Goal: Information Seeking & Learning: Learn about a topic

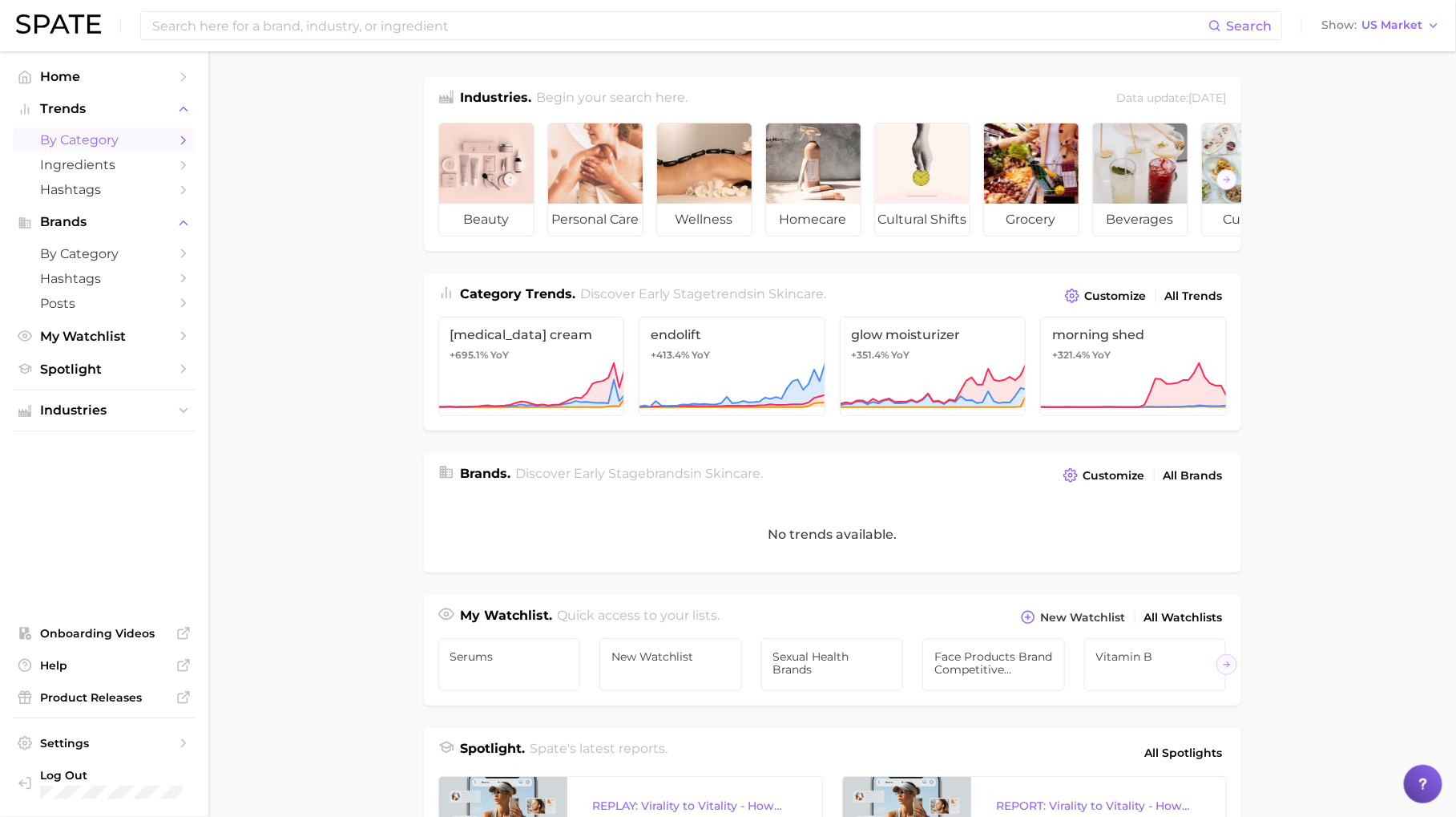
click at [186, 139] on icon "Sidebar" at bounding box center [184, 140] width 15 height 15
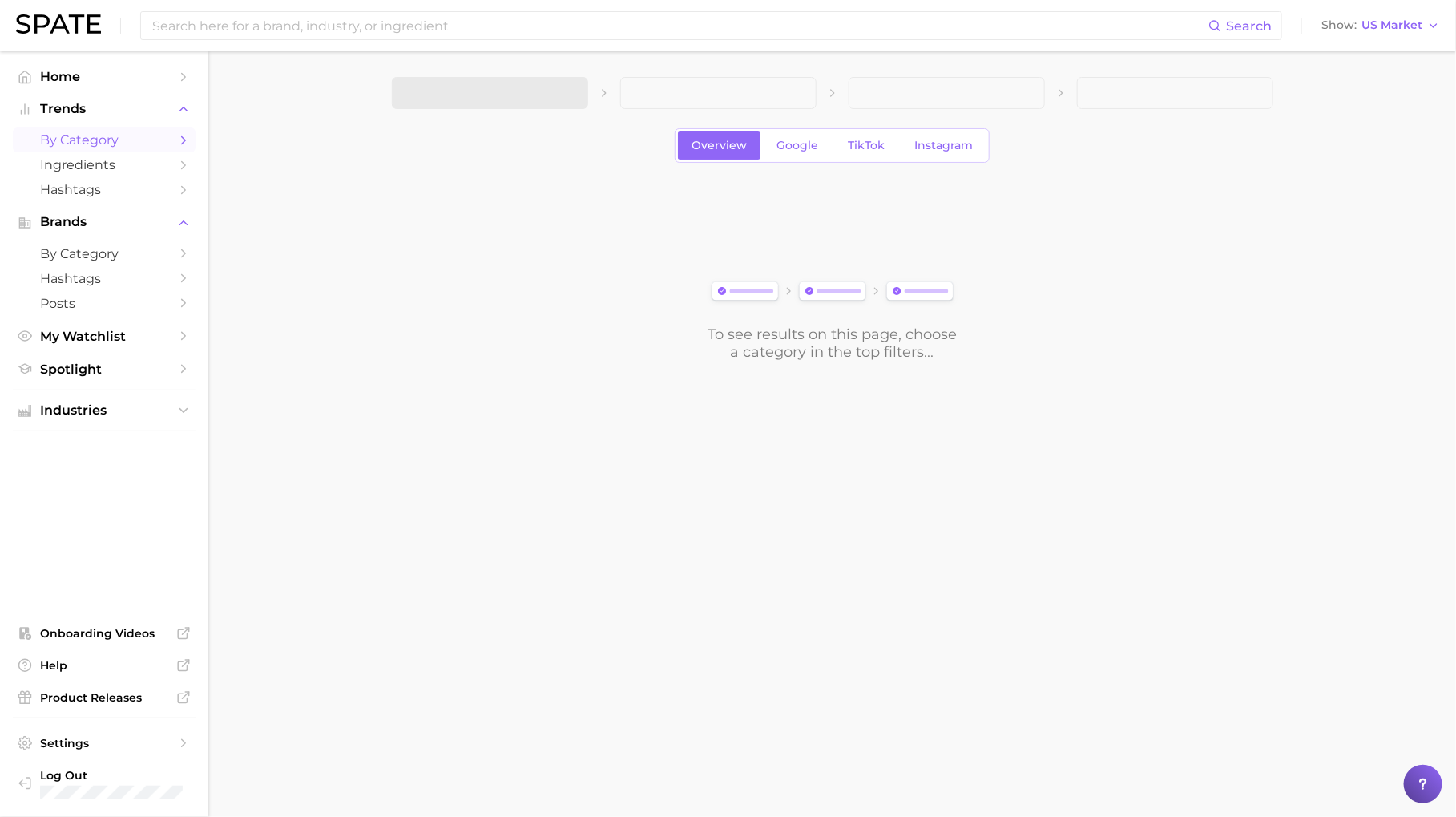
click at [505, 85] on span at bounding box center [489, 93] width 196 height 32
click at [539, 93] on button "1. Choose Category" at bounding box center [489, 93] width 196 height 32
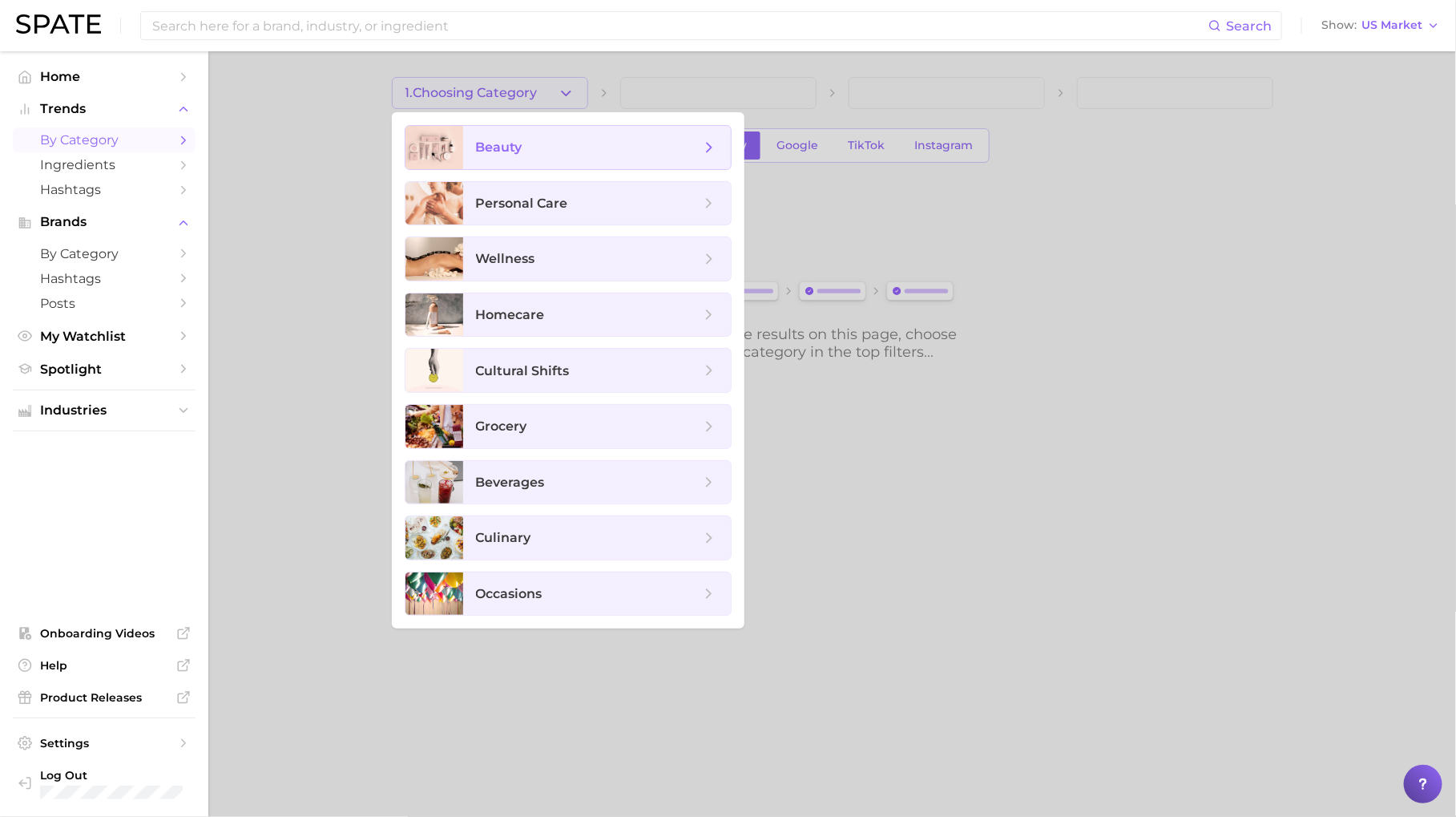
click at [553, 154] on span "beauty" at bounding box center [588, 147] width 224 height 17
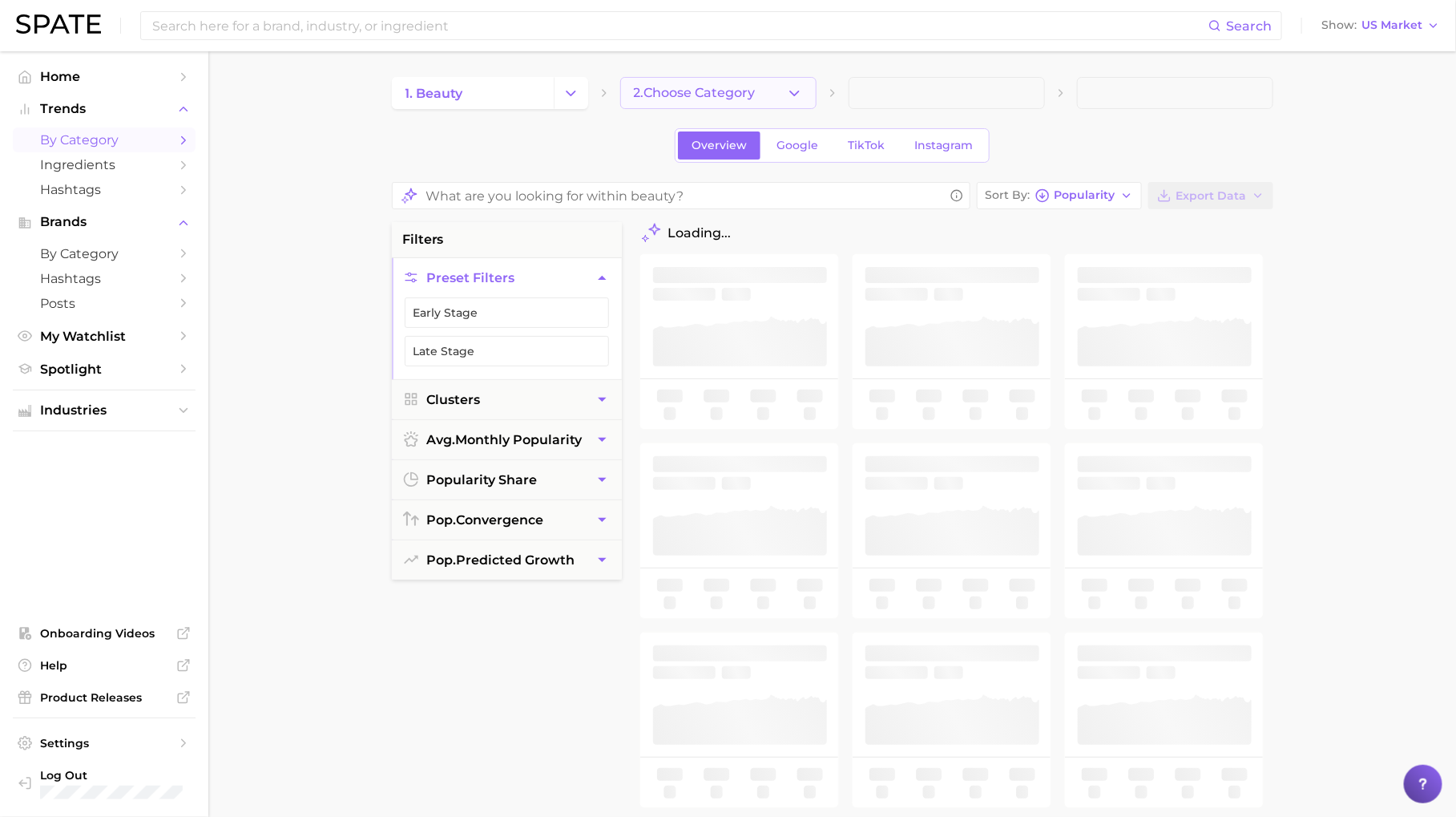
click at [659, 86] on span "2. Choose Category" at bounding box center [695, 93] width 122 height 15
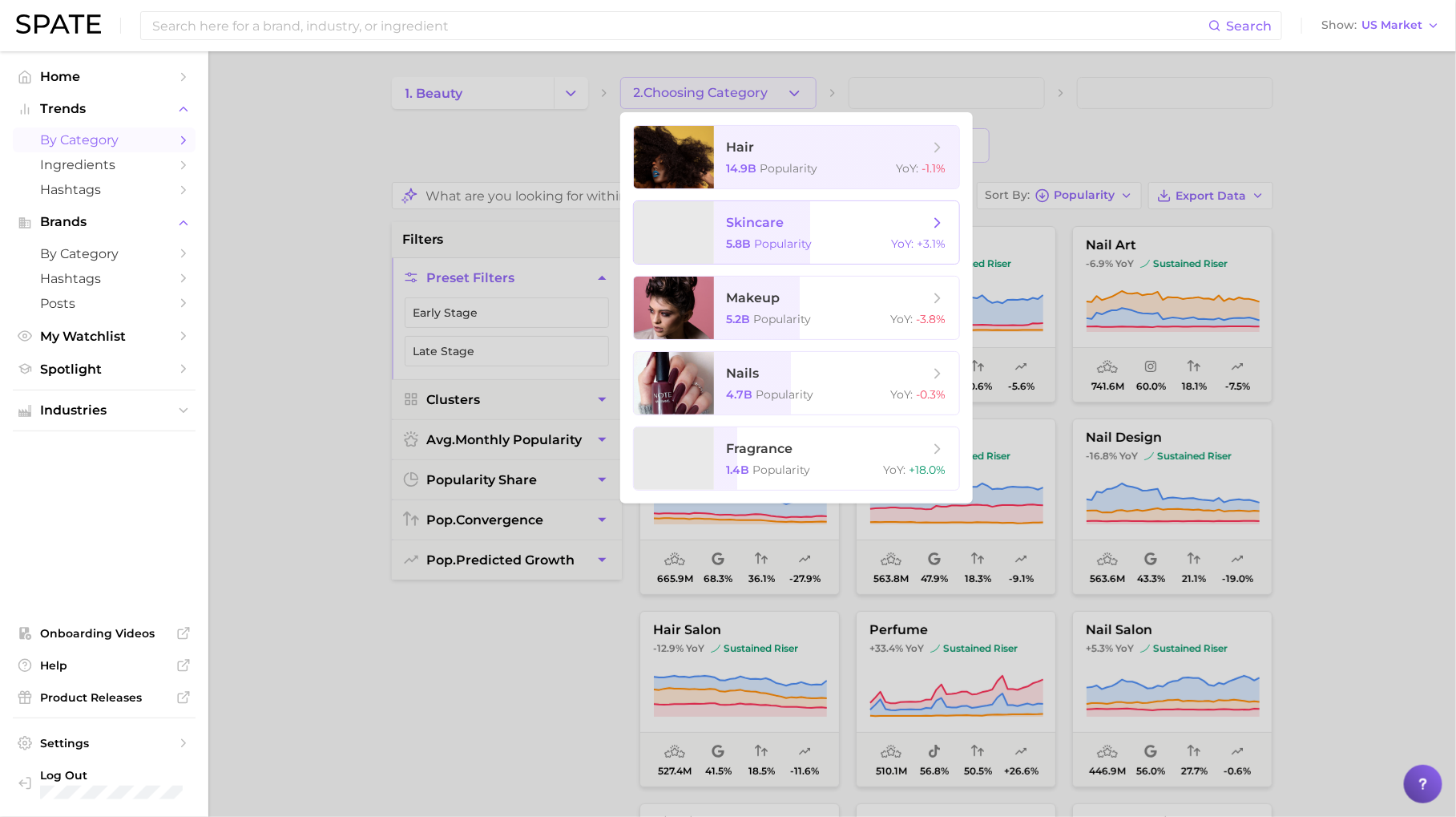
click at [761, 233] on span "skincare 5.8b Popularity YoY : +3.1%" at bounding box center [837, 232] width 246 height 62
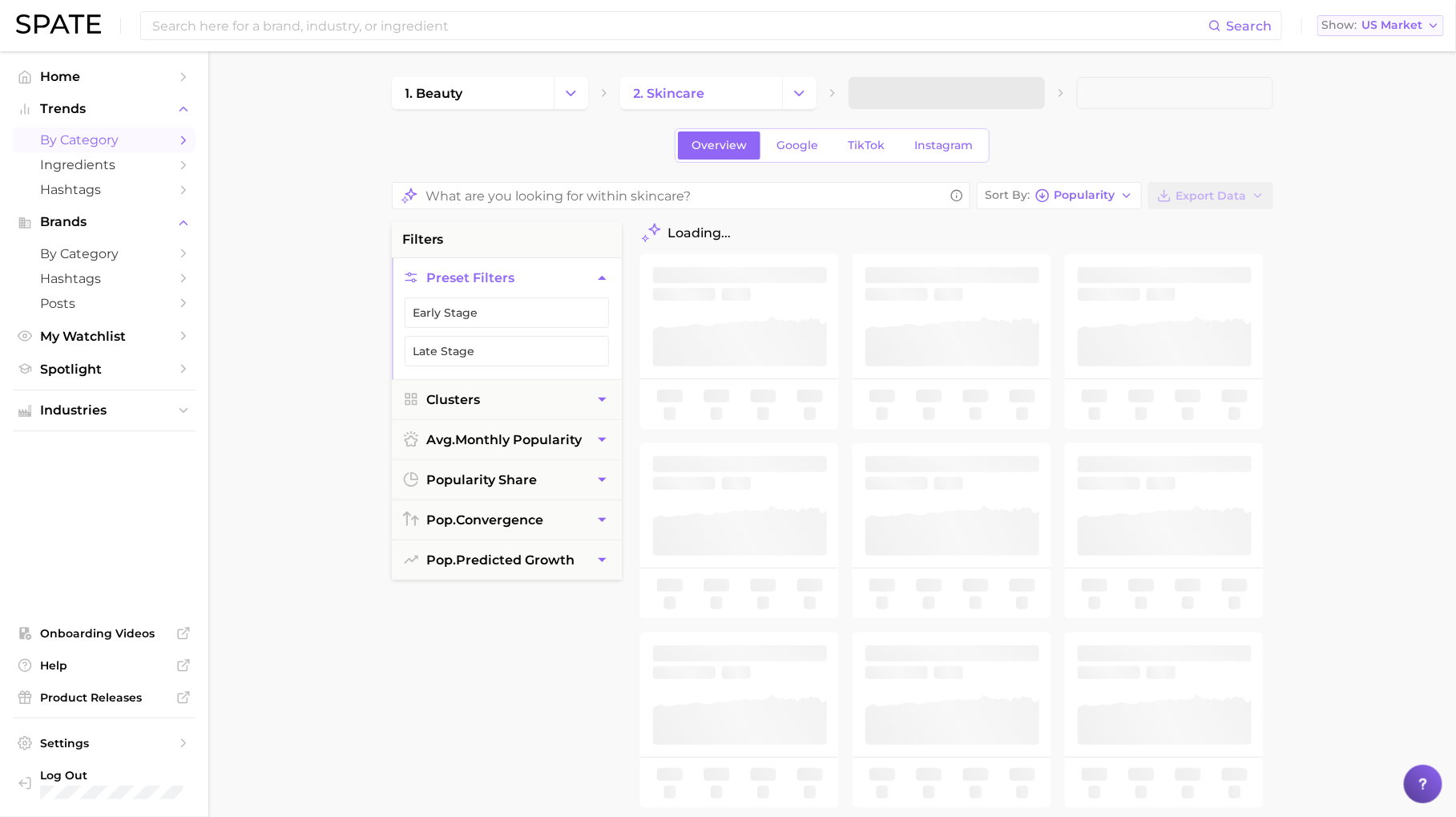
click at [1436, 25] on polyline "button" at bounding box center [1434, 25] width 7 height 3
click at [1378, 188] on button "Global" at bounding box center [1388, 196] width 140 height 29
click at [1394, 34] on button "Show Global Market" at bounding box center [1370, 25] width 149 height 21
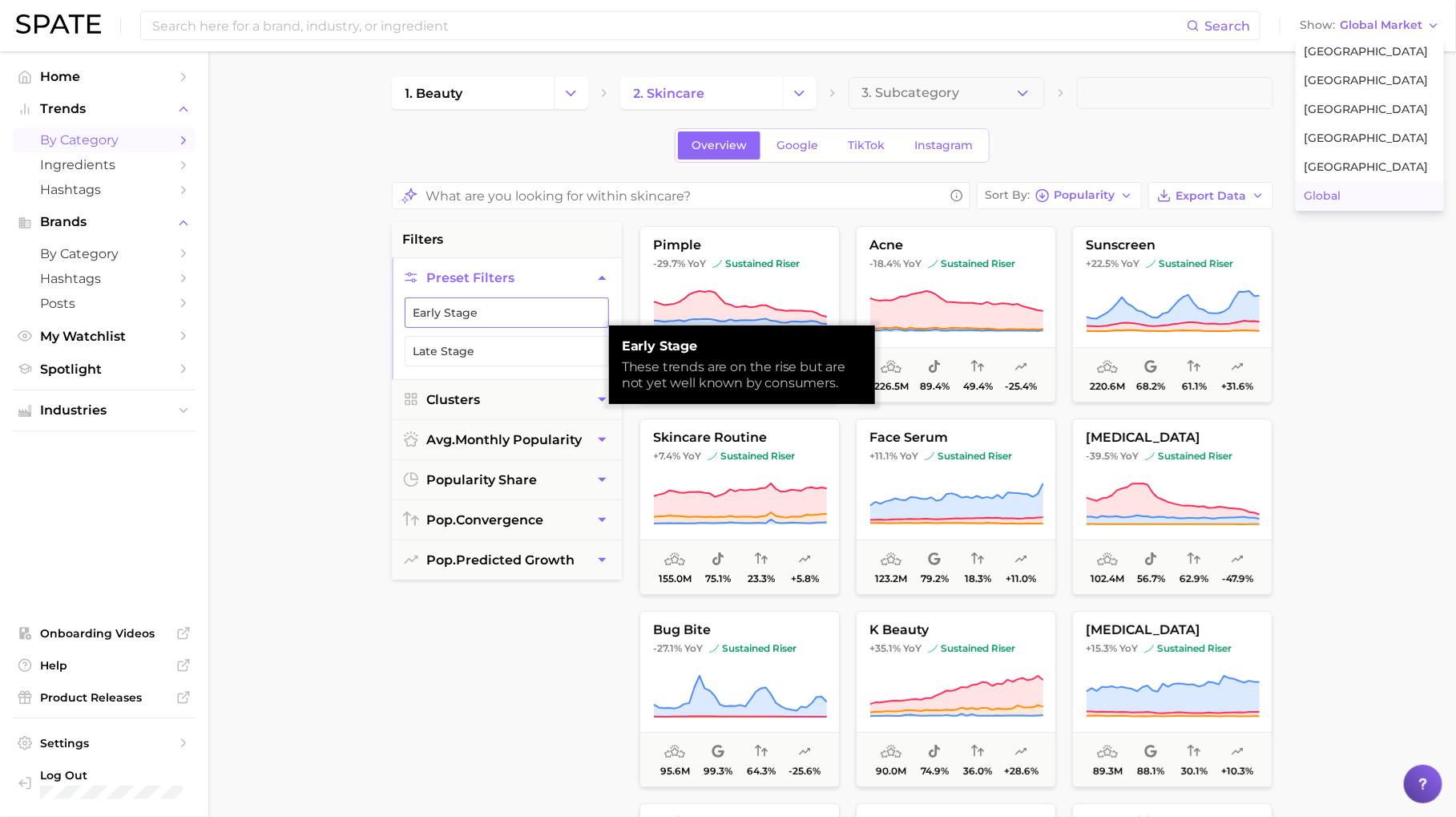
click at [518, 318] on button "Early Stage" at bounding box center [507, 312] width 204 height 30
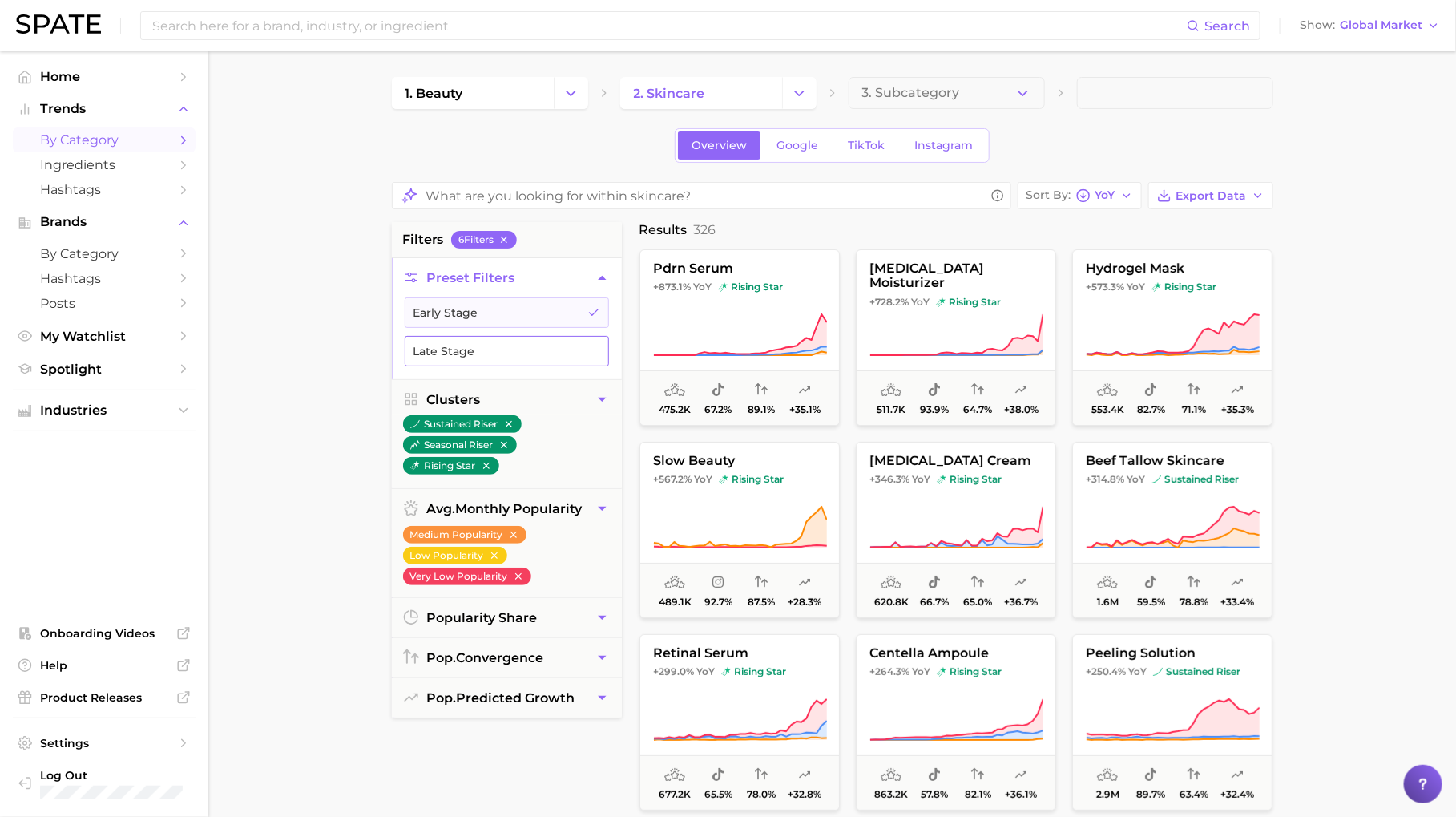
click at [573, 342] on button "Late Stage" at bounding box center [507, 351] width 204 height 30
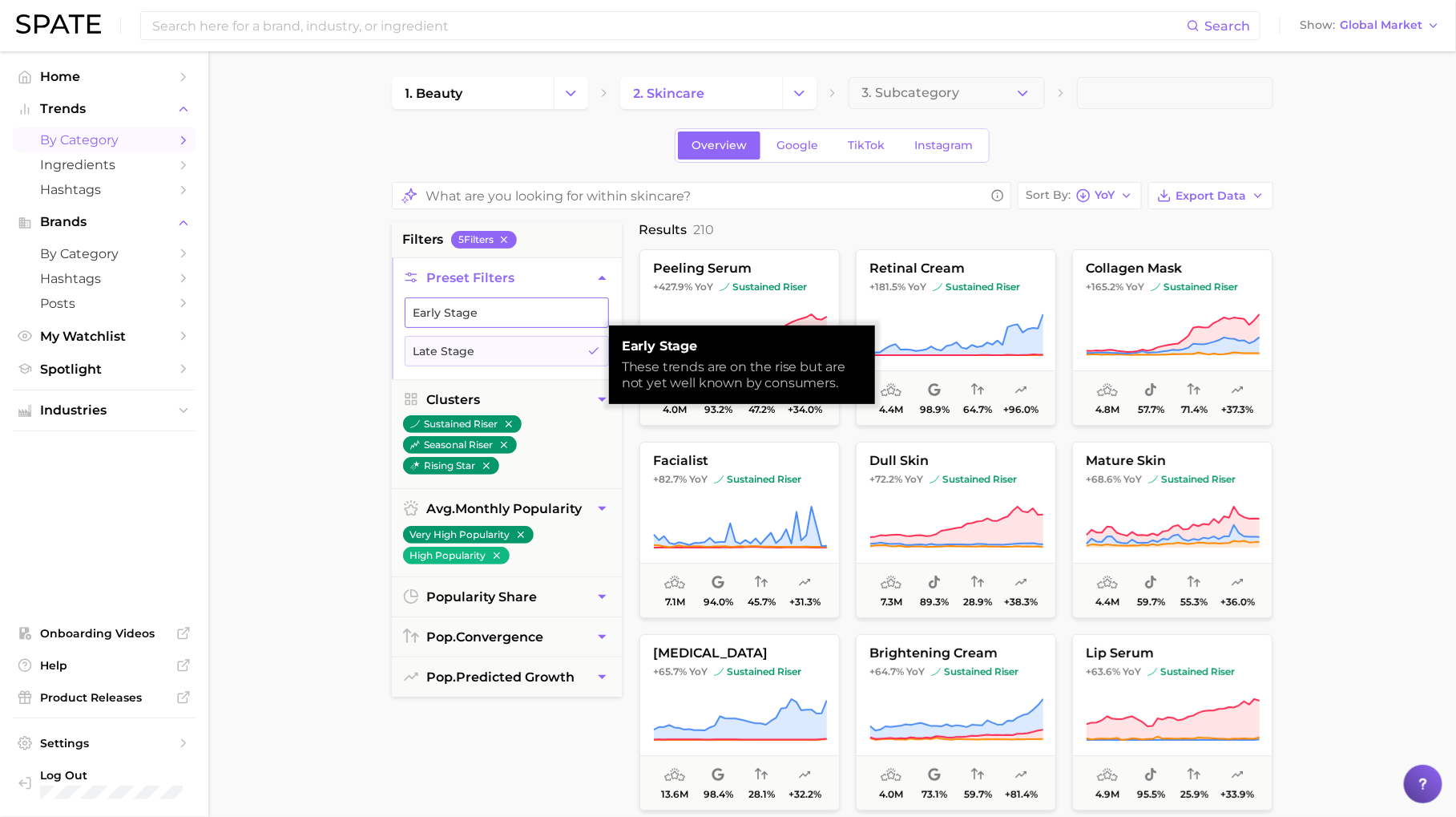
click at [575, 319] on button "Early Stage" at bounding box center [507, 312] width 204 height 30
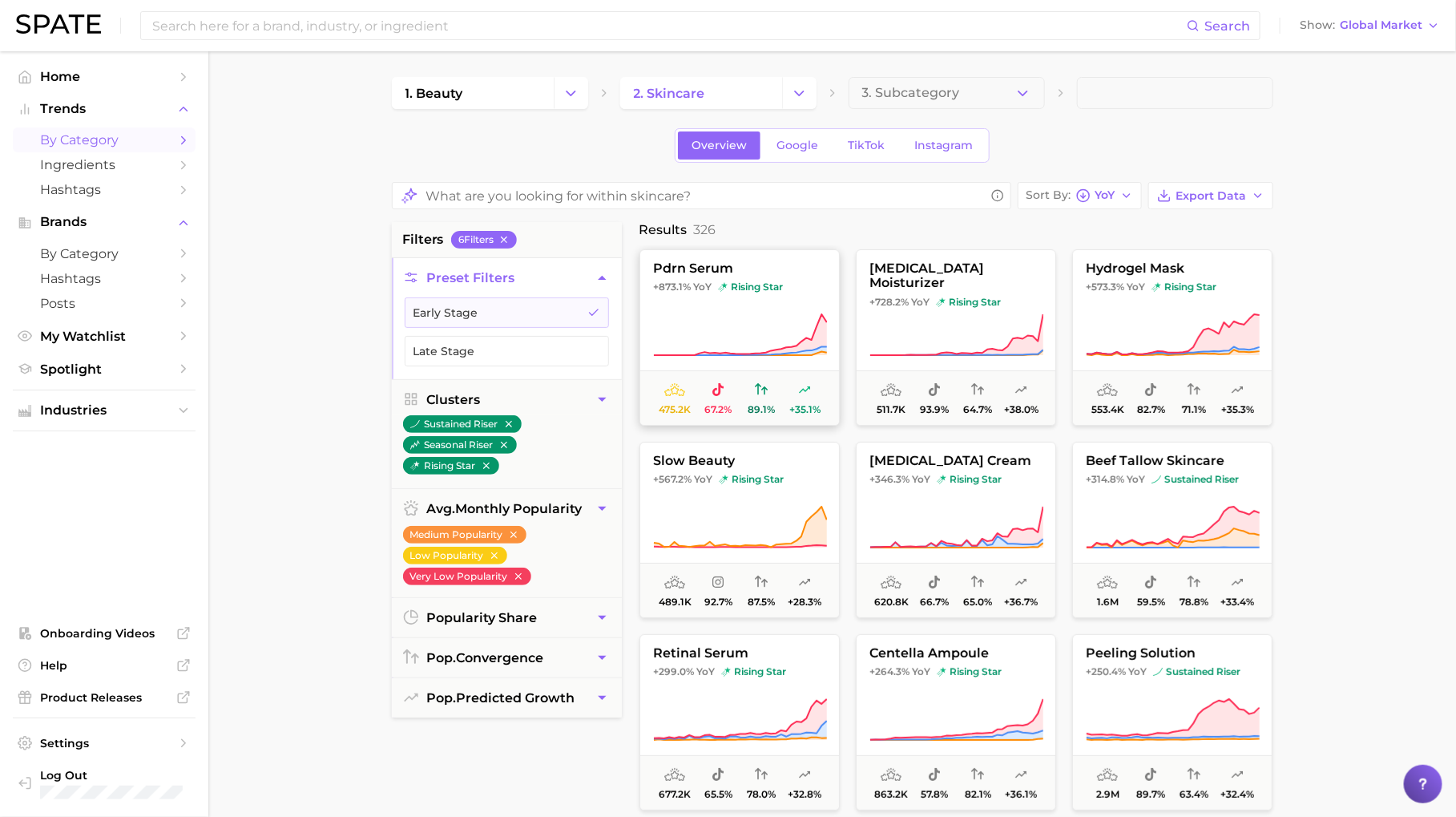
click at [758, 295] on button "pdrn serum +873.1% YoY rising star 475.2k 67.2% 89.1% +35.1%" at bounding box center [740, 337] width 200 height 177
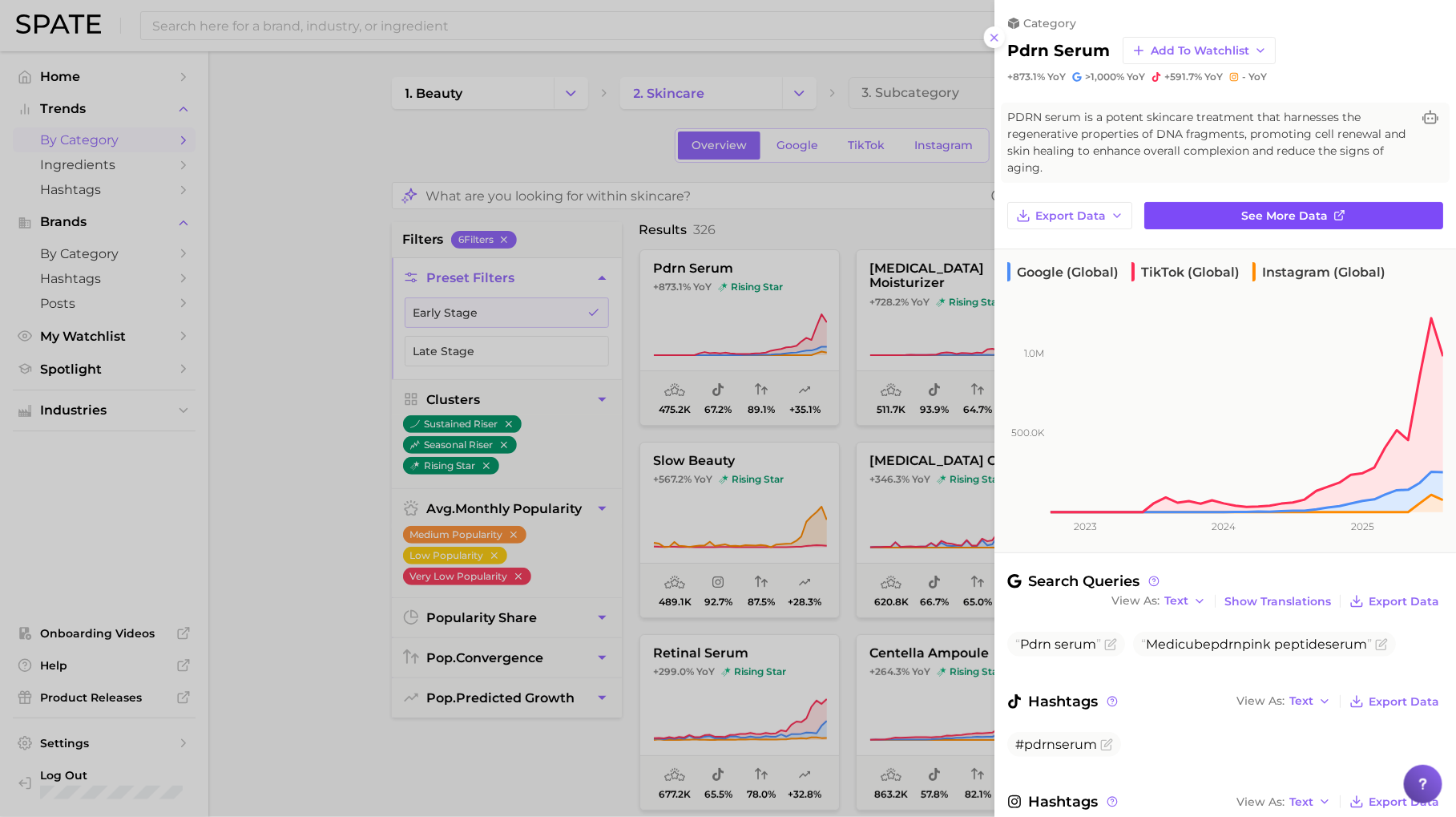
click at [1316, 213] on span "See more data" at bounding box center [1285, 216] width 86 height 14
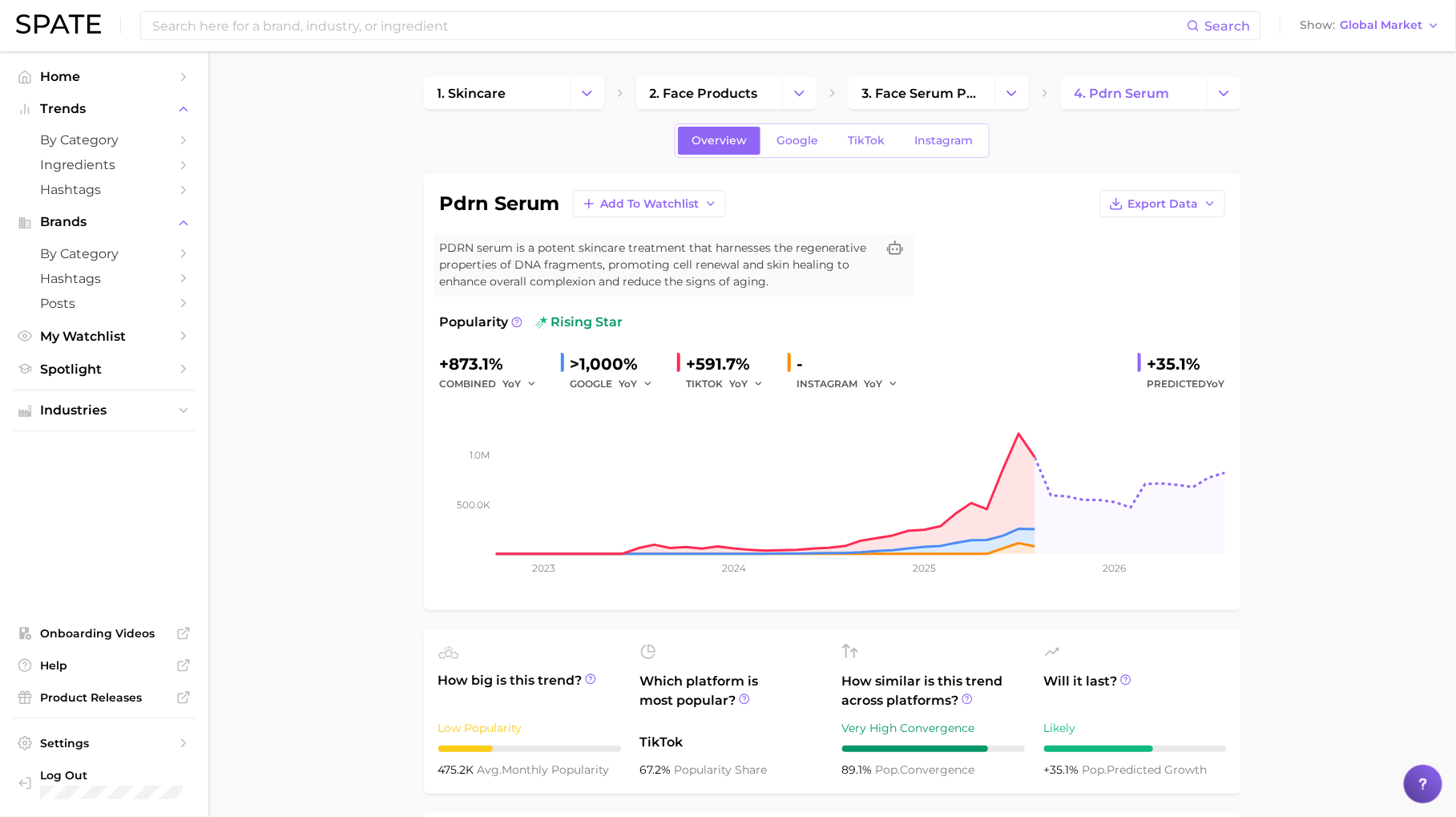
scroll to position [96, 0]
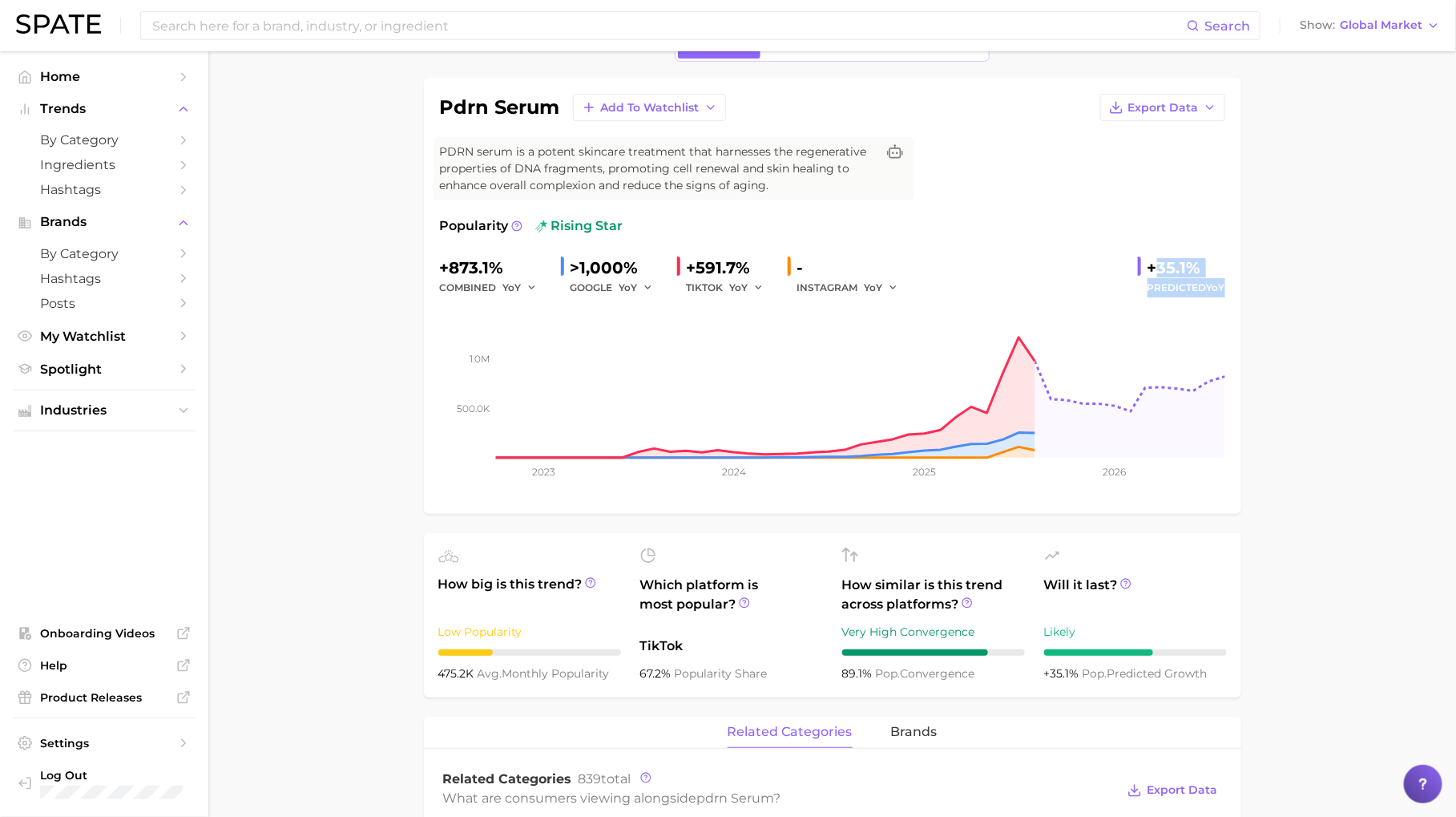
drag, startPoint x: 1154, startPoint y: 265, endPoint x: 1232, endPoint y: 286, distance: 80.8
click at [1232, 286] on div "pdrn serum Add to Watchlist Export Data PDRN serum is a potent skincare treatme…" at bounding box center [833, 296] width 818 height 436
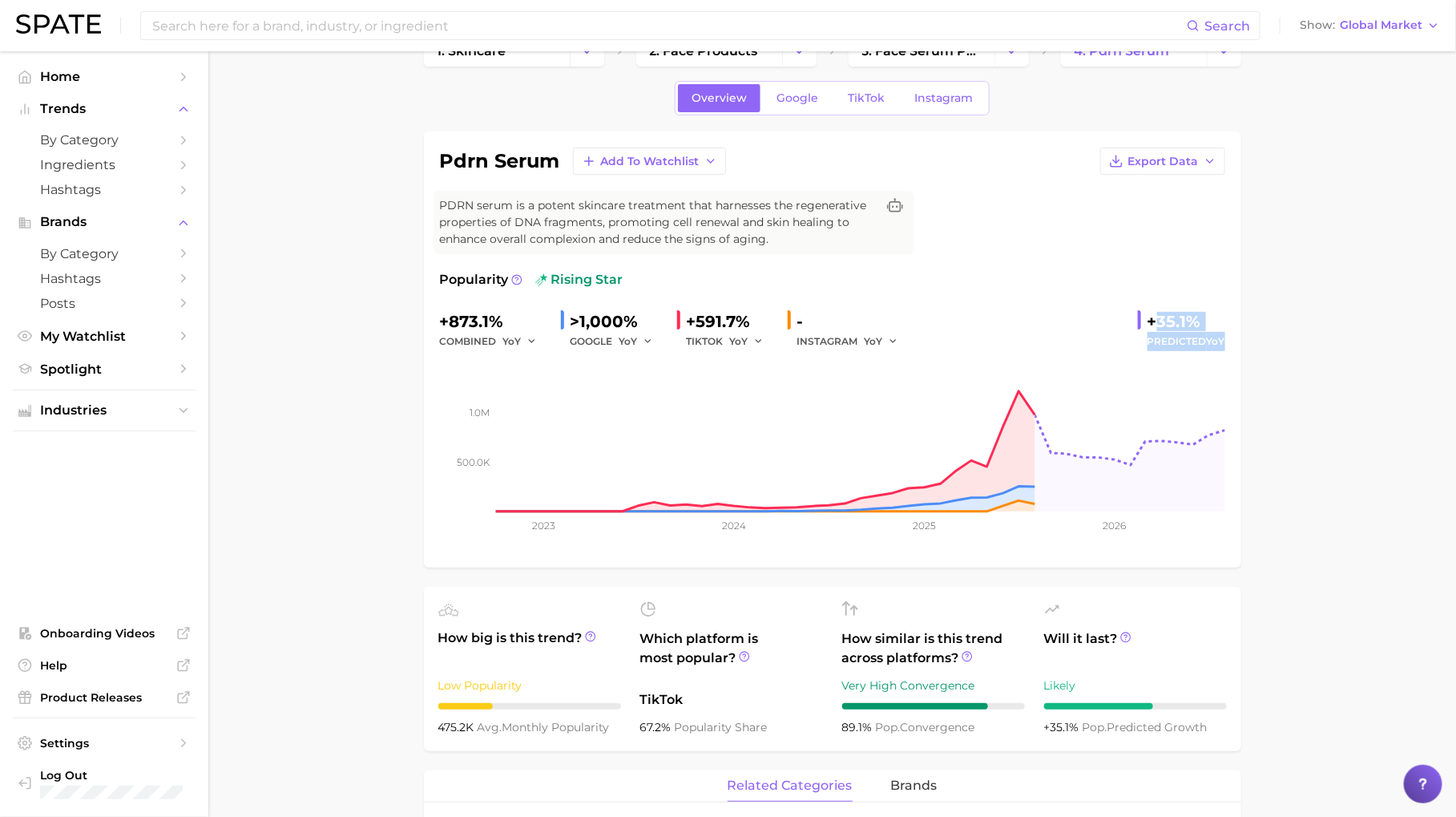
scroll to position [41, 0]
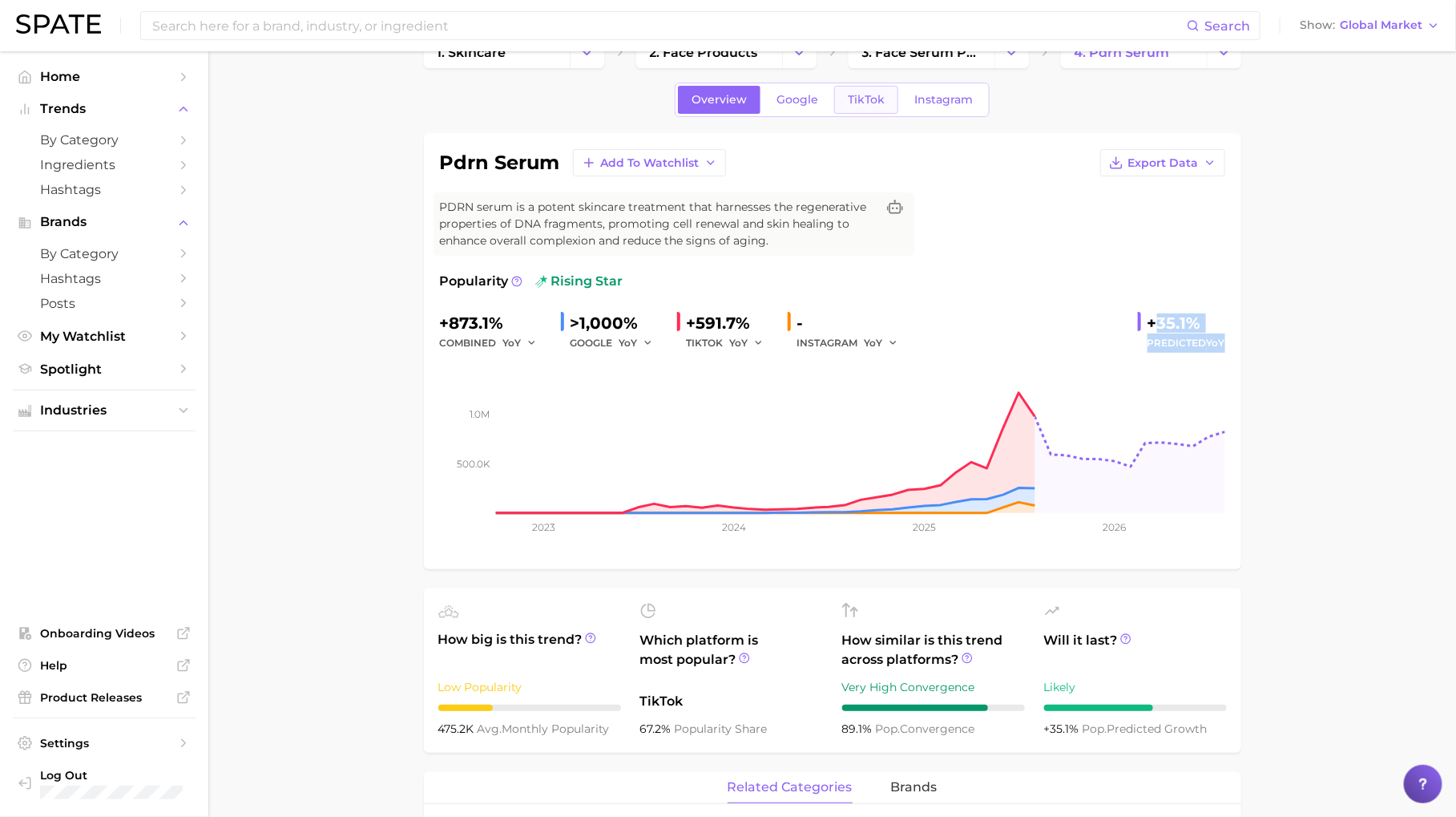
click at [849, 106] on link "TikTok" at bounding box center [866, 99] width 64 height 28
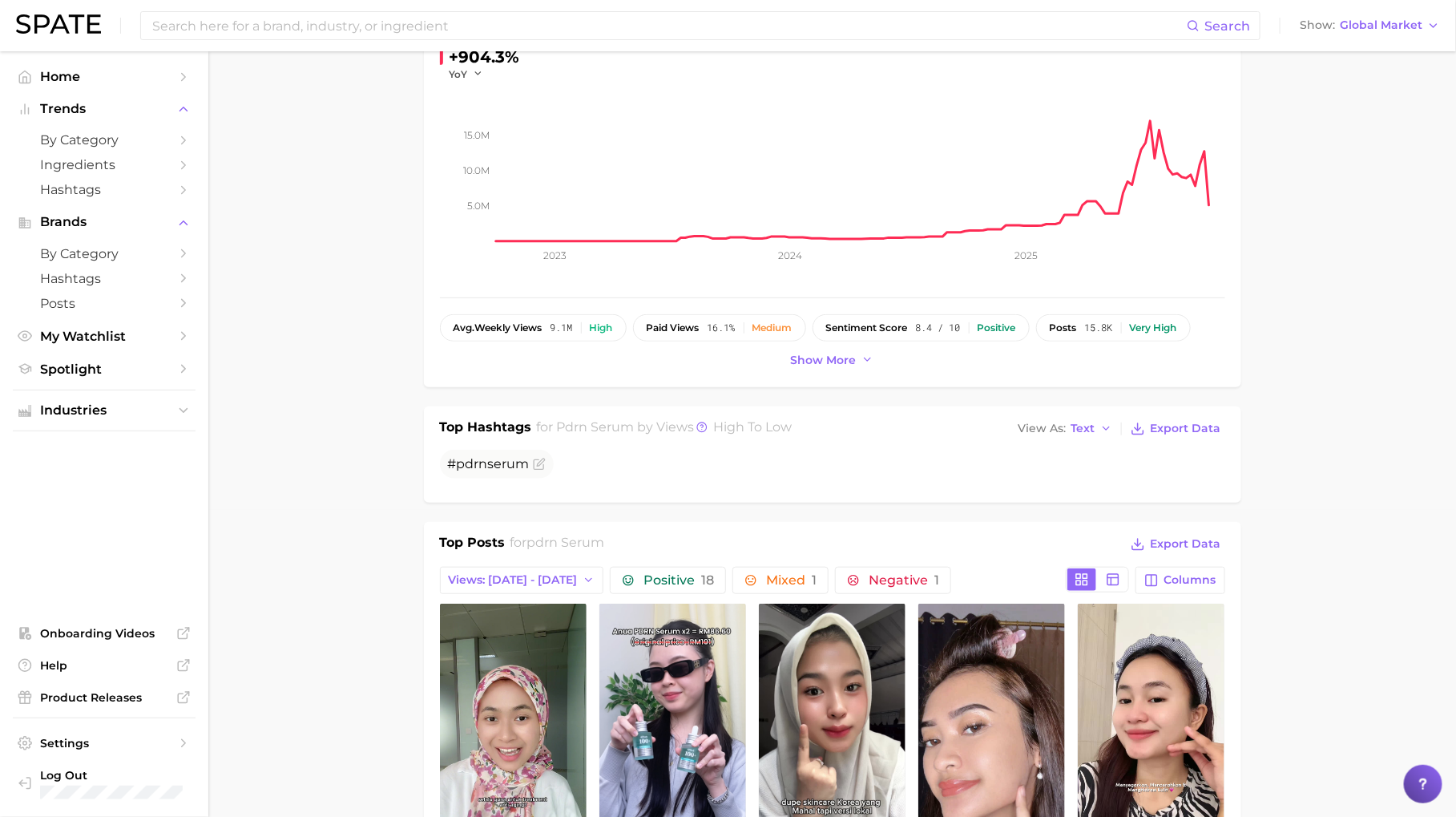
scroll to position [318, 0]
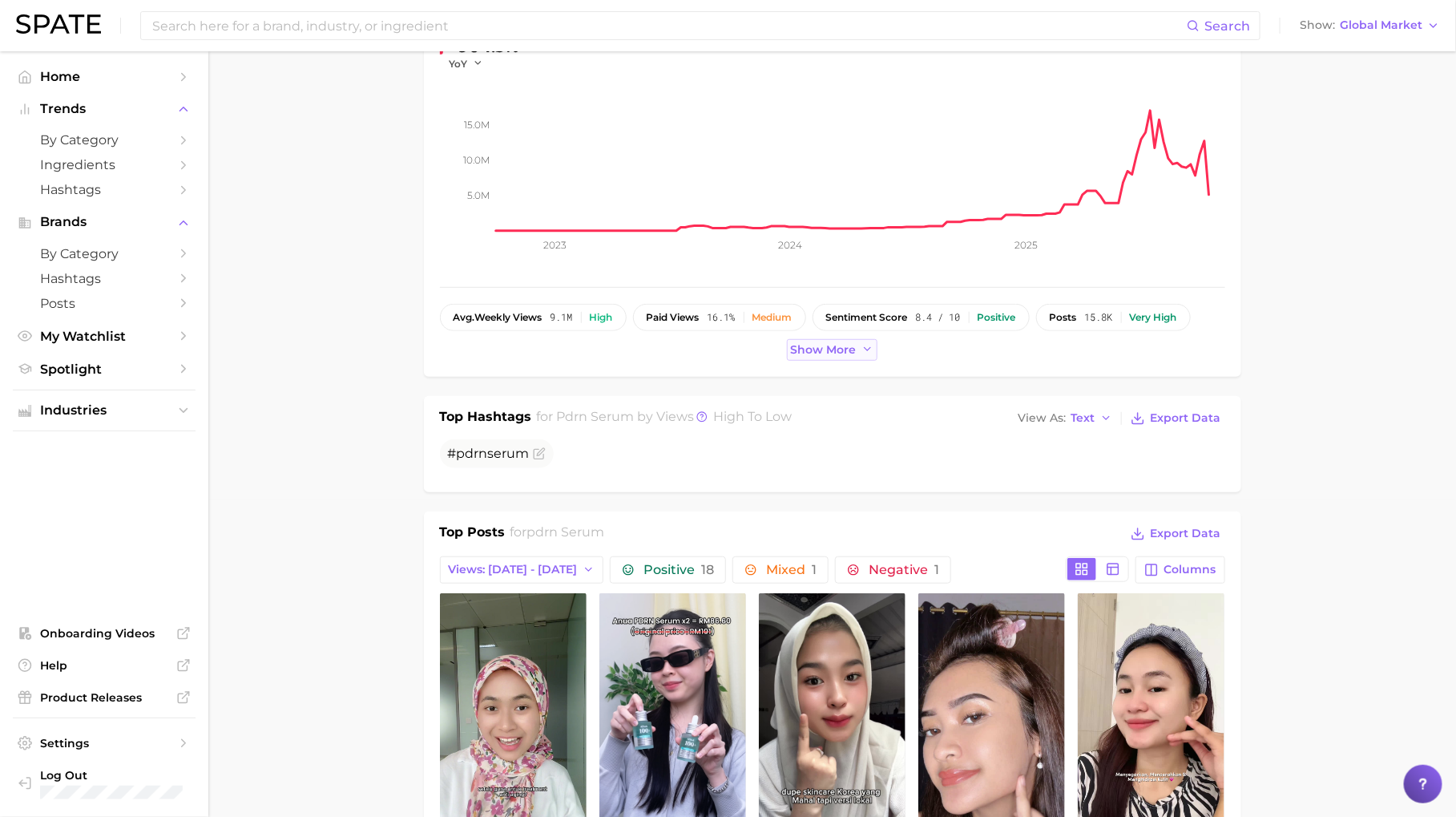
click at [836, 343] on span "Show more" at bounding box center [824, 350] width 66 height 14
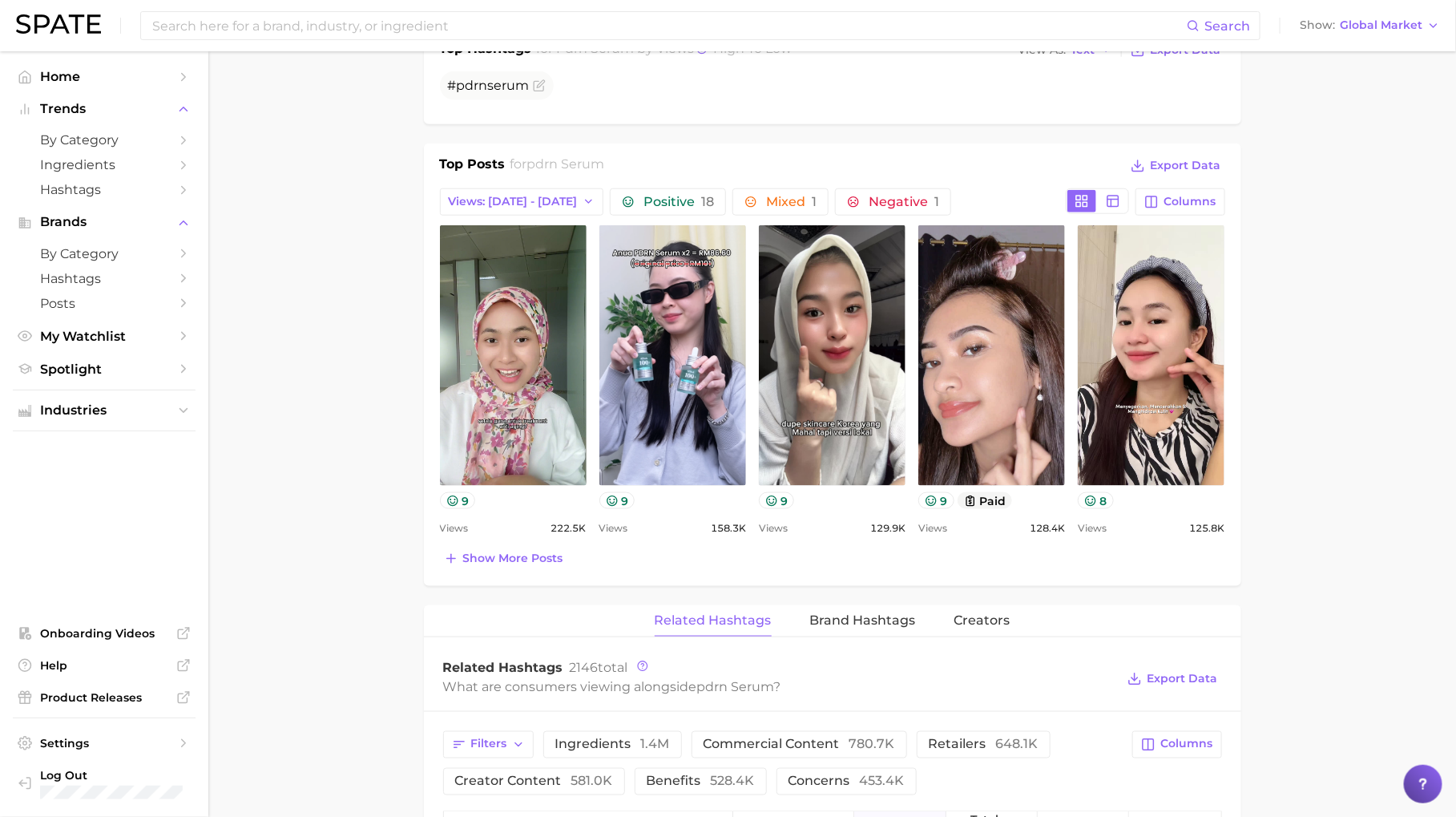
scroll to position [743, 0]
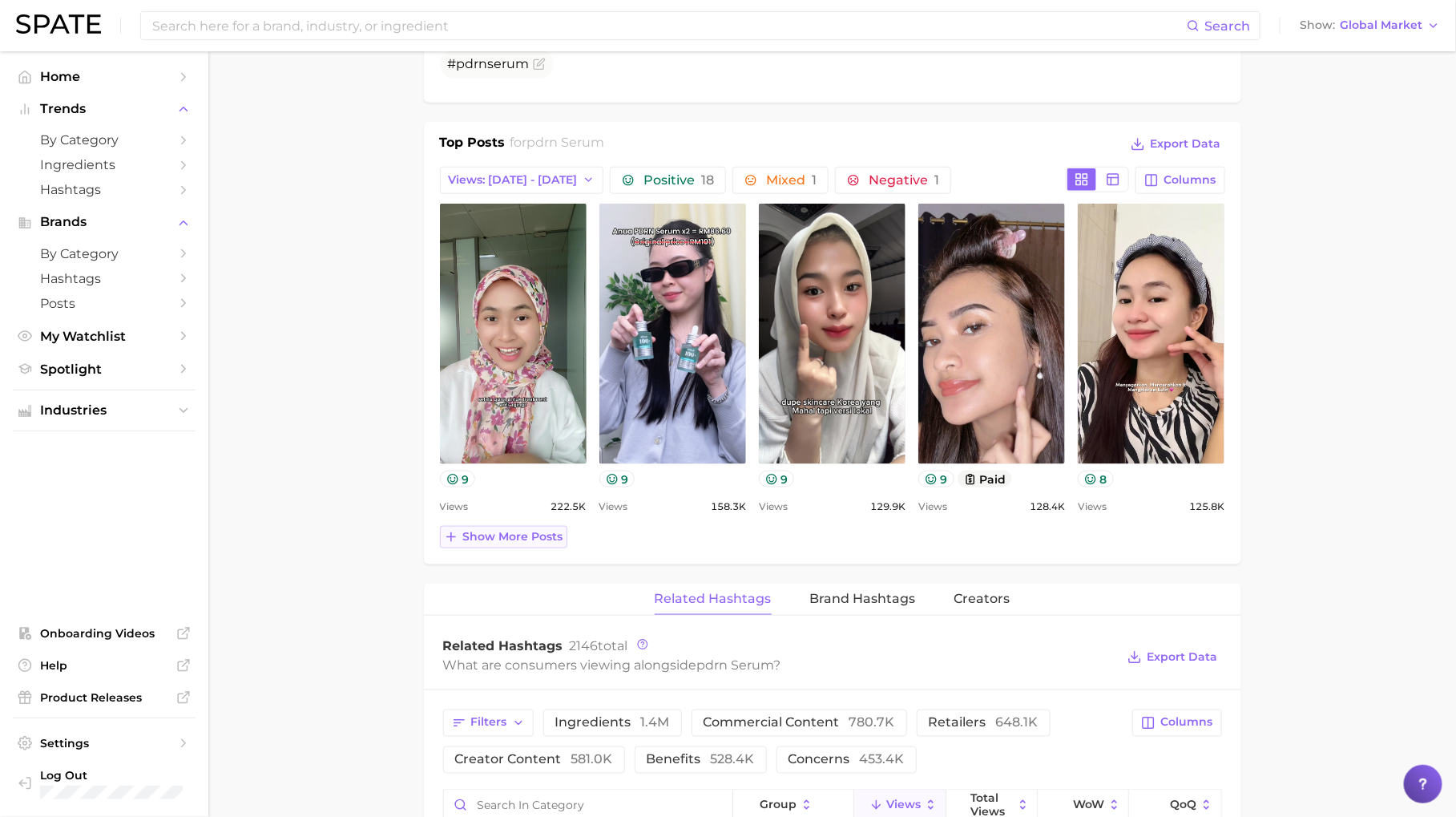
click at [519, 533] on span "Show more posts" at bounding box center [513, 536] width 100 height 14
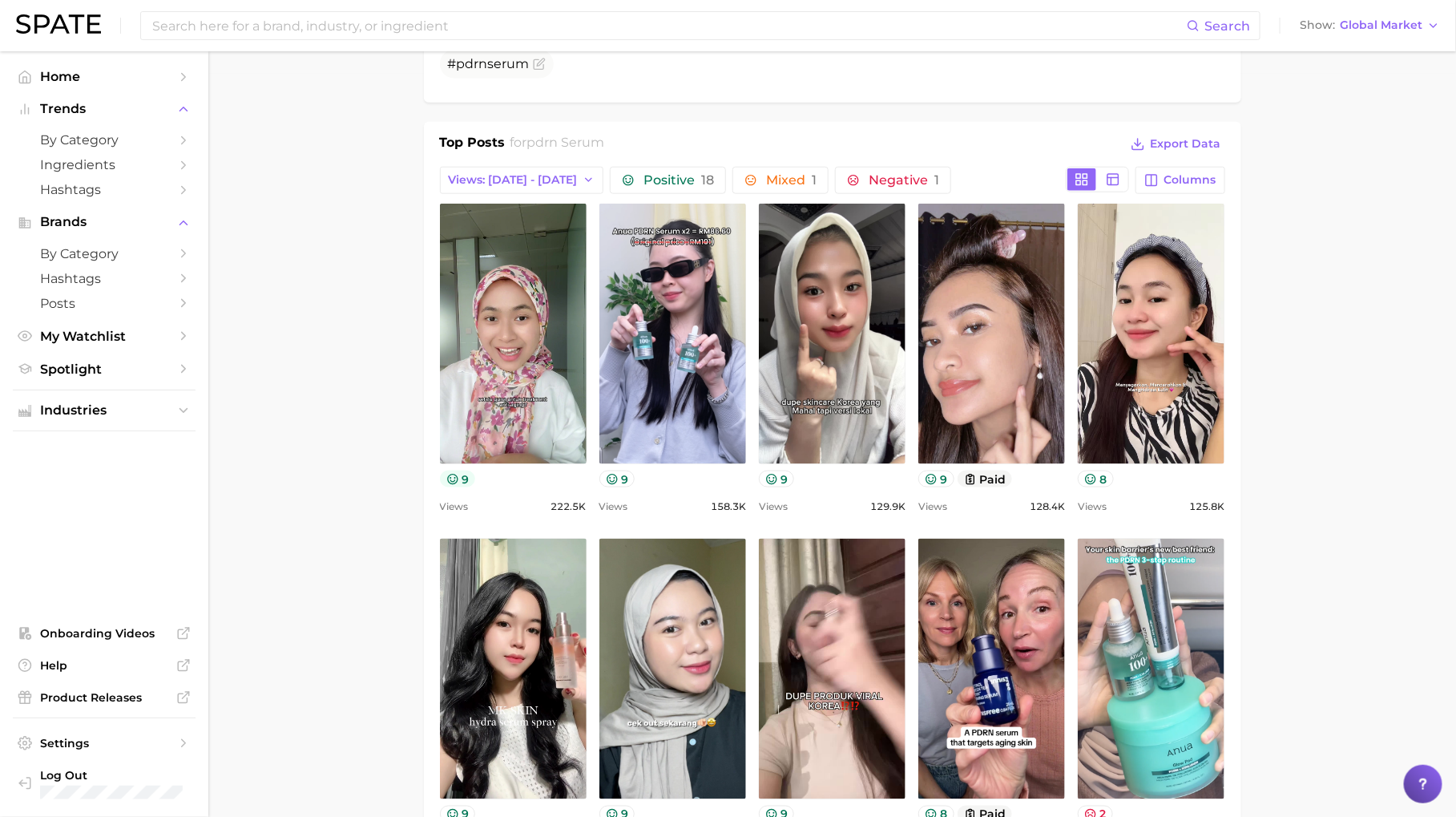
scroll to position [0, 0]
click at [459, 477] on button "9" at bounding box center [458, 479] width 36 height 16
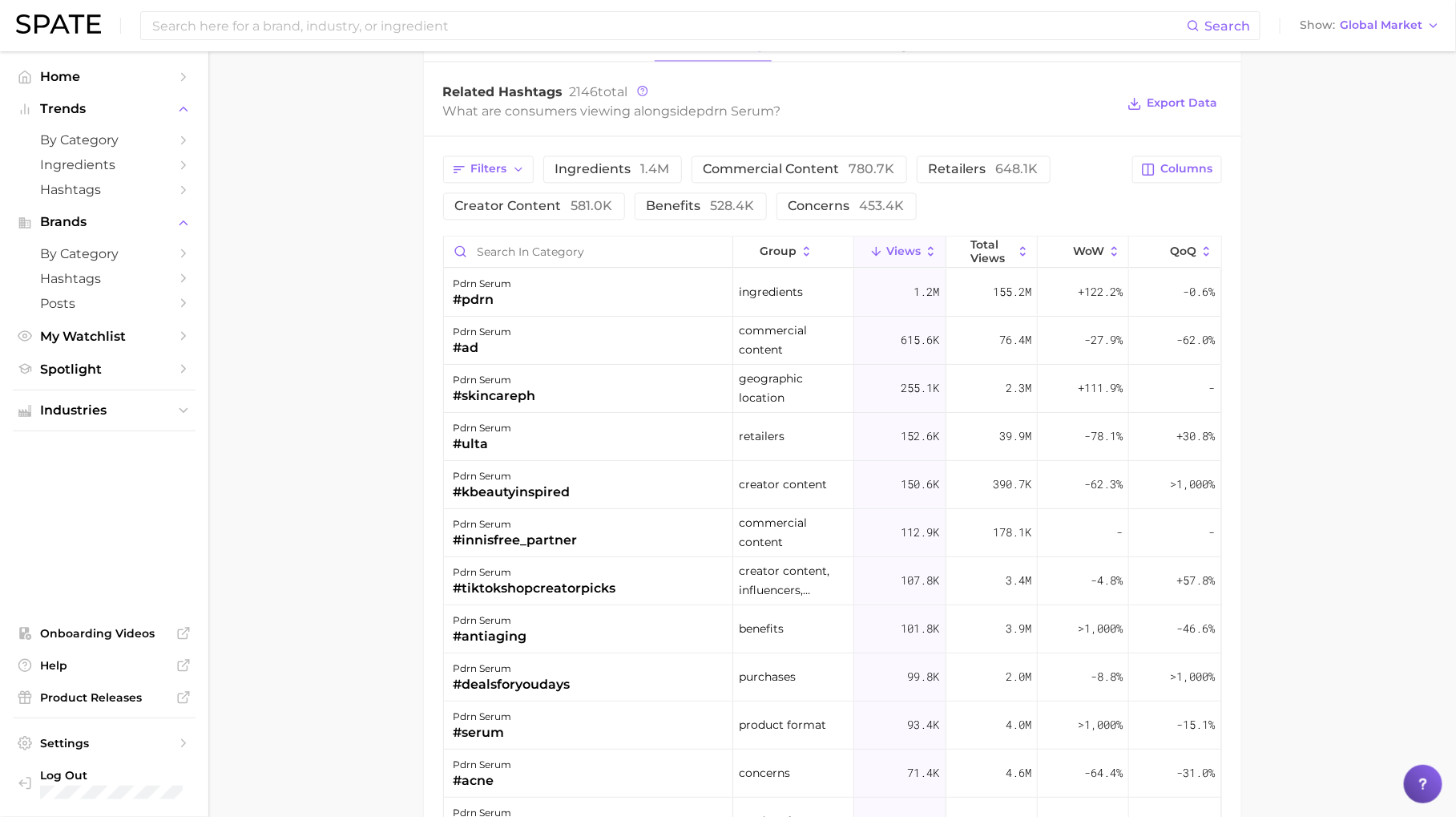
scroll to position [1636, 0]
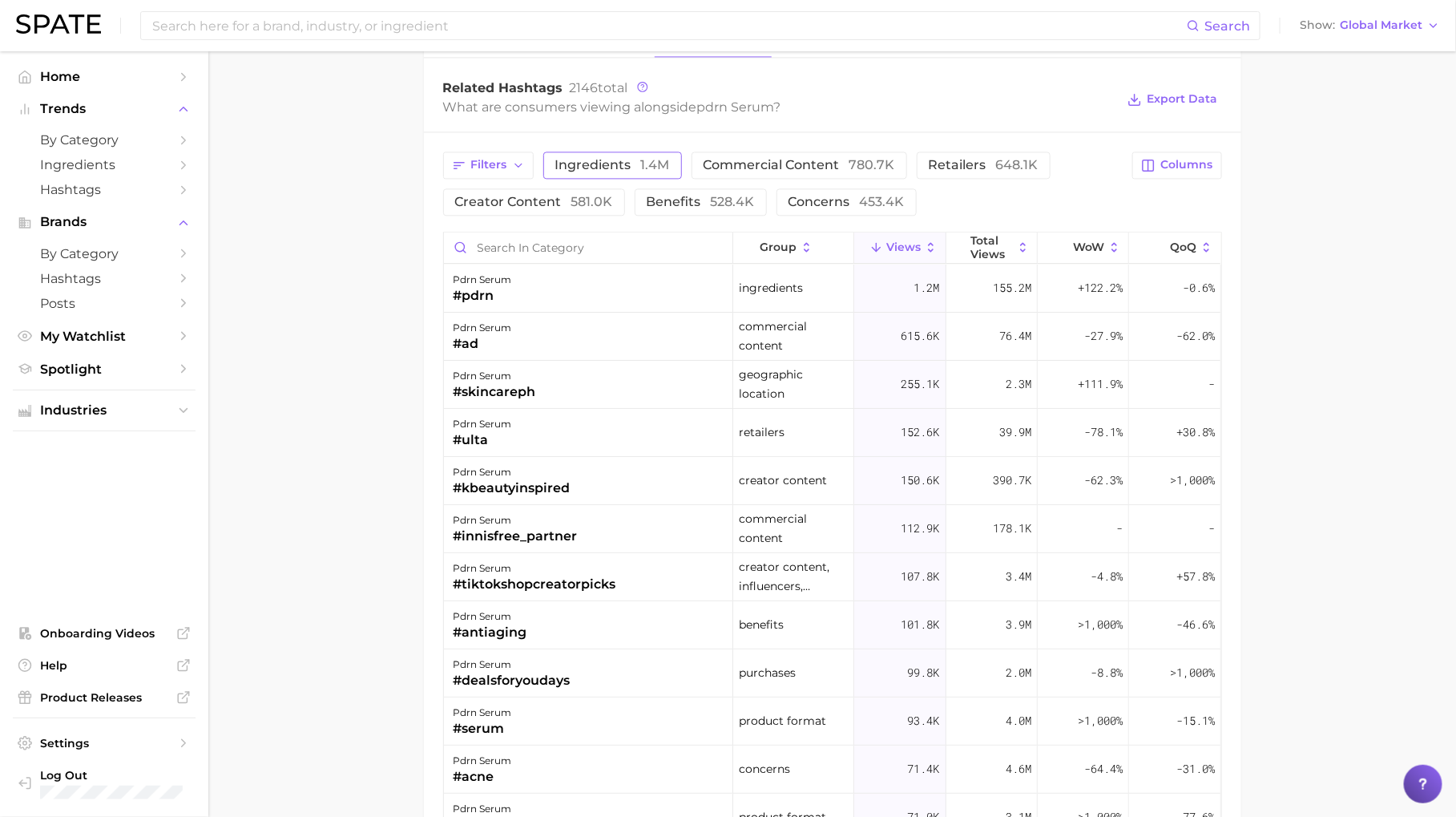
click at [606, 161] on span "ingredients 1.4m" at bounding box center [613, 165] width 115 height 13
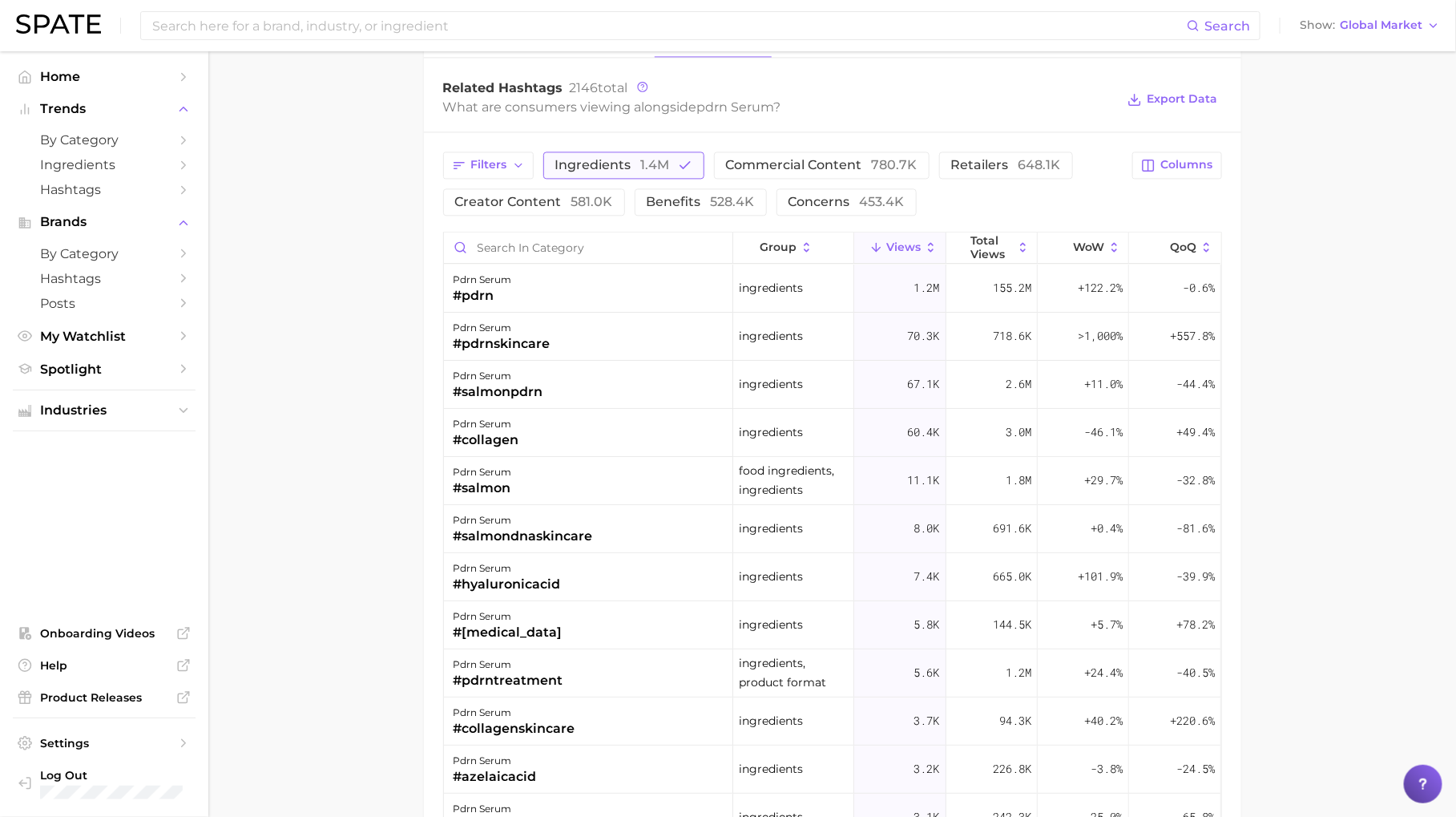
click at [653, 157] on span "1.4m" at bounding box center [655, 164] width 29 height 16
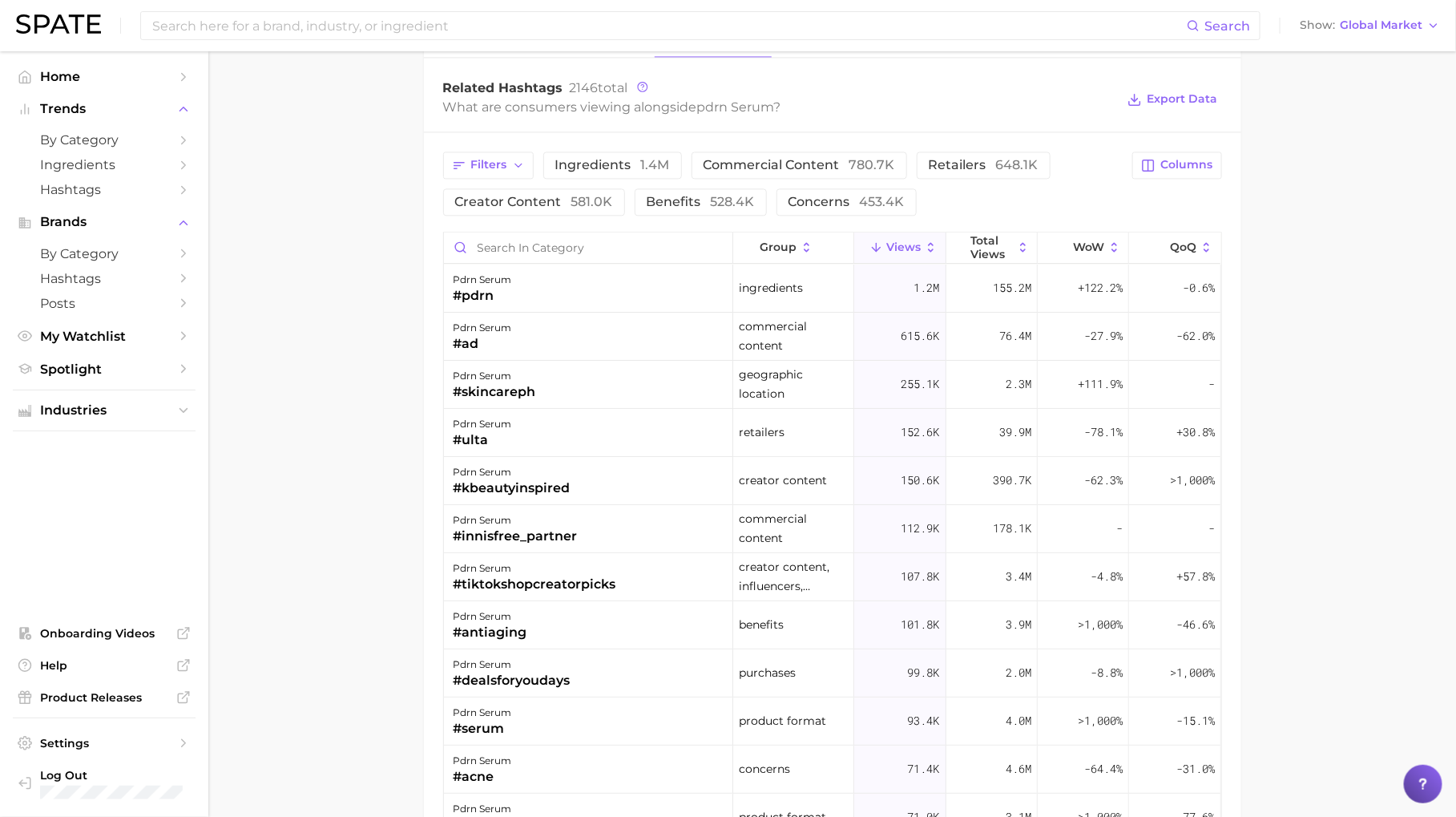
click at [699, 181] on div "Filters ingredients 1.4m commercial content 780.7k retailers 648.1k creator con…" at bounding box center [783, 183] width 681 height 64
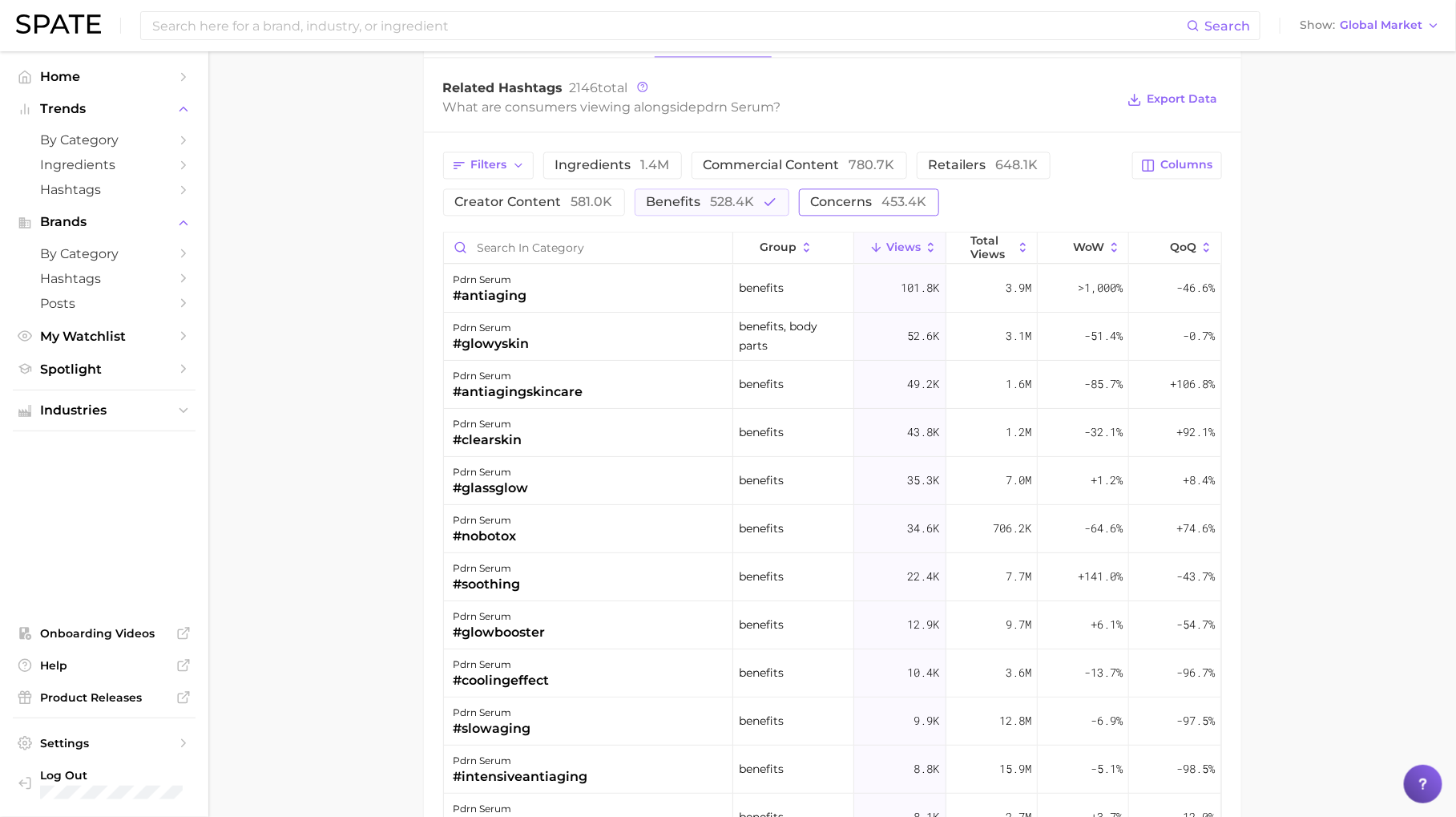
click at [817, 195] on span "concerns 453.4k" at bounding box center [870, 202] width 117 height 13
click at [727, 195] on span "528.4k" at bounding box center [733, 201] width 44 height 16
click at [1183, 151] on button "Columns" at bounding box center [1177, 164] width 89 height 27
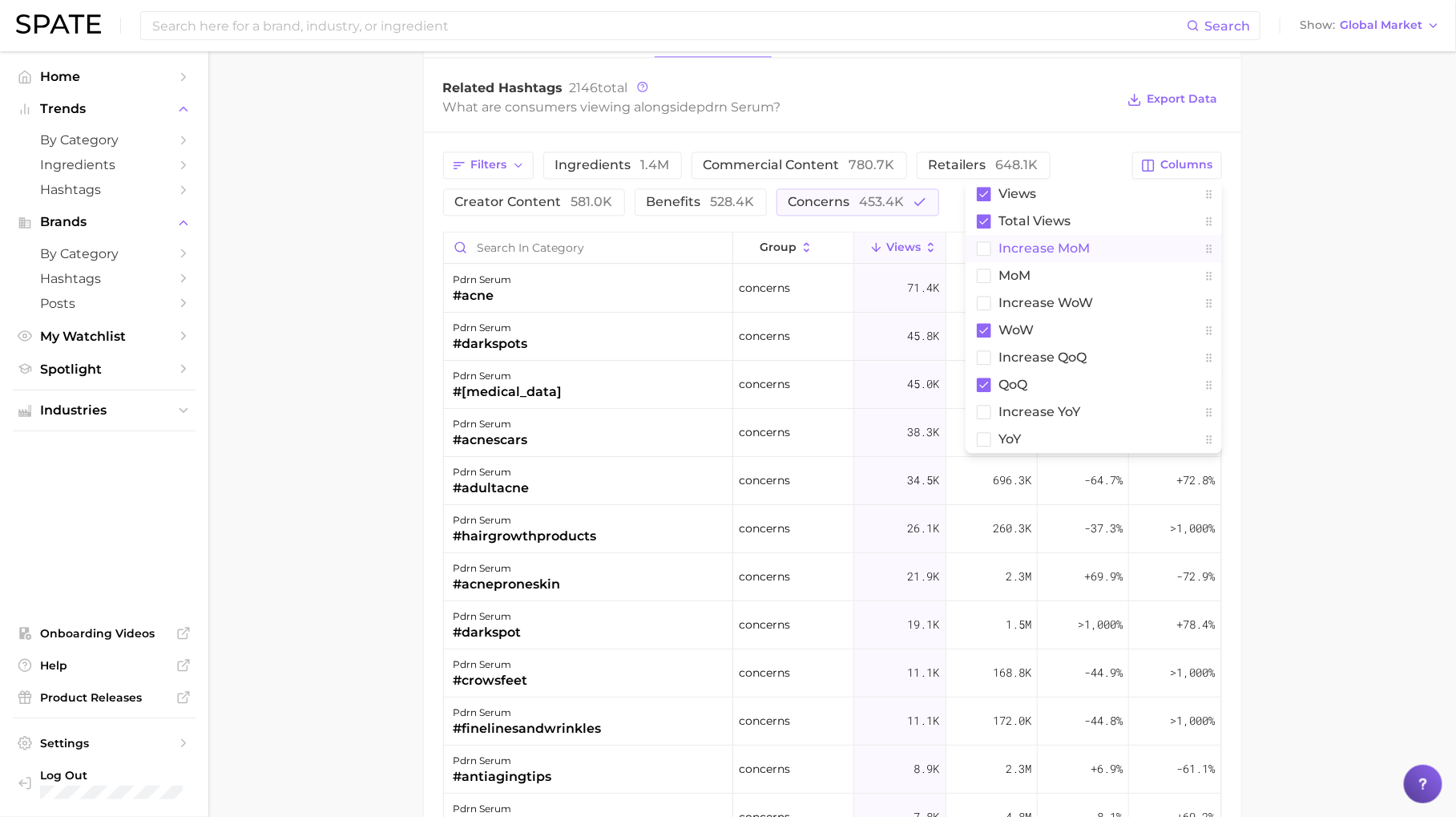
click at [1108, 251] on button "increase MoM" at bounding box center [1094, 248] width 256 height 27
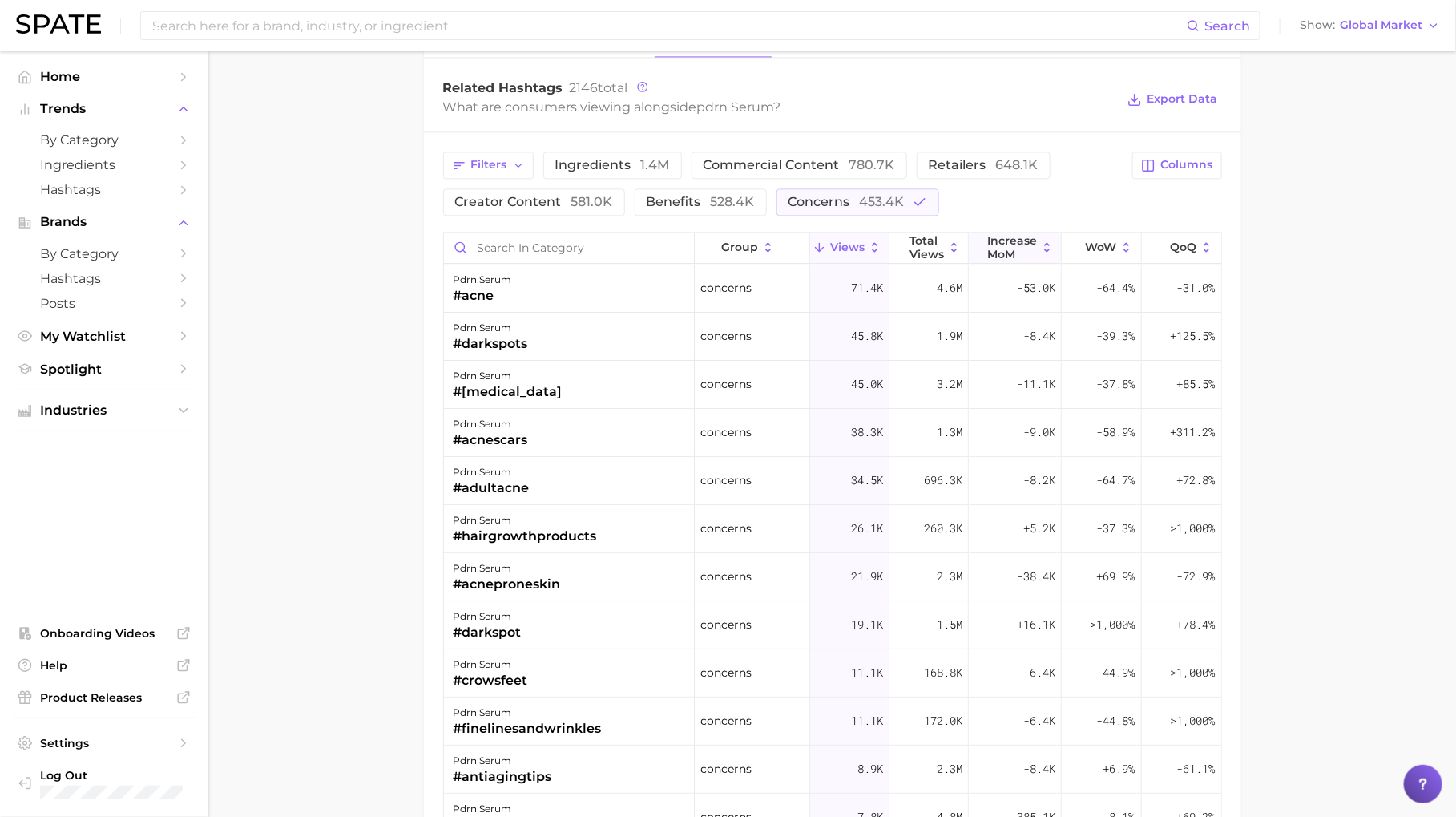
click at [1028, 241] on span "increase MoM" at bounding box center [1012, 246] width 50 height 25
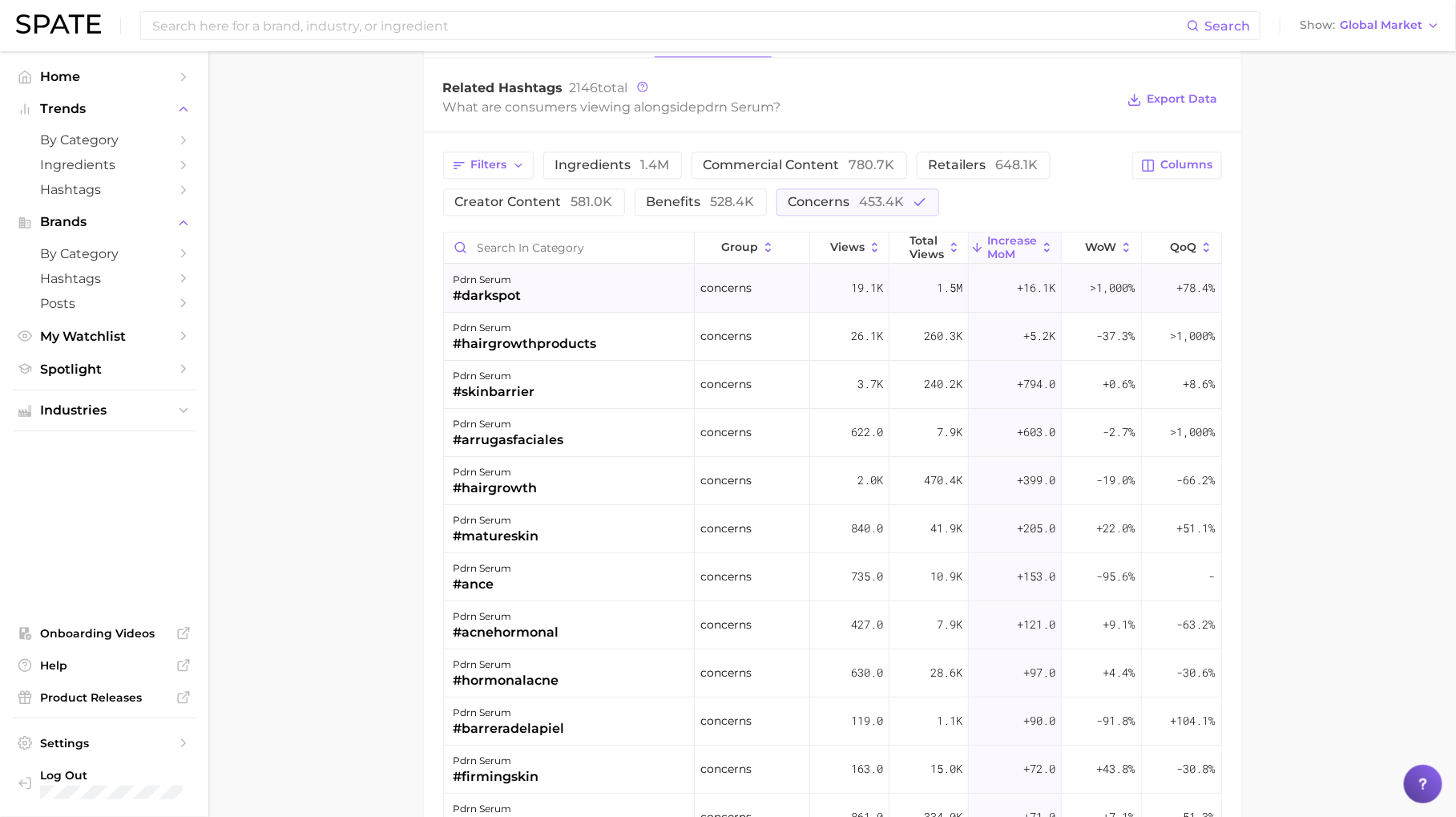
click at [1023, 289] on span "+16.1k" at bounding box center [1036, 287] width 39 height 19
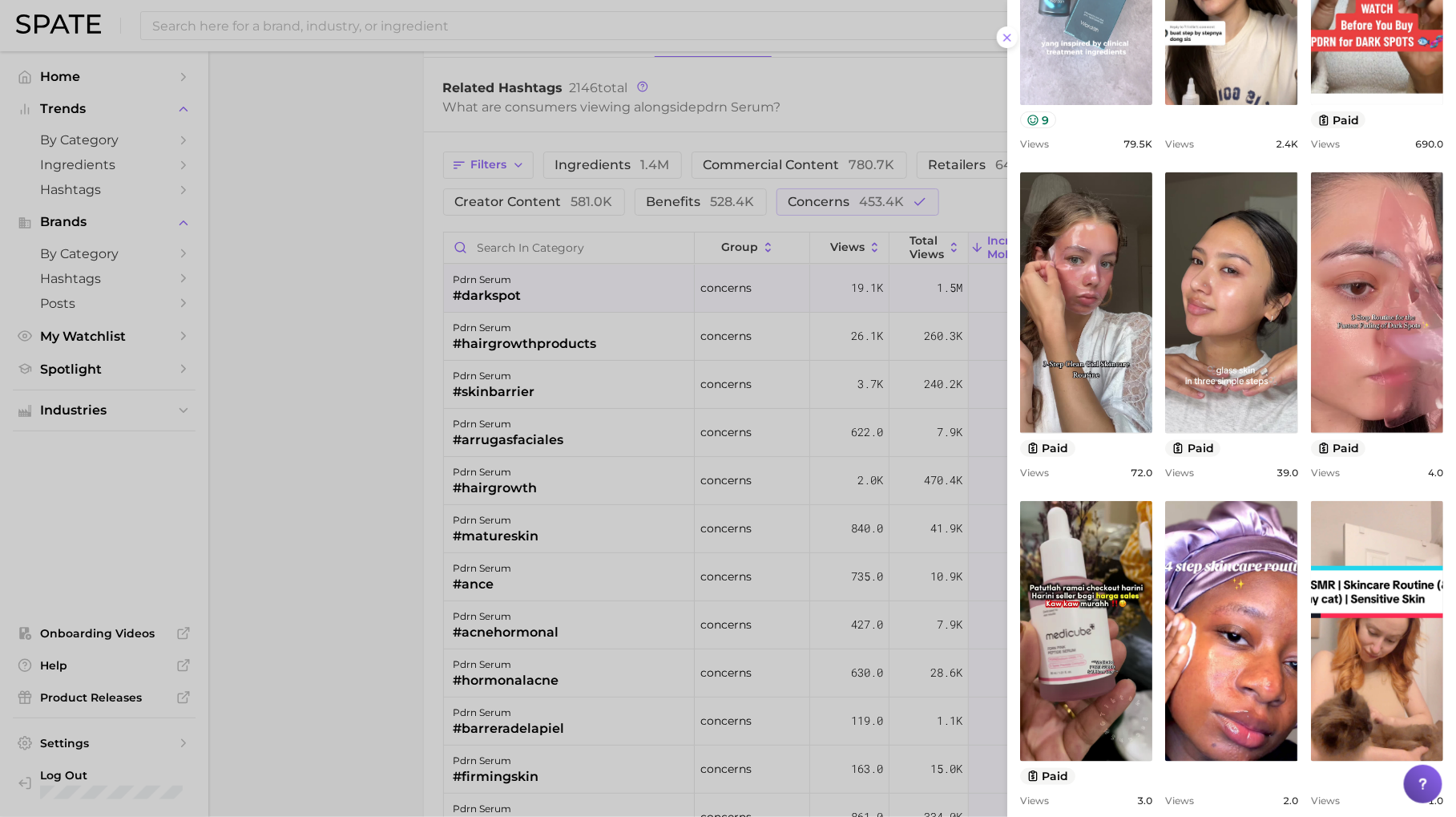
scroll to position [359, 0]
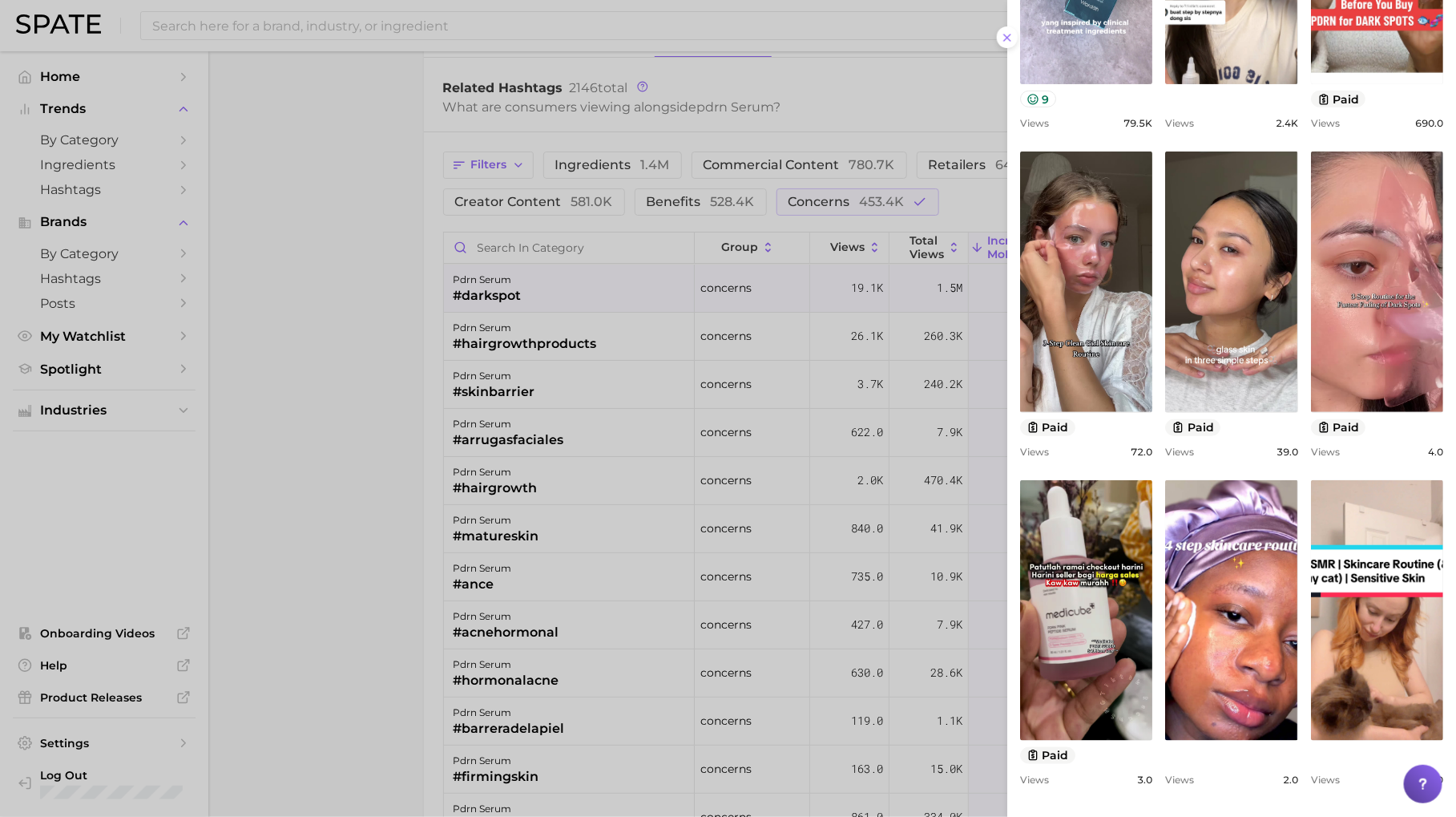
click at [879, 383] on div at bounding box center [728, 408] width 1456 height 817
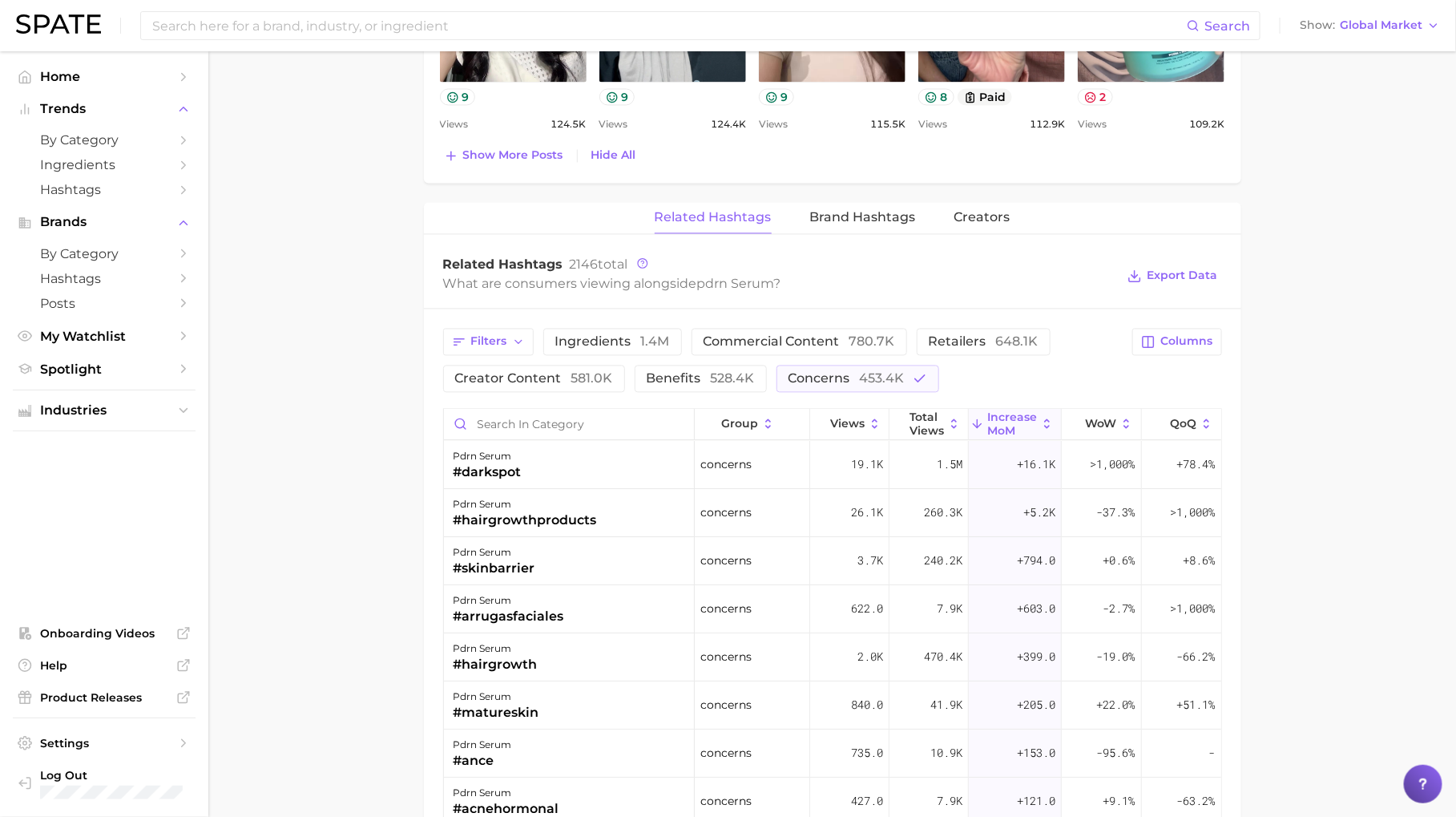
scroll to position [1453, 0]
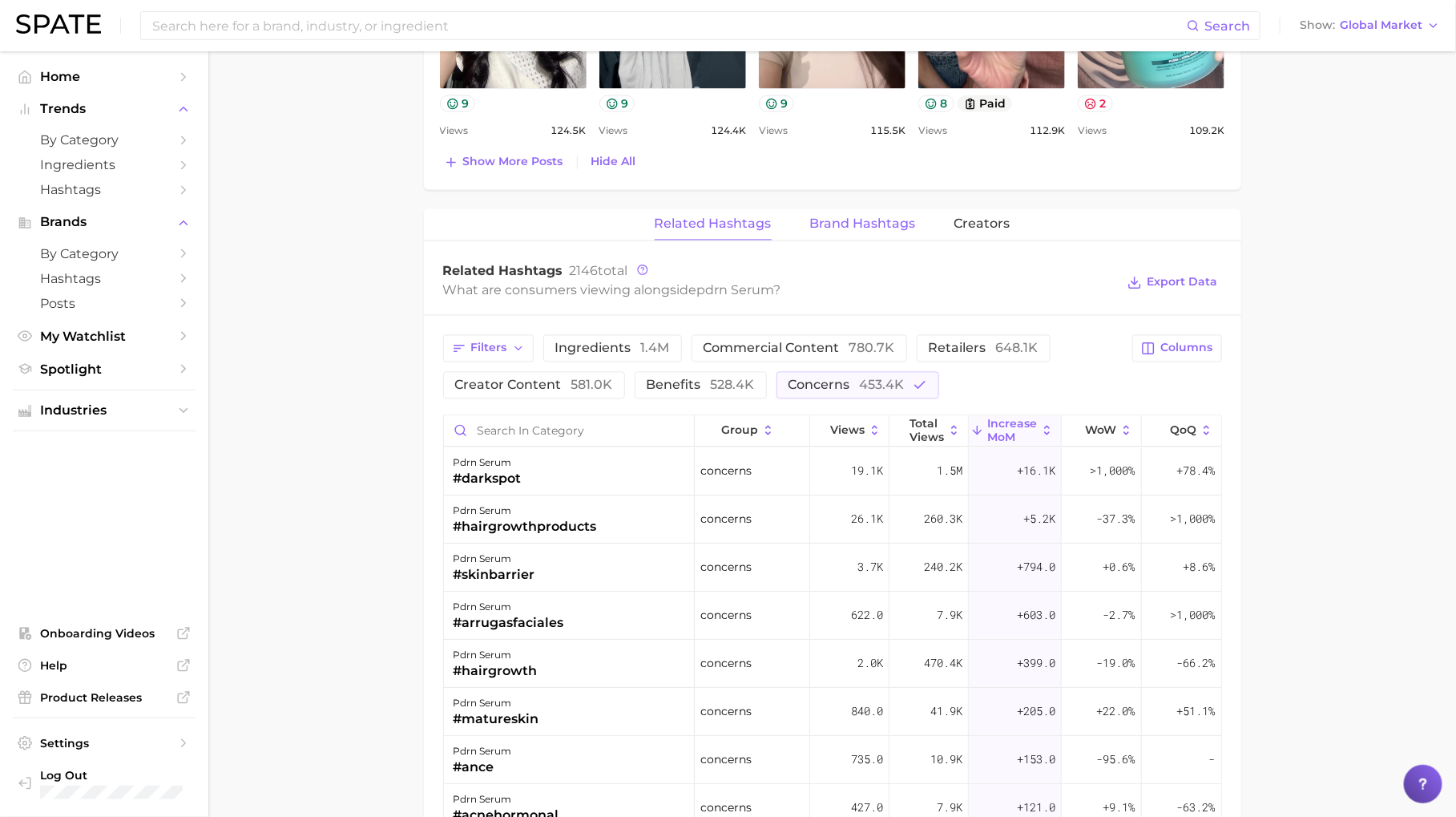
click at [876, 218] on span "Brand Hashtags" at bounding box center [863, 225] width 106 height 15
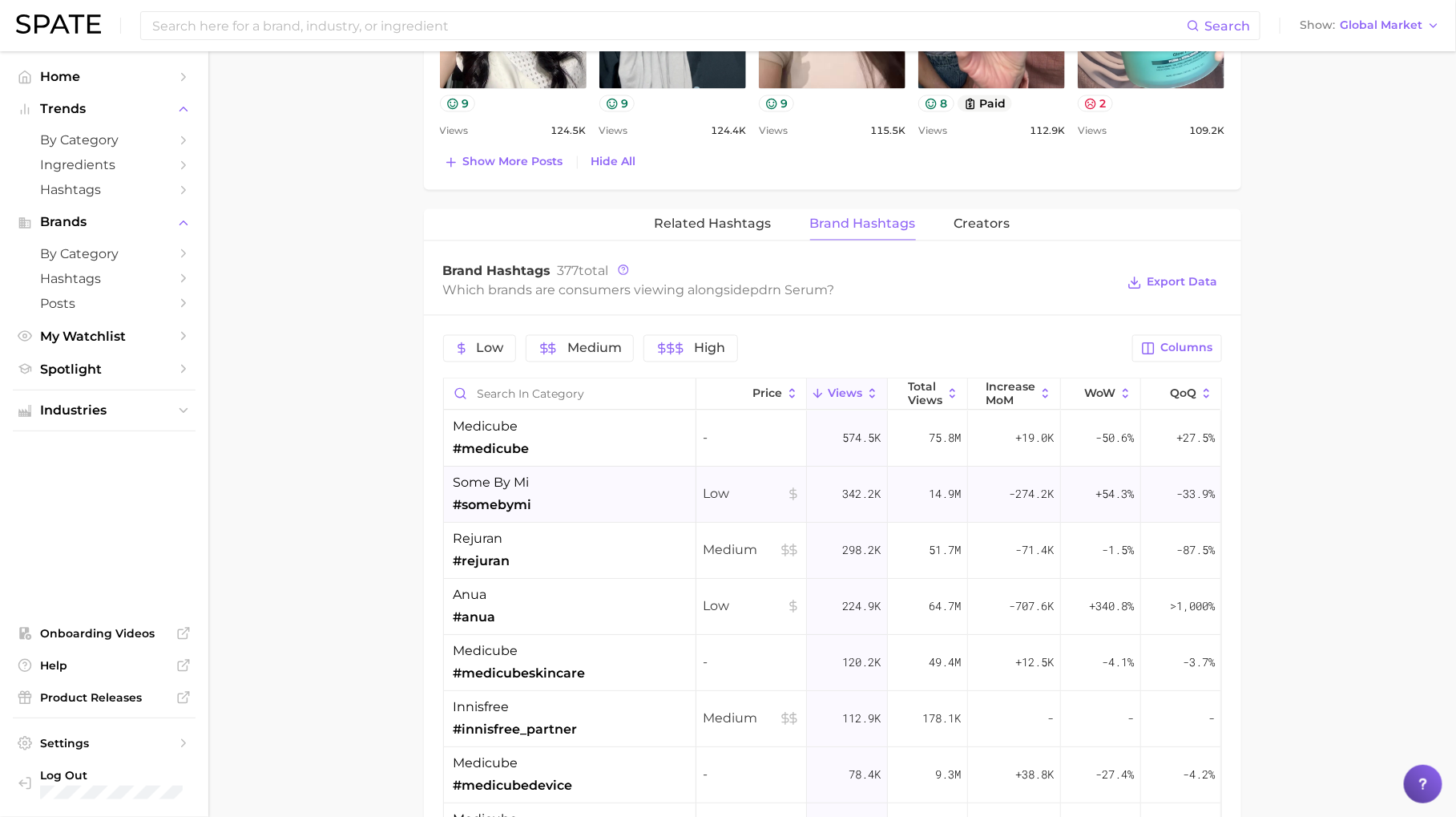
click at [542, 499] on div "some by mi #somebymi" at bounding box center [571, 495] width 253 height 56
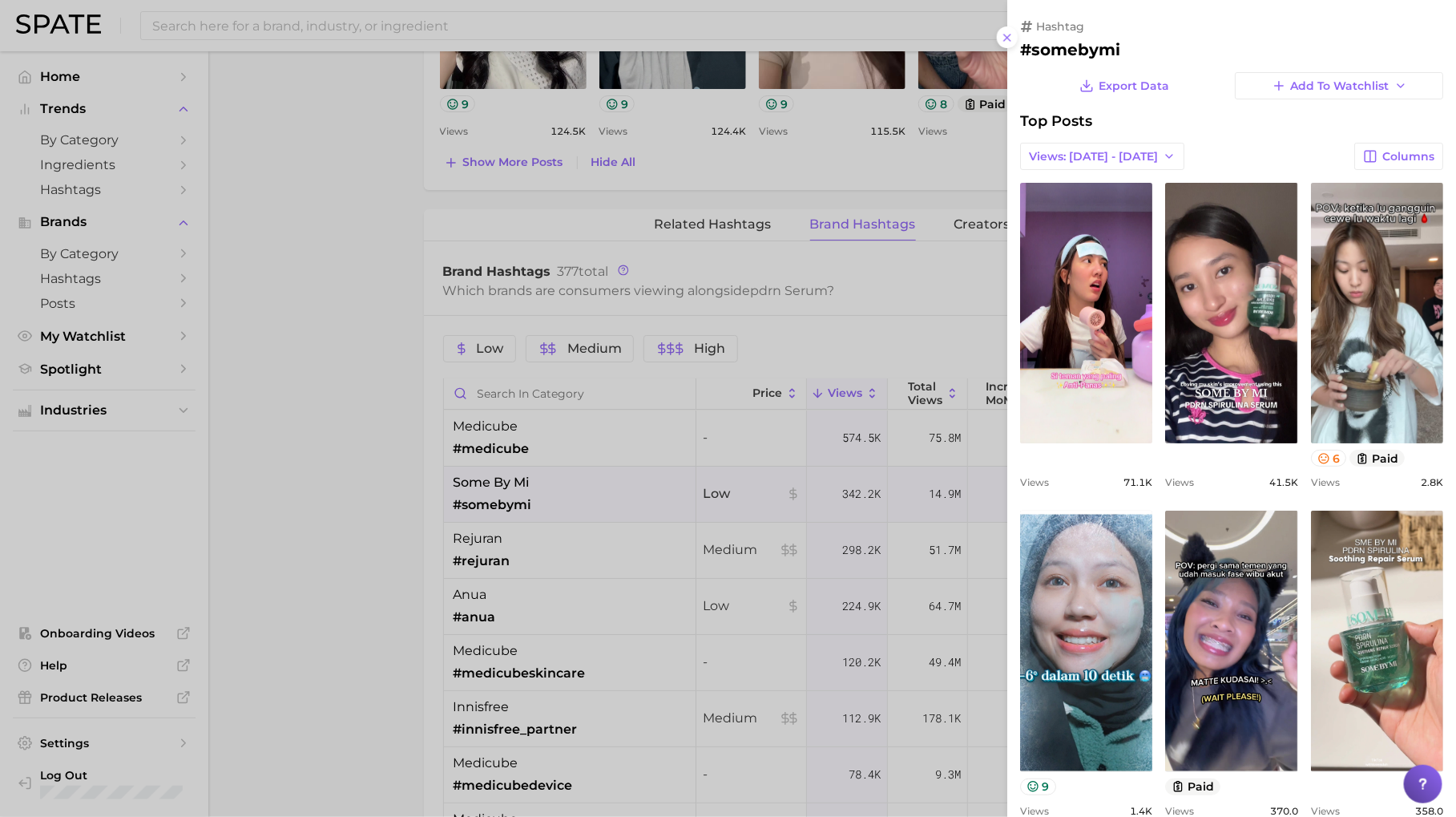
scroll to position [0, 0]
click at [535, 555] on div at bounding box center [728, 408] width 1456 height 817
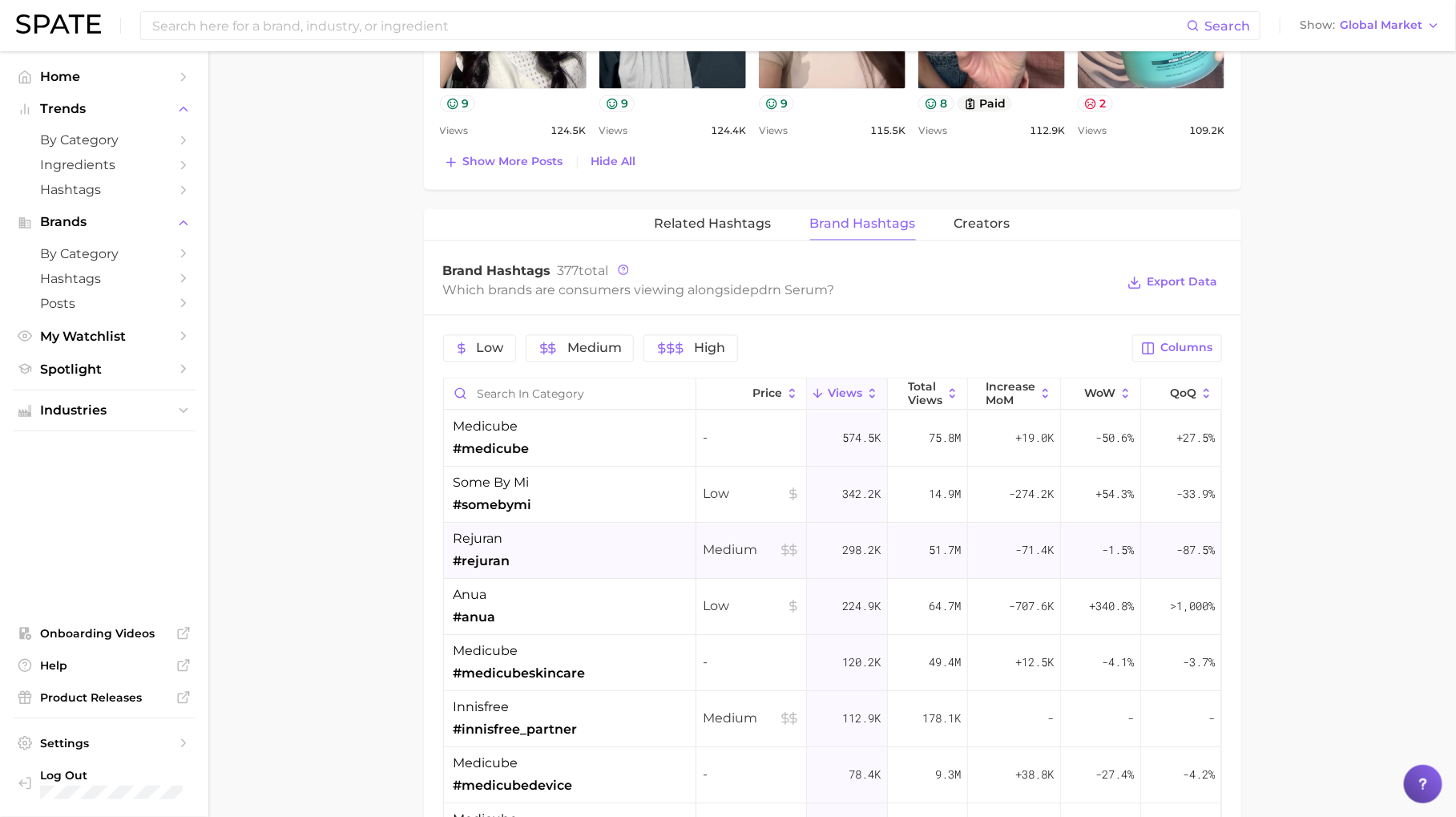
click at [517, 539] on div "rejuran #rejuran" at bounding box center [571, 551] width 253 height 56
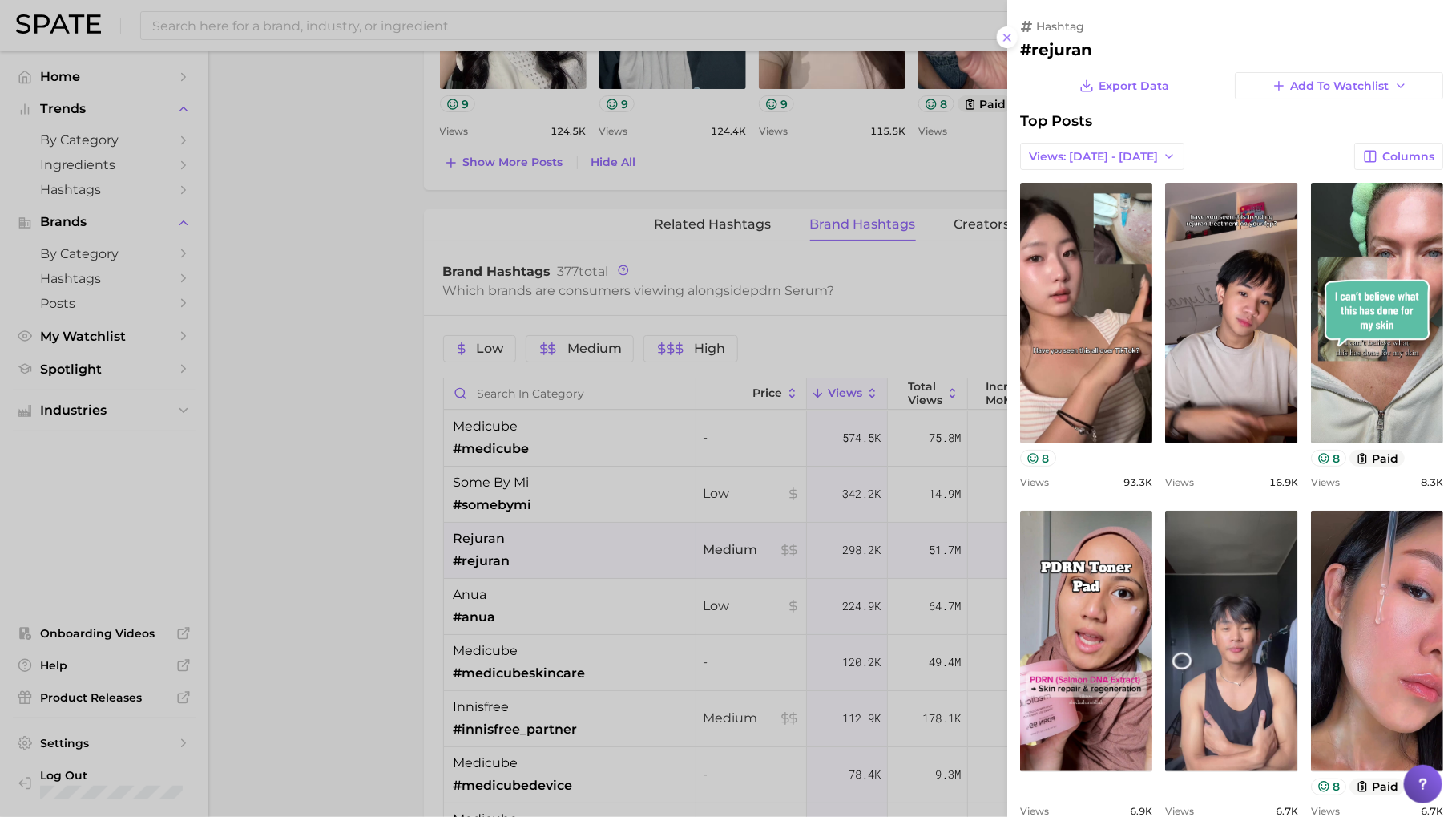
click at [508, 617] on div at bounding box center [728, 408] width 1456 height 817
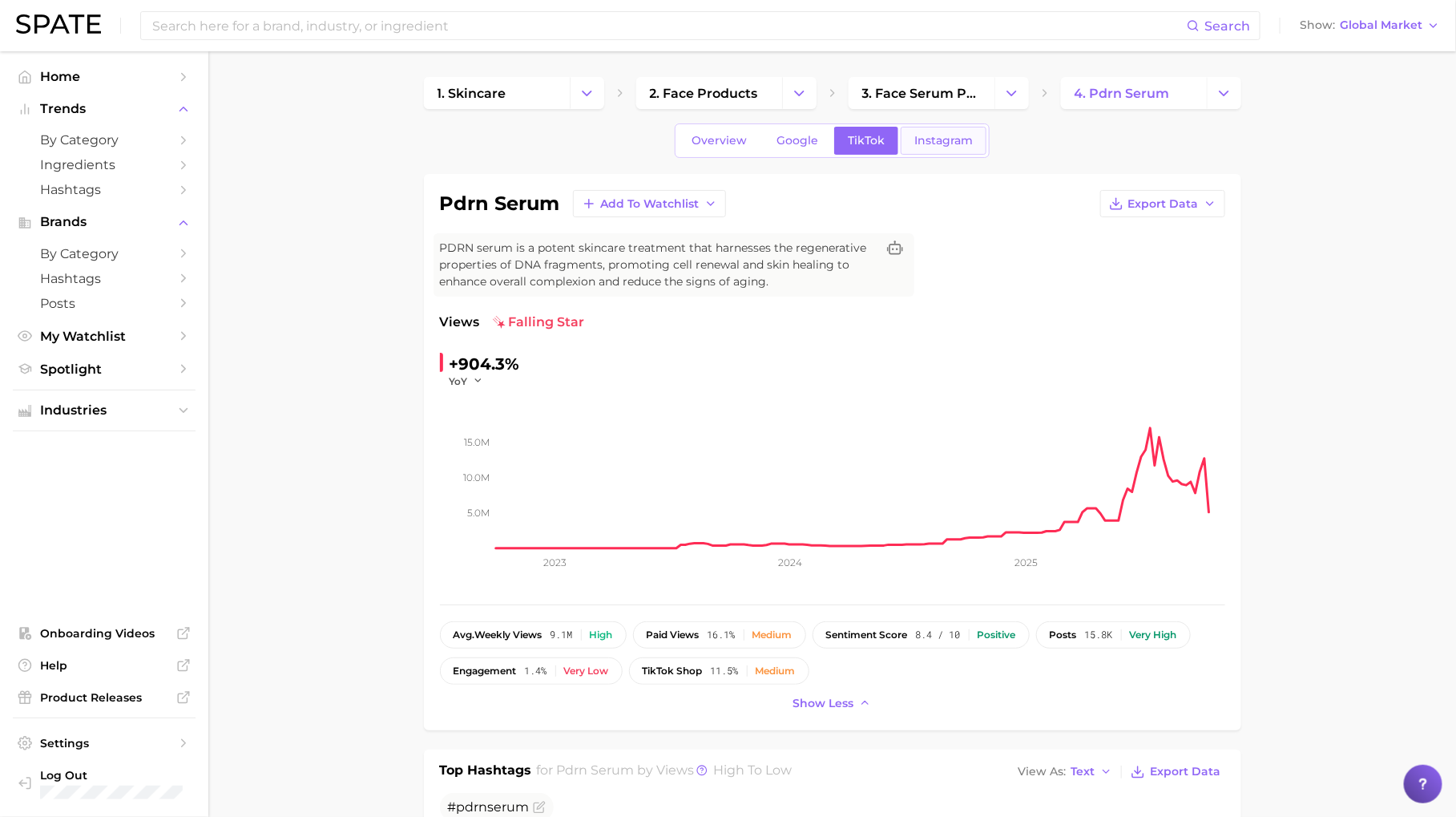
click at [915, 140] on span "Instagram" at bounding box center [944, 140] width 58 height 14
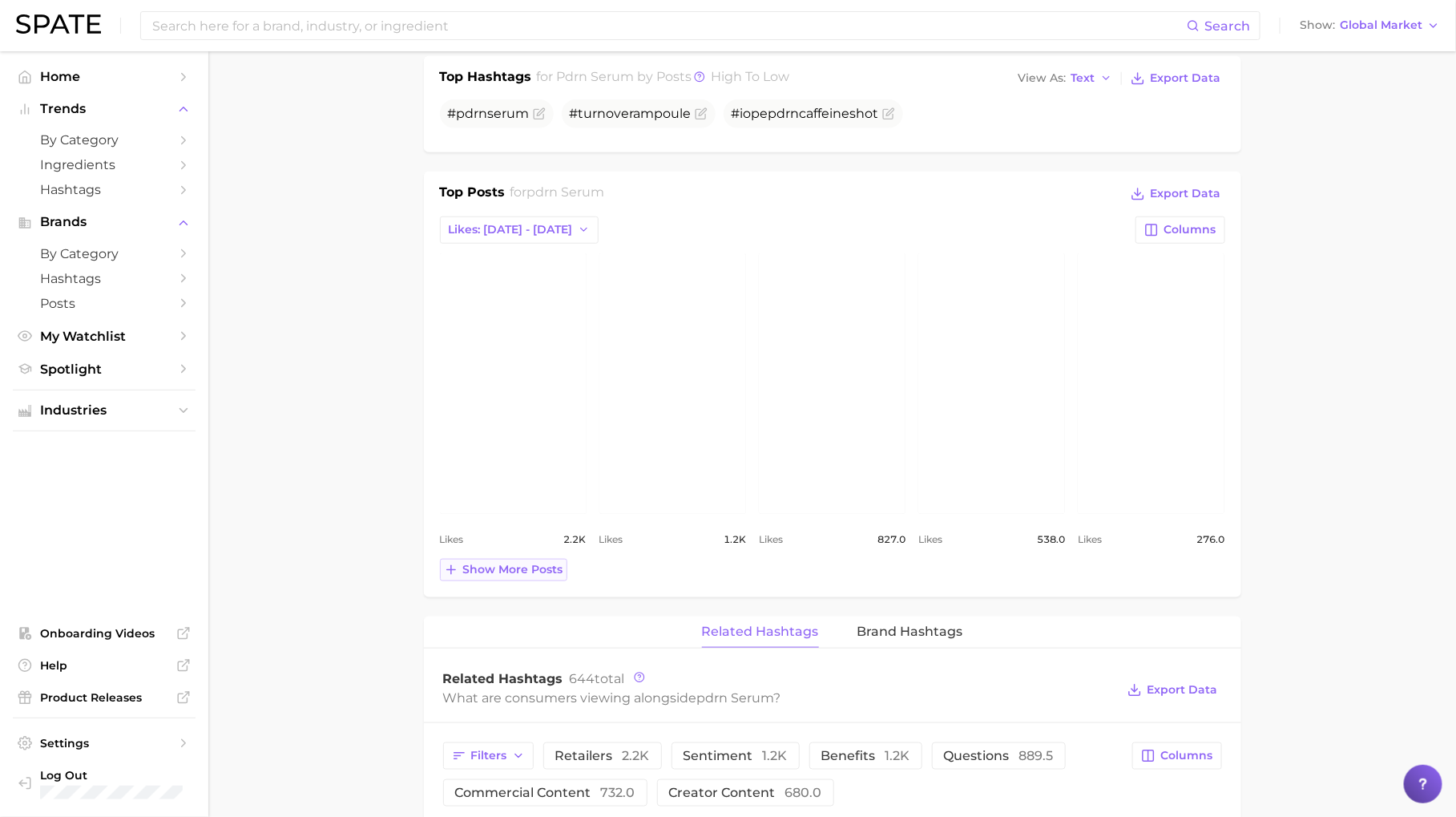
click at [531, 562] on span "Show more posts" at bounding box center [513, 569] width 100 height 14
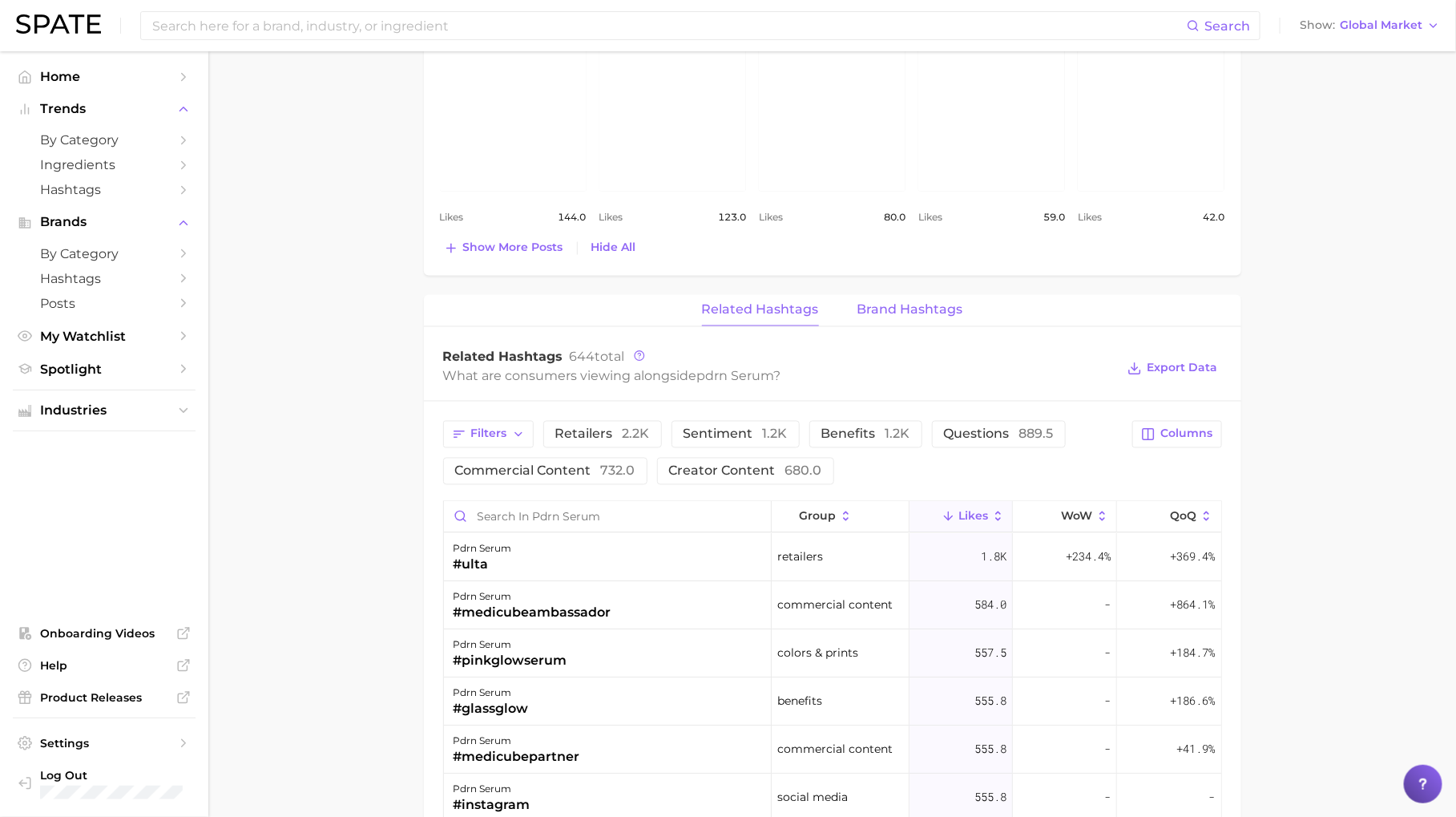
click at [907, 307] on span "Brand Hashtags" at bounding box center [910, 310] width 106 height 15
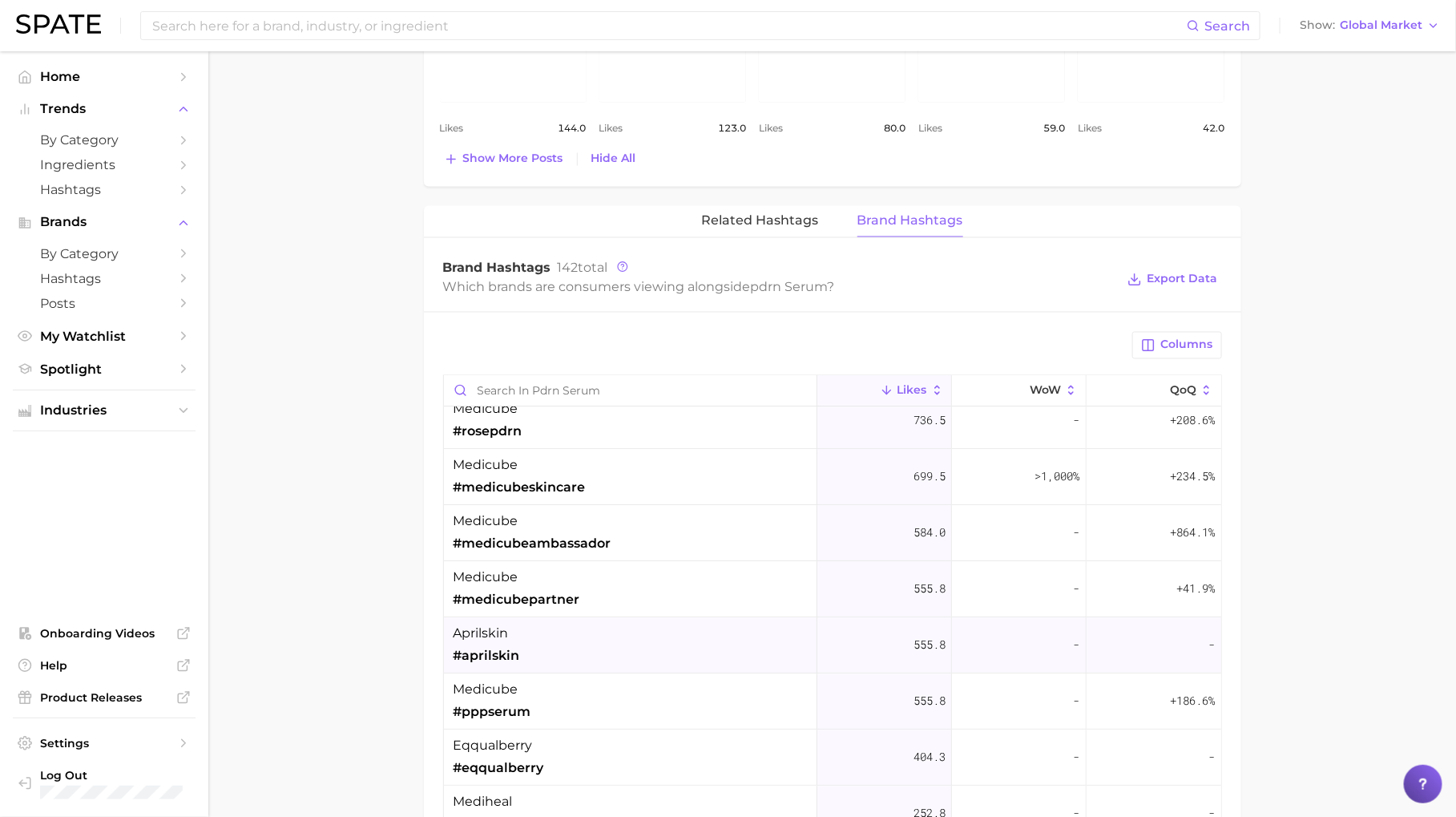
click at [695, 639] on div "aprilskin #aprilskin" at bounding box center [631, 646] width 374 height 56
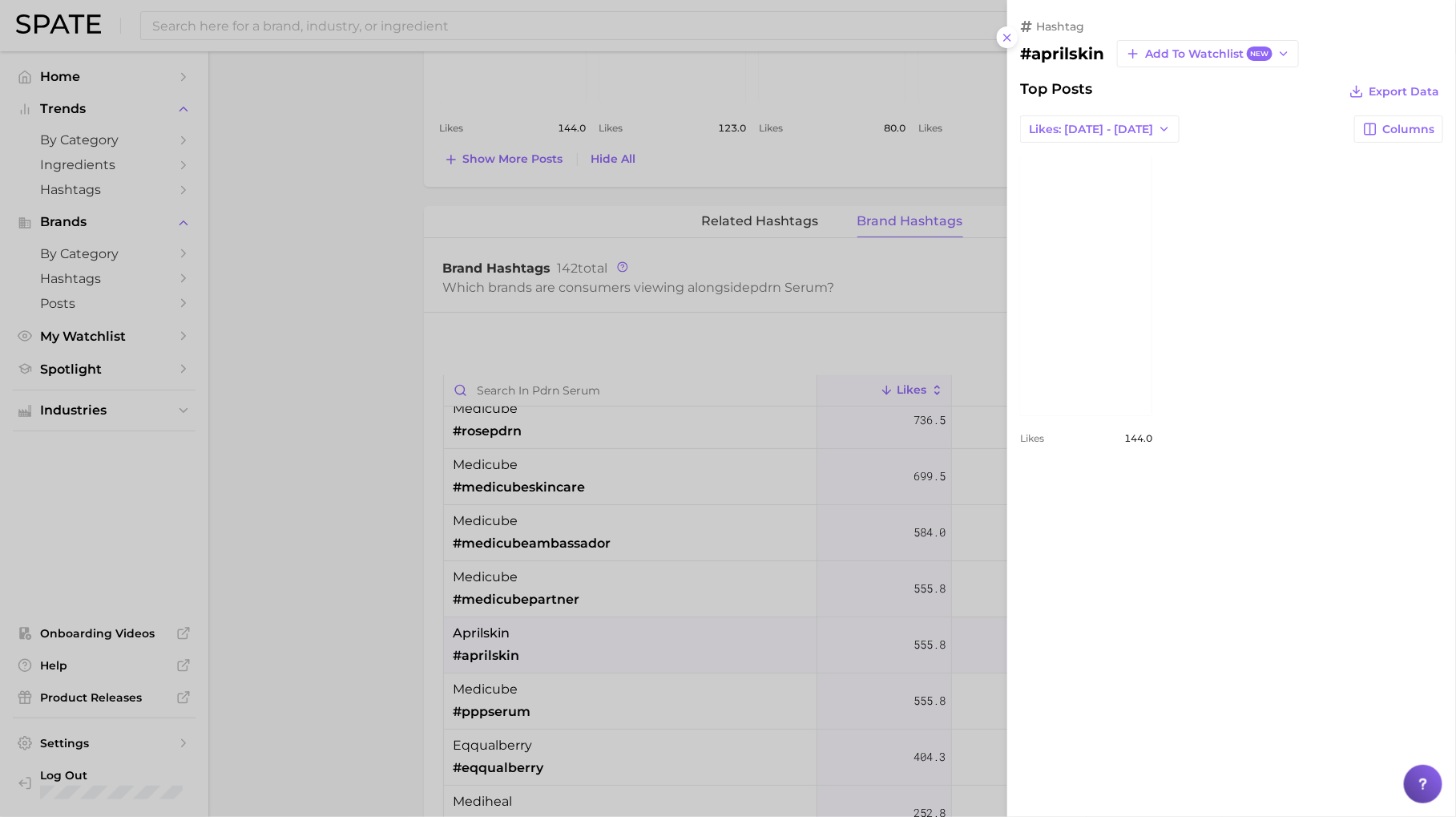
click at [695, 512] on div at bounding box center [728, 408] width 1456 height 817
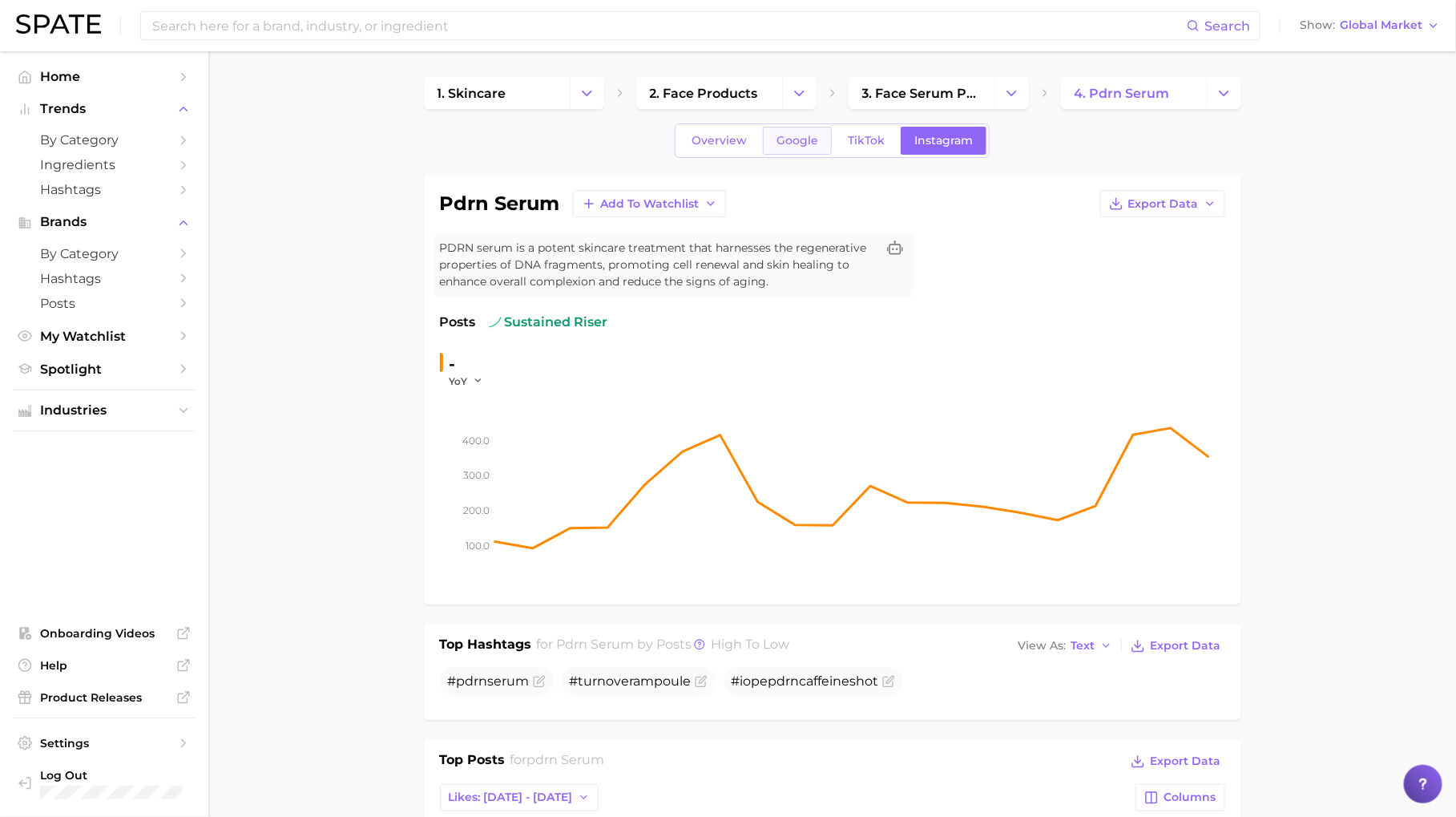
click at [810, 140] on span "Google" at bounding box center [797, 140] width 42 height 14
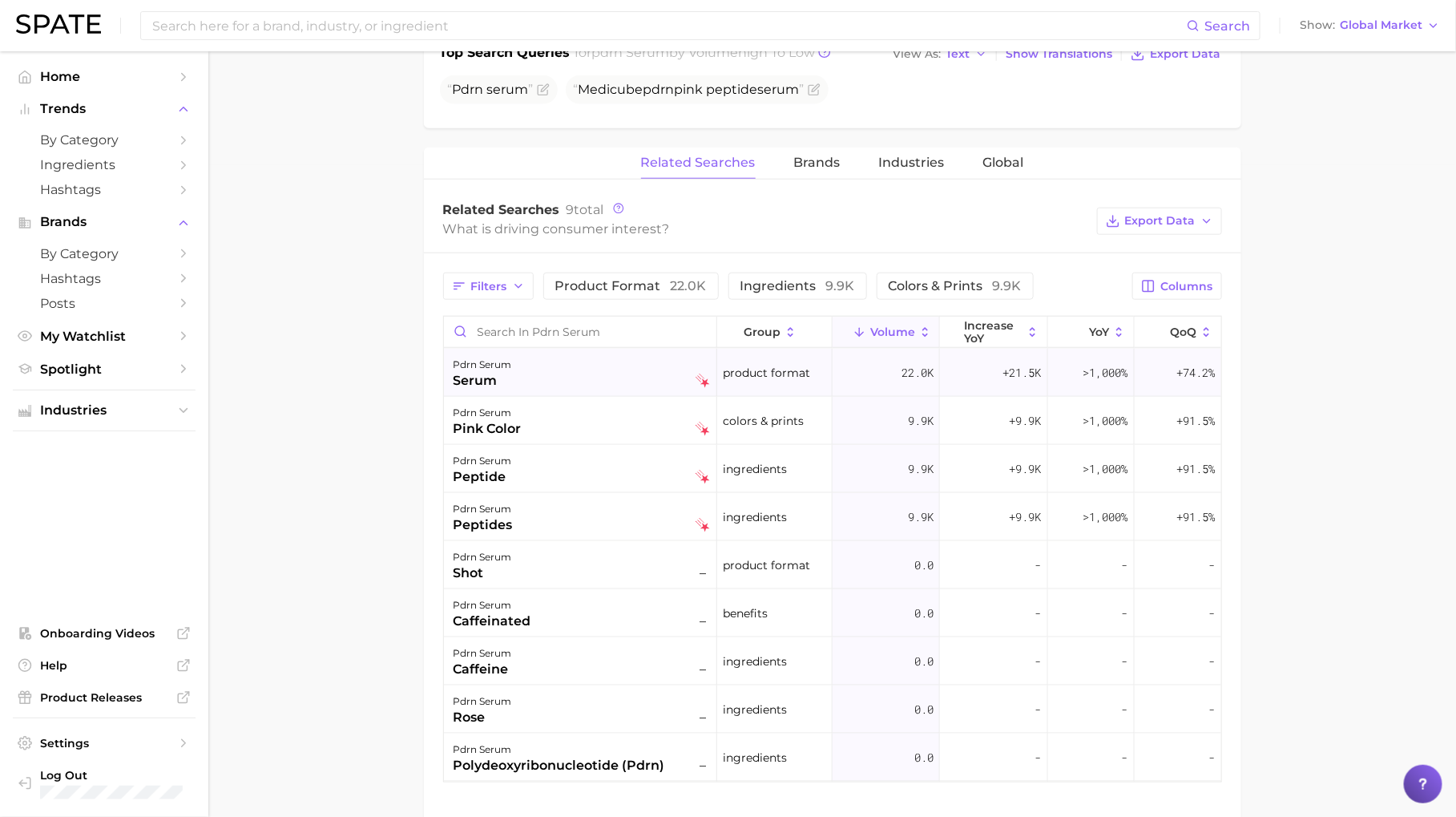
click at [577, 368] on div "pdrn serum serum" at bounding box center [581, 372] width 256 height 35
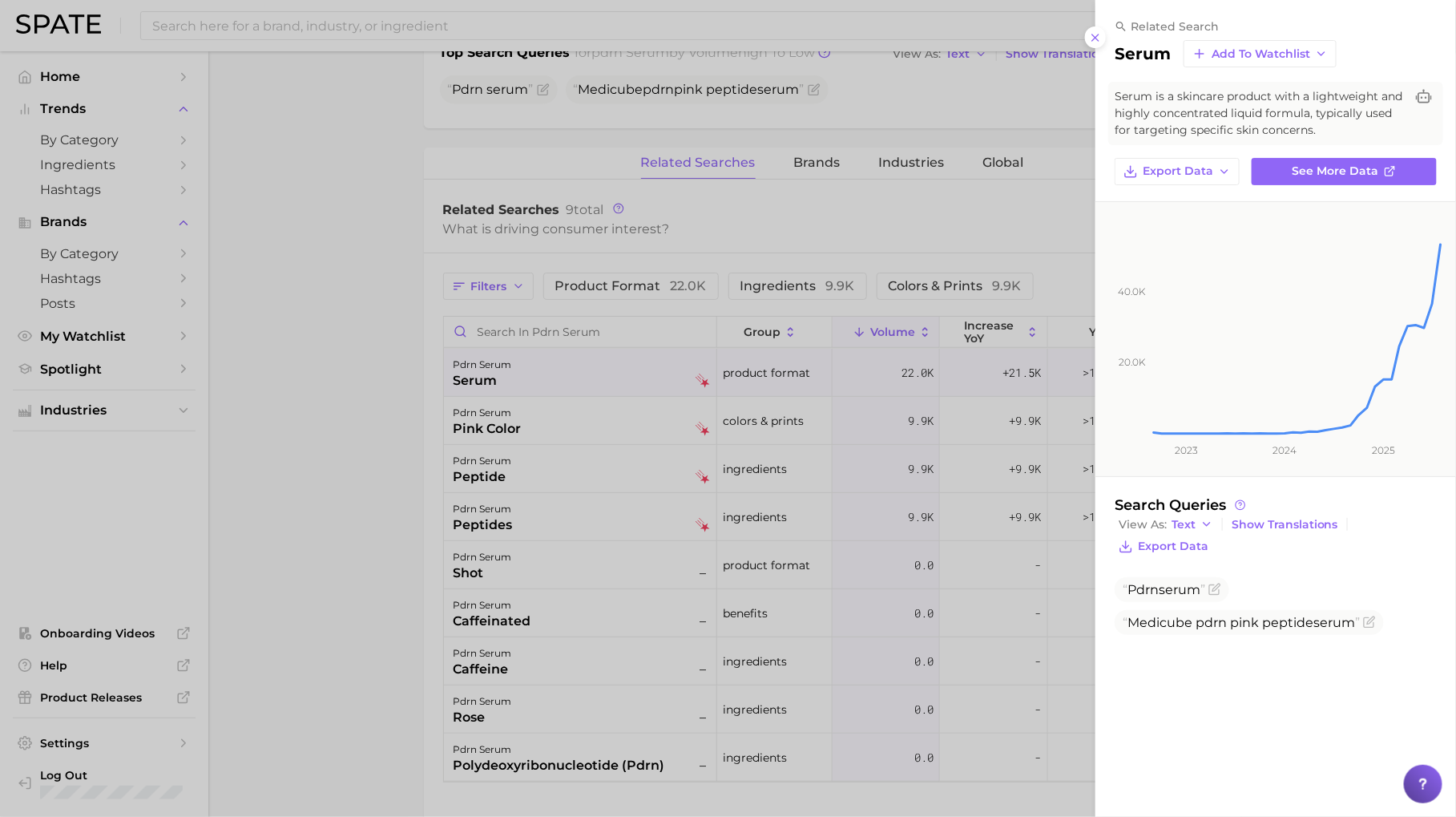
click at [644, 538] on div at bounding box center [728, 408] width 1456 height 817
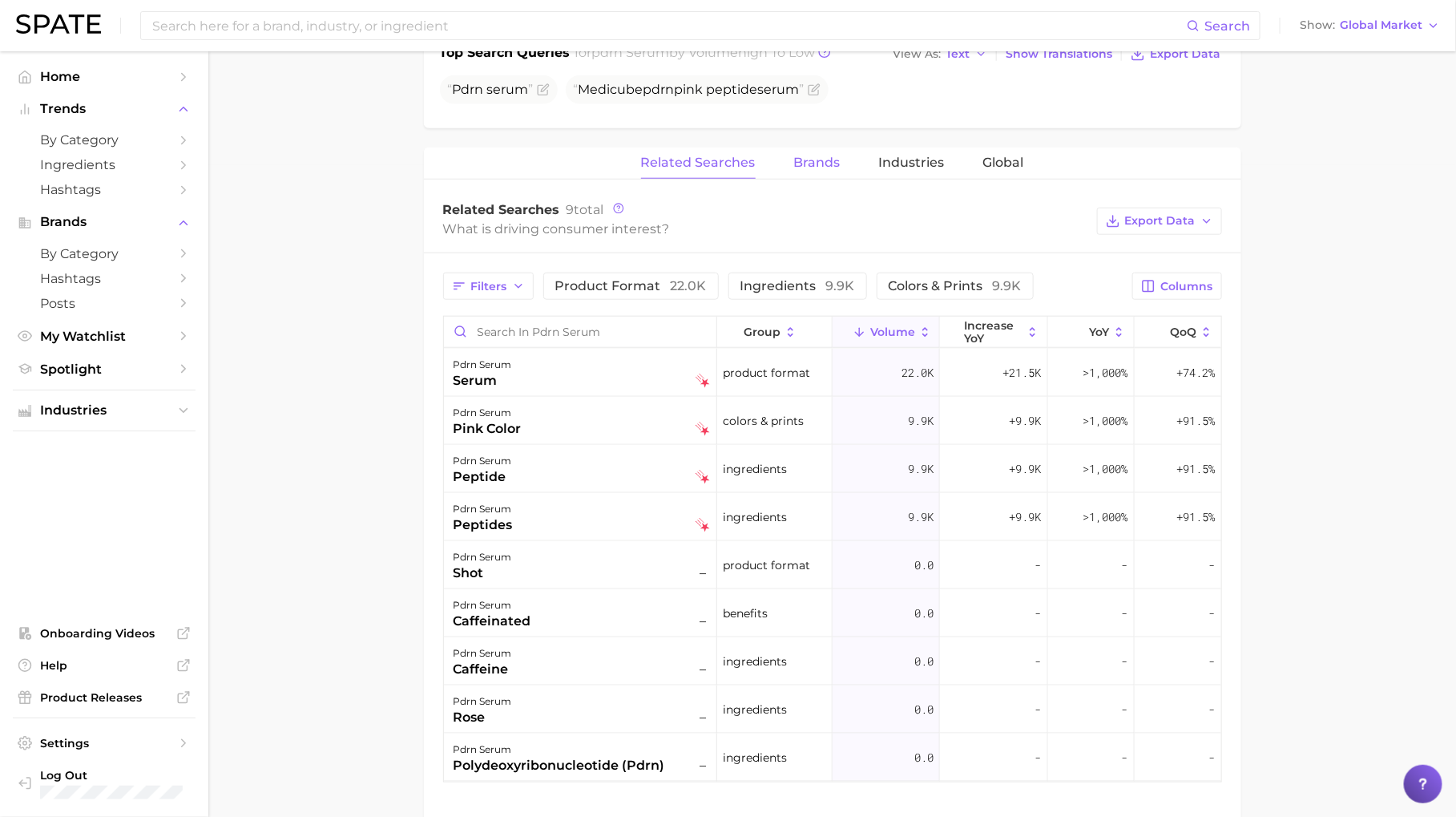
click at [829, 166] on span "Brands" at bounding box center [817, 163] width 47 height 15
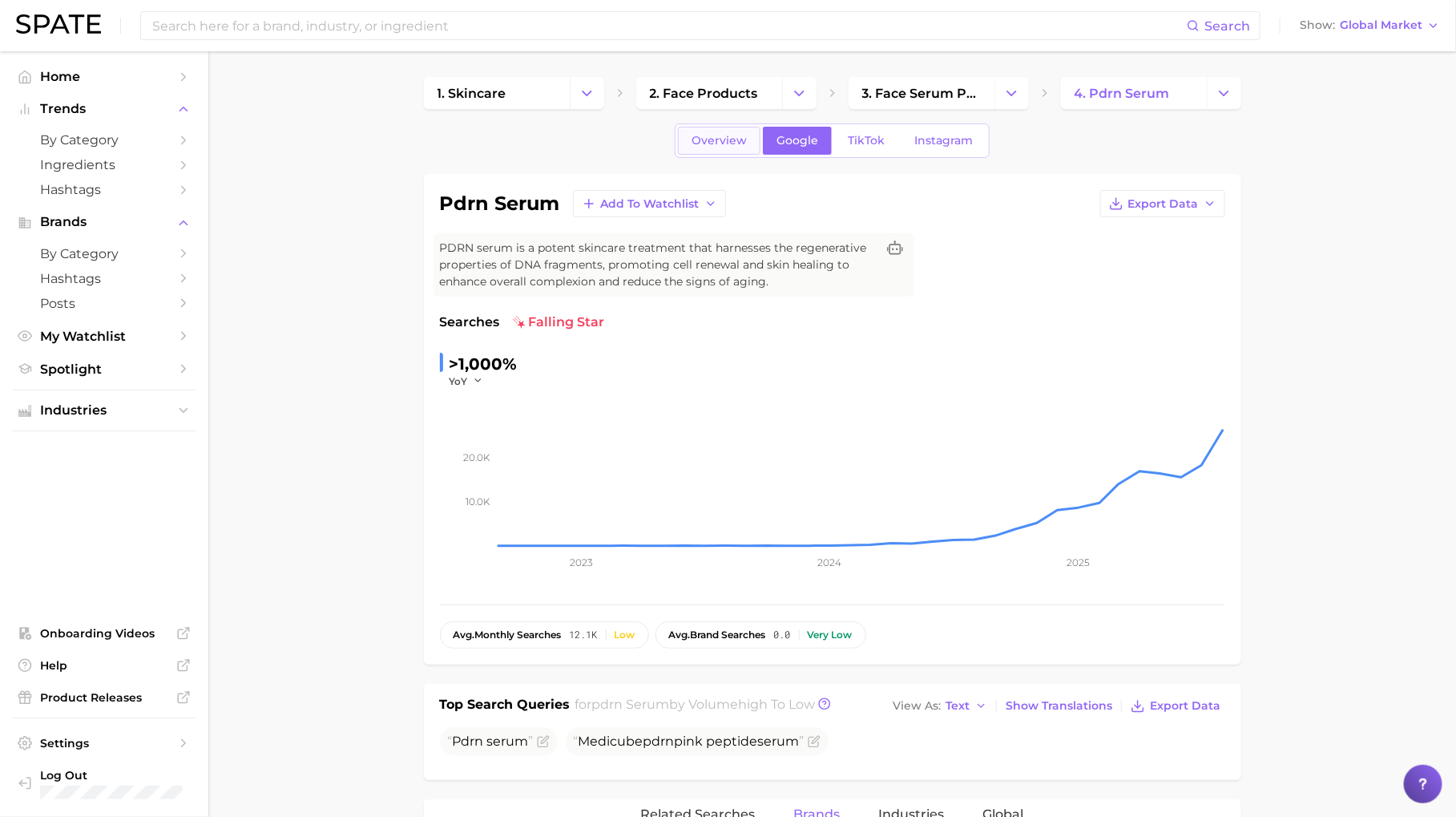
click at [713, 136] on span "Overview" at bounding box center [719, 140] width 55 height 14
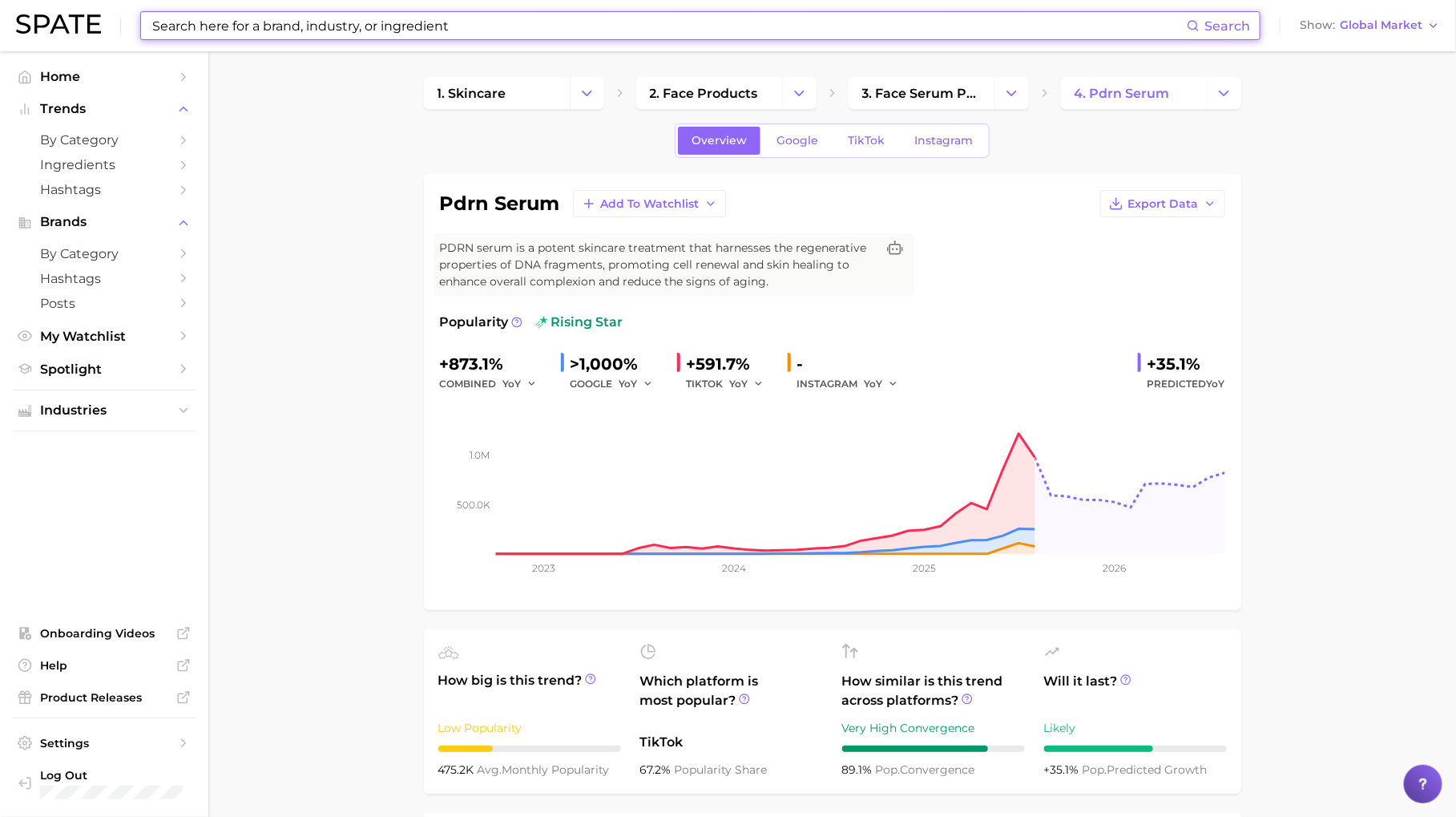
click at [314, 34] on input at bounding box center [668, 25] width 1036 height 27
click at [586, 93] on polyline "Change Category" at bounding box center [587, 92] width 9 height 4
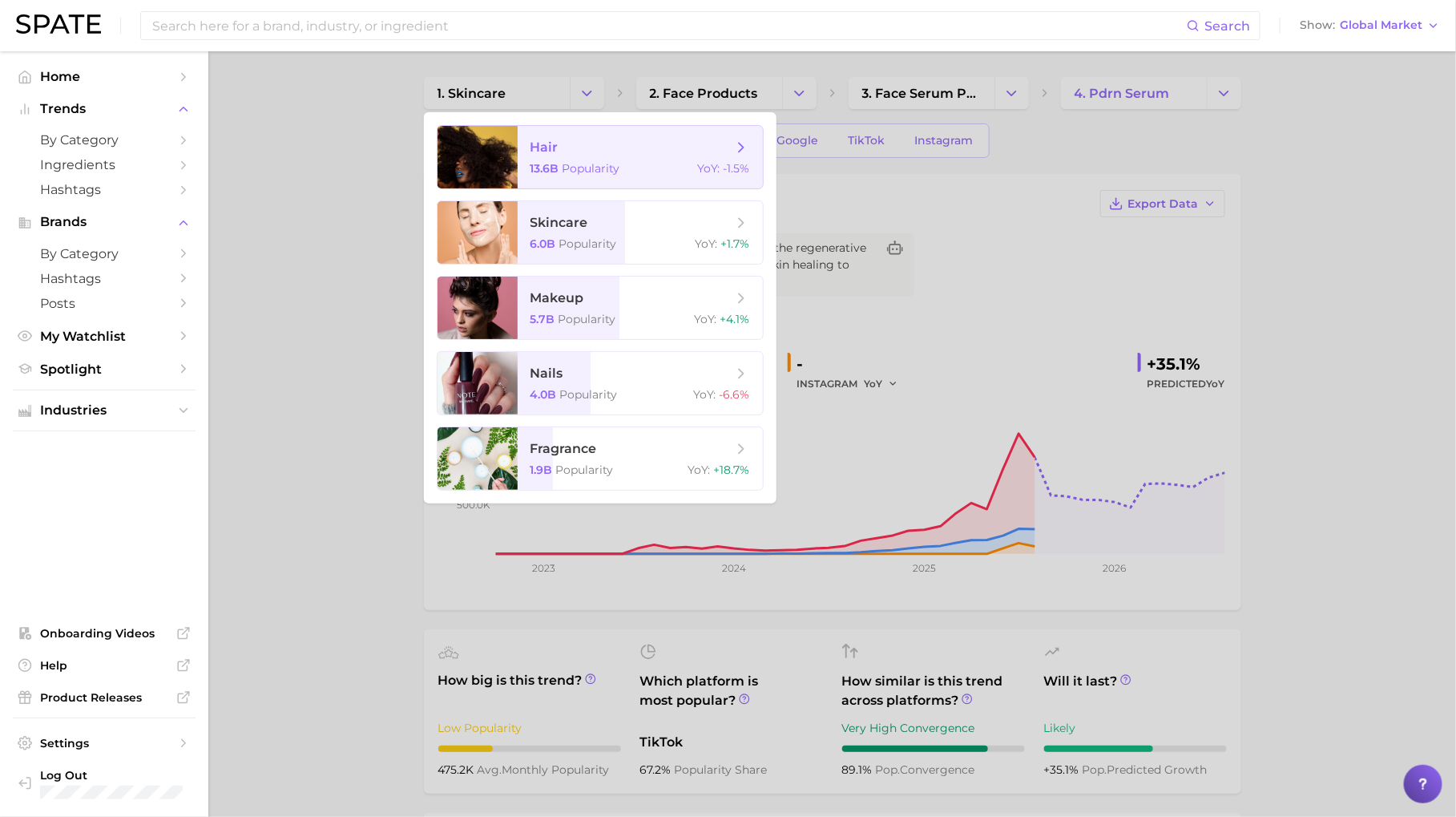
click at [622, 168] on div "13.6b Popularity YoY : -1.5%" at bounding box center [640, 168] width 219 height 15
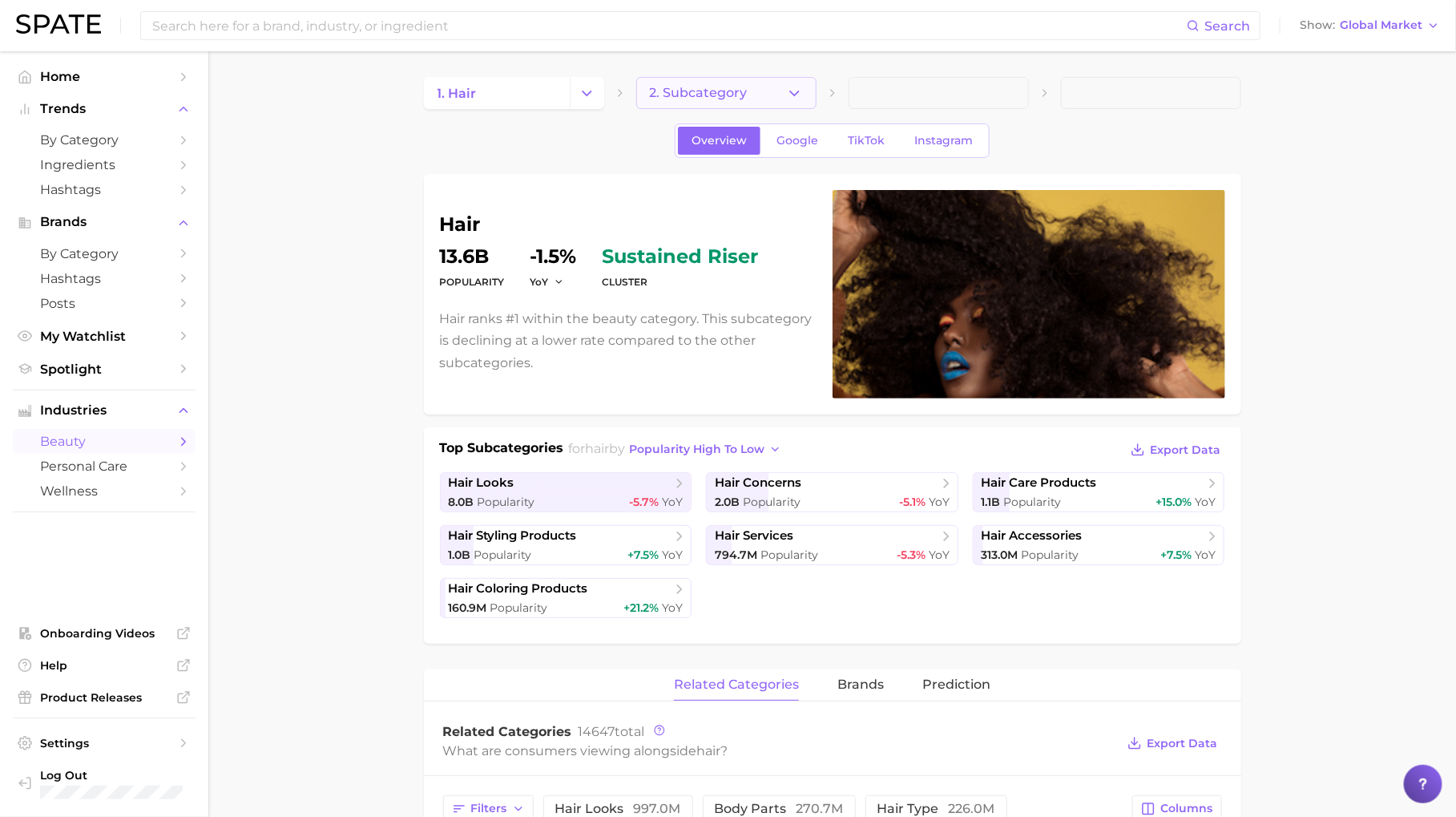
click at [748, 84] on button "2. Subcategory" at bounding box center [727, 93] width 181 height 32
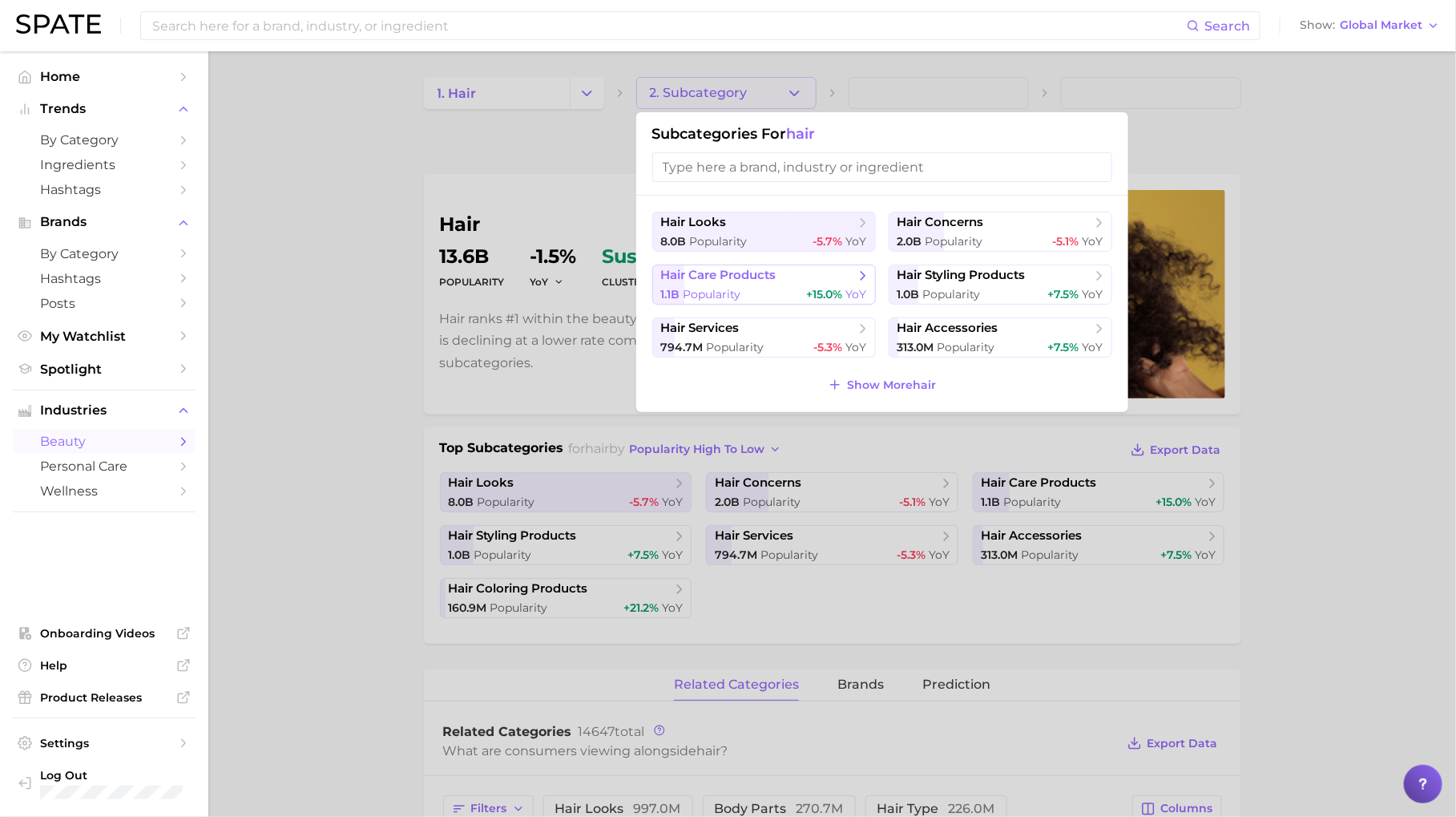
click at [809, 275] on span "hair care products" at bounding box center [758, 276] width 195 height 16
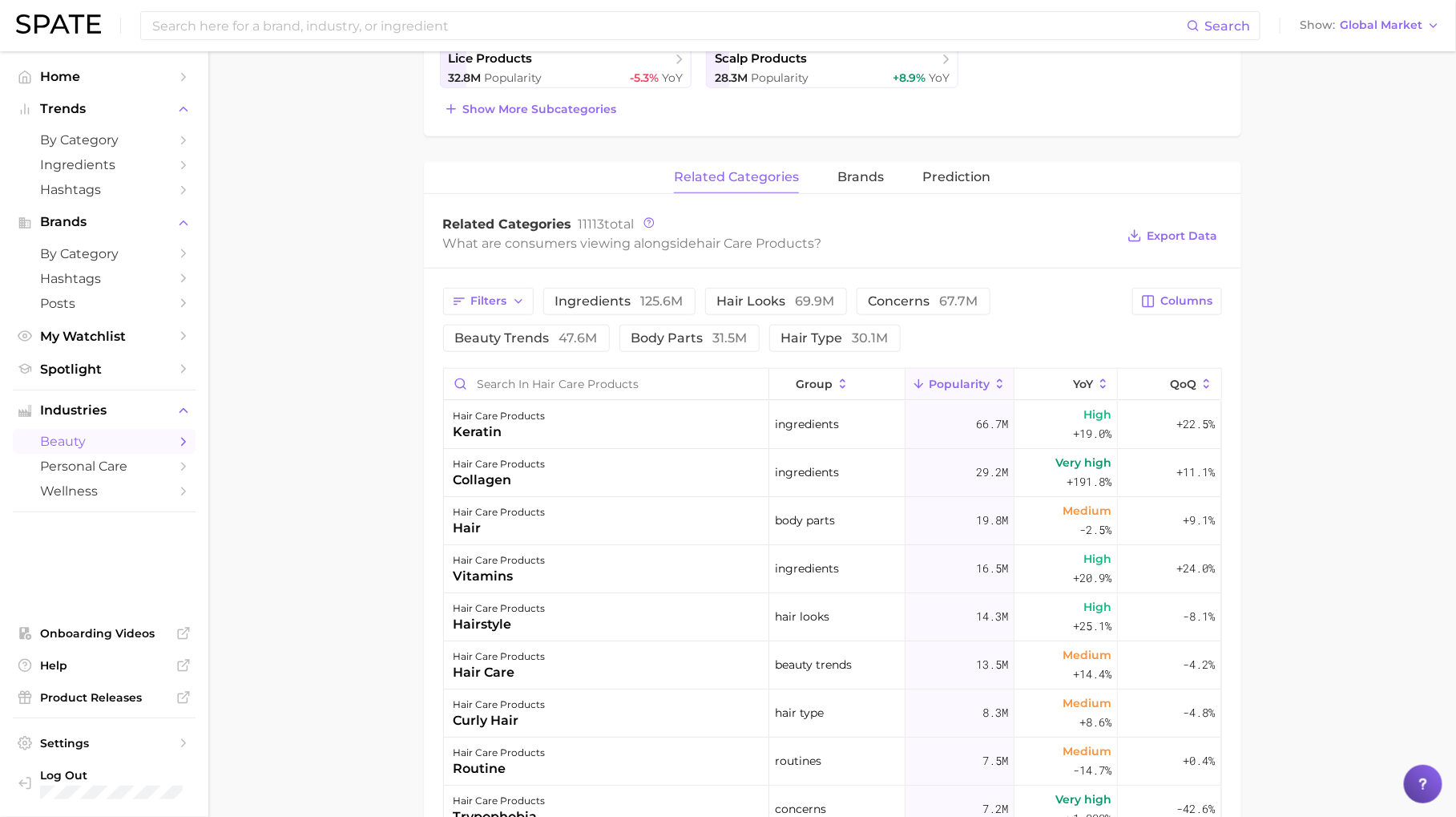
scroll to position [581, 0]
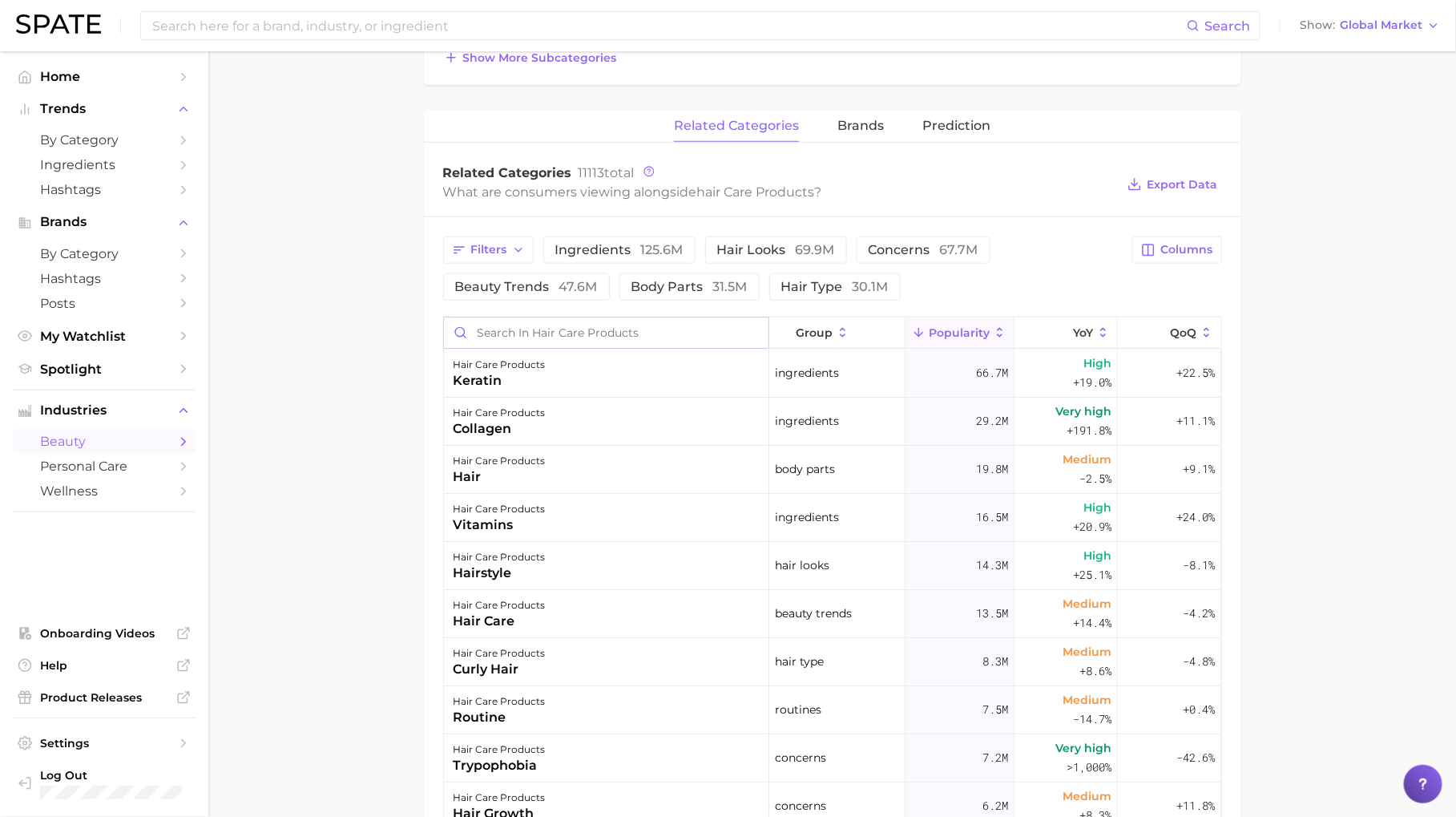
click at [704, 333] on input "Search in hair care products" at bounding box center [606, 333] width 324 height 30
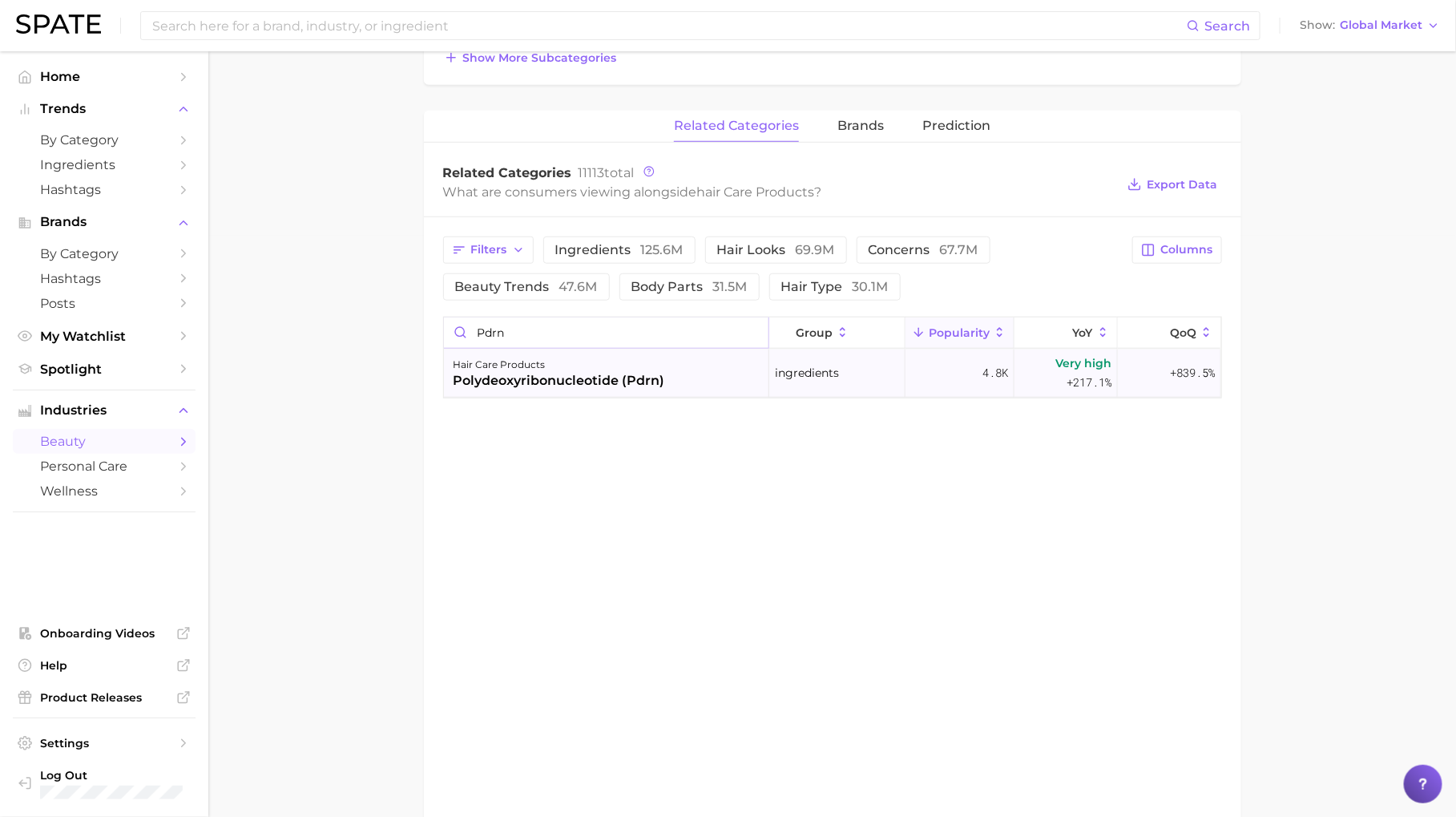
type input "pdrn"
click at [1086, 373] on span "+217.1%" at bounding box center [1089, 382] width 45 height 19
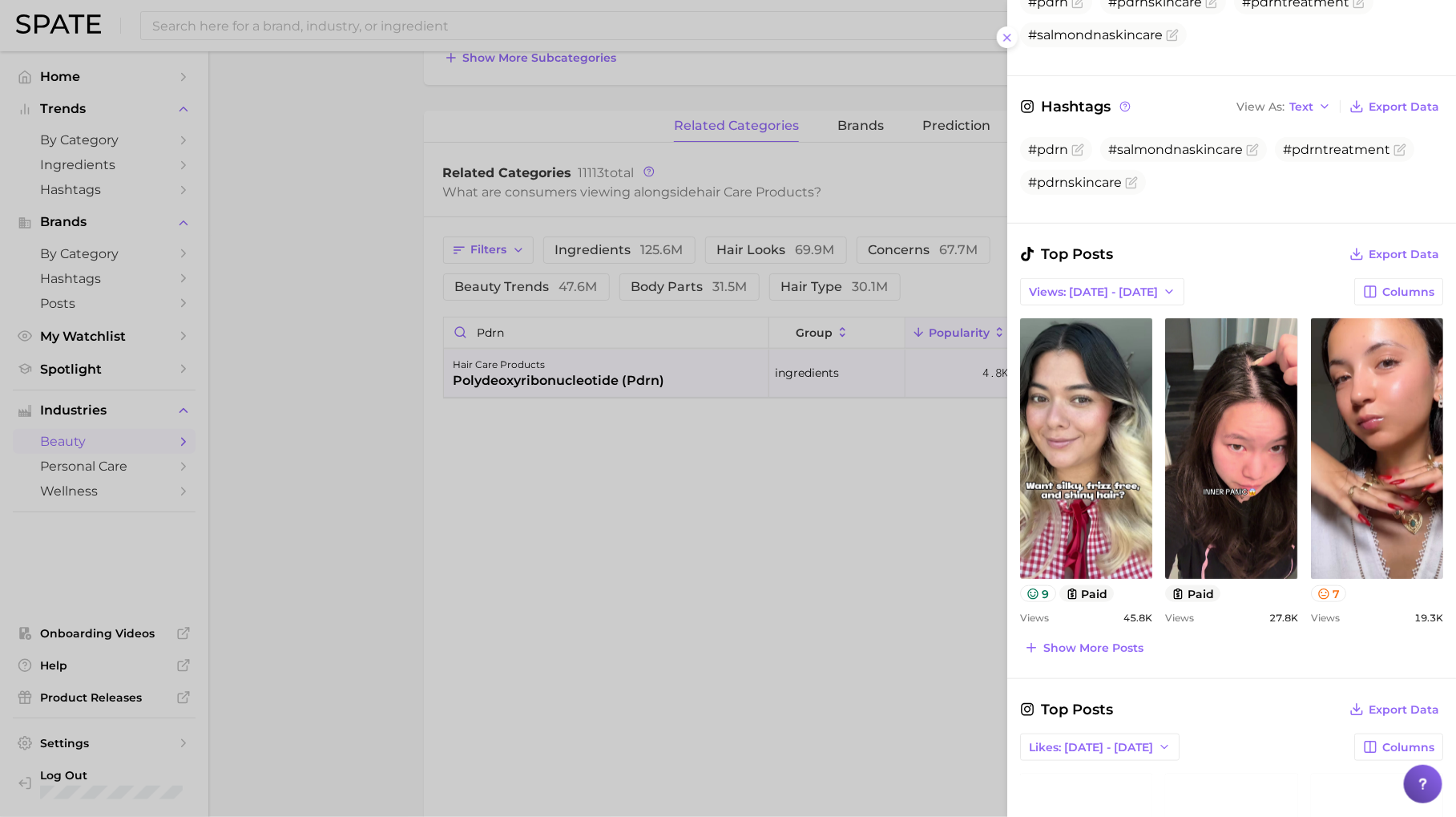
scroll to position [418, 0]
click at [1099, 646] on span "Show more posts" at bounding box center [1094, 647] width 100 height 14
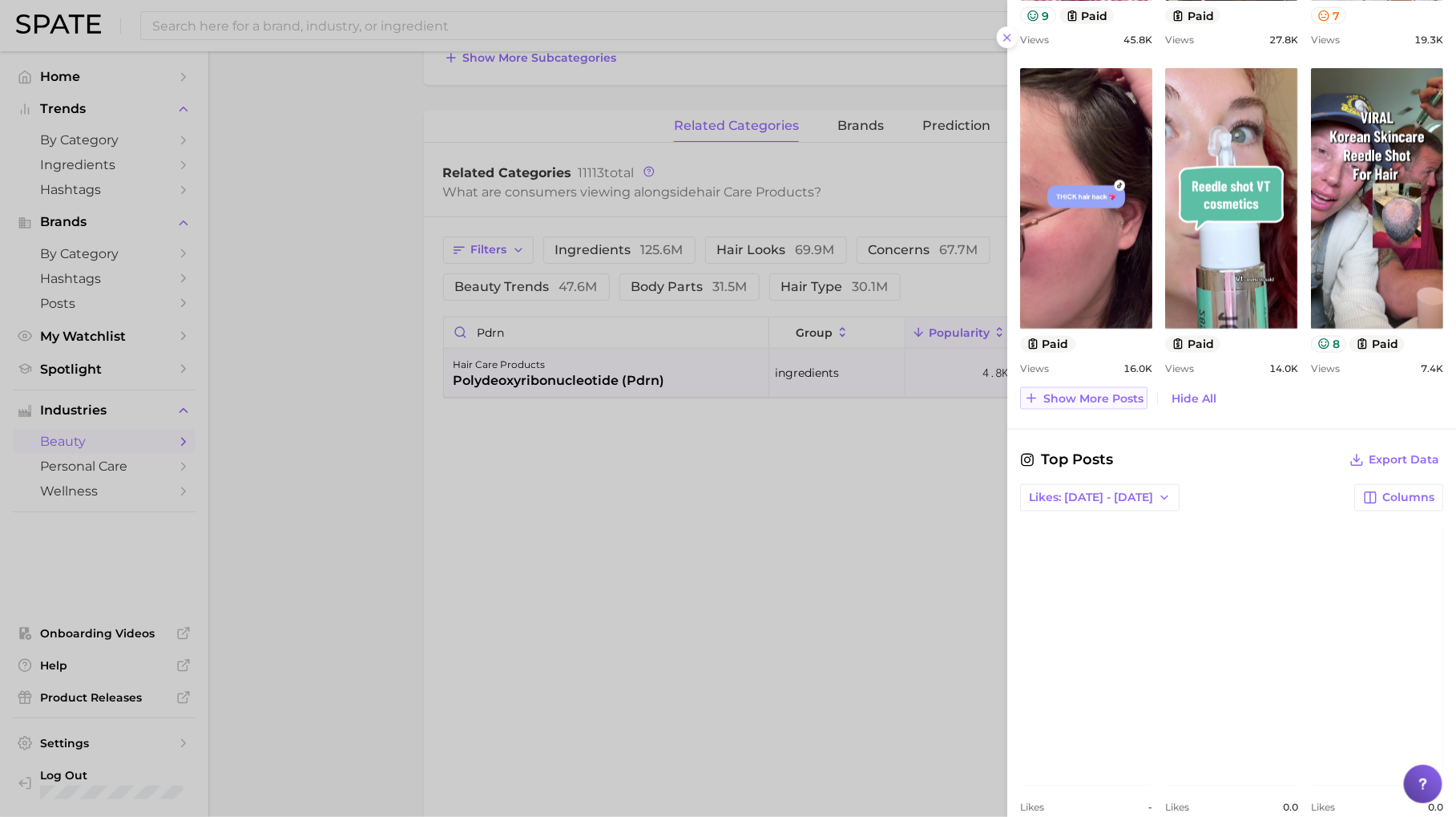
scroll to position [1018, 0]
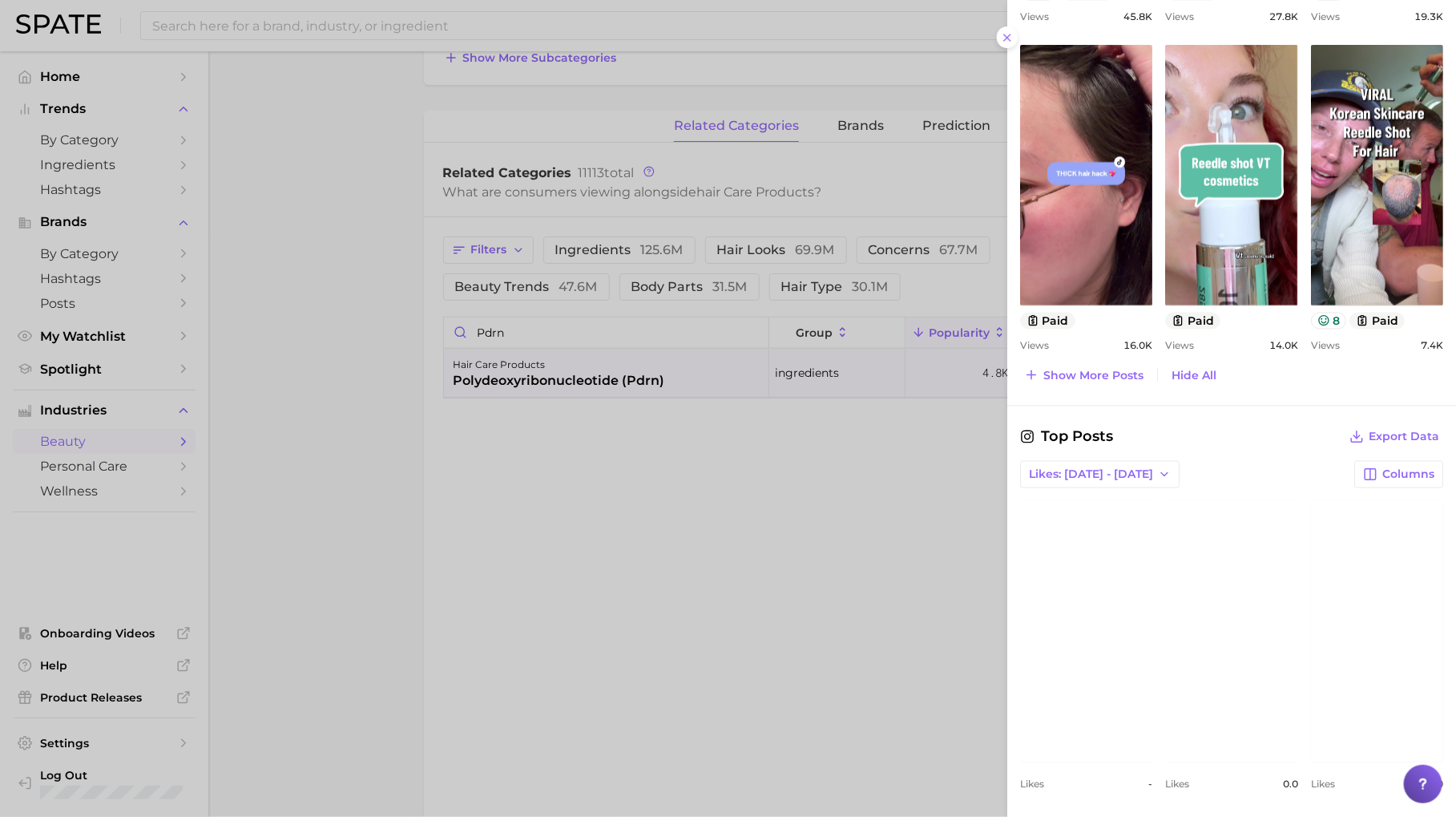
click at [719, 677] on div at bounding box center [728, 408] width 1456 height 817
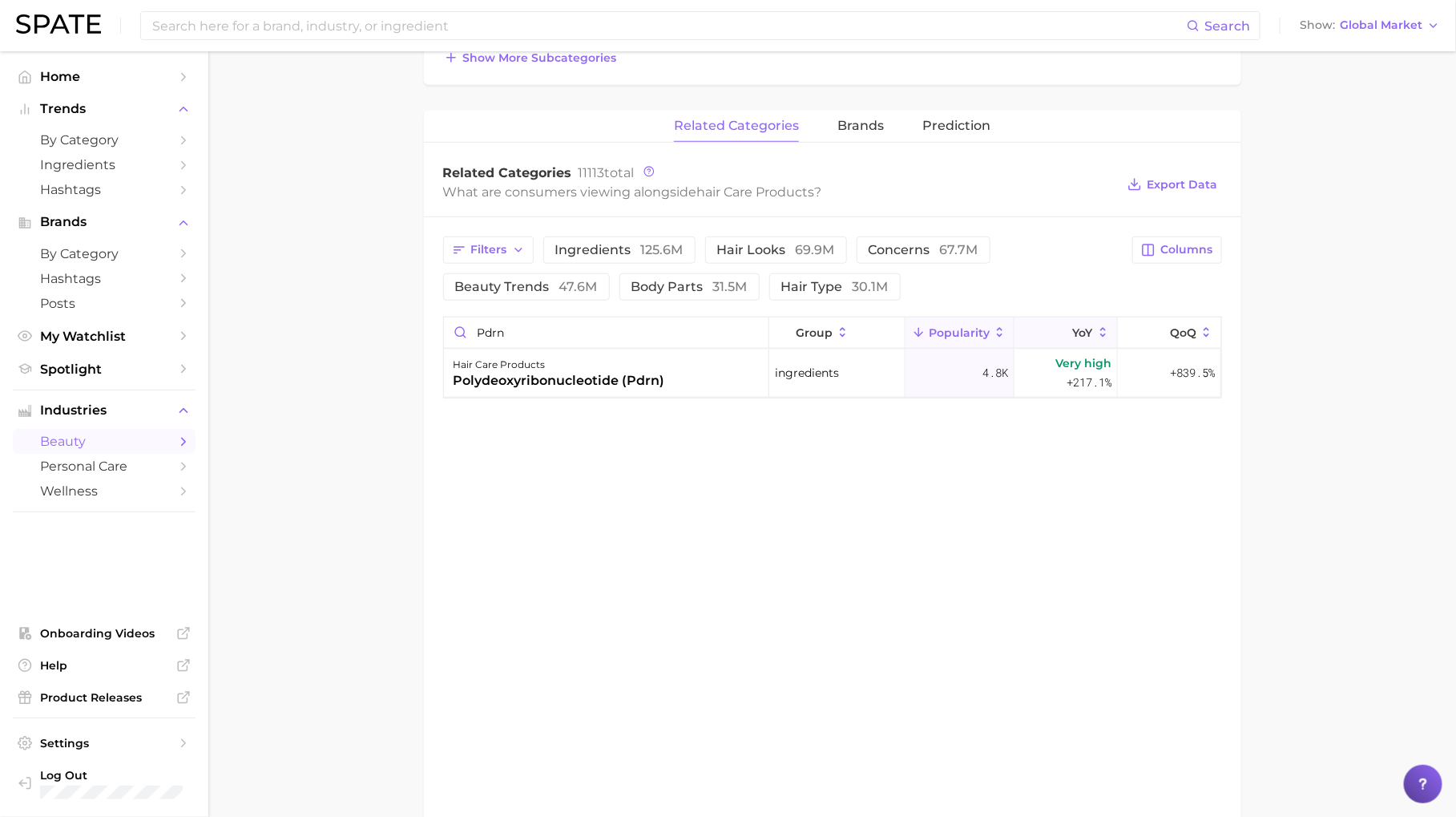
click at [1077, 318] on button "YoY" at bounding box center [1067, 333] width 103 height 31
click at [756, 327] on input "pdrn" at bounding box center [606, 333] width 324 height 30
click at [572, 244] on span "ingredients 125.6m" at bounding box center [619, 250] width 128 height 13
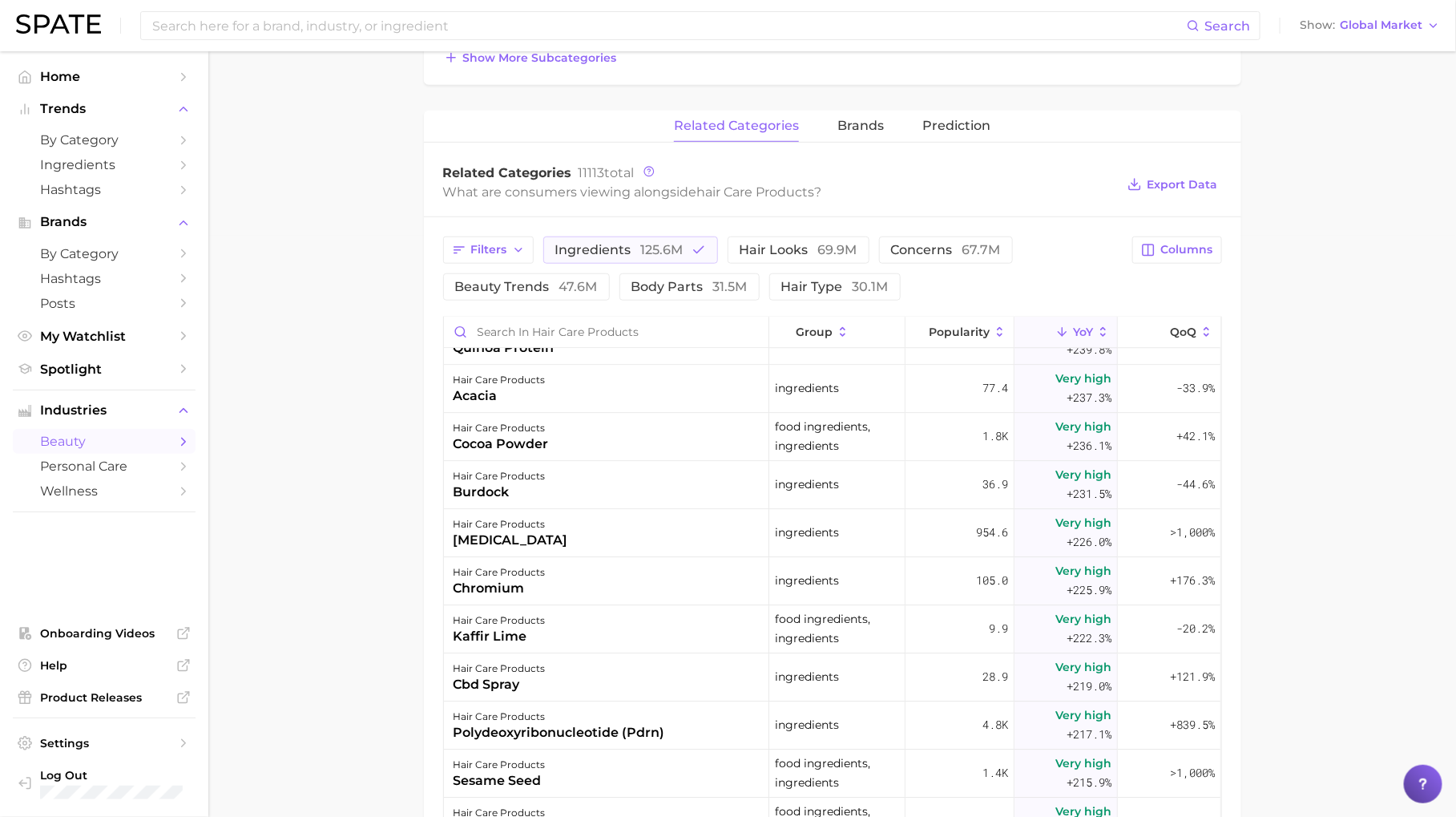
scroll to position [16875, 0]
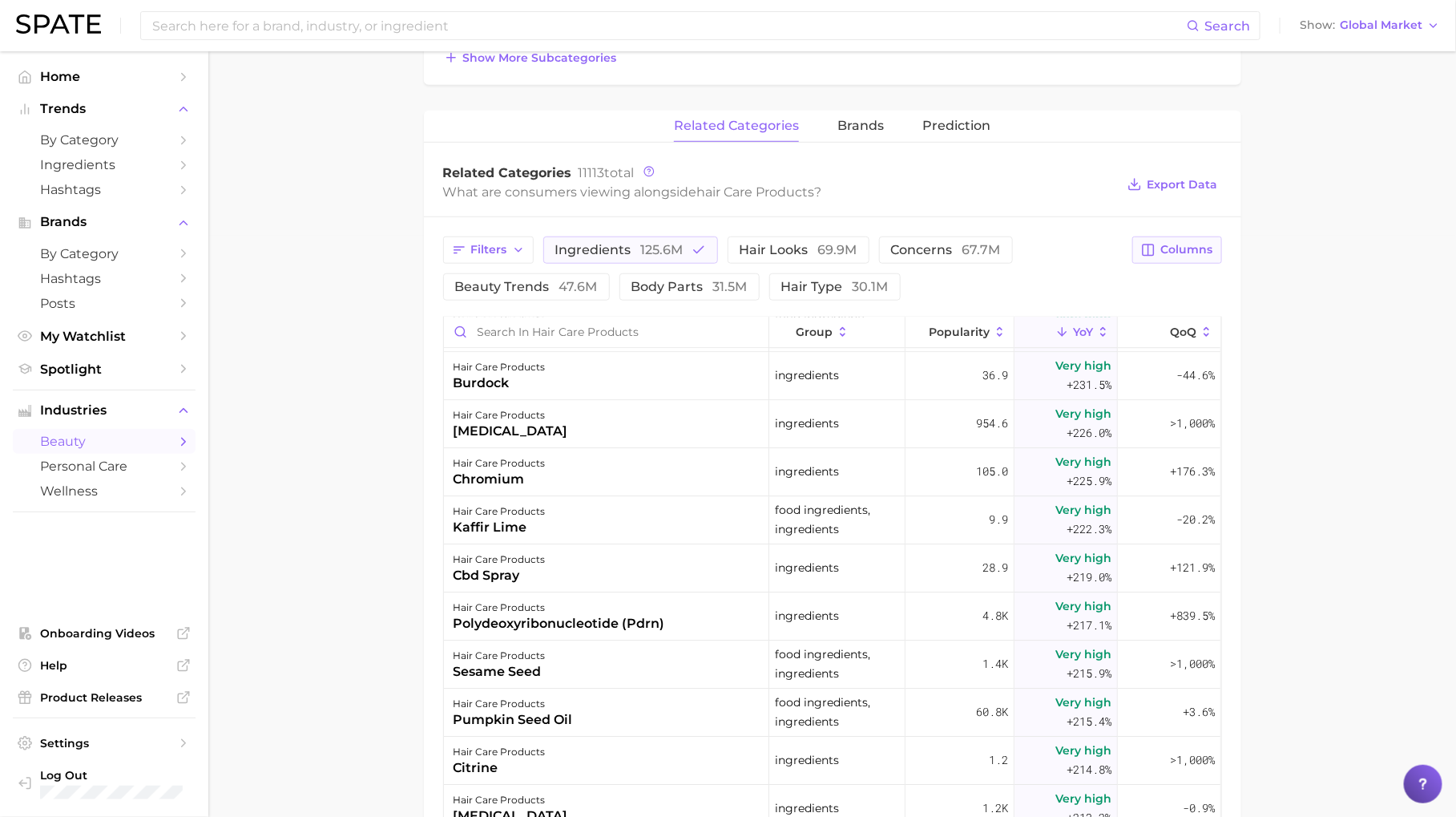
click at [1160, 239] on button "Columns" at bounding box center [1177, 250] width 89 height 27
click at [1063, 319] on button "Increase YoY" at bounding box center [1094, 333] width 256 height 27
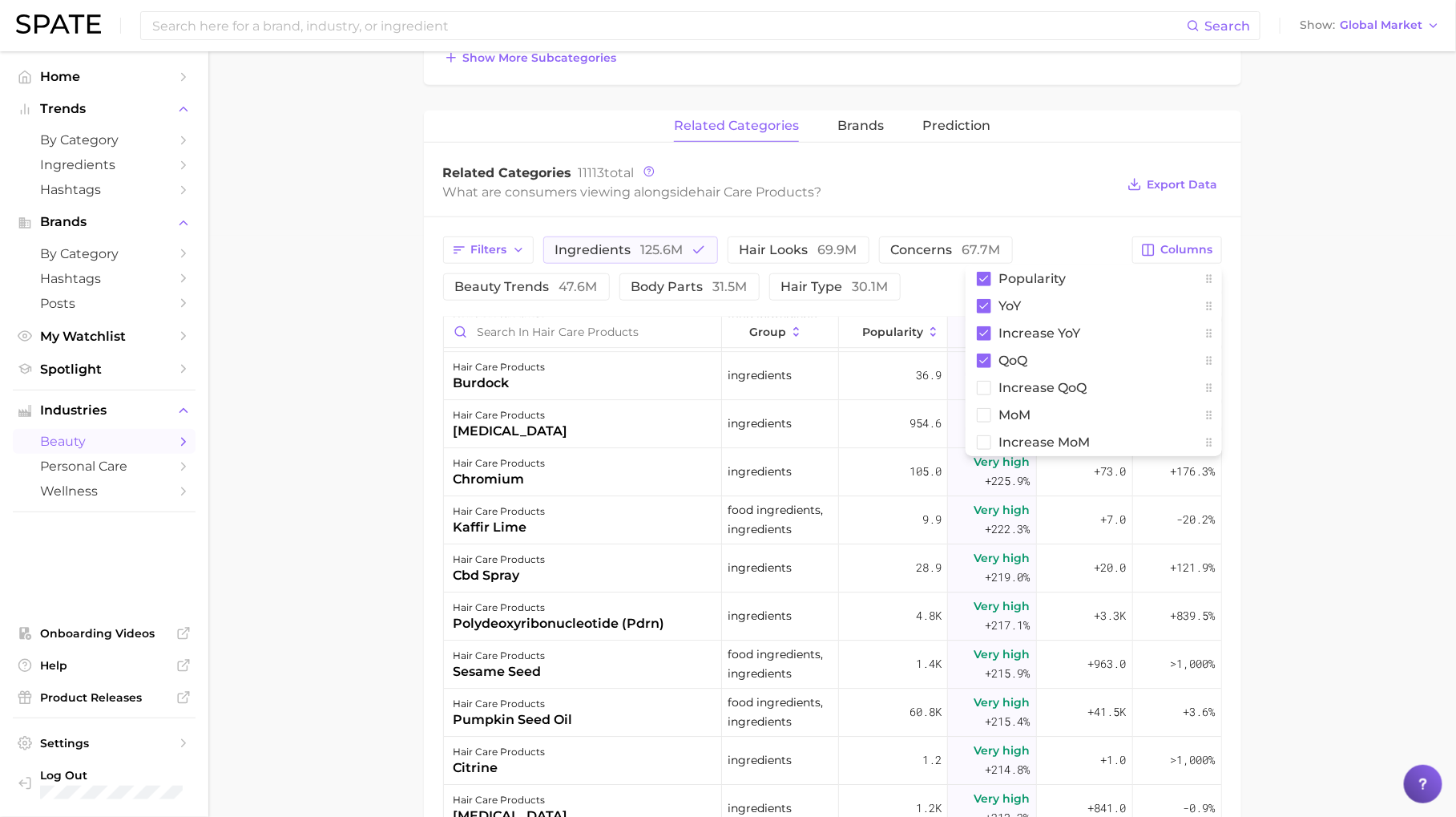
click at [1345, 340] on main "1. hair 2. hair care products 3. Subcategory Overview Google TikTok Instagram h…" at bounding box center [833, 351] width 1248 height 1762
click at [1095, 319] on span "Increase YoY" at bounding box center [1082, 332] width 50 height 25
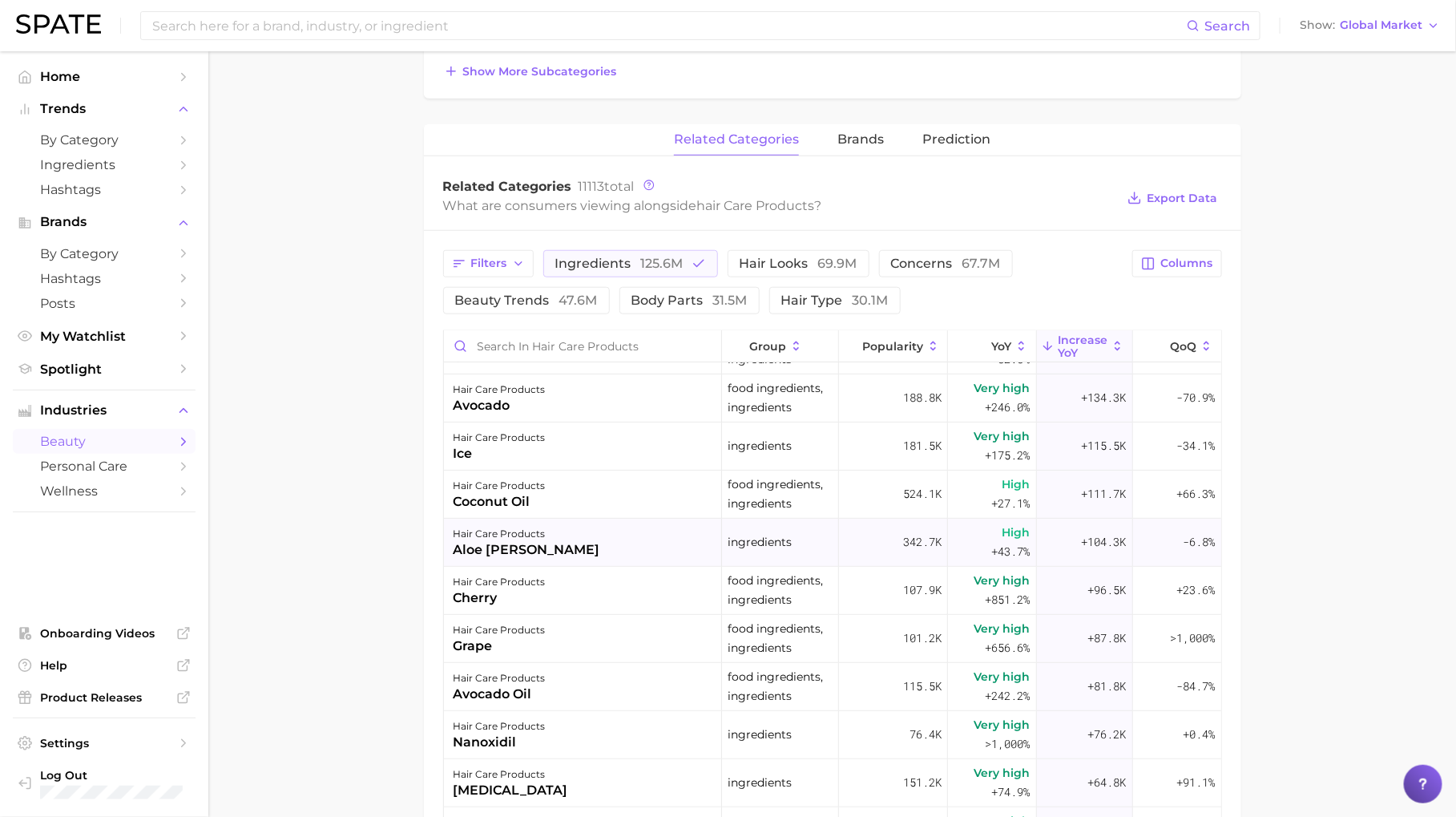
scroll to position [270, 0]
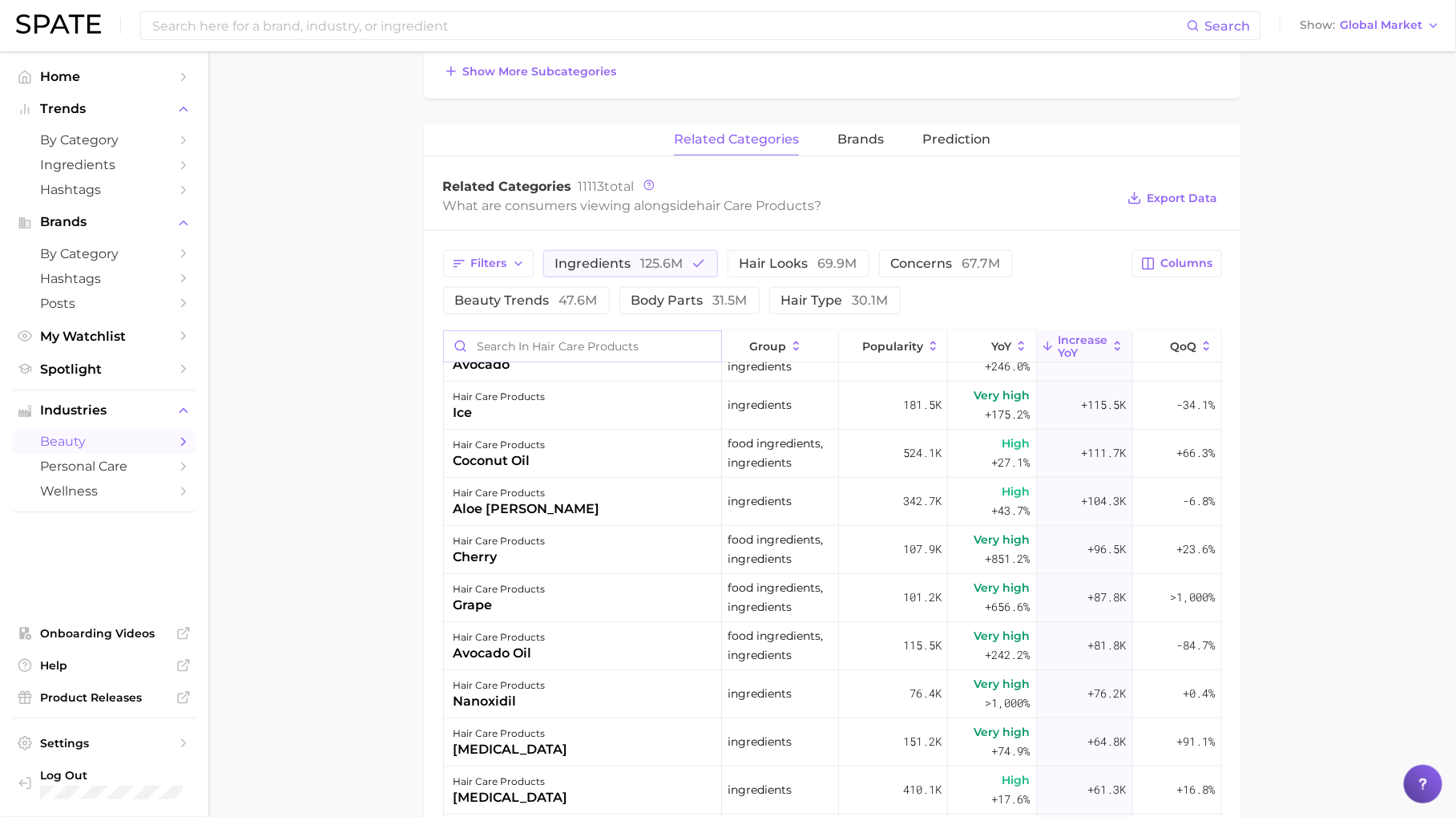
click at [539, 339] on input "Search in hair care products" at bounding box center [583, 346] width 278 height 30
type input "pdr"
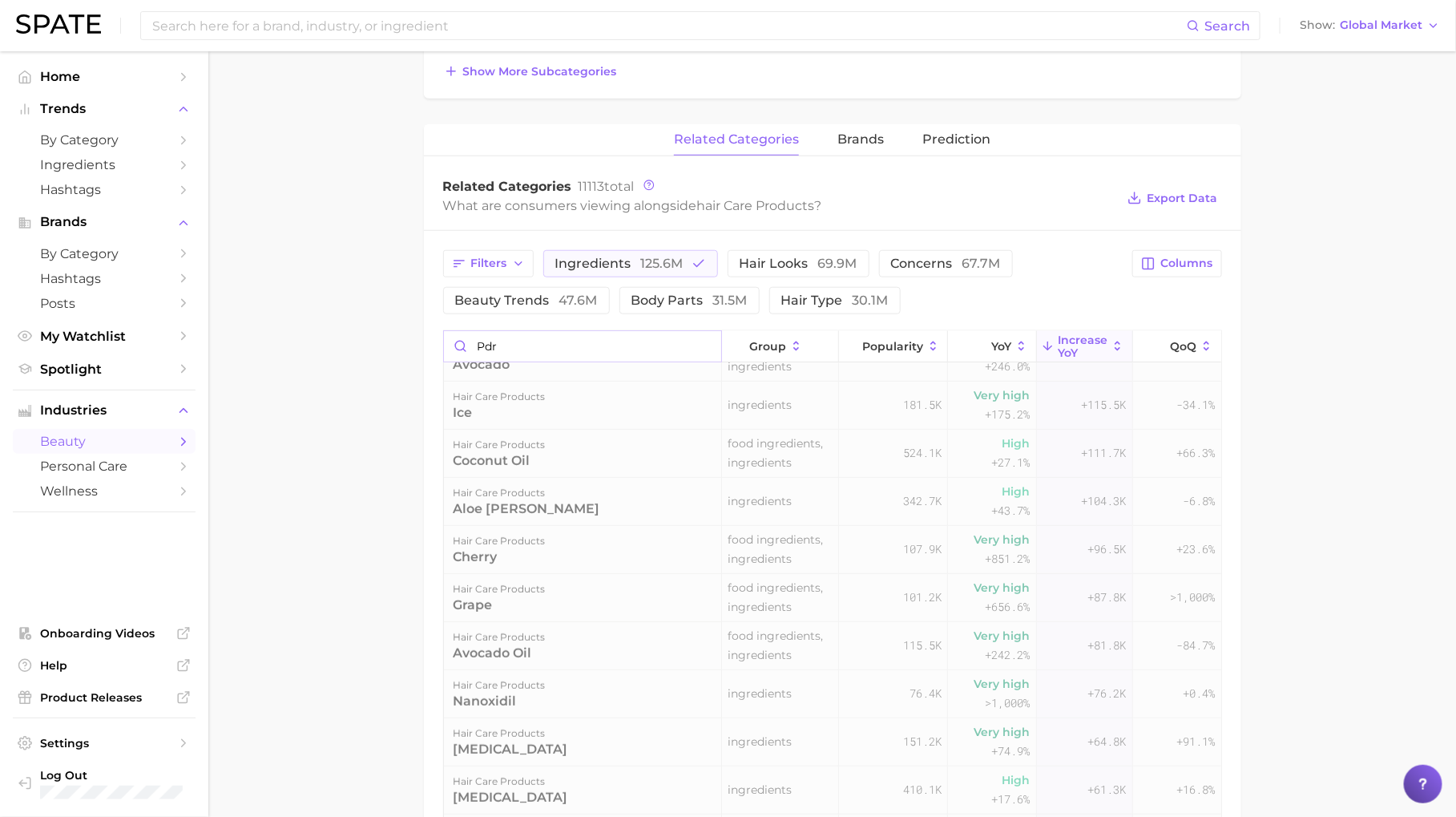
scroll to position [0, 0]
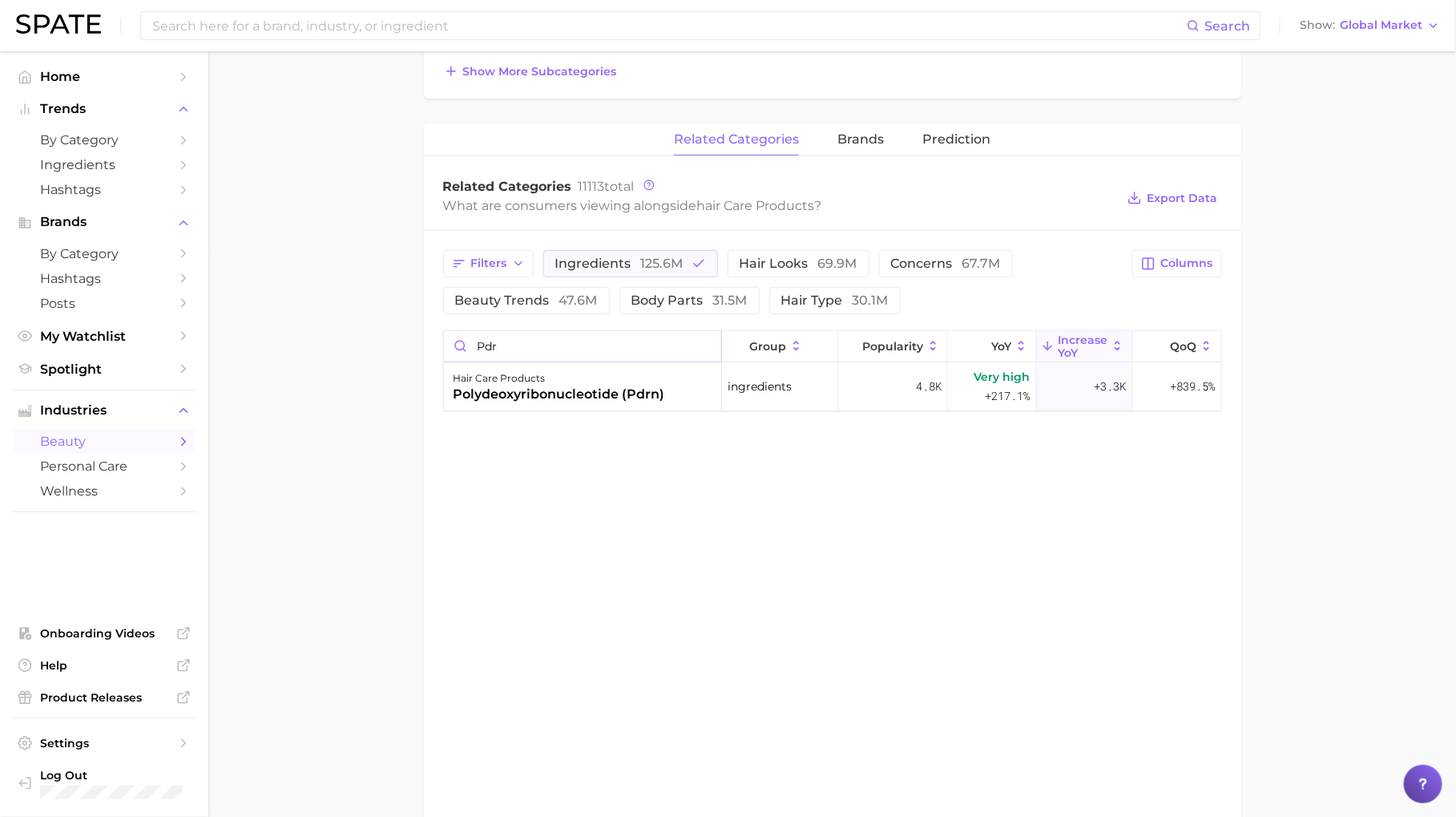
click at [708, 338] on input "pdr" at bounding box center [583, 346] width 278 height 30
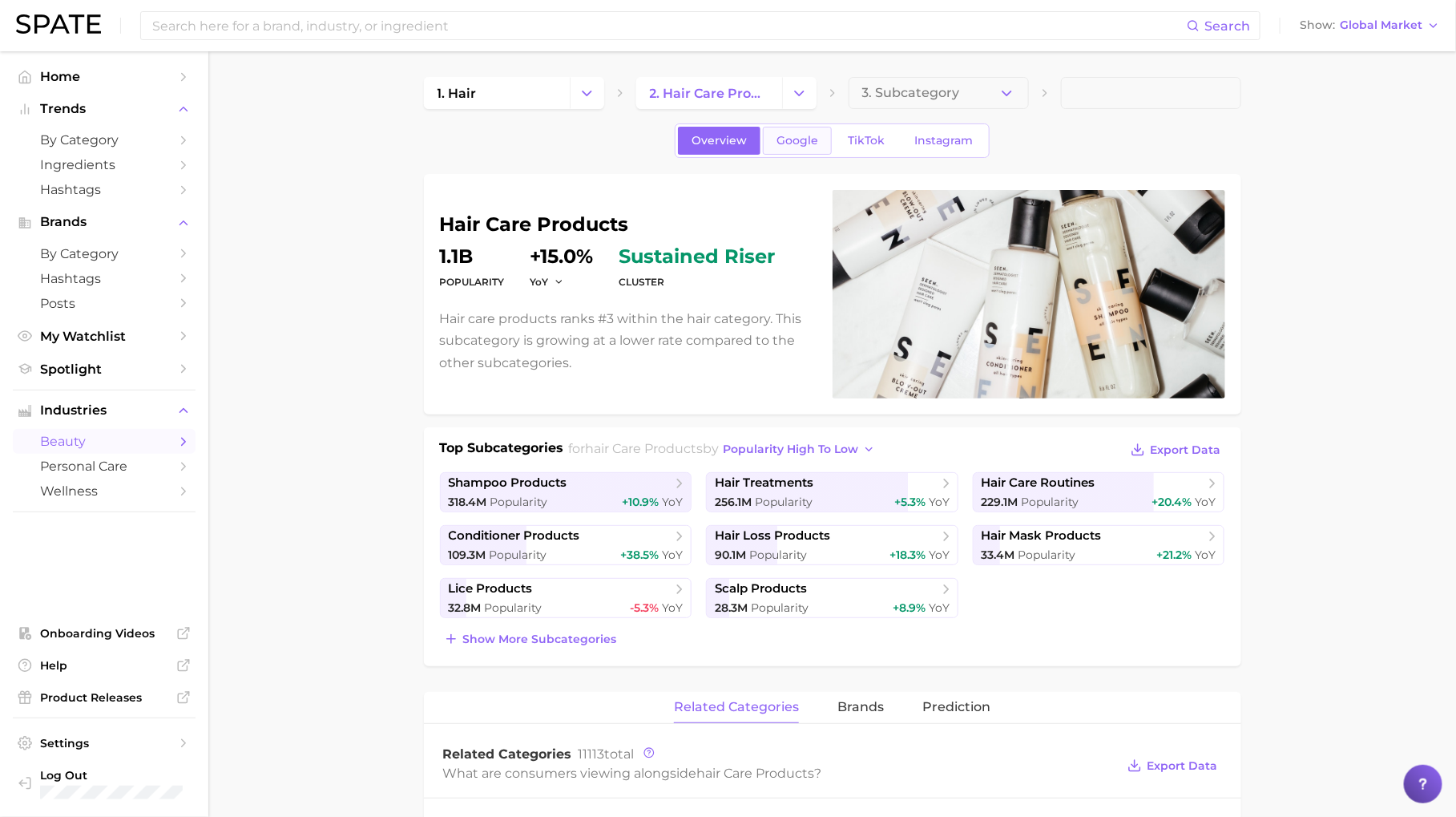
click at [791, 134] on span "Google" at bounding box center [797, 140] width 42 height 14
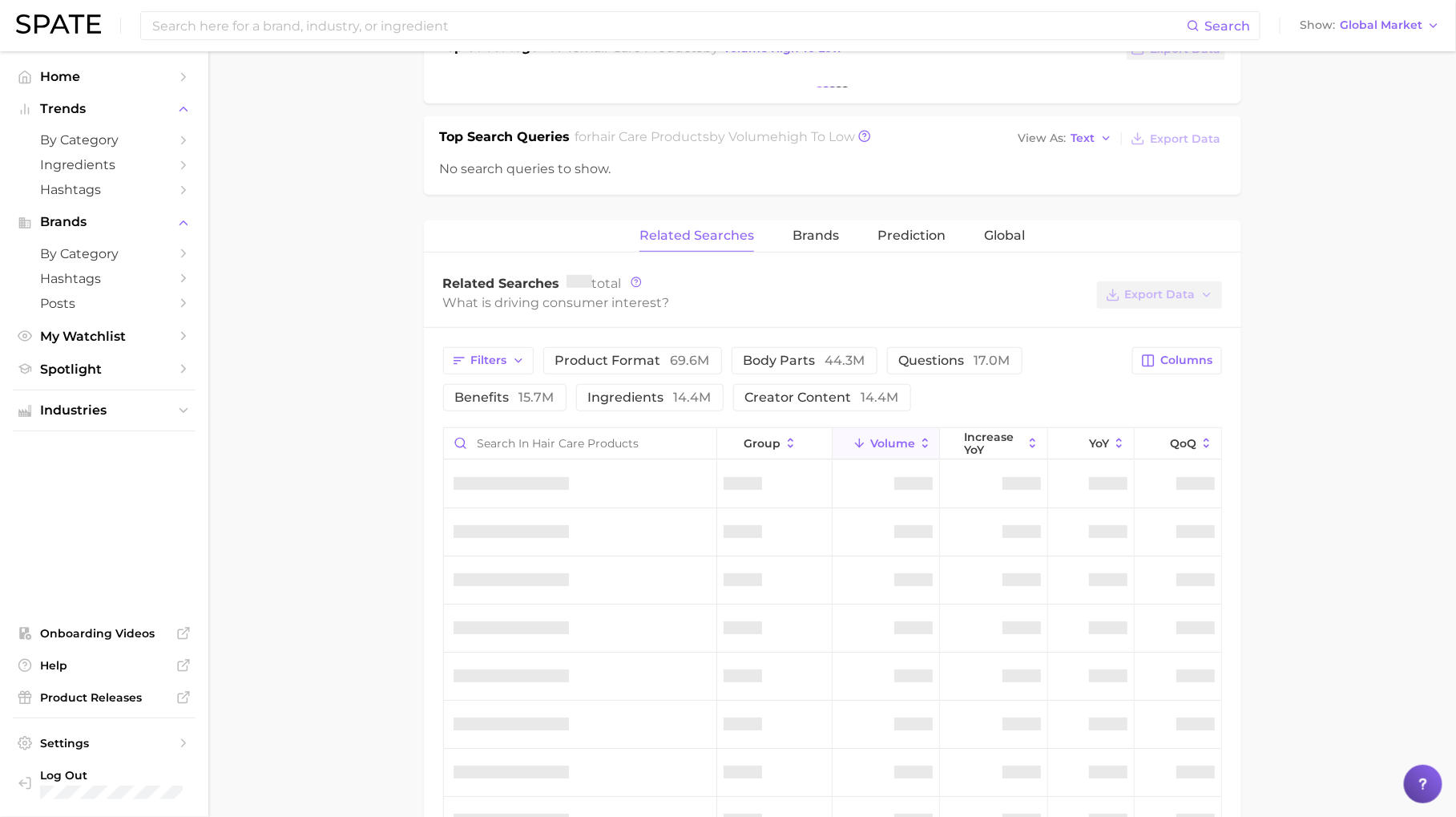
scroll to position [418, 0]
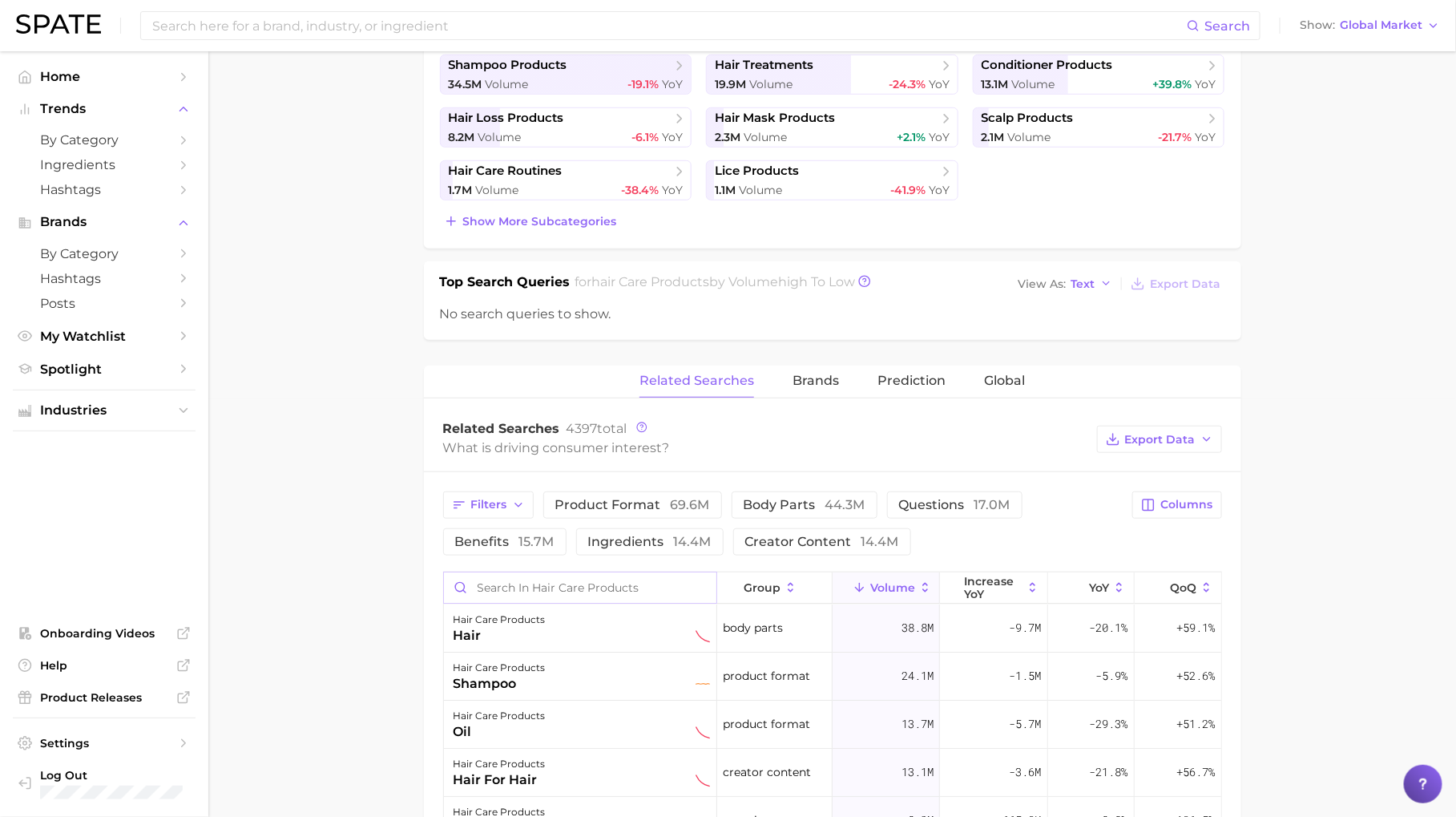
click at [656, 587] on input "Search in hair care products" at bounding box center [581, 587] width 273 height 30
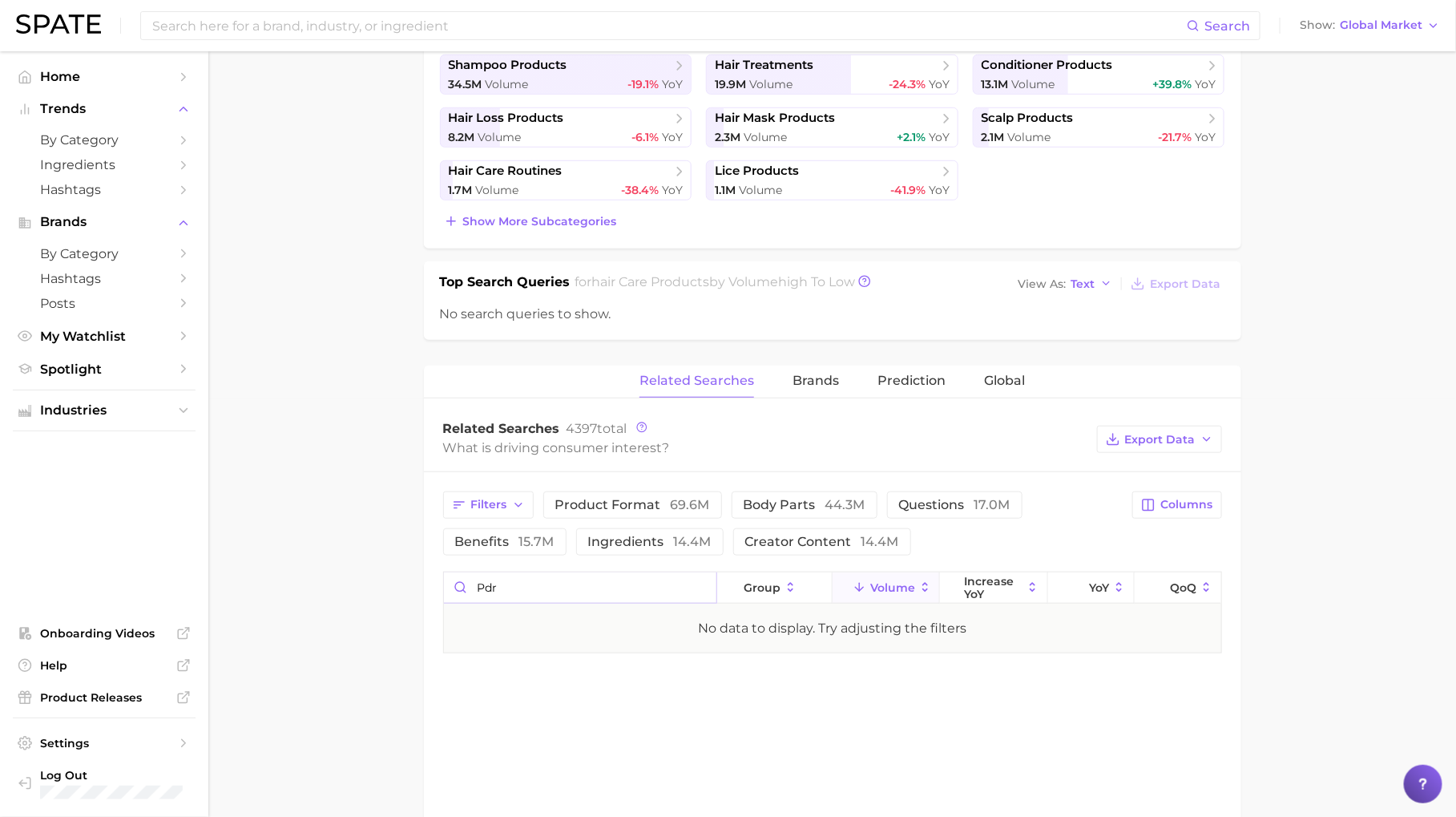
scroll to position [0, 0]
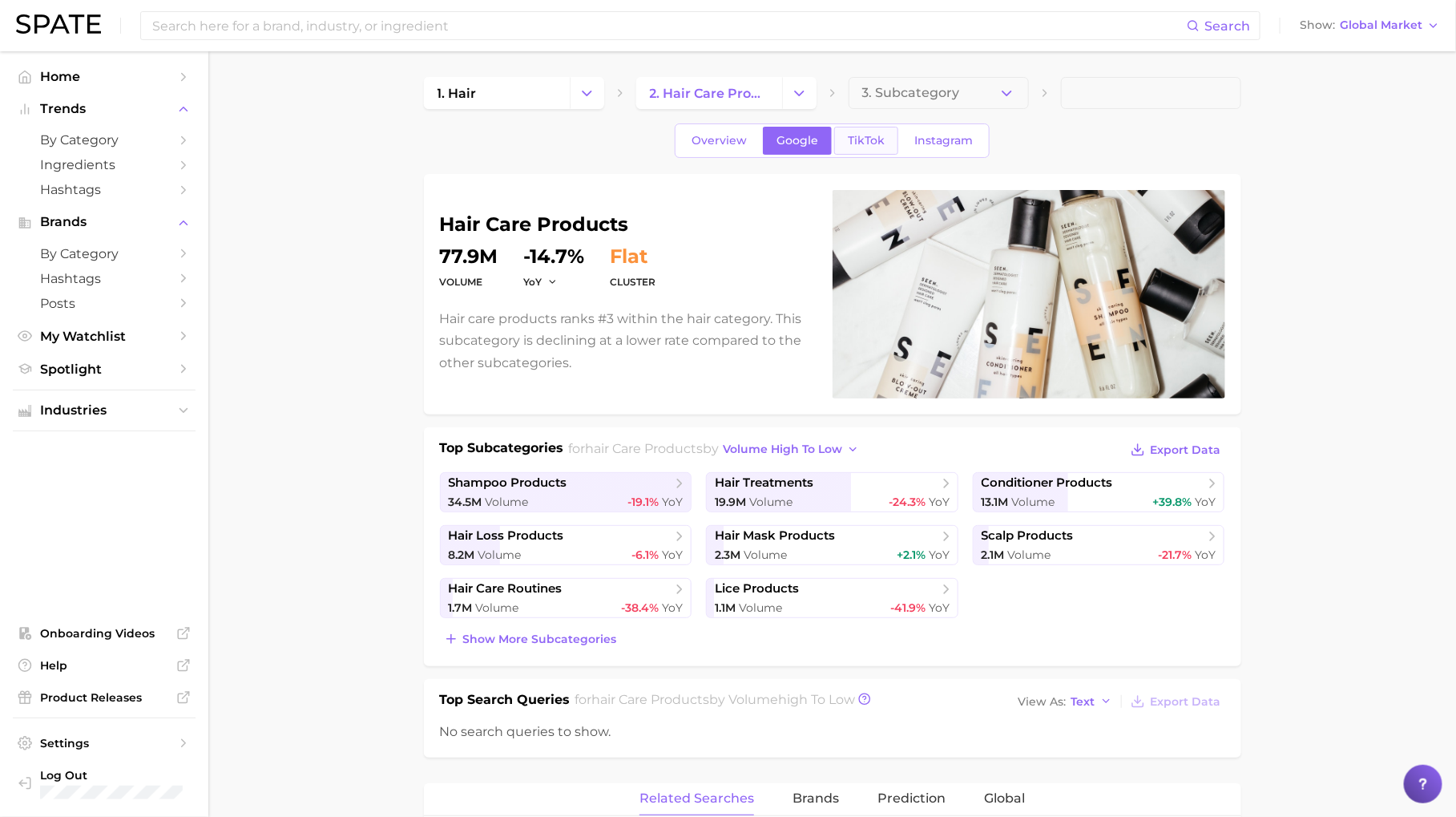
type input "pdr"
click at [870, 150] on link "TikTok" at bounding box center [866, 140] width 64 height 28
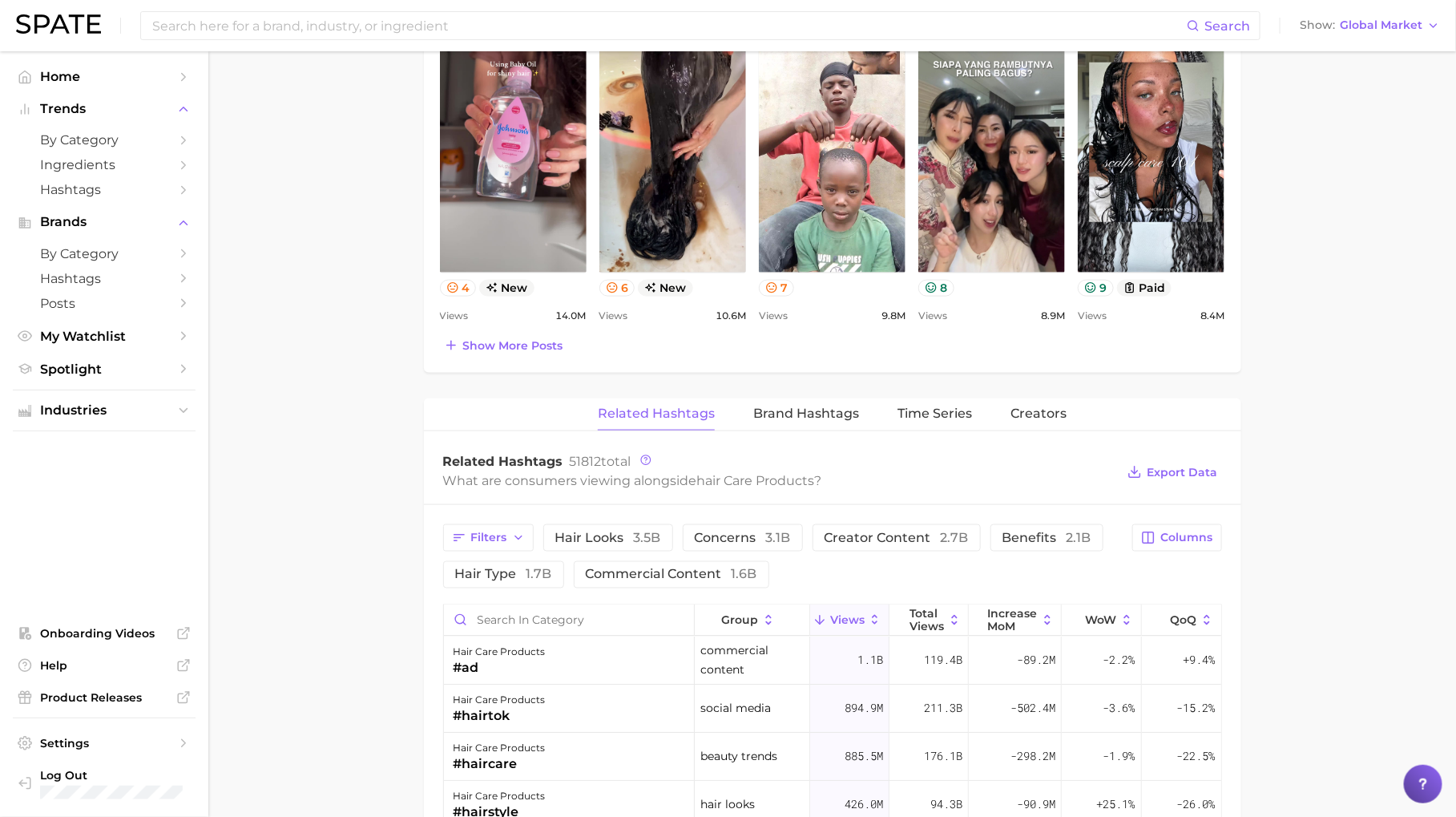
scroll to position [936, 0]
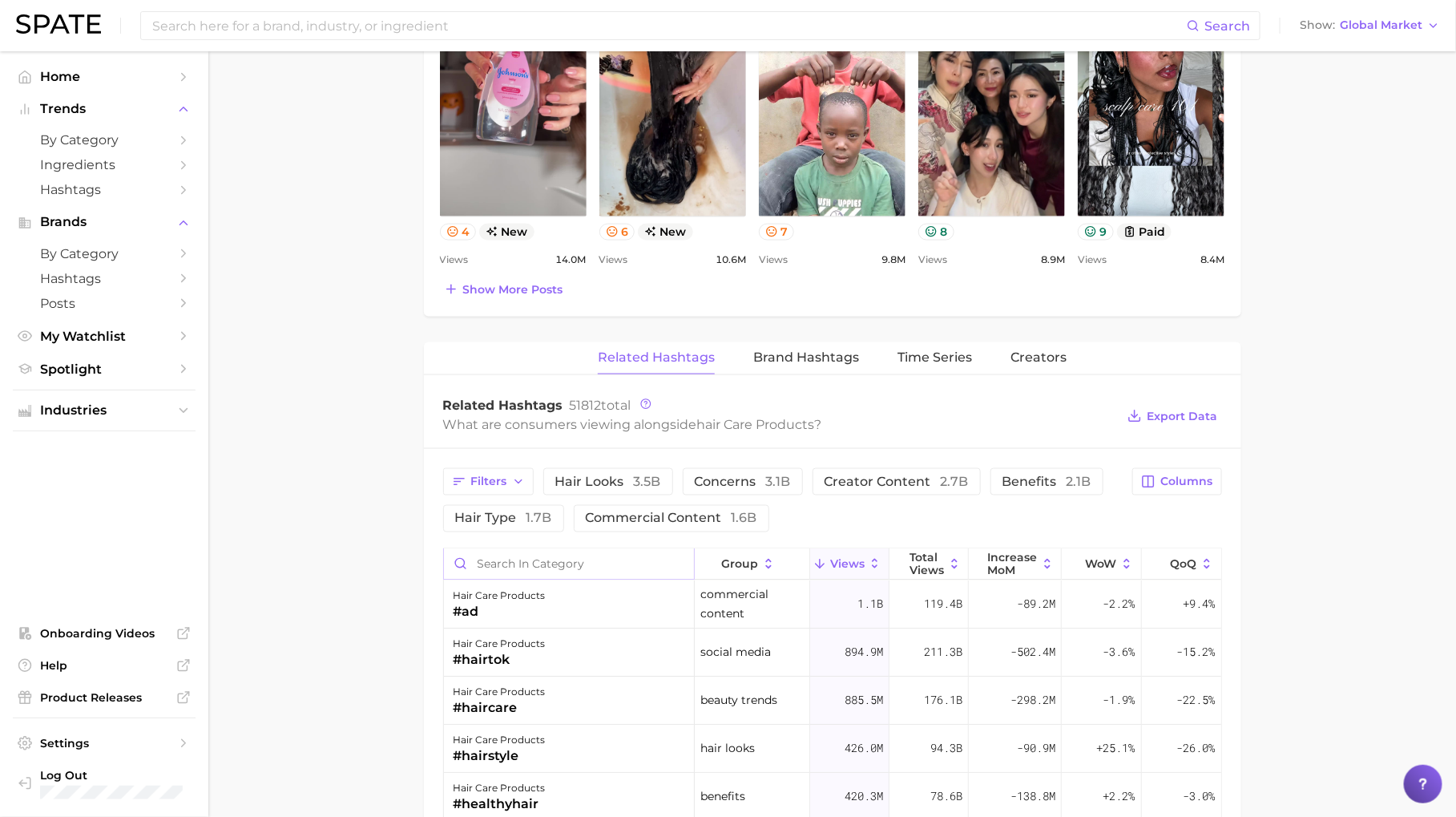
click at [582, 558] on input "Search in category" at bounding box center [569, 564] width 250 height 30
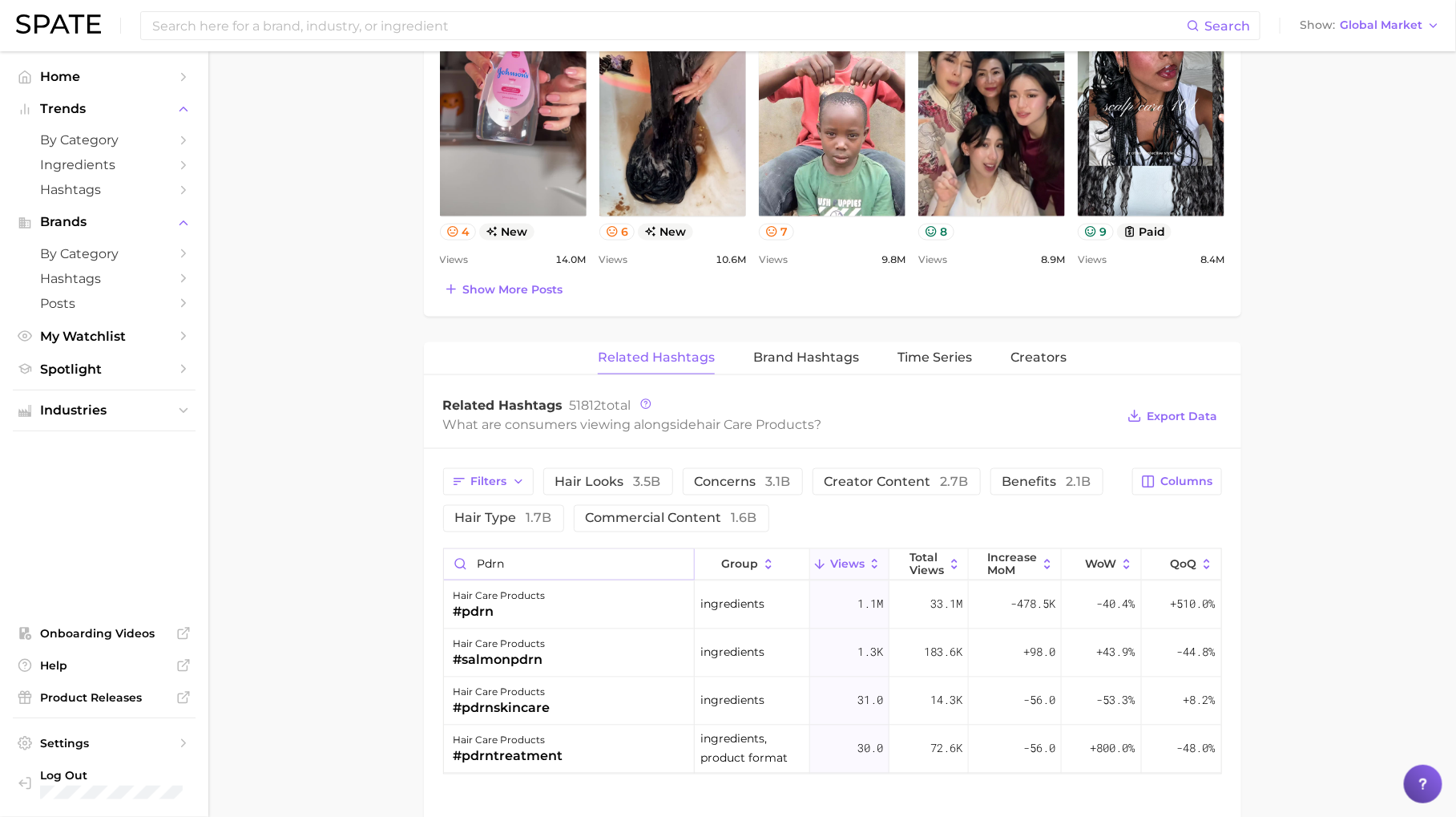
scroll to position [1108, 0]
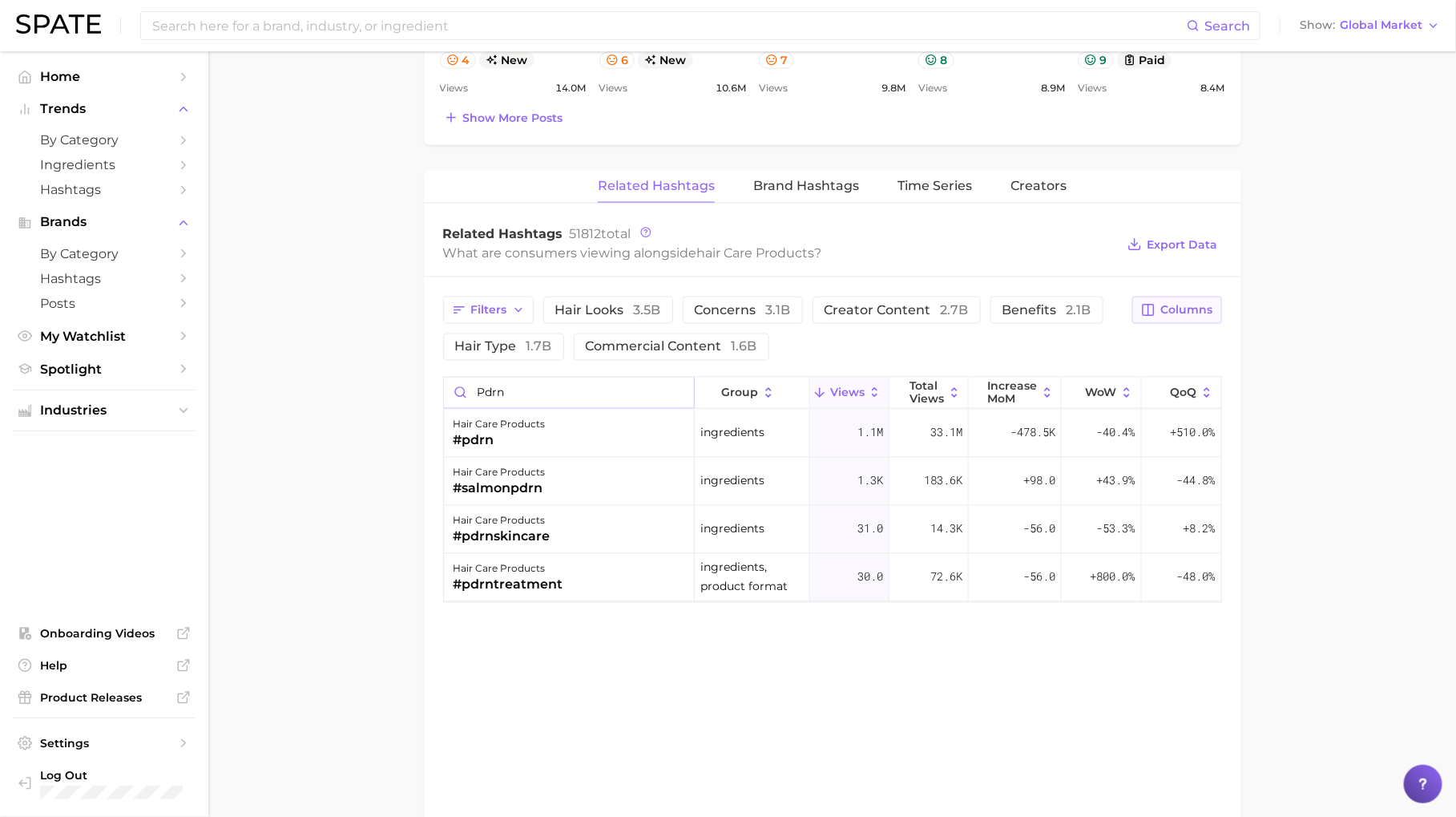
type input "pdrn"
click at [1166, 310] on button "Columns" at bounding box center [1177, 310] width 89 height 27
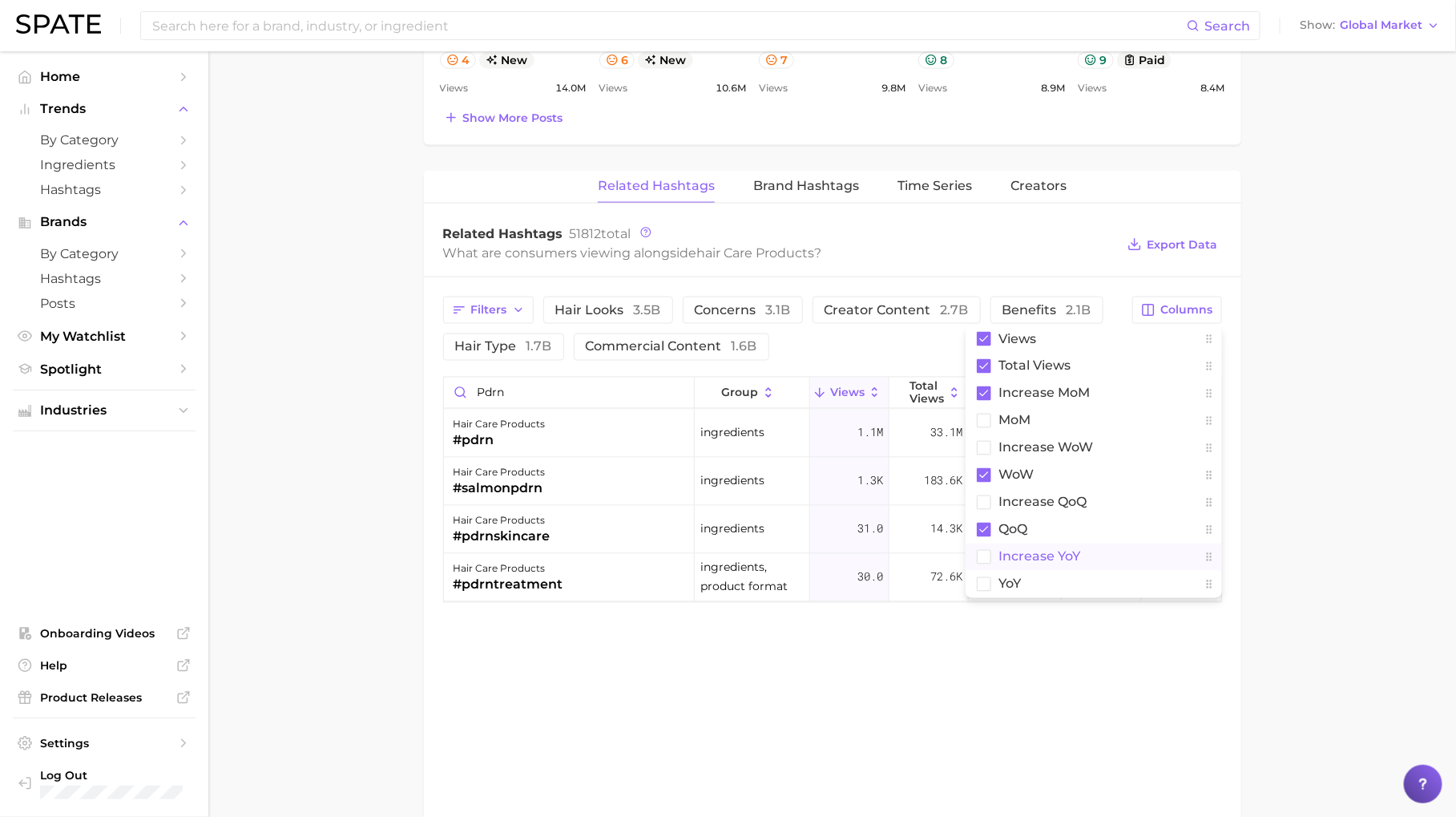
click at [1100, 555] on button "increase YoY" at bounding box center [1094, 557] width 256 height 27
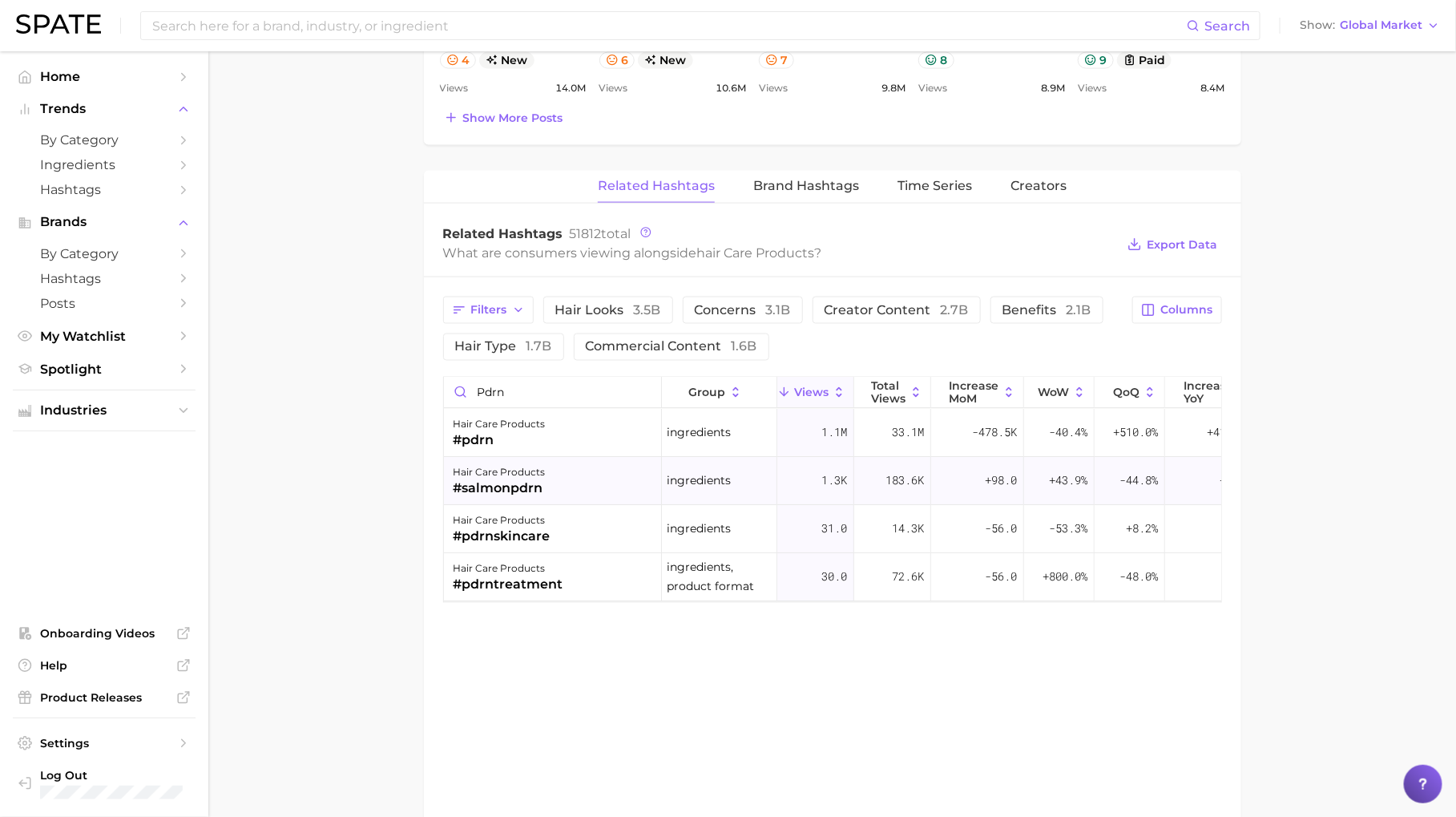
scroll to position [0, 36]
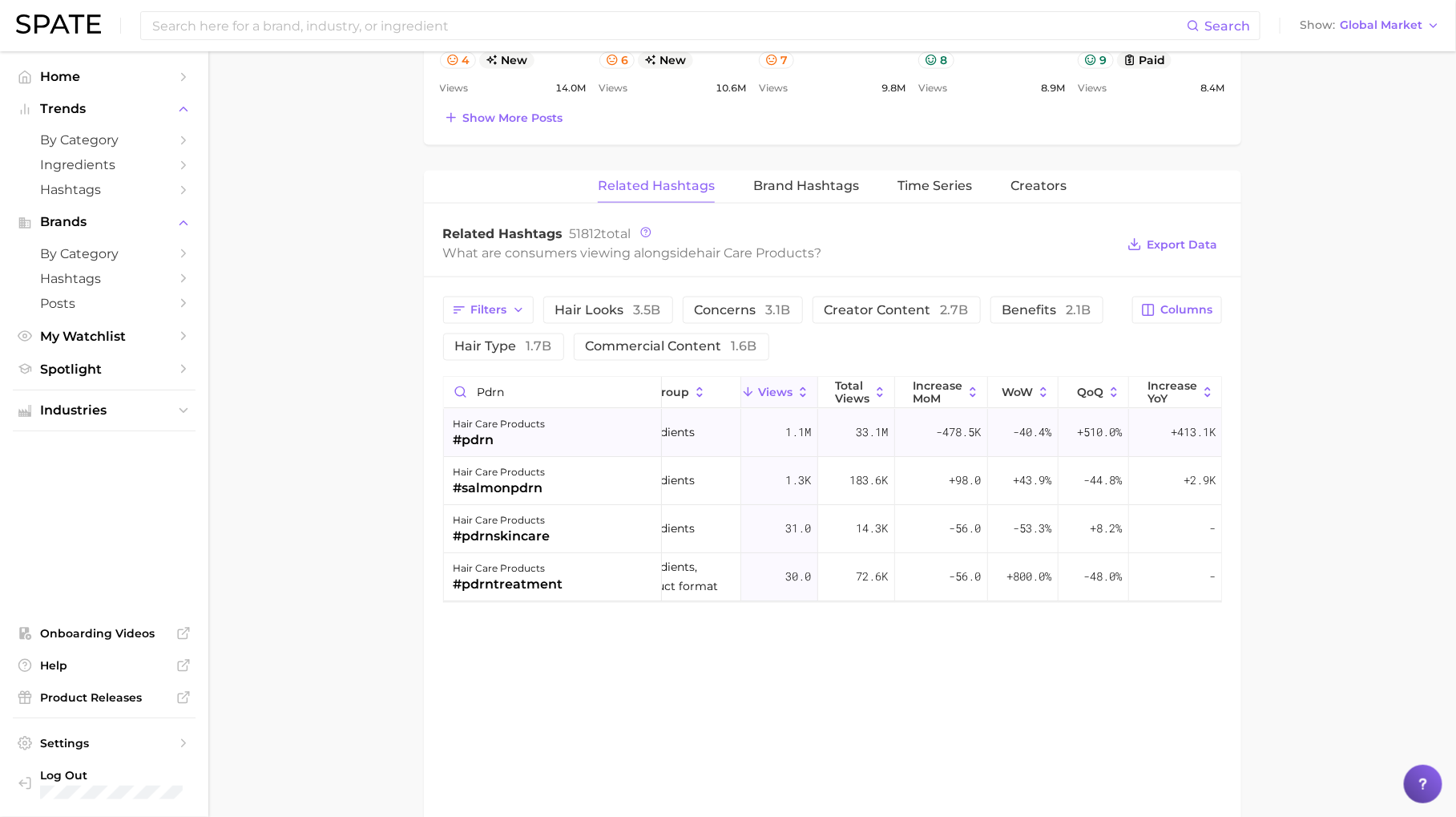
click at [1187, 426] on span "+413.1k" at bounding box center [1194, 432] width 45 height 19
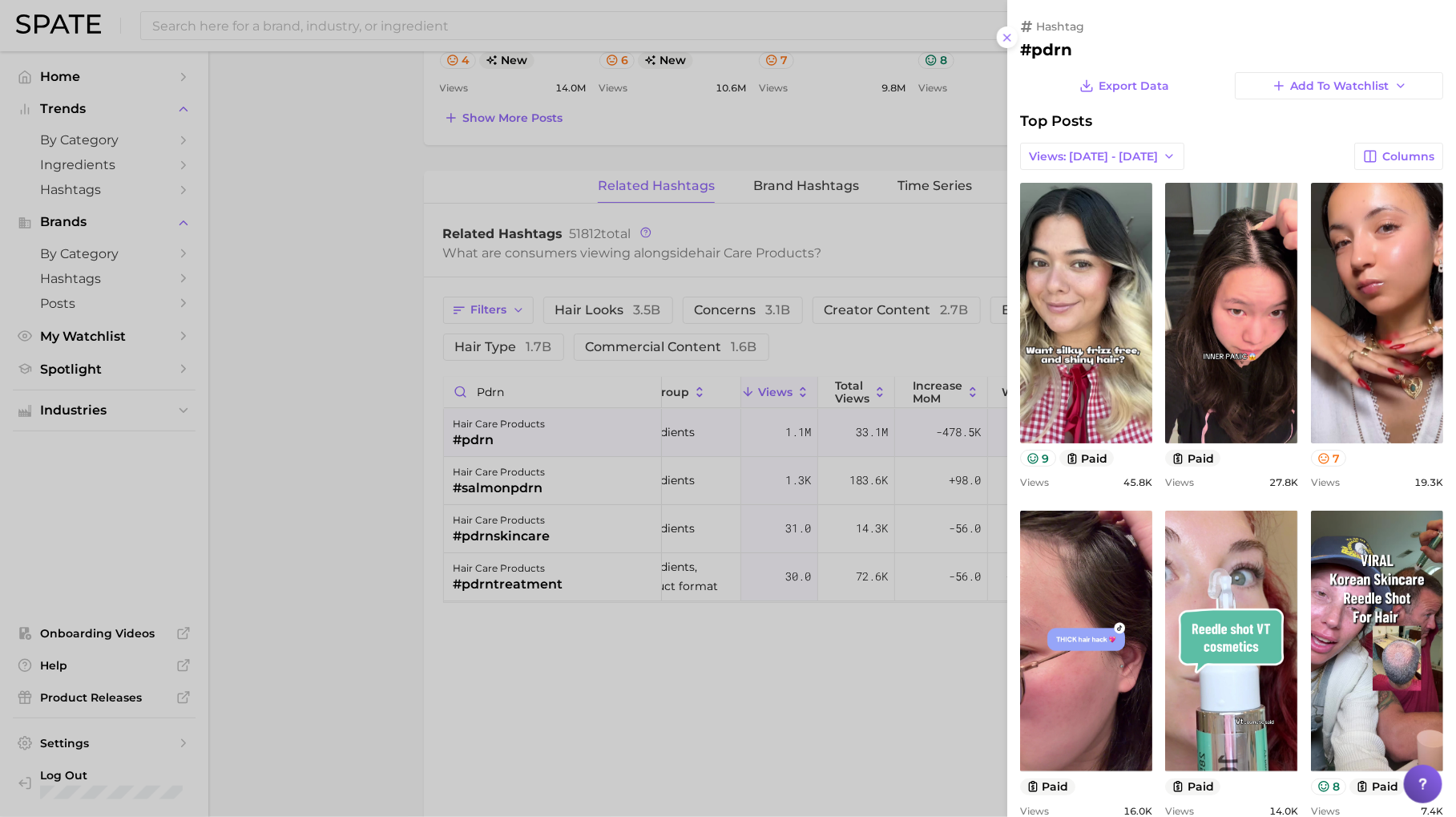
scroll to position [0, 0]
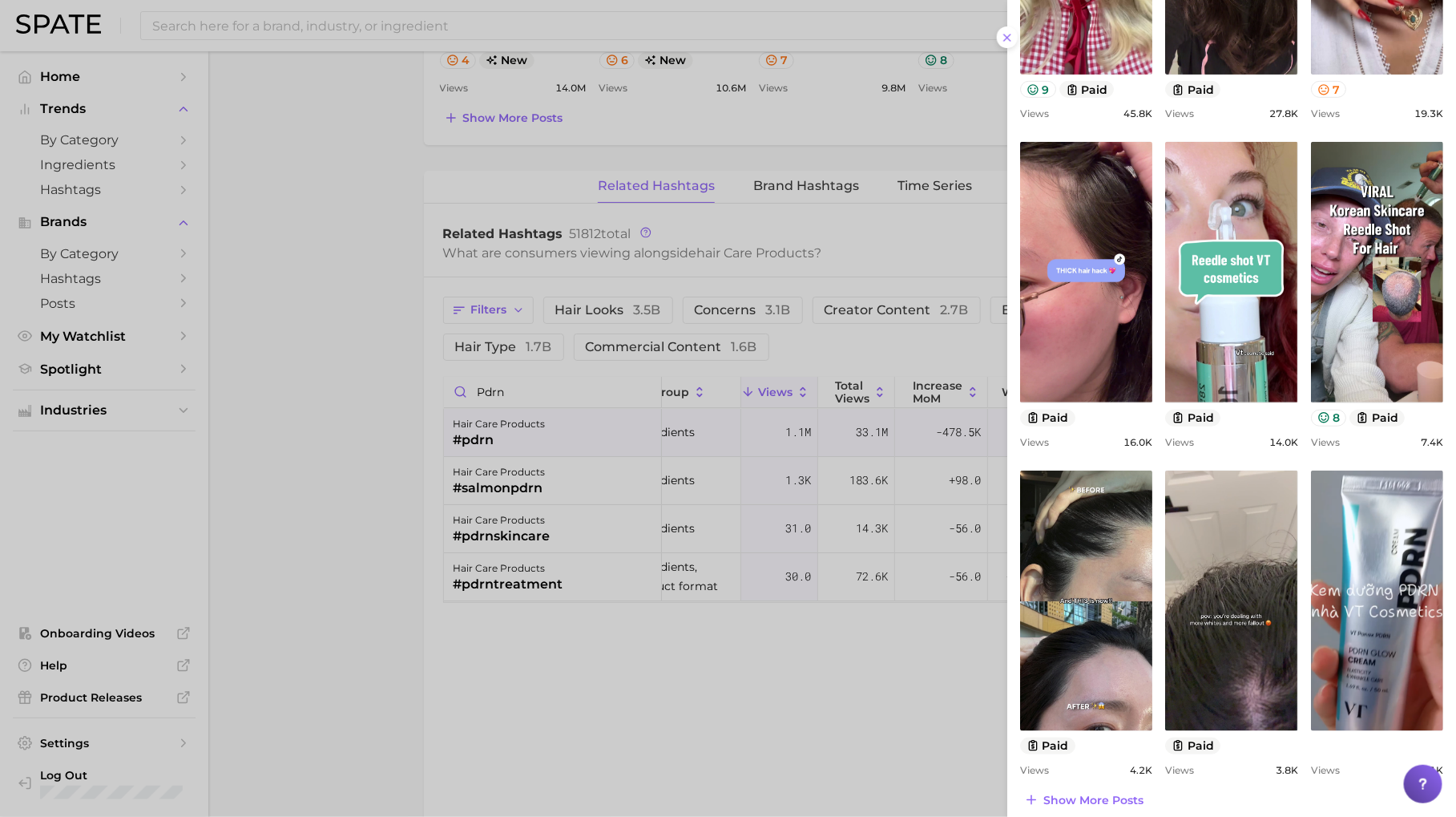
click at [837, 677] on div at bounding box center [728, 408] width 1456 height 817
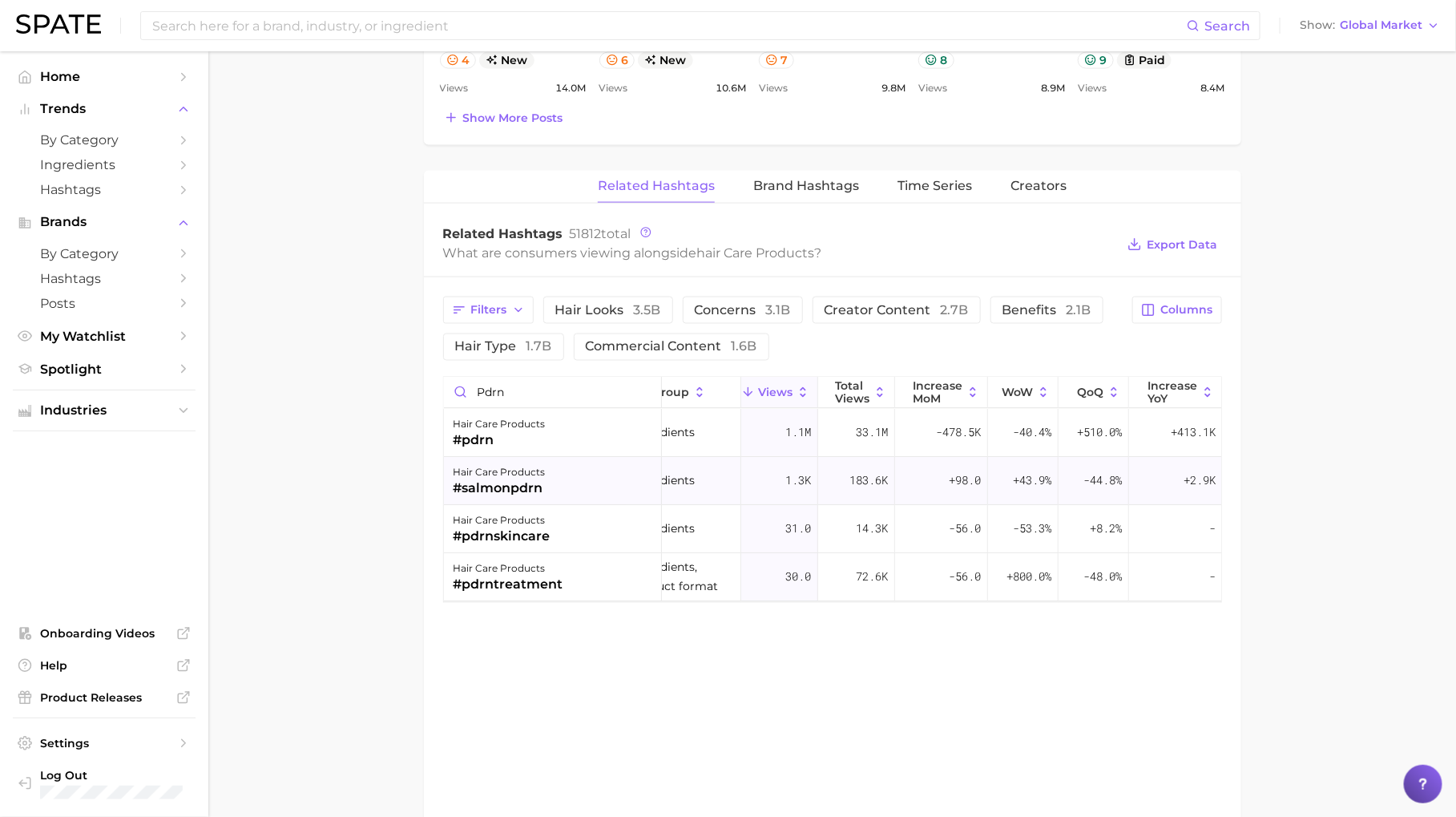
click at [591, 470] on div "hair care products #salmonpdrn" at bounding box center [553, 481] width 218 height 48
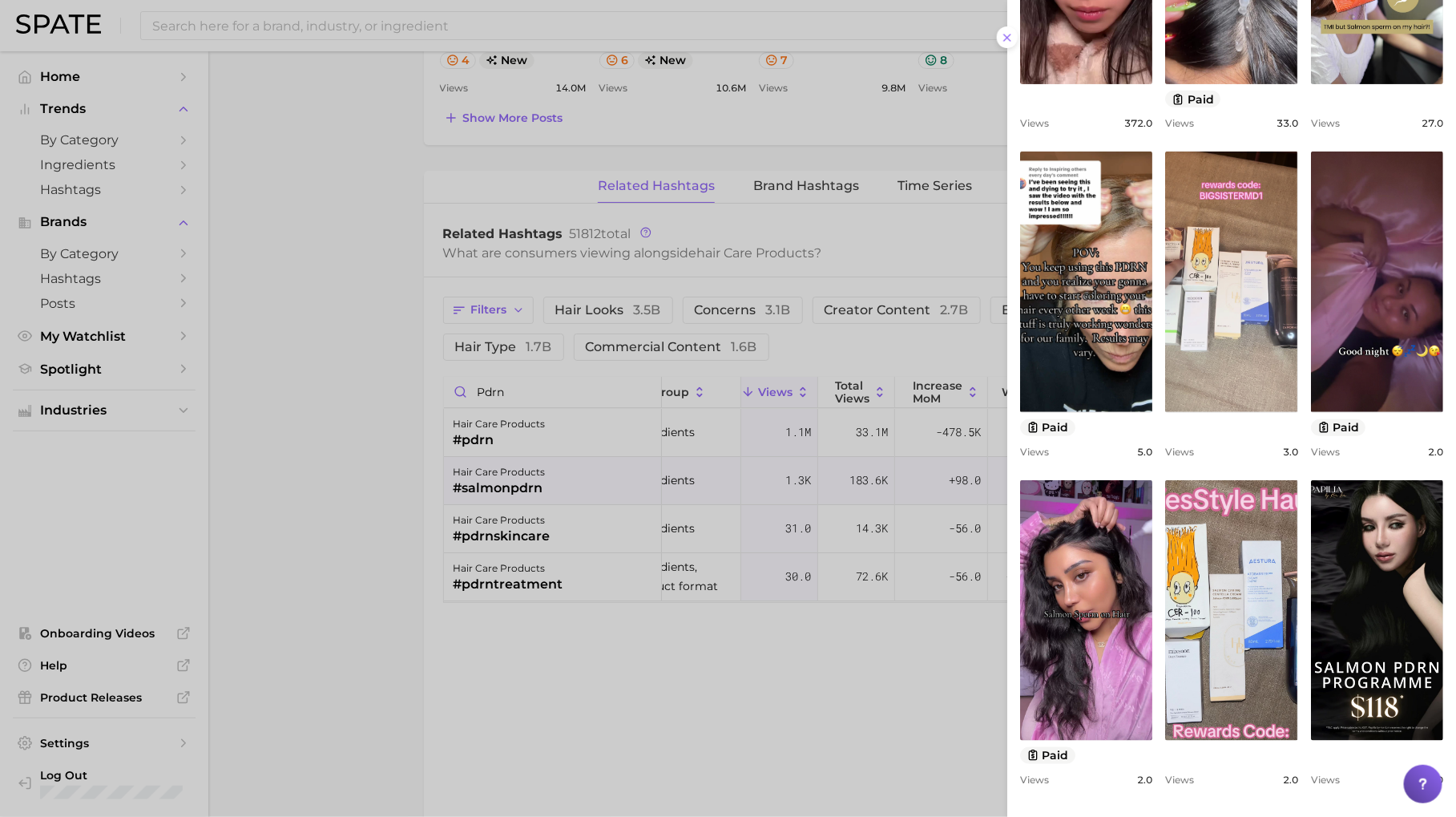
click at [595, 793] on div at bounding box center [728, 408] width 1456 height 817
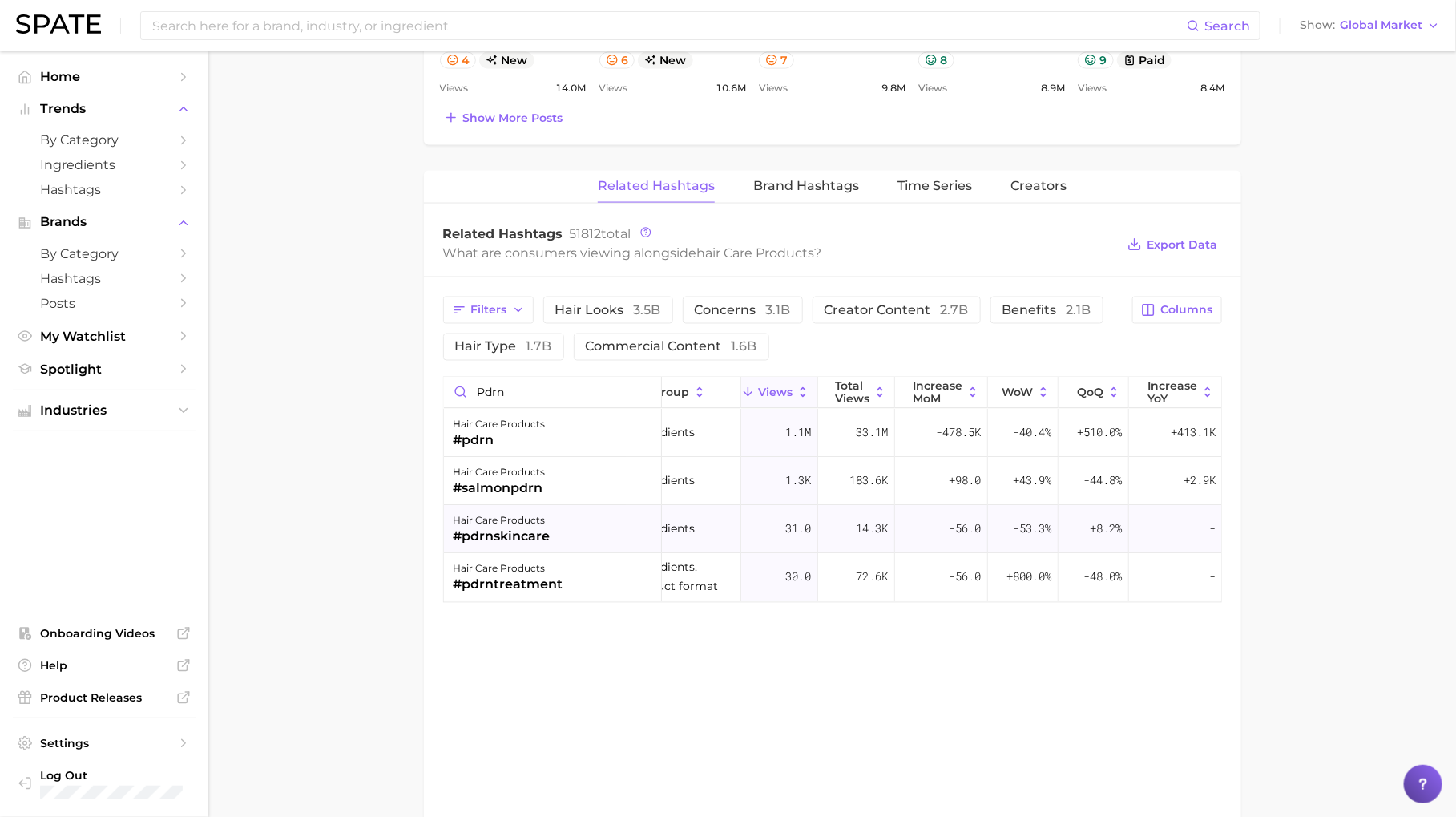
click at [568, 519] on div "hair care products #pdrnskincare" at bounding box center [553, 530] width 218 height 48
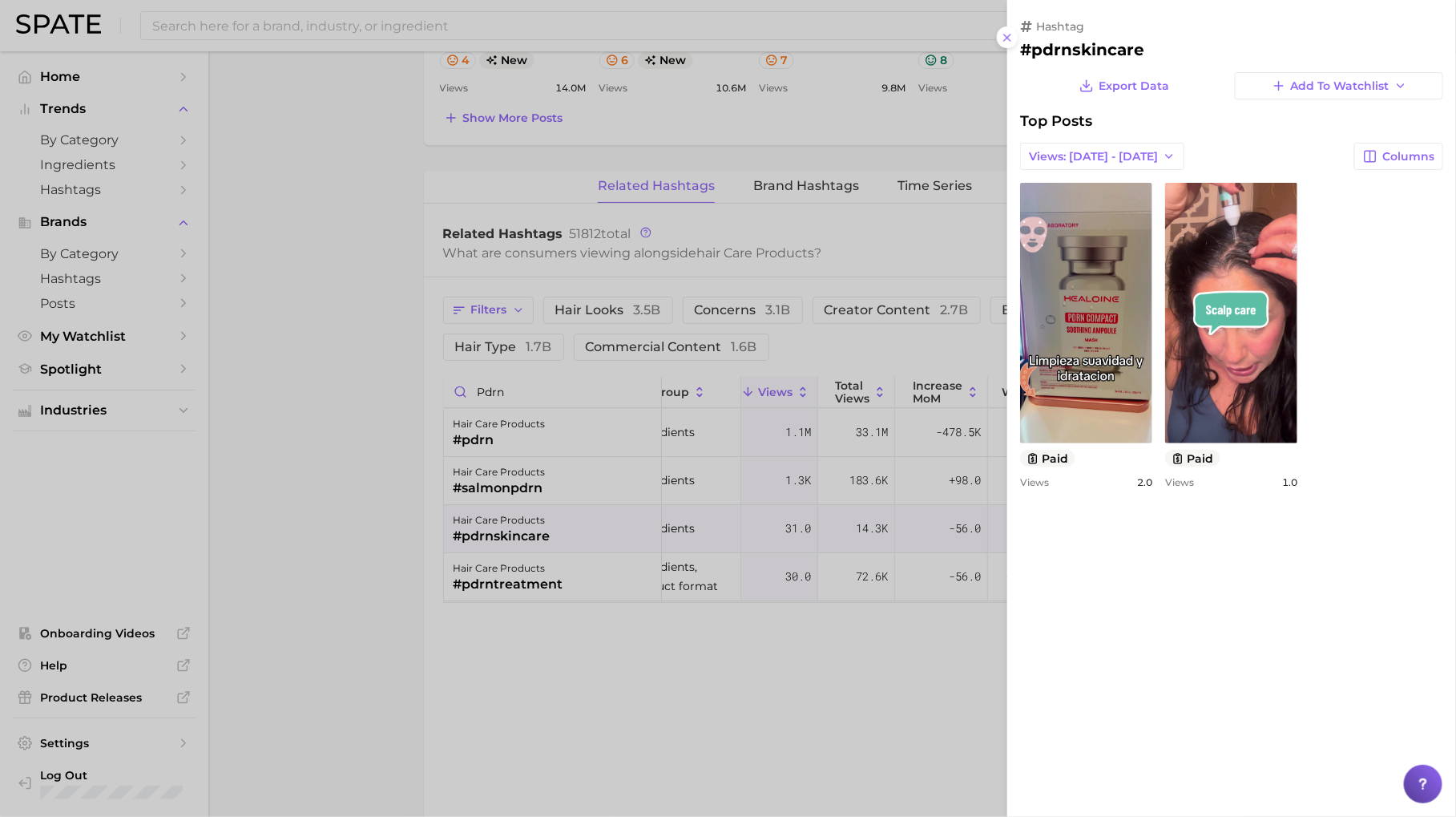
click at [680, 604] on div at bounding box center [728, 408] width 1456 height 817
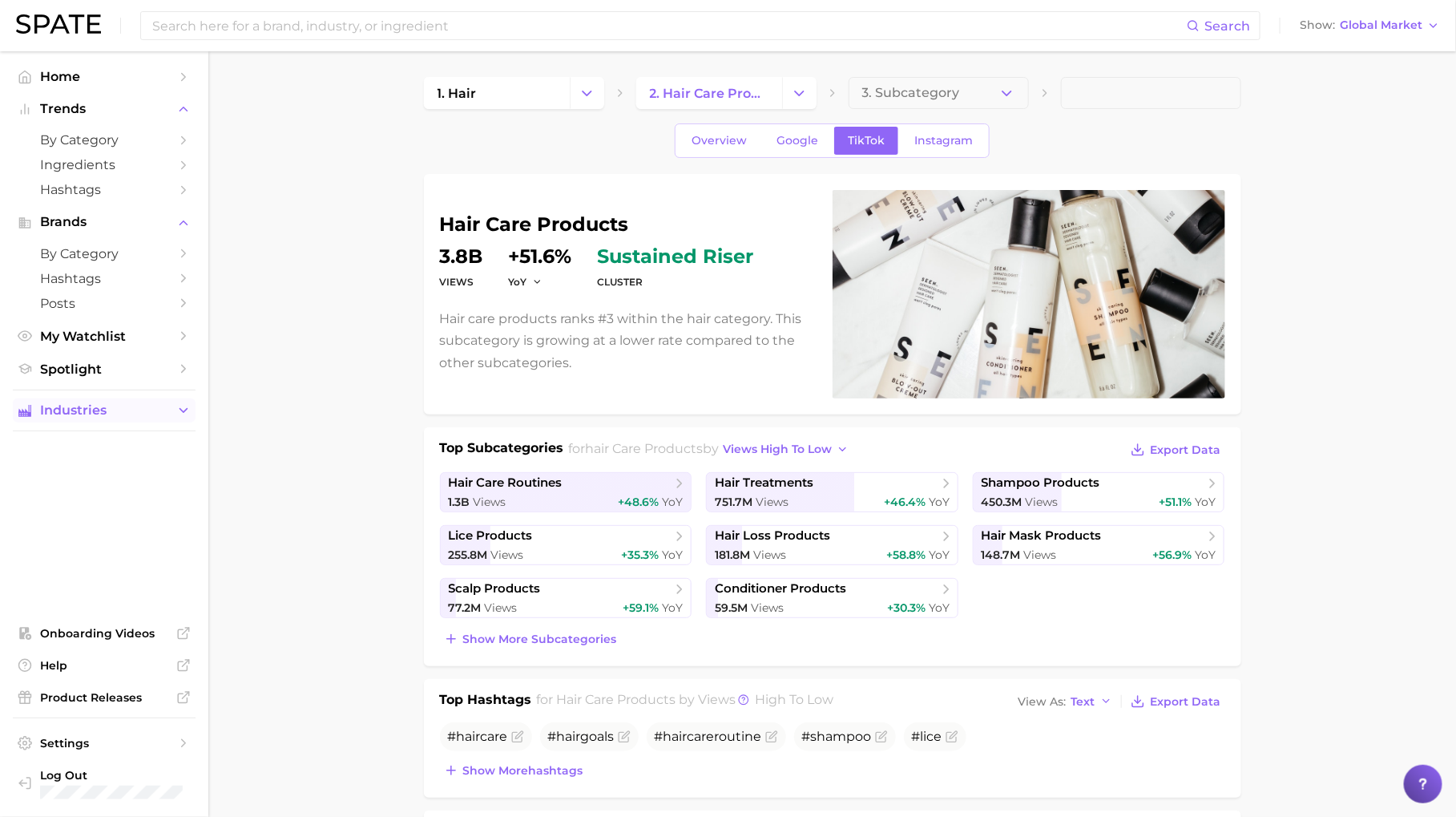
click at [152, 406] on span "Industries" at bounding box center [104, 411] width 128 height 15
click at [1372, 39] on div "Search Show Global Market" at bounding box center [728, 25] width 1424 height 51
click at [1372, 28] on span "Global Market" at bounding box center [1381, 25] width 83 height 9
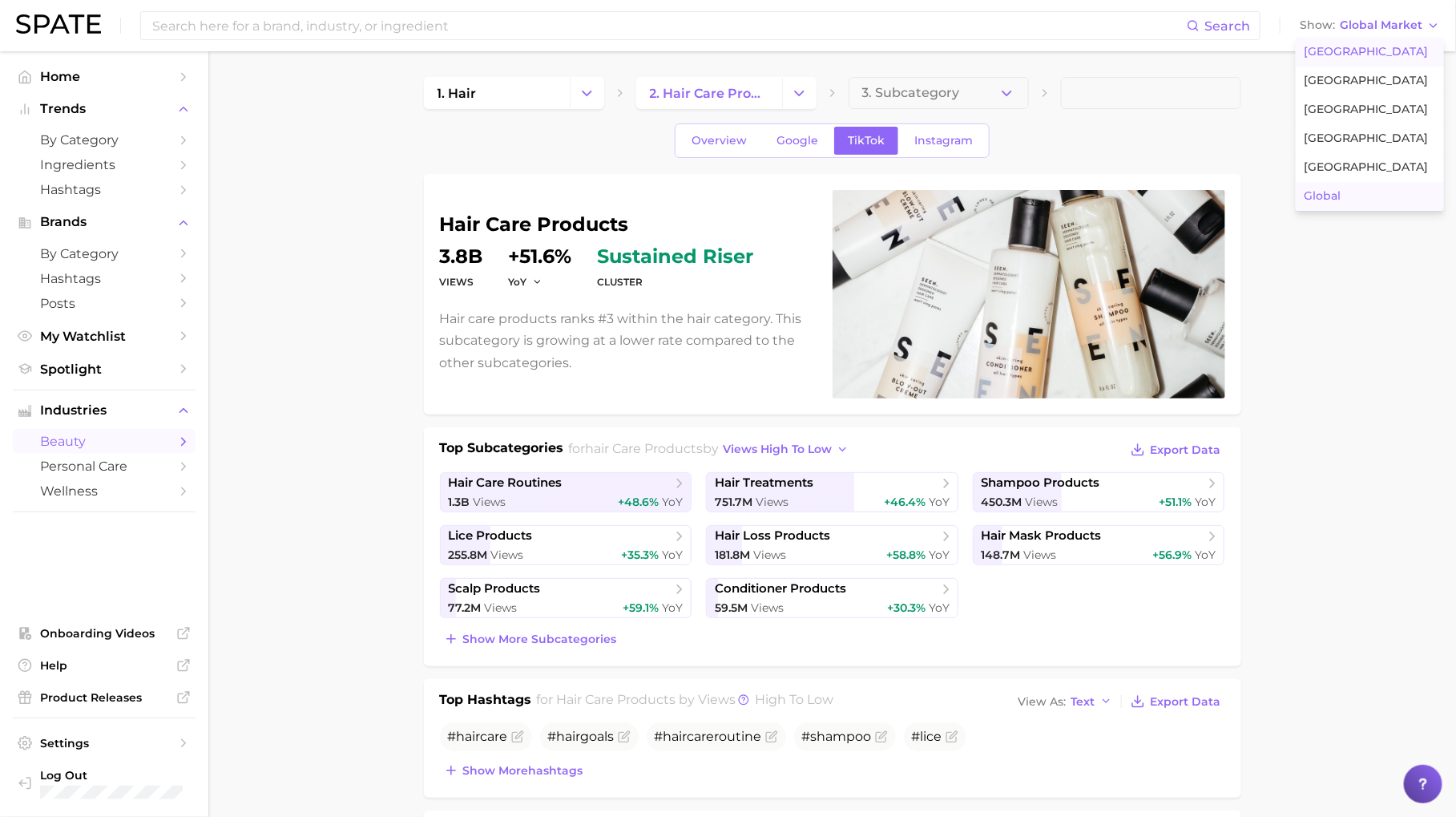
click at [1372, 52] on span "[GEOGRAPHIC_DATA]" at bounding box center [1366, 52] width 124 height 14
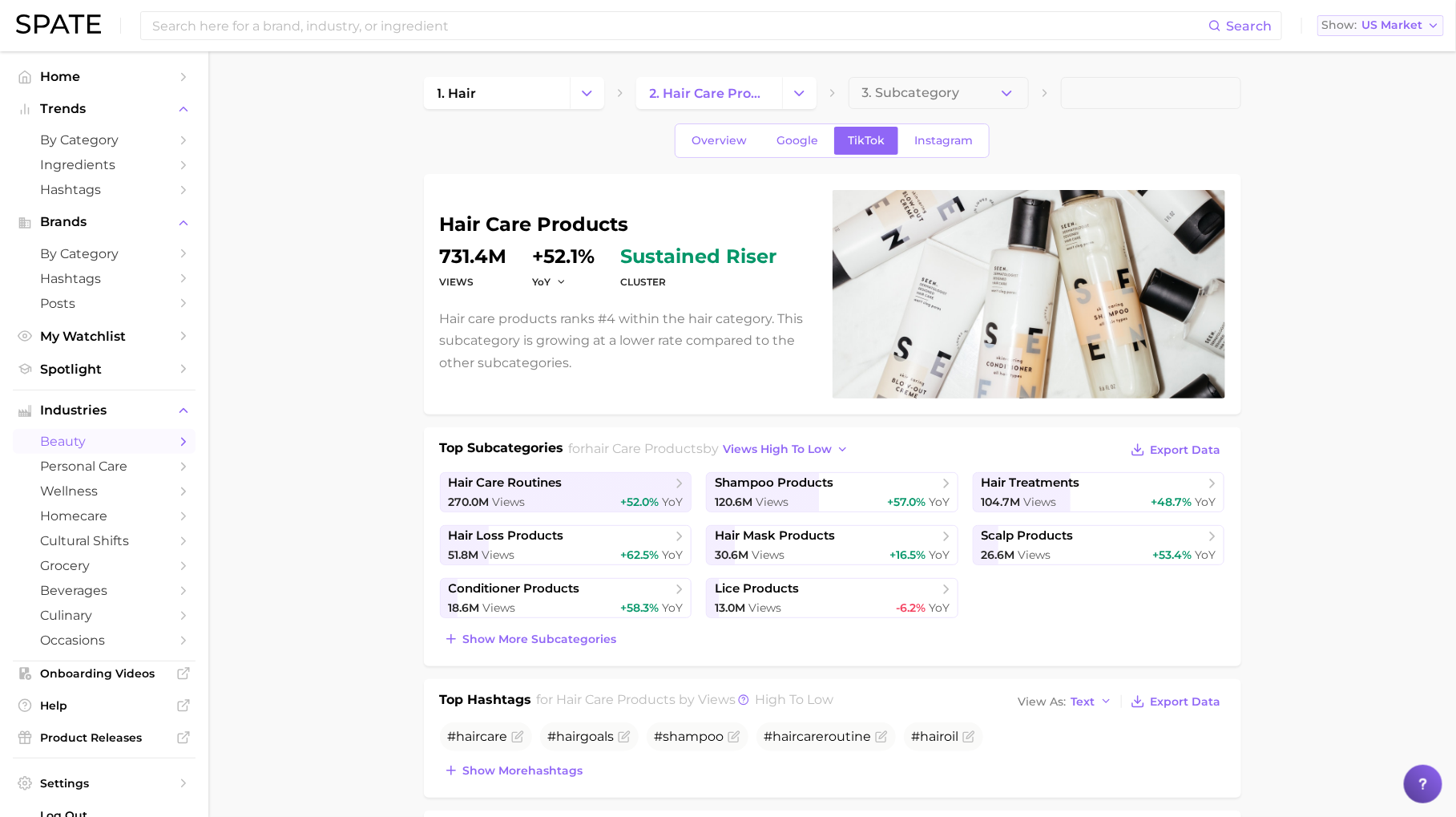
click at [1368, 24] on span "US Market" at bounding box center [1392, 25] width 61 height 9
click at [1376, 78] on span "[GEOGRAPHIC_DATA]" at bounding box center [1387, 80] width 124 height 14
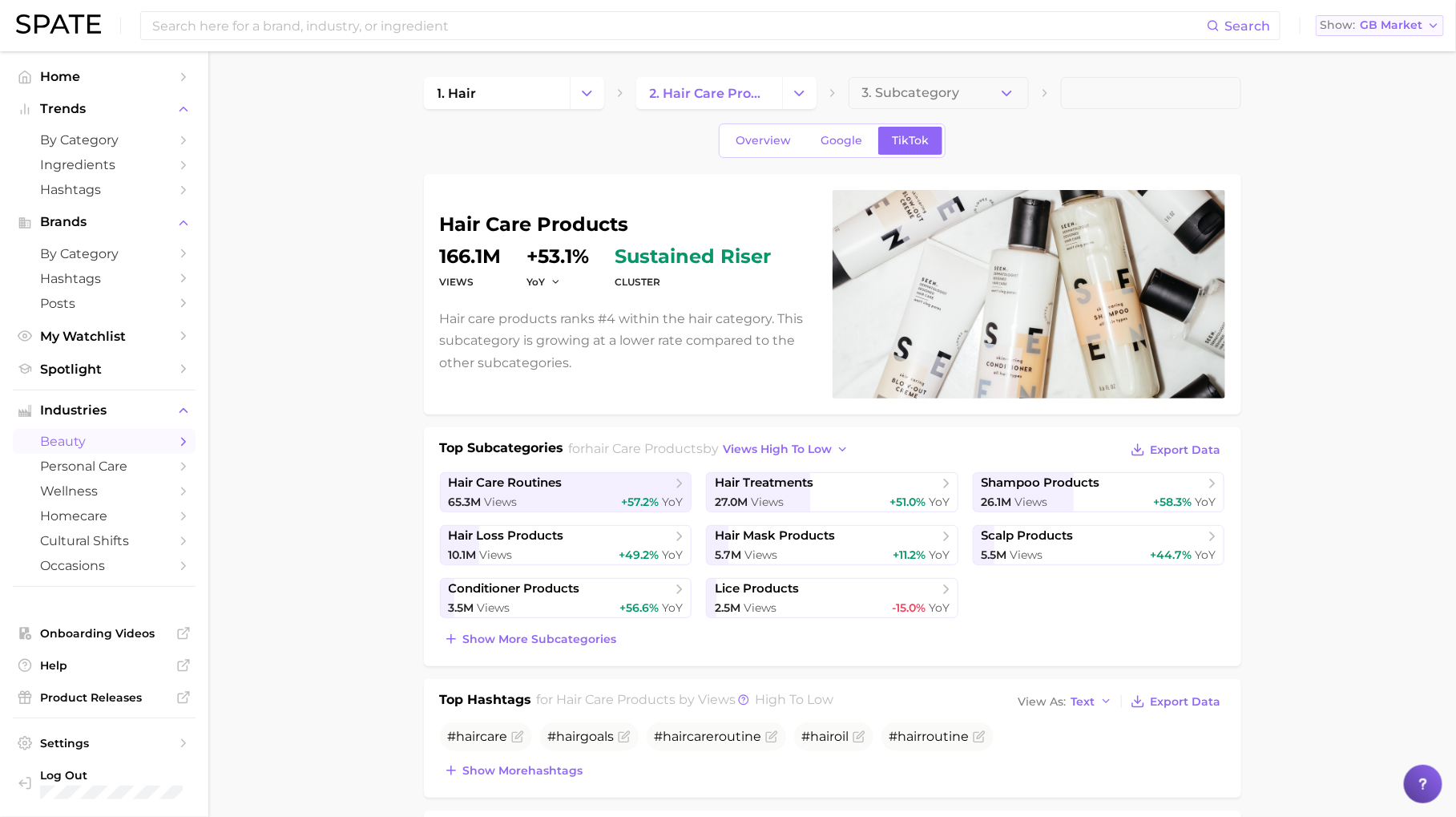
click at [1402, 25] on span "GB Market" at bounding box center [1391, 25] width 62 height 9
click at [1372, 106] on button "[GEOGRAPHIC_DATA]" at bounding box center [1386, 109] width 140 height 29
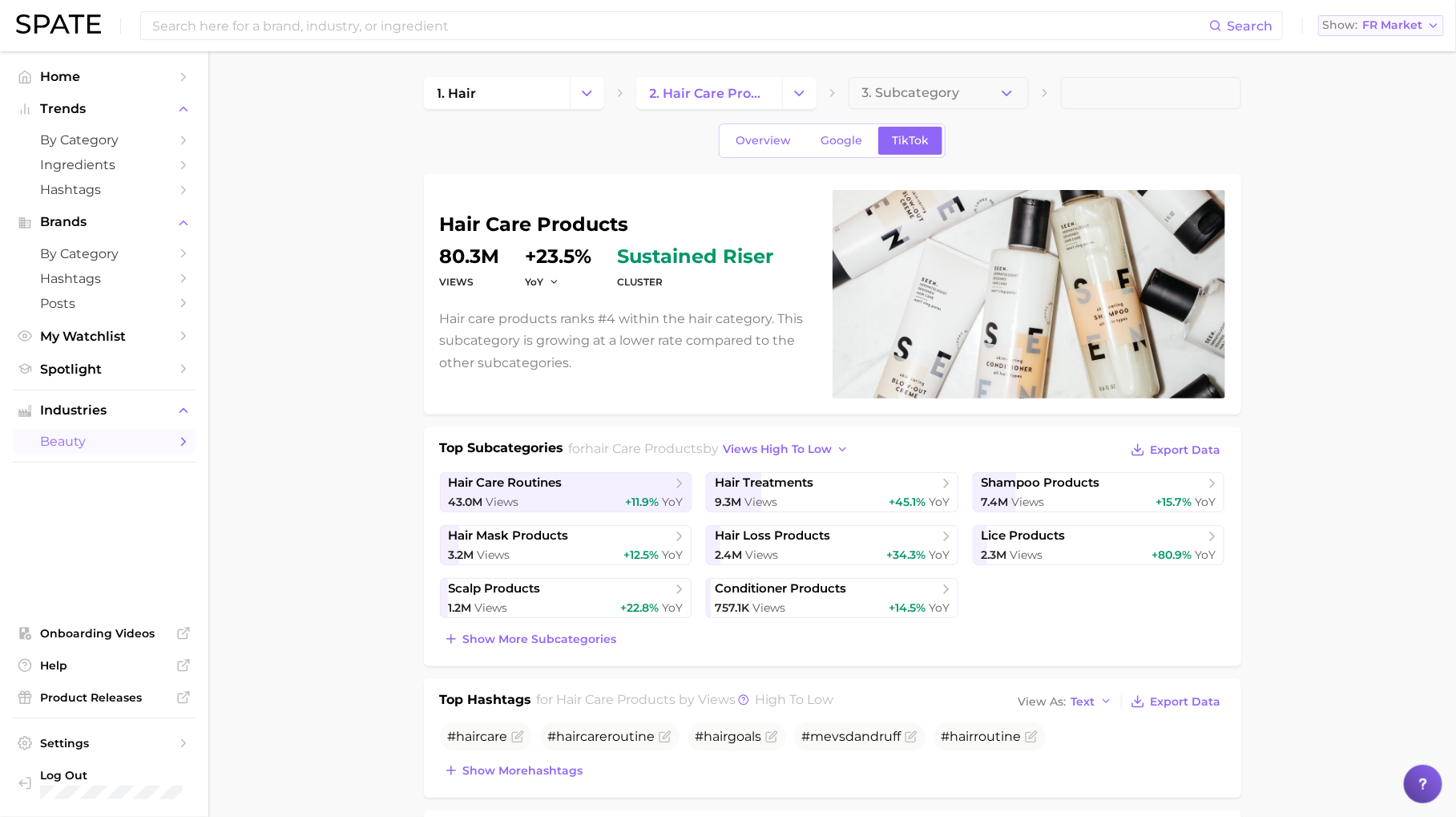
click at [1379, 21] on span "FR Market" at bounding box center [1392, 25] width 60 height 9
click at [1393, 136] on span "[GEOGRAPHIC_DATA]" at bounding box center [1388, 138] width 124 height 14
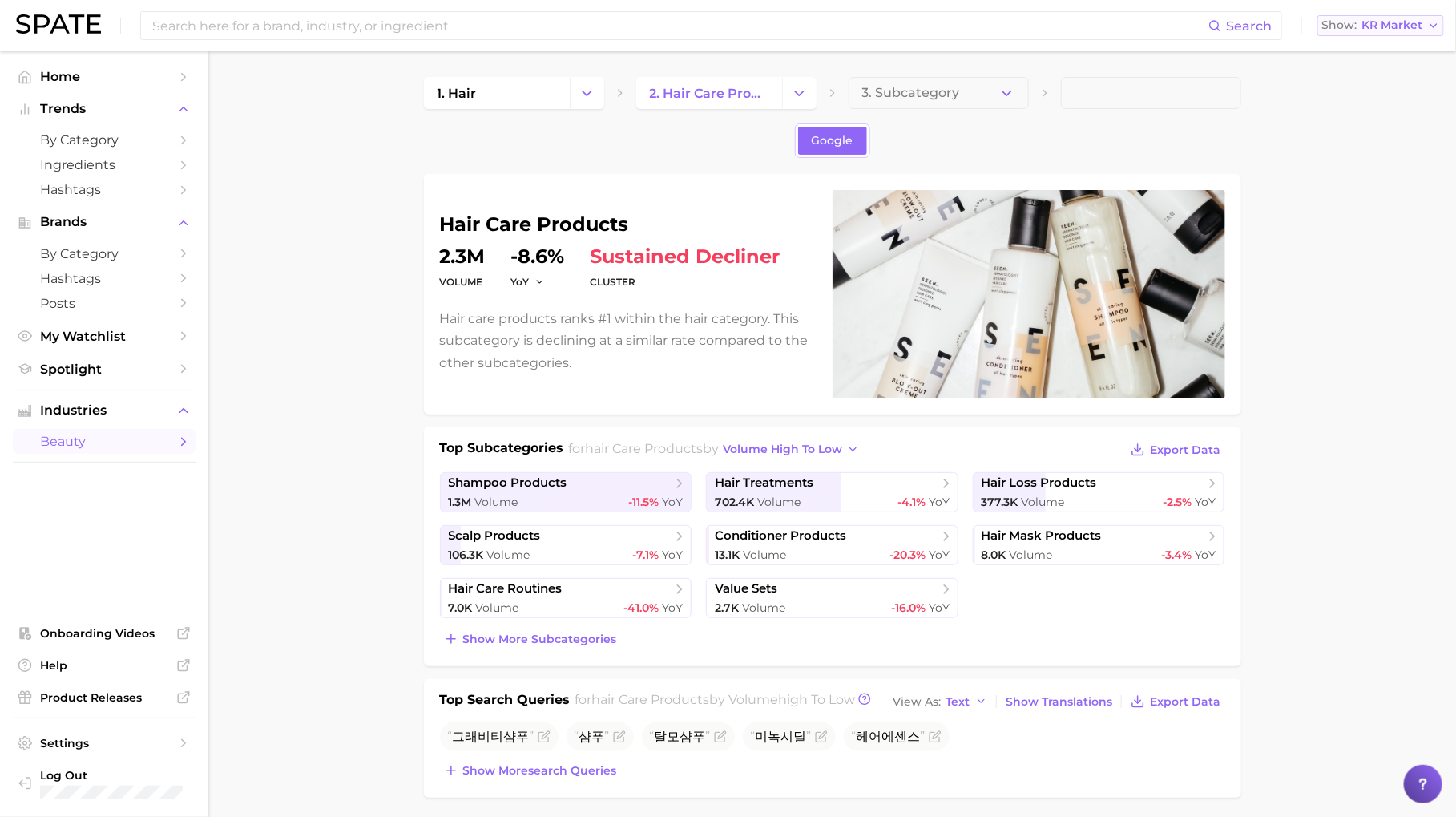
click at [1436, 19] on icon "button" at bounding box center [1434, 25] width 13 height 13
click at [1377, 161] on button "[GEOGRAPHIC_DATA]" at bounding box center [1388, 167] width 140 height 29
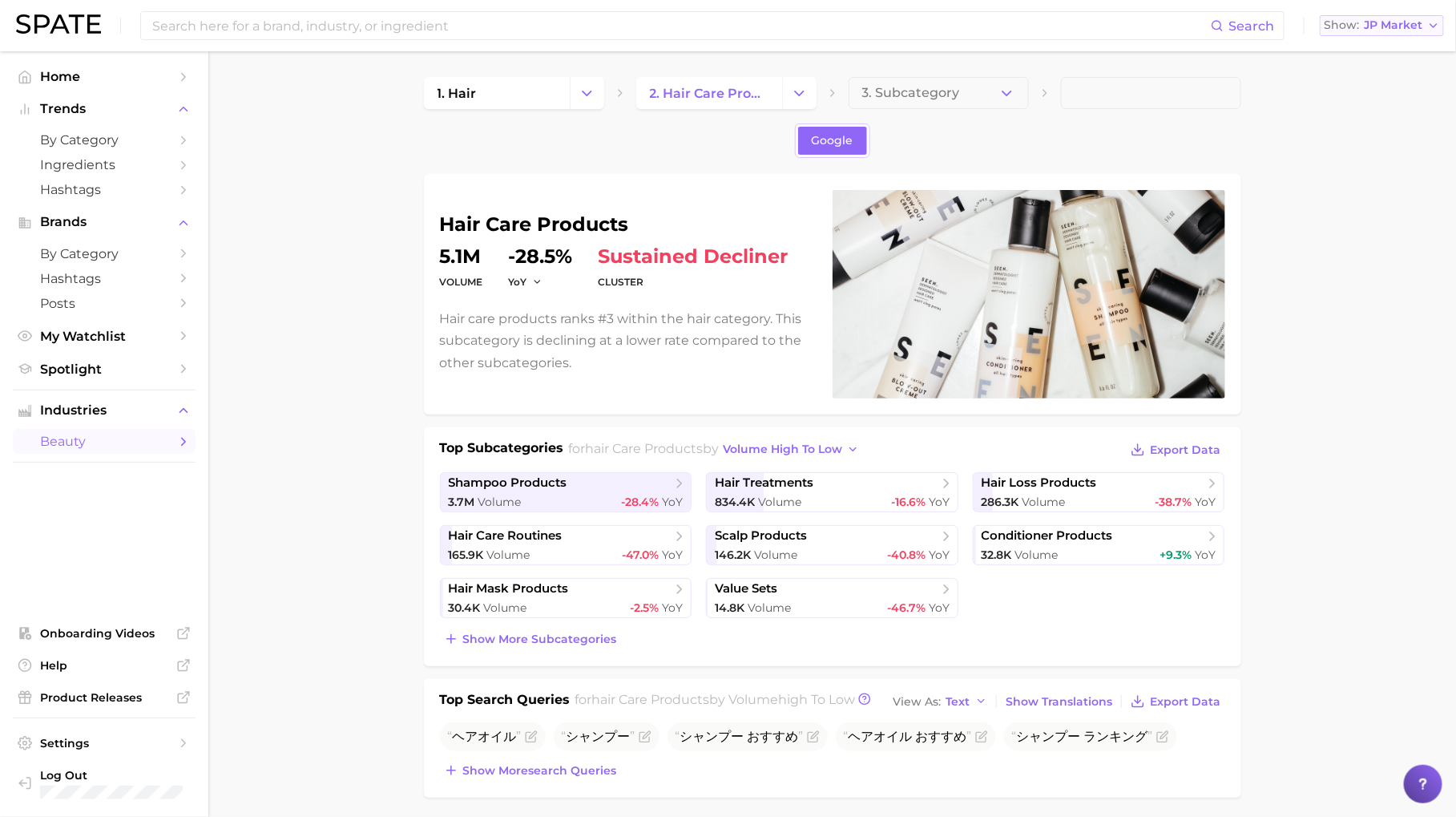
click at [1393, 22] on span "JP Market" at bounding box center [1393, 25] width 58 height 9
click at [1364, 184] on button "Global" at bounding box center [1390, 196] width 140 height 29
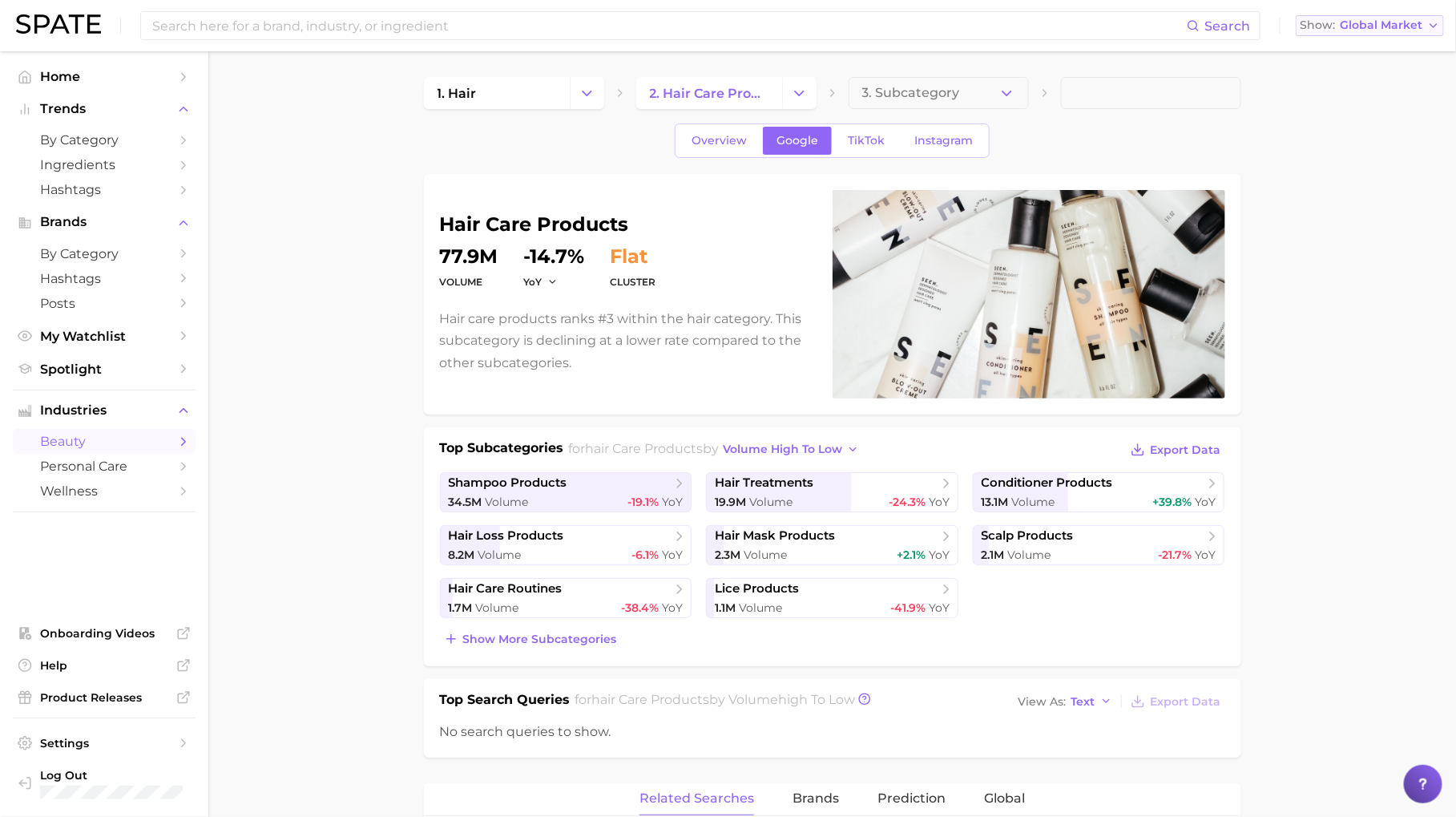
click at [1408, 28] on span "Global Market" at bounding box center [1381, 25] width 83 height 9
click at [1394, 52] on button "[GEOGRAPHIC_DATA]" at bounding box center [1370, 52] width 149 height 29
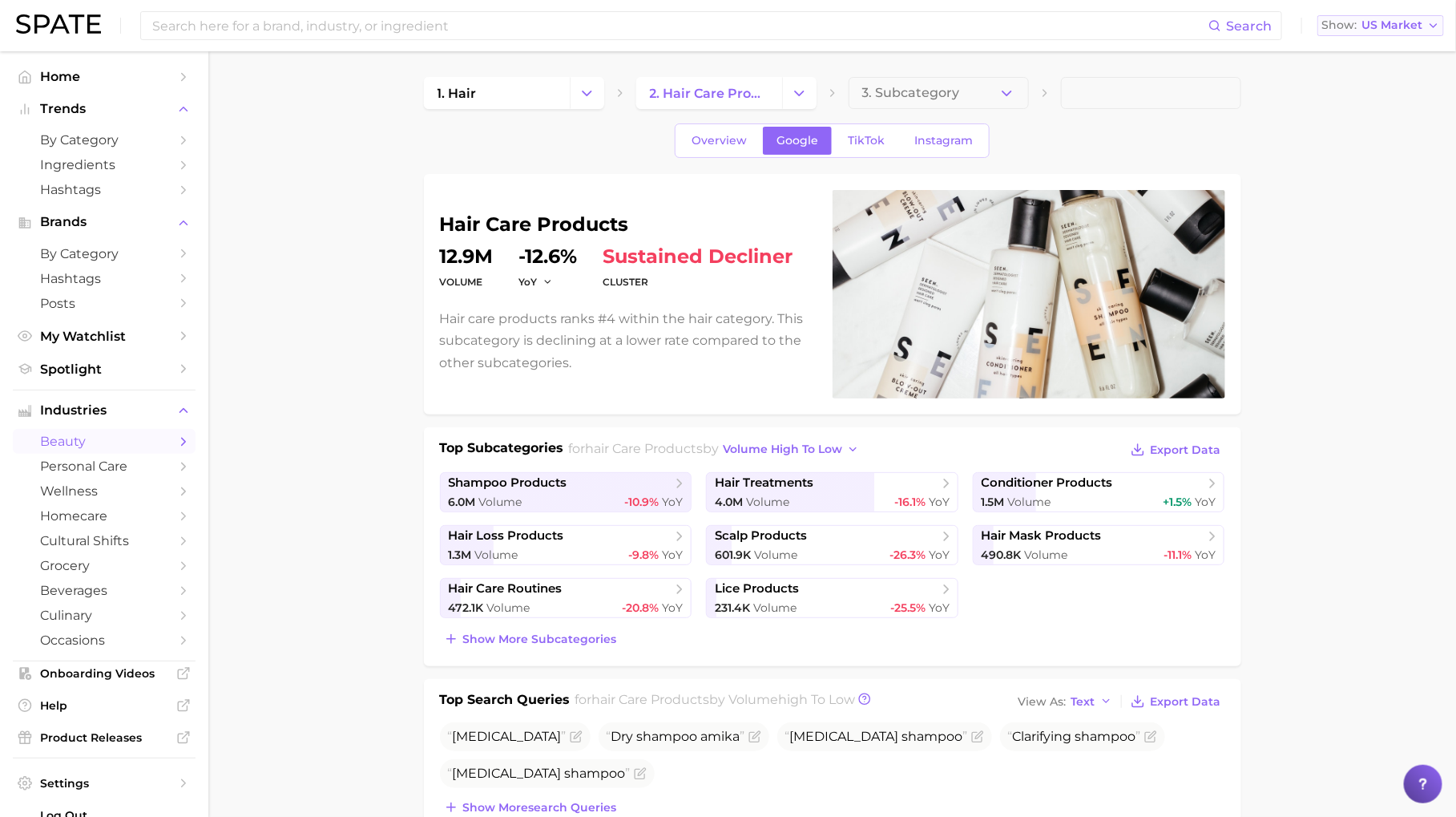
click at [1412, 27] on span "US Market" at bounding box center [1392, 25] width 61 height 9
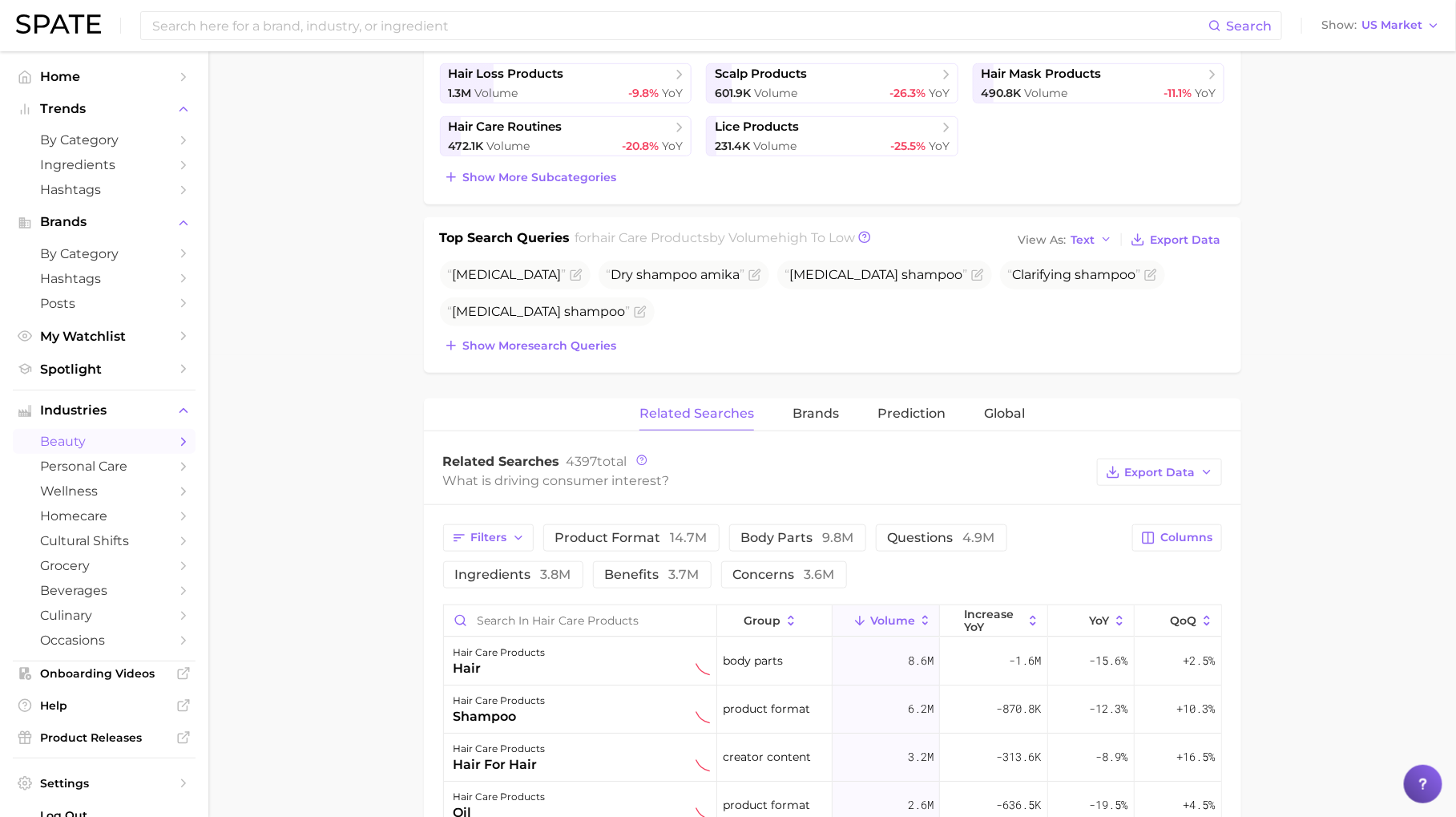
scroll to position [703, 0]
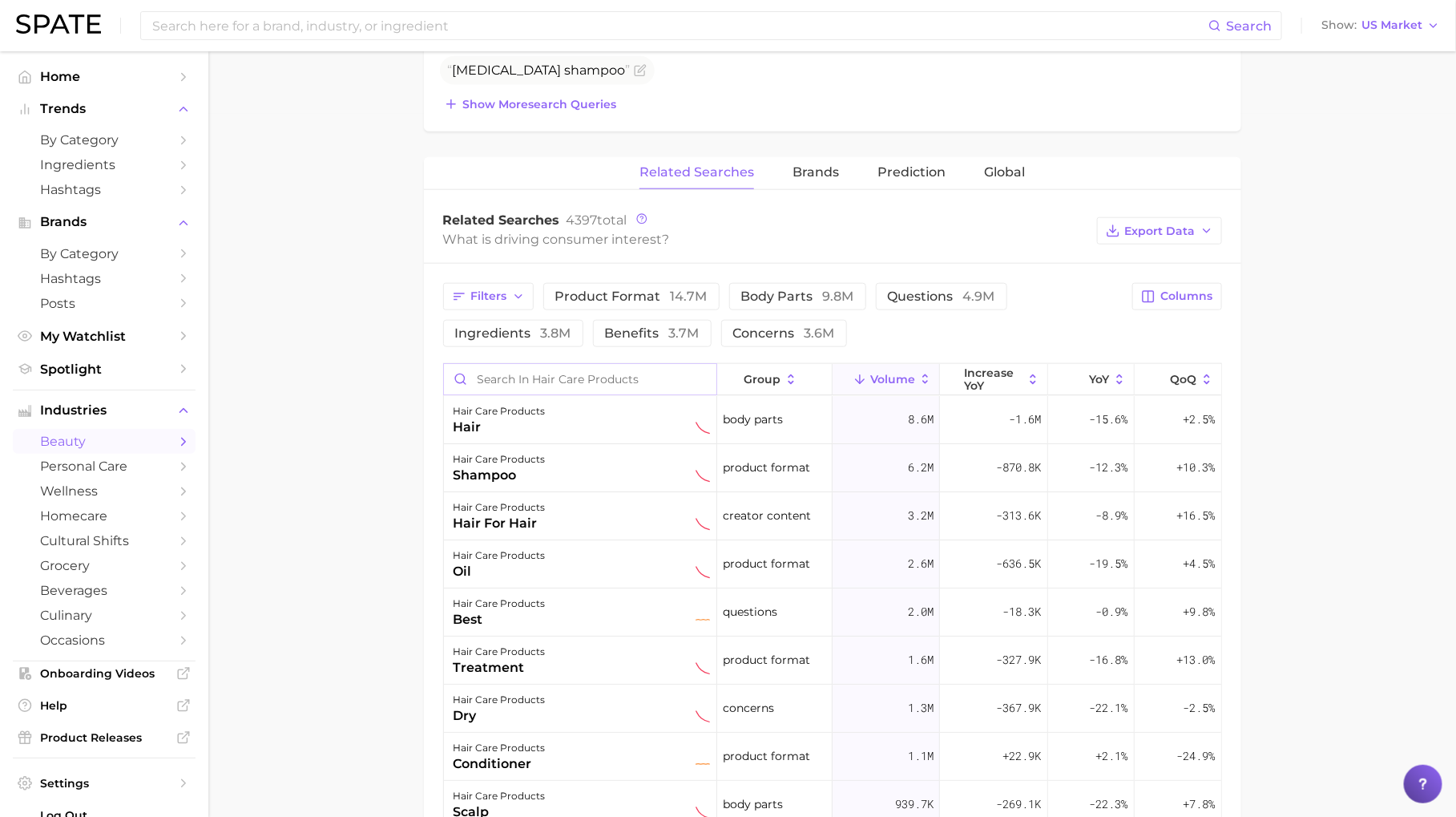
click at [563, 376] on input "Search in hair care products" at bounding box center [581, 379] width 273 height 30
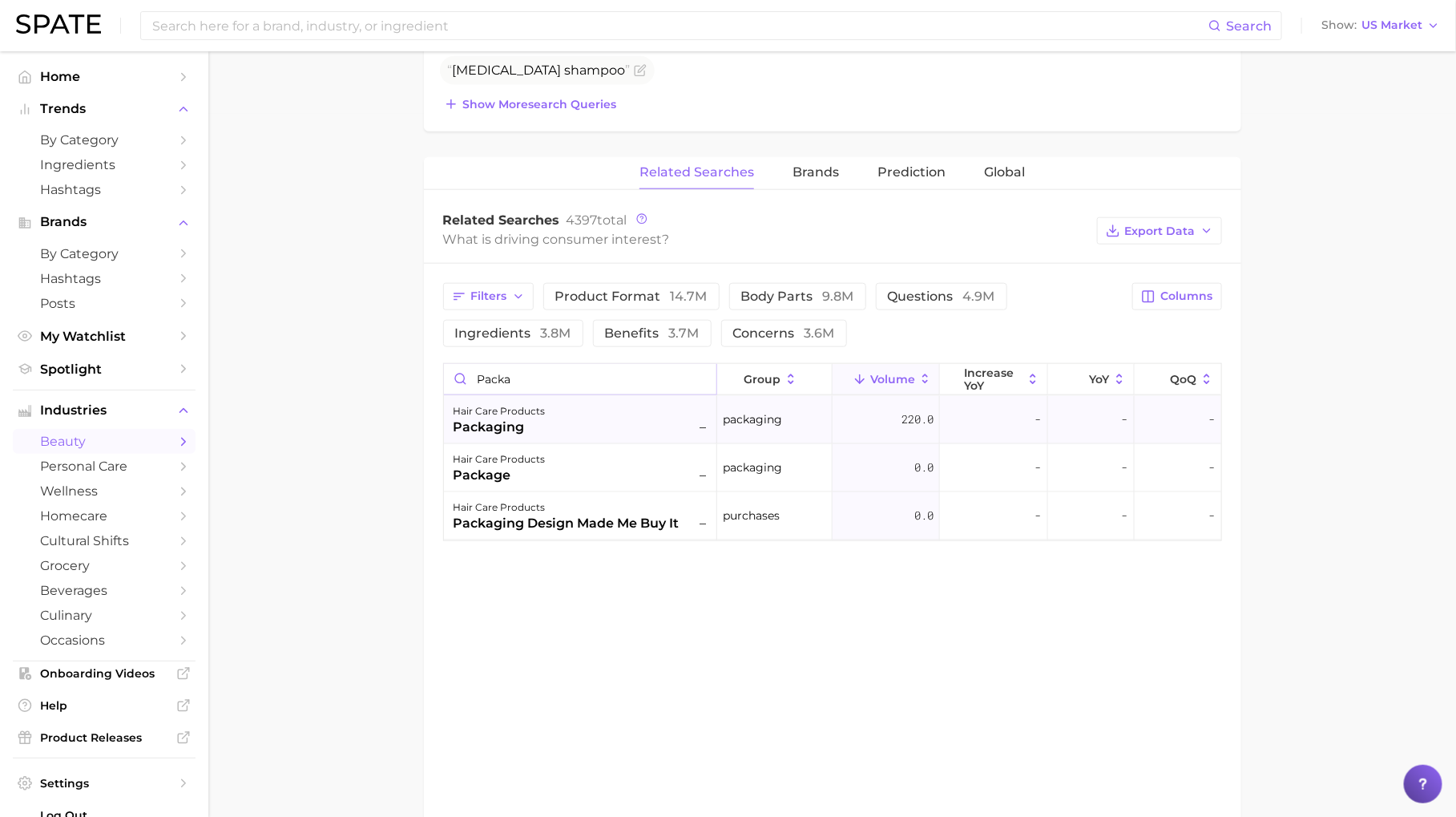
type input "packa"
click at [590, 409] on div "hair care products packaging –" at bounding box center [581, 419] width 256 height 35
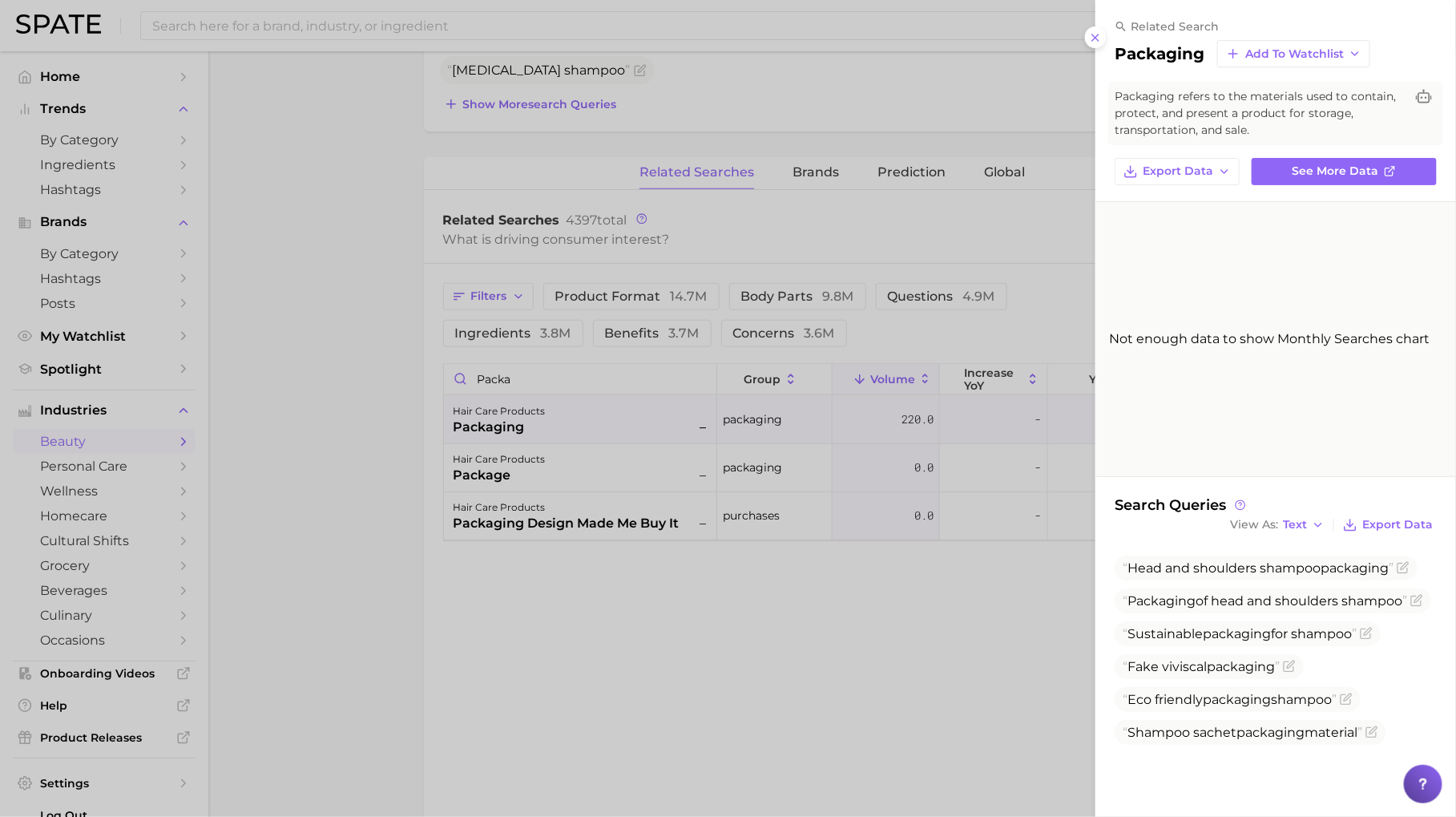
click at [964, 589] on div at bounding box center [728, 408] width 1456 height 817
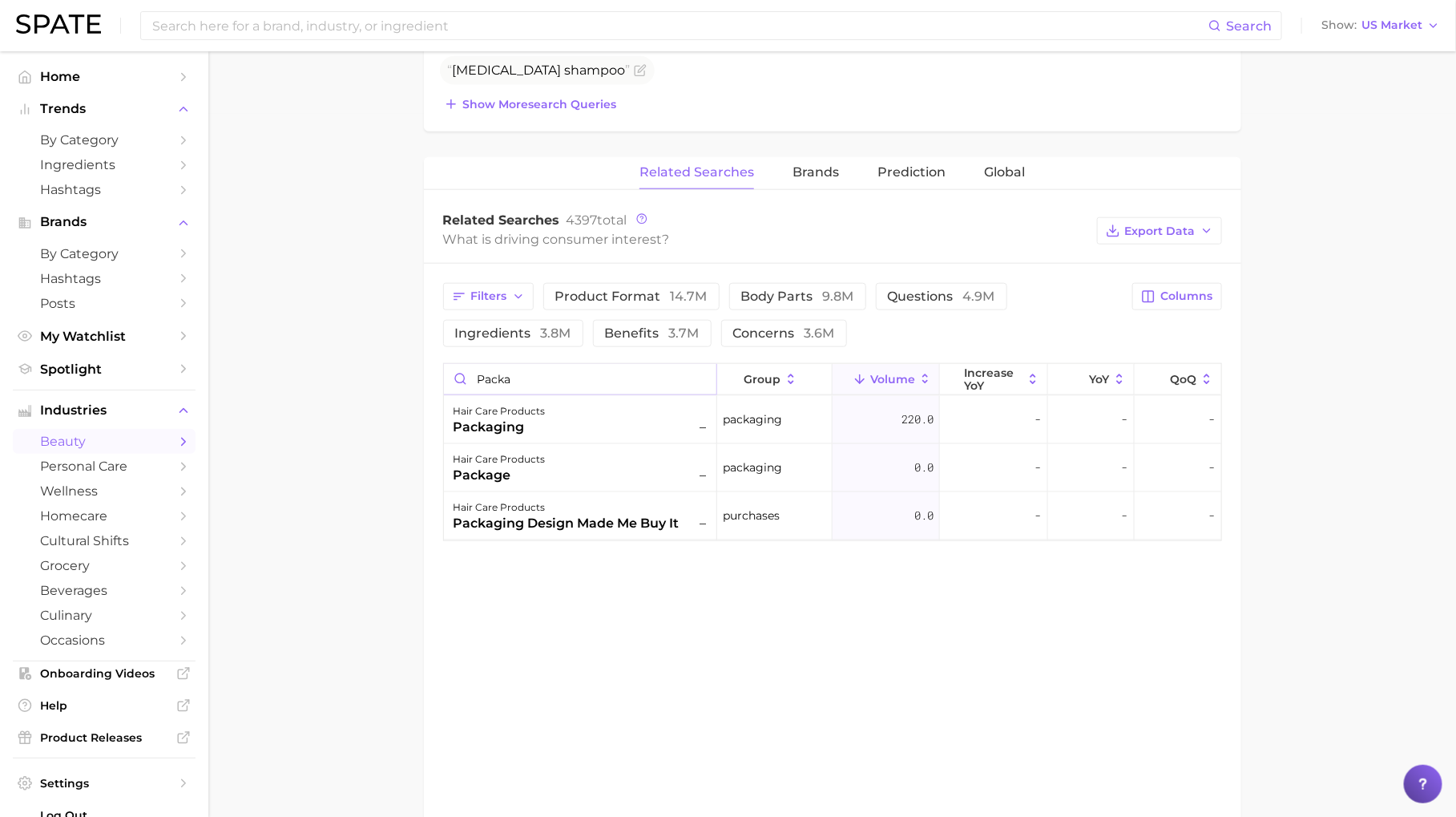
click at [702, 373] on input "packa" at bounding box center [581, 379] width 273 height 30
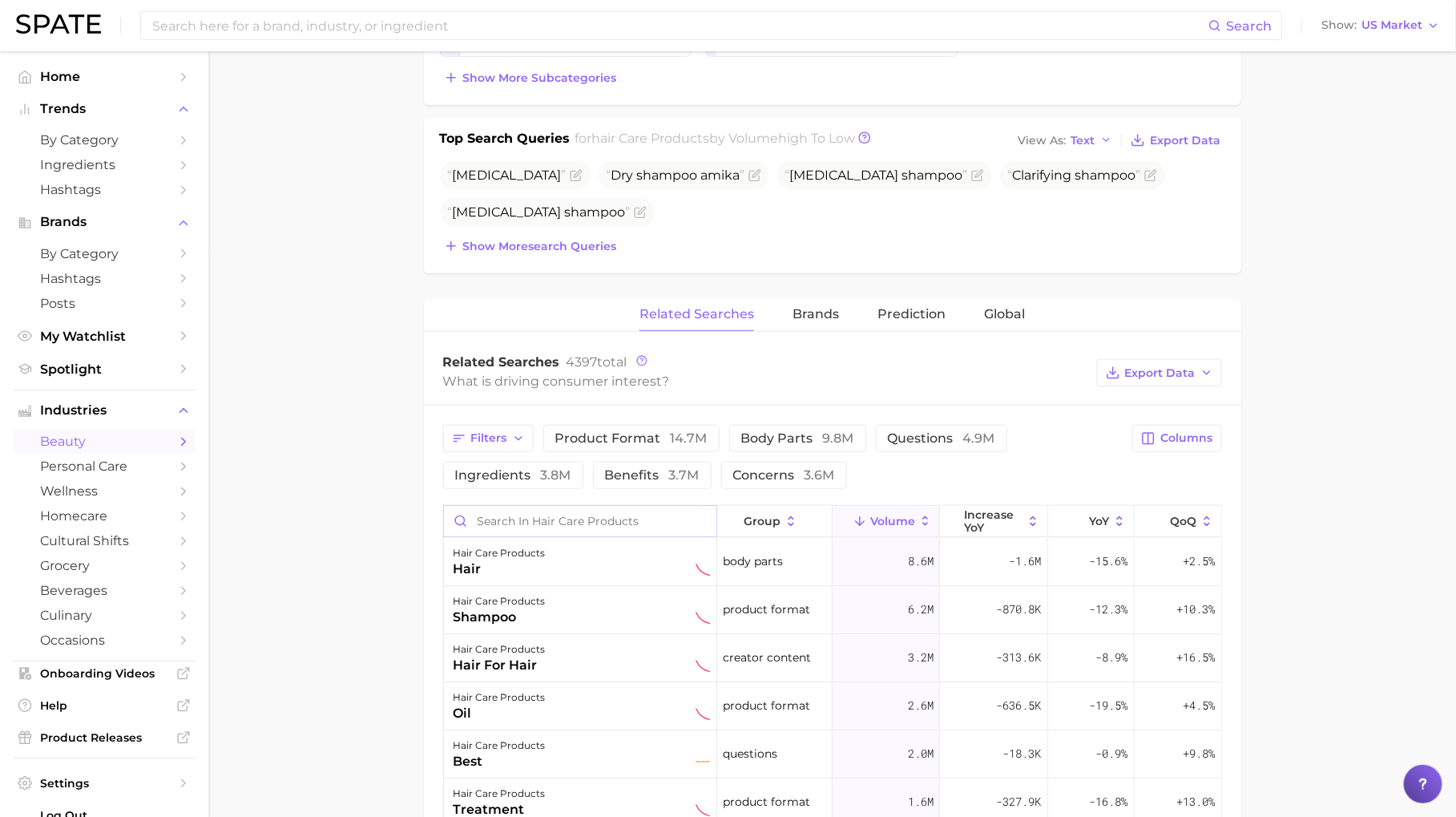
scroll to position [627, 0]
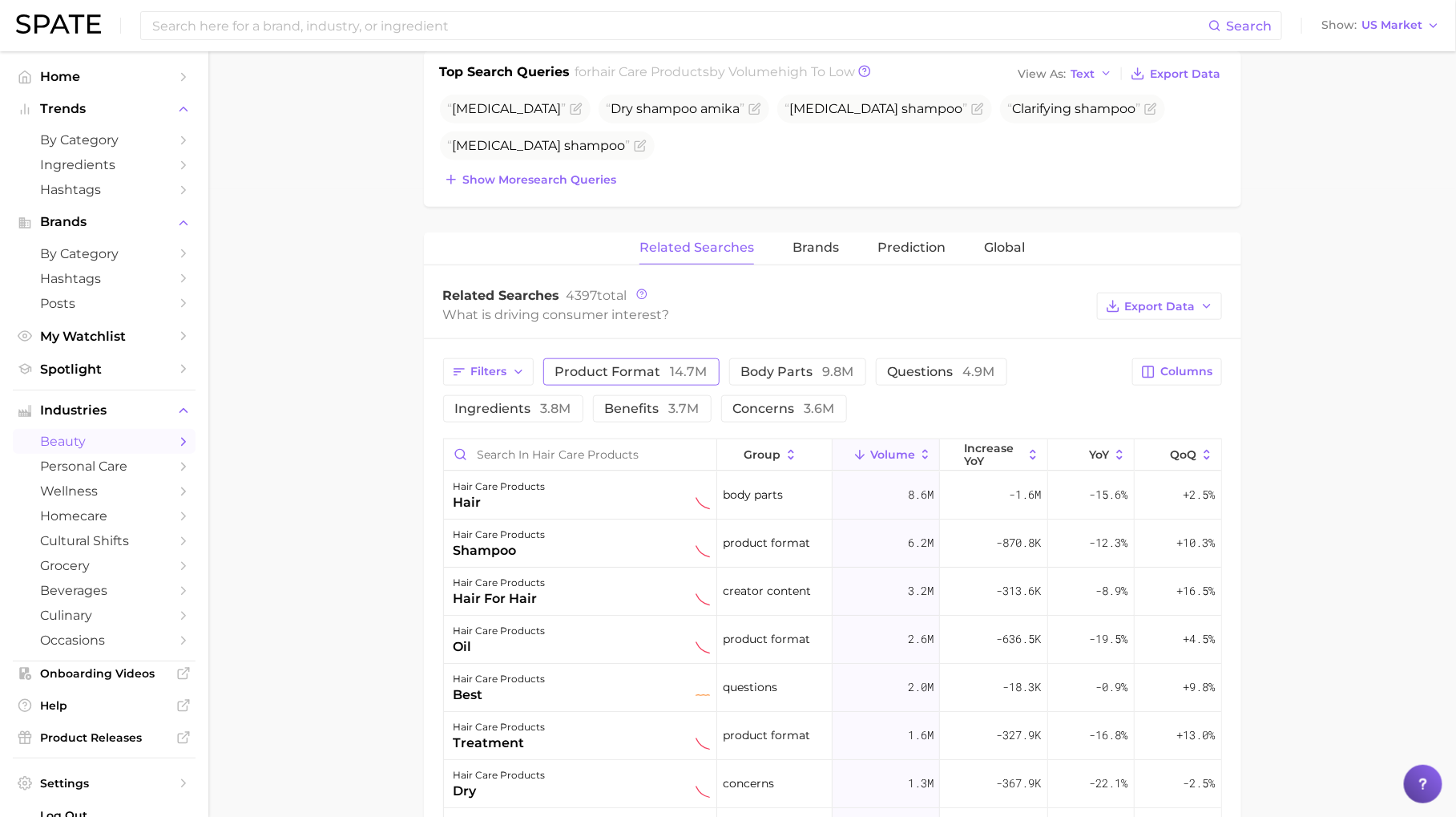
click at [593, 364] on span "product format 14.7m" at bounding box center [631, 371] width 152 height 16
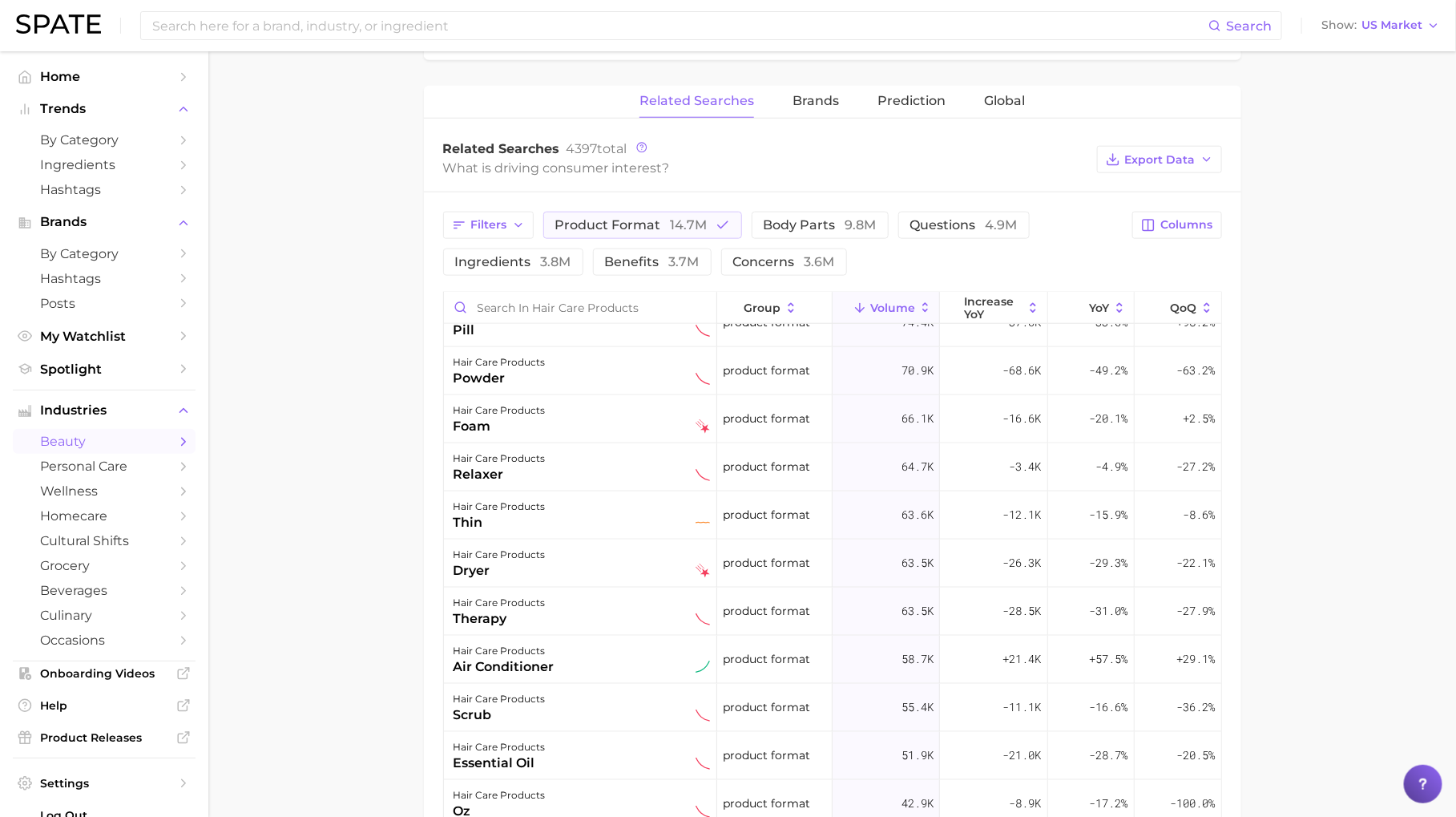
scroll to position [846, 0]
click at [505, 33] on input at bounding box center [679, 25] width 1058 height 27
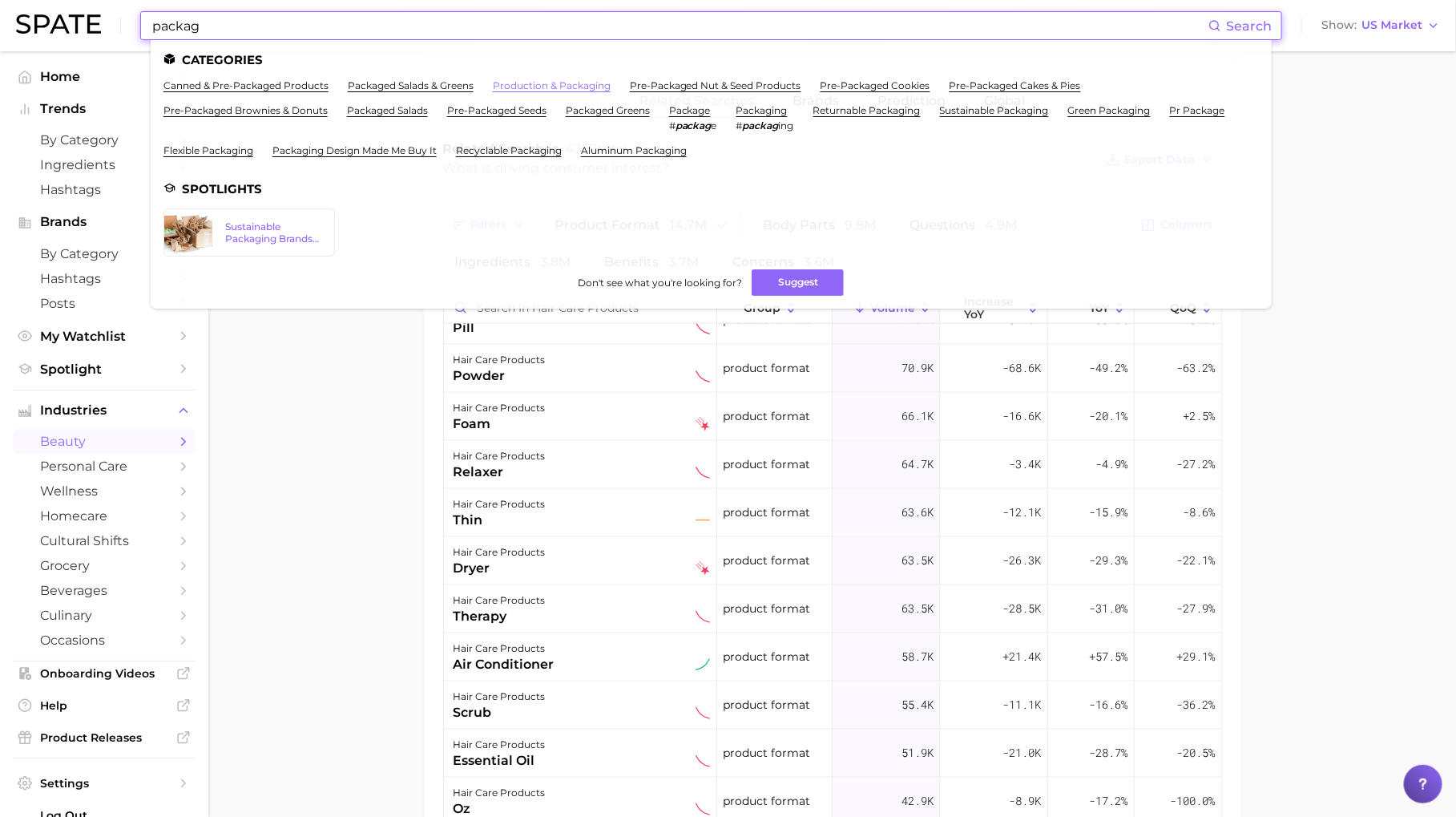
type input "packag"
click at [575, 84] on link "production & packaging" at bounding box center [551, 85] width 117 height 12
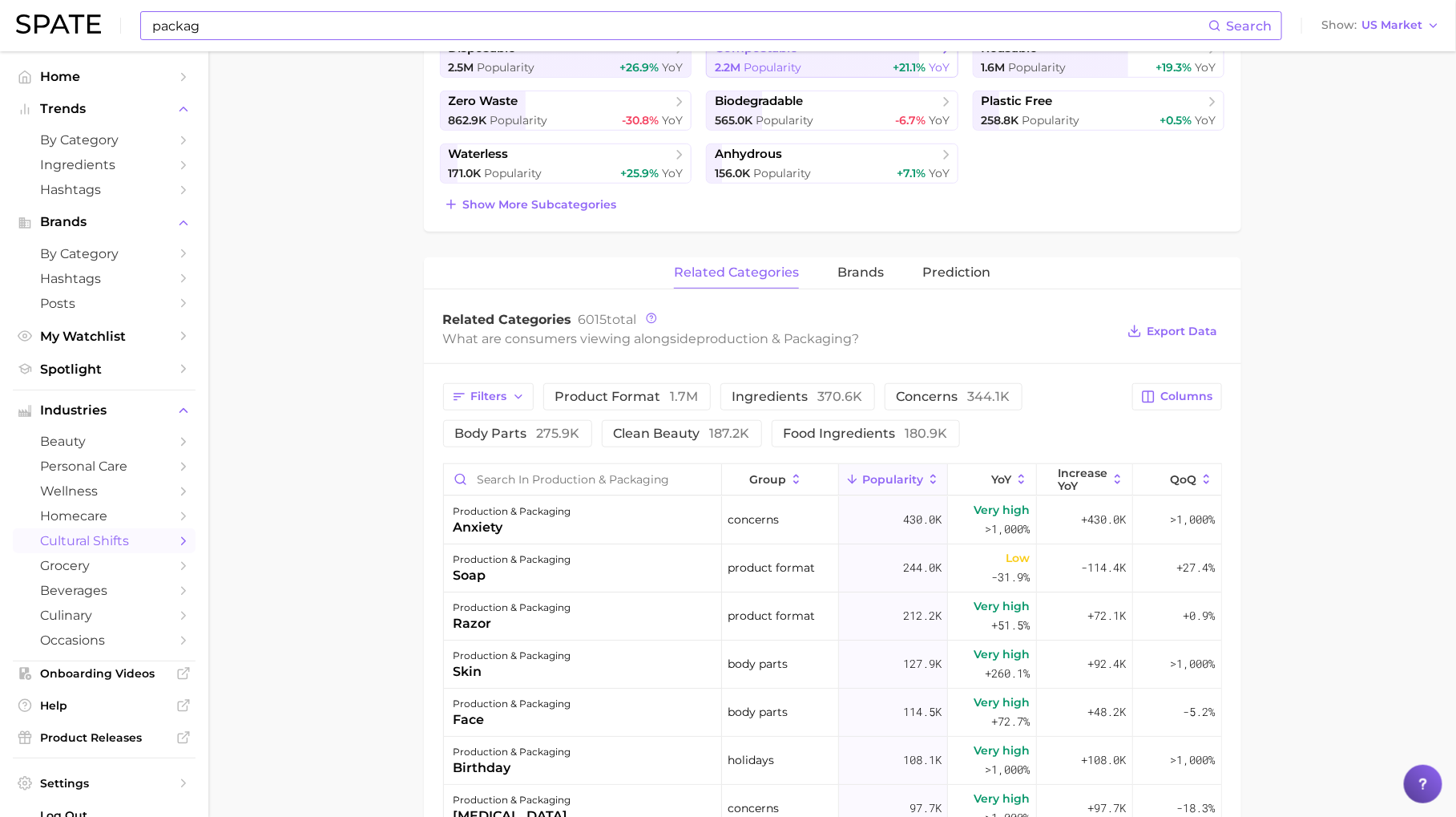
scroll to position [435, 0]
click at [637, 428] on span "clean beauty 187.2k" at bounding box center [682, 433] width 136 height 13
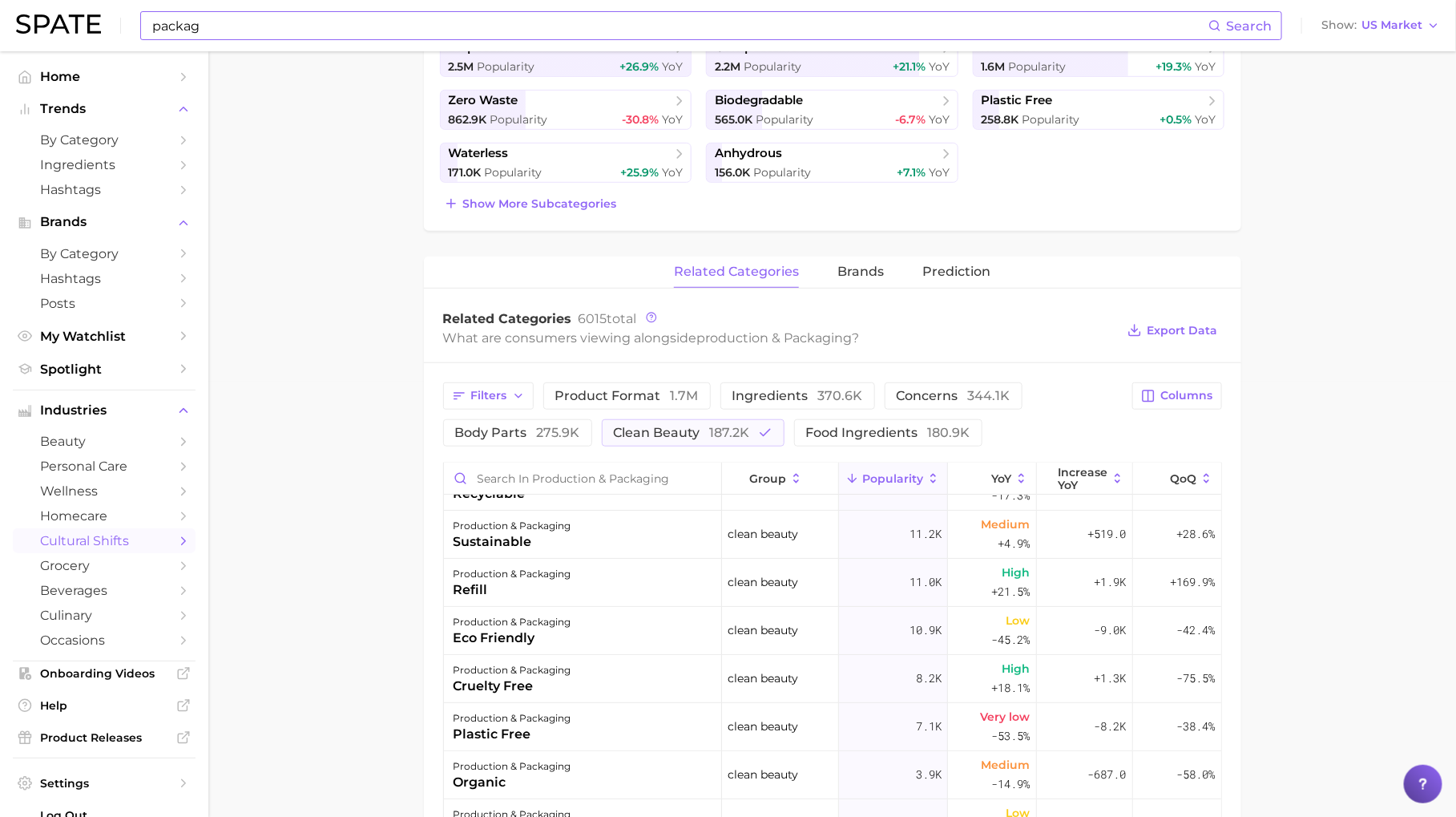
scroll to position [0, 0]
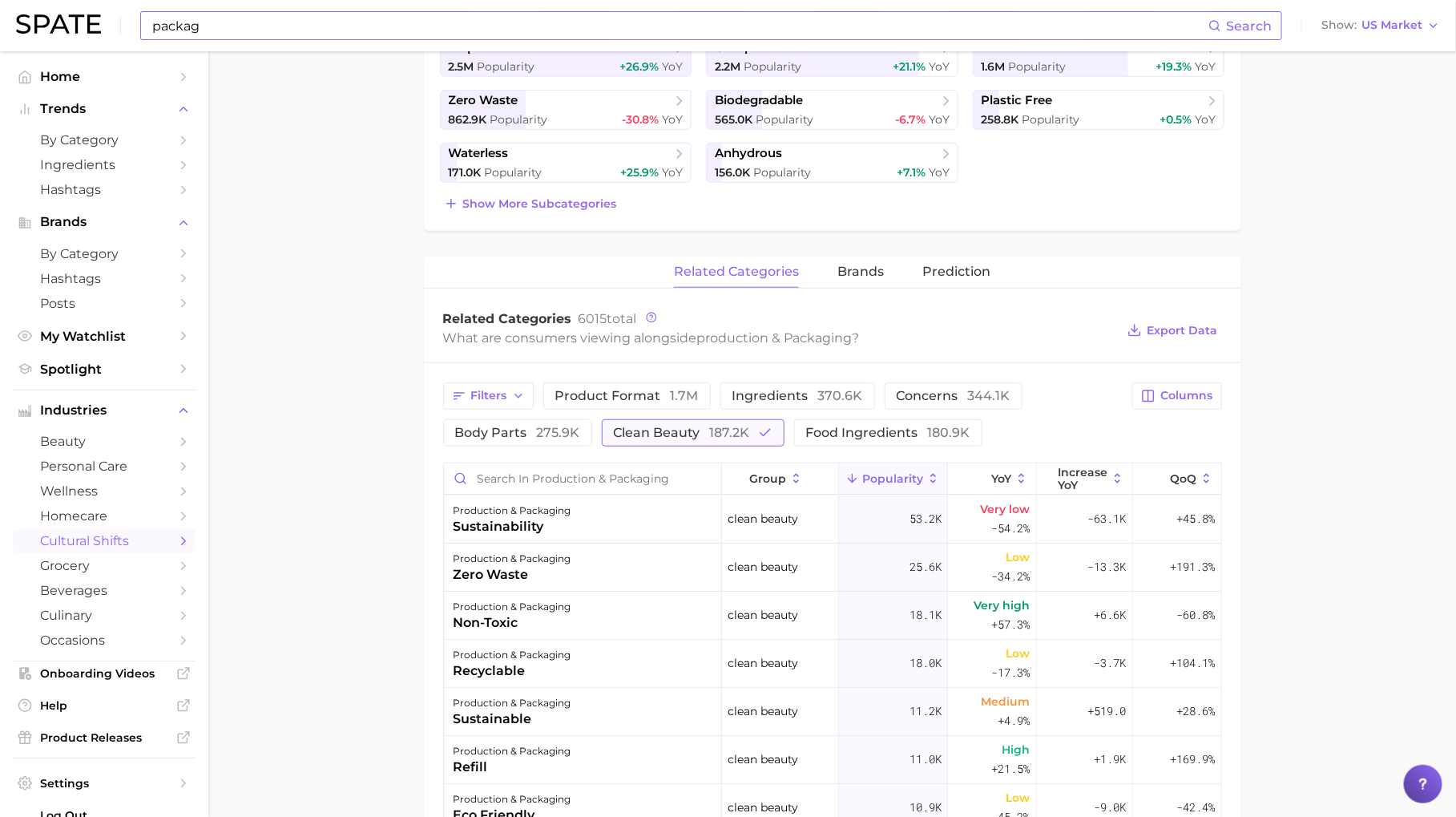
click at [744, 425] on span "187.2k" at bounding box center [730, 432] width 40 height 16
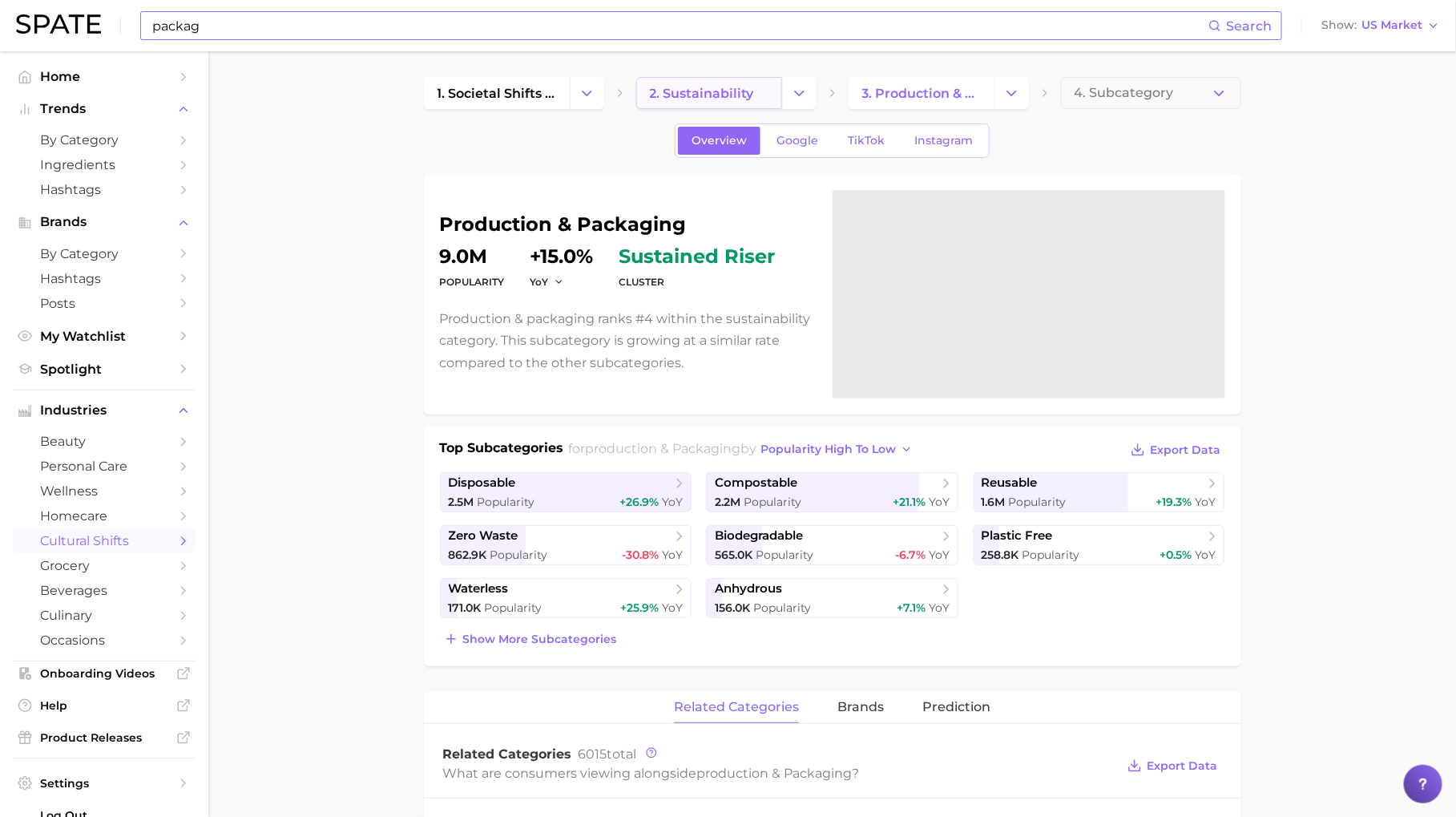
click at [653, 85] on span "2. sustainability" at bounding box center [702, 93] width 104 height 16
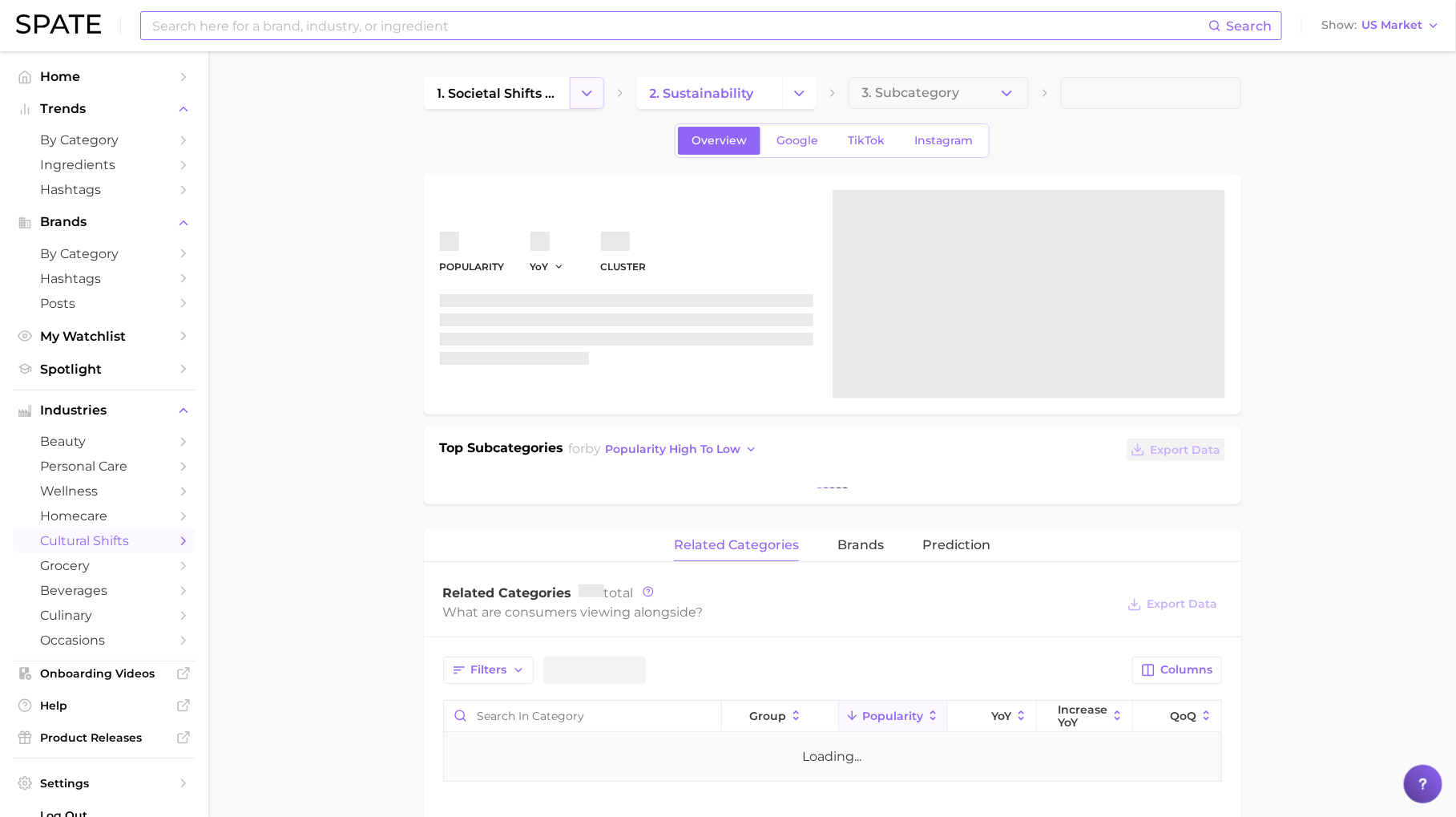
click at [587, 85] on icon "Change Category" at bounding box center [587, 93] width 16 height 16
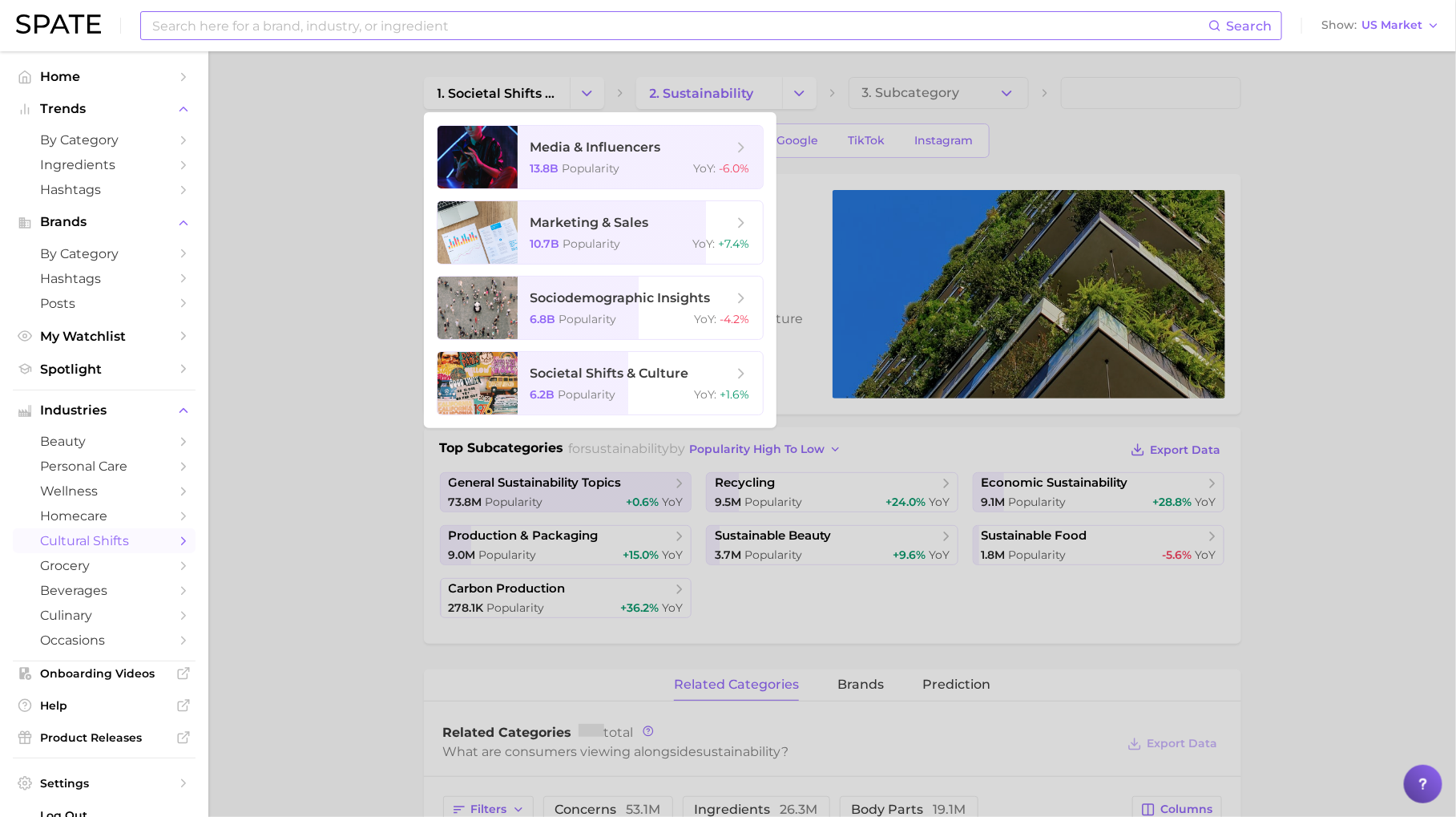
click at [708, 82] on div at bounding box center [728, 408] width 1456 height 817
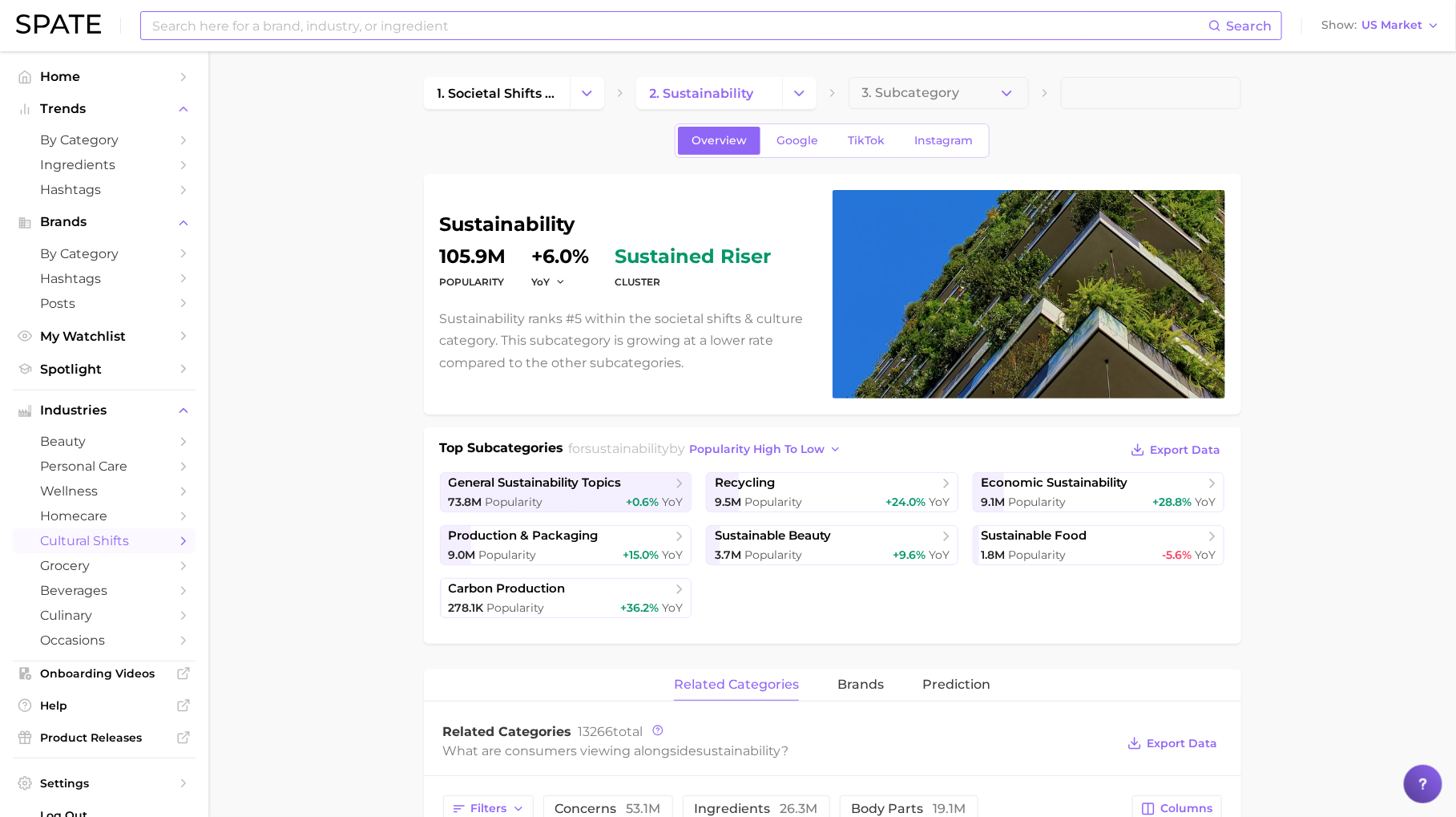
click at [485, 34] on input at bounding box center [679, 25] width 1058 height 27
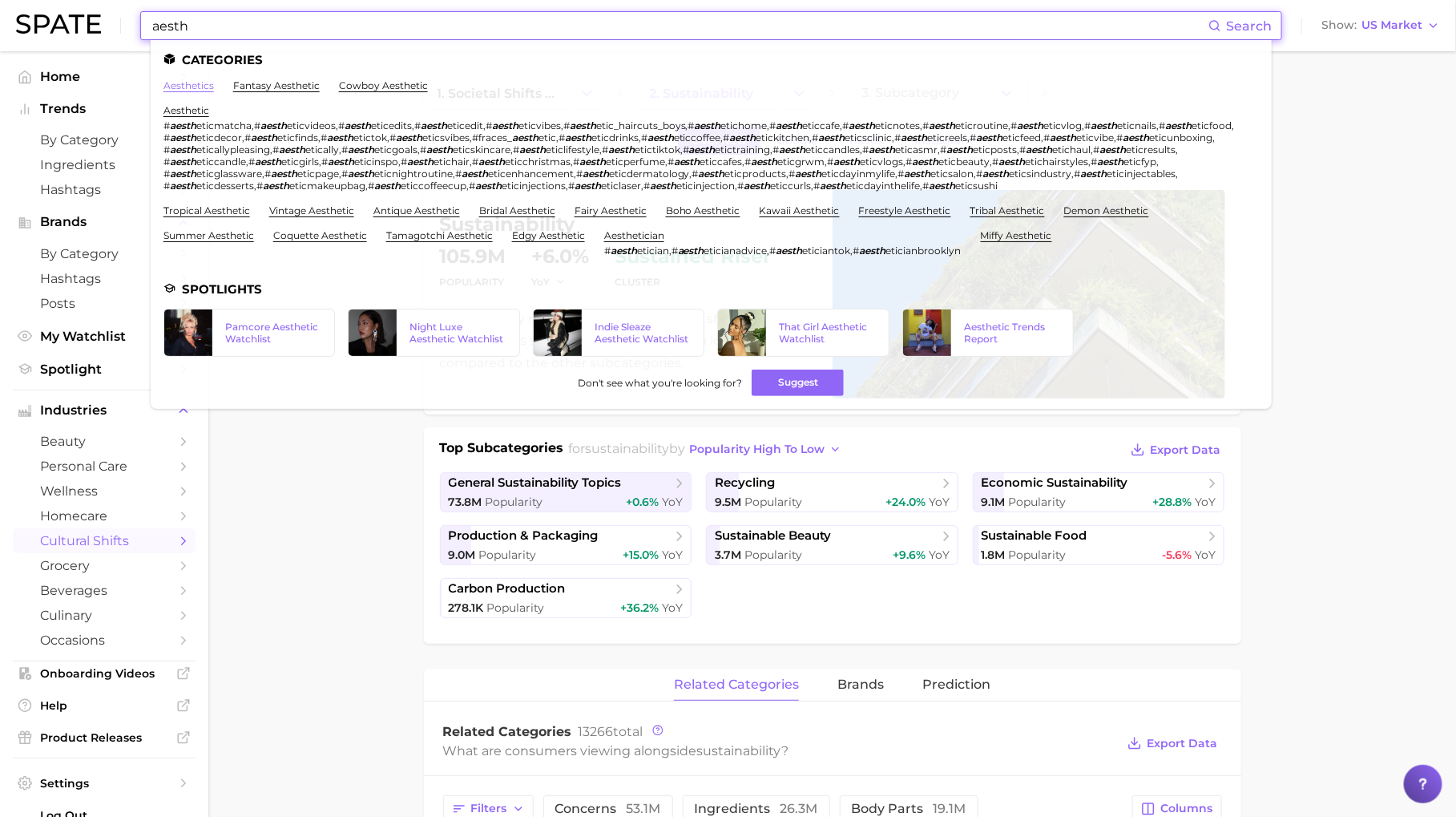
type input "aesth"
click at [204, 86] on link "aesthetics" at bounding box center [188, 85] width 50 height 12
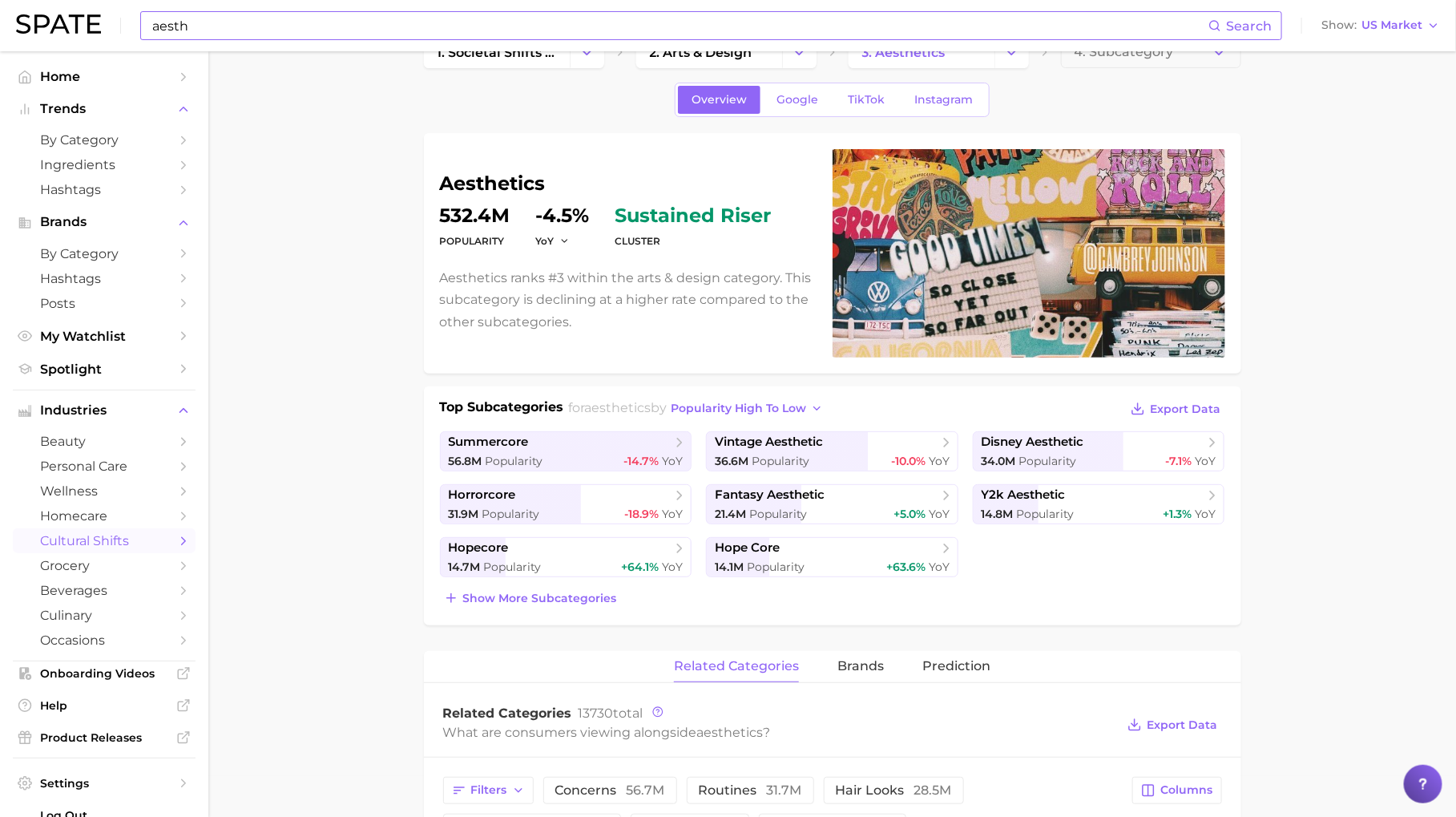
scroll to position [49, 0]
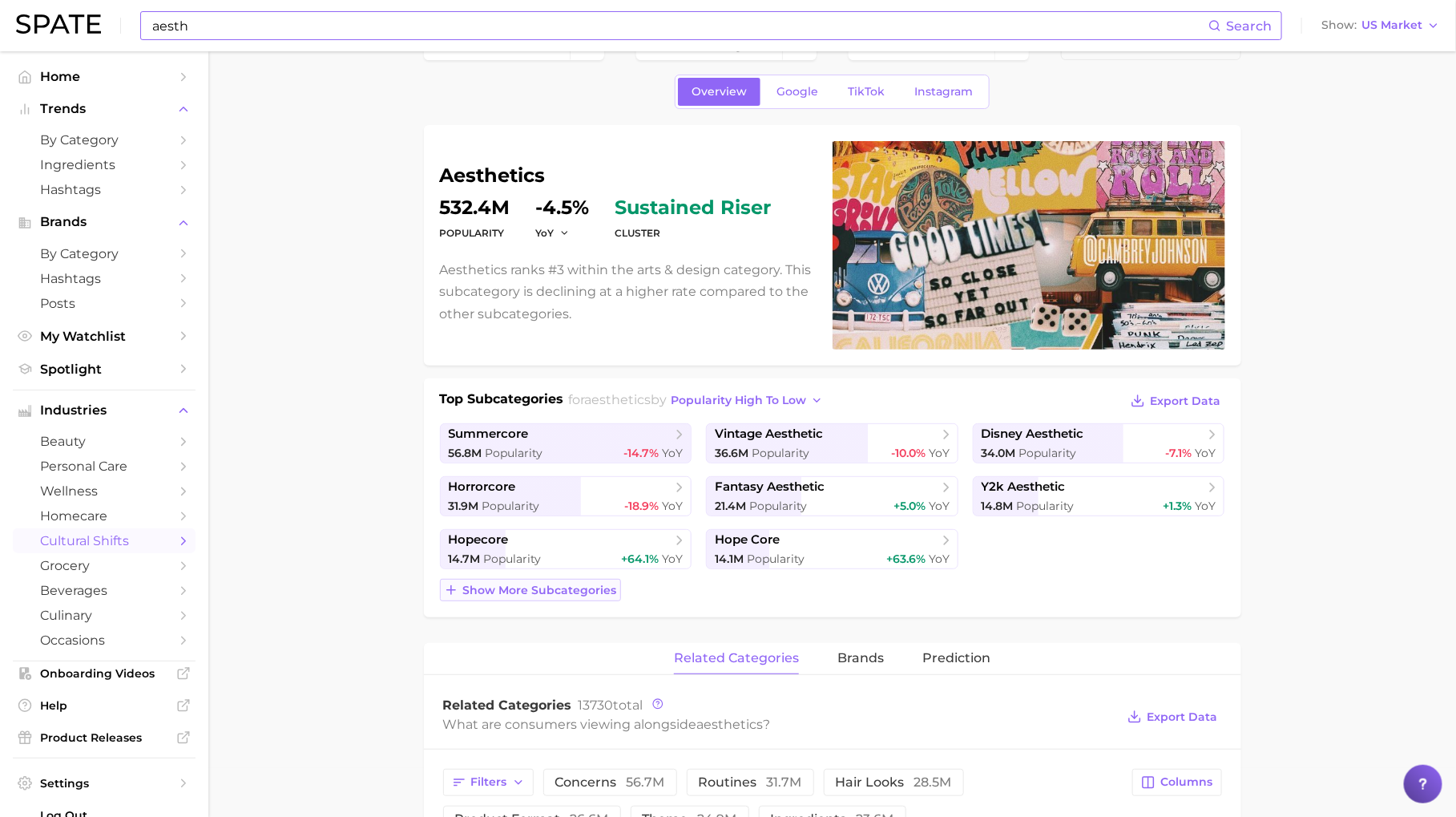
click at [599, 590] on span "Show more subcategories" at bounding box center [540, 590] width 154 height 14
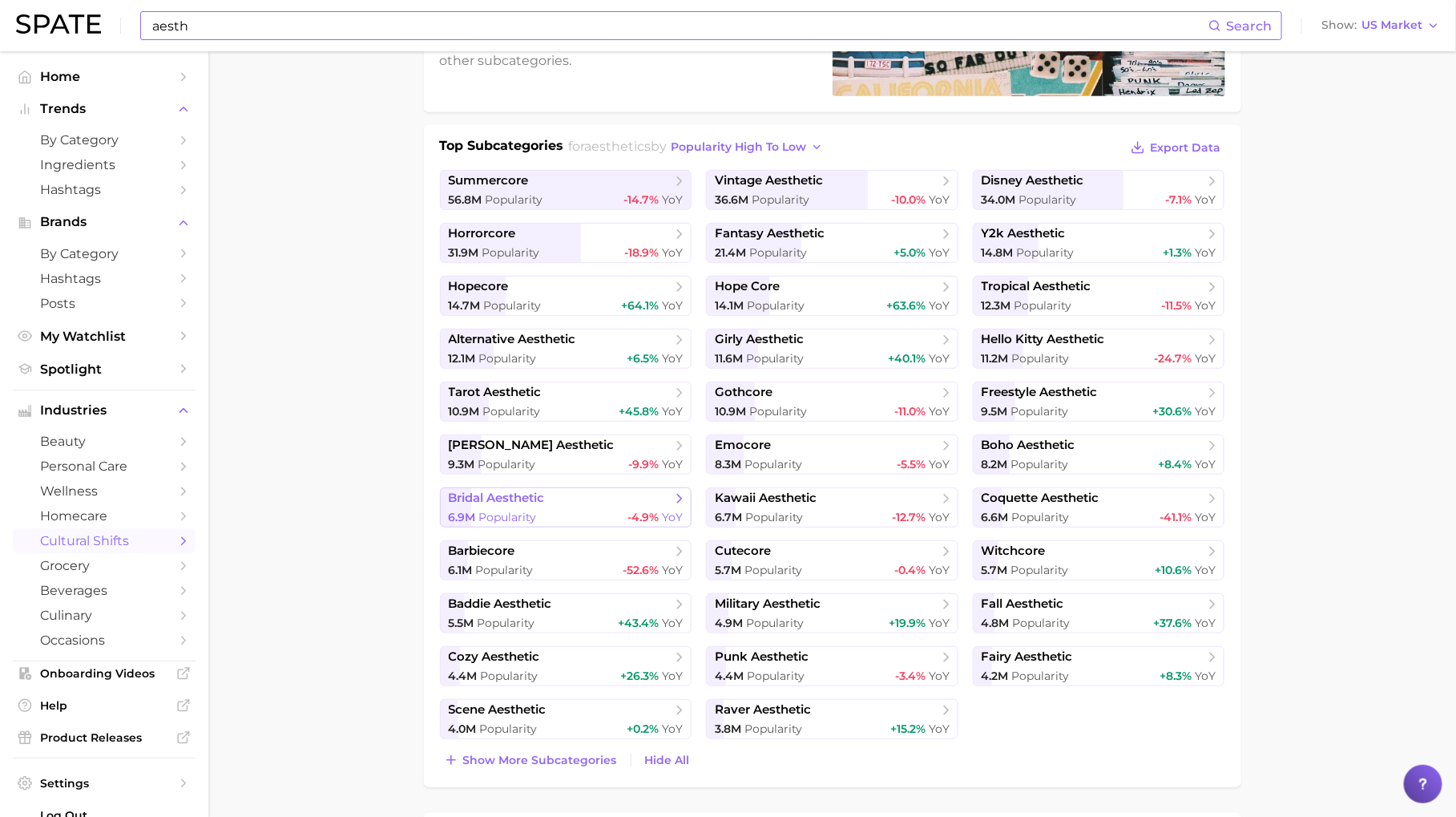
scroll to position [0, 0]
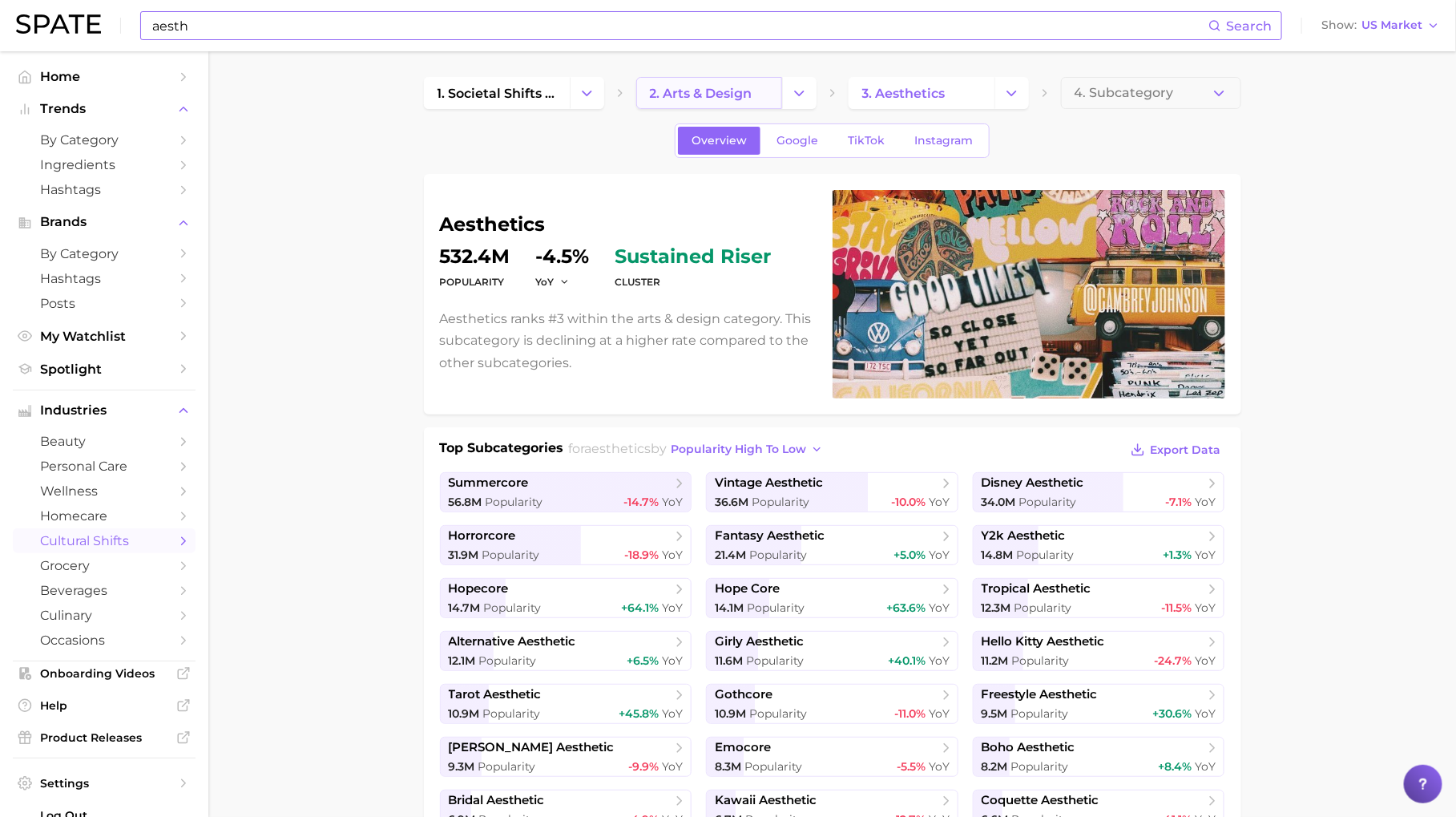
click at [714, 92] on span "2. arts & design" at bounding box center [701, 93] width 103 height 16
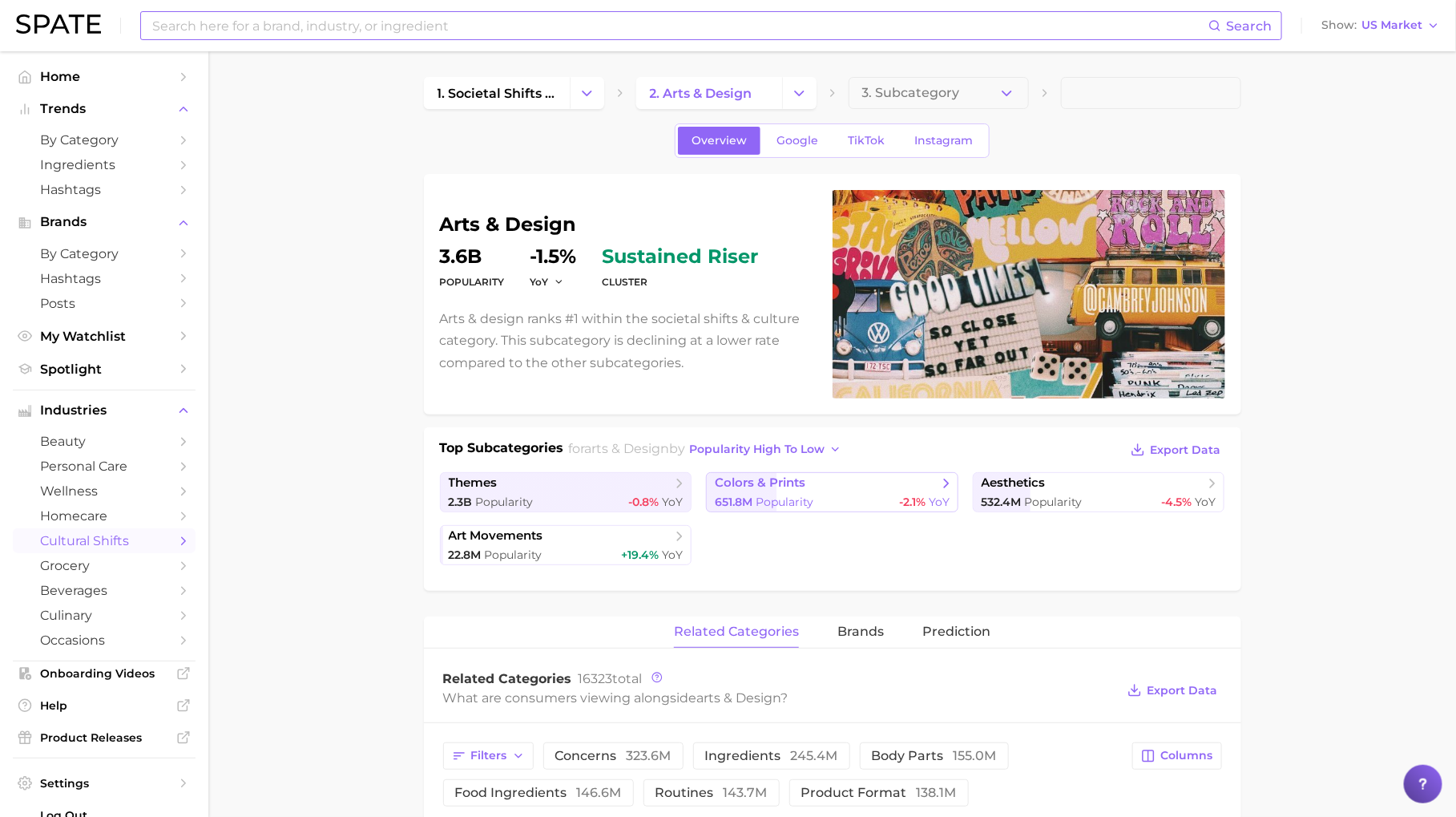
click at [863, 480] on span "colors & prints" at bounding box center [826, 484] width 223 height 16
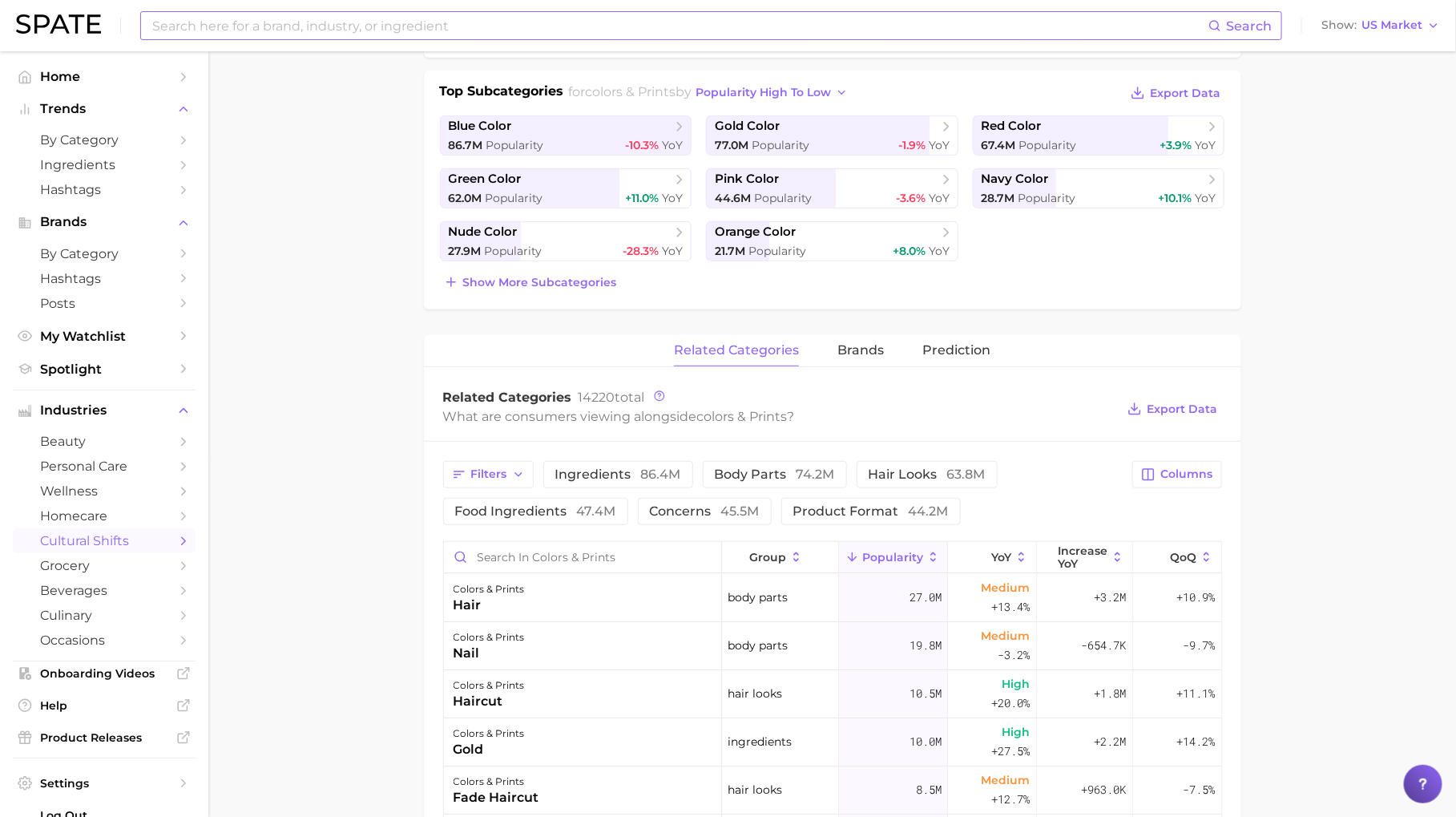
scroll to position [383, 0]
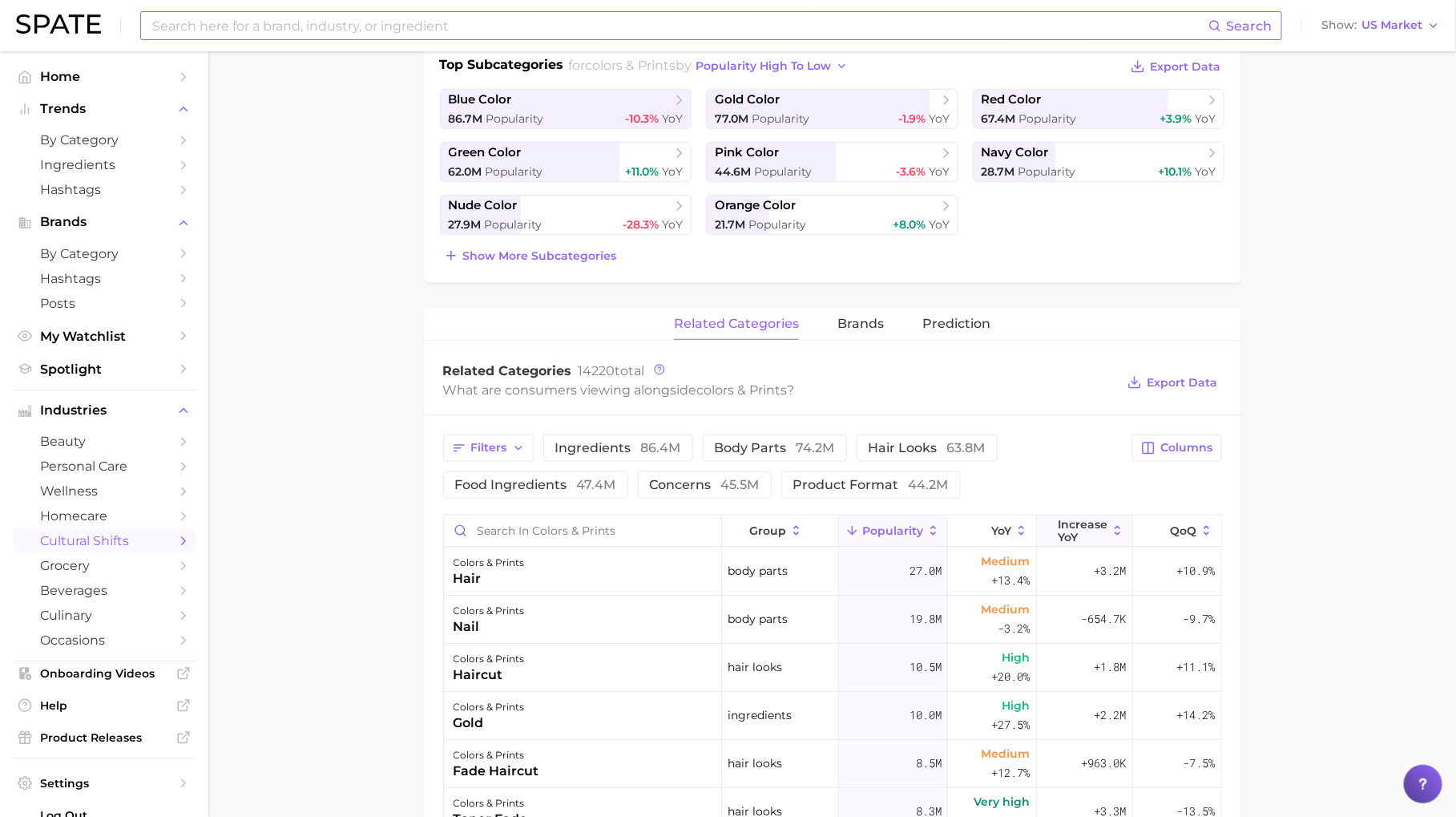
click at [1078, 527] on span "Increase YoY" at bounding box center [1082, 530] width 50 height 25
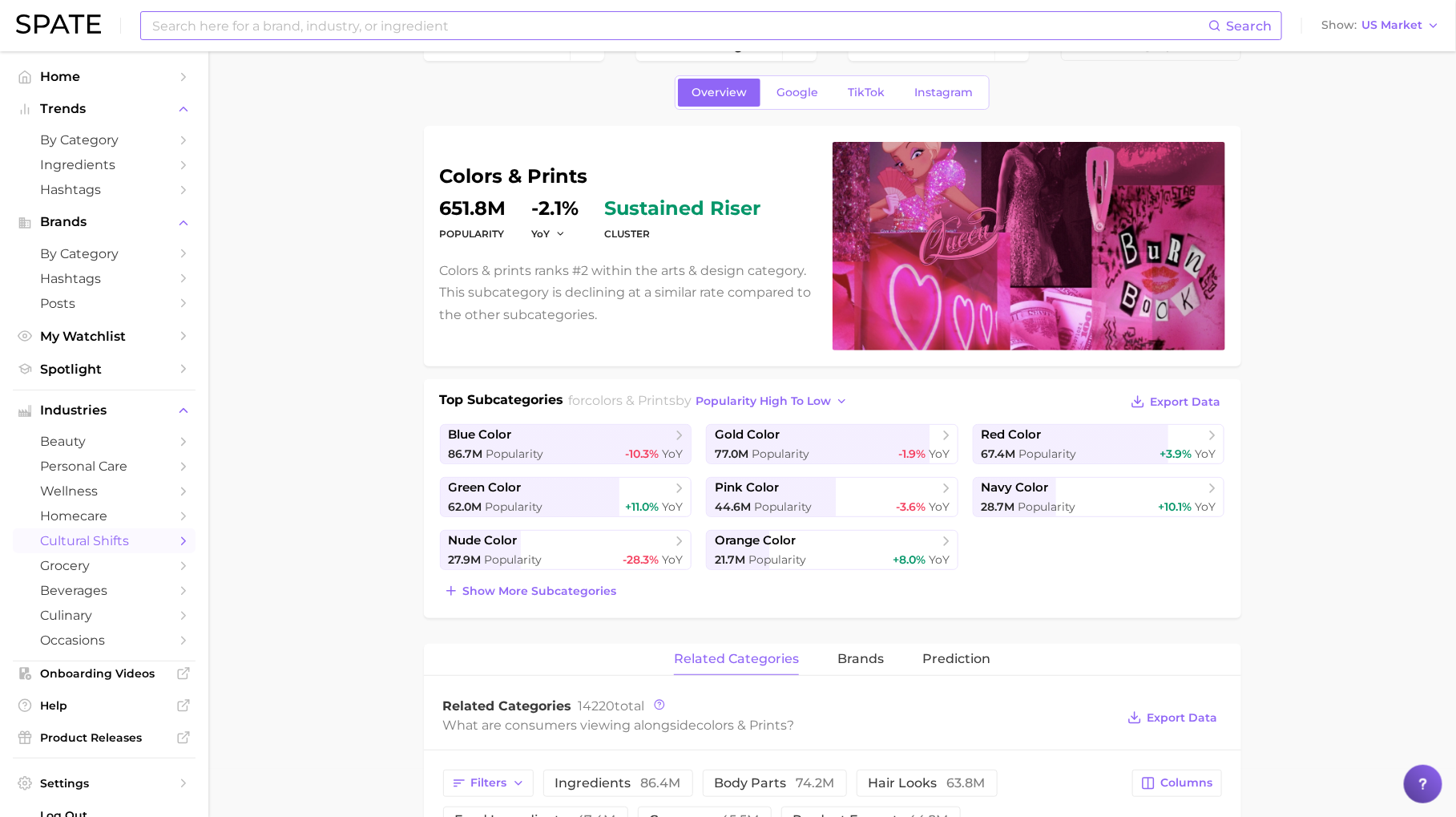
scroll to position [0, 0]
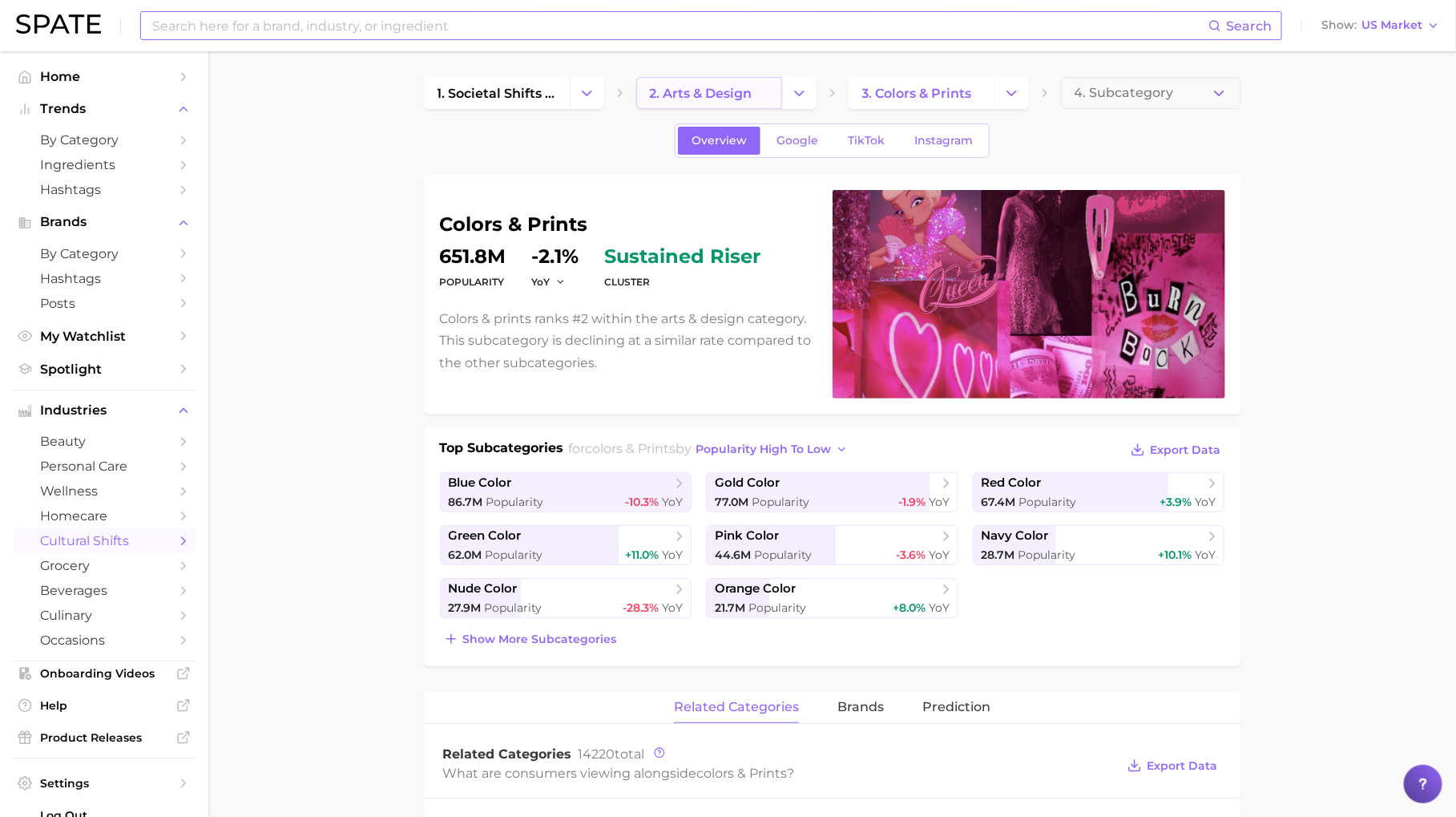
click at [677, 95] on span "2. arts & design" at bounding box center [701, 93] width 103 height 16
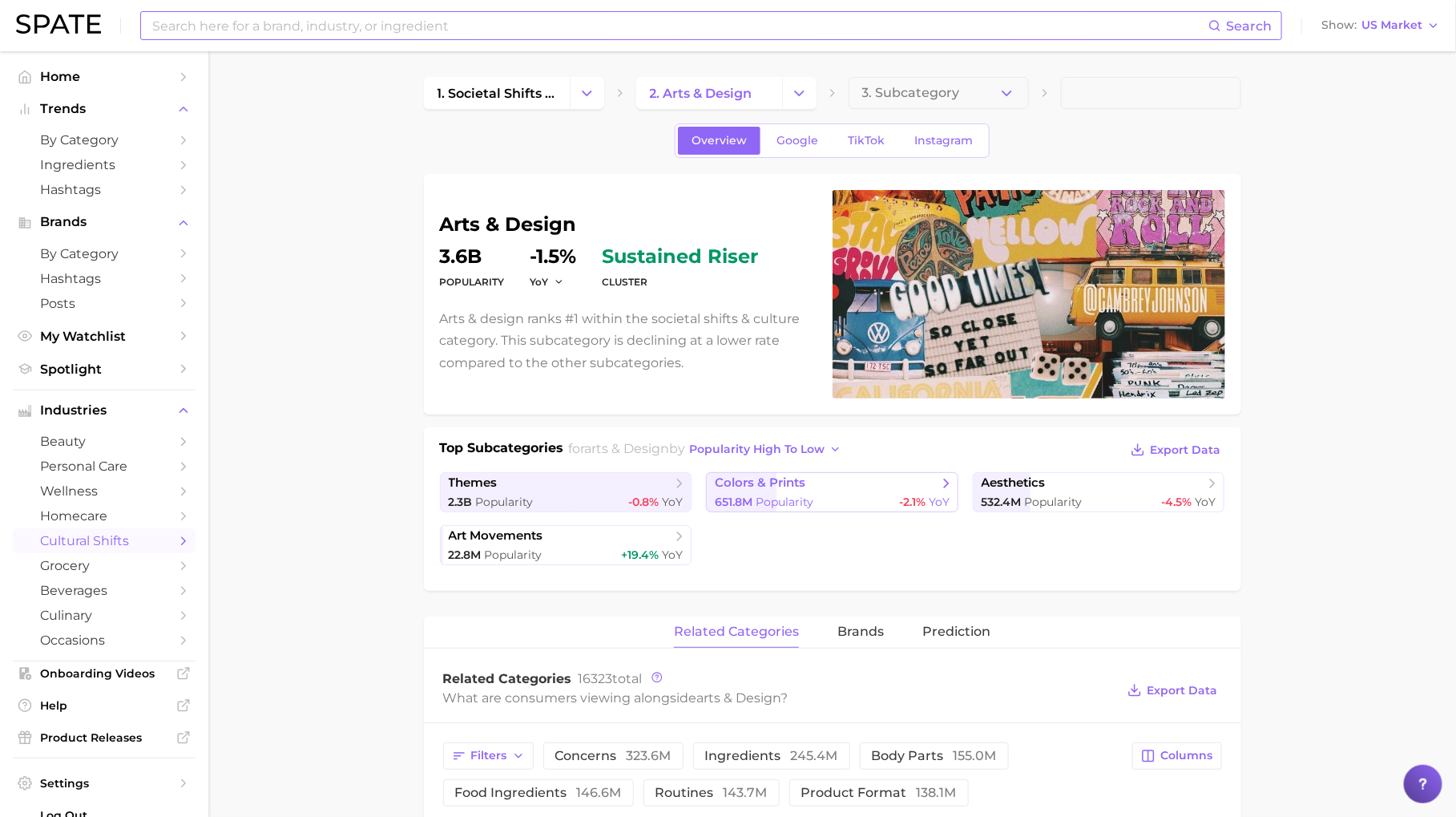
click at [750, 498] on span "651.8m" at bounding box center [734, 502] width 38 height 15
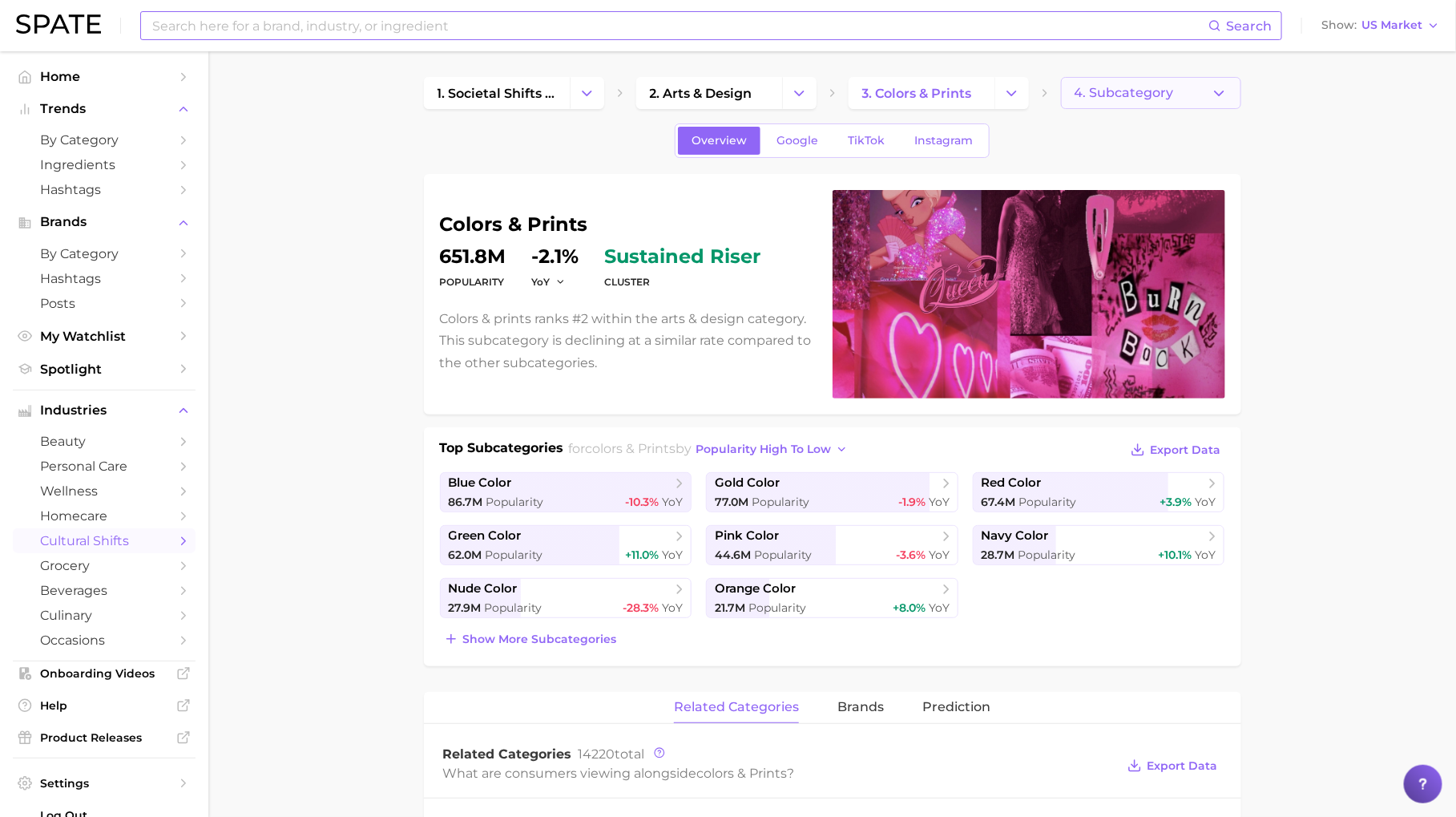
click at [1099, 91] on span "4. Subcategory" at bounding box center [1124, 93] width 99 height 15
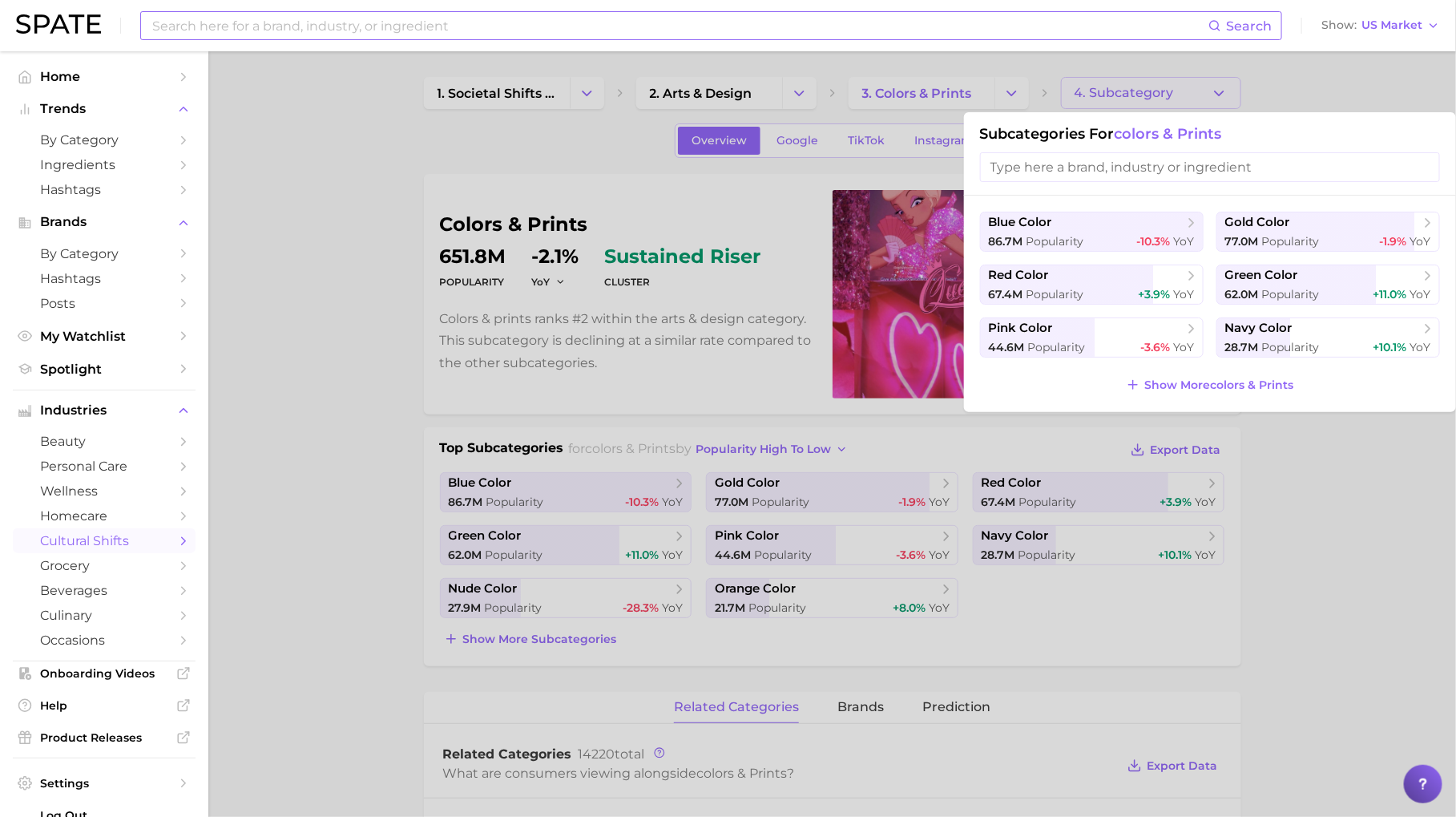
click at [1022, 178] on input "search" at bounding box center [1210, 167] width 460 height 30
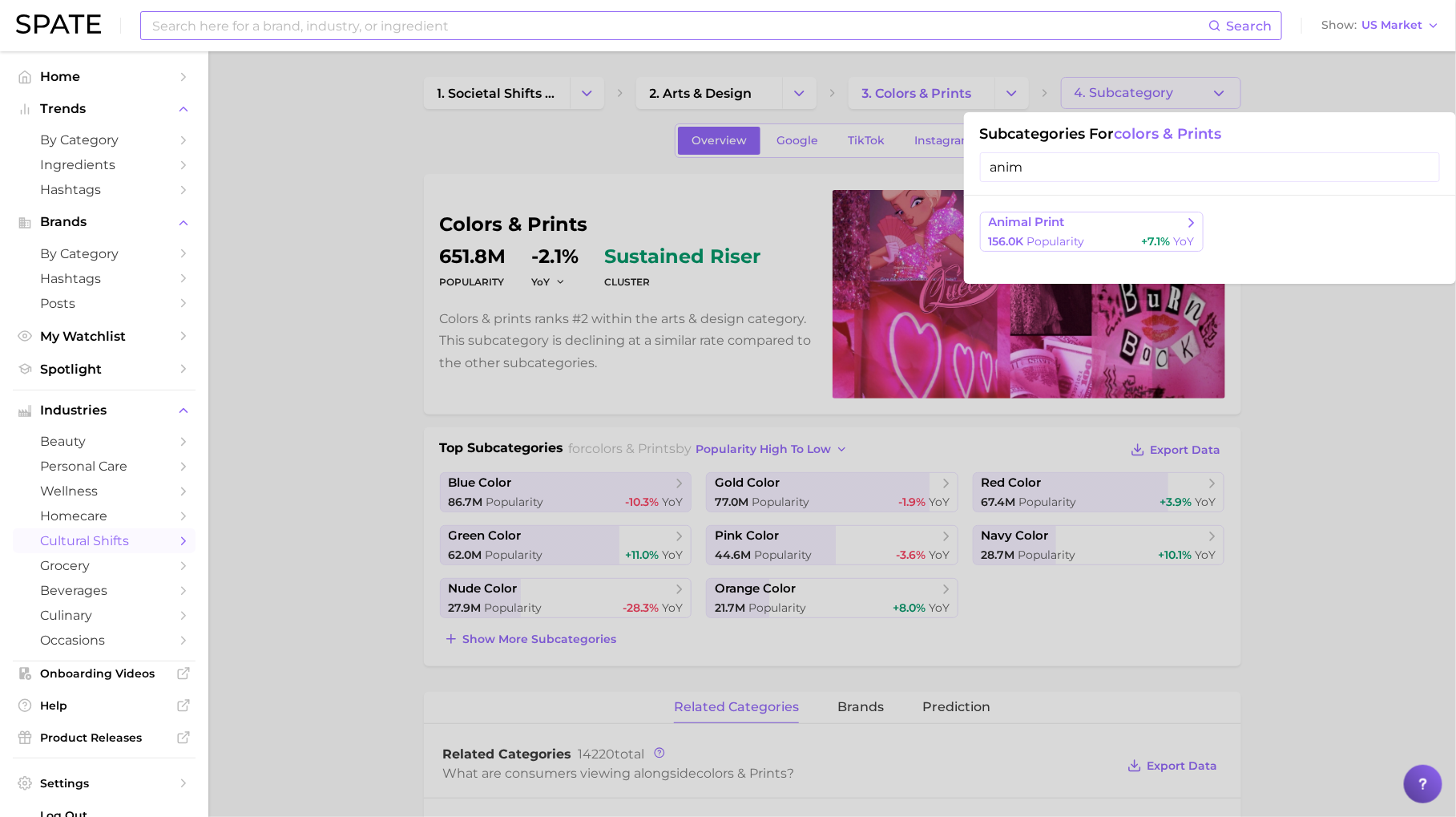
type input "anim"
click at [1045, 216] on span "animal print" at bounding box center [1027, 223] width 76 height 16
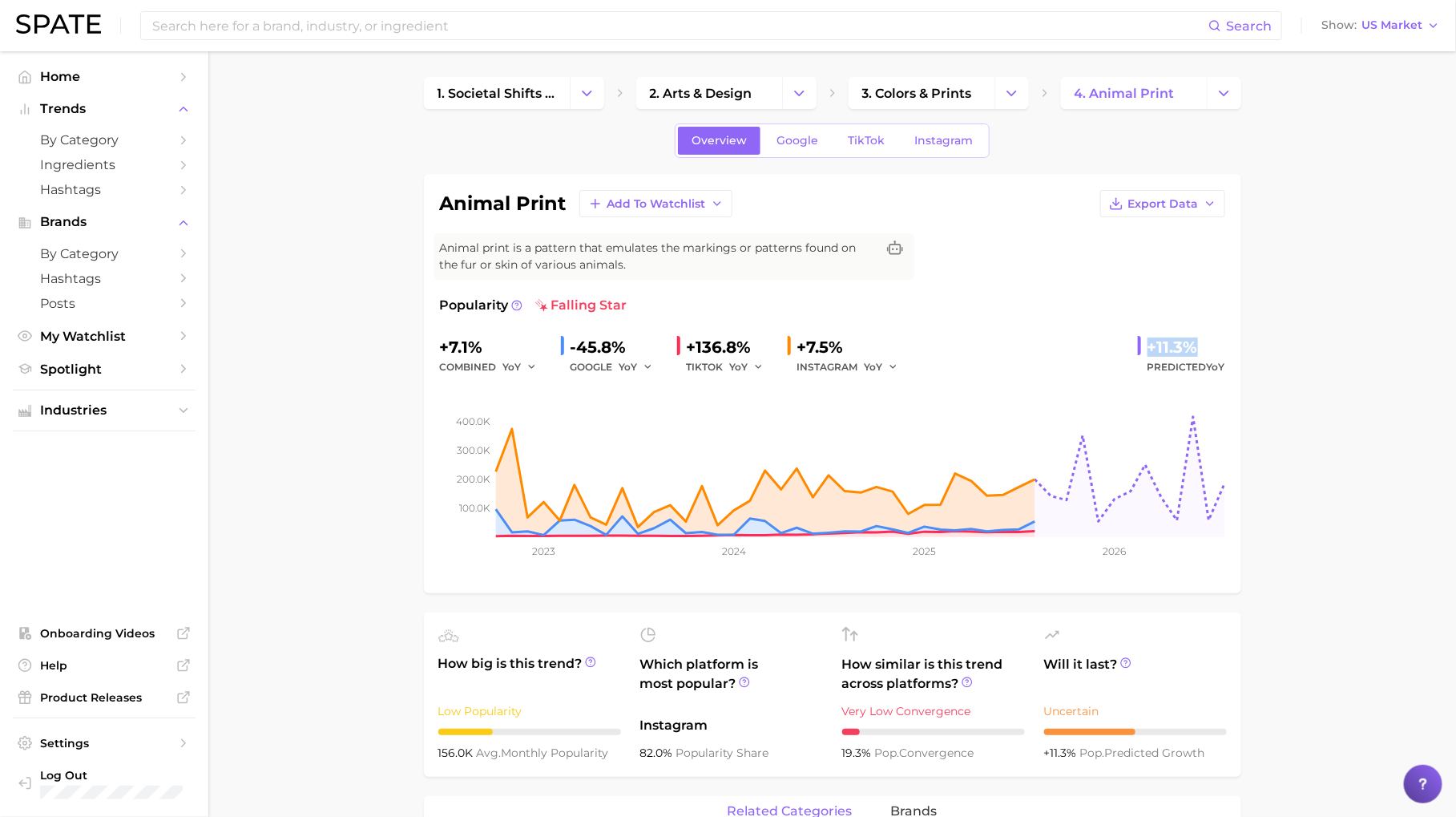
drag, startPoint x: 1151, startPoint y: 339, endPoint x: 1224, endPoint y: 348, distance: 73.6
click at [1224, 348] on div "+11.3%" at bounding box center [1187, 347] width 78 height 25
click at [872, 134] on span "TikTok" at bounding box center [866, 140] width 37 height 14
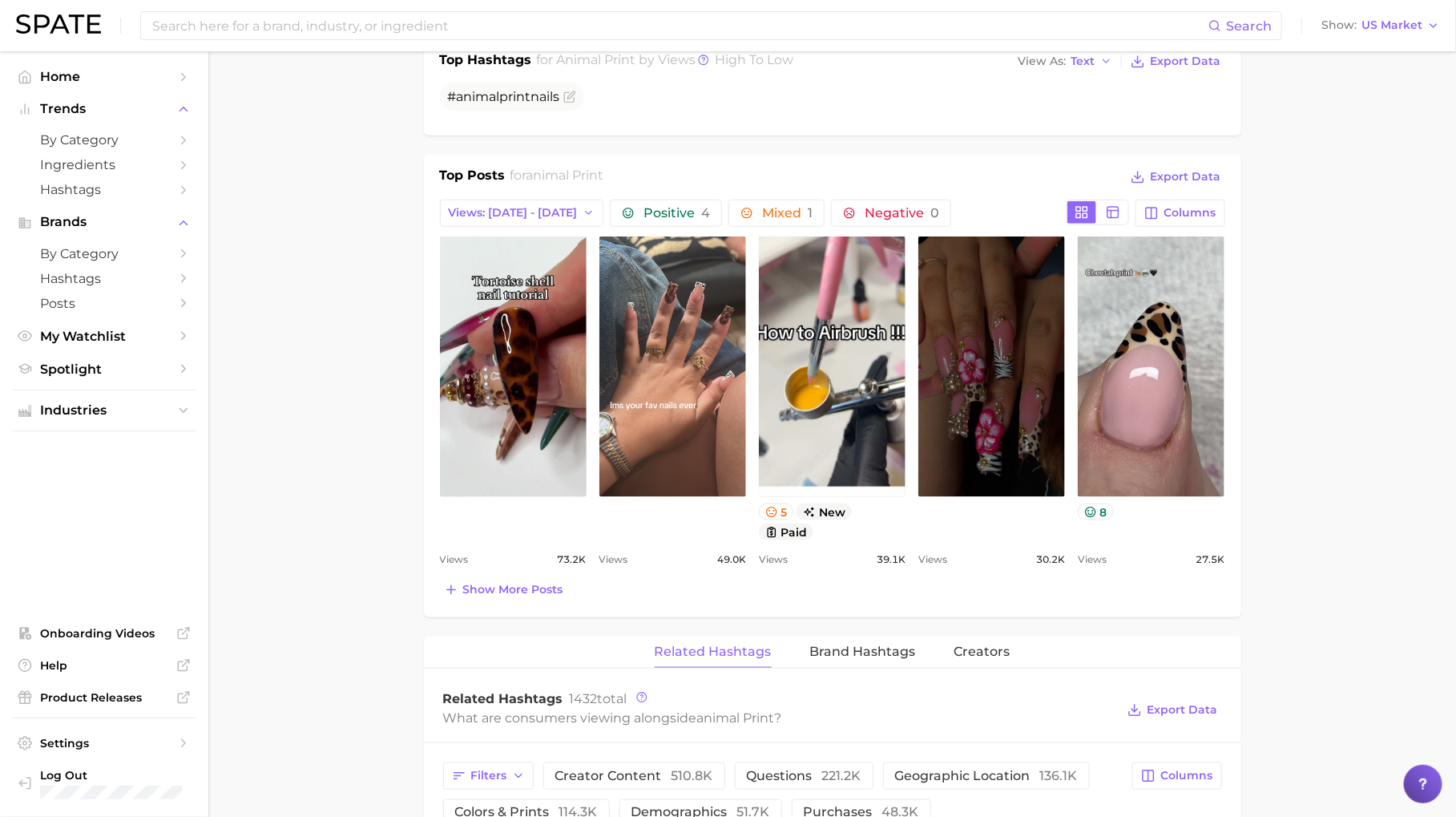
scroll to position [659, 0]
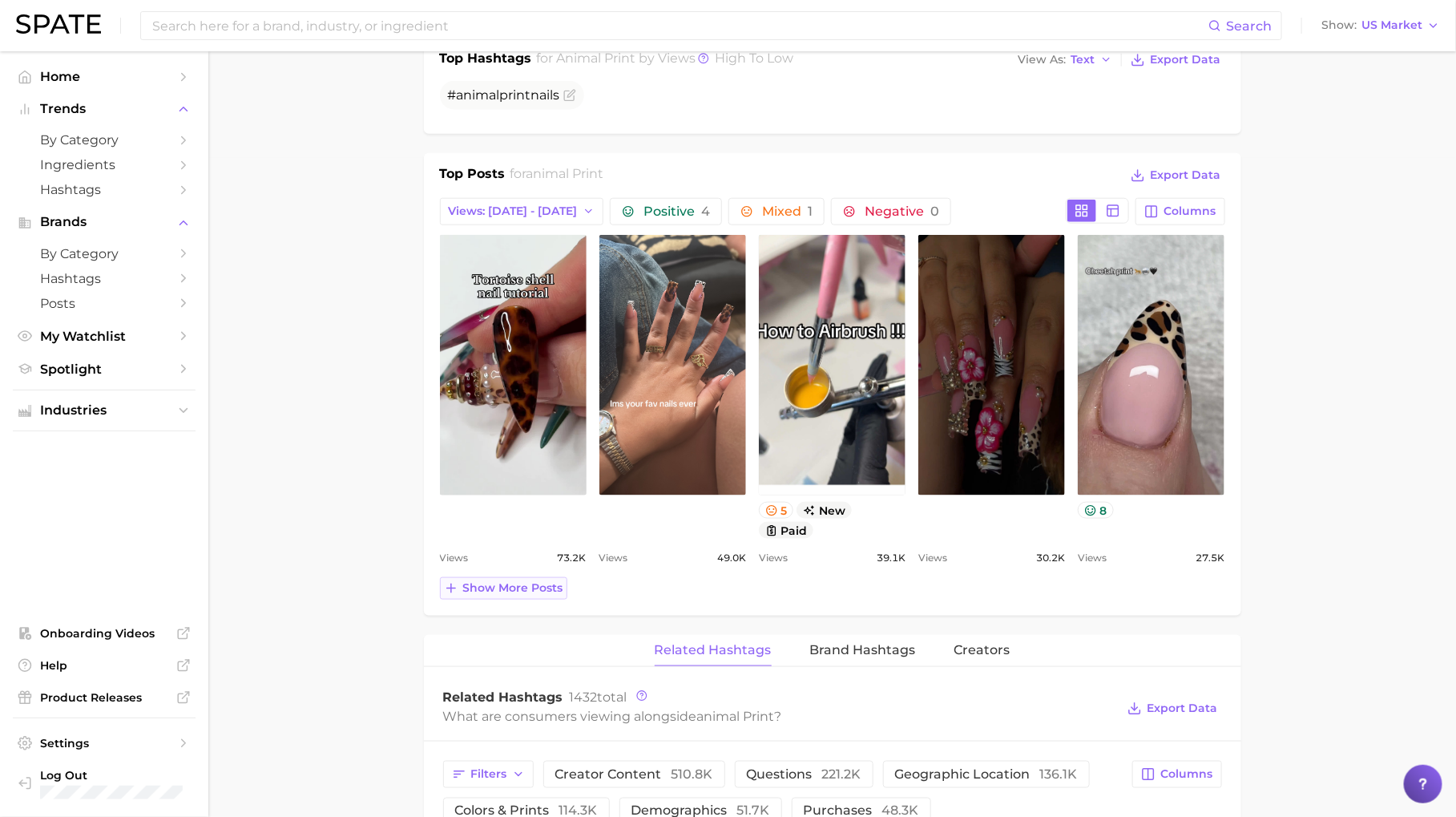
click at [548, 585] on span "Show more posts" at bounding box center [513, 588] width 100 height 14
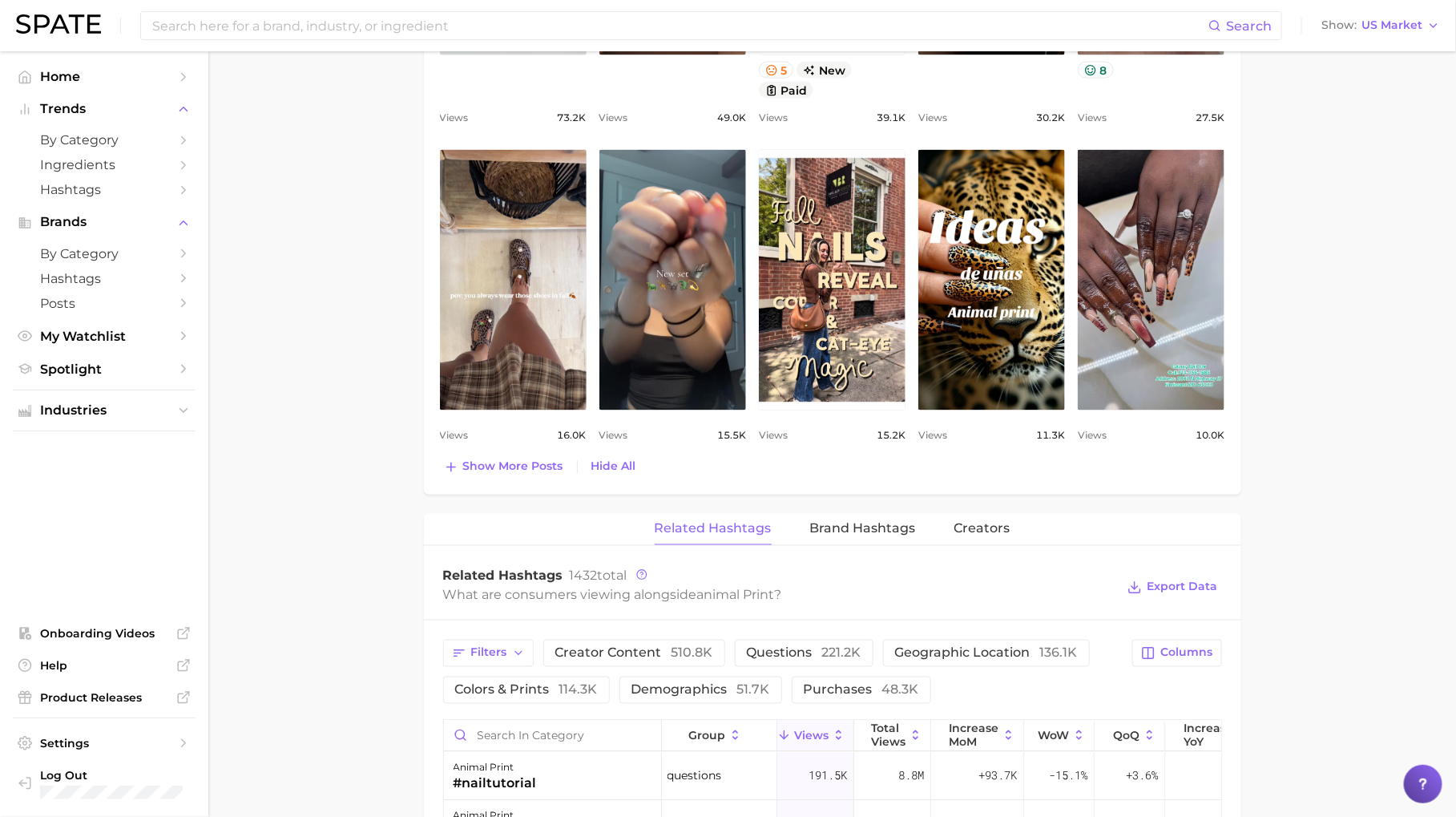
scroll to position [1492, 0]
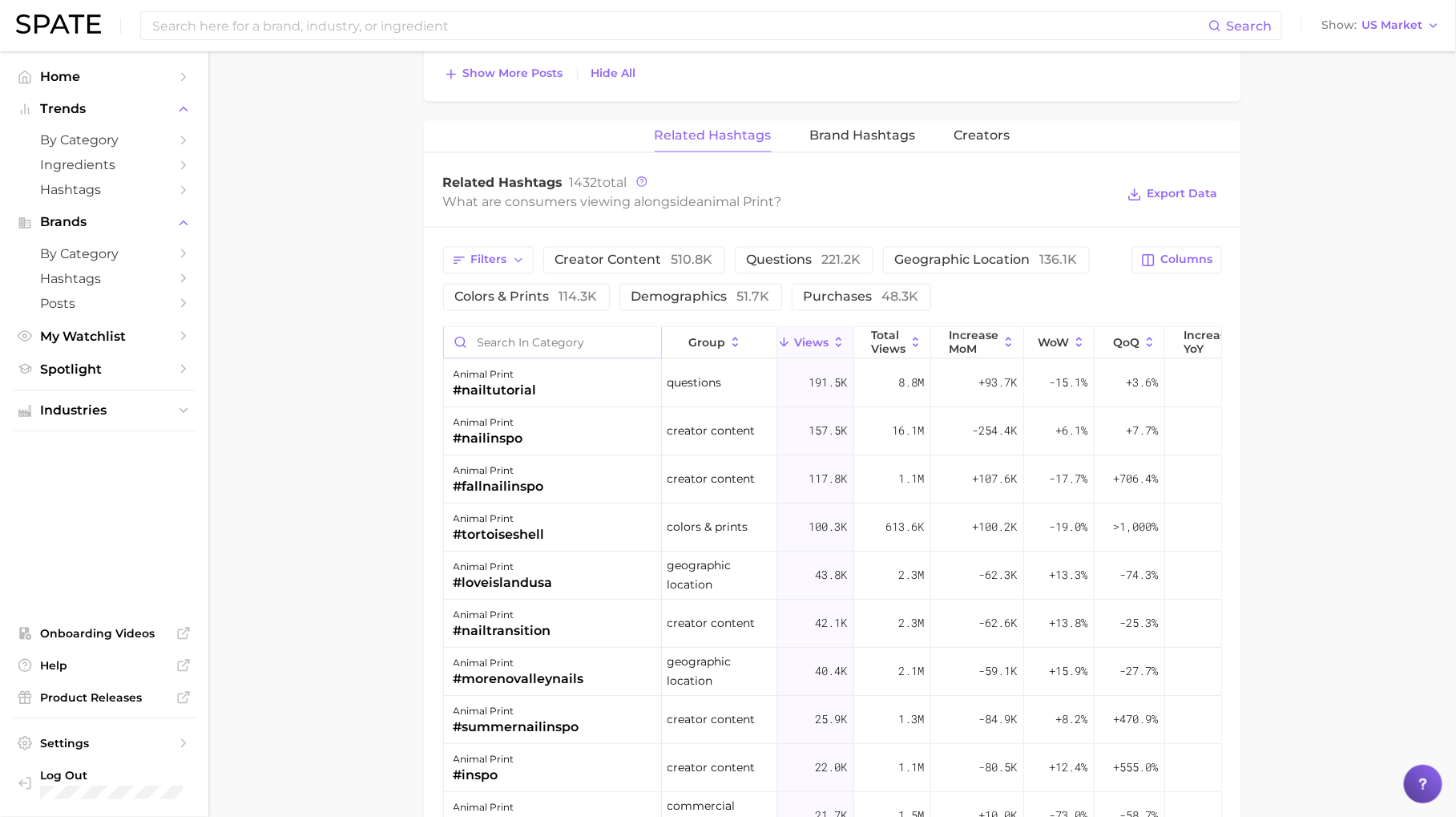
click at [602, 333] on input "Search in category" at bounding box center [553, 342] width 218 height 30
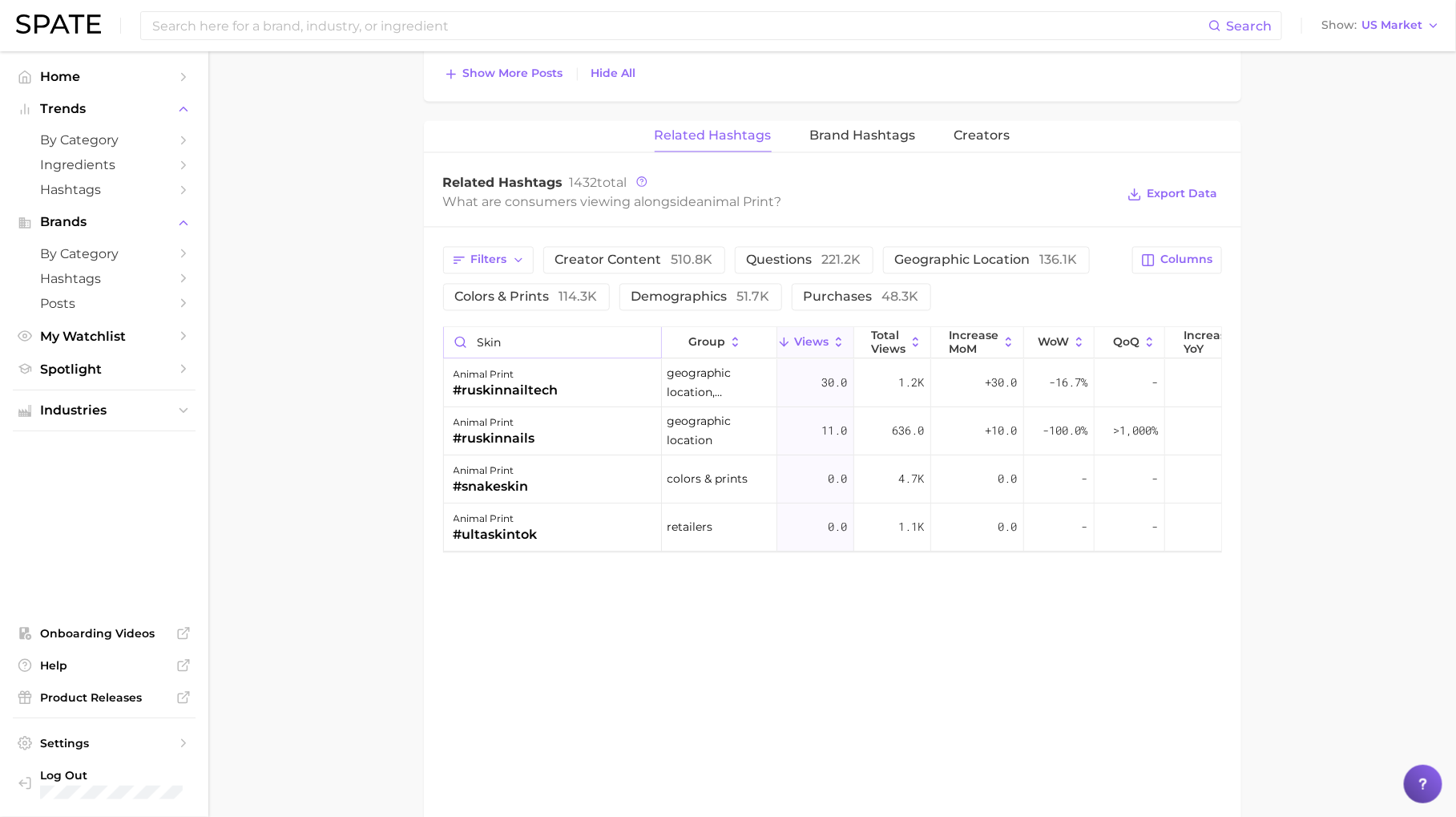
click at [583, 337] on input "skin" at bounding box center [553, 342] width 218 height 30
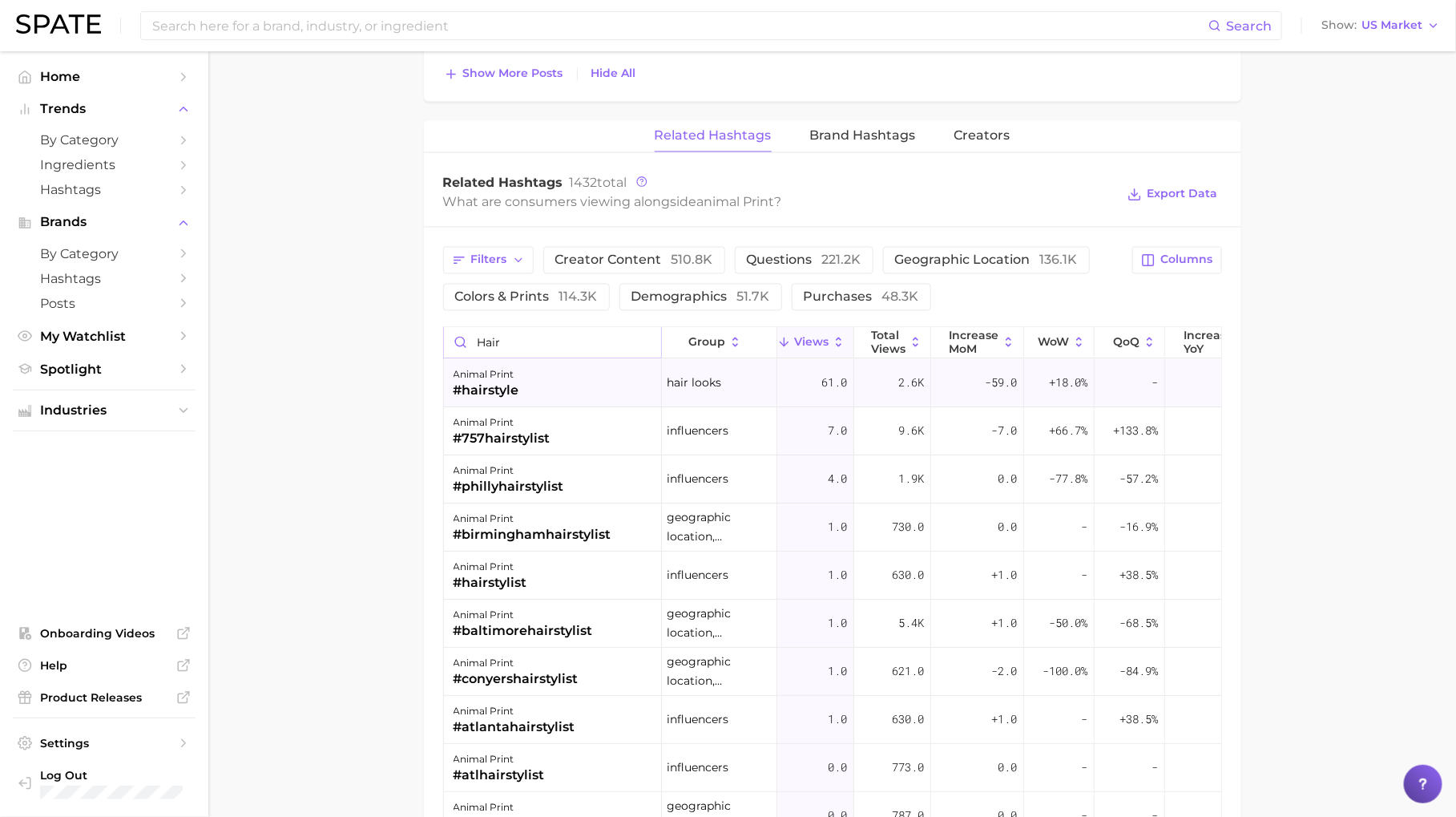
type input "hair"
click at [564, 388] on div "animal print #hairstyle" at bounding box center [553, 383] width 218 height 48
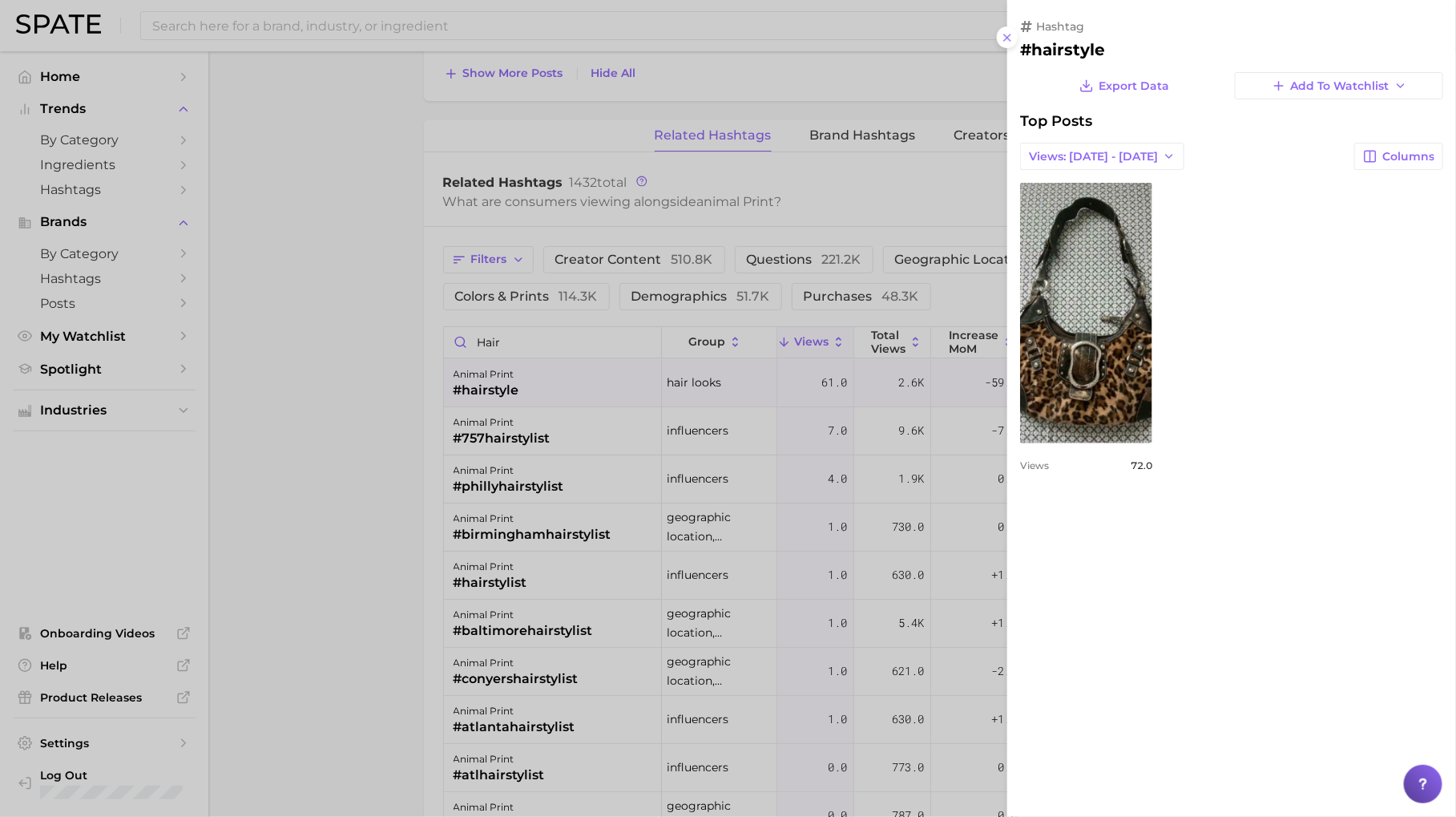
scroll to position [0, 0]
click at [811, 502] on div at bounding box center [728, 408] width 1456 height 817
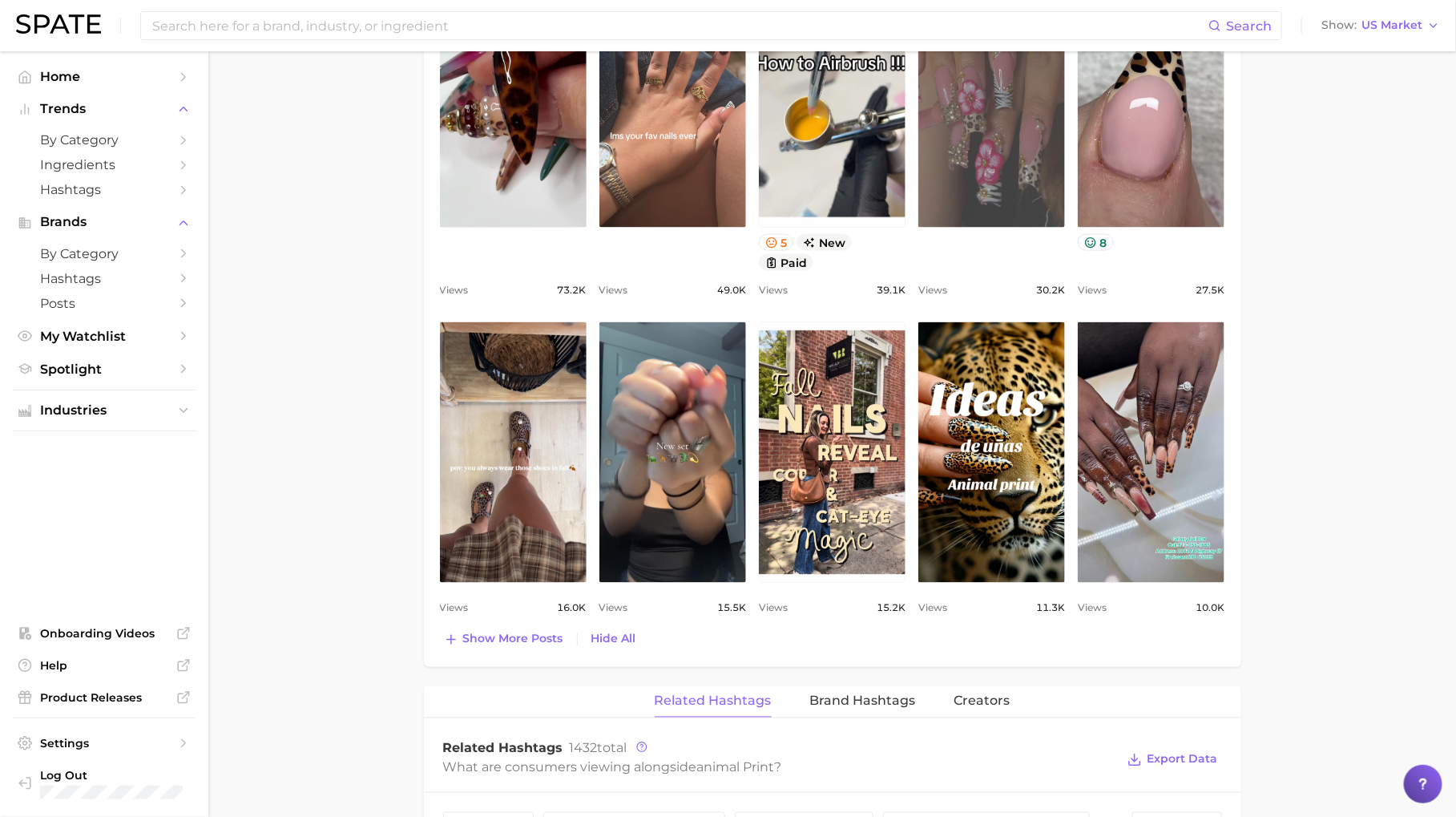
scroll to position [960, 0]
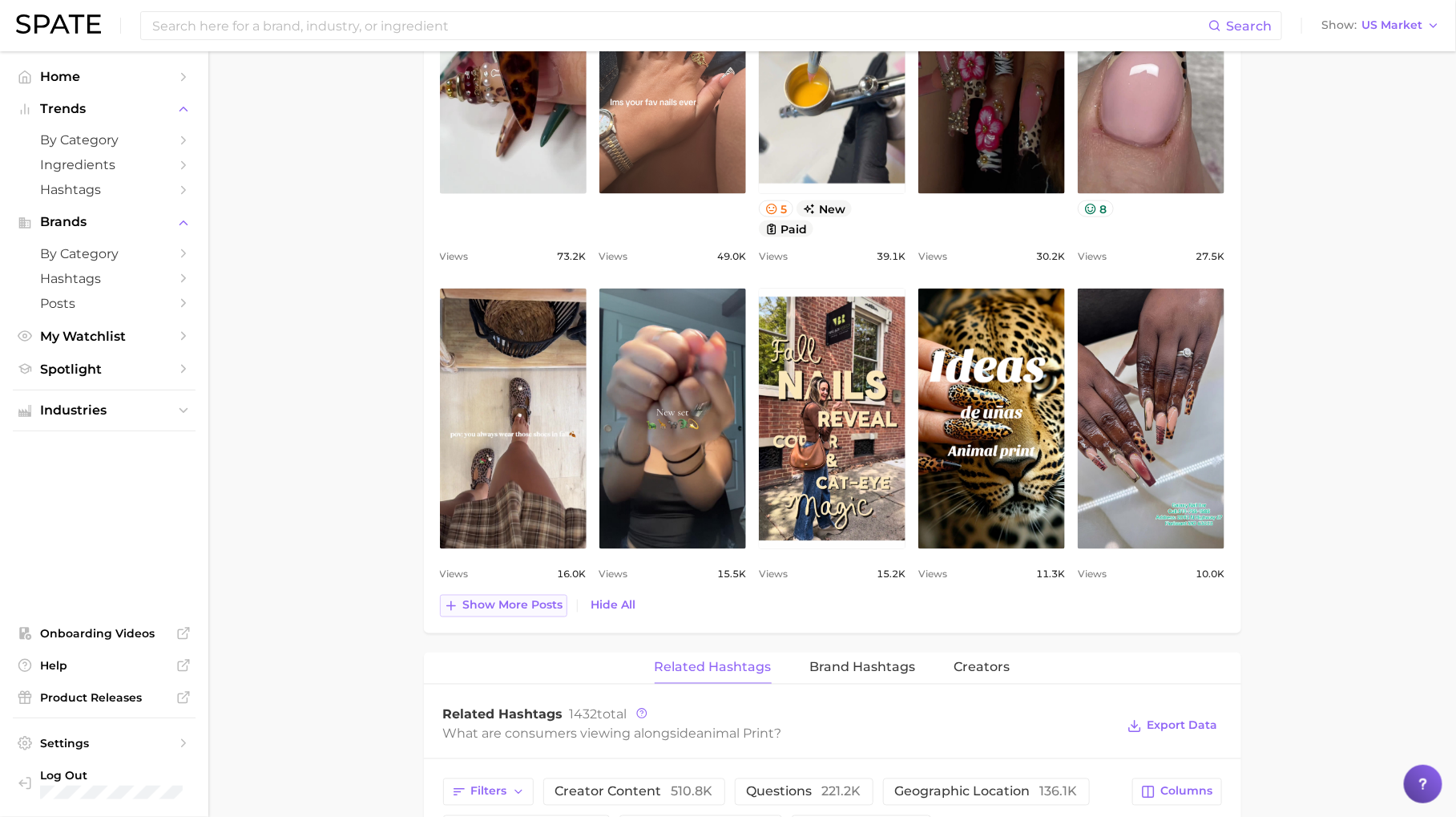
click at [519, 606] on span "Show more posts" at bounding box center [513, 605] width 100 height 14
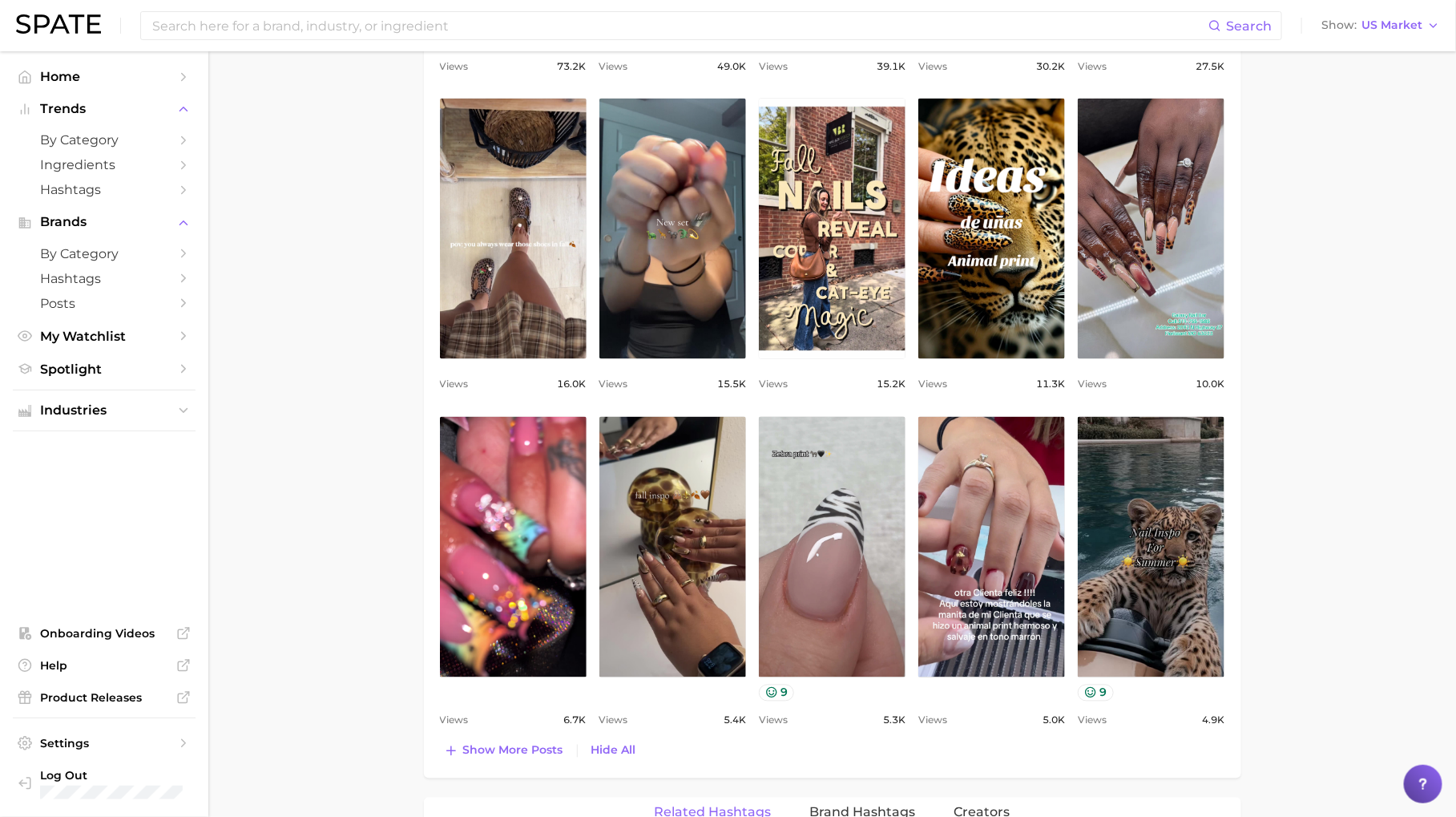
scroll to position [1155, 0]
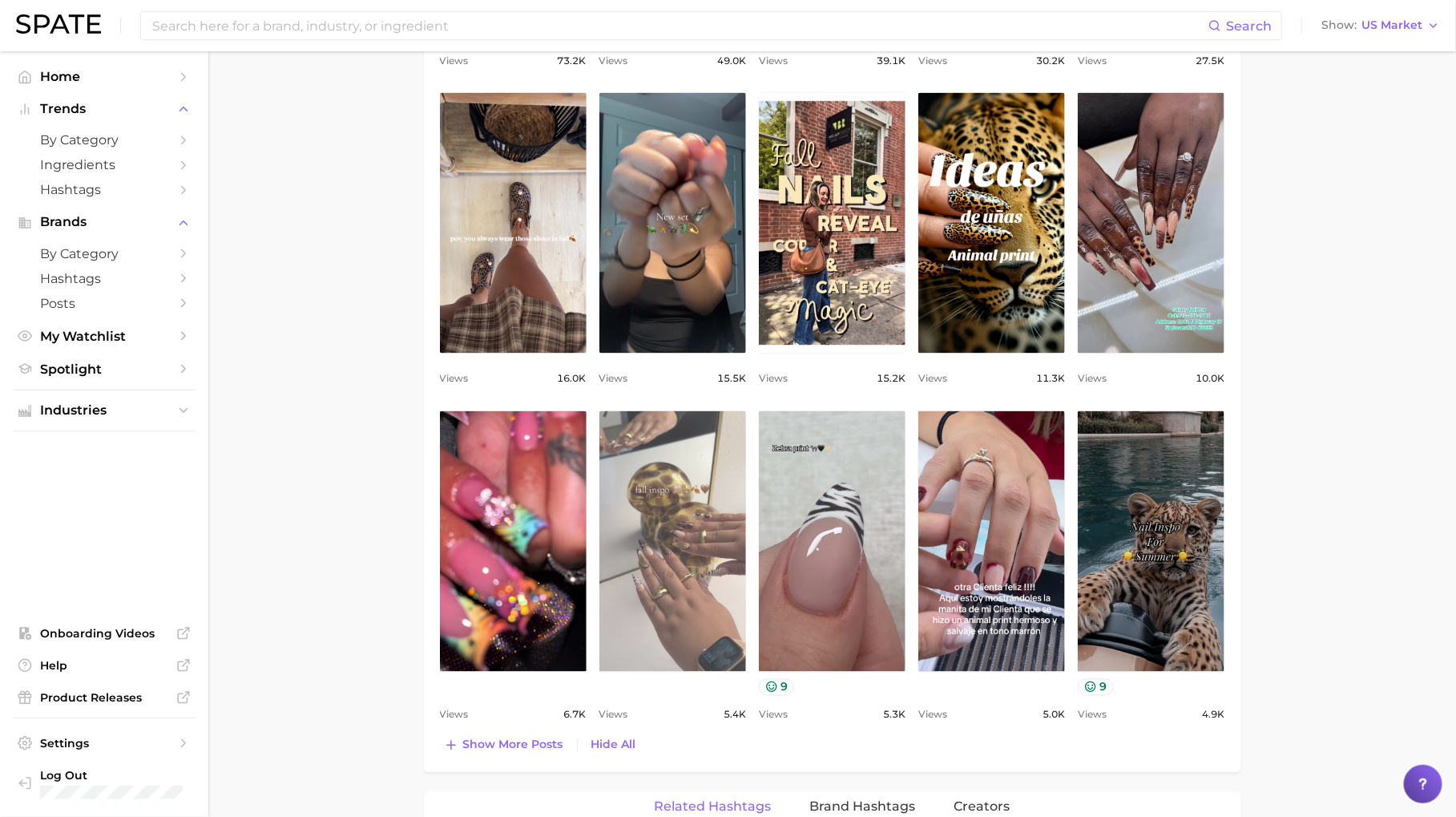
click at [692, 526] on link "view post on TikTok" at bounding box center [673, 541] width 147 height 260
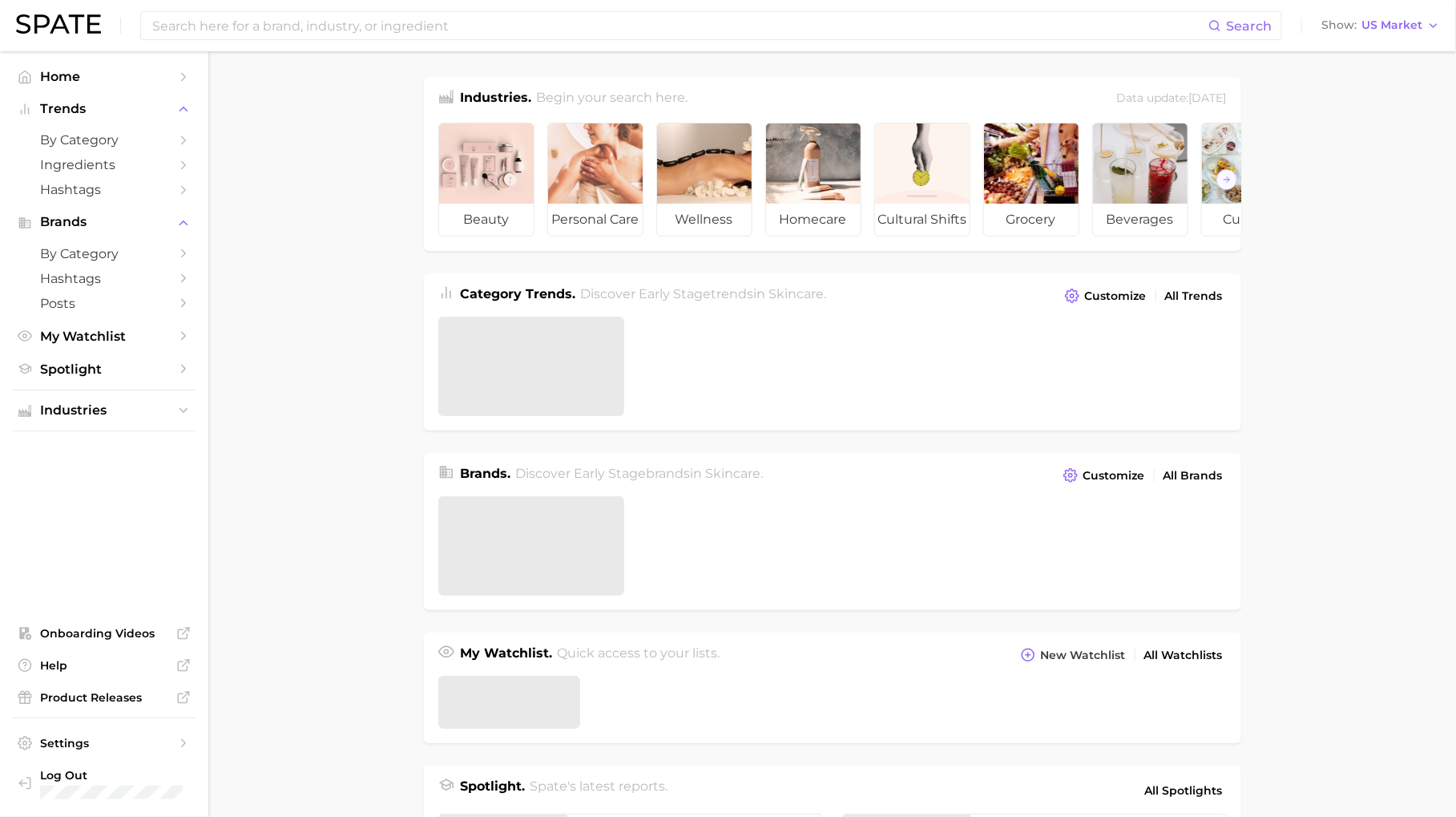
click at [383, 10] on div "Search Show US Market" at bounding box center [728, 25] width 1424 height 51
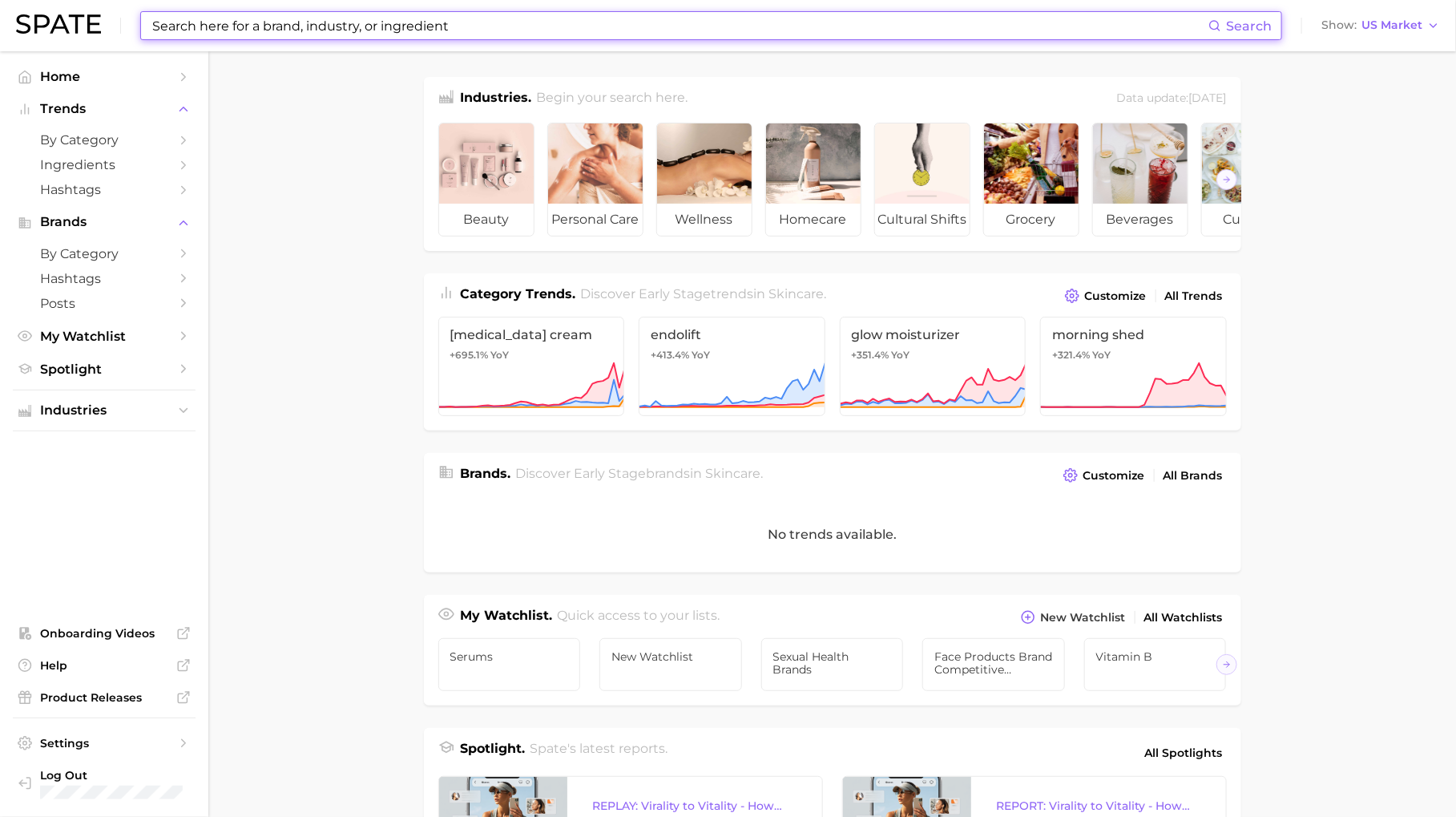
click at [384, 27] on input at bounding box center [679, 25] width 1058 height 27
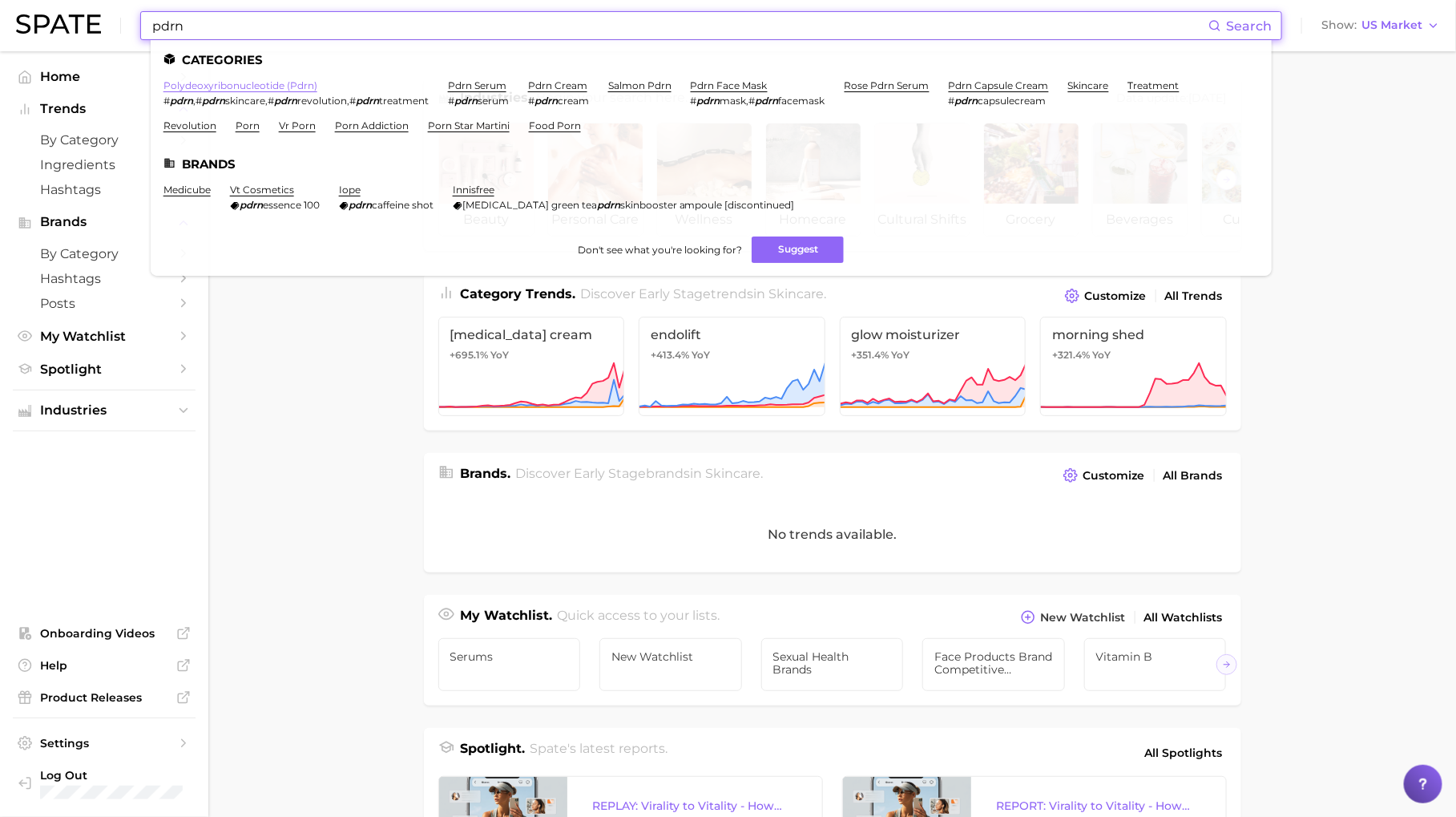
type input "pdrn"
click at [266, 83] on link "polydeoxyribonucleotide (pdrn)" at bounding box center [240, 85] width 154 height 12
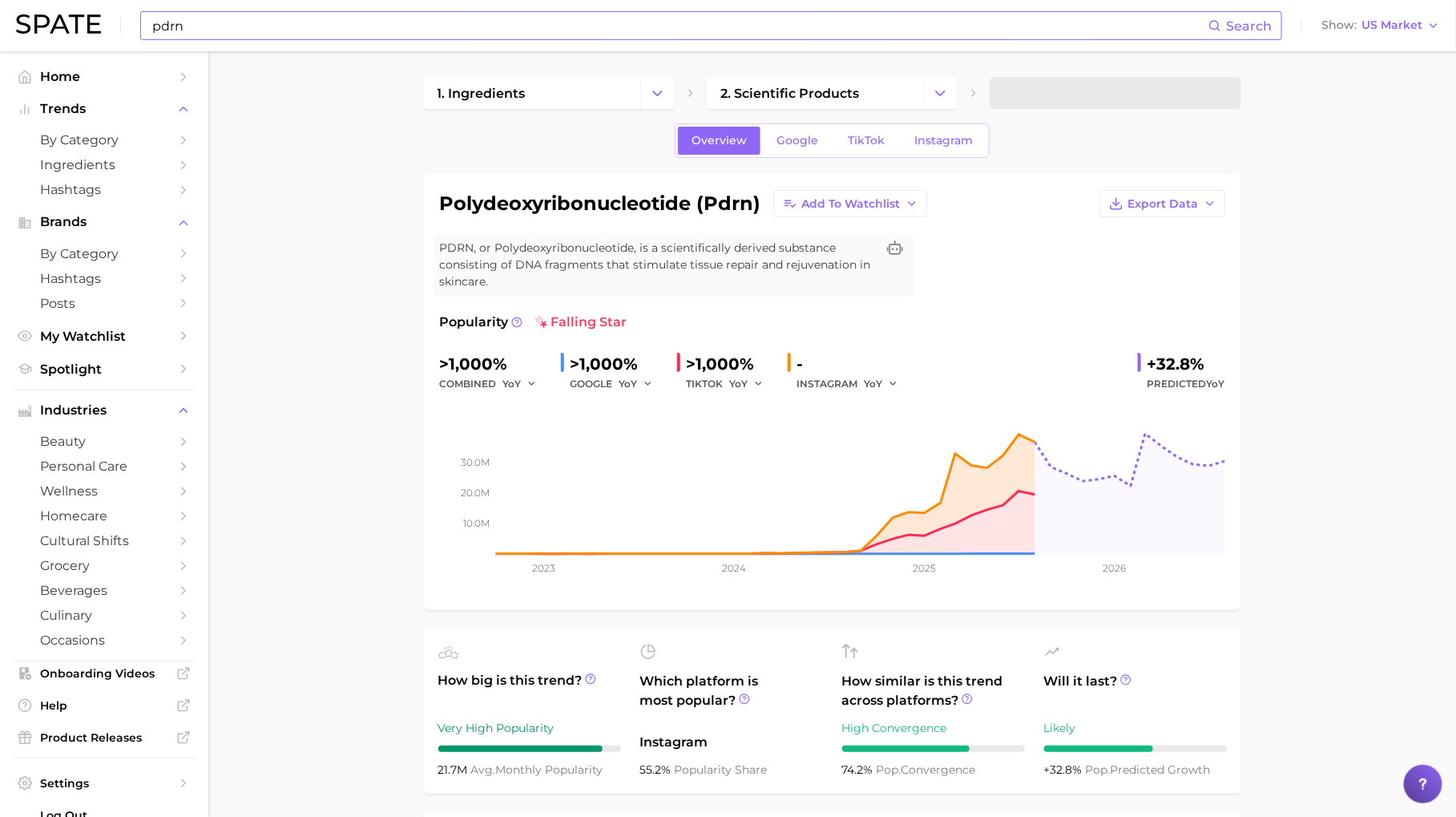
click at [418, 25] on input "pdrn" at bounding box center [679, 25] width 1058 height 27
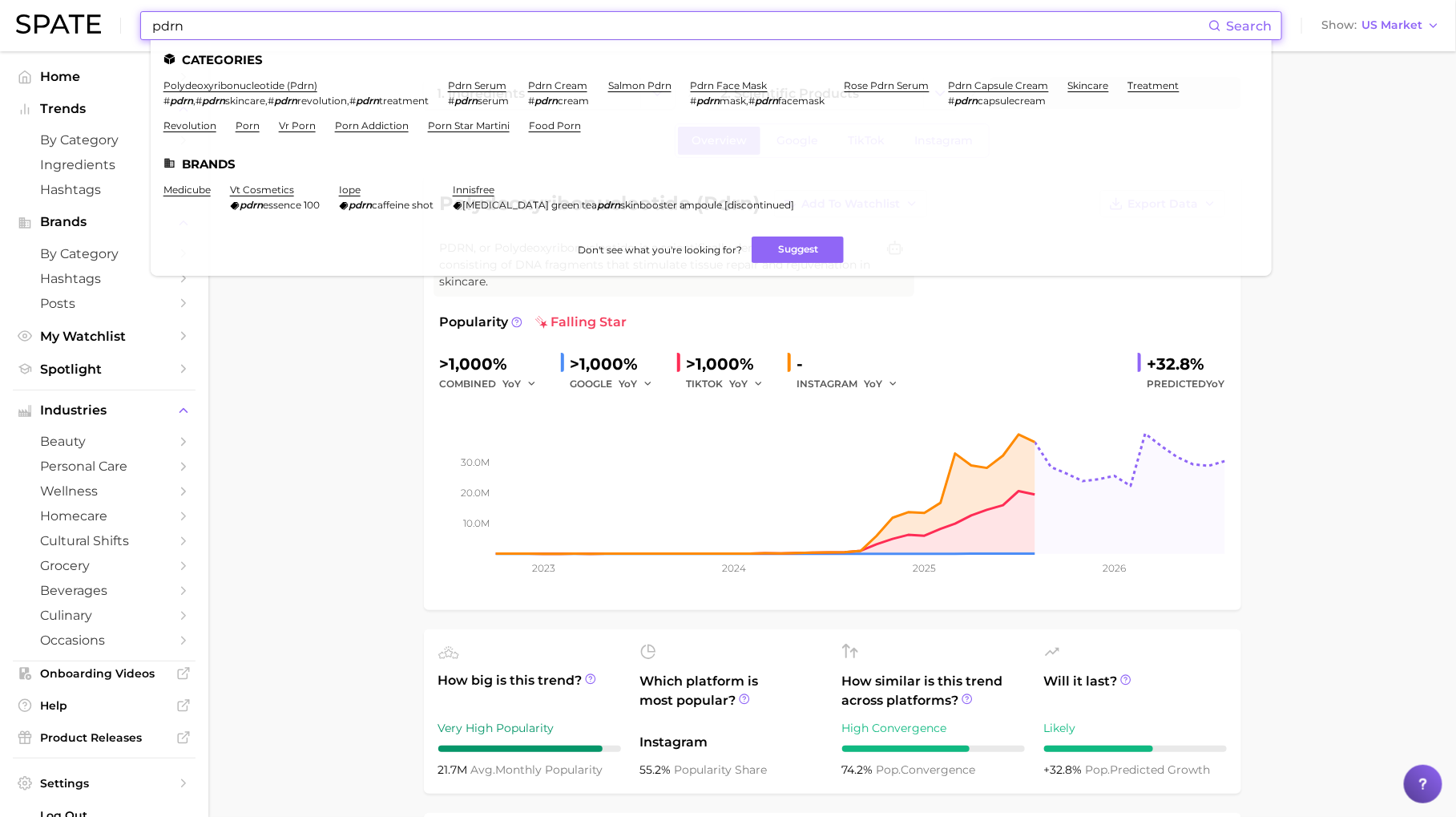
click at [418, 25] on input "pdrn" at bounding box center [679, 25] width 1058 height 27
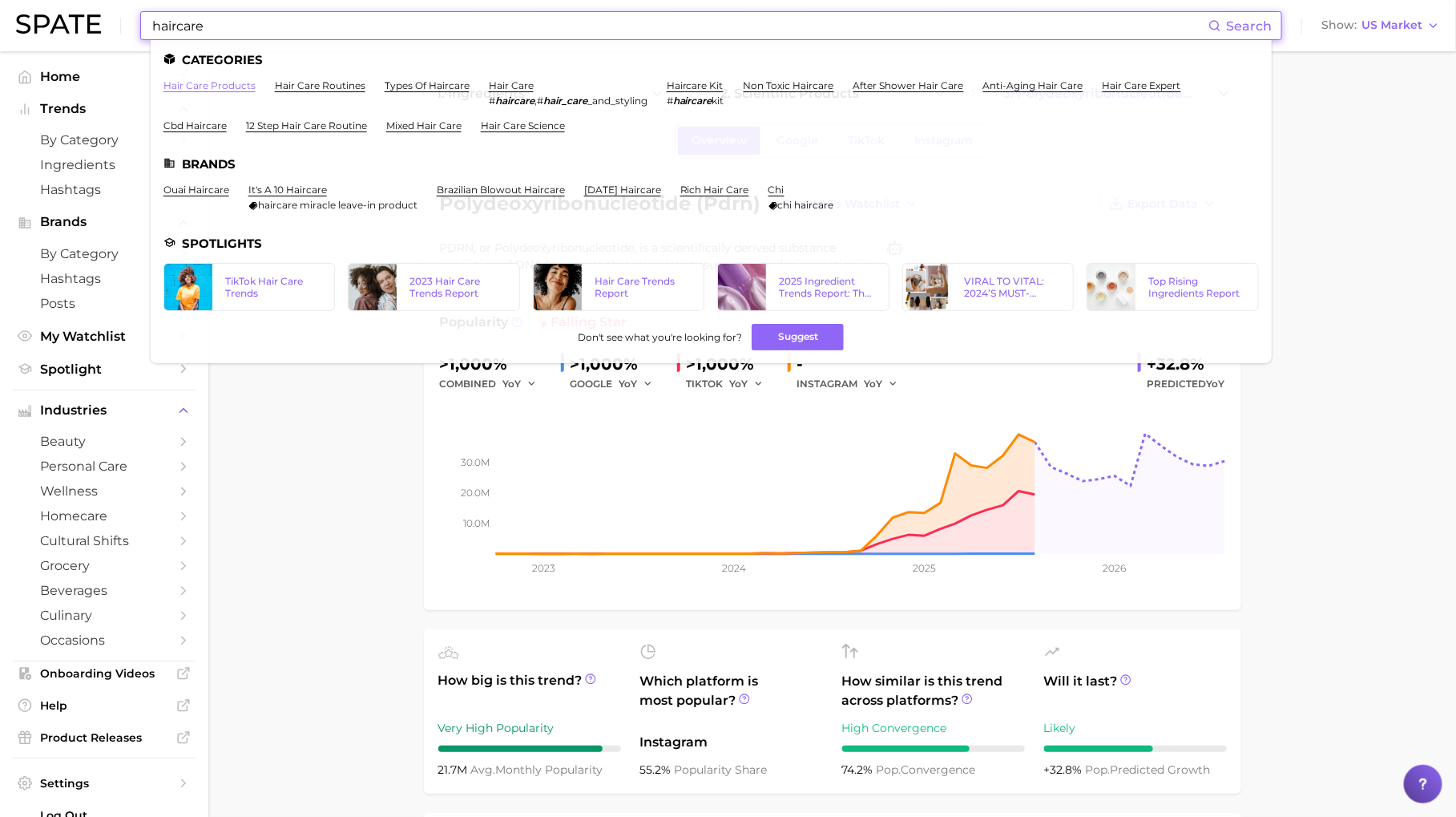
type input "haircare"
click at [217, 84] on link "hair care products" at bounding box center [209, 85] width 92 height 12
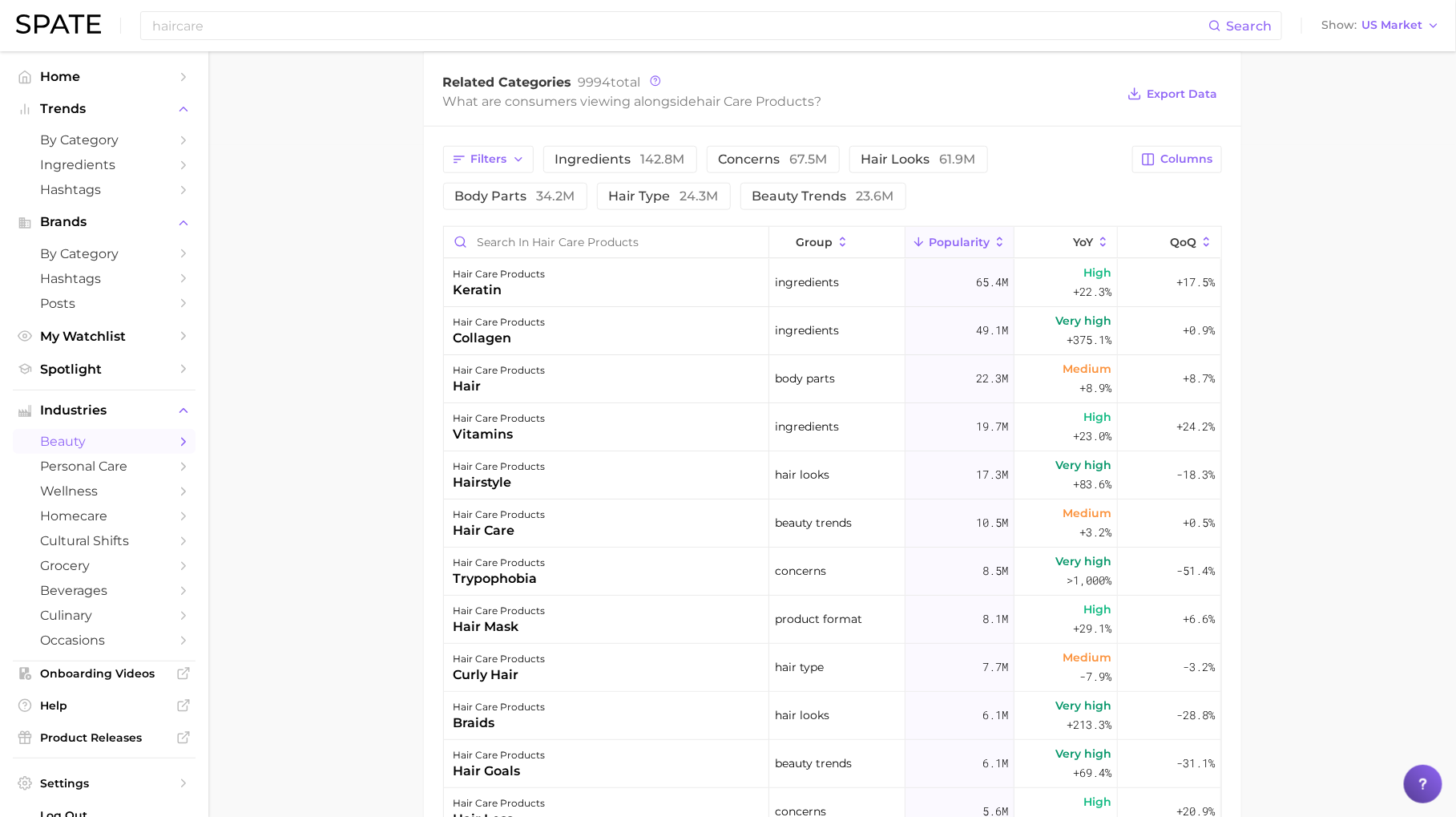
scroll to position [50, 0]
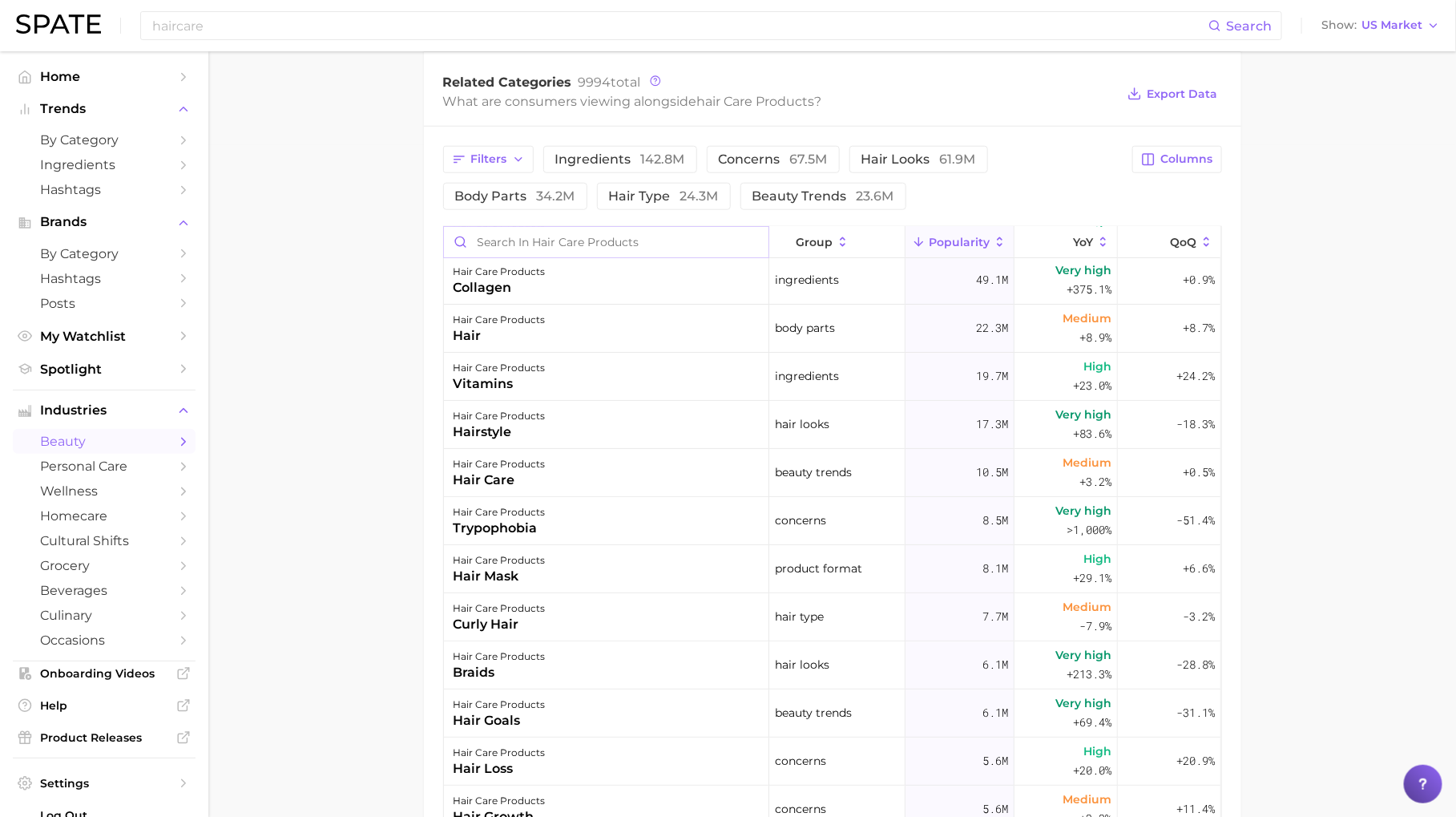
click at [674, 237] on input "Search in hair care products" at bounding box center [606, 241] width 324 height 30
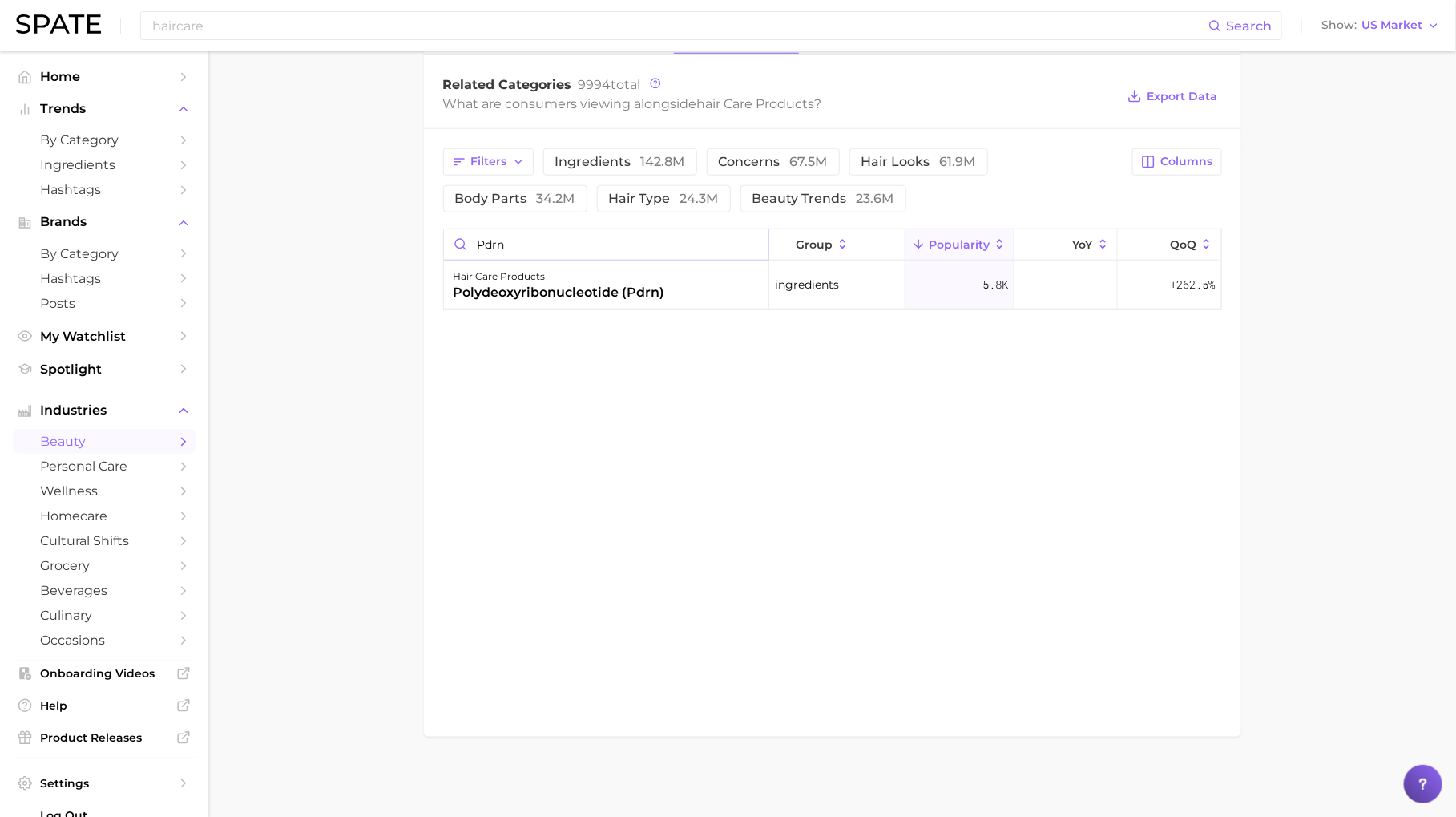
scroll to position [666, 0]
type input "pdrn"
click at [1193, 164] on span "Columns" at bounding box center [1187, 164] width 52 height 14
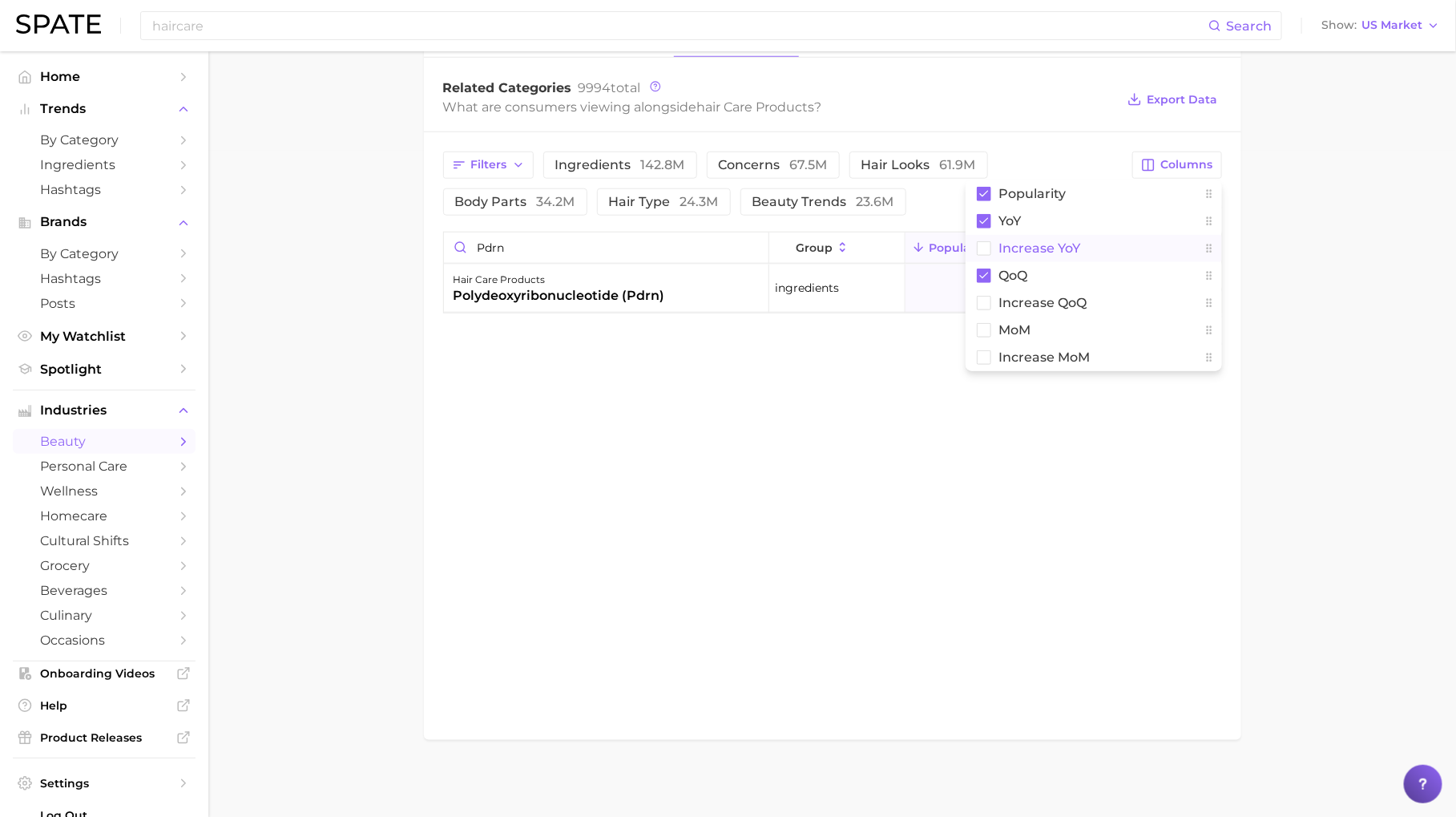
click at [1092, 250] on button "Increase YoY" at bounding box center [1094, 248] width 256 height 27
click at [1258, 354] on main "1. hair 2. hair care products 3. Subcategory Overview Google TikTok Instagram h…" at bounding box center [833, 102] width 1248 height 1434
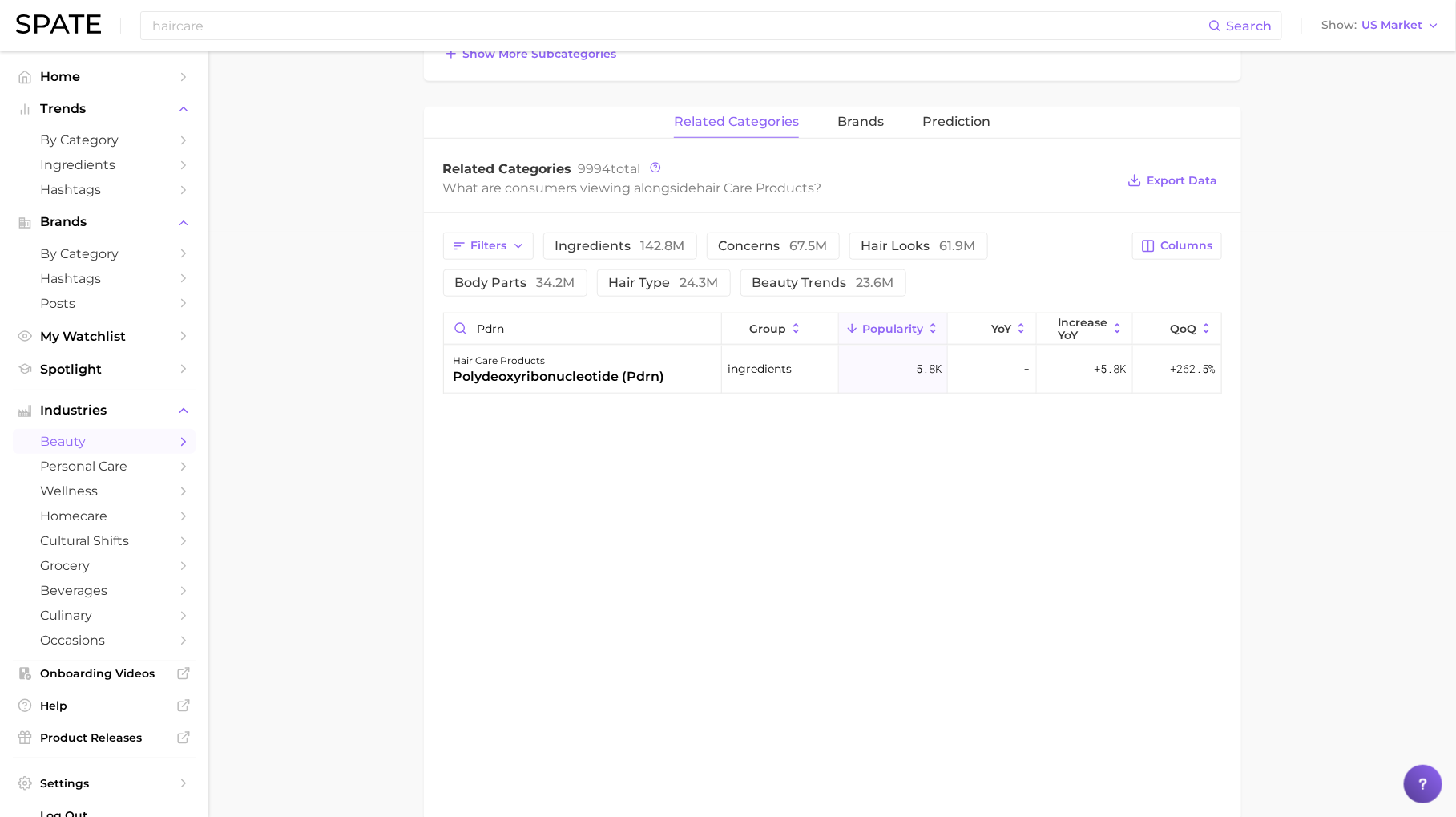
scroll to position [607, 0]
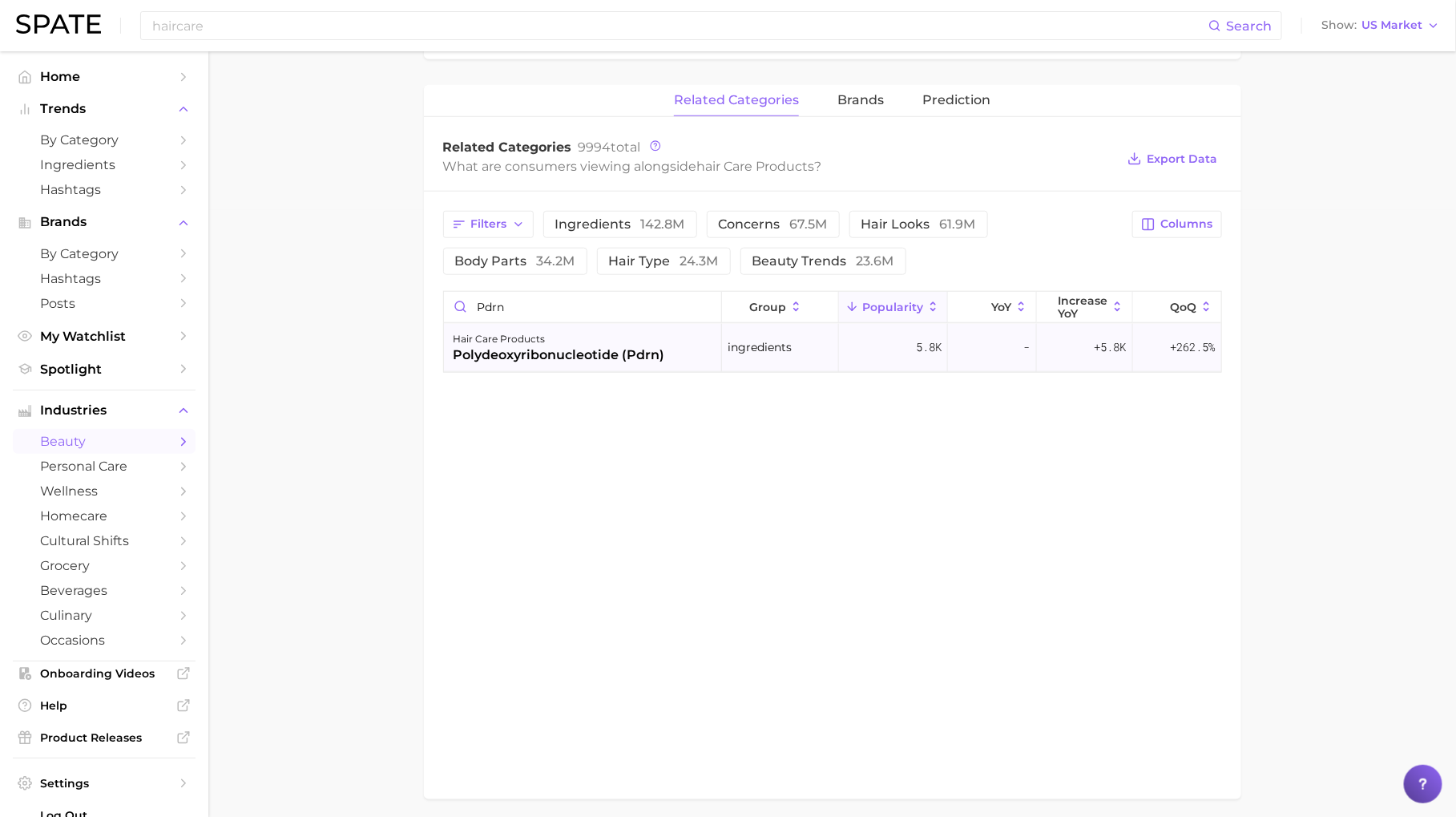
click at [687, 349] on div "hair care products polydeoxyribonucleotide (pdrn)" at bounding box center [584, 347] width 279 height 48
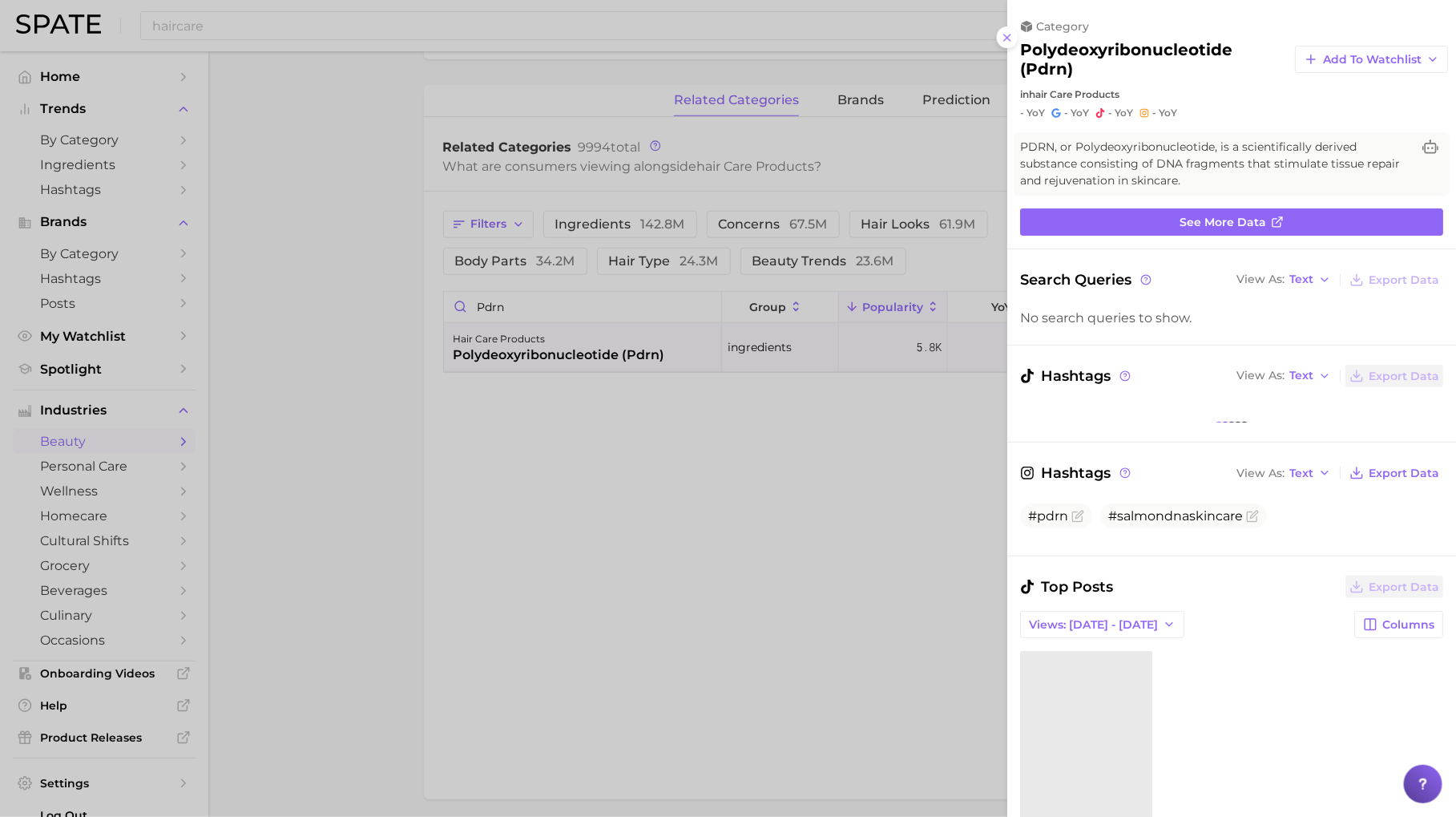
click at [693, 455] on div at bounding box center [728, 408] width 1456 height 817
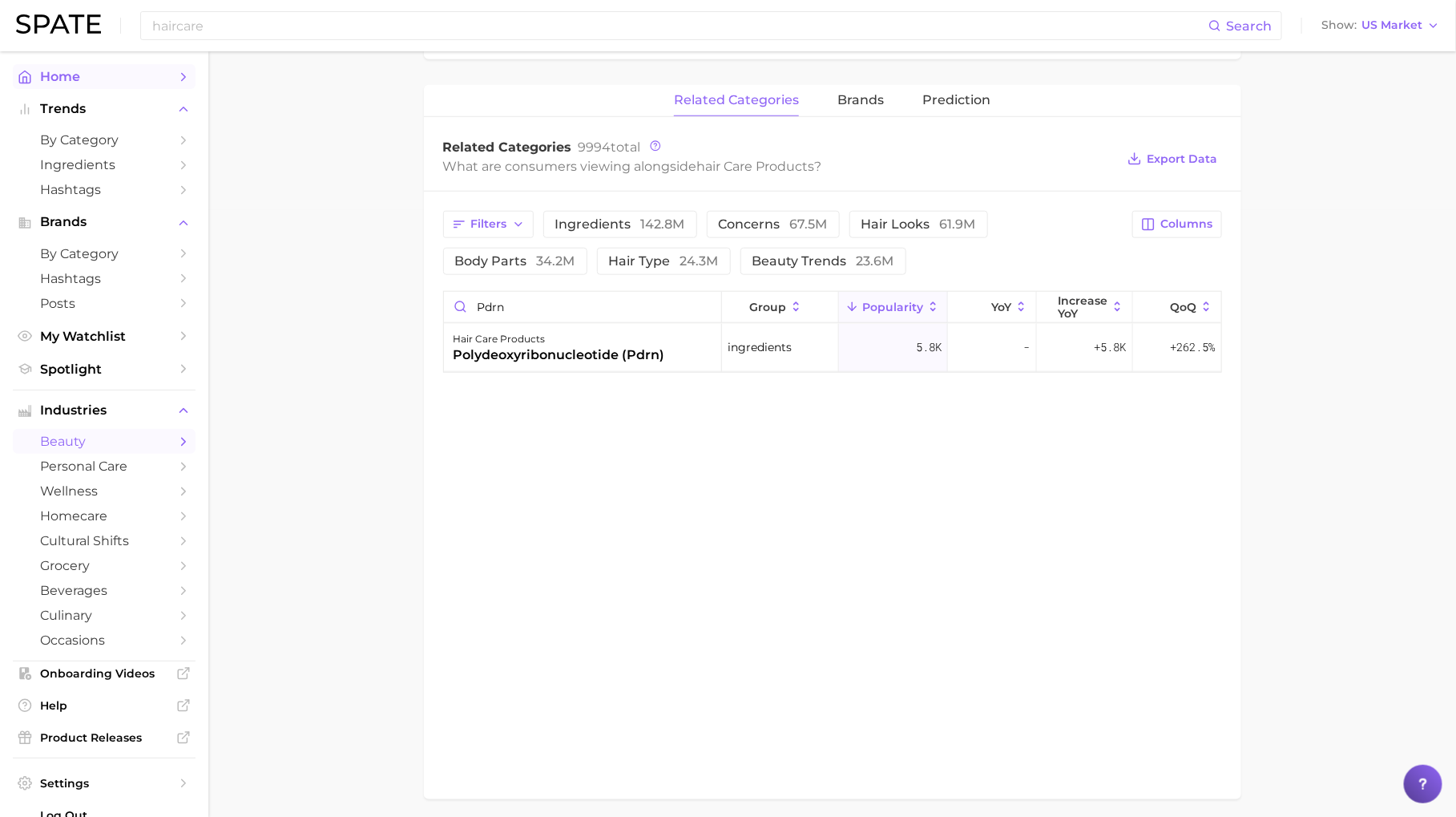
click at [144, 67] on link "Home" at bounding box center [104, 76] width 183 height 25
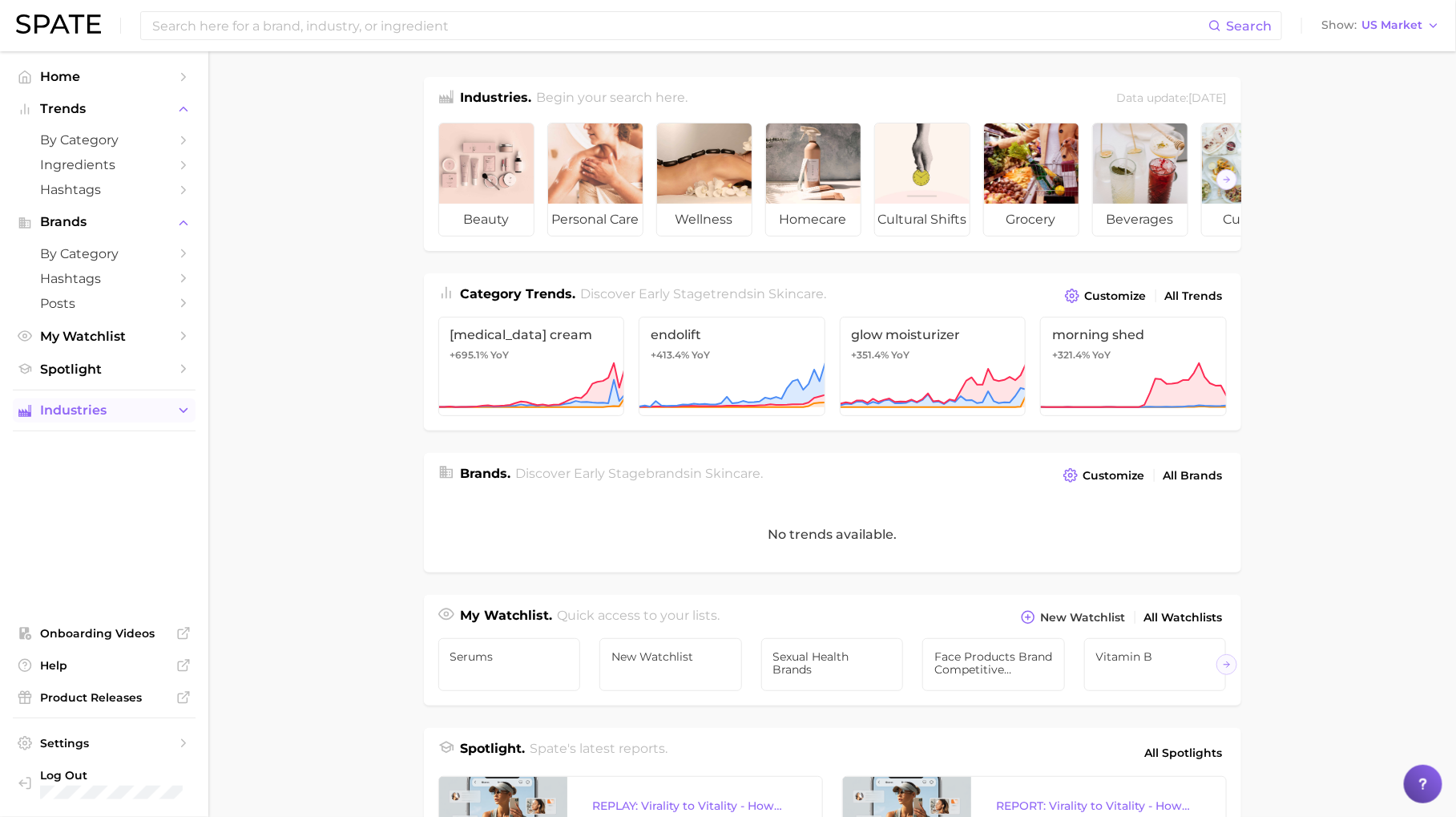
click at [112, 422] on button "Industries" at bounding box center [104, 410] width 183 height 24
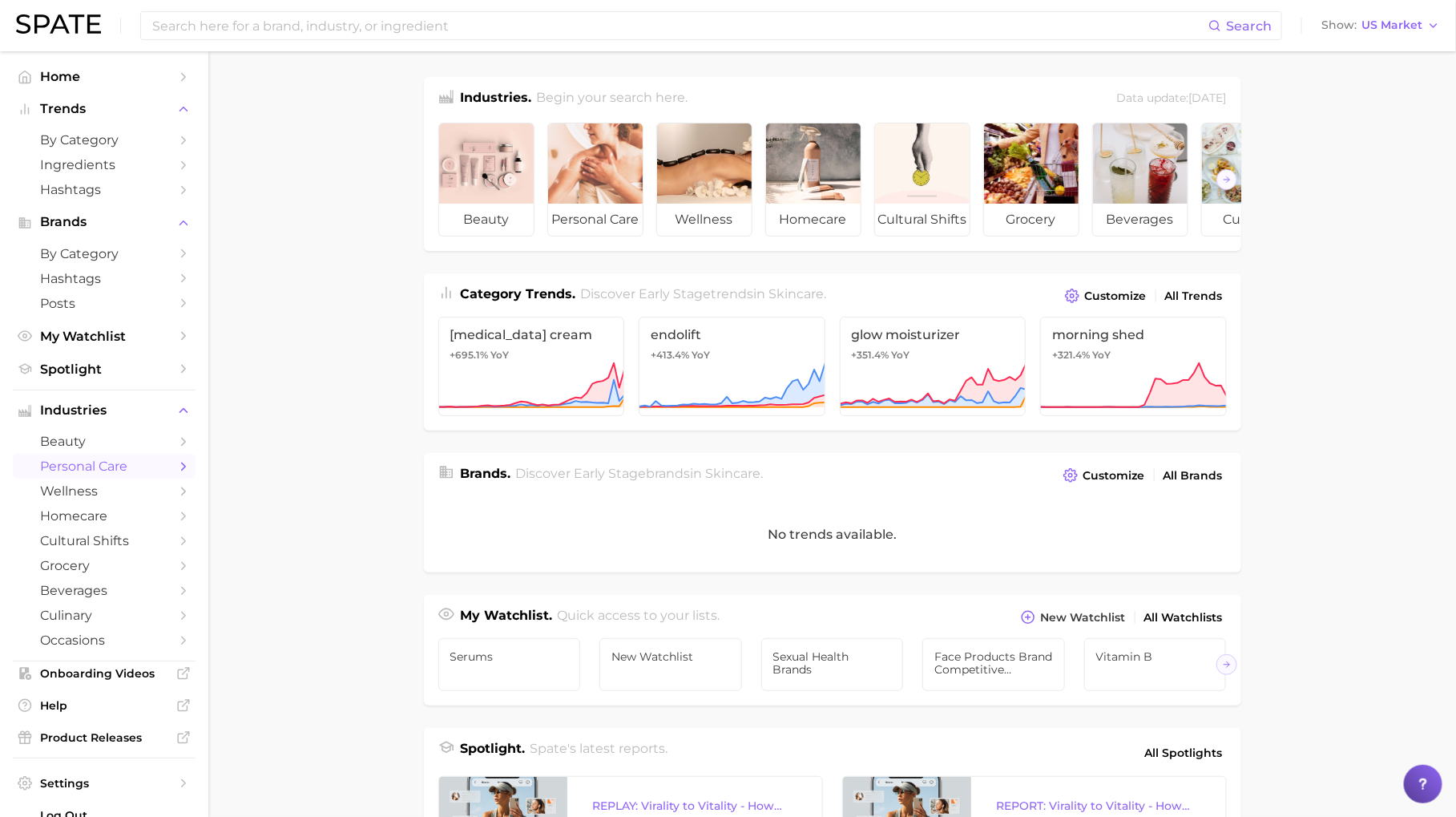
click at [140, 466] on span "personal care" at bounding box center [104, 466] width 128 height 16
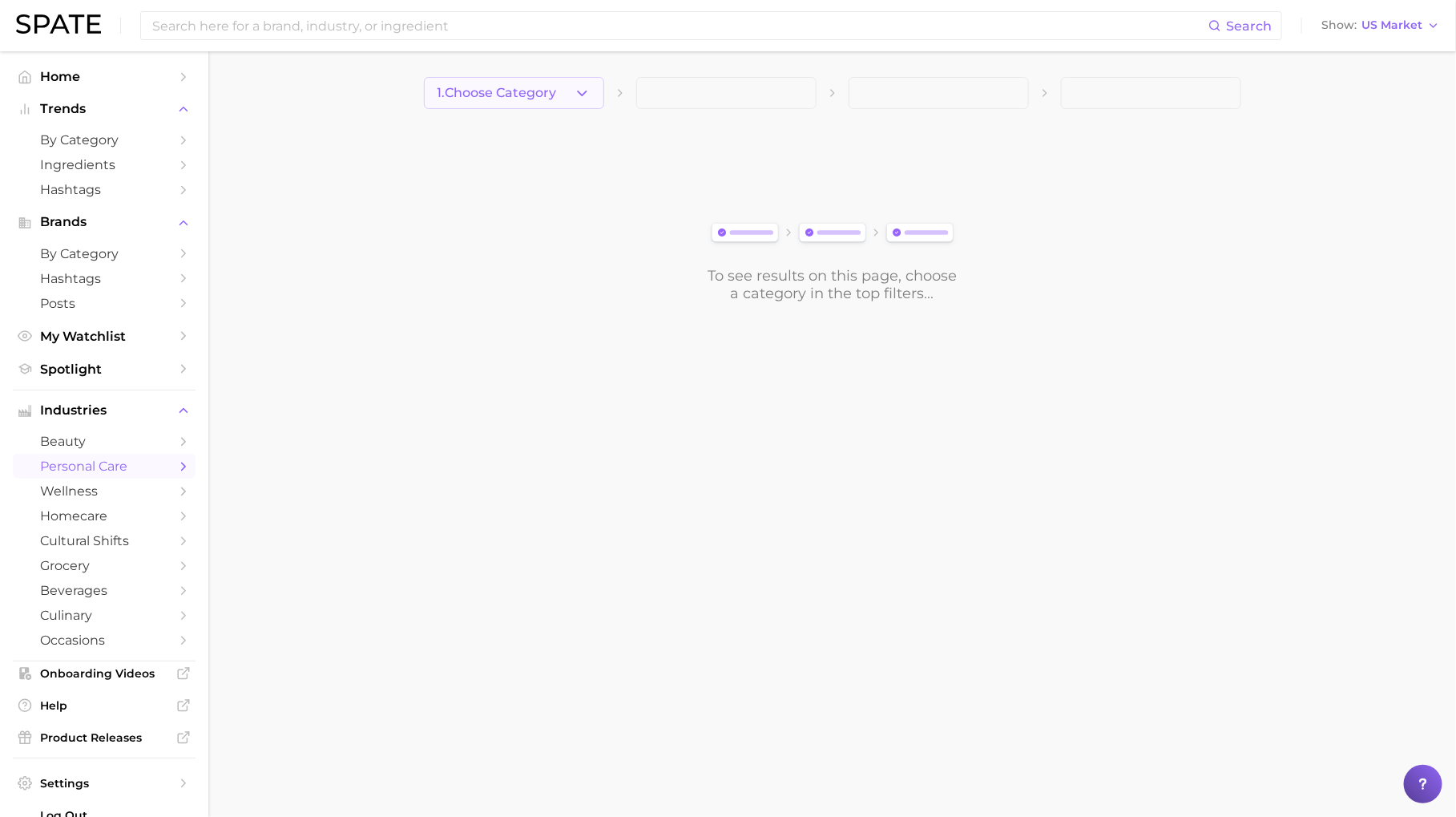
click at [553, 89] on span "1. Choose Category" at bounding box center [497, 93] width 119 height 15
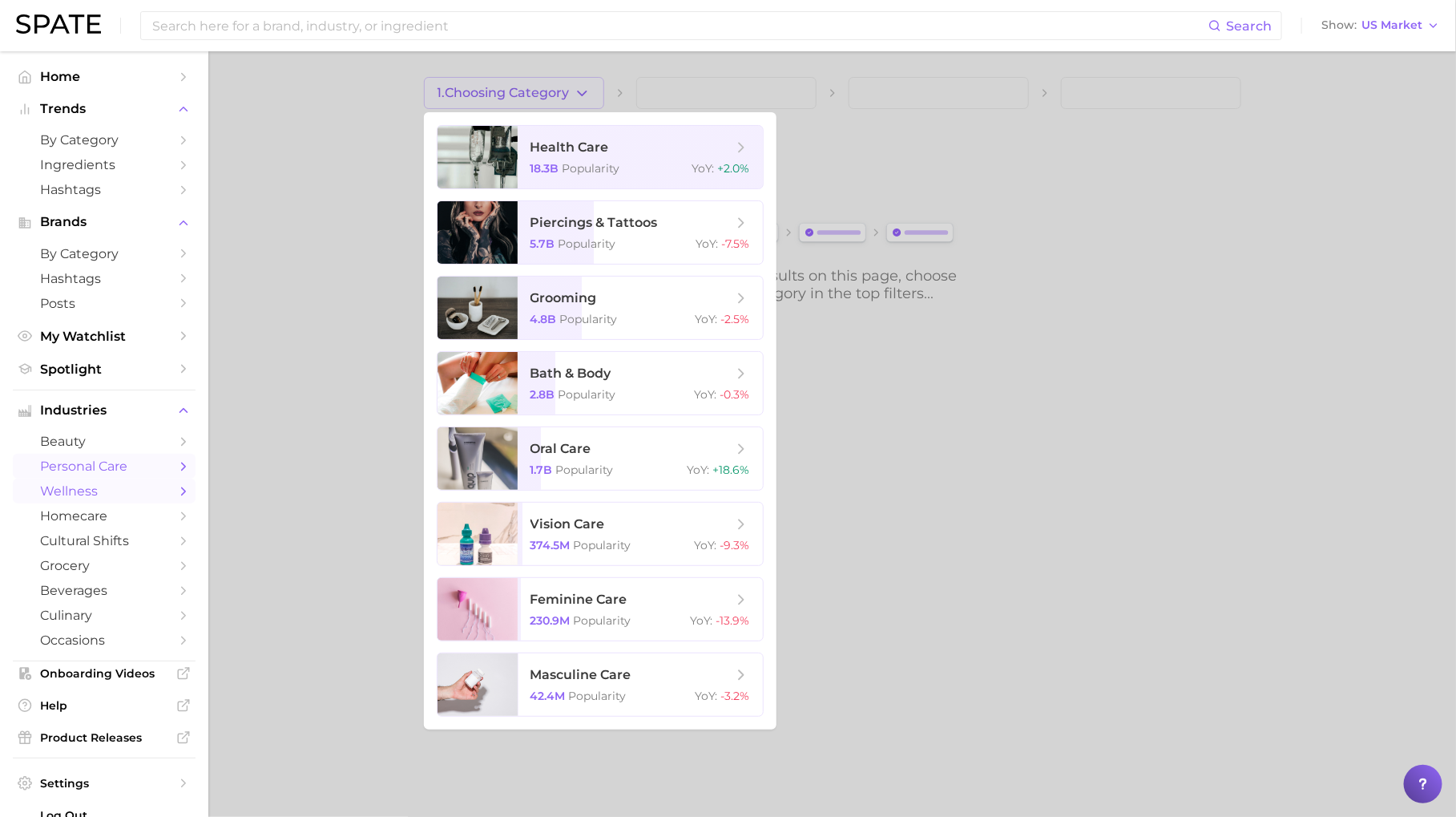
click at [177, 493] on icon "Sidebar" at bounding box center [184, 492] width 15 height 15
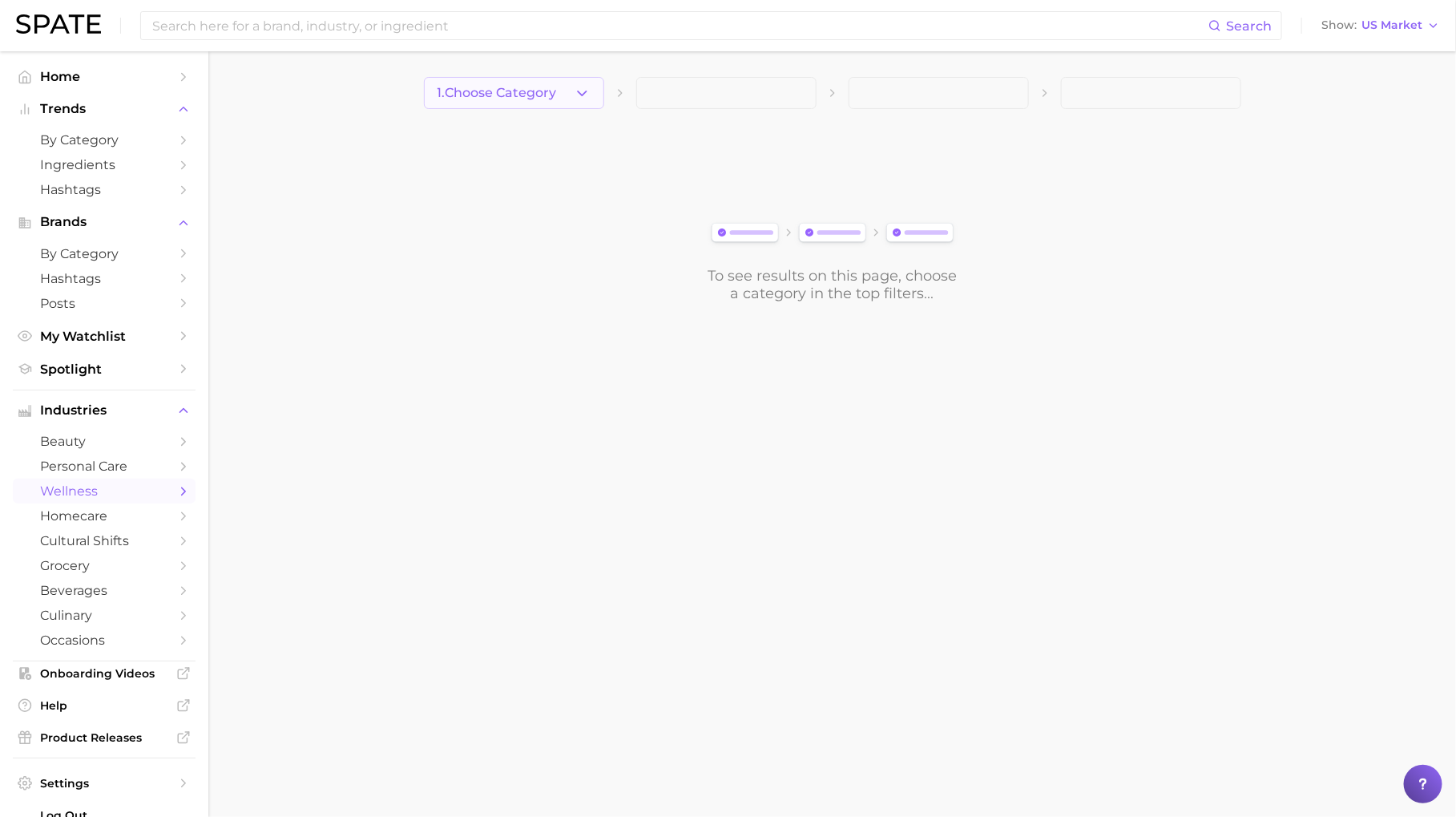
click at [576, 105] on button "1. Choose Category" at bounding box center [514, 93] width 181 height 32
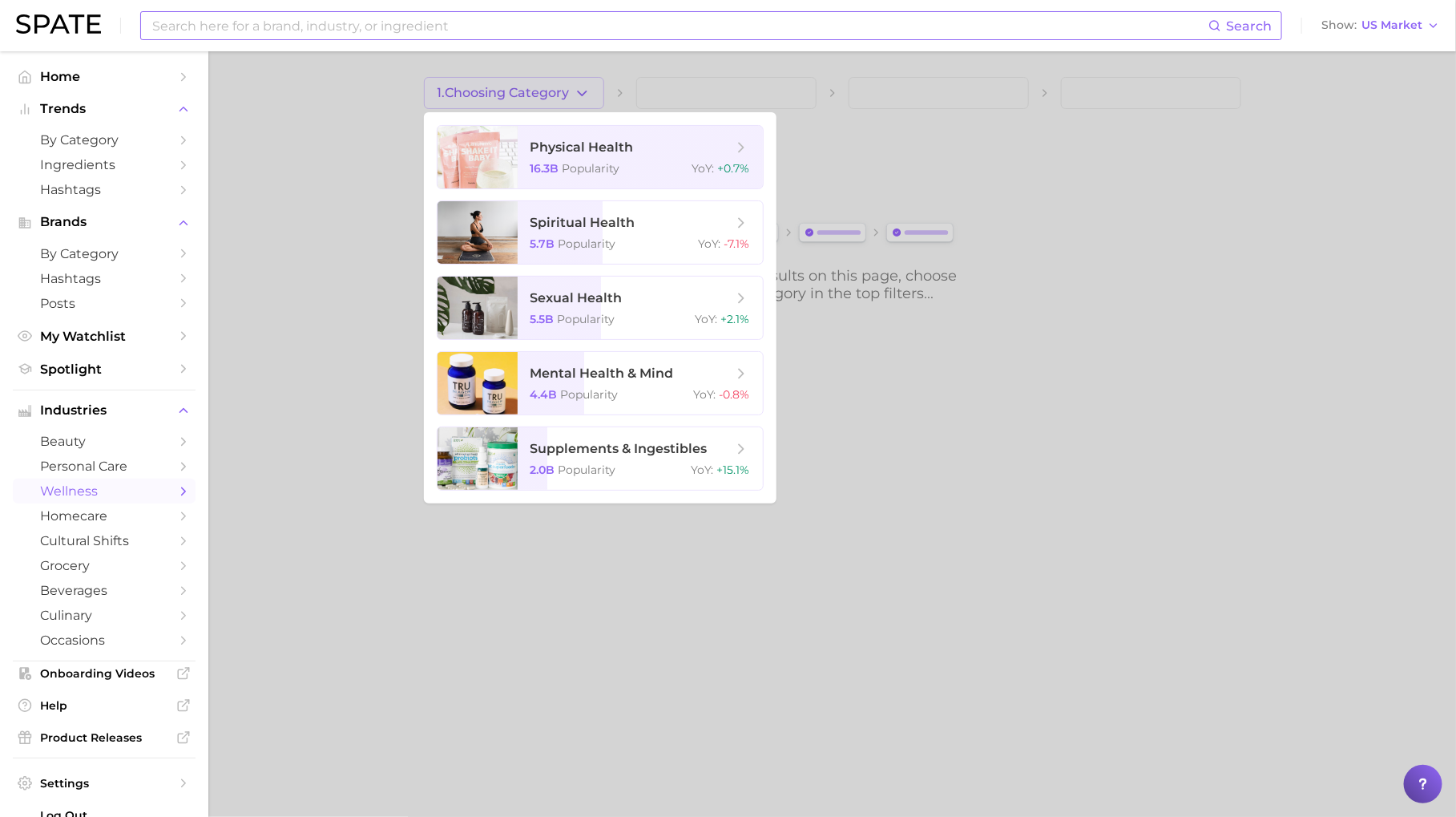
click at [400, 35] on input at bounding box center [679, 25] width 1058 height 27
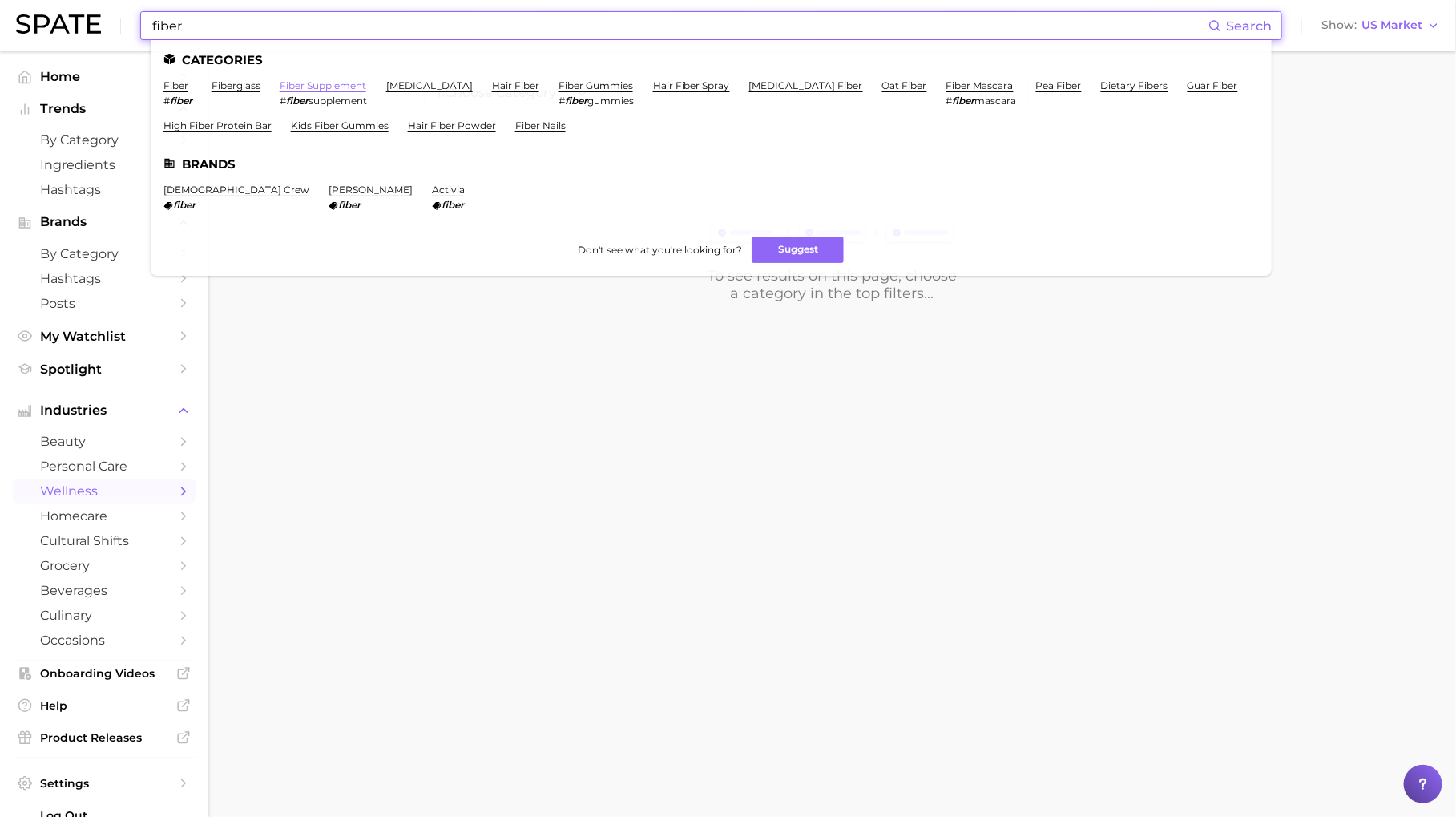
type input "fiber"
click at [342, 87] on link "fiber supplement" at bounding box center [323, 85] width 86 height 12
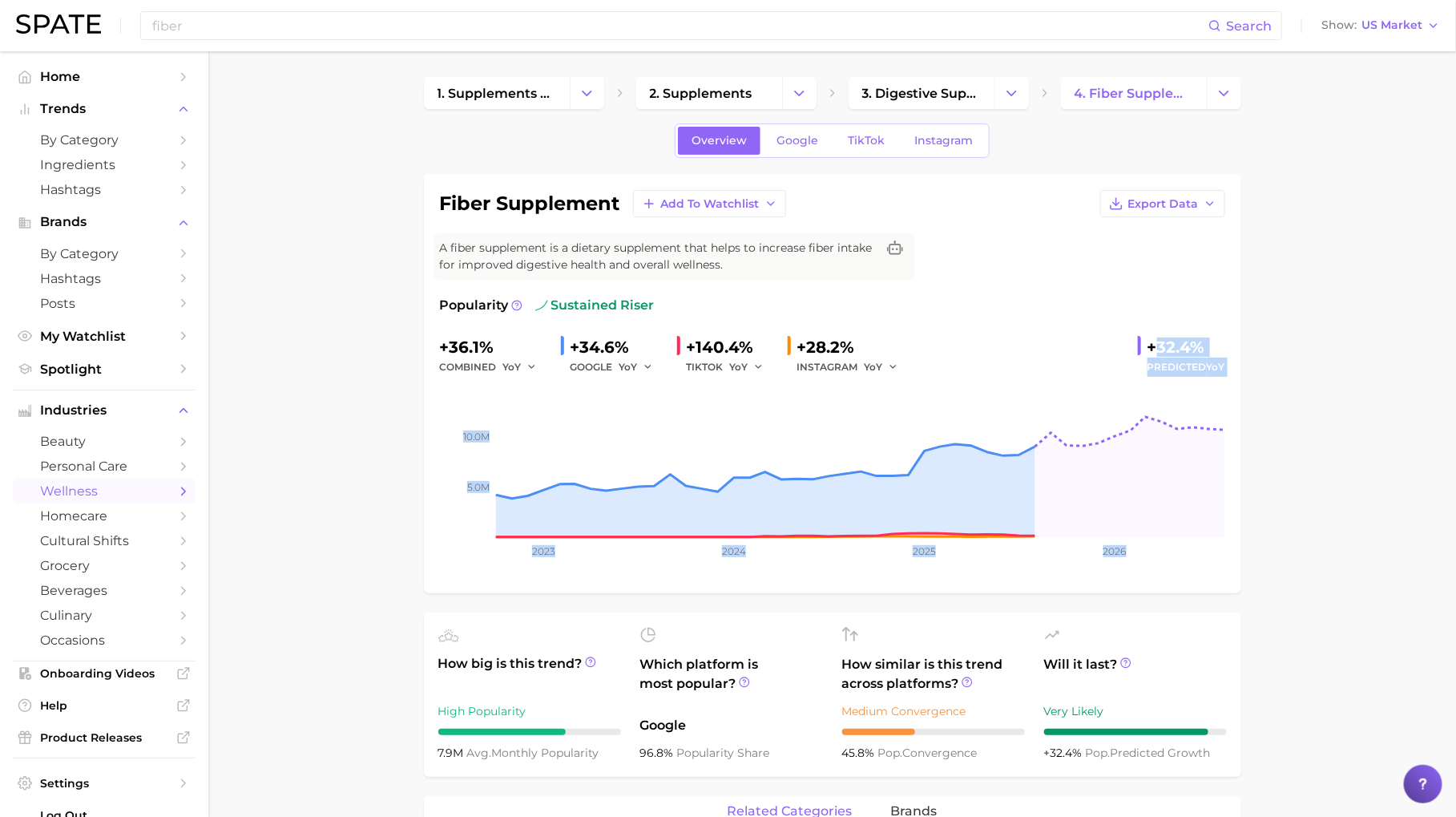
drag, startPoint x: 1153, startPoint y: 346, endPoint x: 1238, endPoint y: 388, distance: 94.8
click at [1238, 388] on div "fiber supplement Add to Watchlist Export Data A fiber supplement is a dietary s…" at bounding box center [833, 383] width 818 height 419
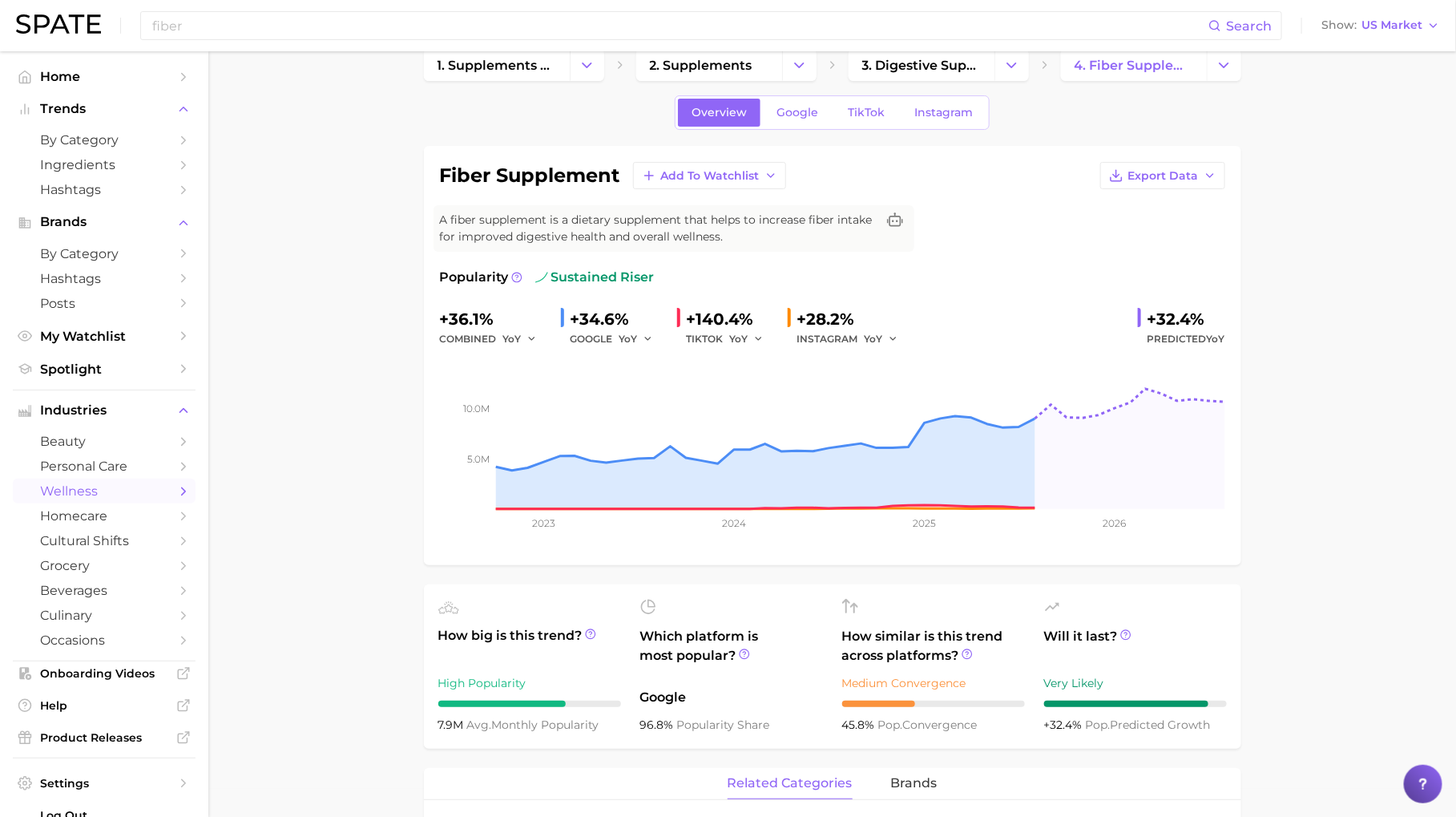
scroll to position [34, 0]
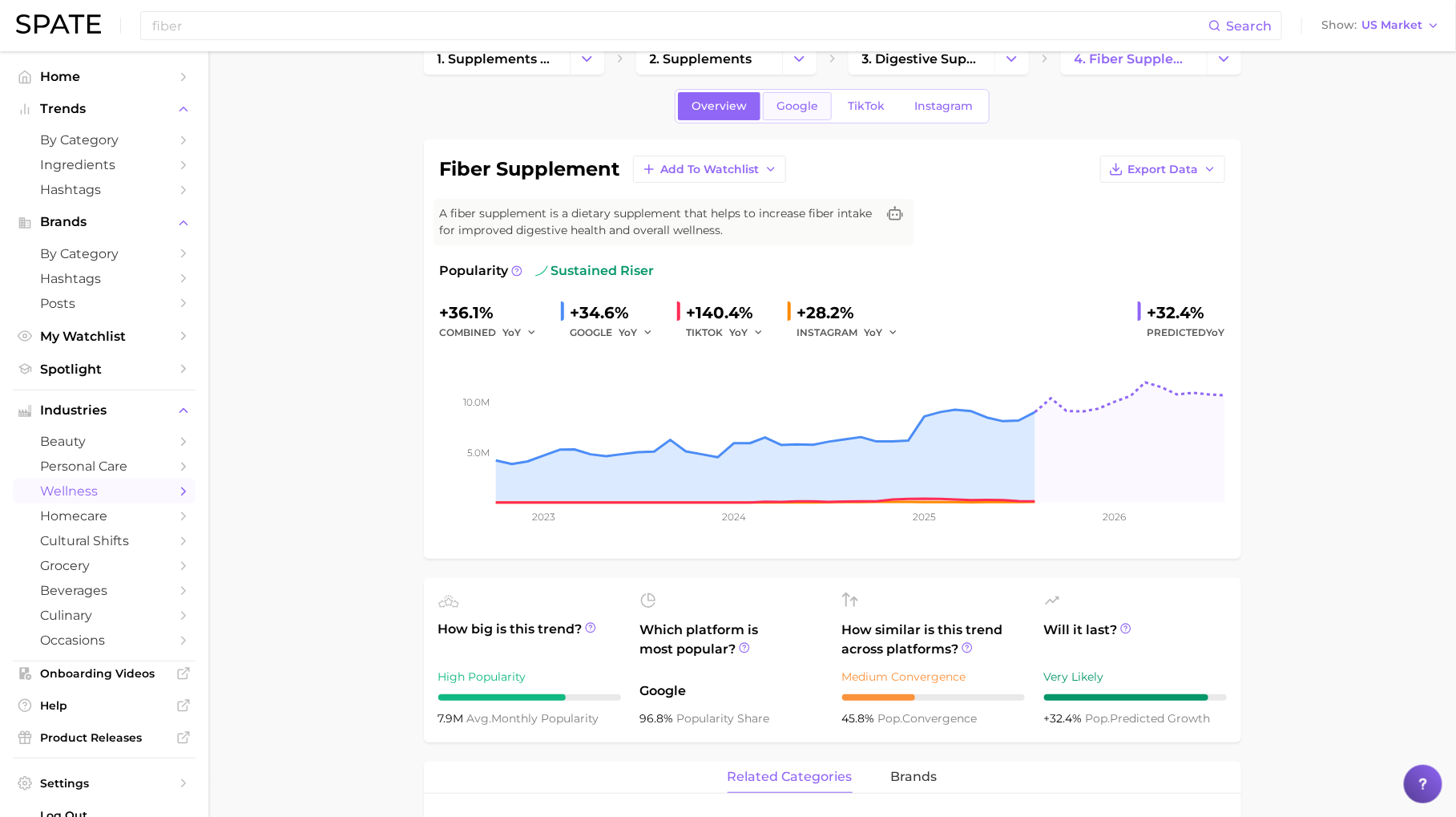
click at [802, 94] on link "Google" at bounding box center [797, 106] width 69 height 28
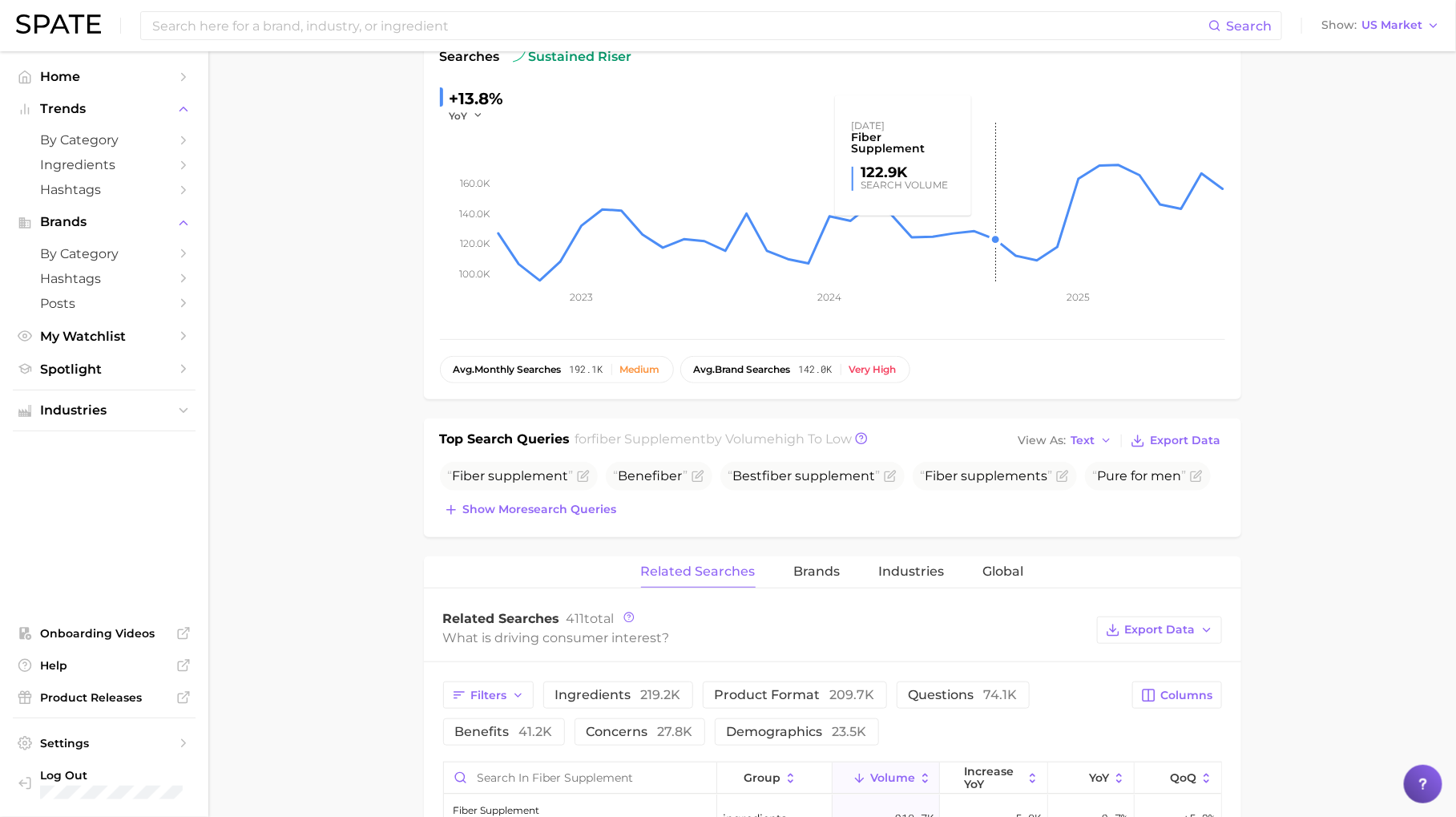
scroll to position [250, 0]
click at [543, 509] on span "Show more search queries" at bounding box center [540, 508] width 154 height 14
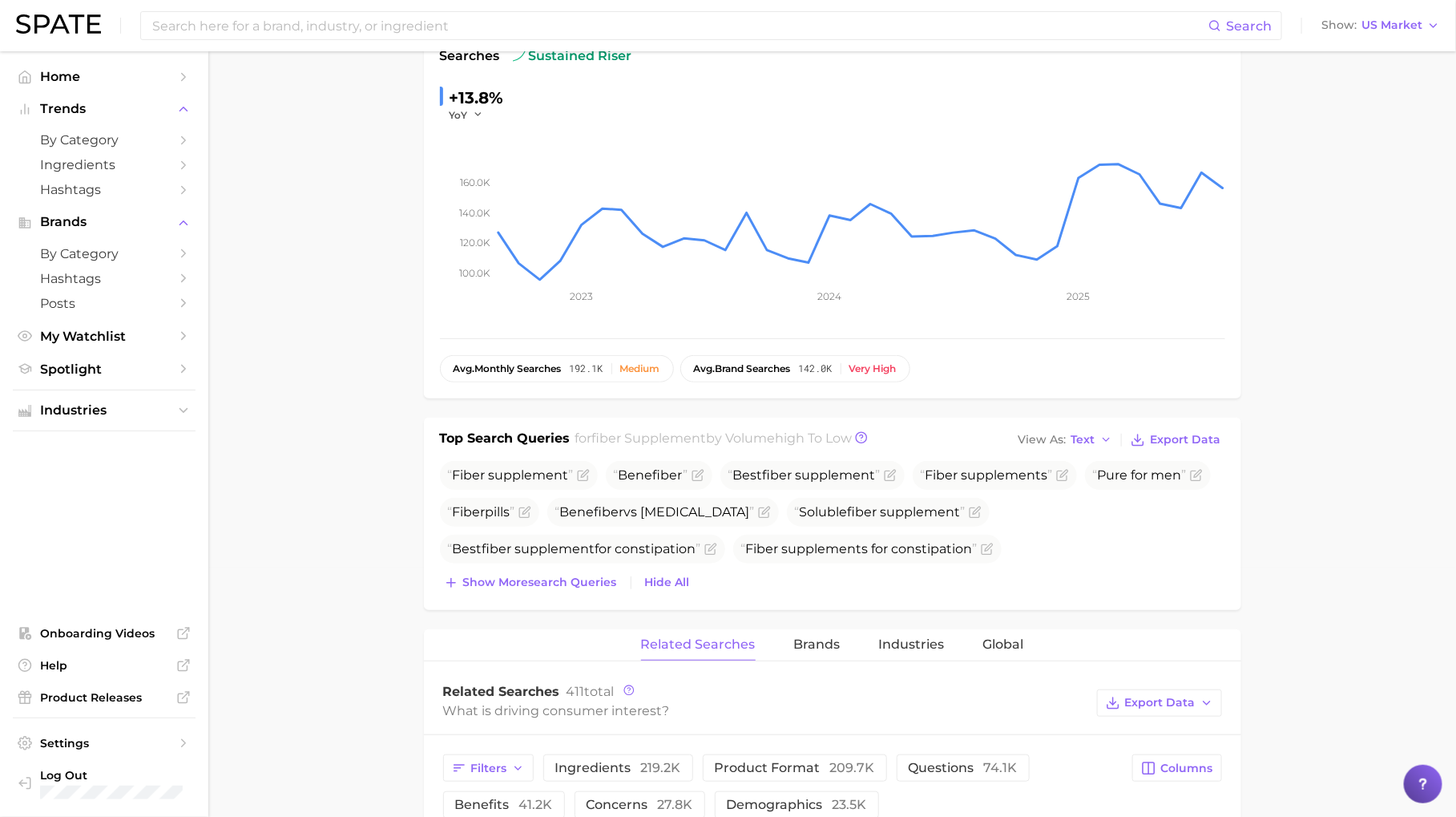
scroll to position [350, 0]
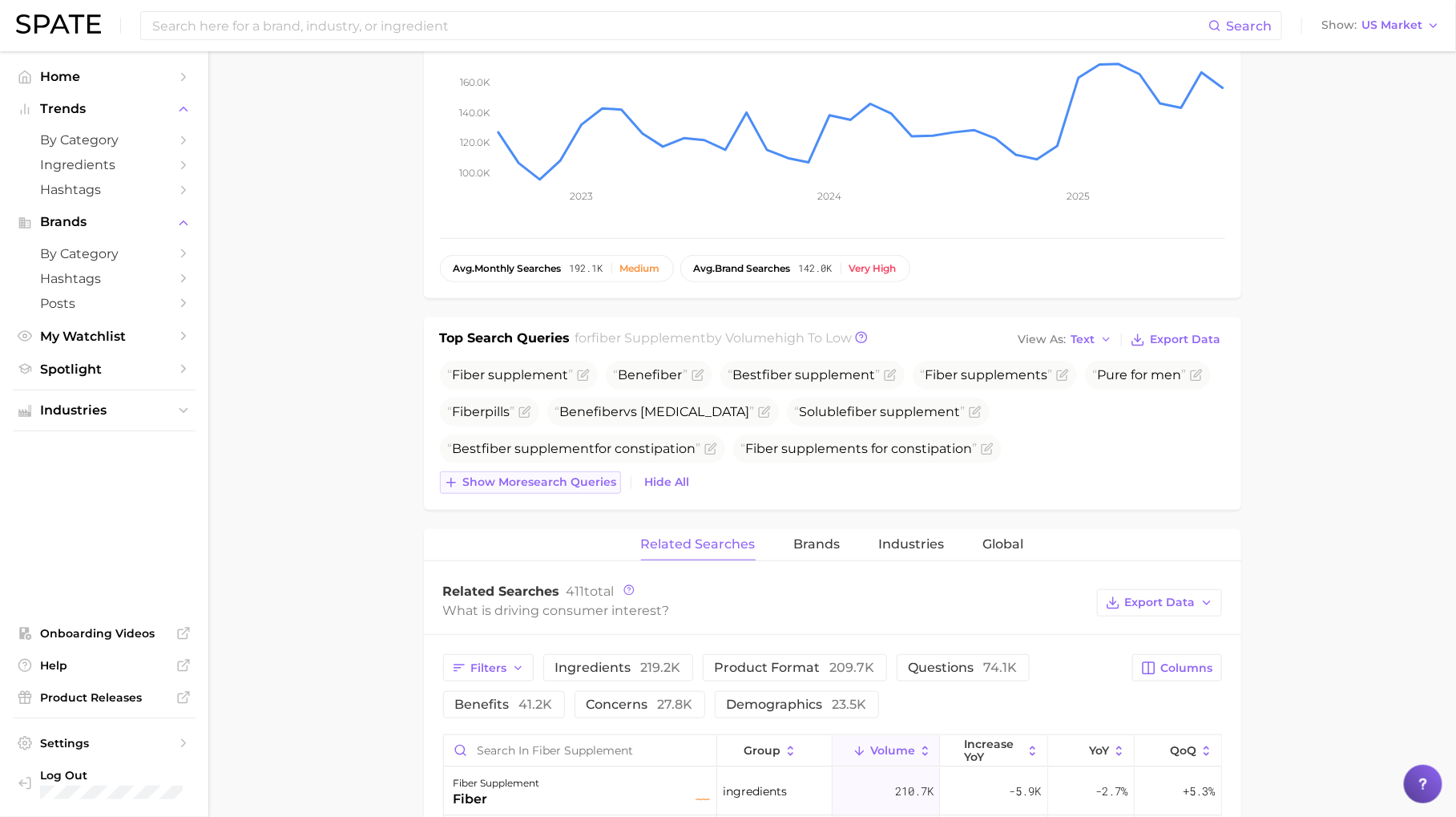
click at [574, 481] on span "Show more search queries" at bounding box center [540, 482] width 154 height 14
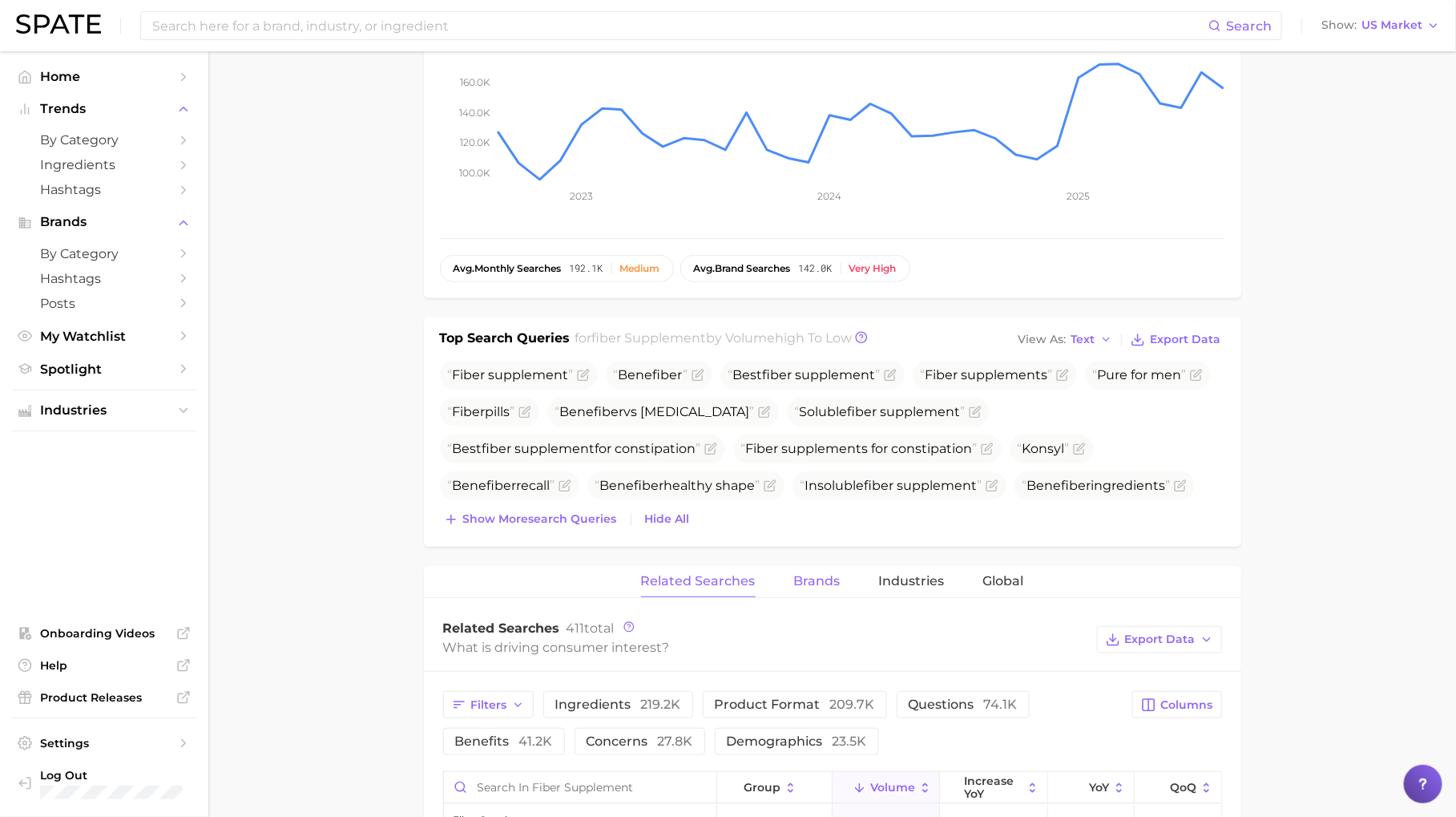
click at [812, 585] on span "Brands" at bounding box center [817, 581] width 47 height 15
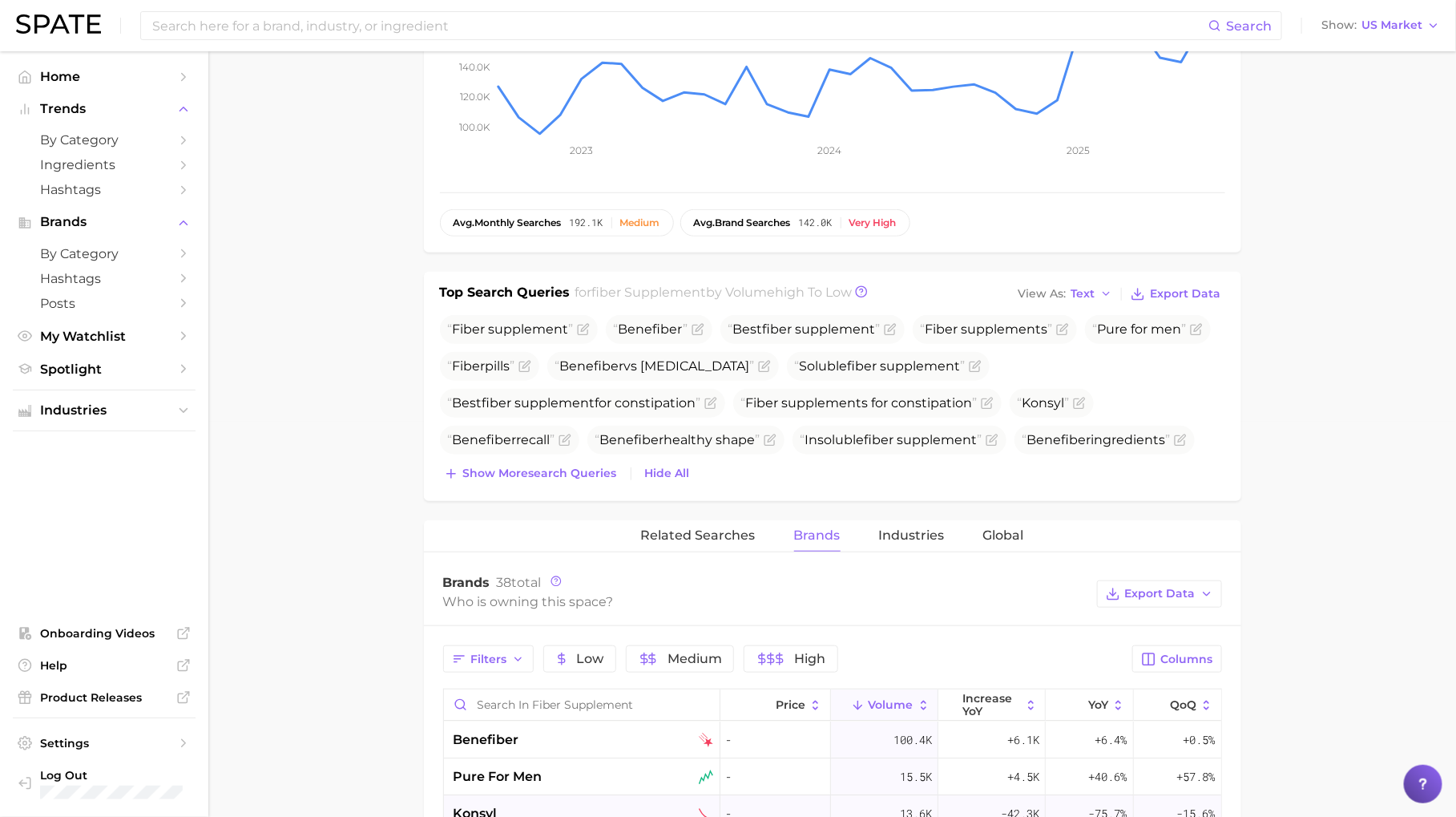
scroll to position [0, 0]
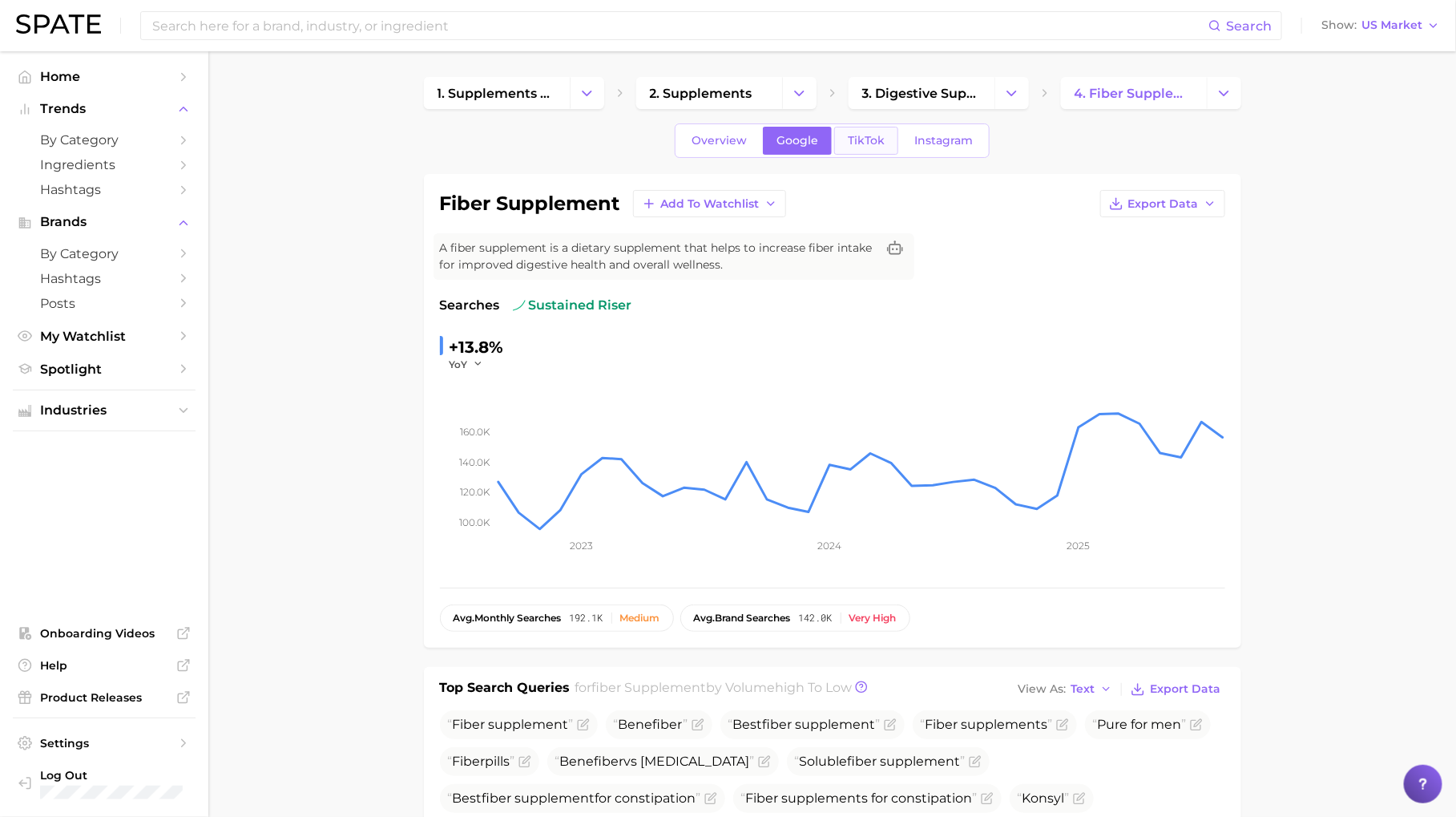
click at [856, 135] on span "TikTok" at bounding box center [866, 140] width 37 height 14
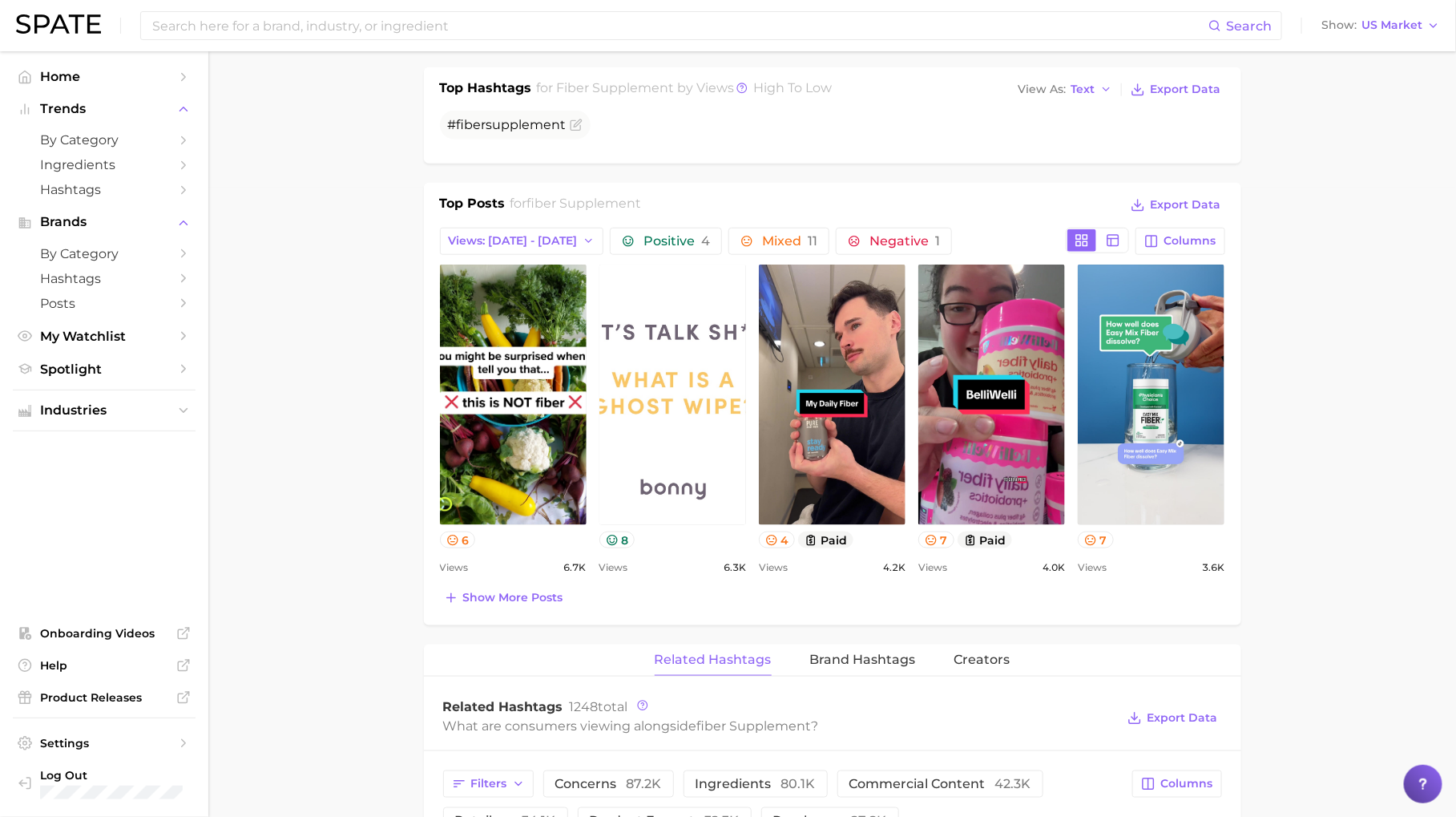
scroll to position [636, 0]
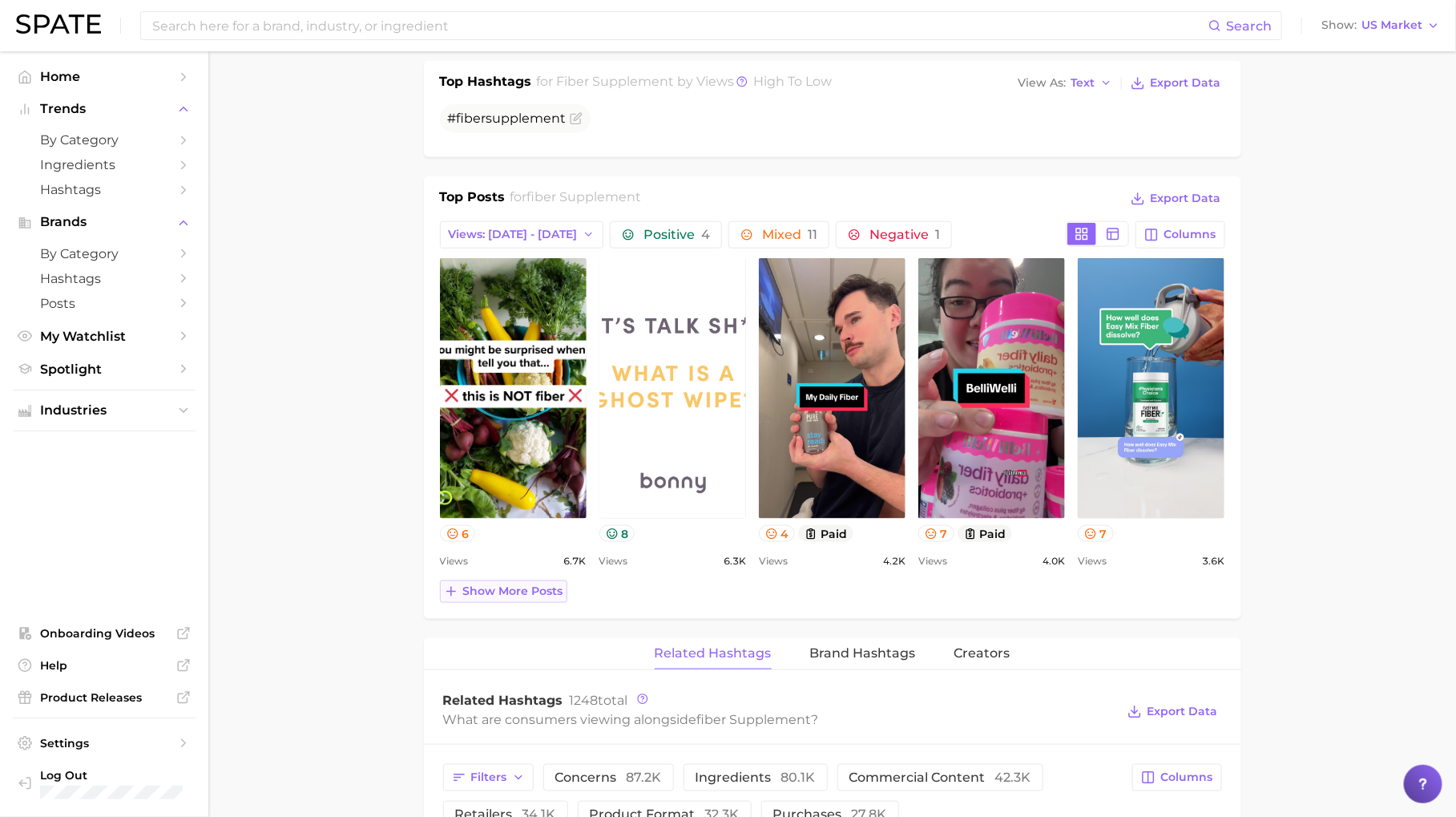
click at [499, 585] on span "Show more posts" at bounding box center [513, 591] width 100 height 14
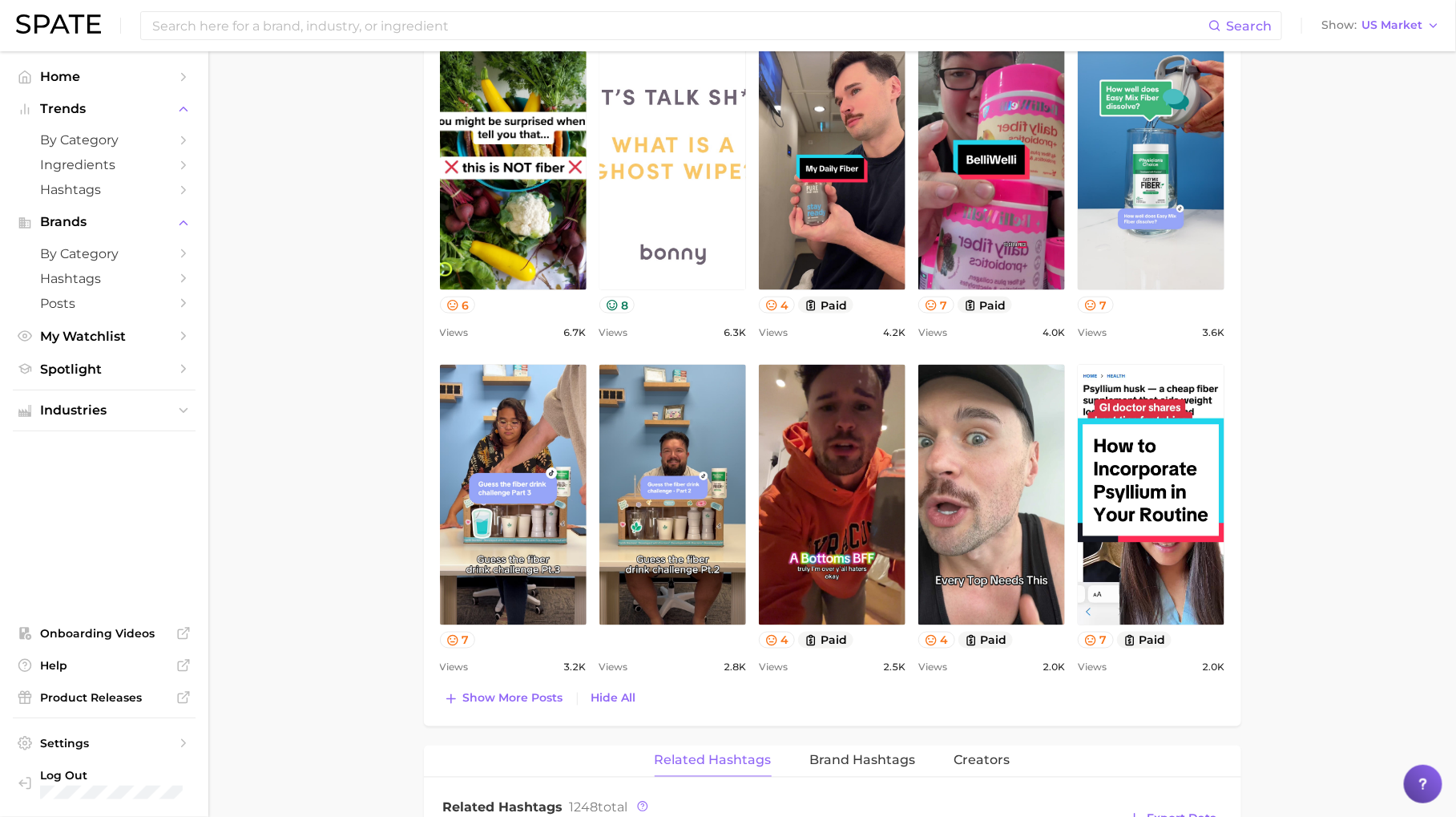
scroll to position [1168, 0]
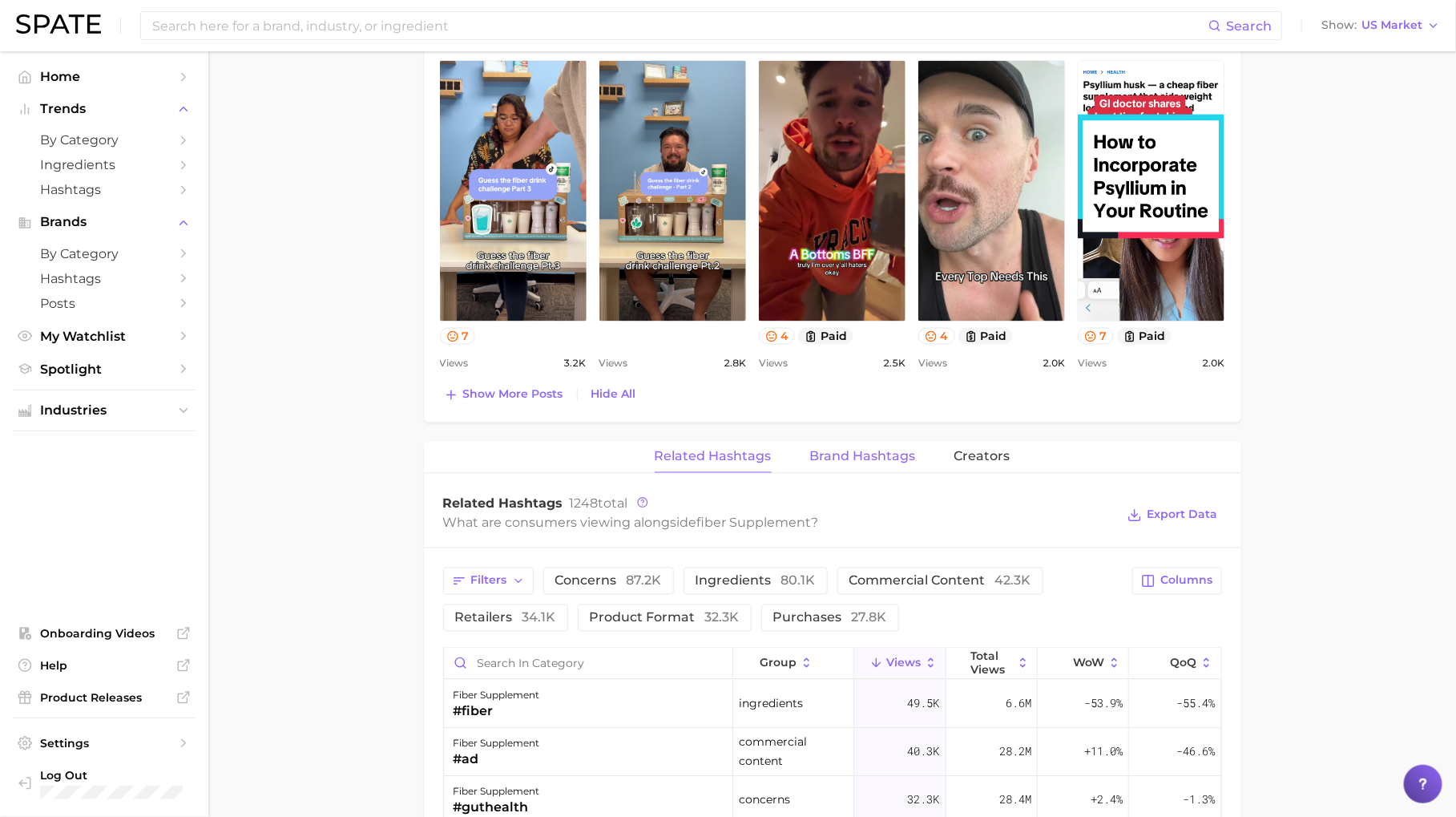
click at [899, 451] on span "Brand Hashtags" at bounding box center [863, 457] width 106 height 15
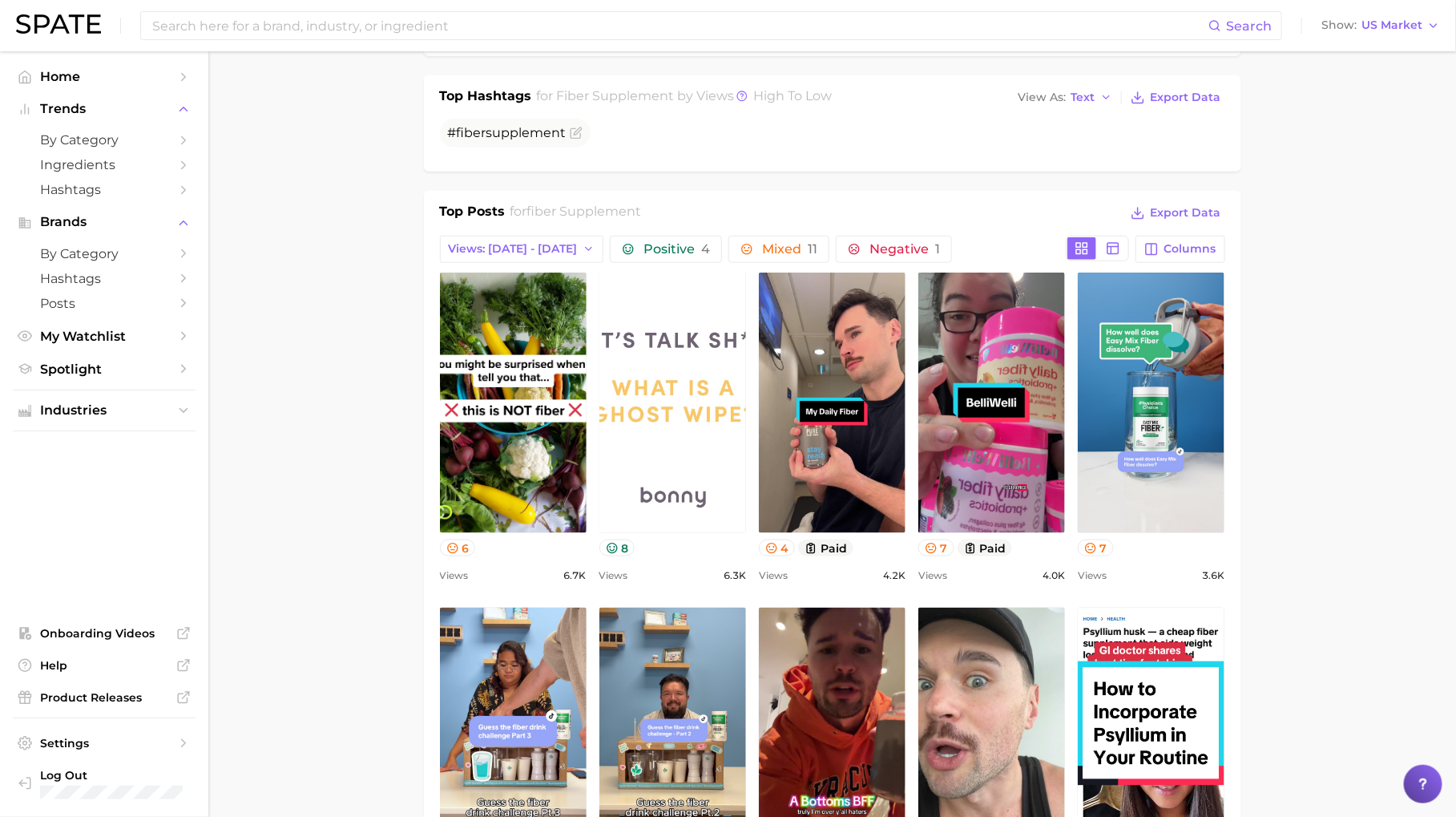
scroll to position [0, 0]
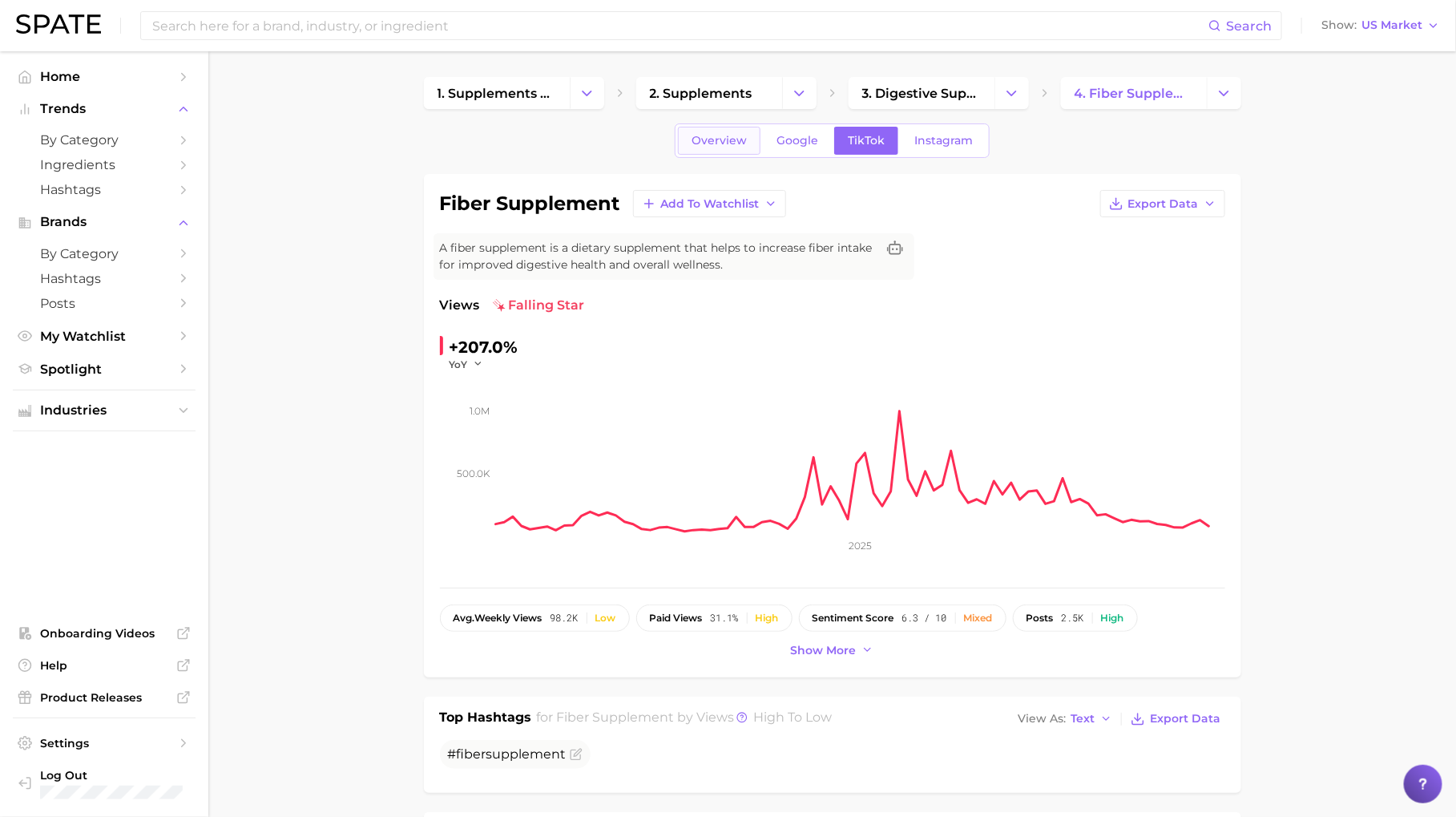
click at [713, 140] on span "Overview" at bounding box center [719, 140] width 55 height 14
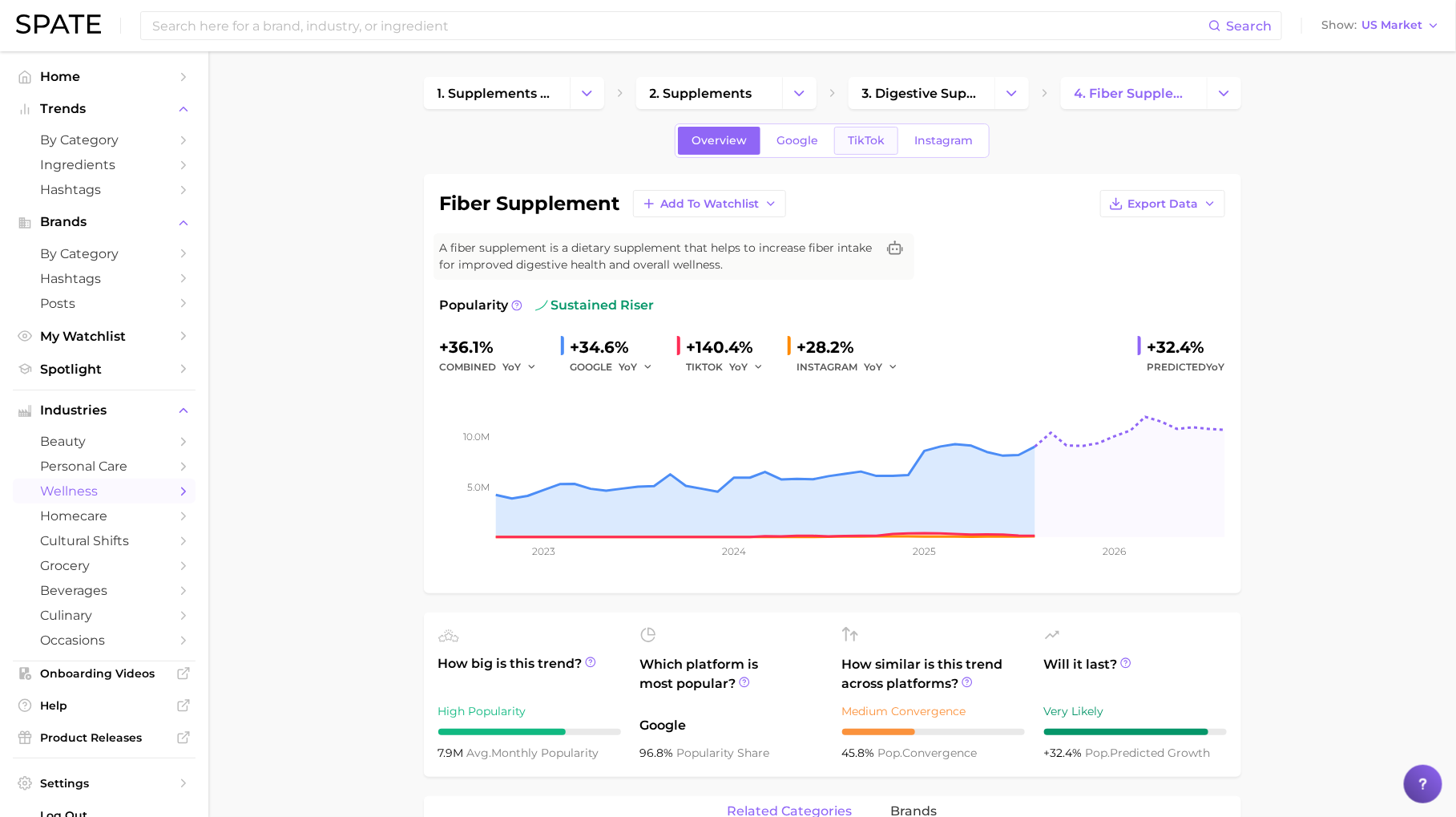
click at [859, 143] on span "TikTok" at bounding box center [866, 140] width 37 height 14
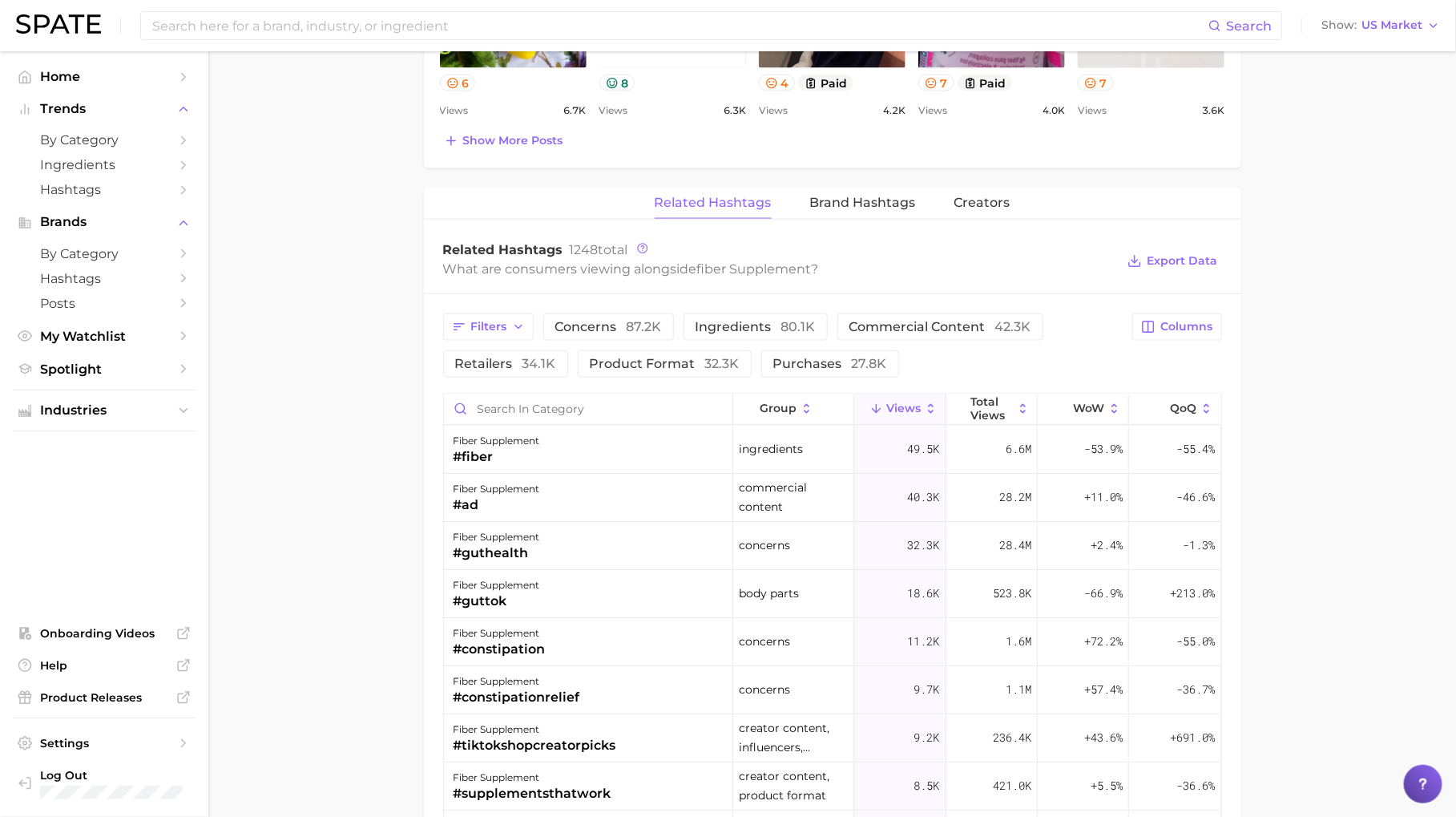
scroll to position [1088, 0]
click at [598, 331] on button "concerns 87.2k" at bounding box center [609, 324] width 131 height 27
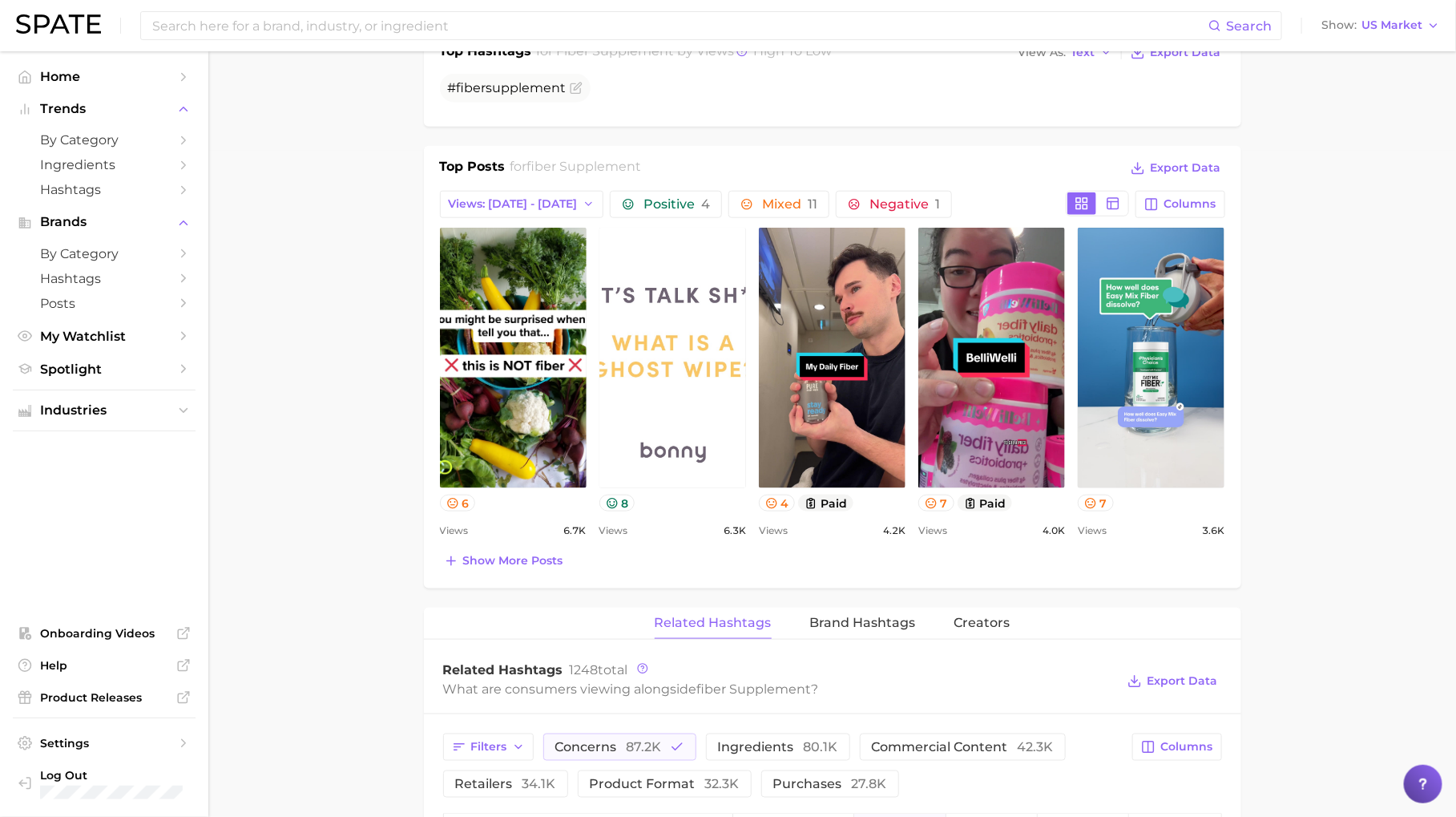
scroll to position [538, 0]
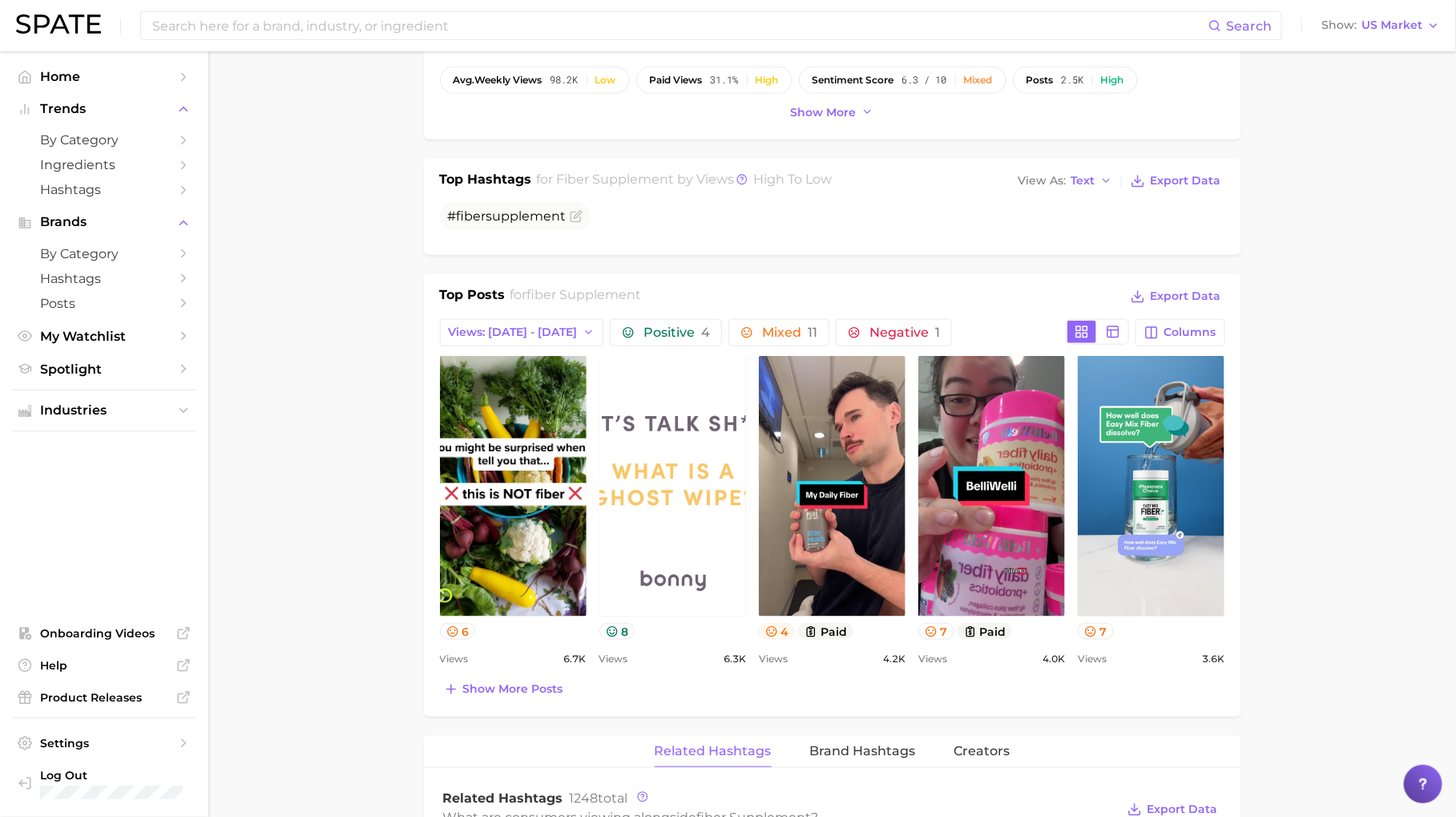
click at [776, 627] on icon at bounding box center [771, 631] width 11 height 11
click at [158, 150] on link "by Category" at bounding box center [104, 140] width 183 height 25
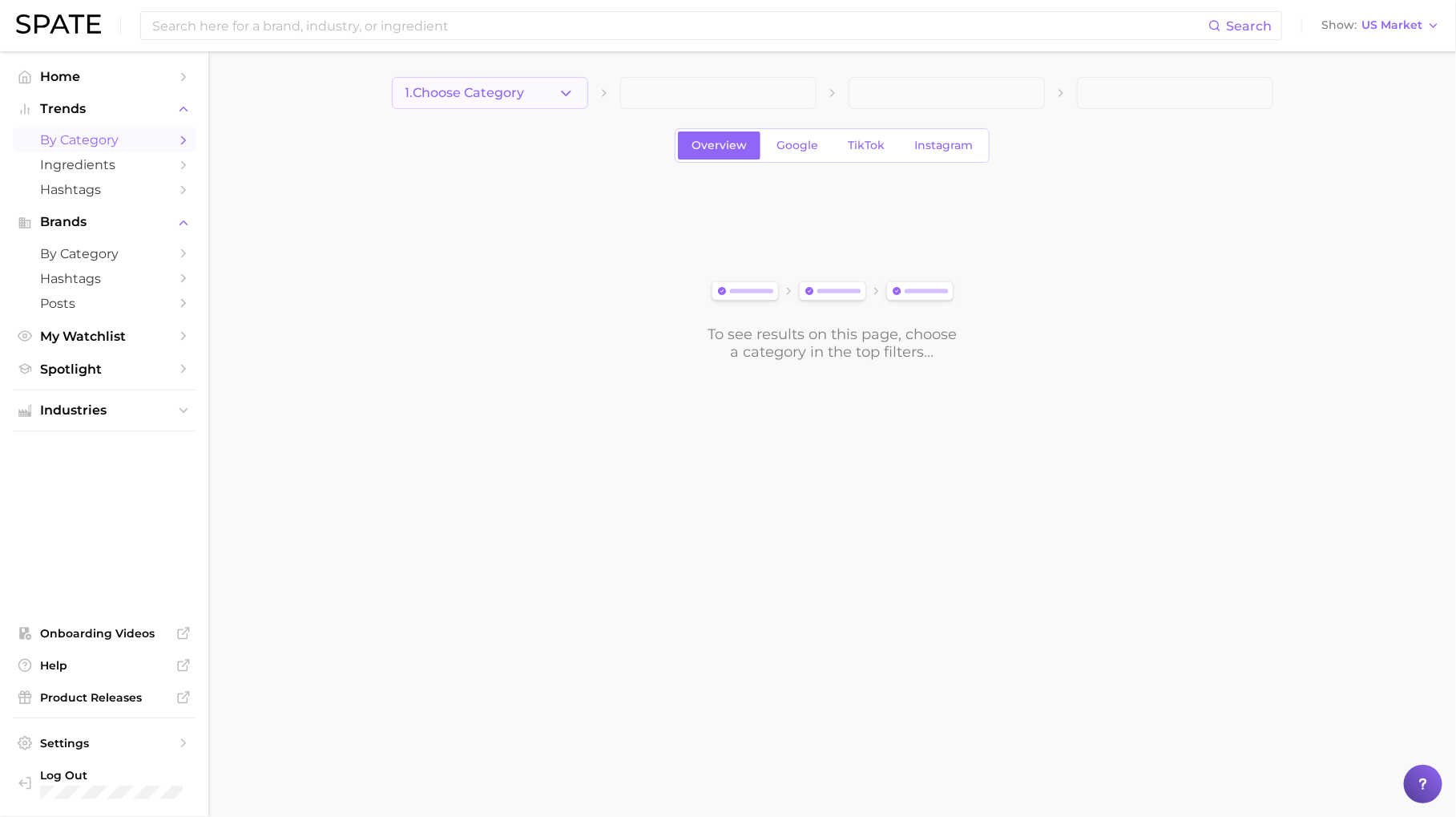
click at [540, 85] on button "1. Choose Category" at bounding box center [489, 93] width 196 height 32
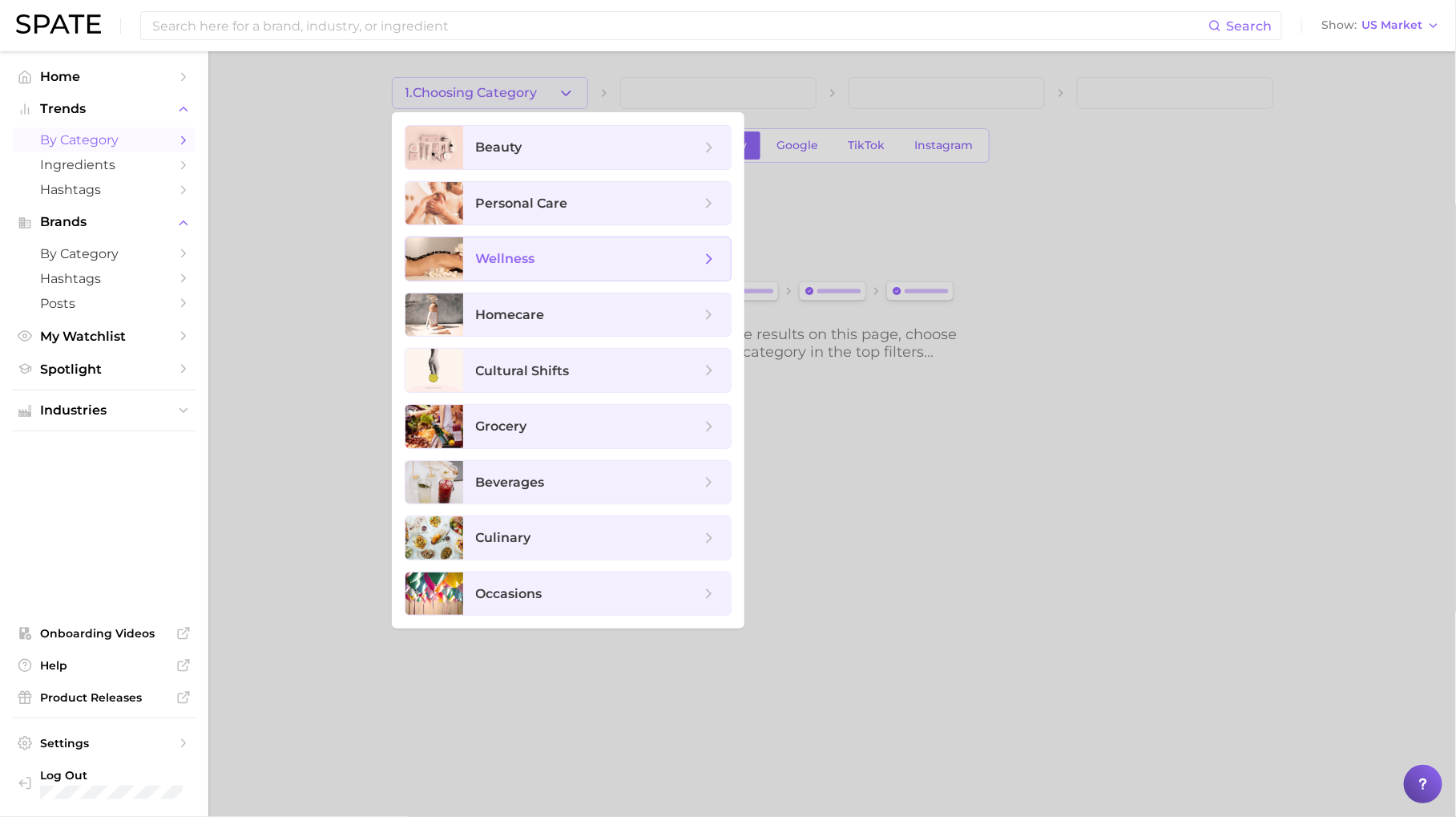
click at [550, 250] on span "wellness" at bounding box center [588, 259] width 224 height 17
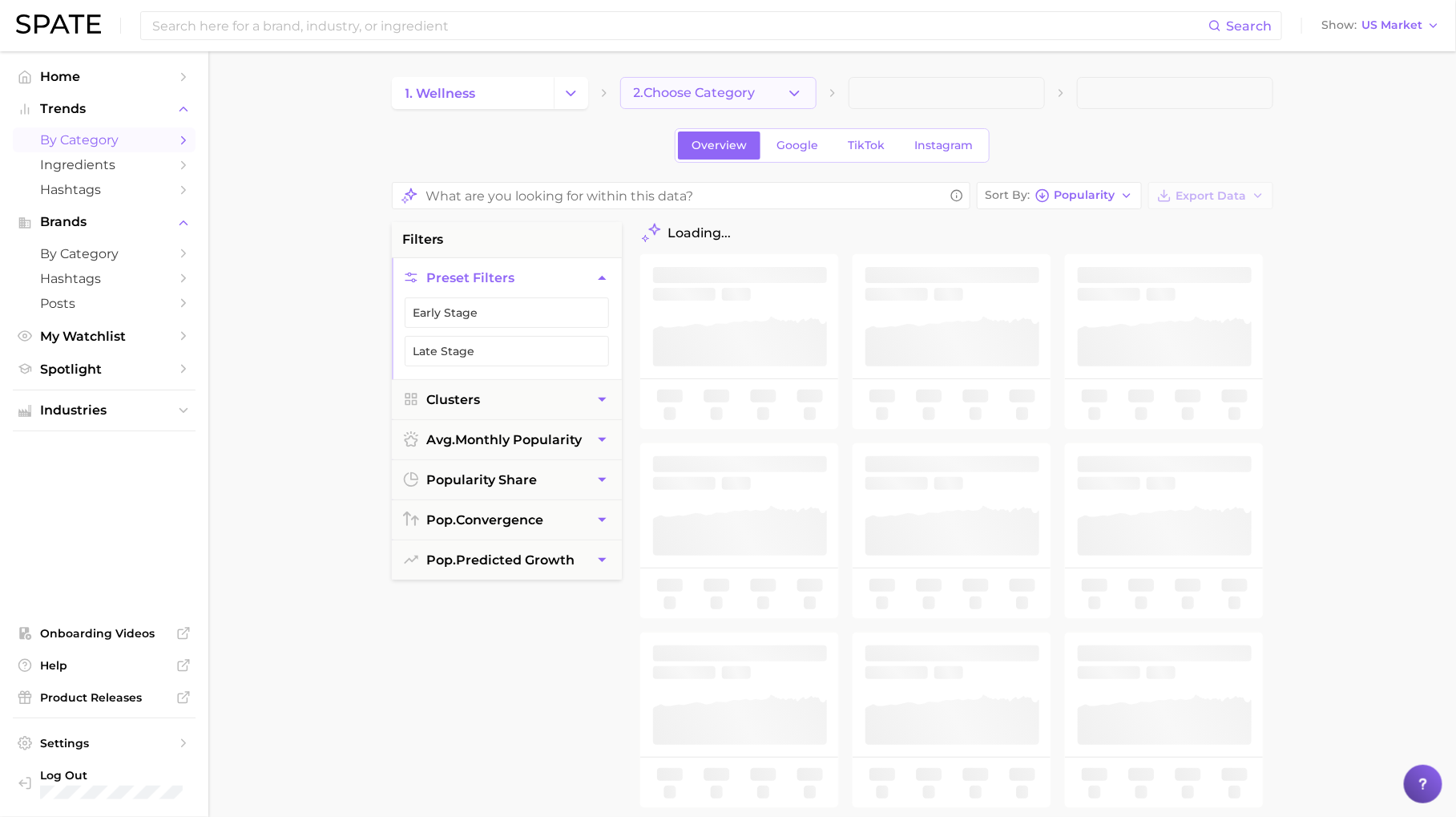
click at [693, 78] on button "2. Choose Category" at bounding box center [718, 93] width 196 height 32
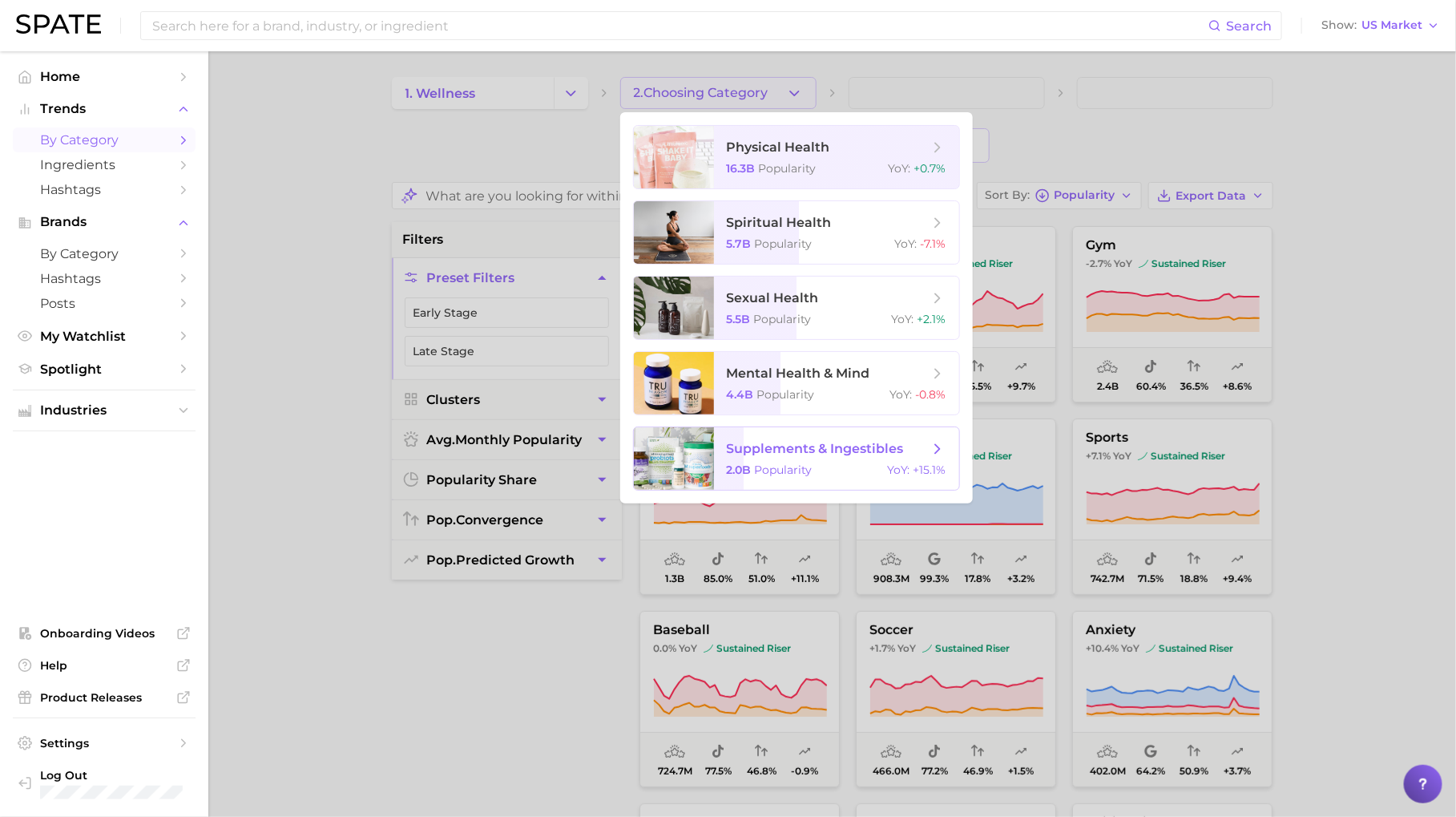
click at [805, 465] on span "Popularity" at bounding box center [783, 470] width 57 height 15
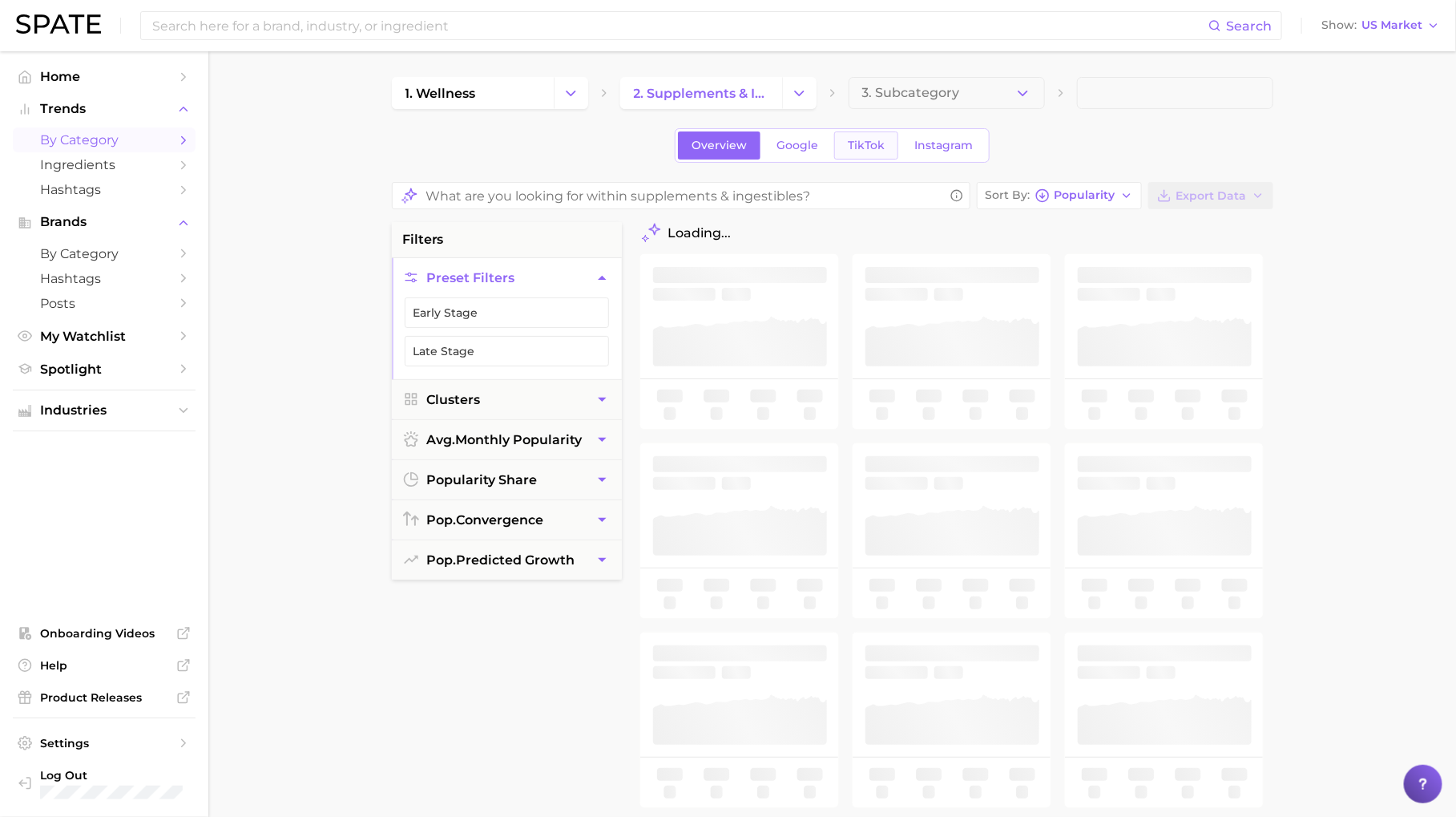
click at [855, 143] on span "TikTok" at bounding box center [866, 145] width 37 height 14
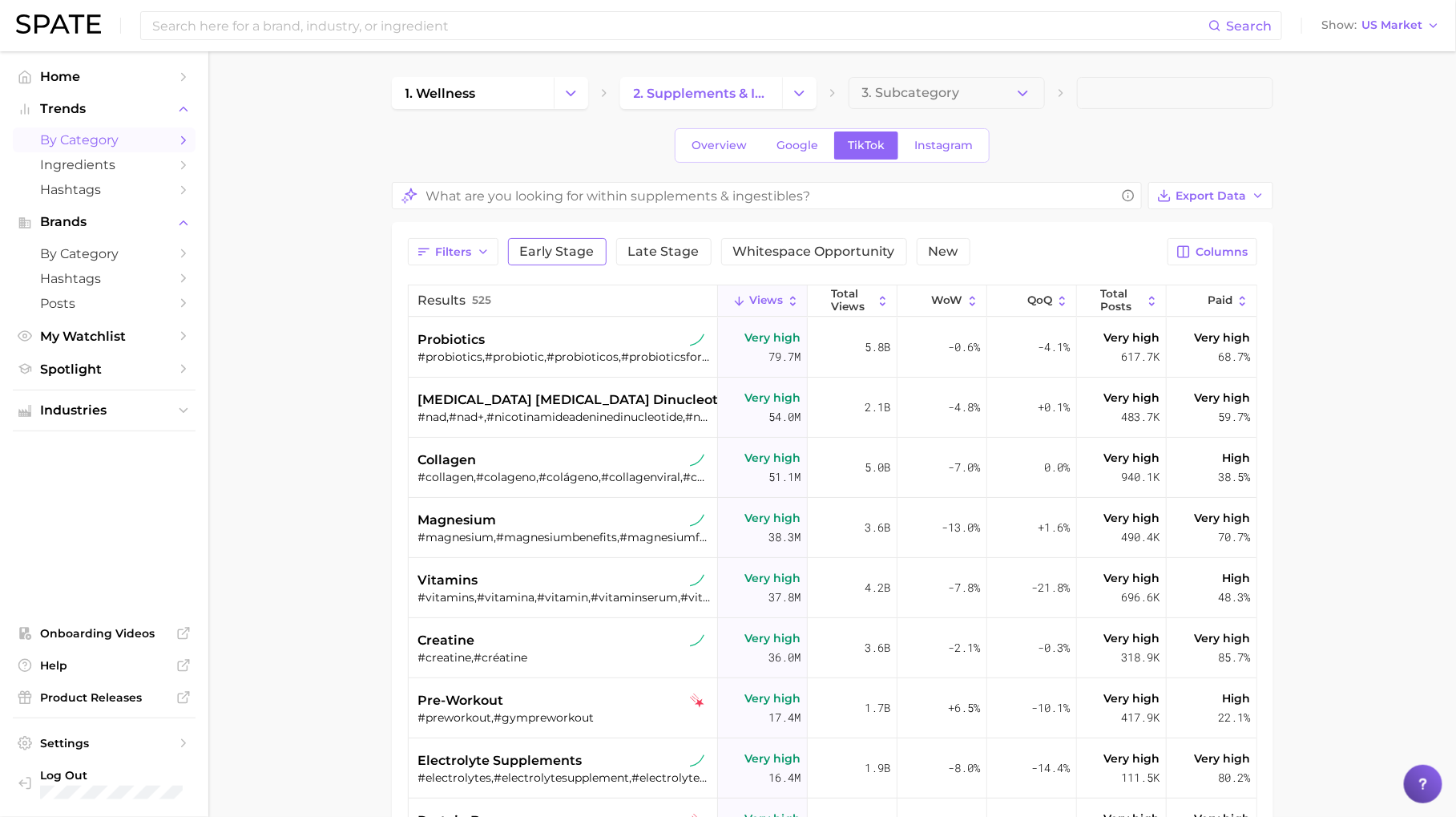
click at [563, 252] on span "Early Stage" at bounding box center [557, 252] width 75 height 13
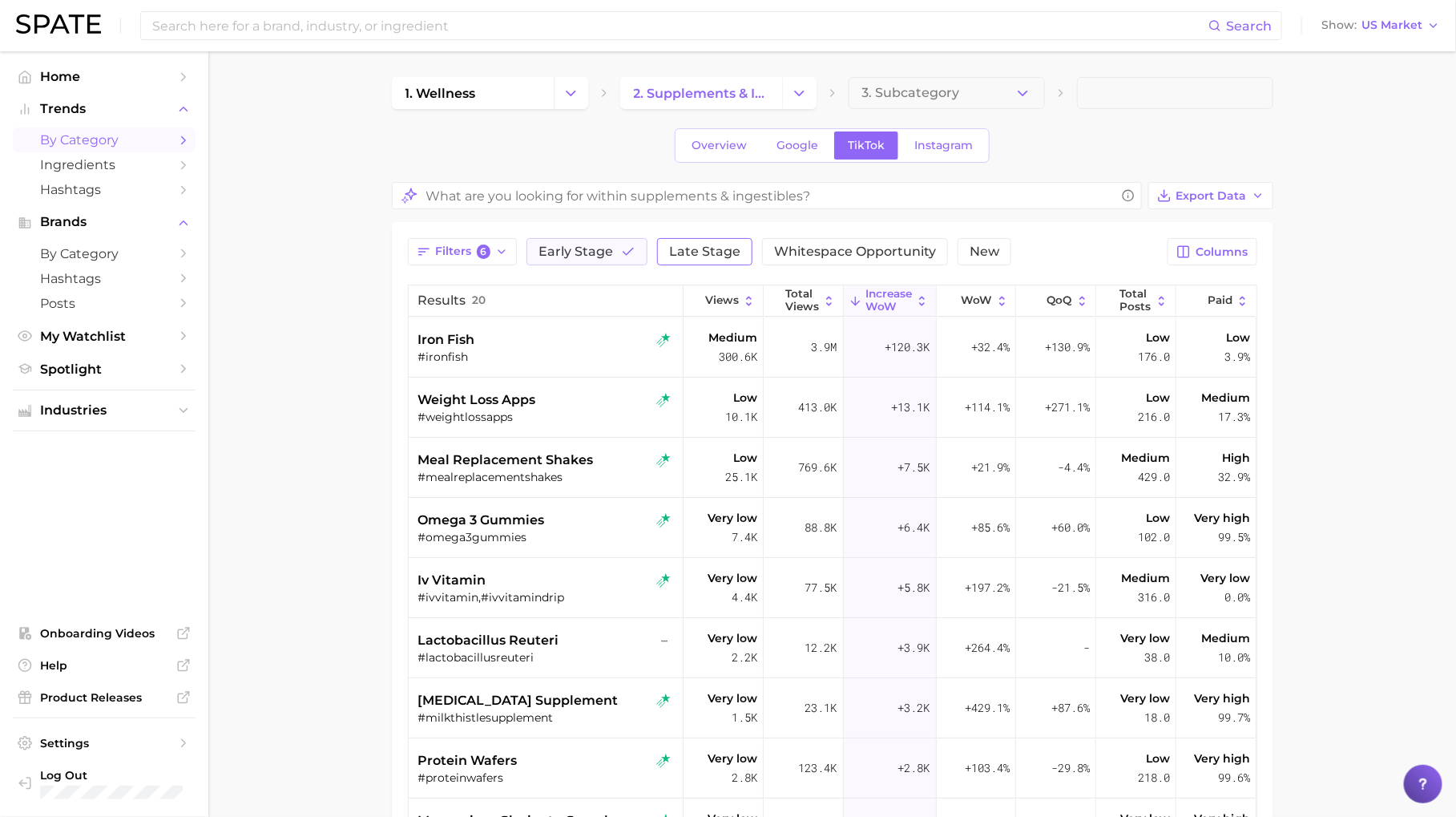
click at [711, 257] on span "Late Stage" at bounding box center [705, 252] width 71 height 13
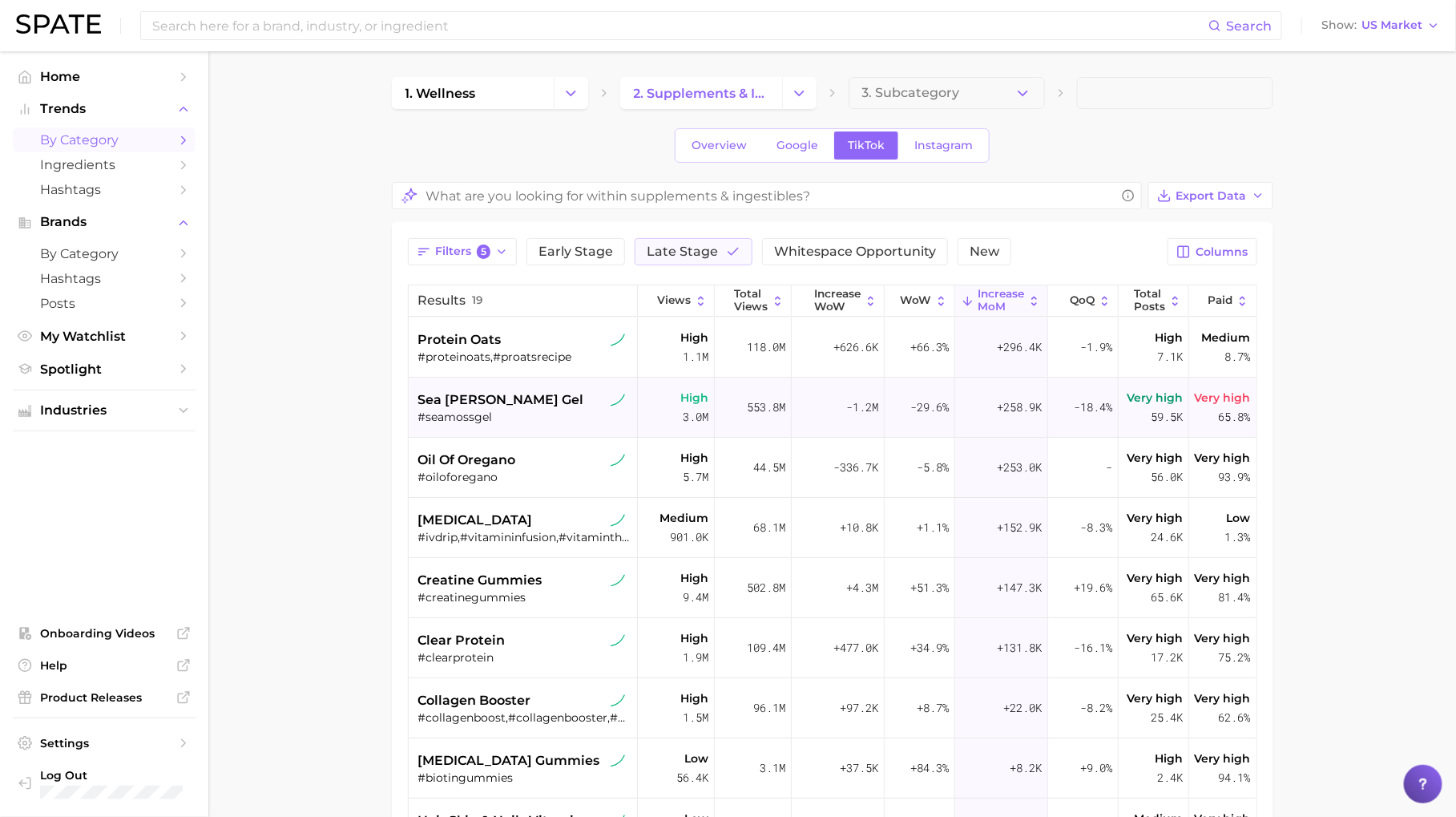
click at [1008, 426] on div "+258.9k" at bounding box center [1001, 407] width 93 height 60
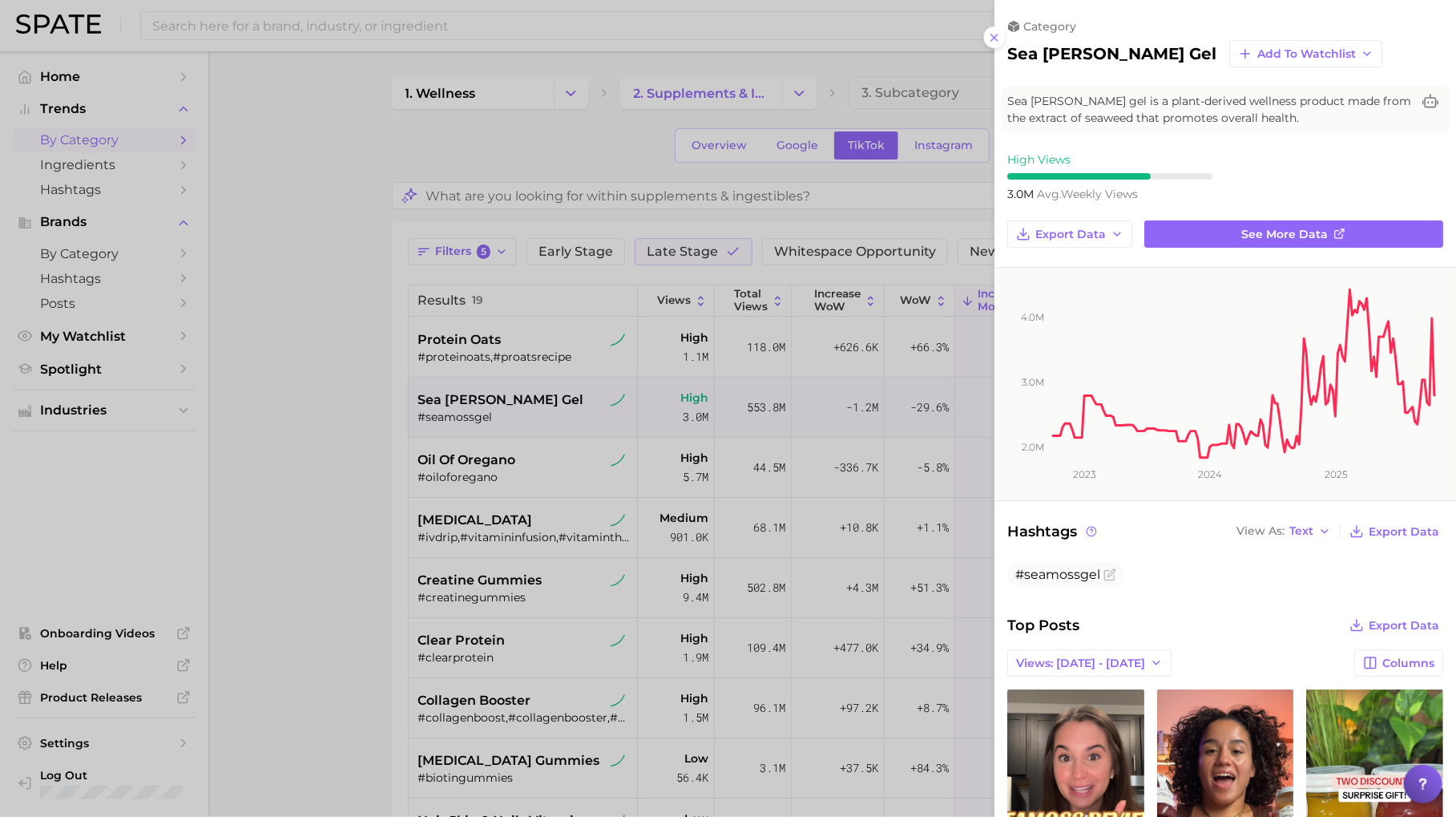
click at [352, 216] on div at bounding box center [728, 408] width 1456 height 817
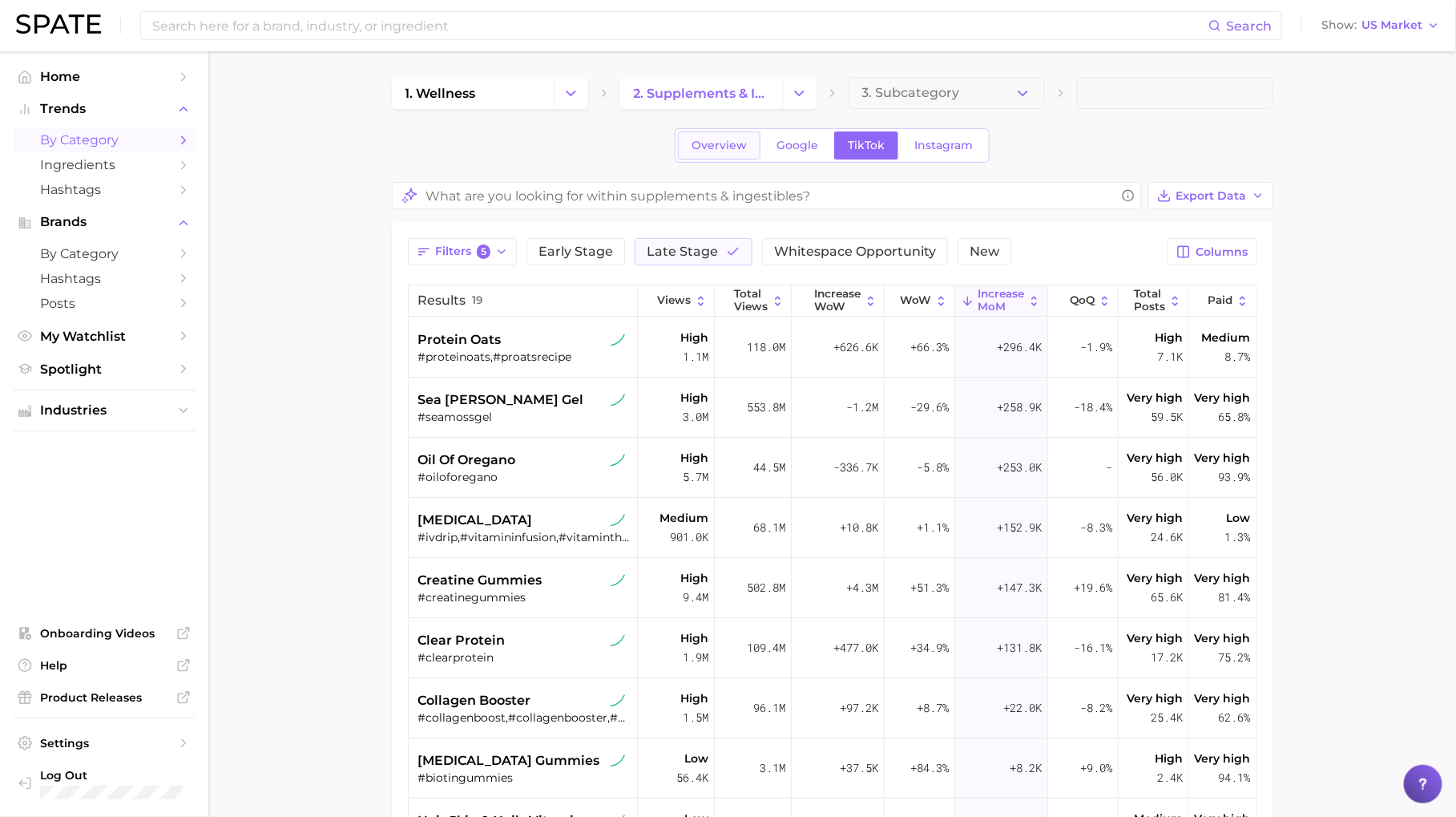
click at [718, 139] on span "Overview" at bounding box center [719, 145] width 55 height 14
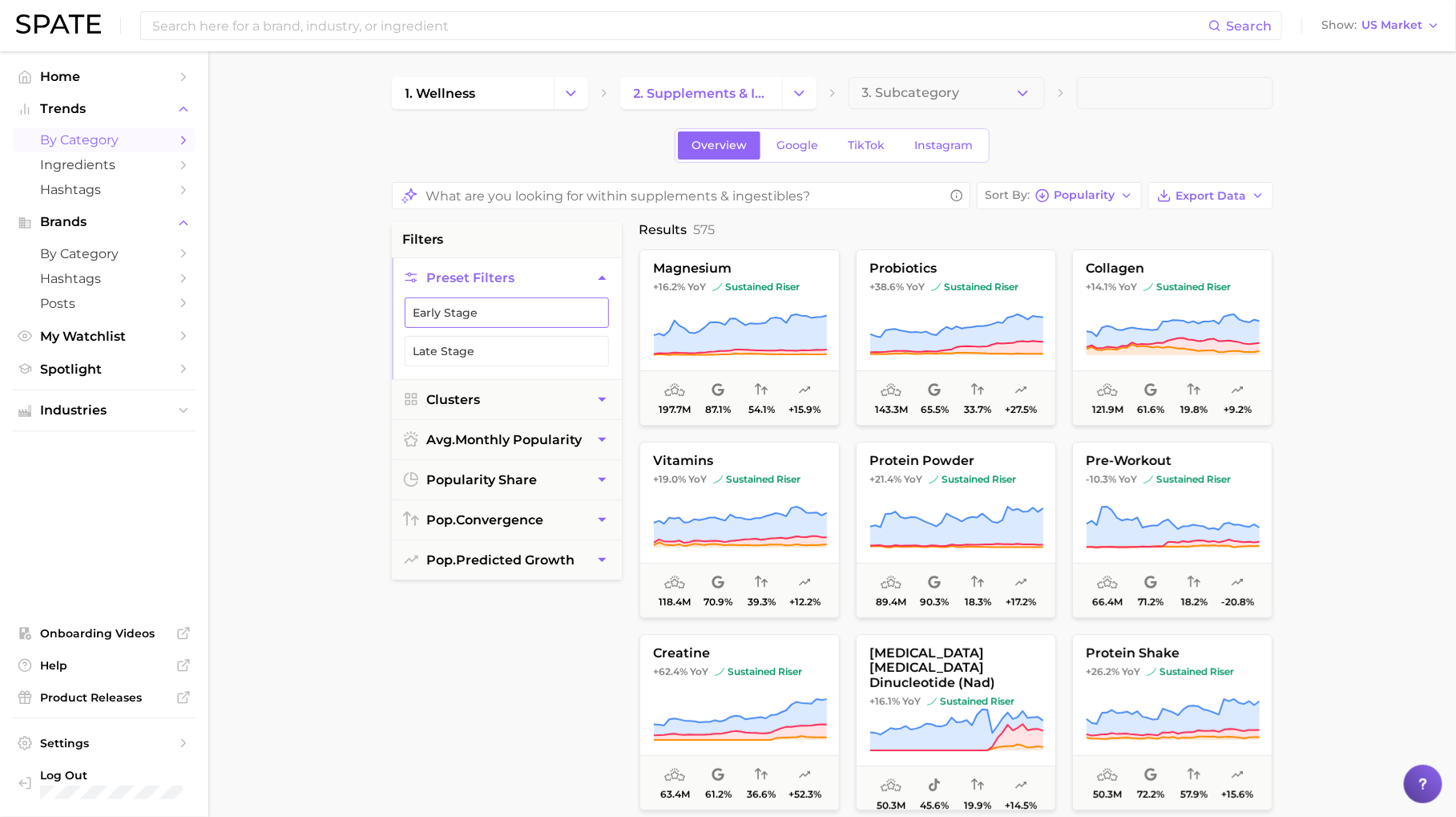
click at [577, 310] on button "Early Stage" at bounding box center [507, 312] width 204 height 30
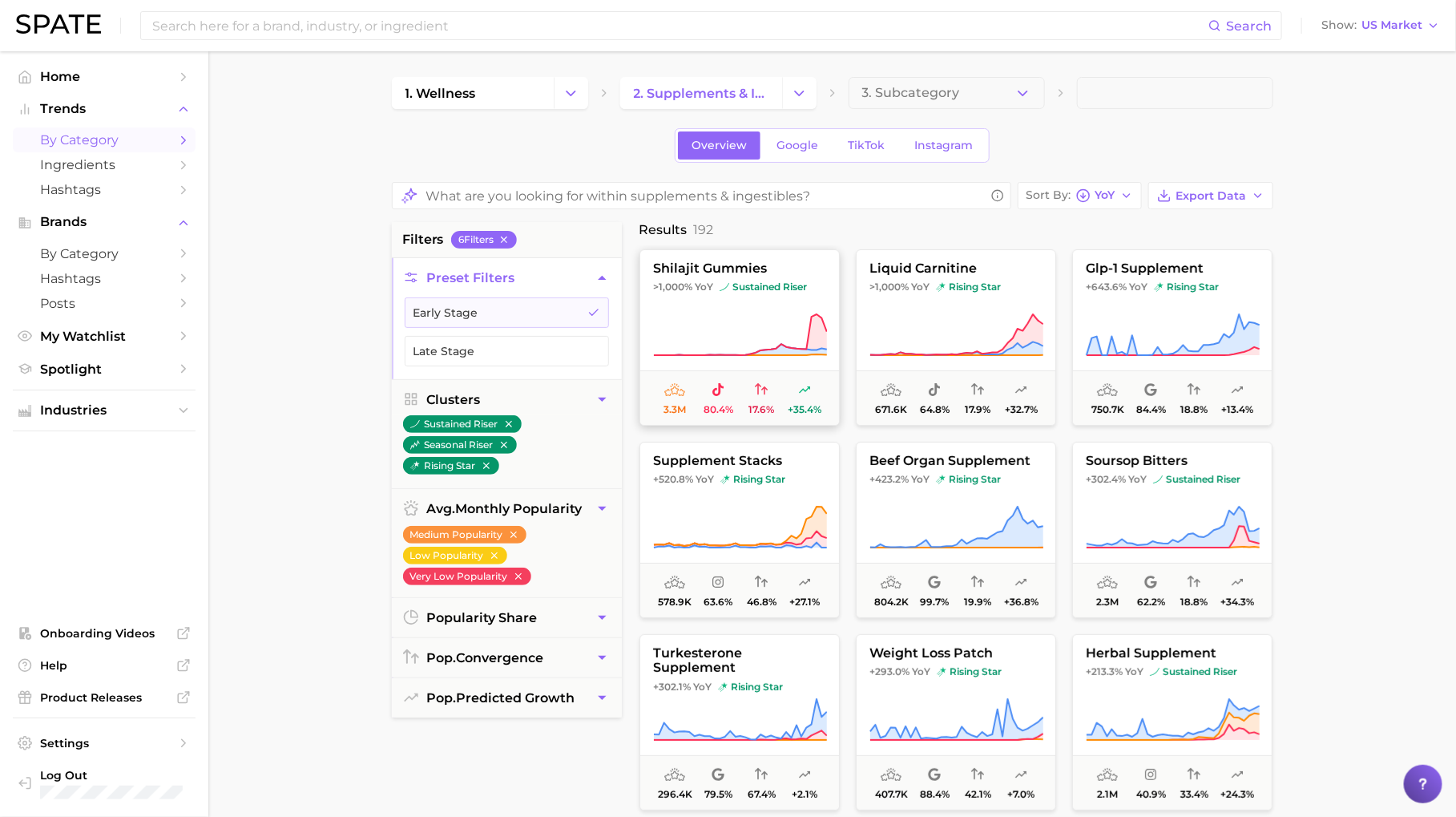
click at [768, 313] on icon at bounding box center [740, 335] width 174 height 45
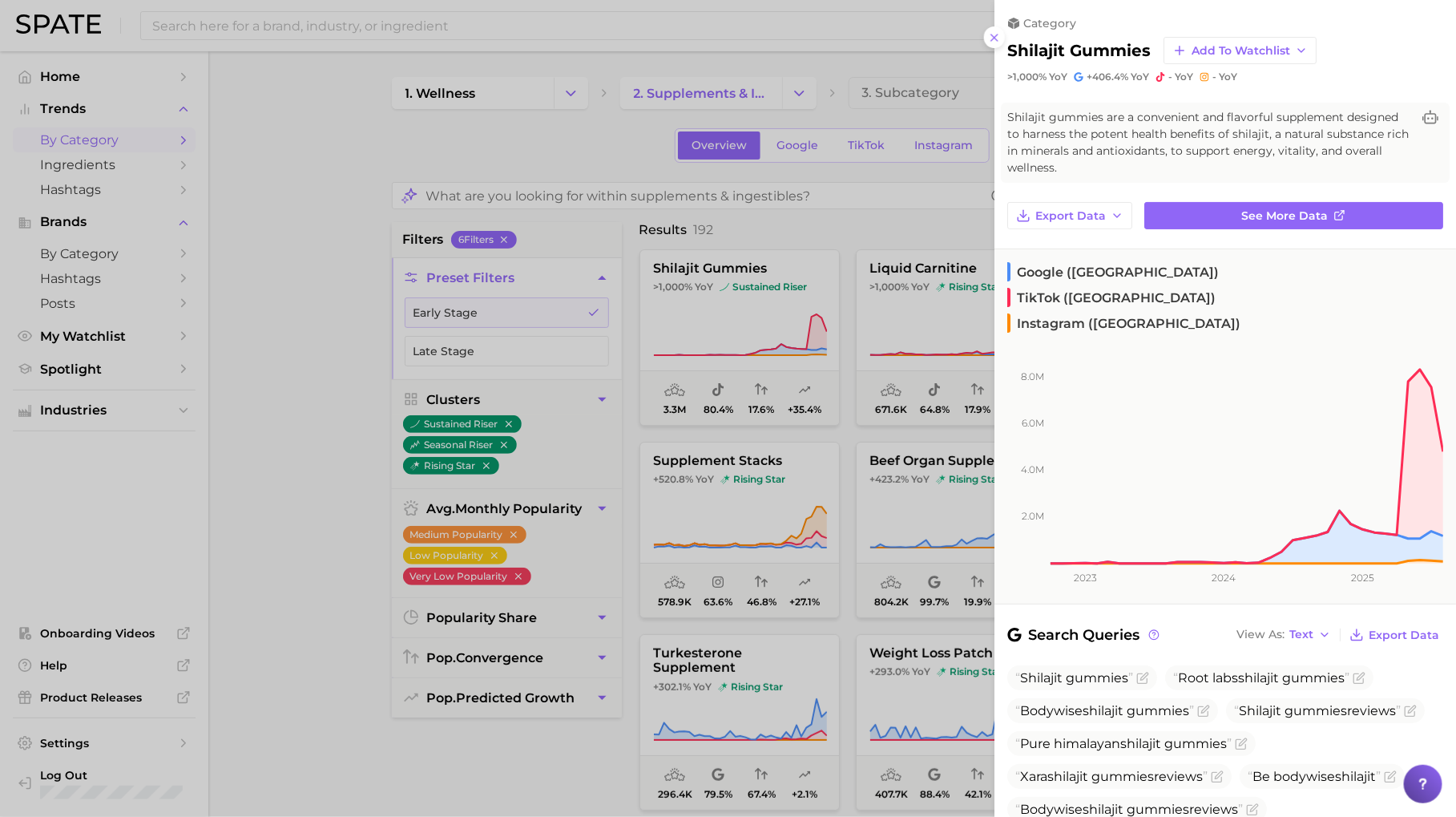
click at [779, 369] on div at bounding box center [728, 408] width 1456 height 817
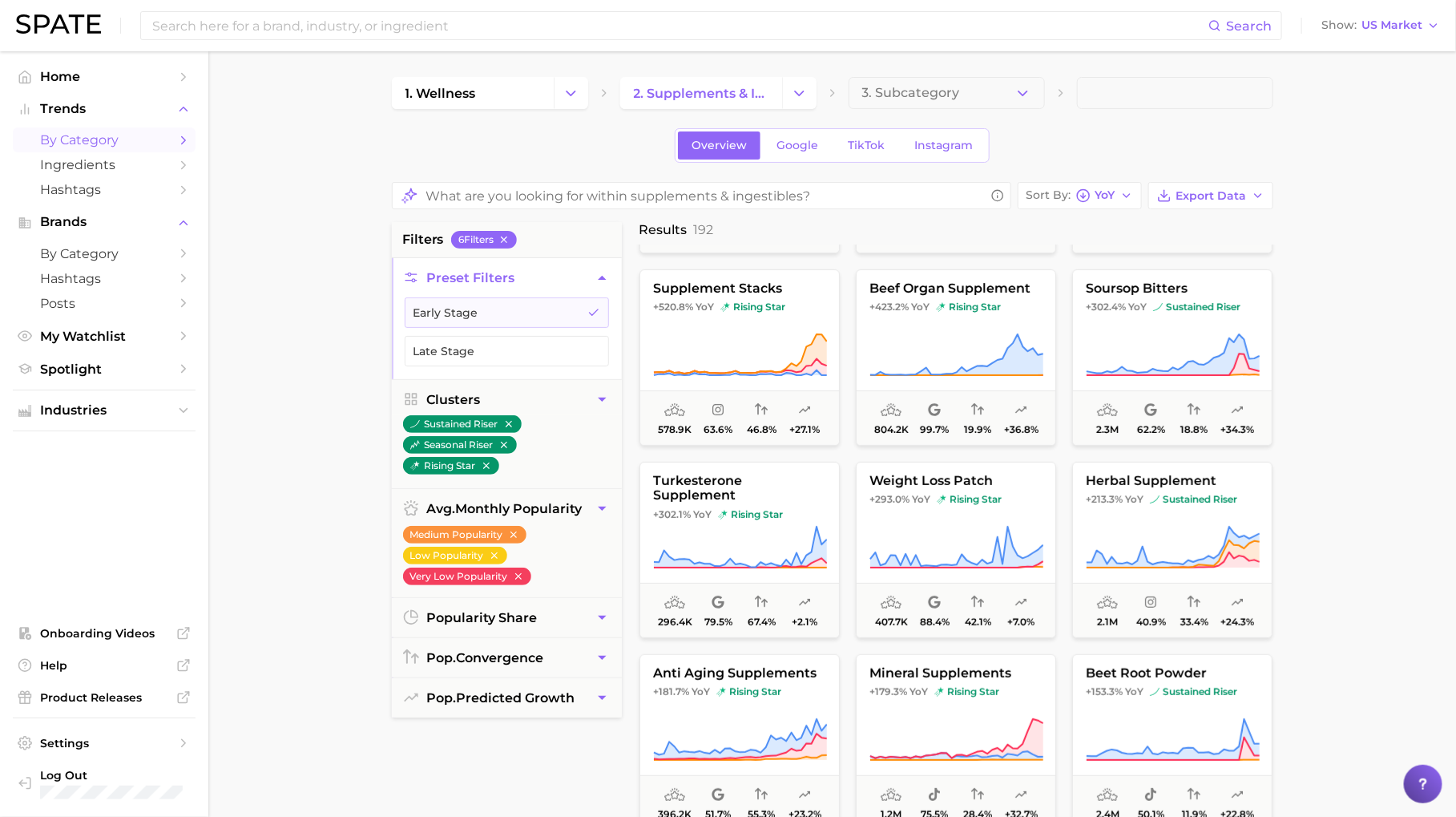
scroll to position [250, 0]
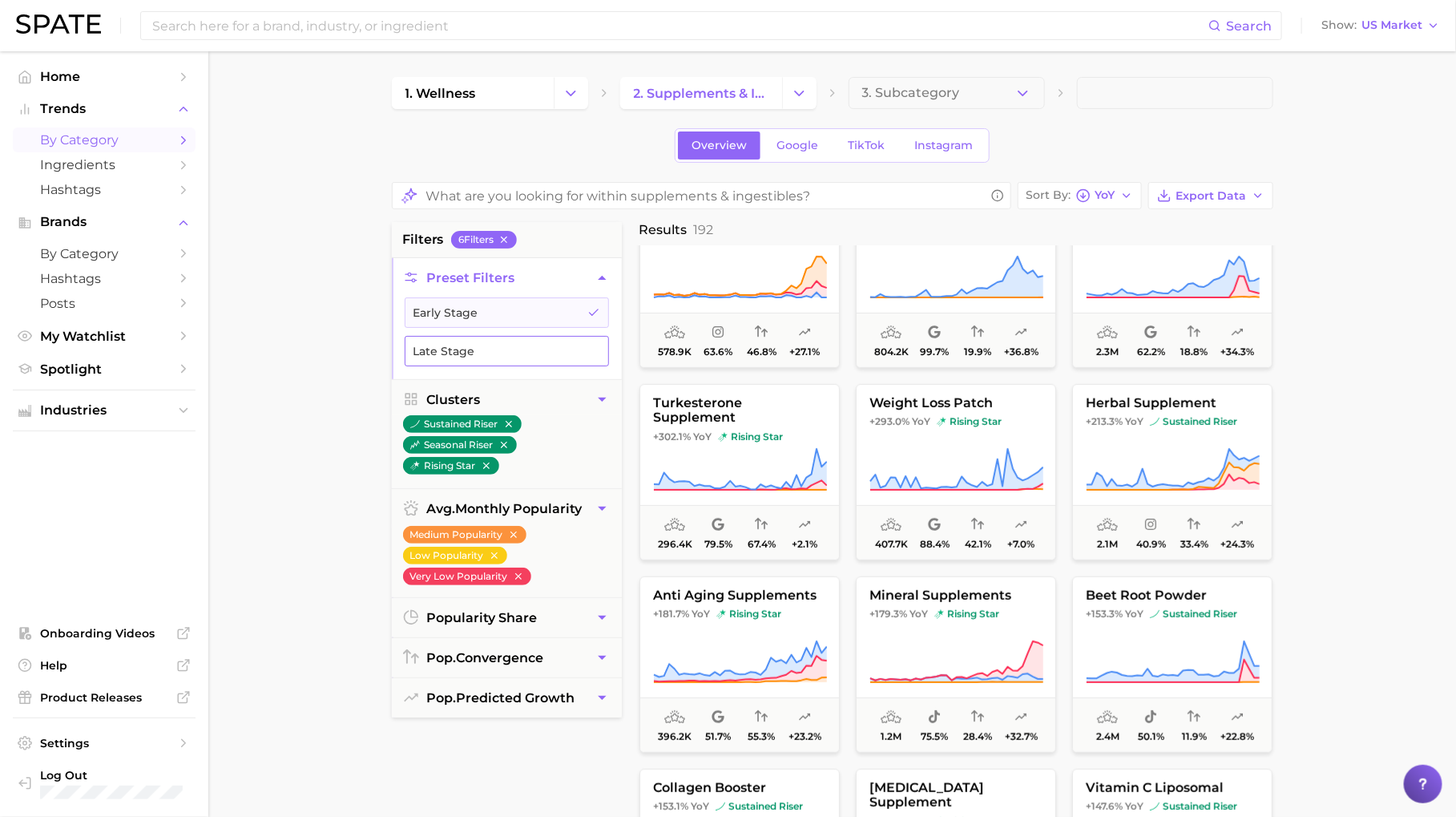
click at [586, 353] on button "Late Stage" at bounding box center [507, 351] width 204 height 30
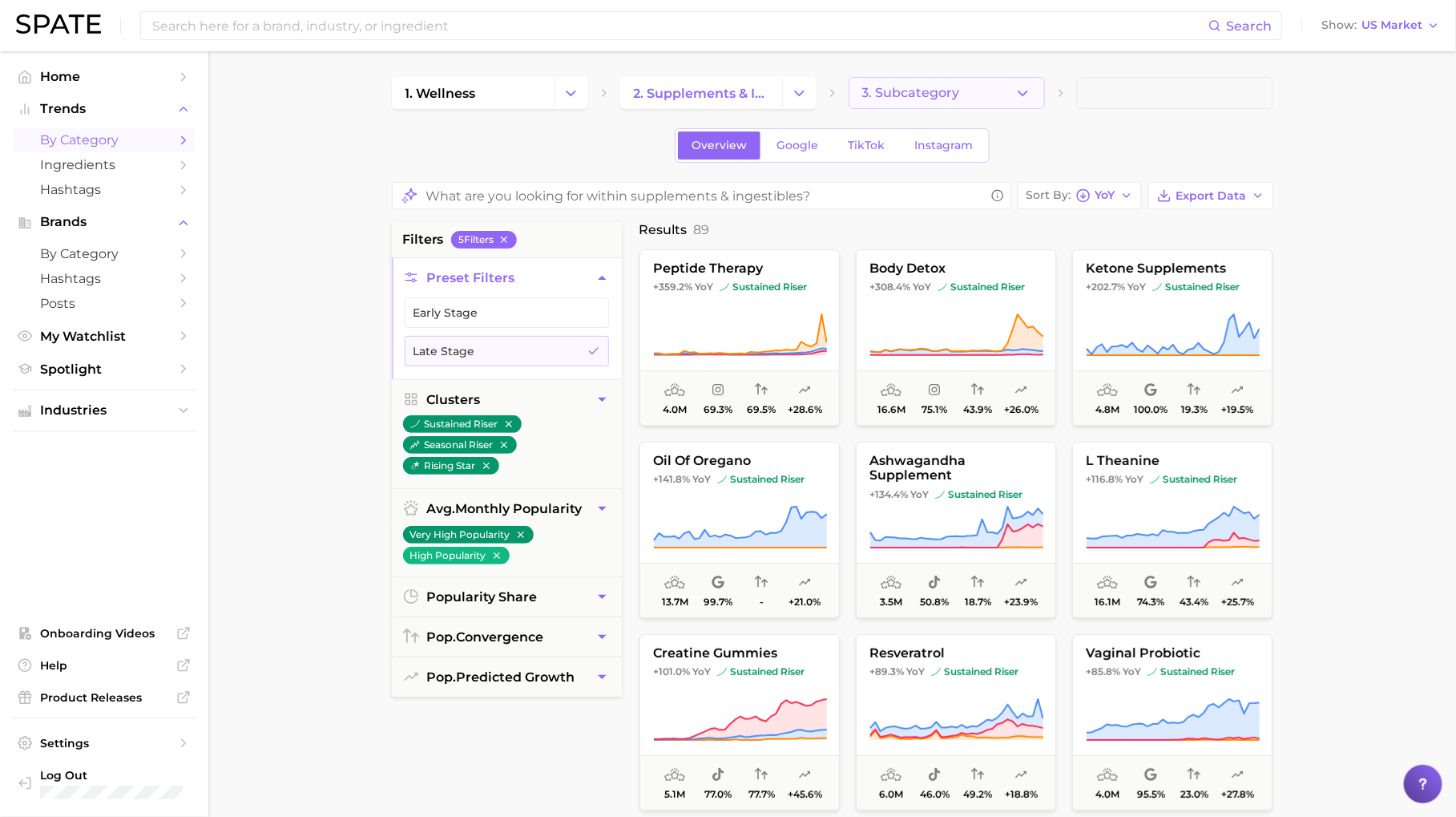
click at [884, 90] on span "3. Subcategory" at bounding box center [911, 93] width 98 height 15
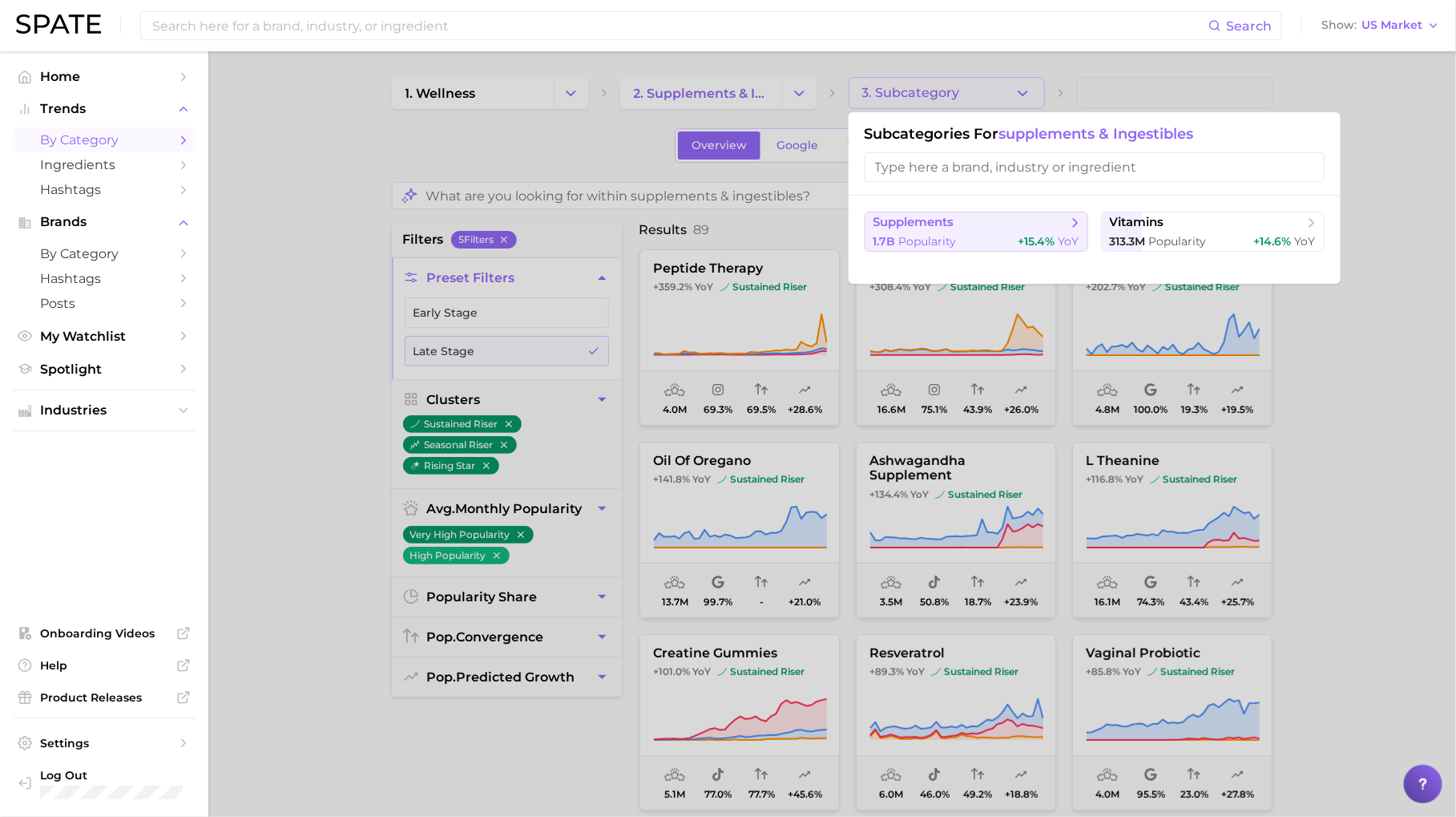
click at [1050, 236] on span "+15.4%" at bounding box center [1037, 241] width 37 height 15
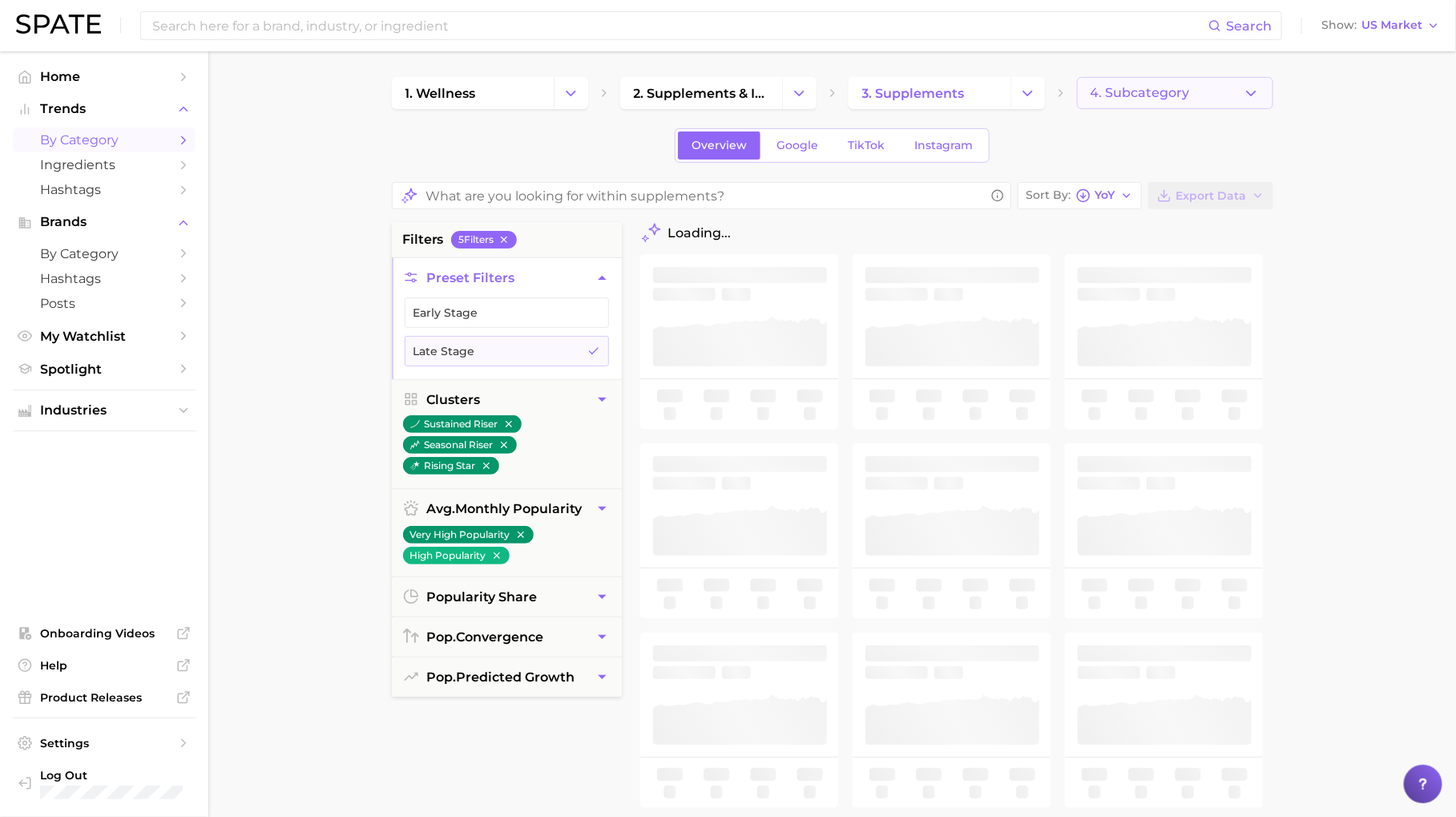
click at [1121, 93] on span "4. Subcategory" at bounding box center [1140, 93] width 99 height 15
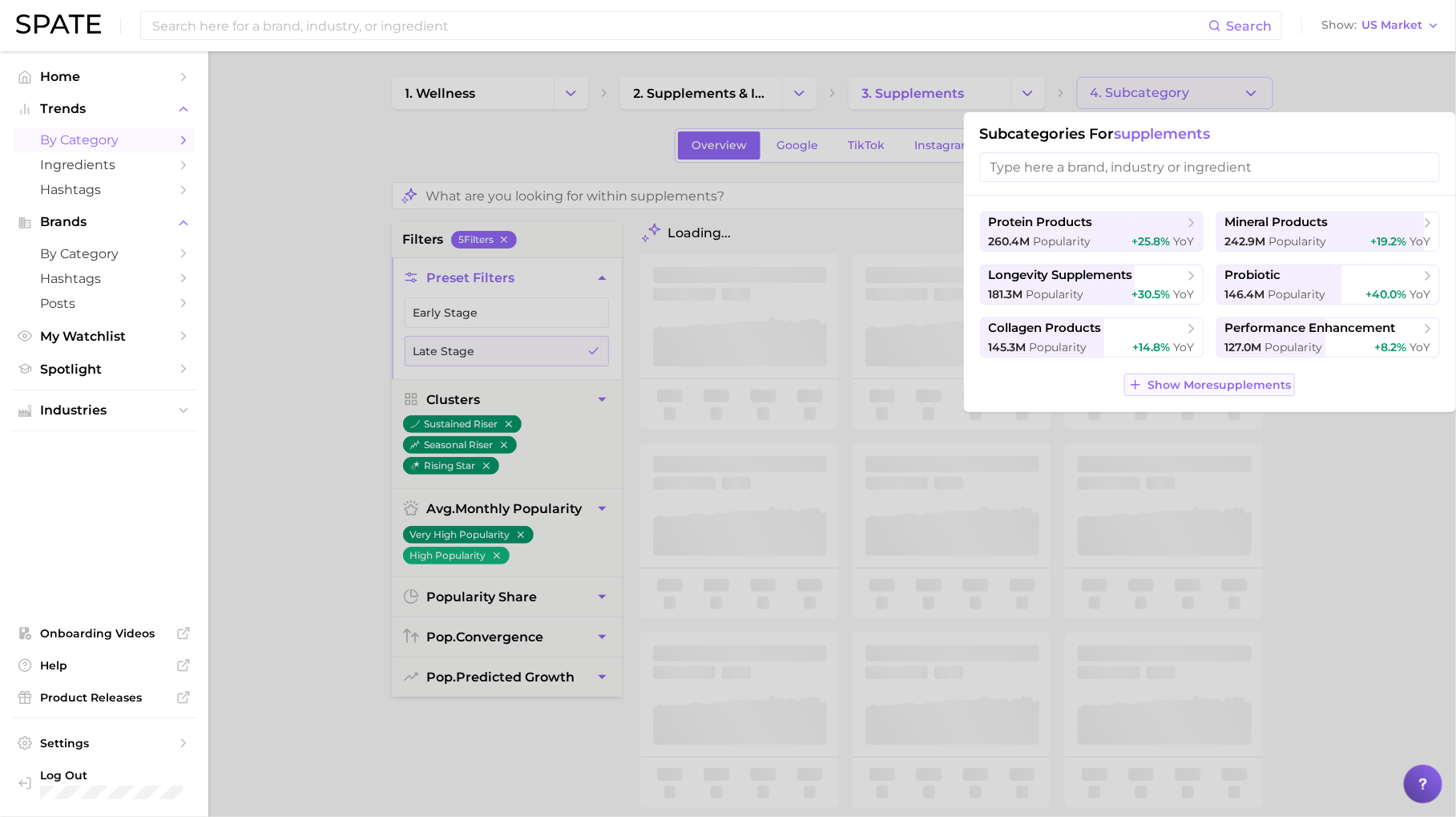
click at [1180, 382] on span "Show More supplements" at bounding box center [1219, 385] width 144 height 14
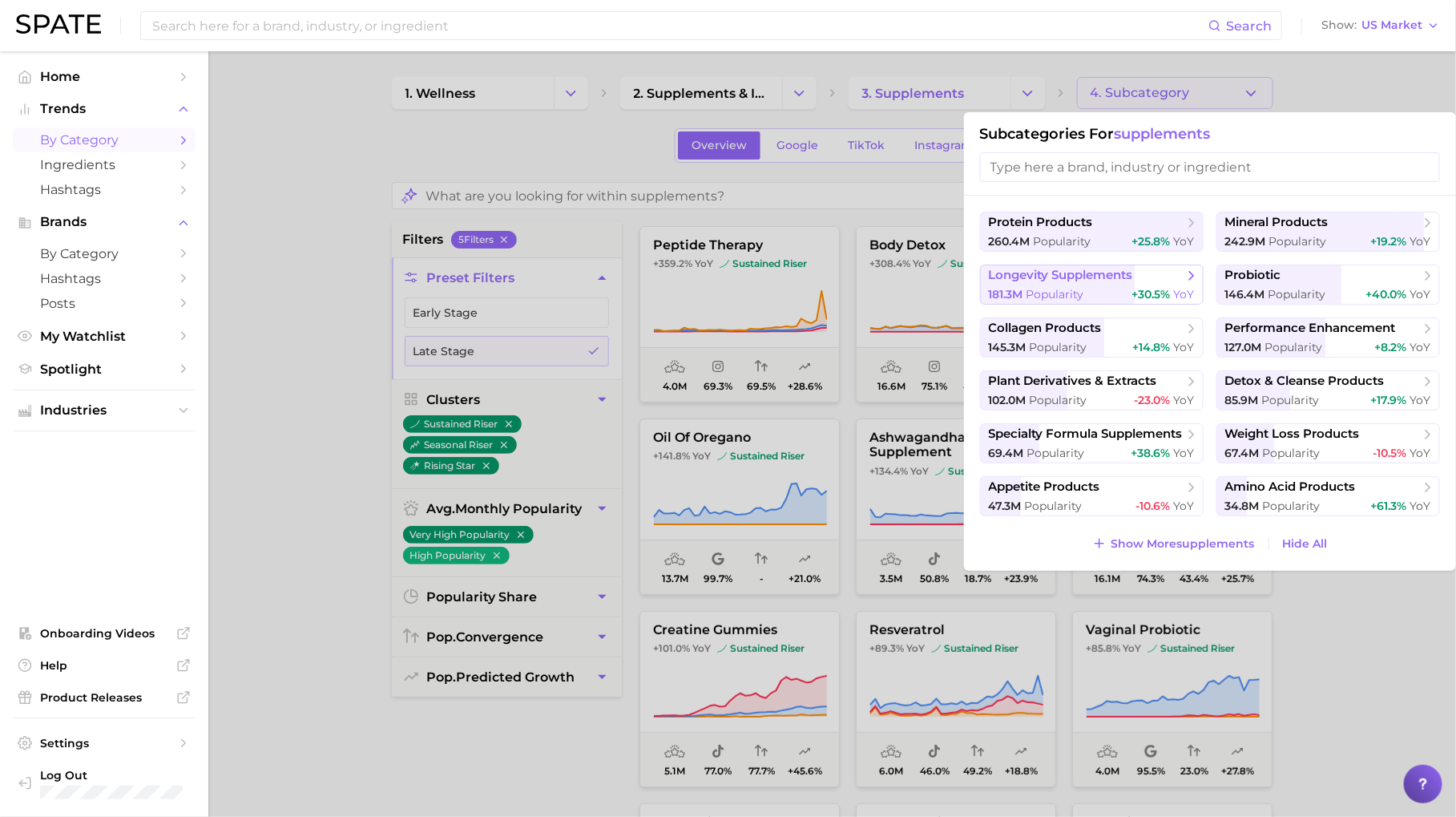
click at [1041, 296] on span "Popularity" at bounding box center [1055, 294] width 57 height 15
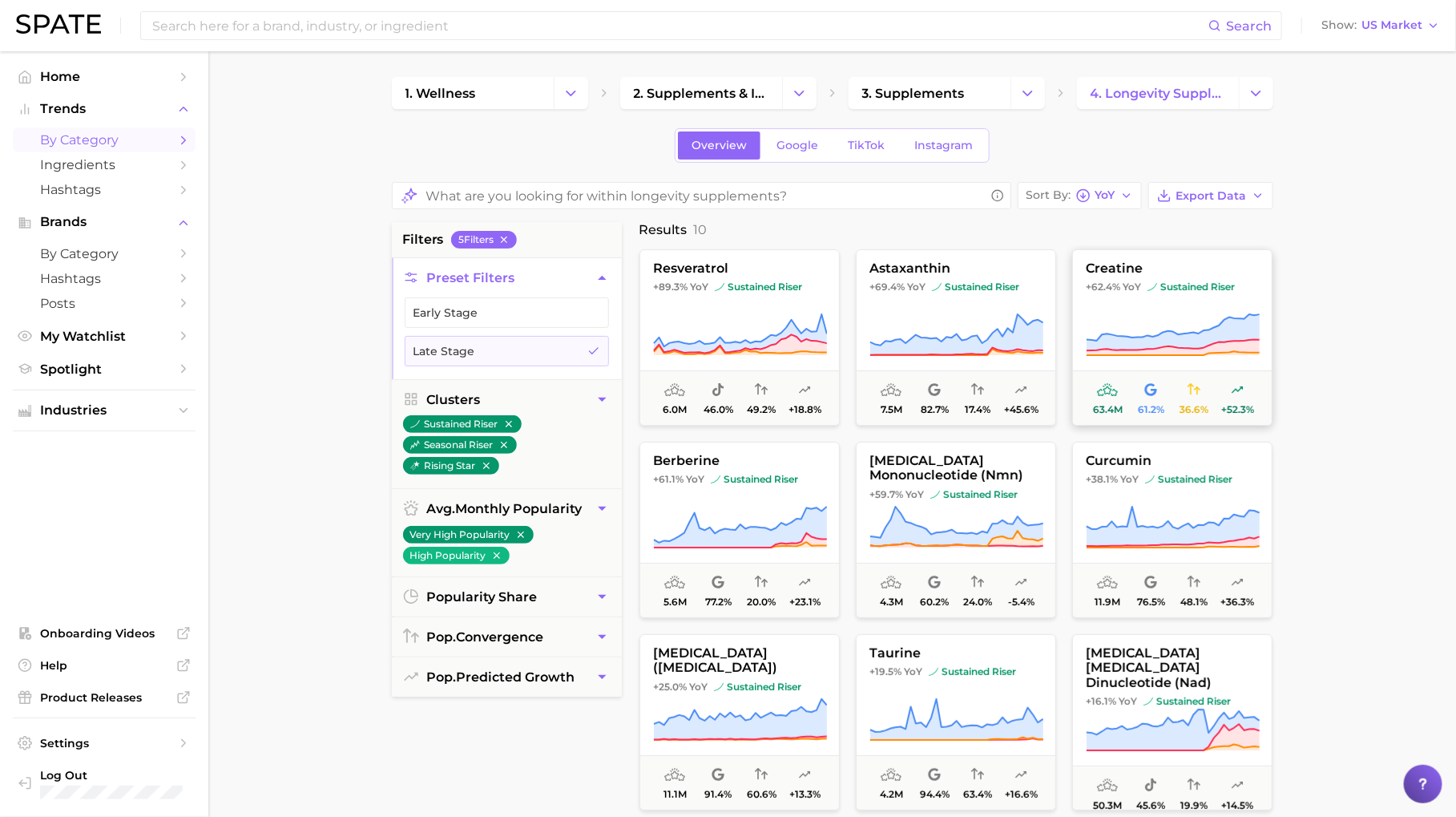
click at [1121, 351] on icon at bounding box center [1173, 347] width 173 height 16
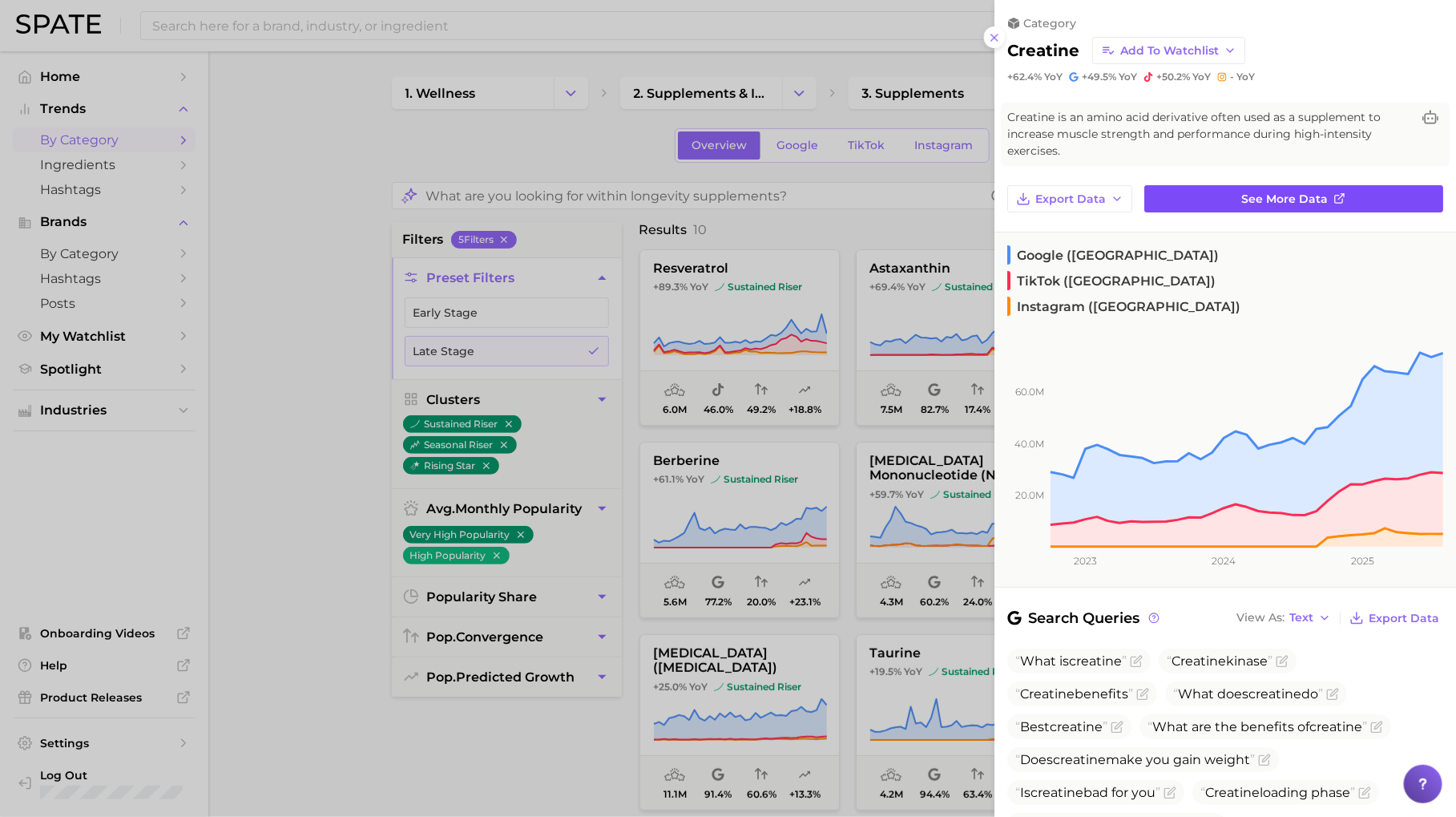
click at [1151, 203] on link "See more data" at bounding box center [1294, 198] width 299 height 27
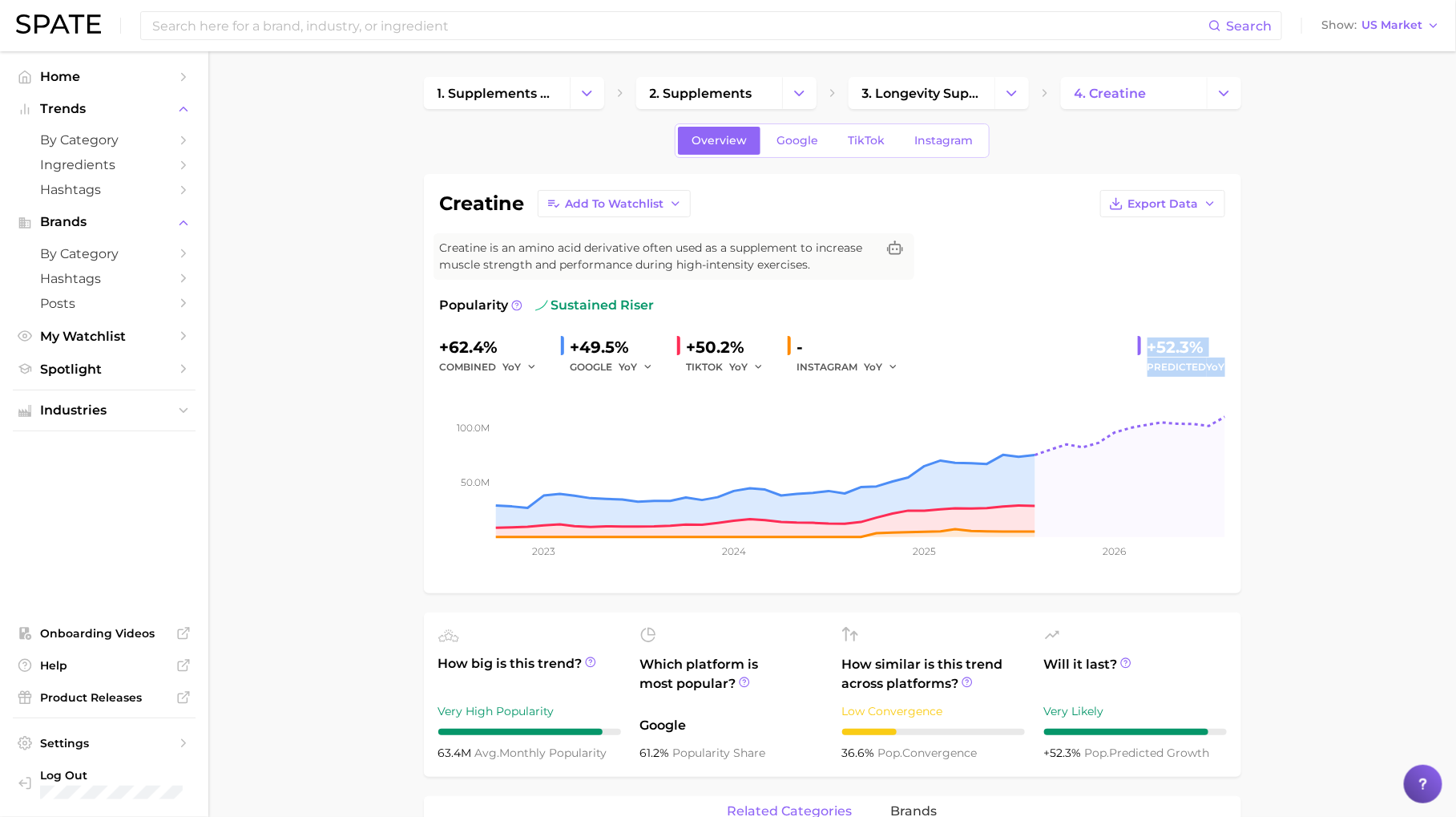
drag, startPoint x: 1148, startPoint y: 342, endPoint x: 1231, endPoint y: 369, distance: 87.3
click at [1231, 369] on div "creatine Add to Watchlist Export Data Creatine is an amino acid derivative ofte…" at bounding box center [833, 383] width 818 height 419
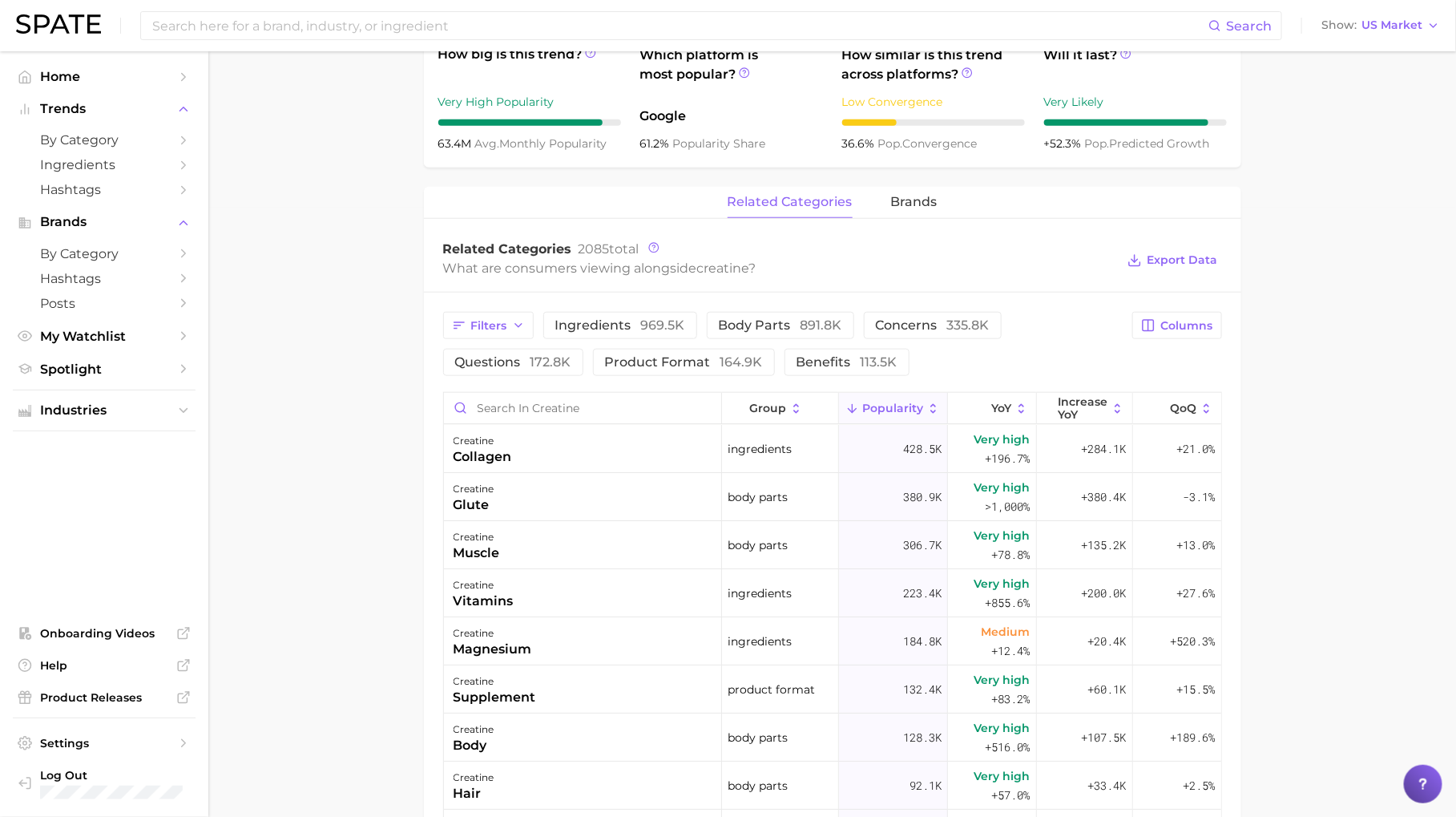
scroll to position [610, 0]
click at [824, 359] on span "benefits 113.5k" at bounding box center [847, 361] width 101 height 13
click at [1087, 411] on span "Increase YoY" at bounding box center [1082, 406] width 50 height 25
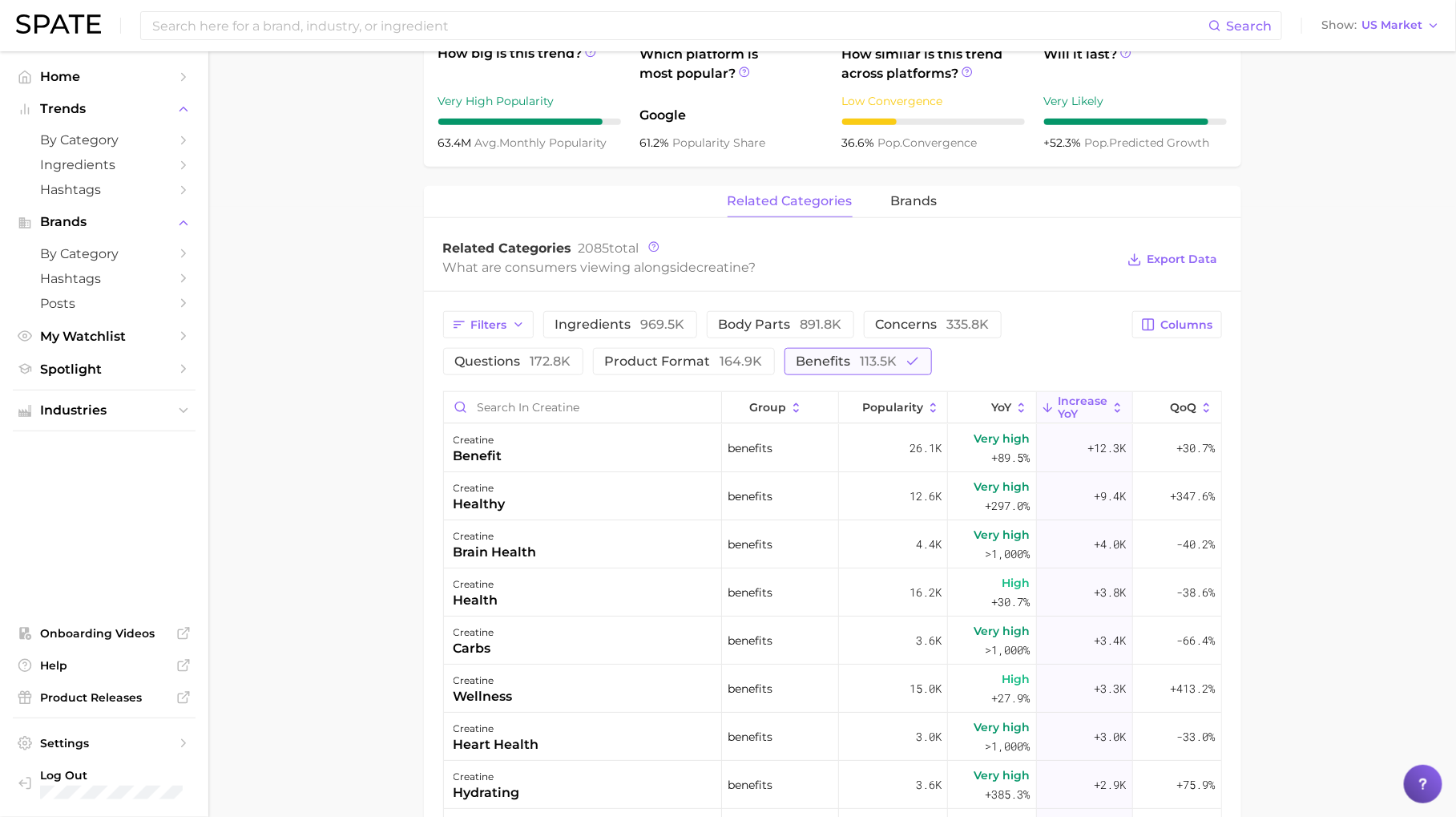
click at [875, 355] on span "113.5k" at bounding box center [879, 360] width 37 height 16
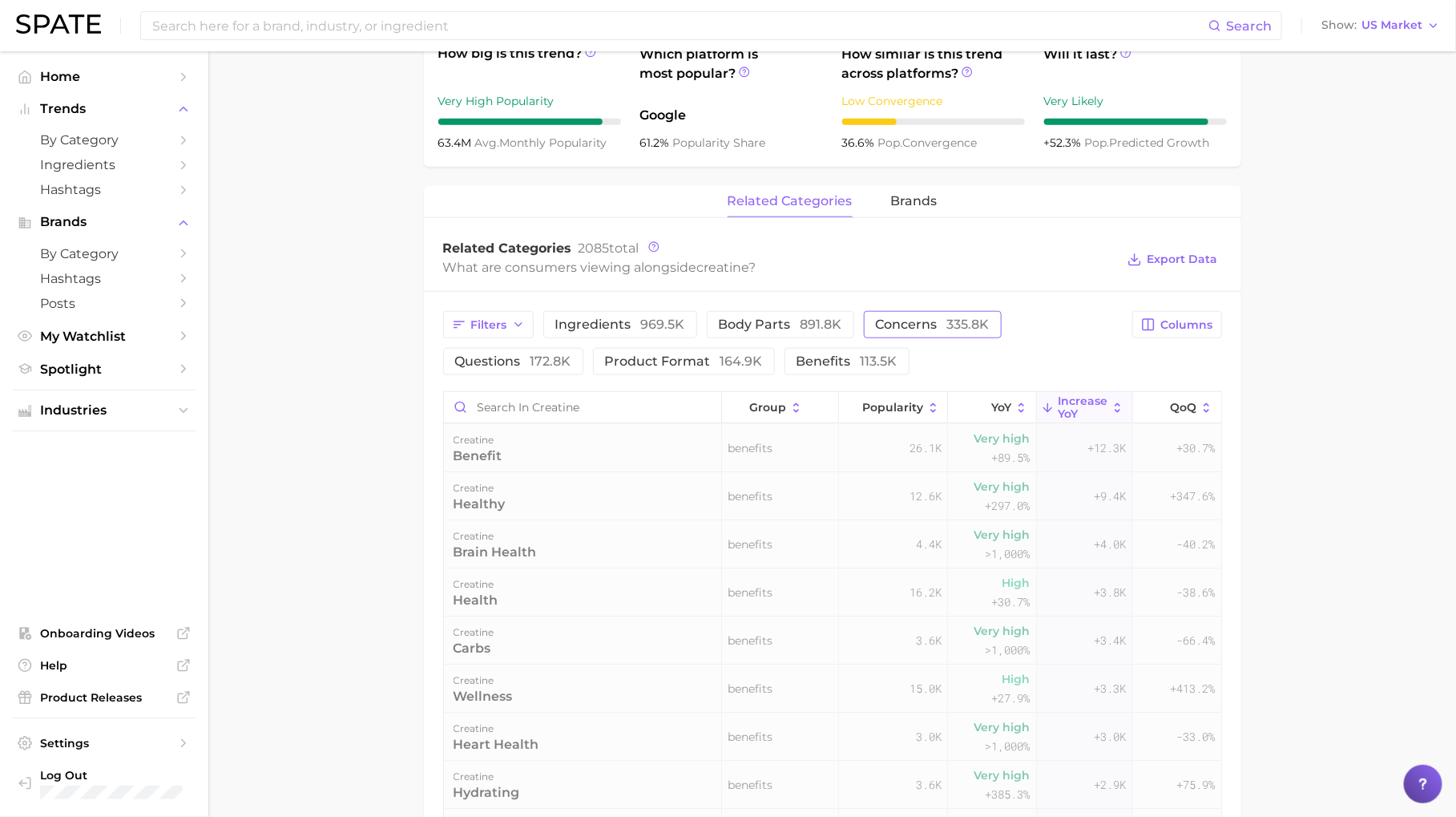
click at [913, 331] on button "concerns 335.8k" at bounding box center [933, 324] width 138 height 27
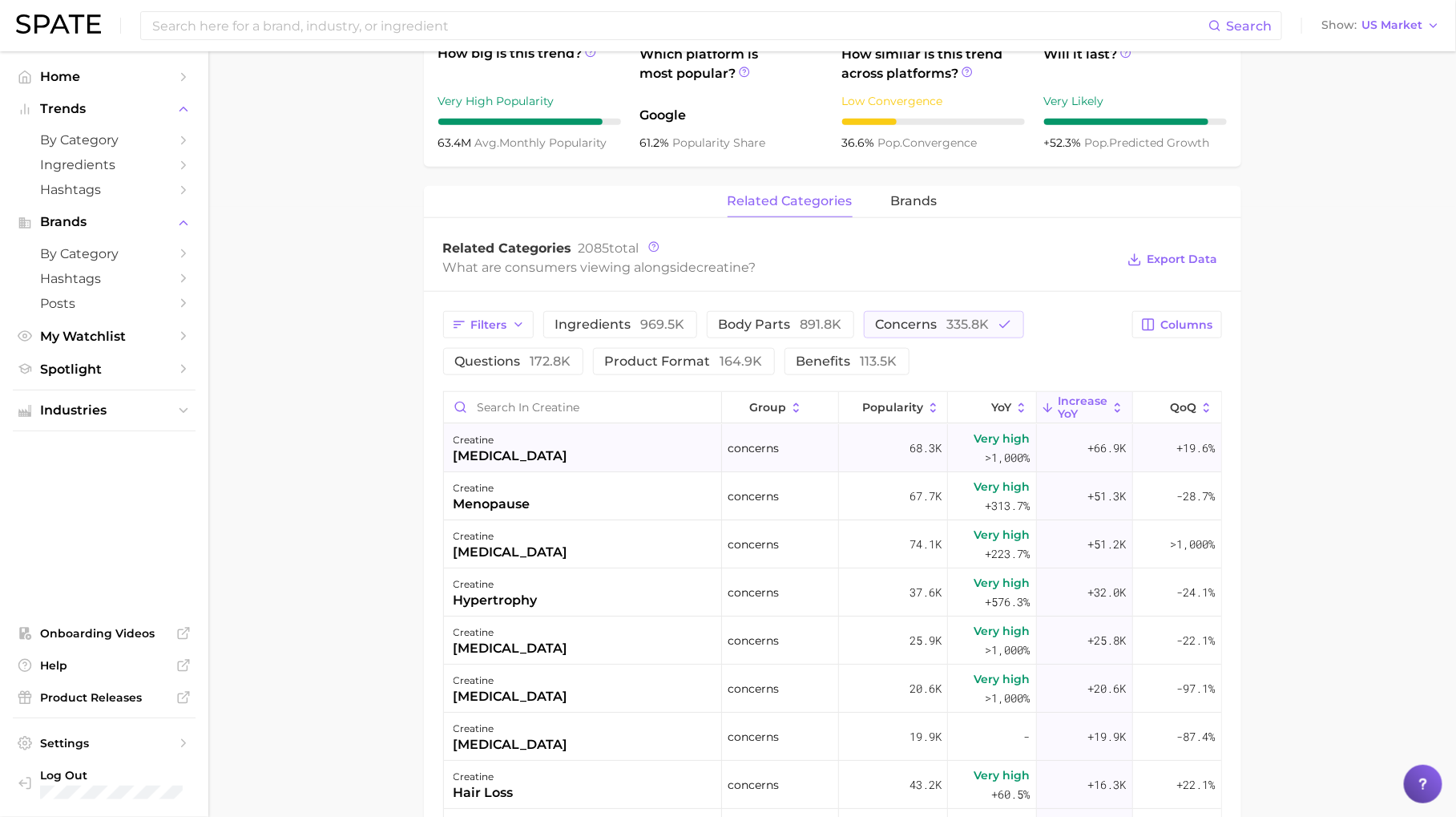
click at [571, 452] on div "creatine perimenopause" at bounding box center [584, 448] width 279 height 48
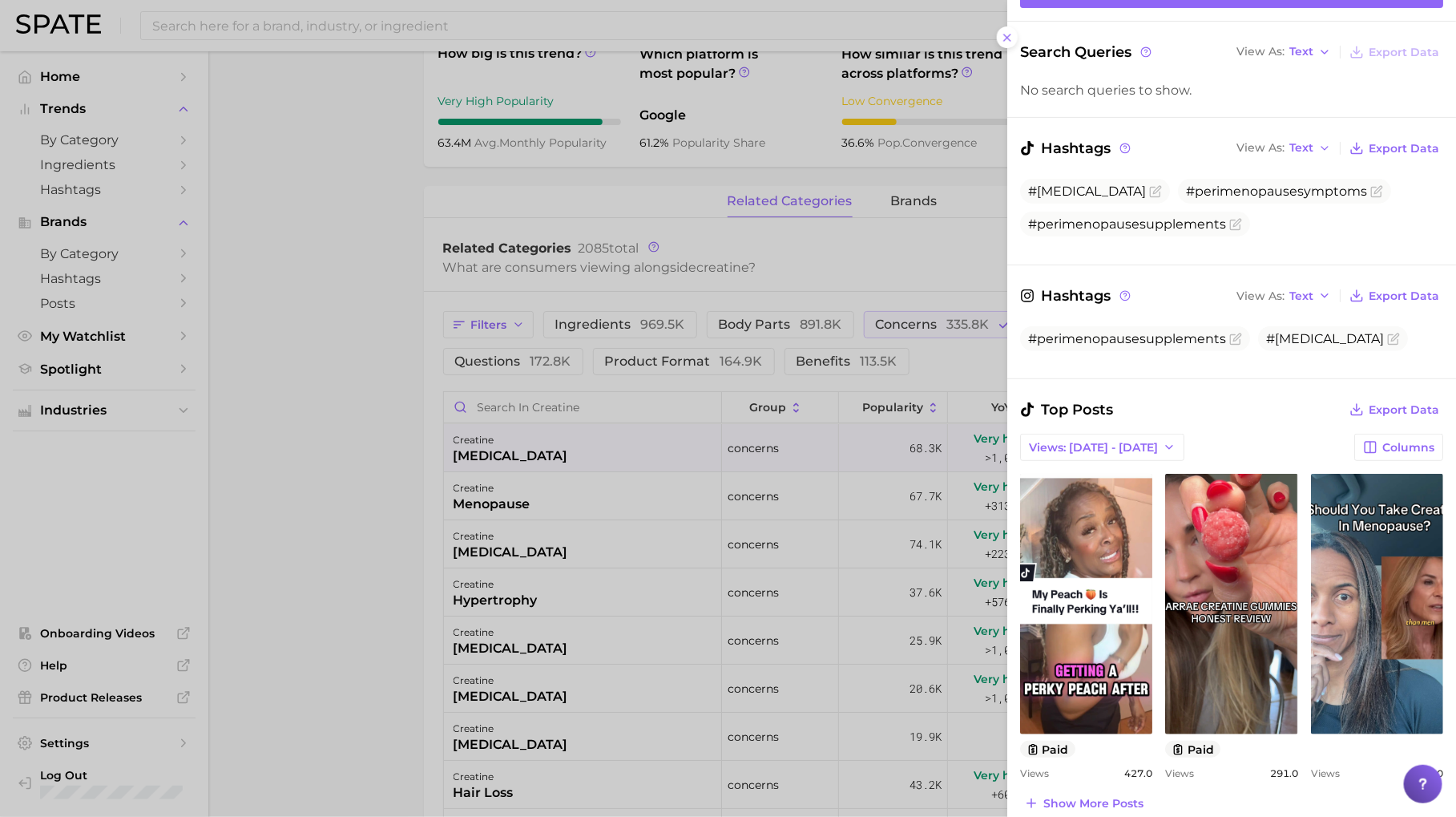
scroll to position [371, 0]
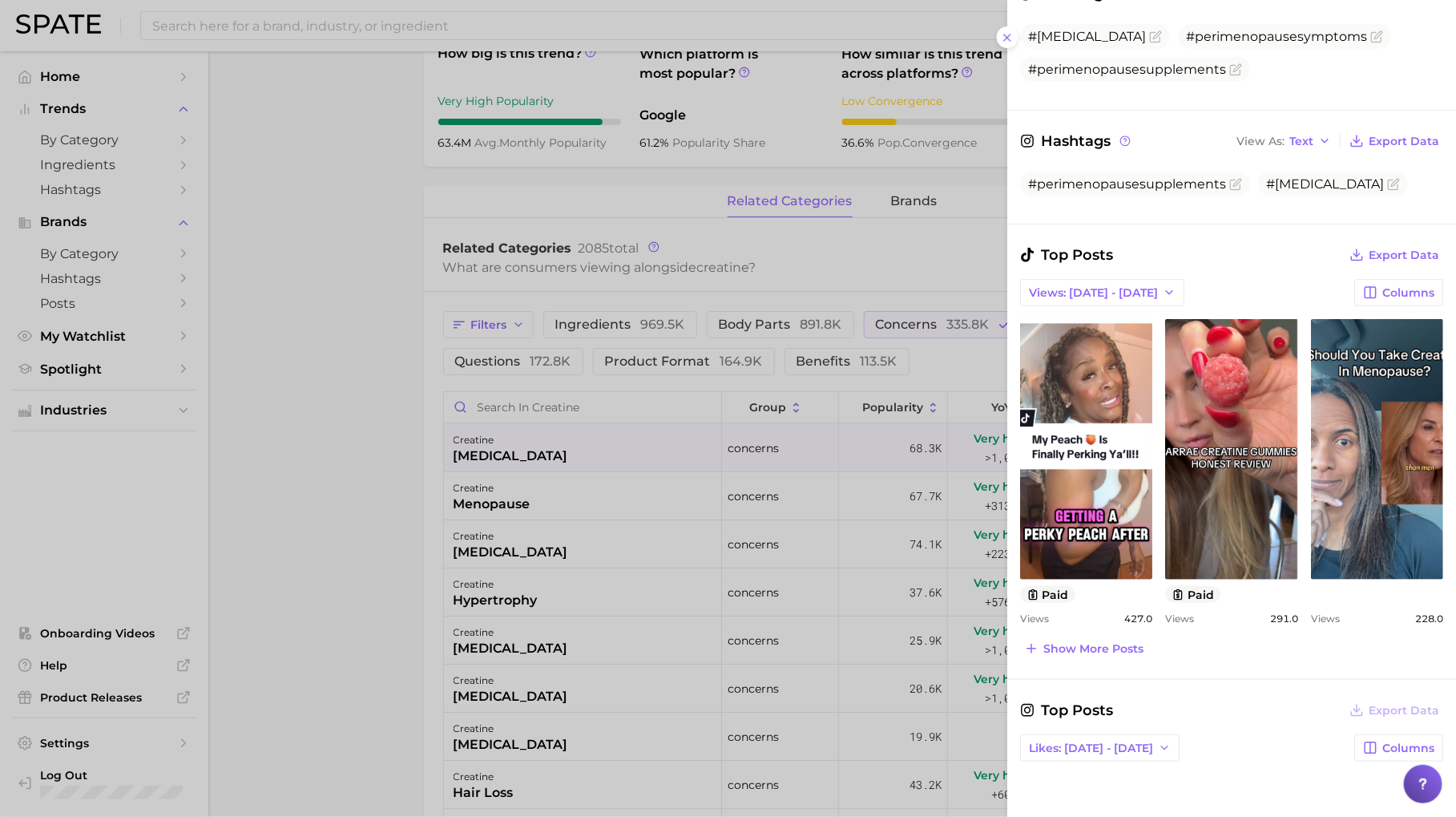
click at [691, 668] on div at bounding box center [728, 408] width 1456 height 817
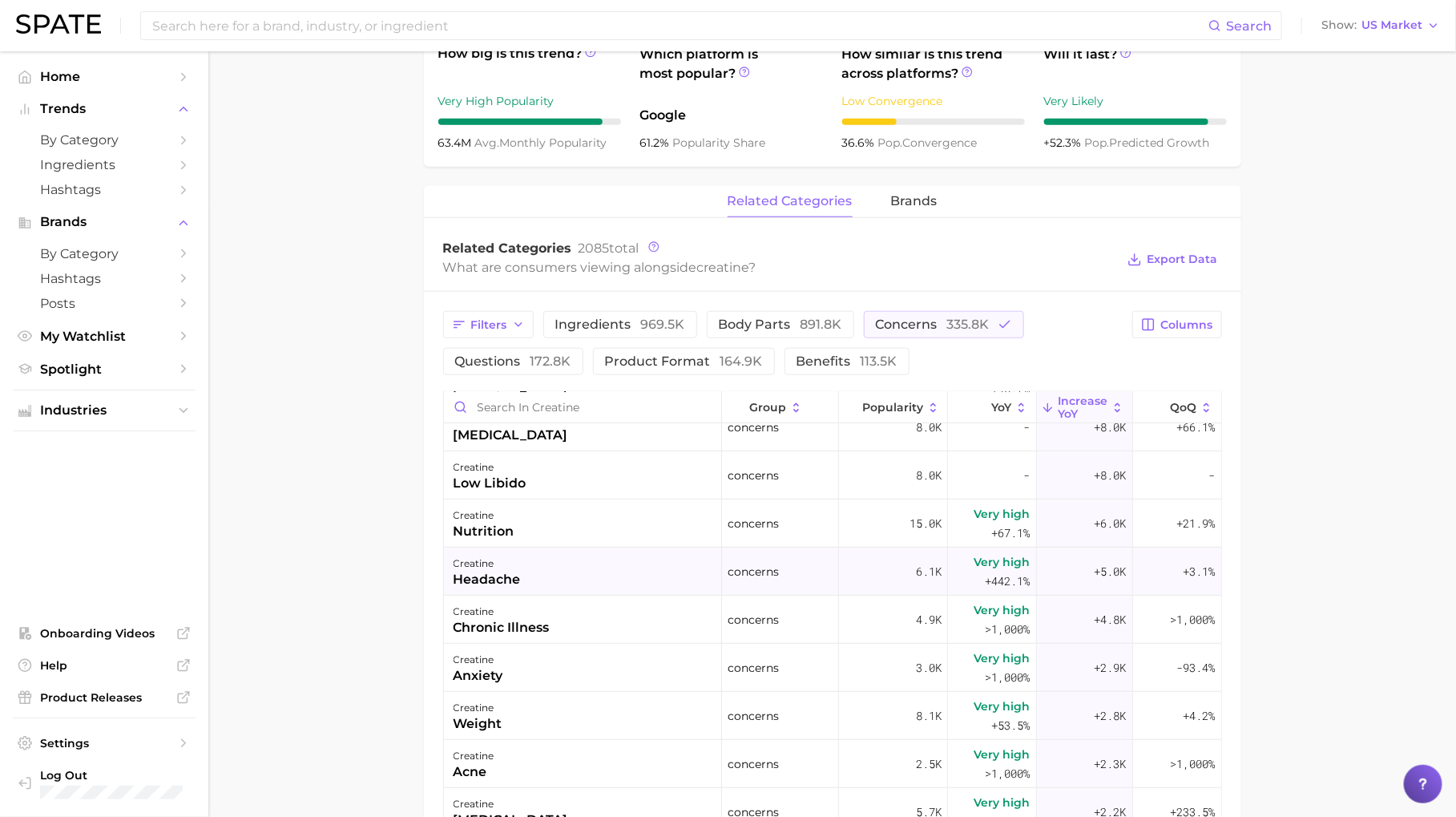
scroll to position [463, 0]
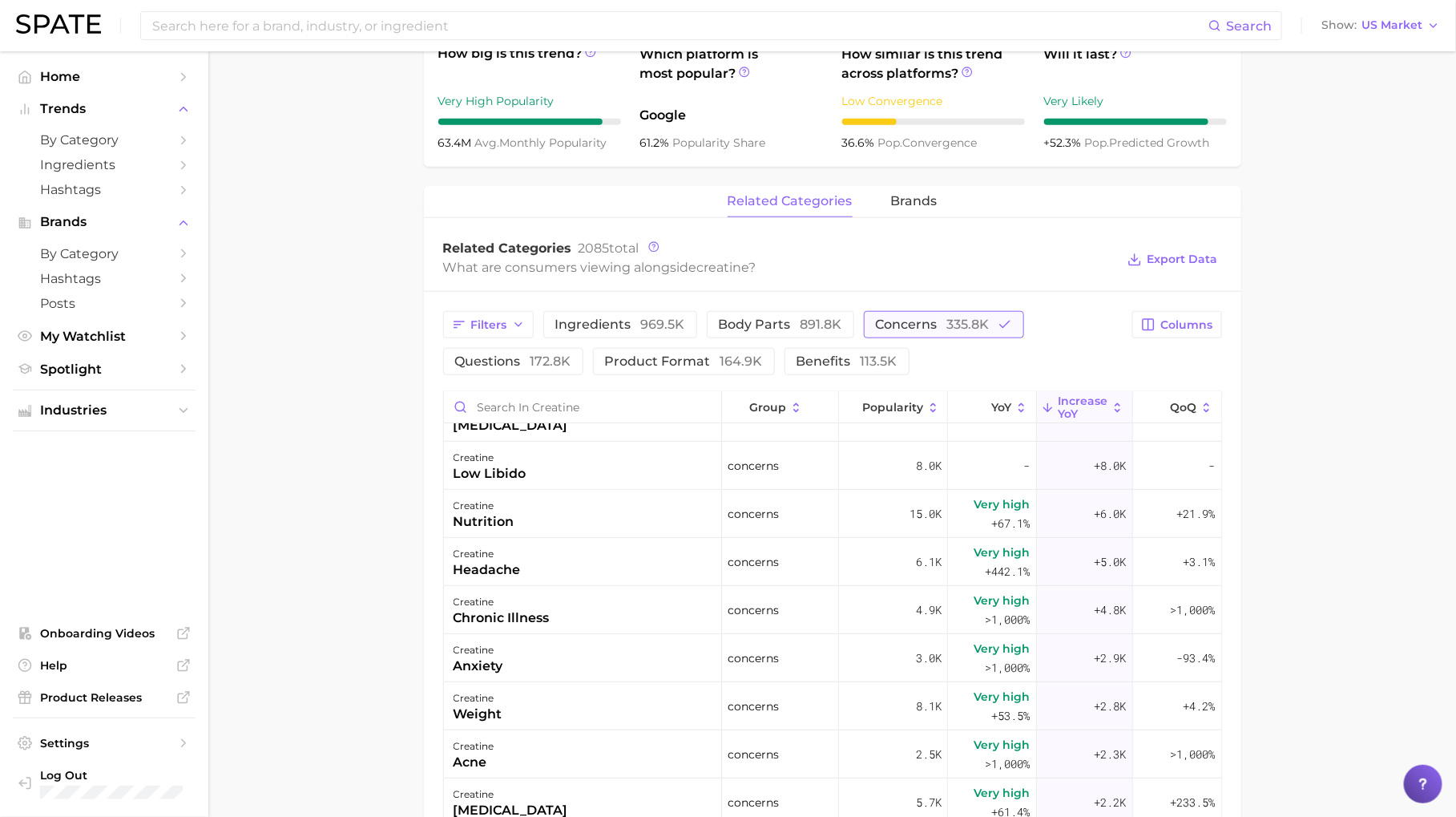
click at [914, 320] on span "concerns 335.8k" at bounding box center [933, 324] width 114 height 13
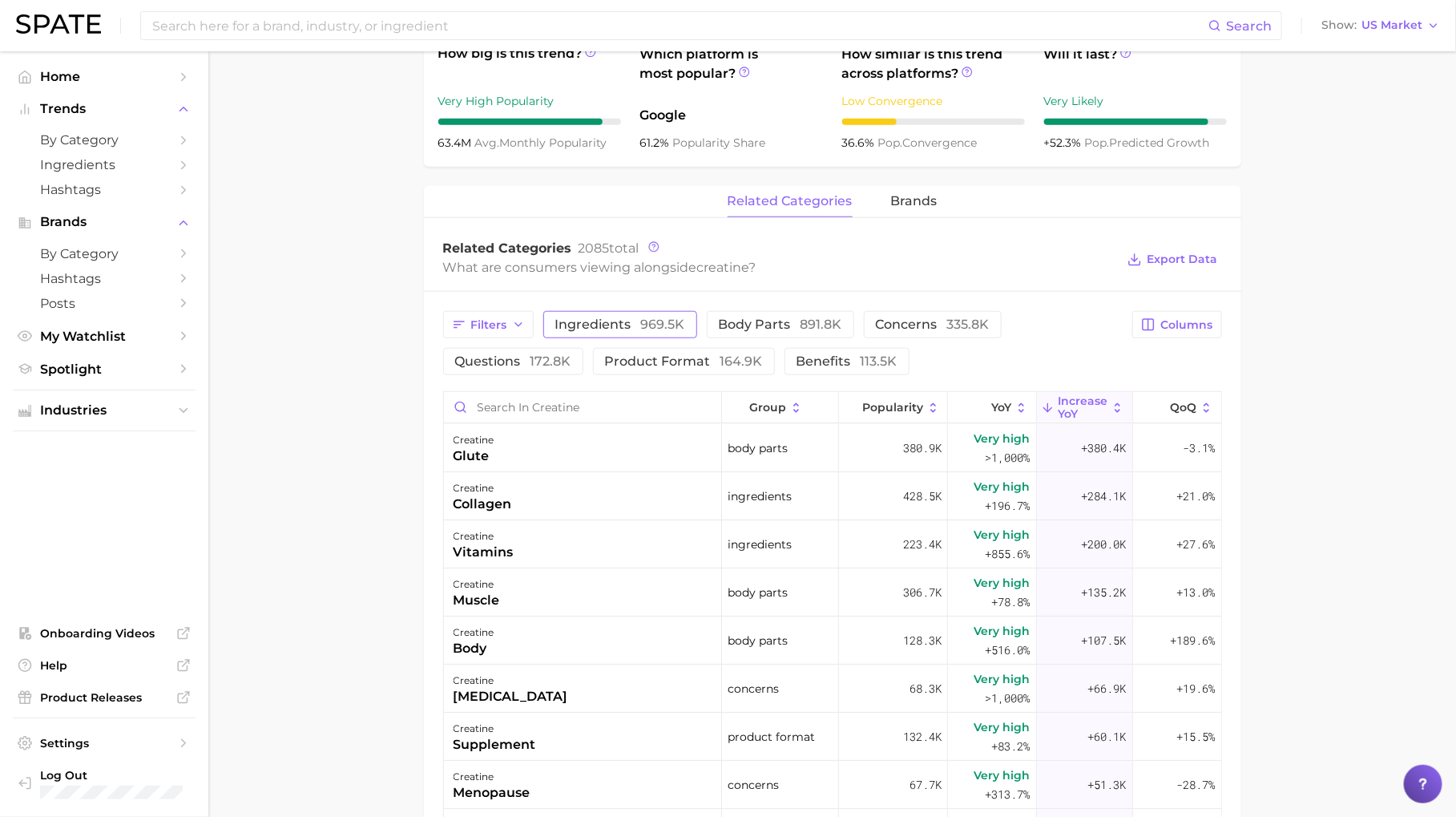
click at [627, 320] on span "ingredients 969.5k" at bounding box center [620, 324] width 130 height 13
click at [681, 323] on span "969.5k" at bounding box center [664, 324] width 44 height 16
click at [767, 319] on span "body parts 891.8k" at bounding box center [781, 324] width 123 height 13
drag, startPoint x: 820, startPoint y: 316, endPoint x: 939, endPoint y: 316, distance: 119.0
click at [820, 317] on span "891.8k" at bounding box center [821, 324] width 42 height 16
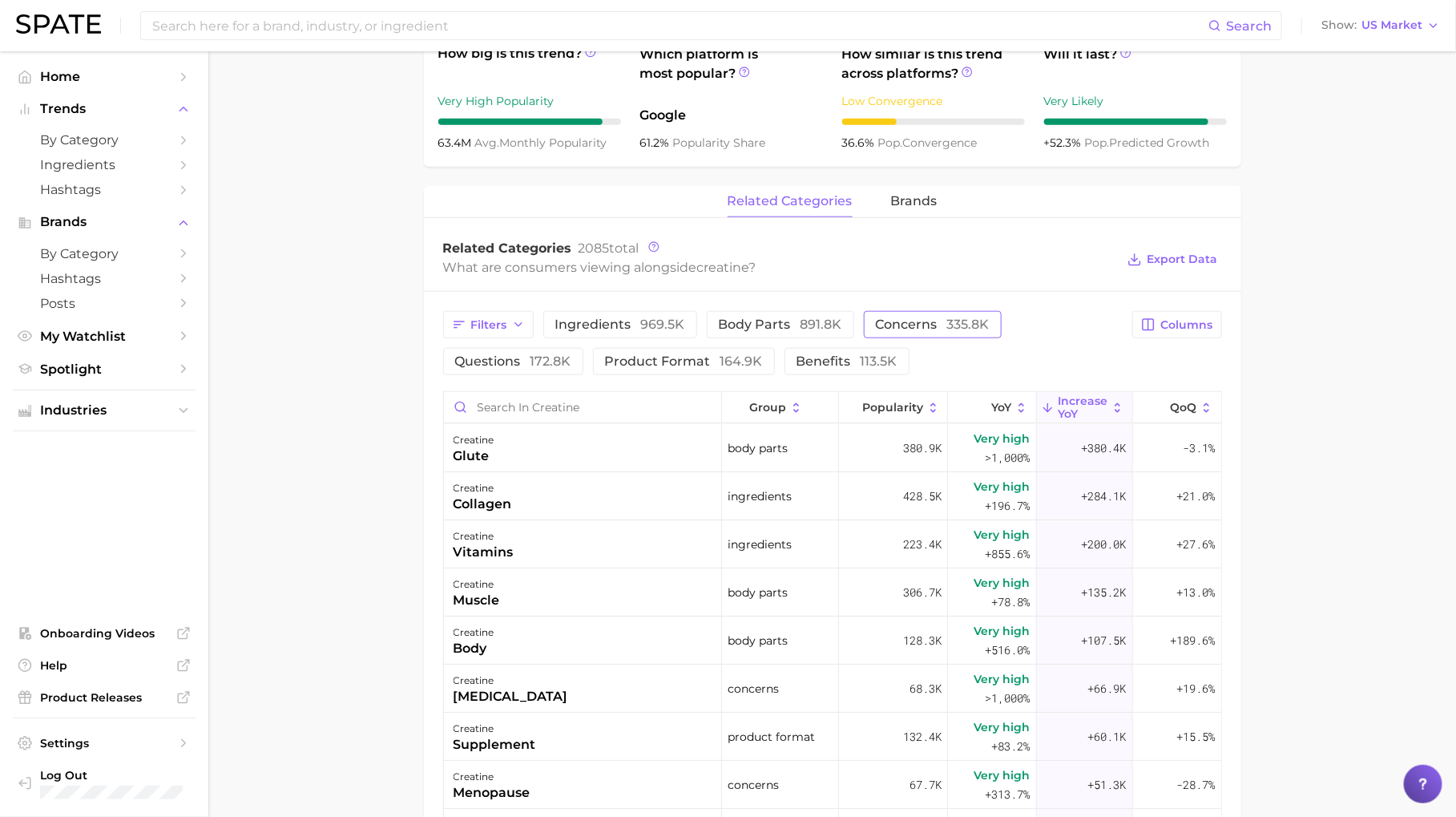
click at [940, 316] on button "concerns 335.8k" at bounding box center [933, 324] width 138 height 27
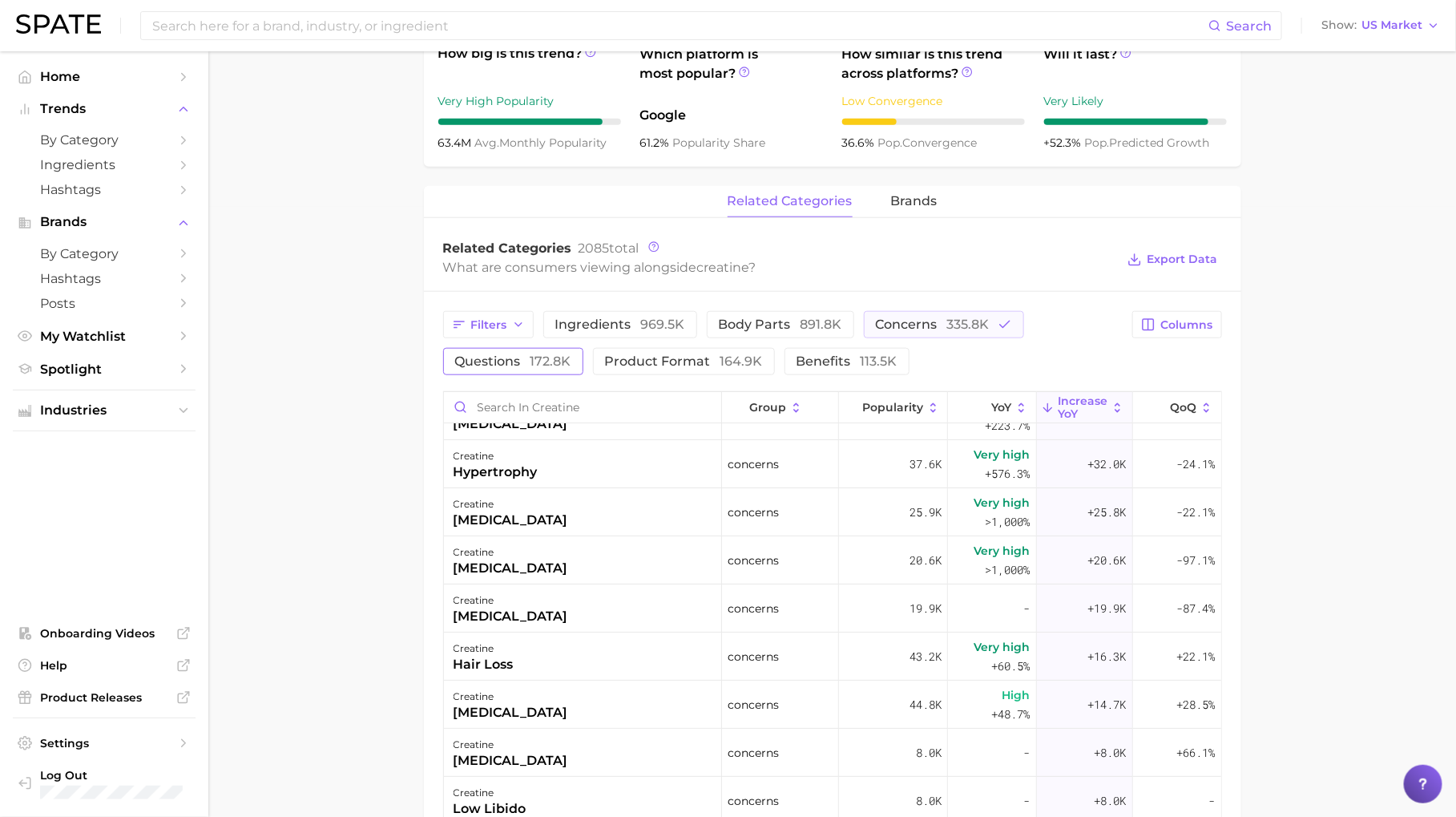
click at [553, 358] on span "172.8k" at bounding box center [551, 360] width 41 height 16
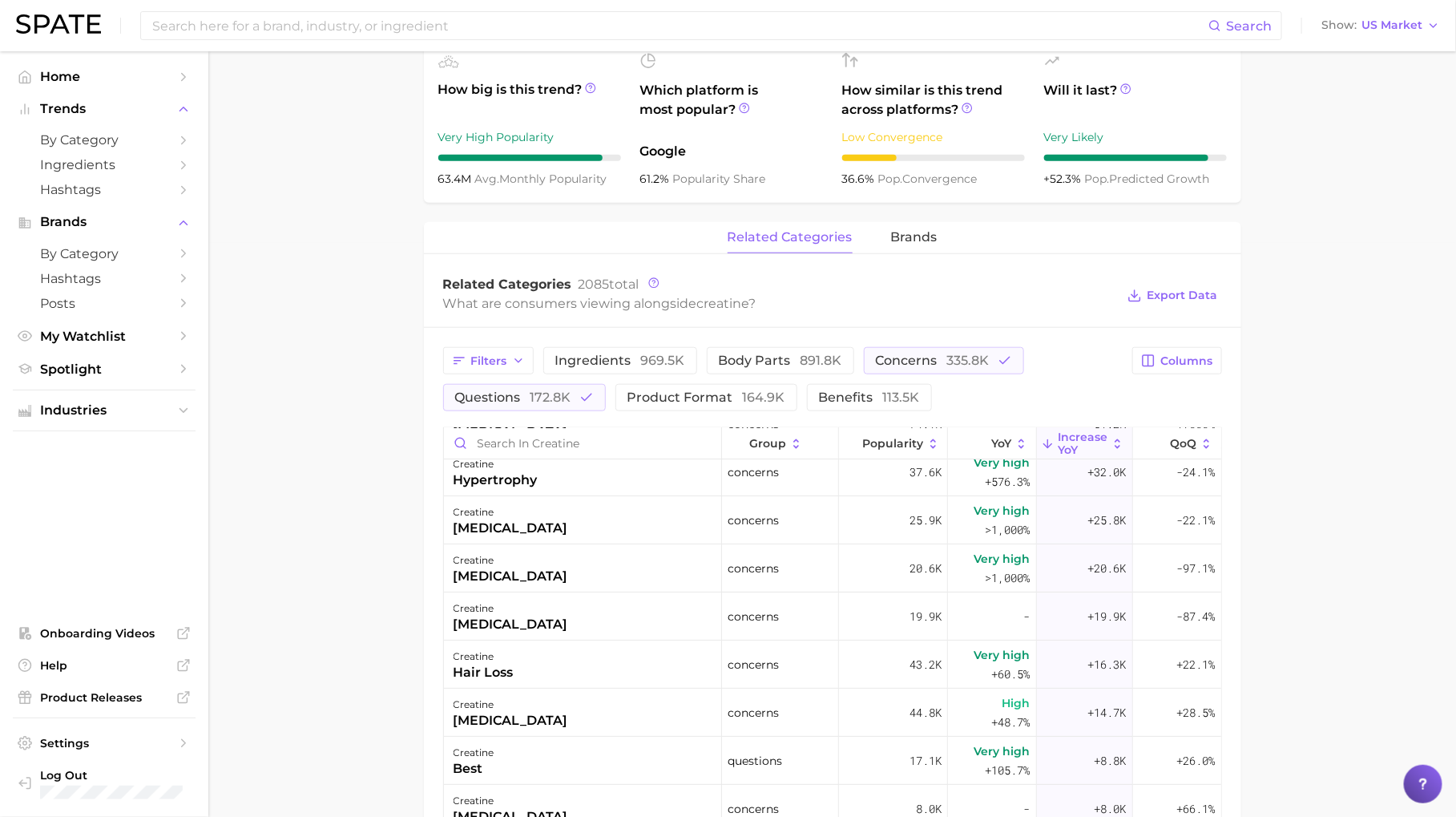
scroll to position [233, 0]
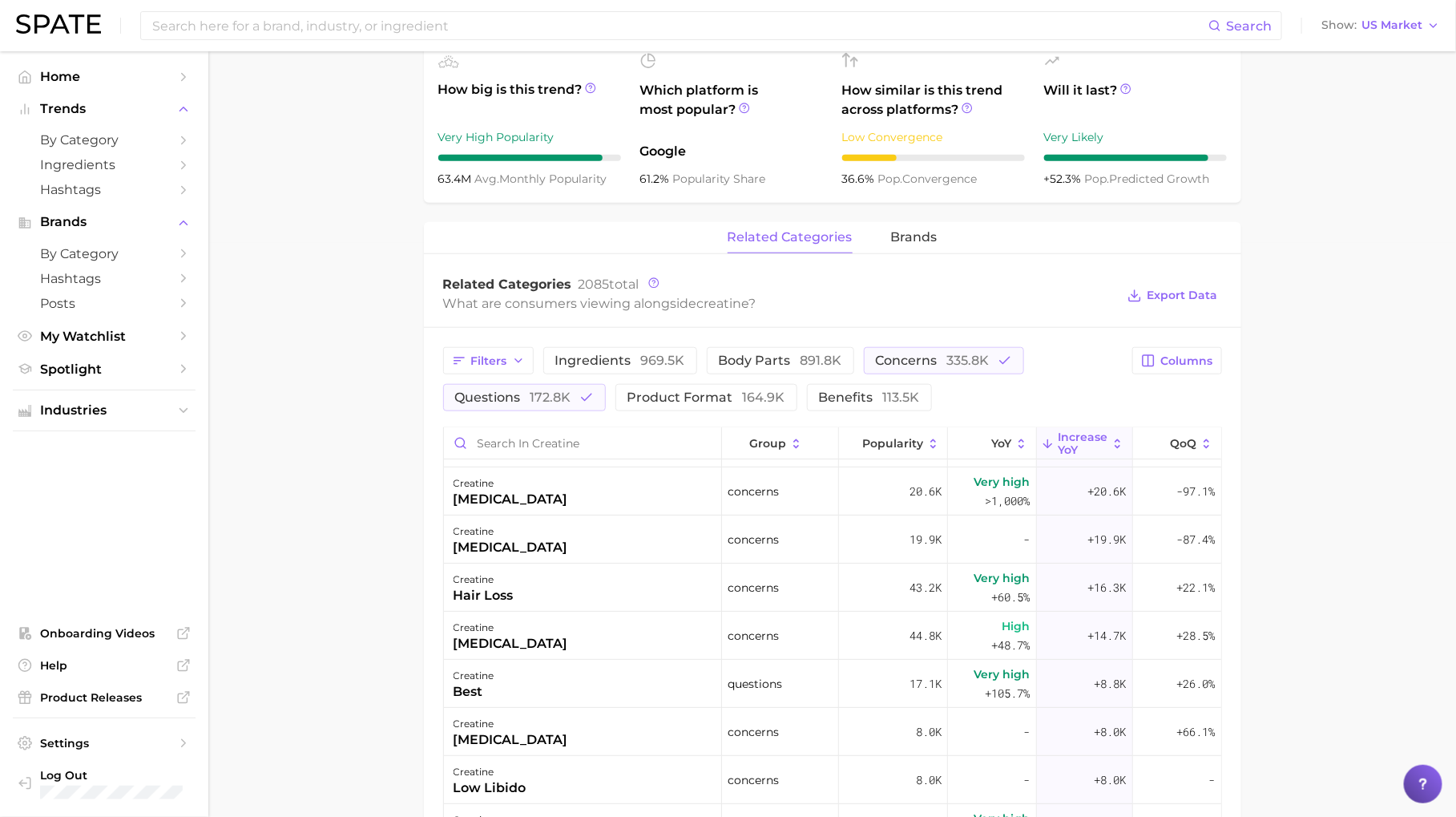
click at [975, 342] on div "Filters ingredients 969.5k body parts 891.8k concerns 335.8k questions 172.8k p…" at bounding box center [833, 795] width 818 height 935
click at [974, 351] on button "concerns 335.8k" at bounding box center [944, 360] width 160 height 27
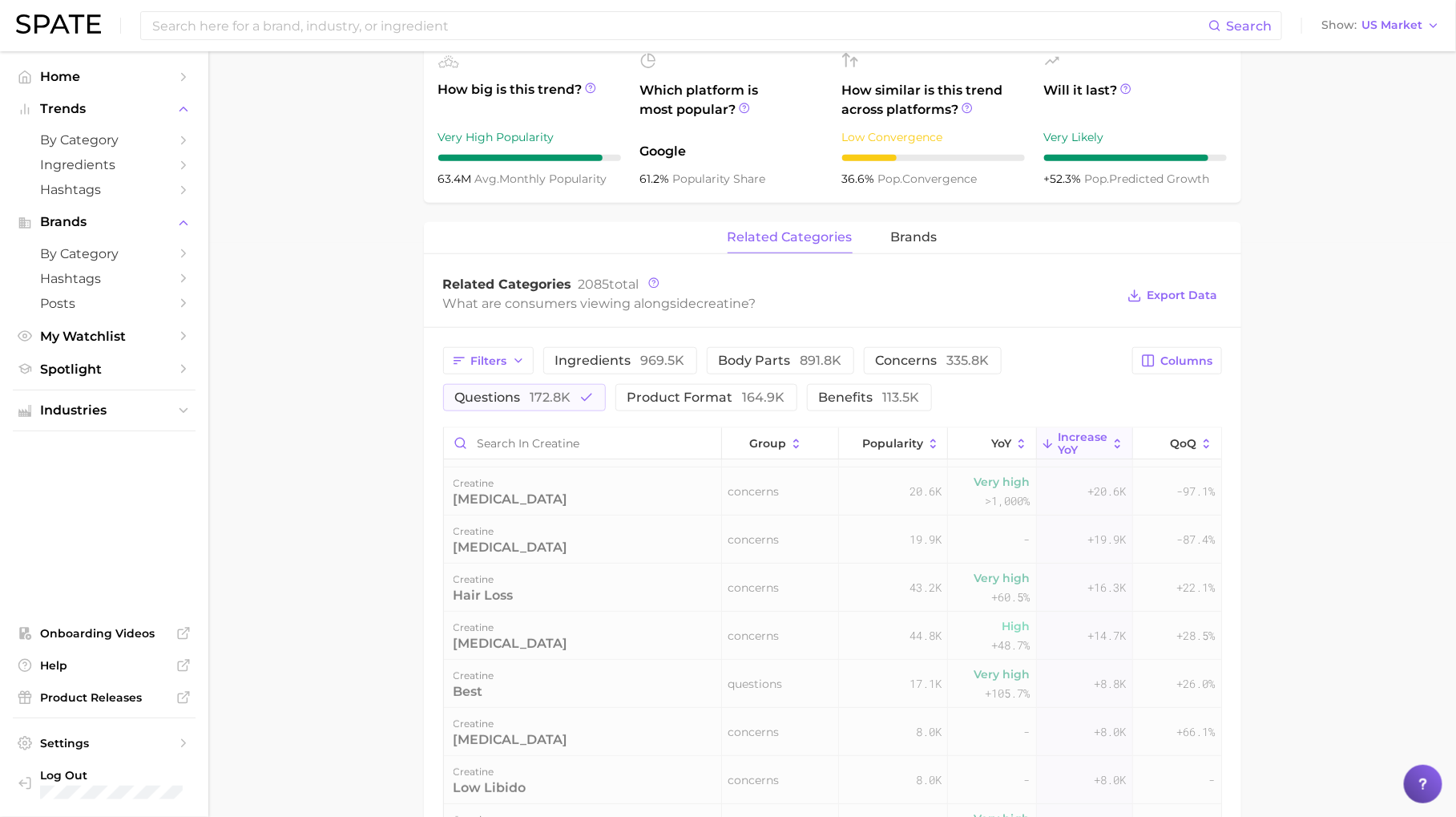
scroll to position [0, 0]
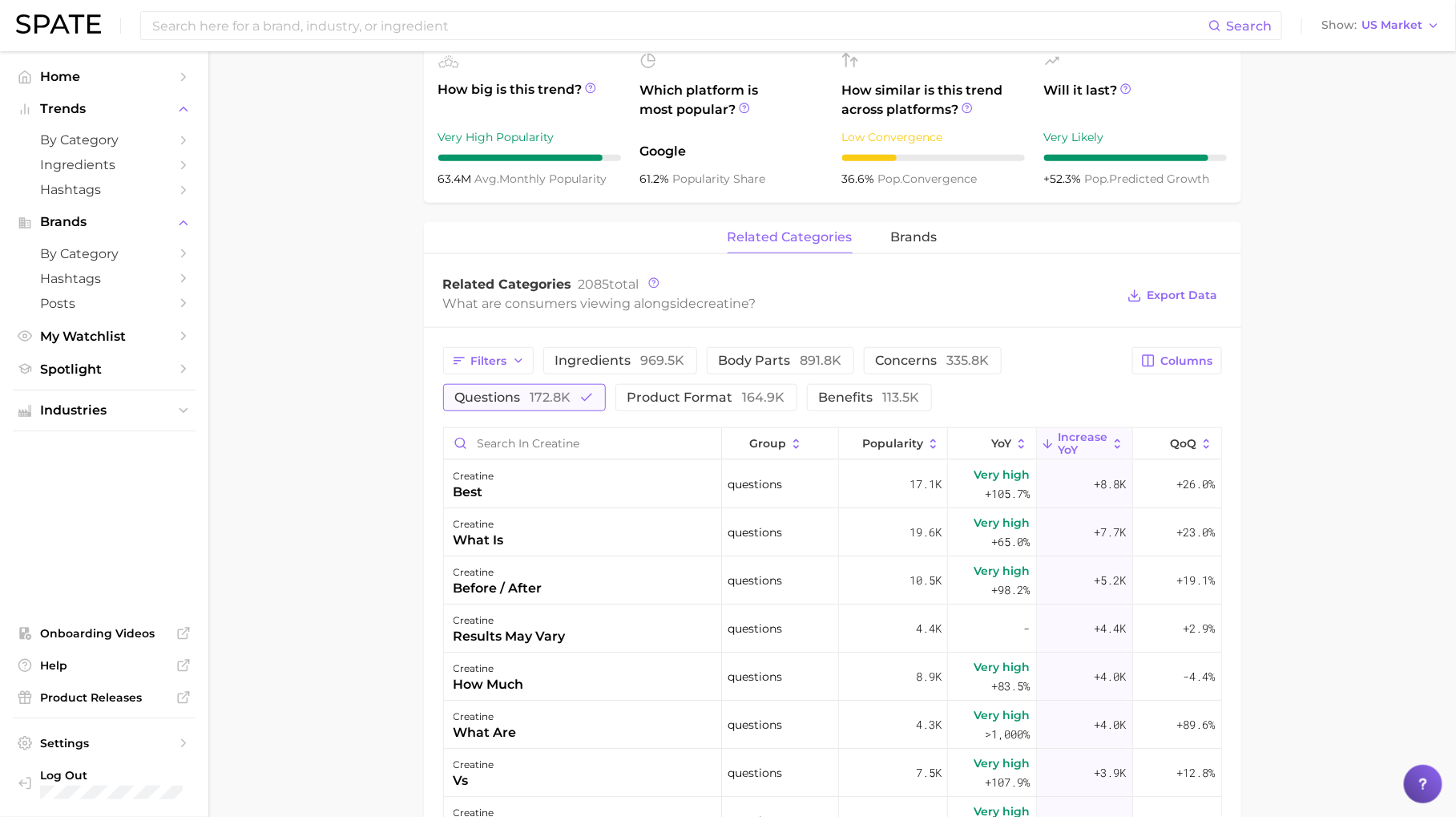
click at [581, 406] on button "questions 172.8k" at bounding box center [525, 397] width 163 height 27
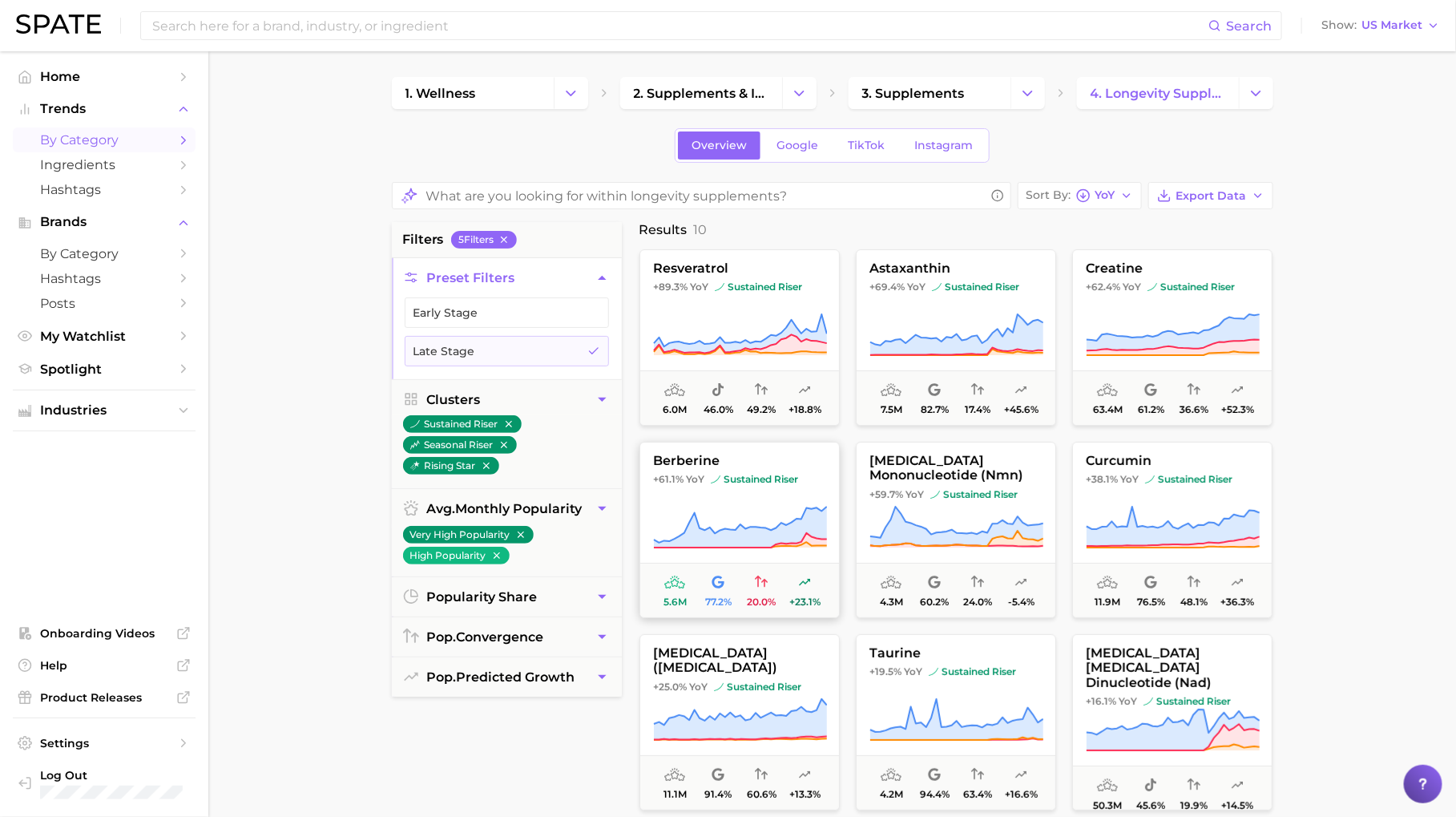
click at [772, 514] on icon at bounding box center [740, 527] width 174 height 45
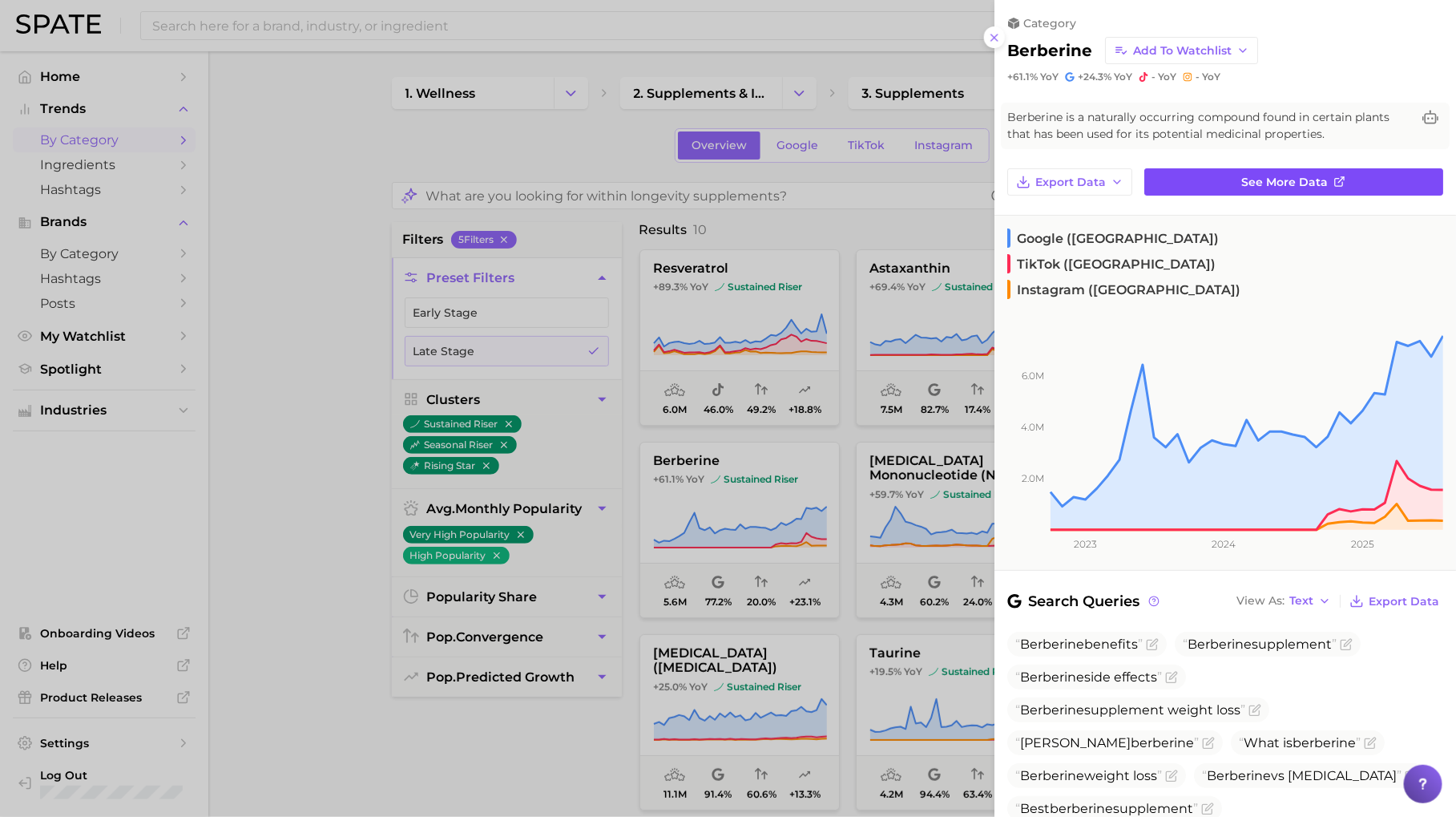
click at [1161, 192] on link "See more data" at bounding box center [1294, 181] width 299 height 27
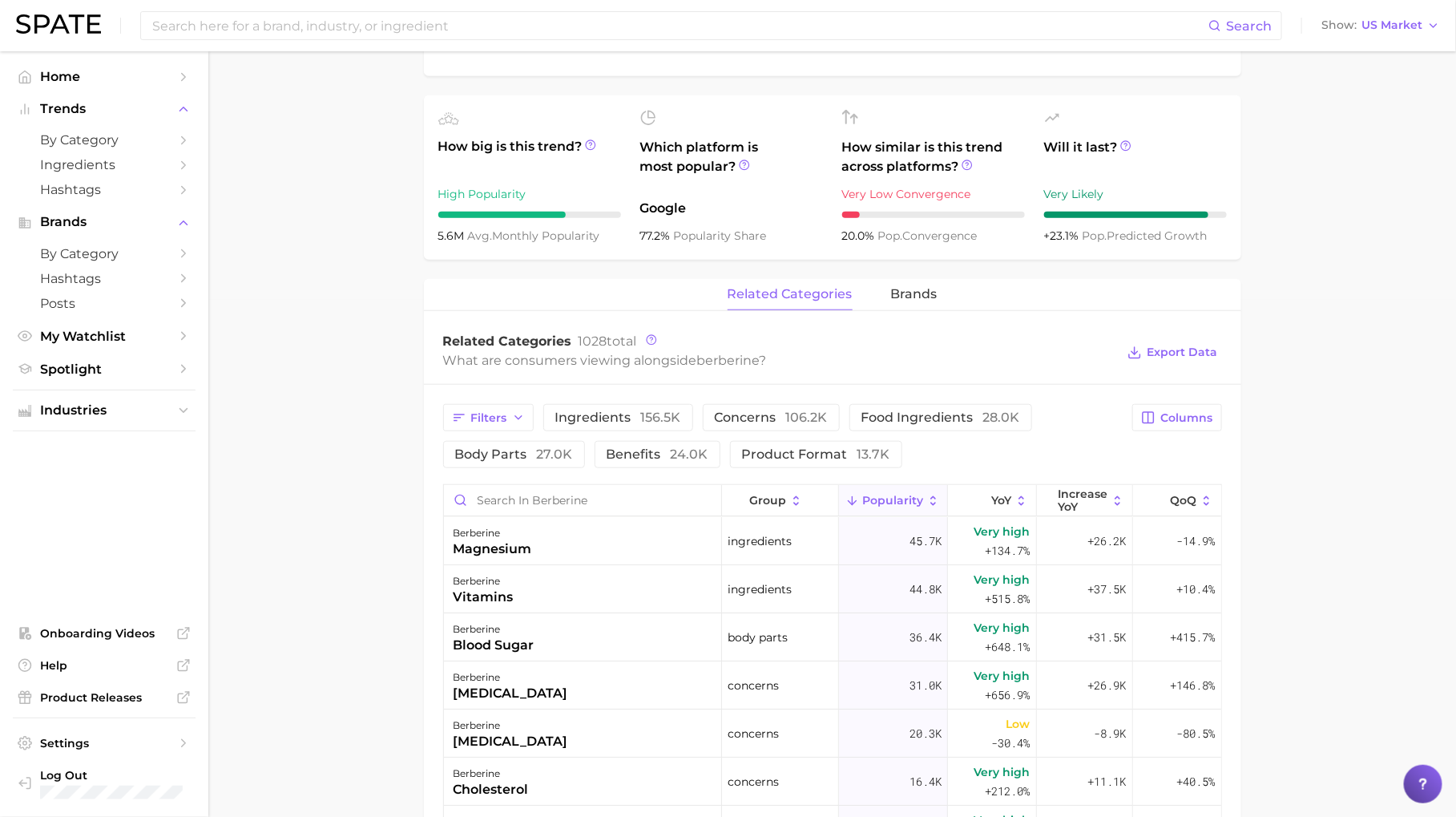
scroll to position [533, 0]
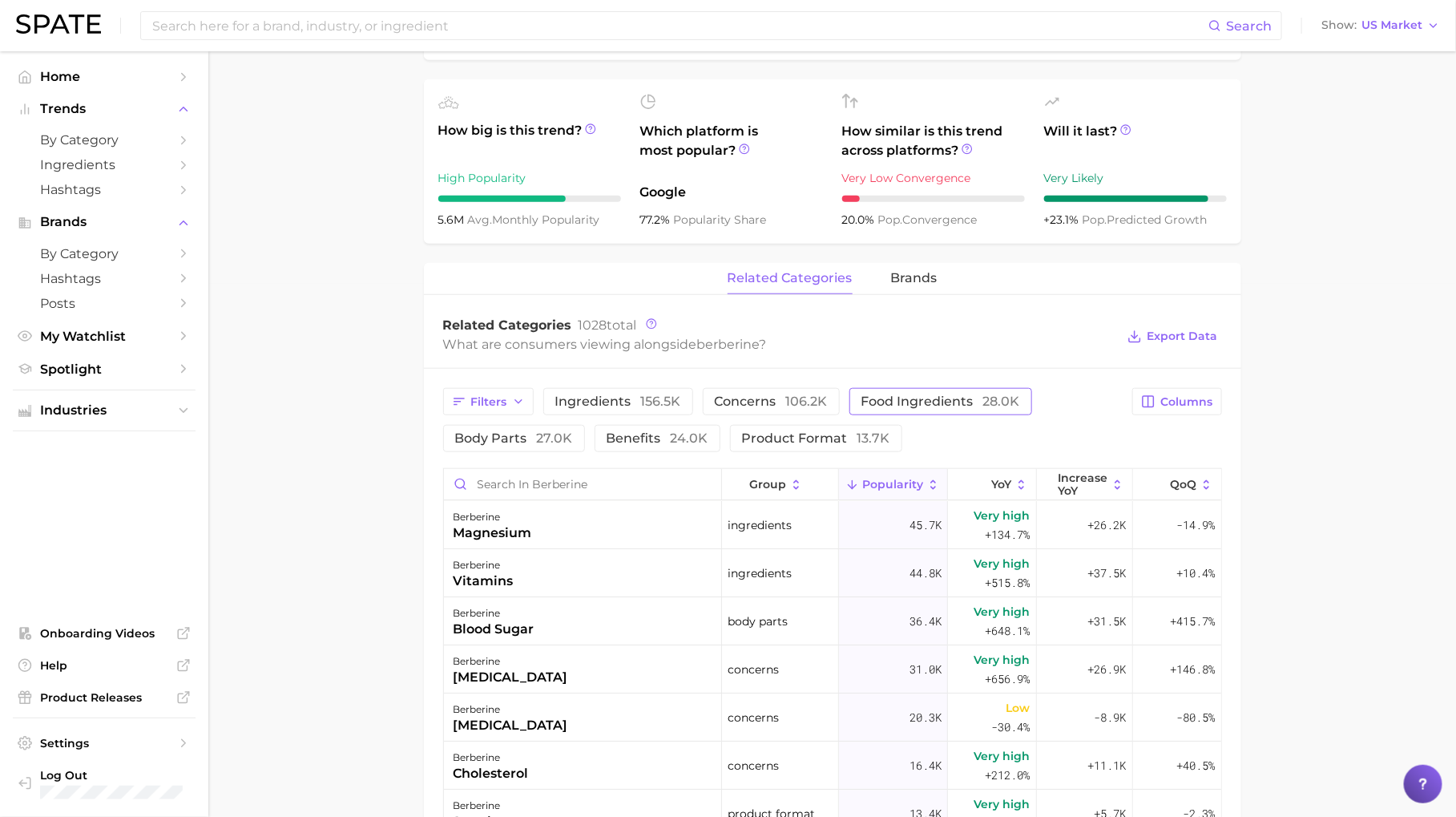
click at [922, 402] on span "food ingredients 28.0k" at bounding box center [940, 402] width 158 height 13
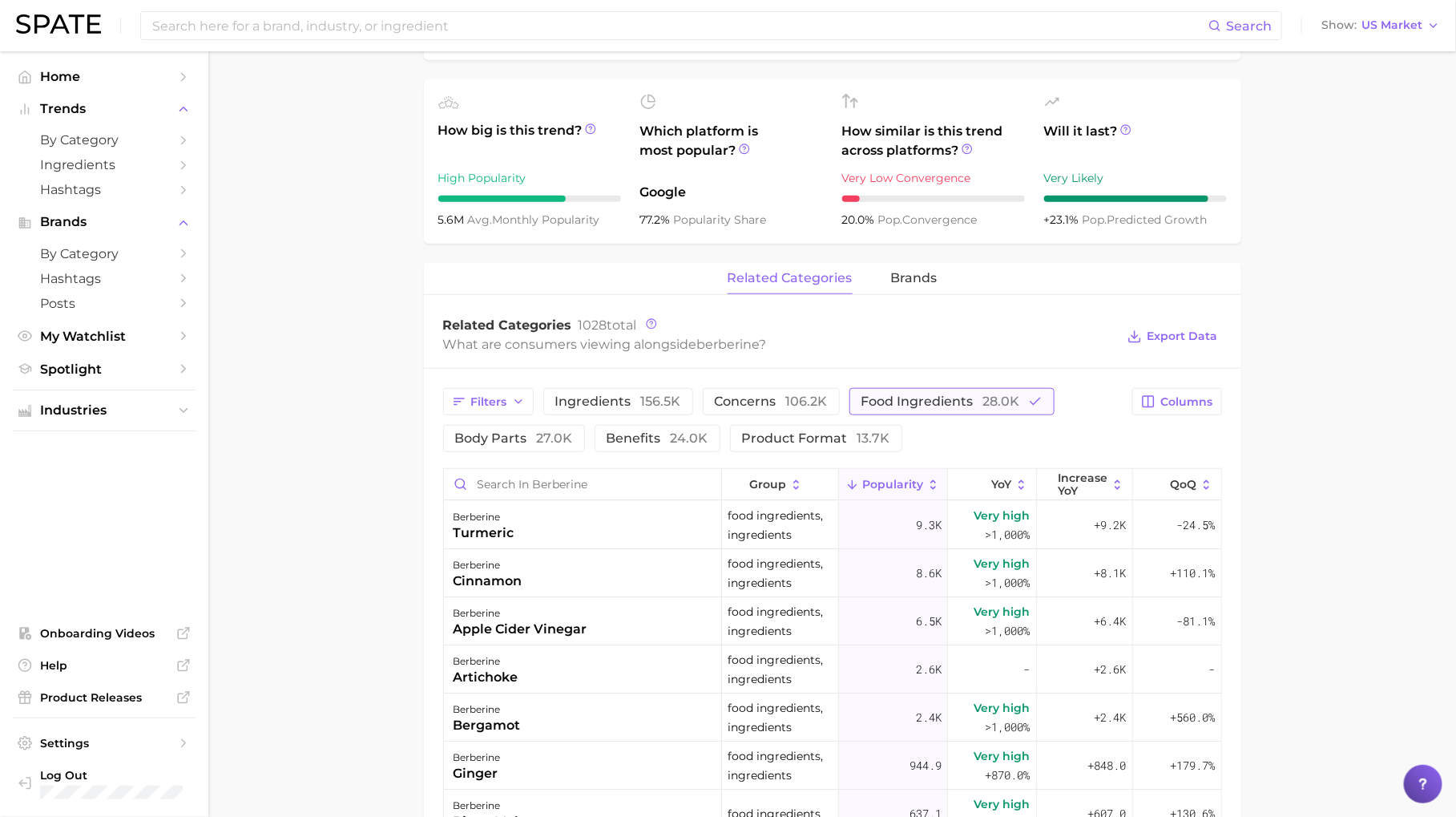
click at [940, 402] on span "food ingredients 28.0k" at bounding box center [940, 402] width 158 height 13
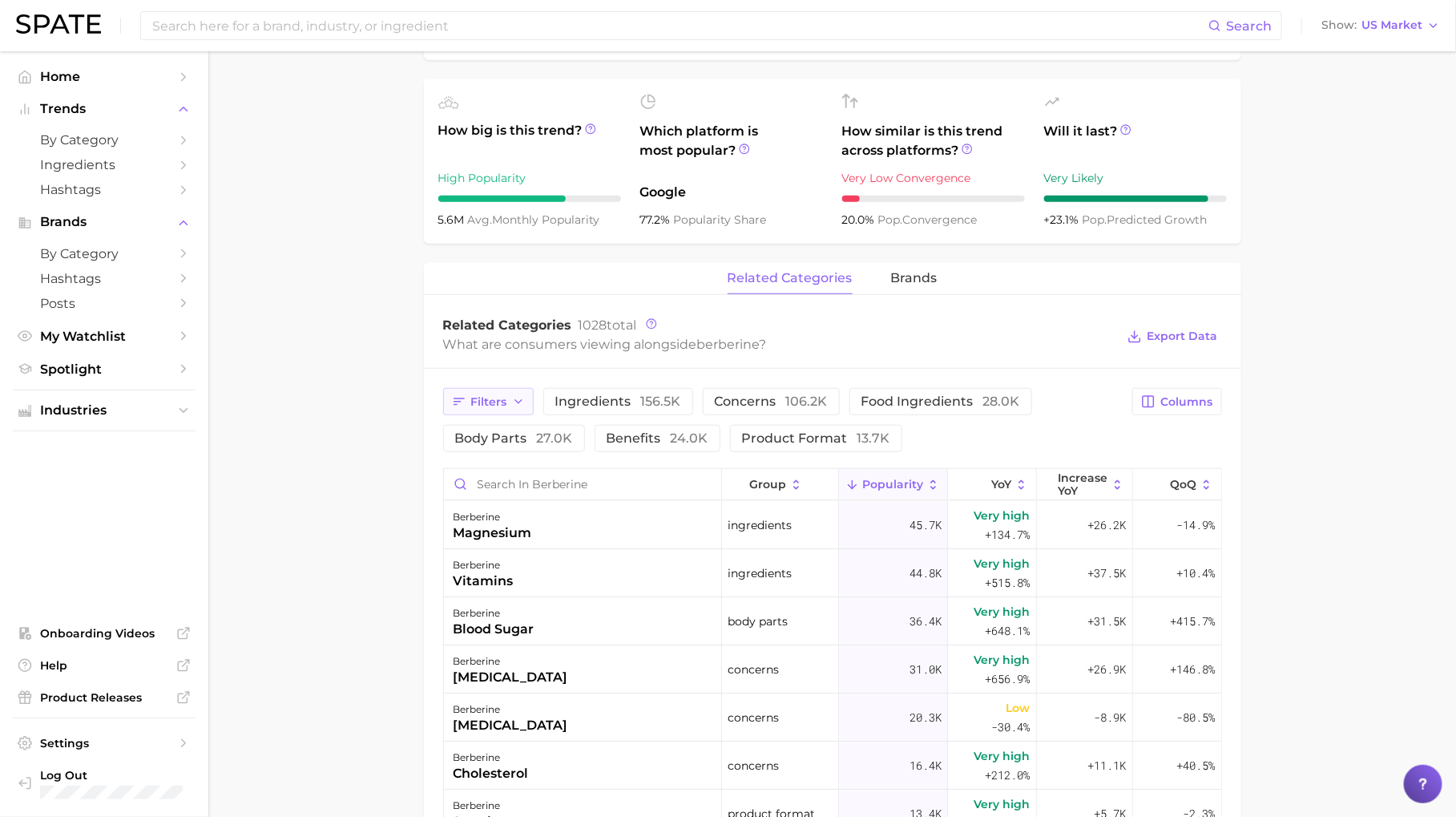
click at [480, 395] on span "Filters" at bounding box center [489, 402] width 36 height 14
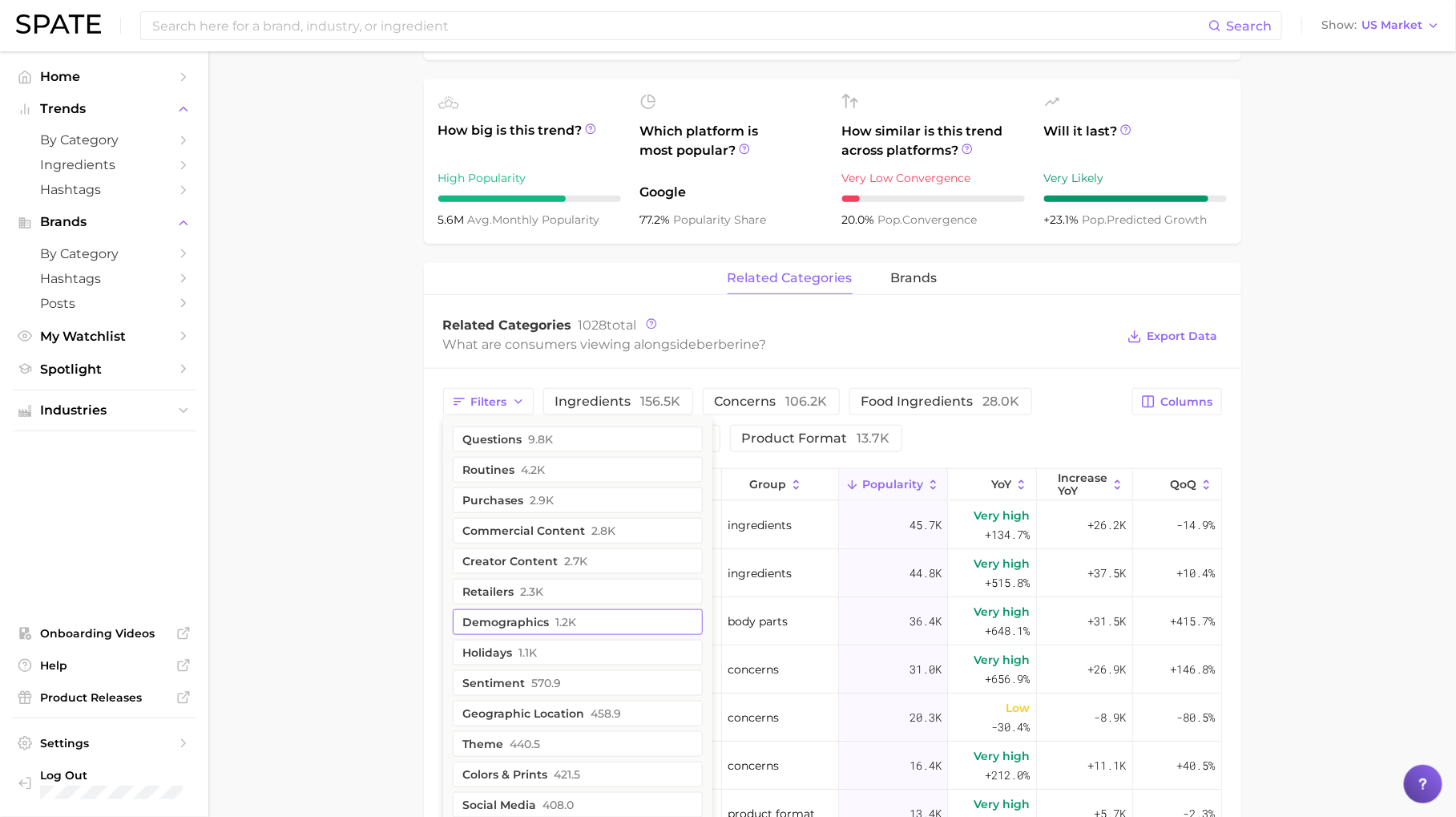
click at [526, 619] on button "demographics 1.2k" at bounding box center [577, 622] width 250 height 25
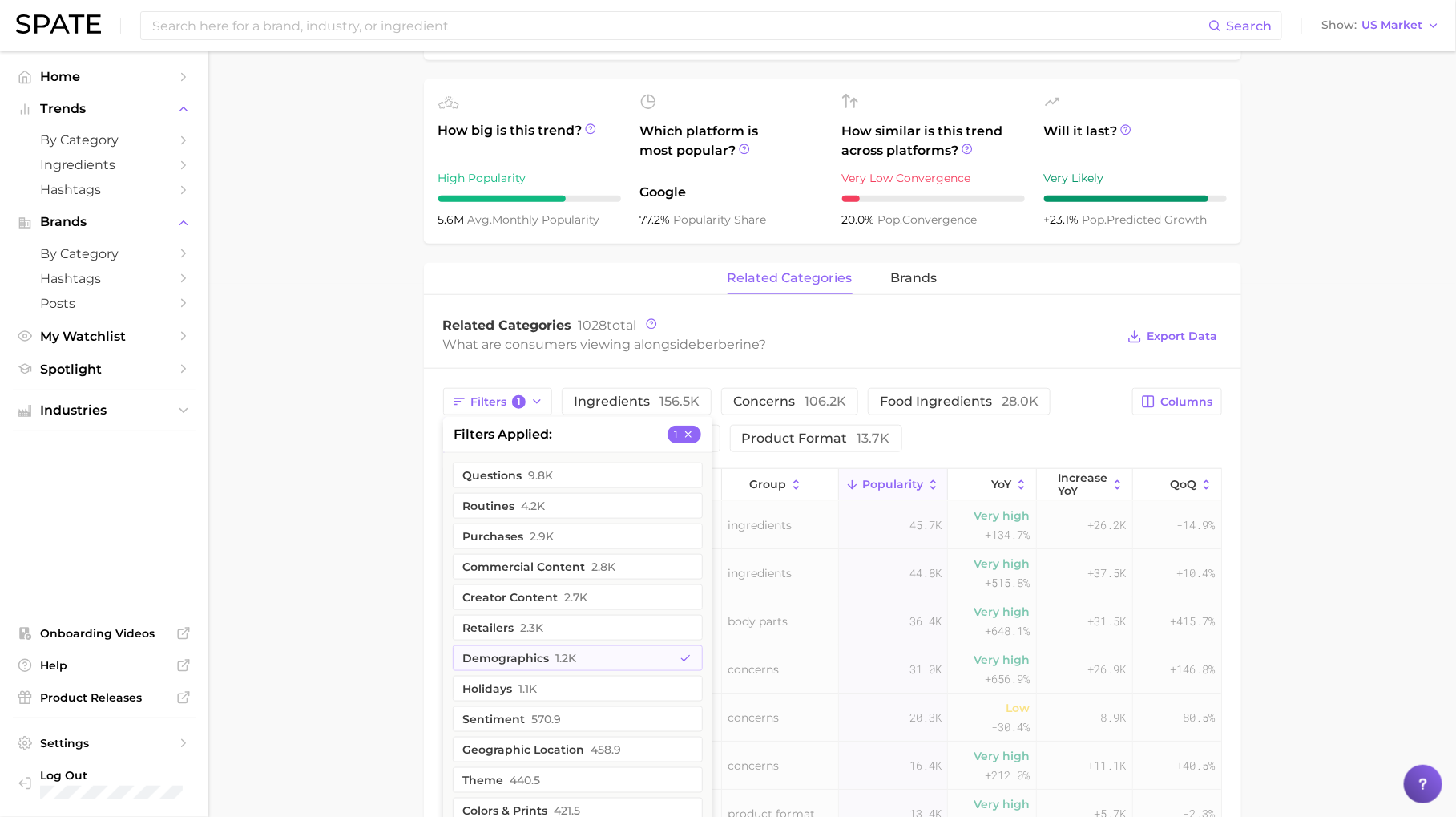
click at [351, 599] on main "1. supplements & ingestibles 2. supplements 3. longevity supplements 4. berberi…" at bounding box center [833, 451] width 1248 height 1866
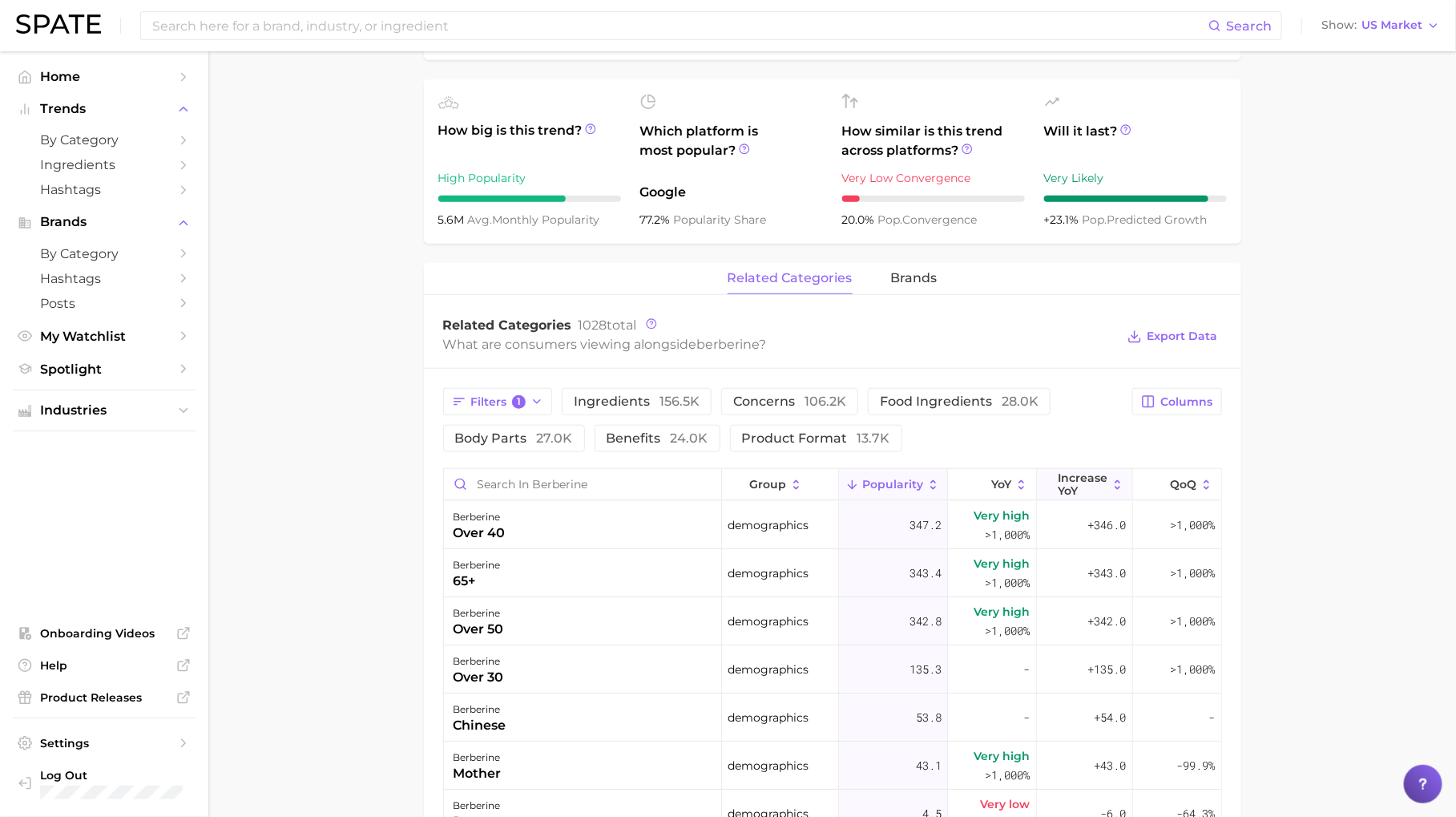
click at [1096, 474] on span "Increase YoY" at bounding box center [1082, 484] width 50 height 25
click at [1097, 516] on span "+346.0" at bounding box center [1107, 525] width 39 height 19
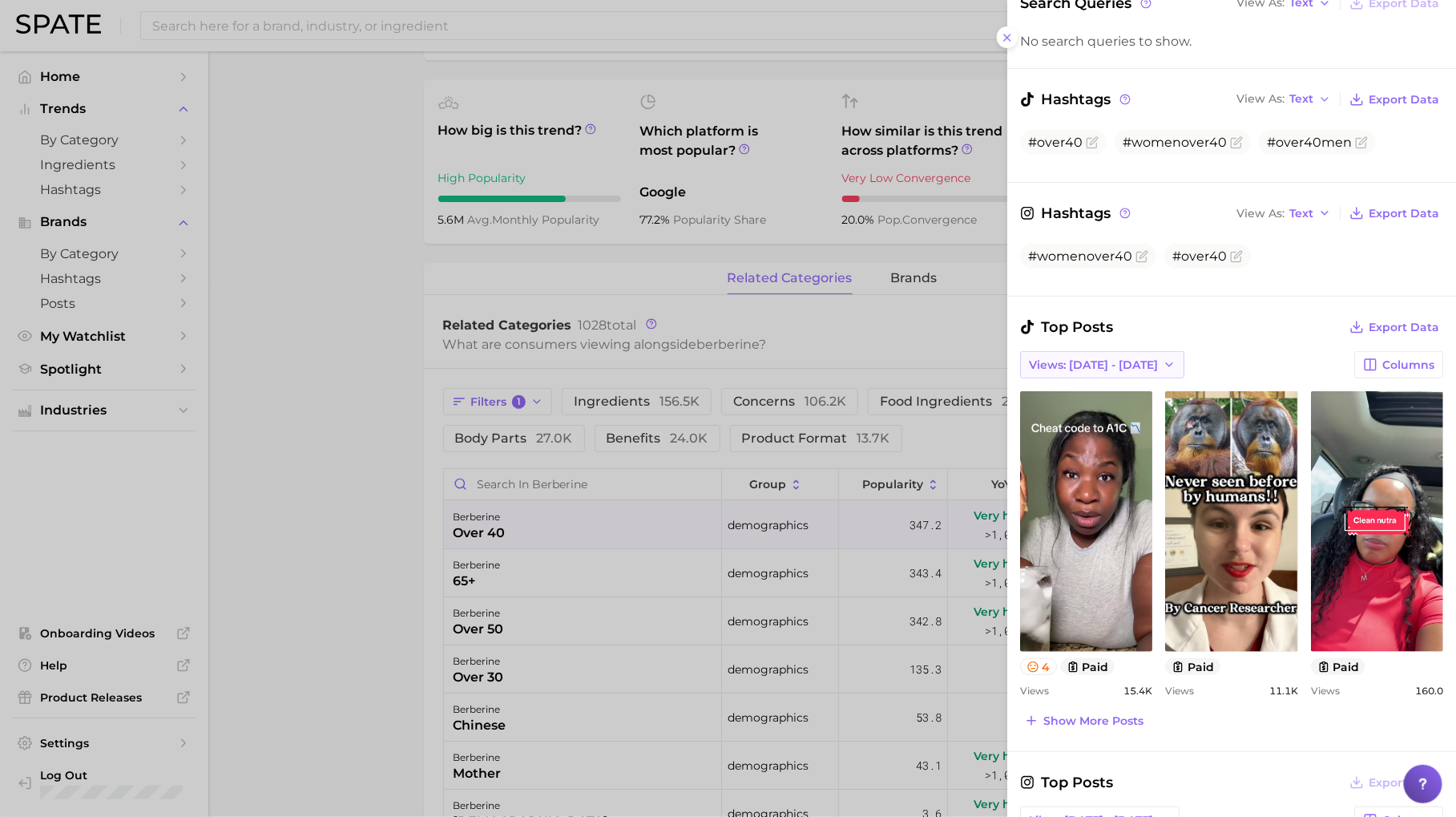
scroll to position [331, 0]
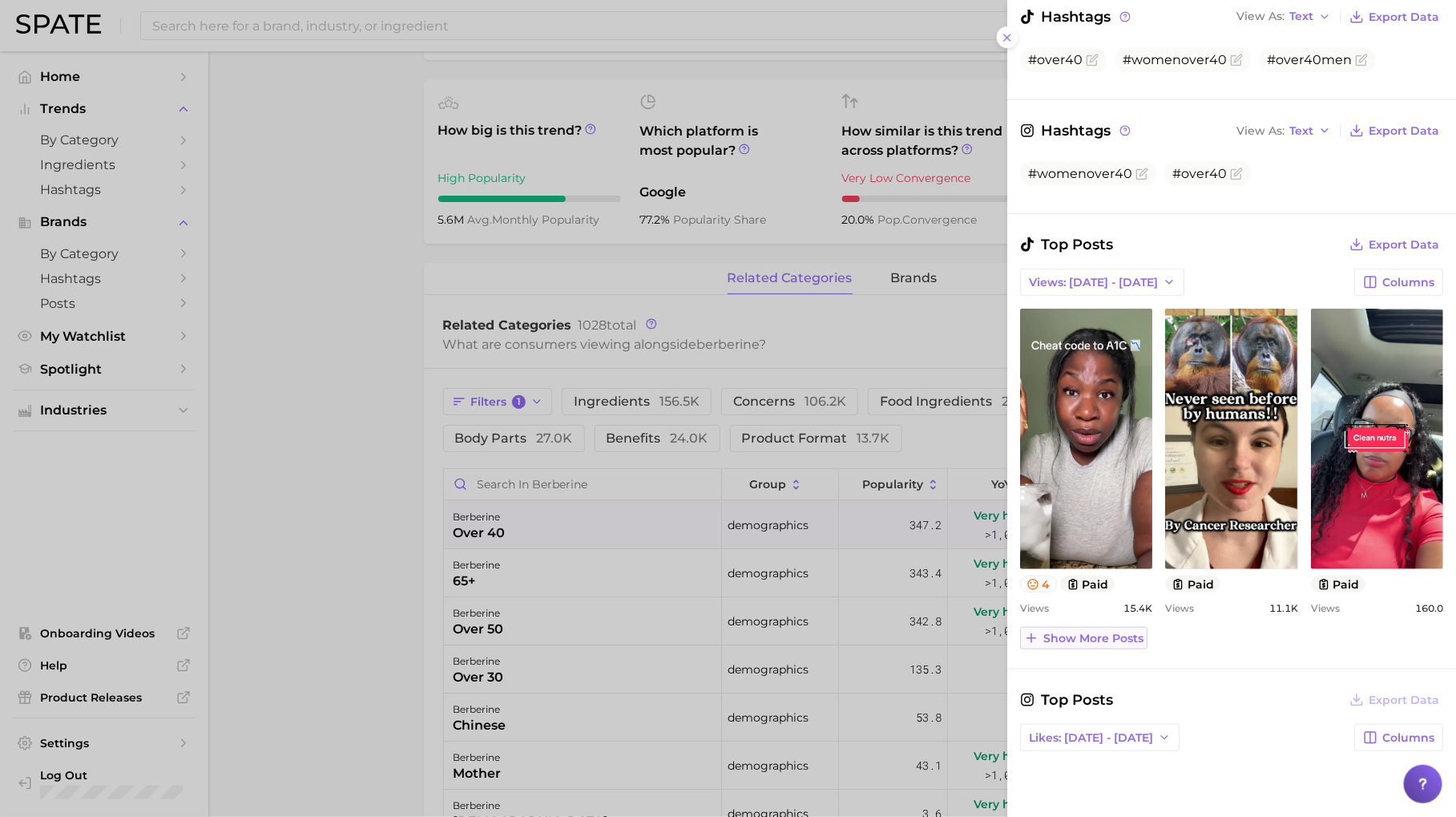
click at [1079, 631] on span "Show more posts" at bounding box center [1094, 638] width 100 height 14
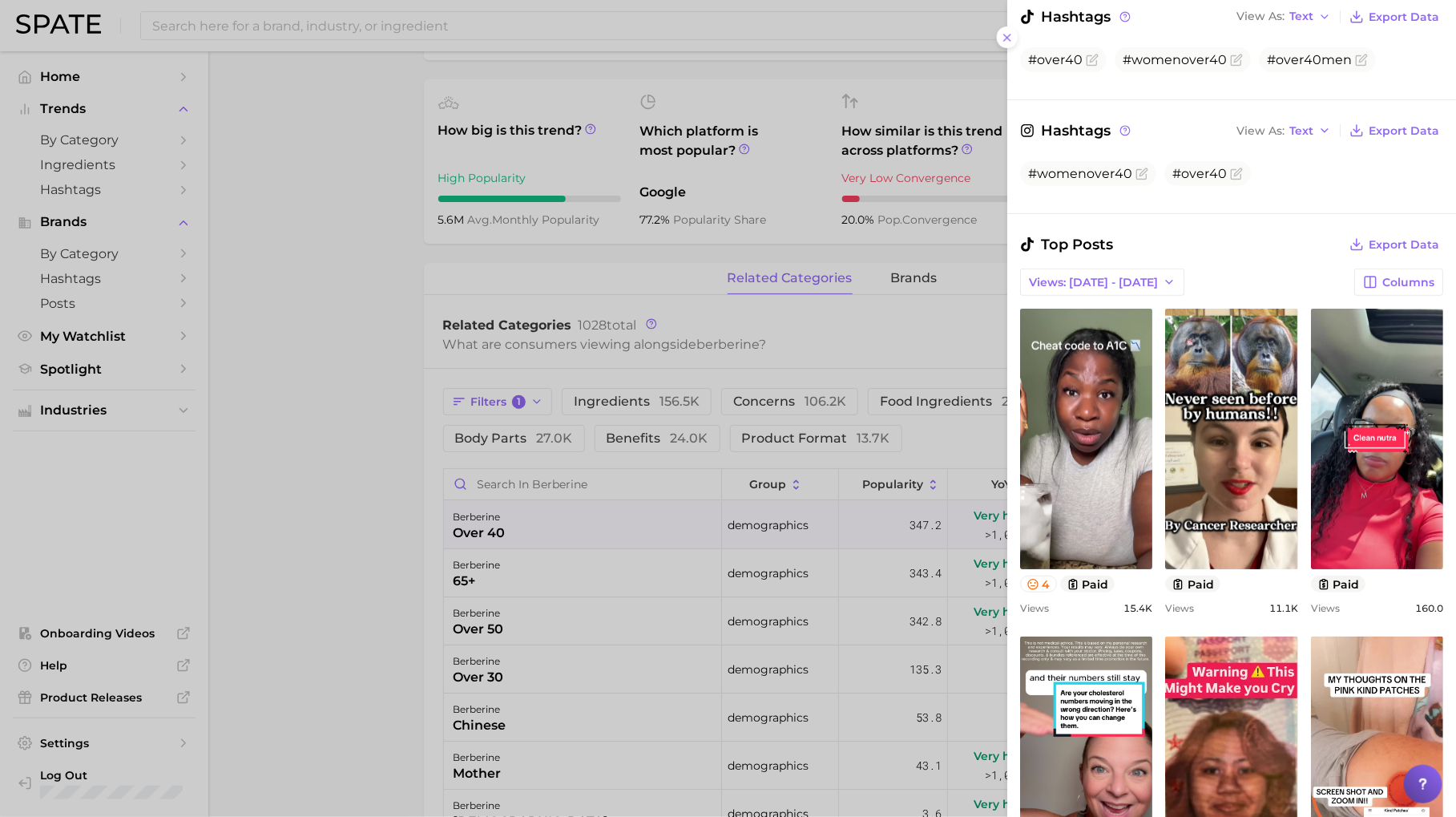
scroll to position [0, 0]
click at [834, 336] on div at bounding box center [728, 408] width 1456 height 817
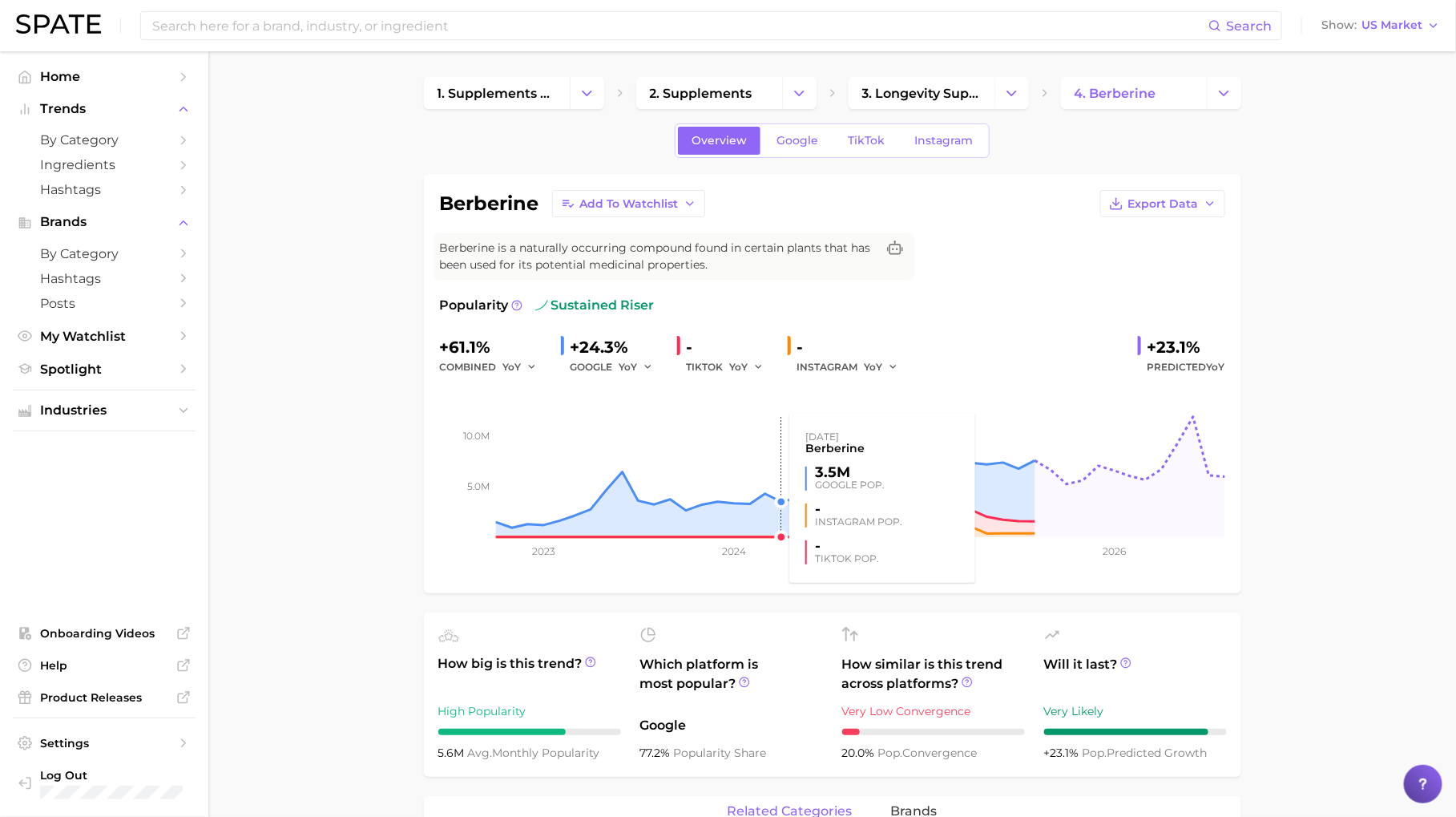
scroll to position [150, 0]
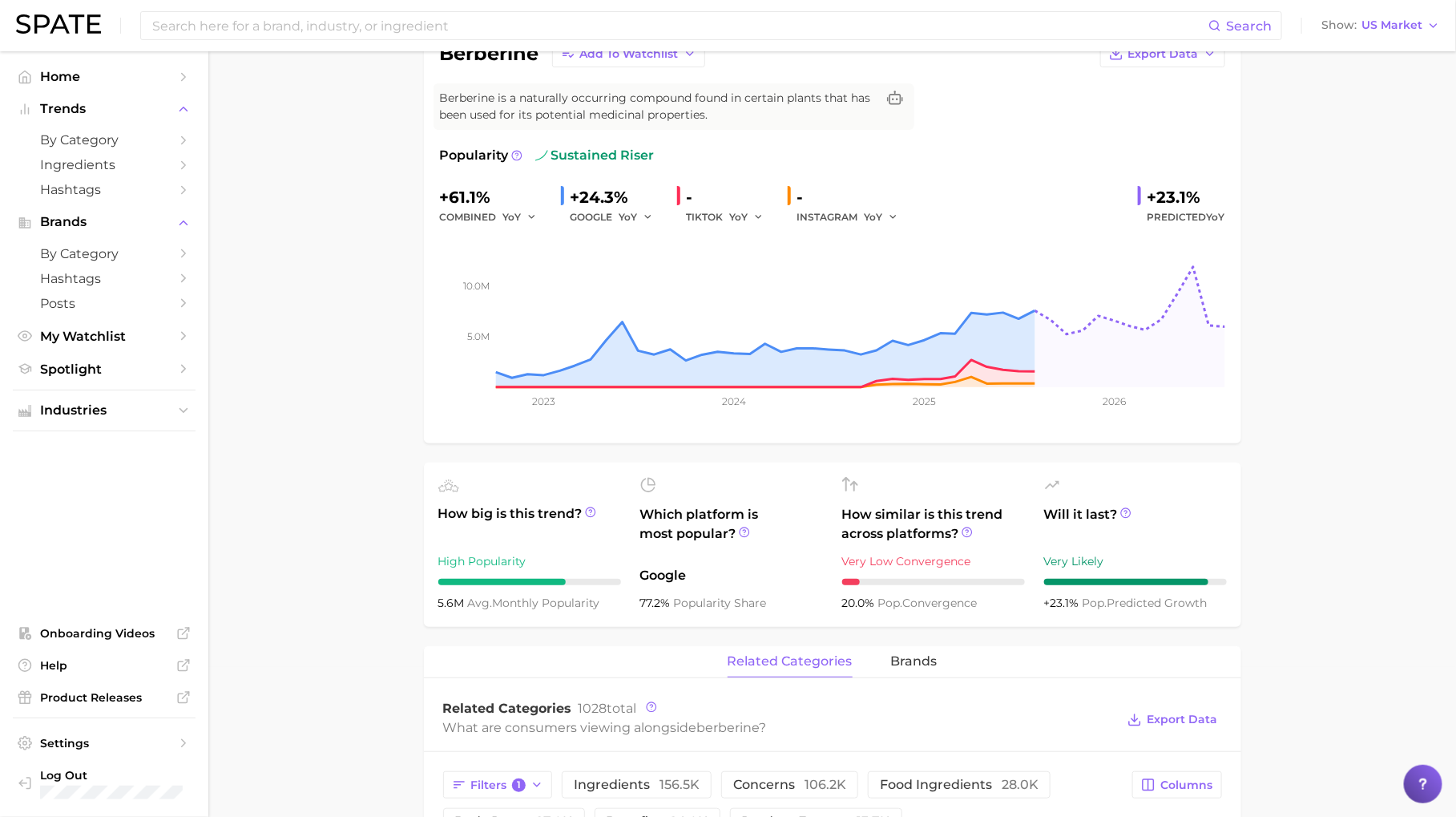
click at [899, 646] on button "brands" at bounding box center [914, 662] width 47 height 31
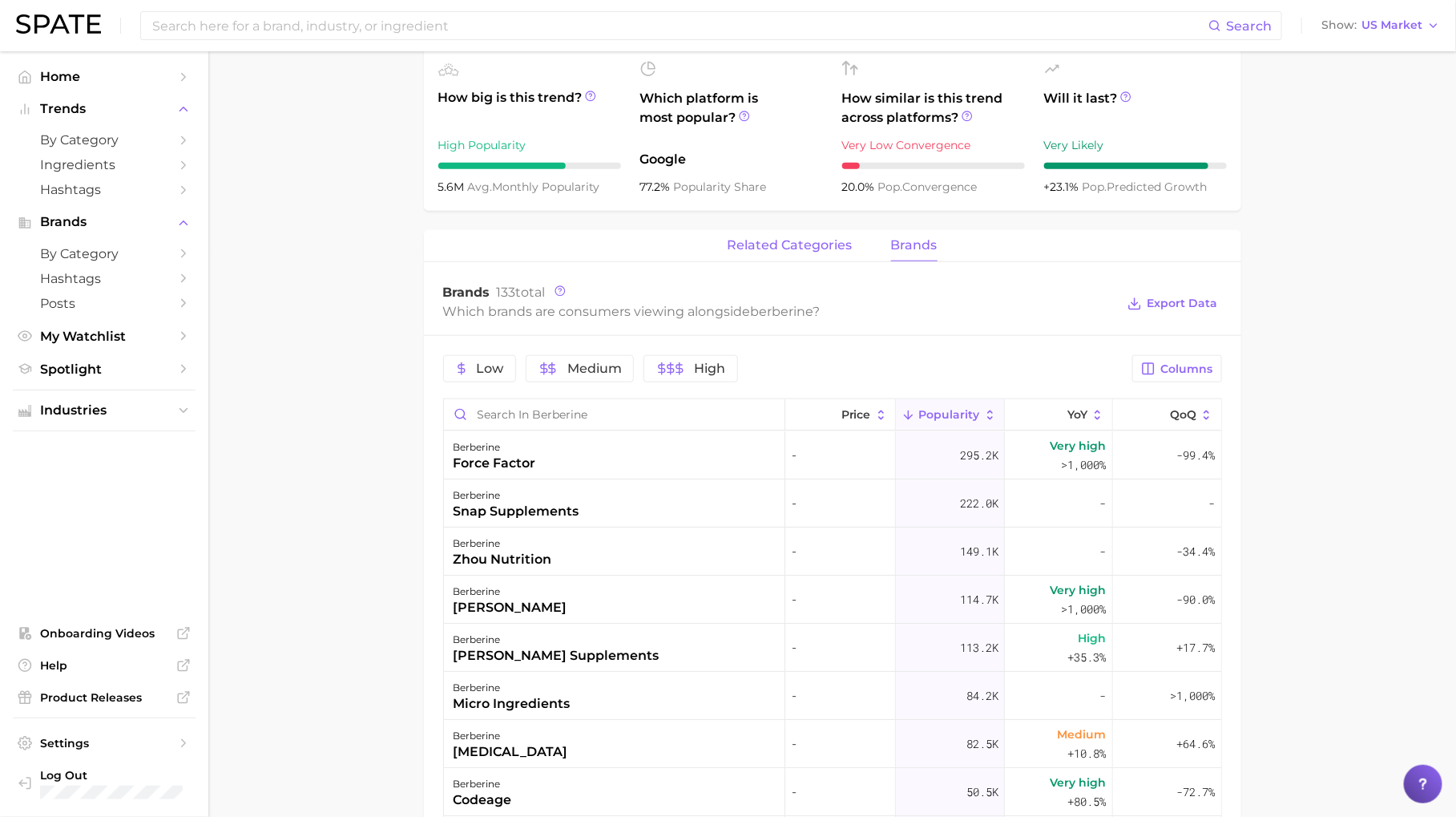
scroll to position [615, 0]
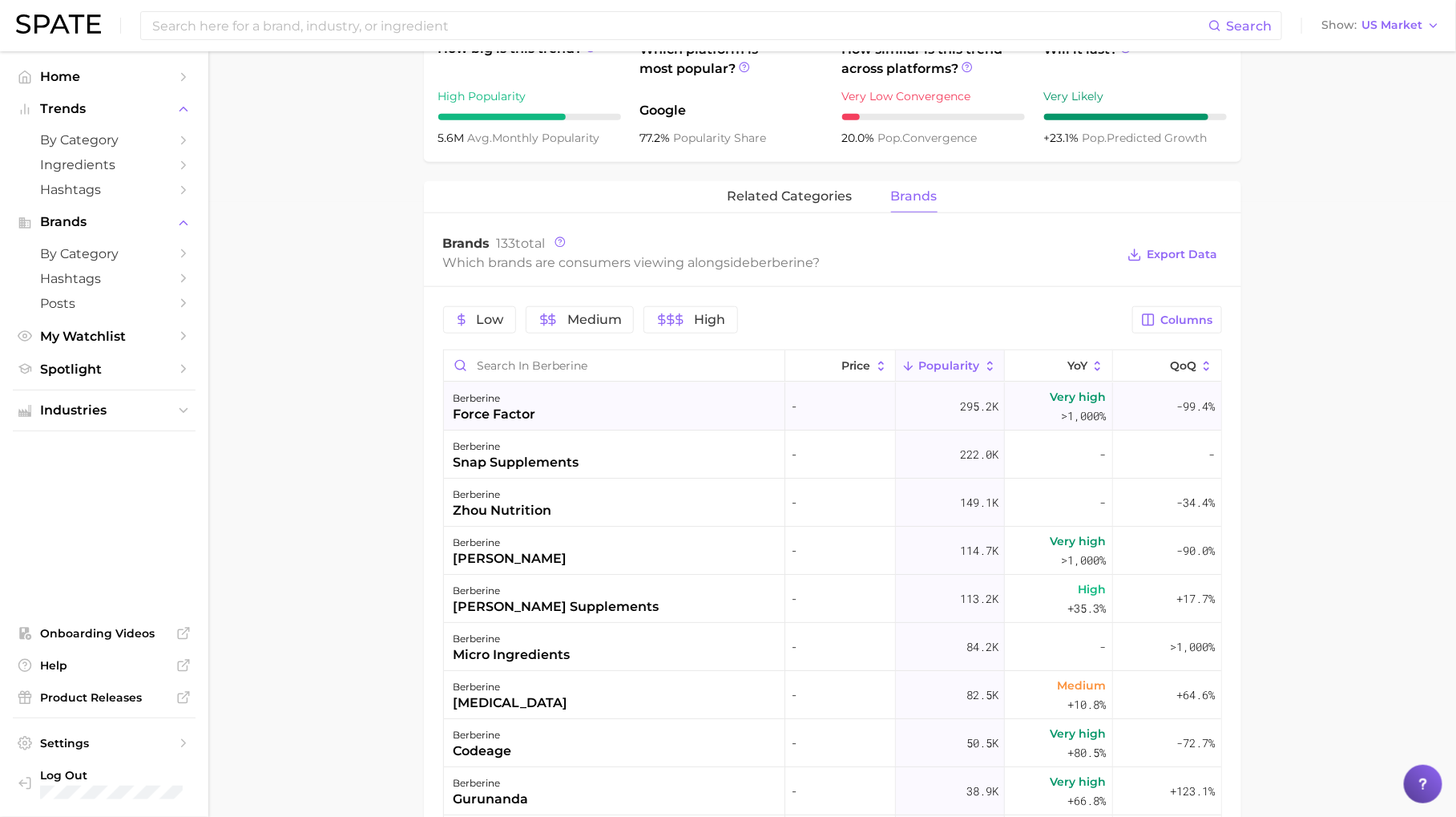
click at [751, 407] on div "berberine force factor" at bounding box center [615, 406] width 342 height 48
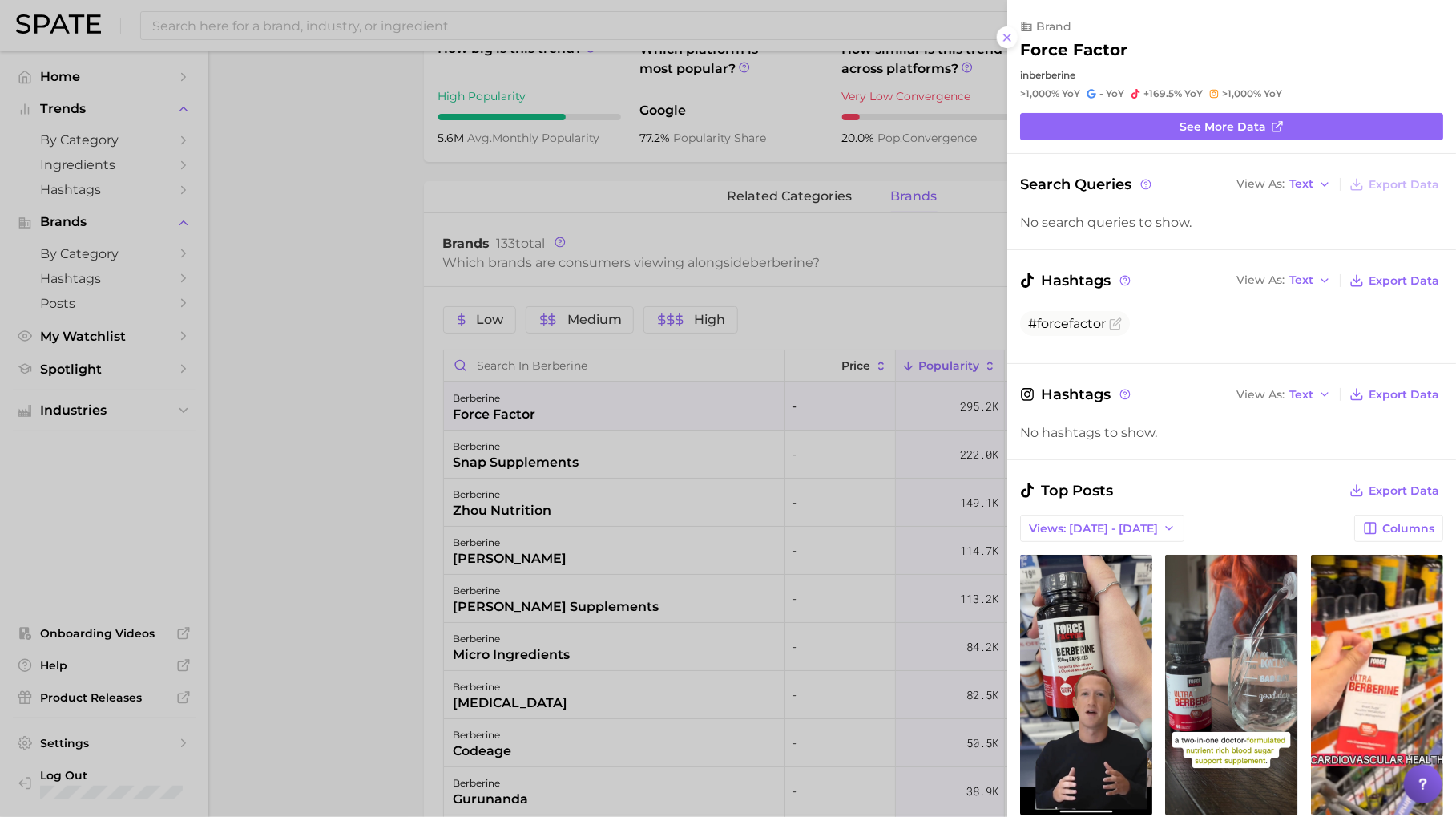
scroll to position [0, 0]
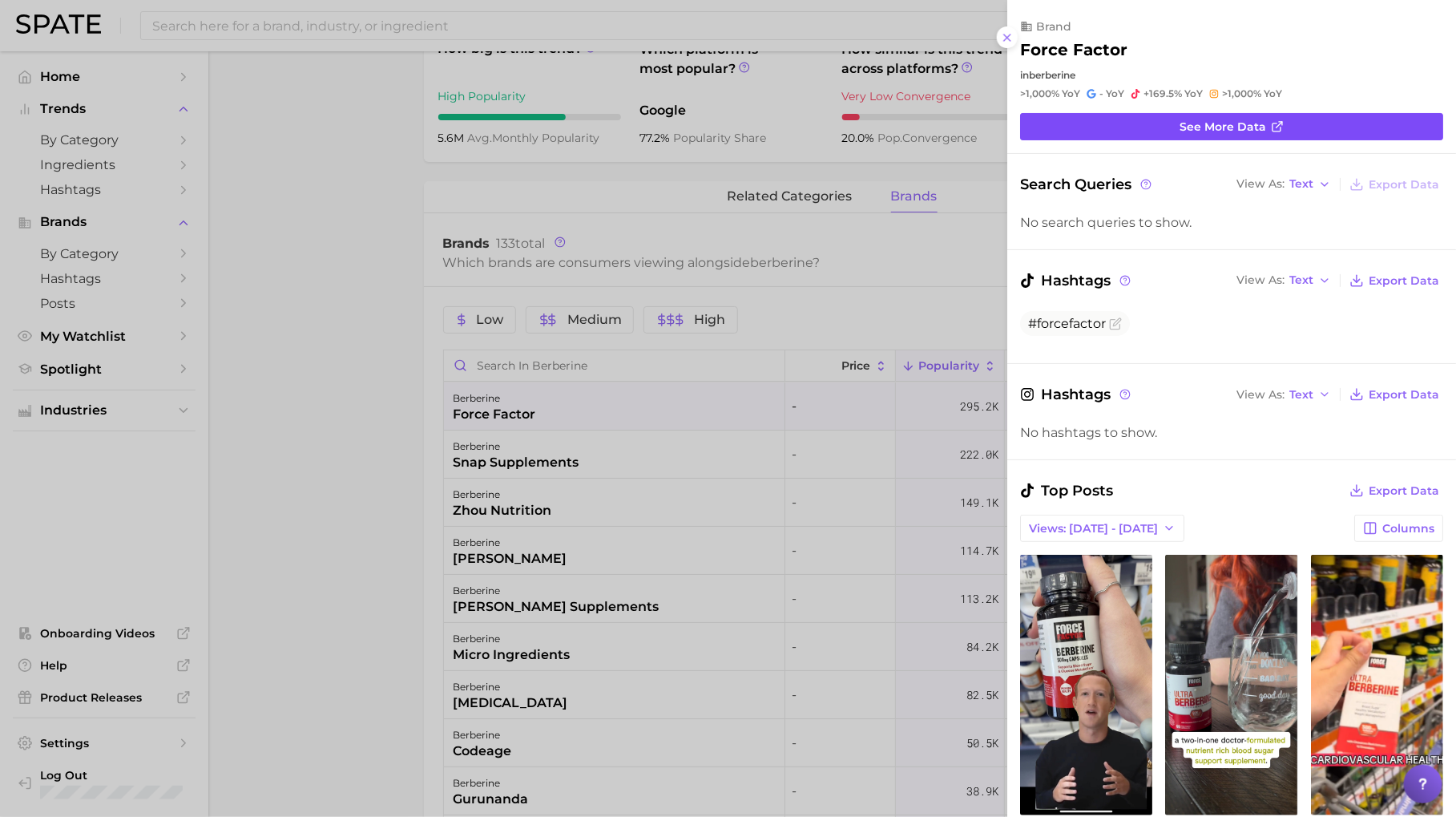
click at [1098, 123] on link "See more data" at bounding box center [1232, 126] width 423 height 27
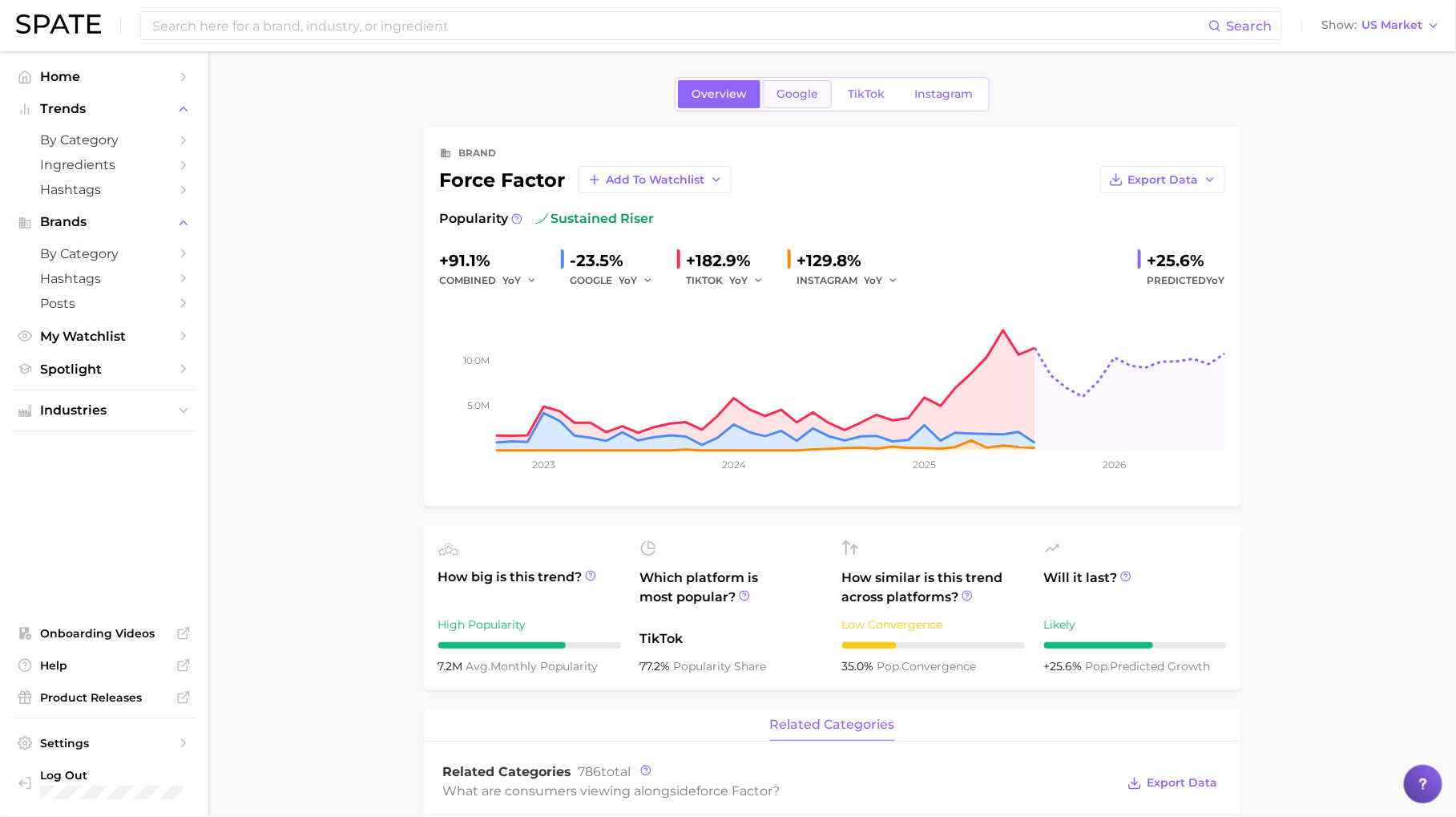
click at [815, 90] on span "Google" at bounding box center [797, 94] width 42 height 14
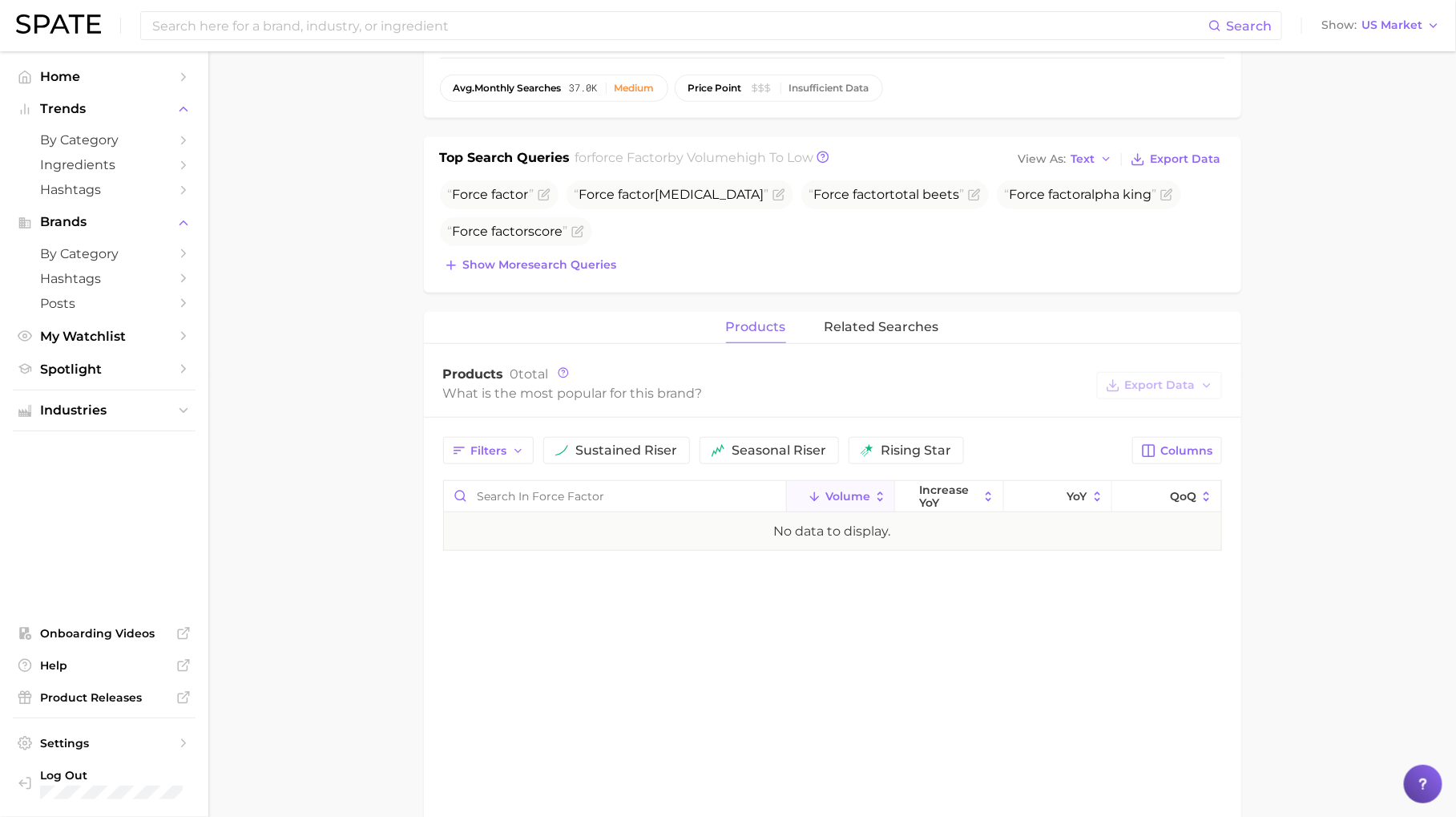
scroll to position [448, 0]
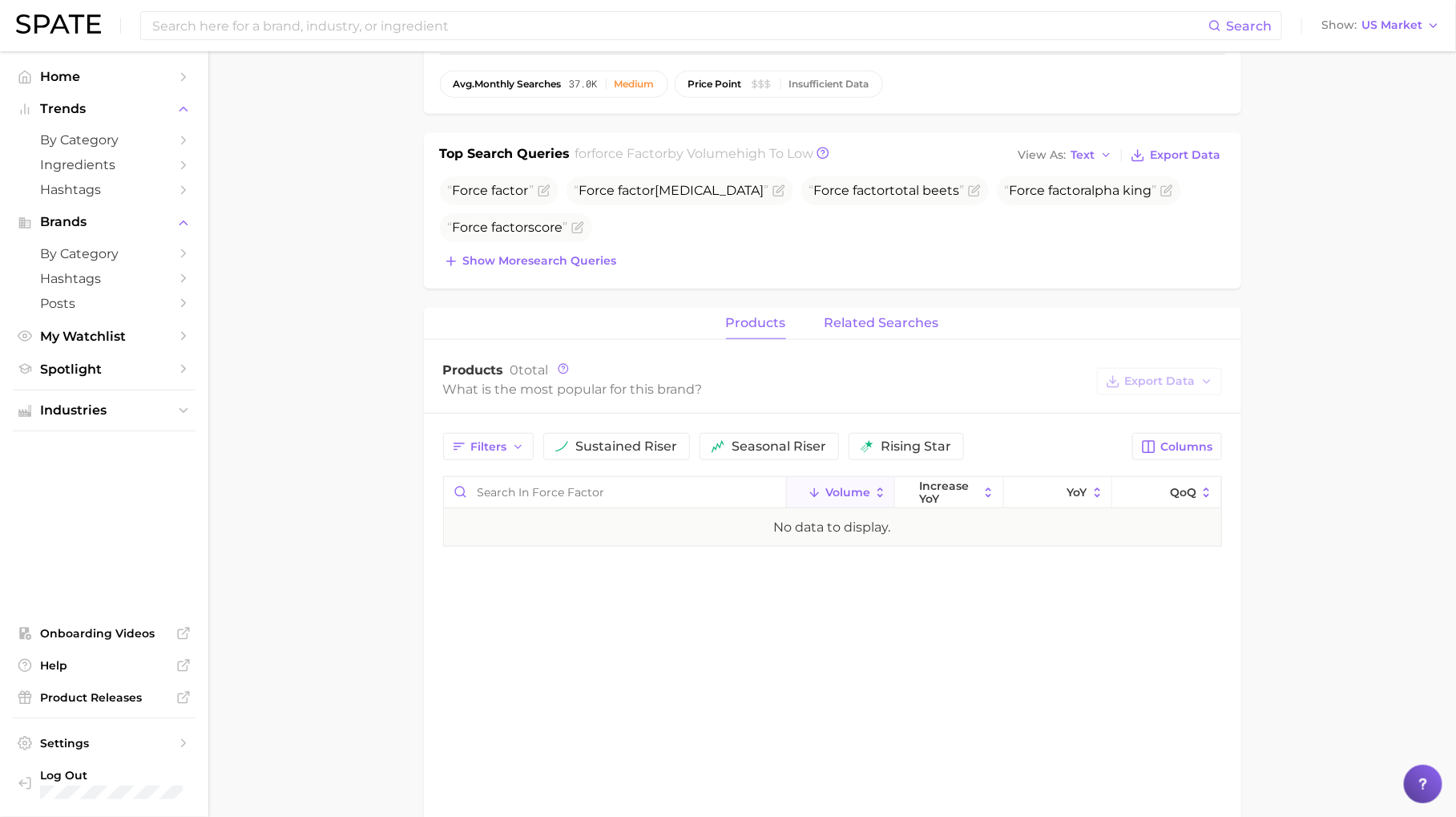
click at [861, 324] on span "related searches" at bounding box center [882, 324] width 115 height 15
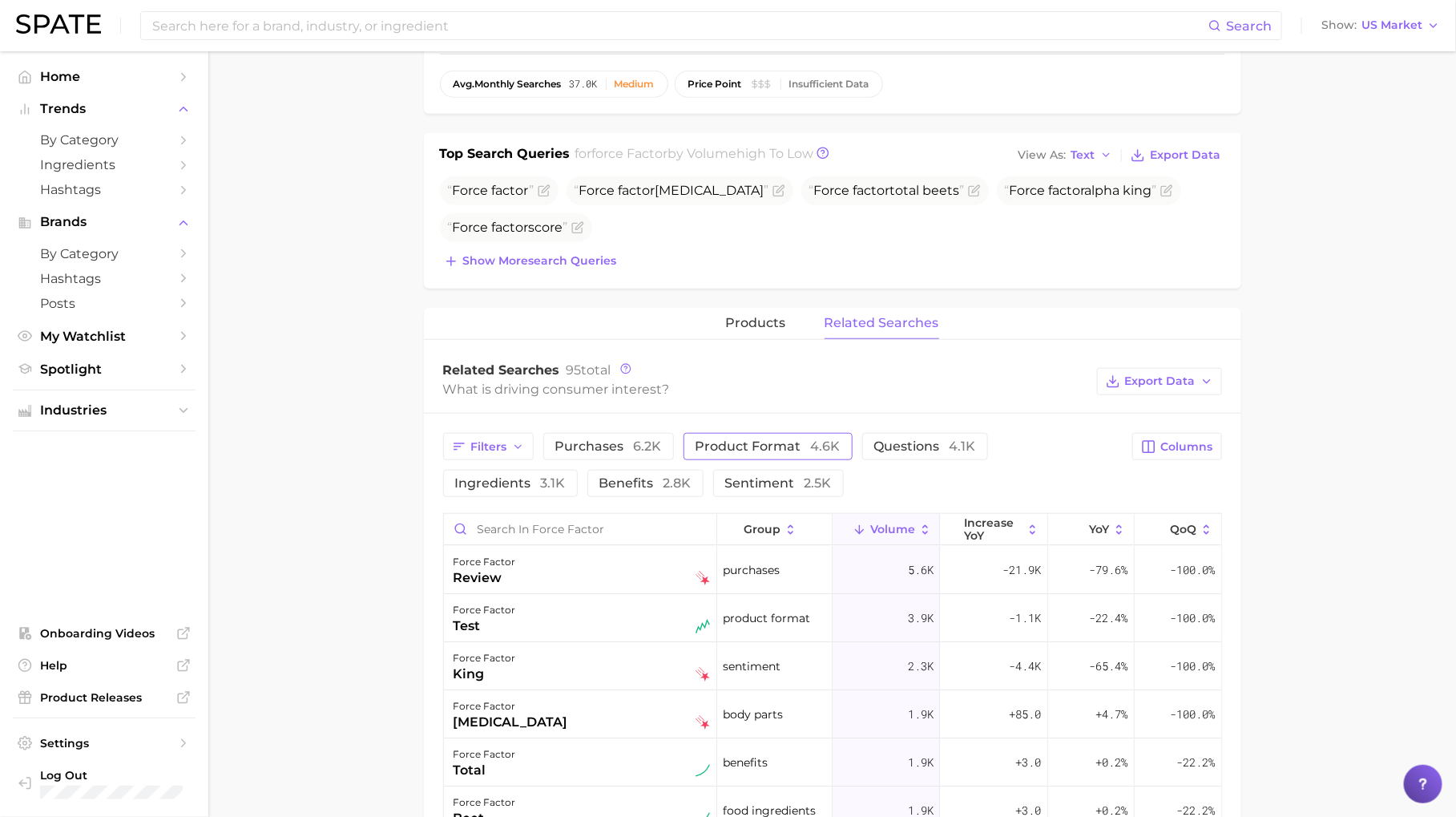
scroll to position [645, 0]
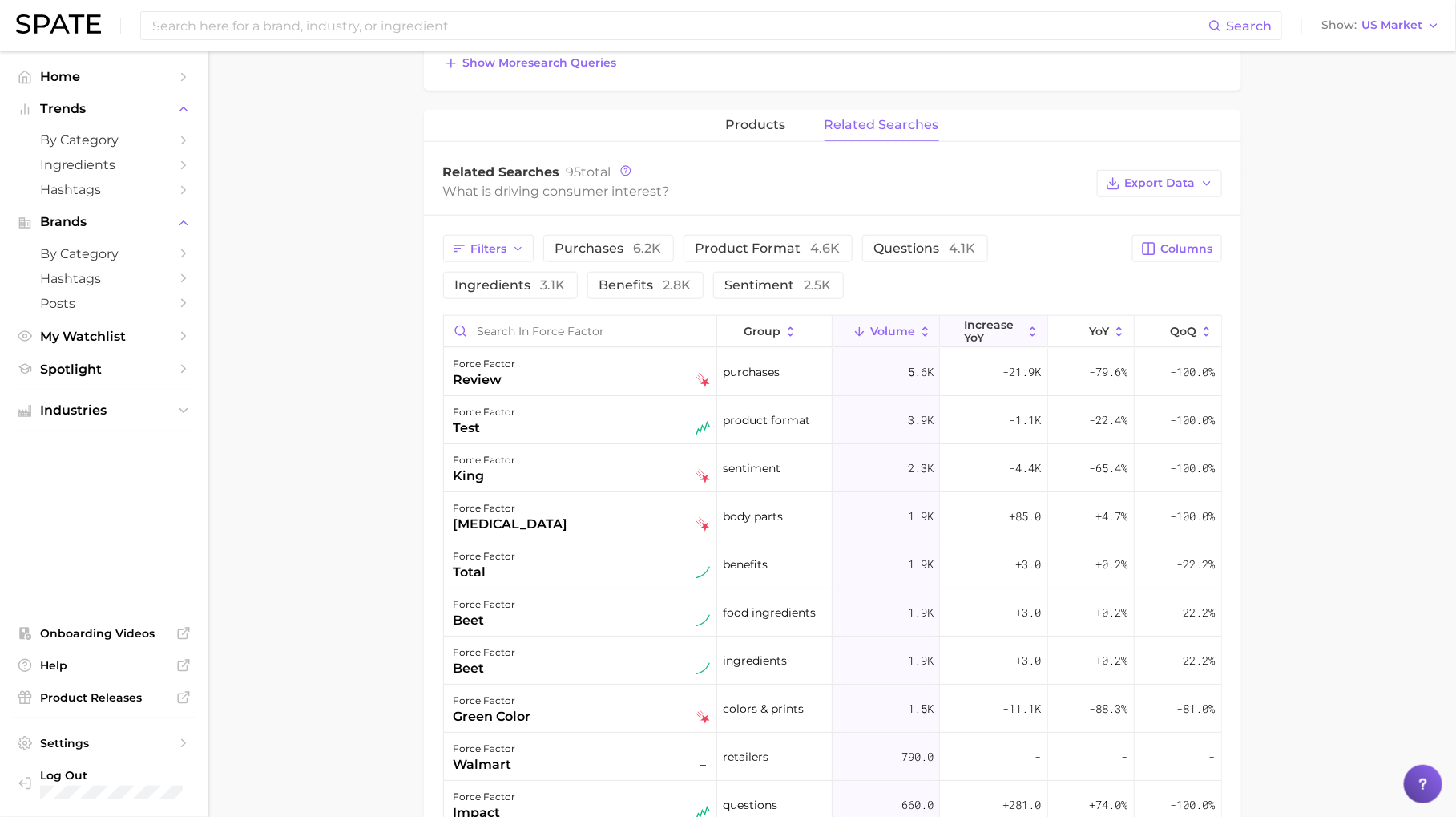
click at [993, 324] on span "increase YoY" at bounding box center [993, 330] width 58 height 25
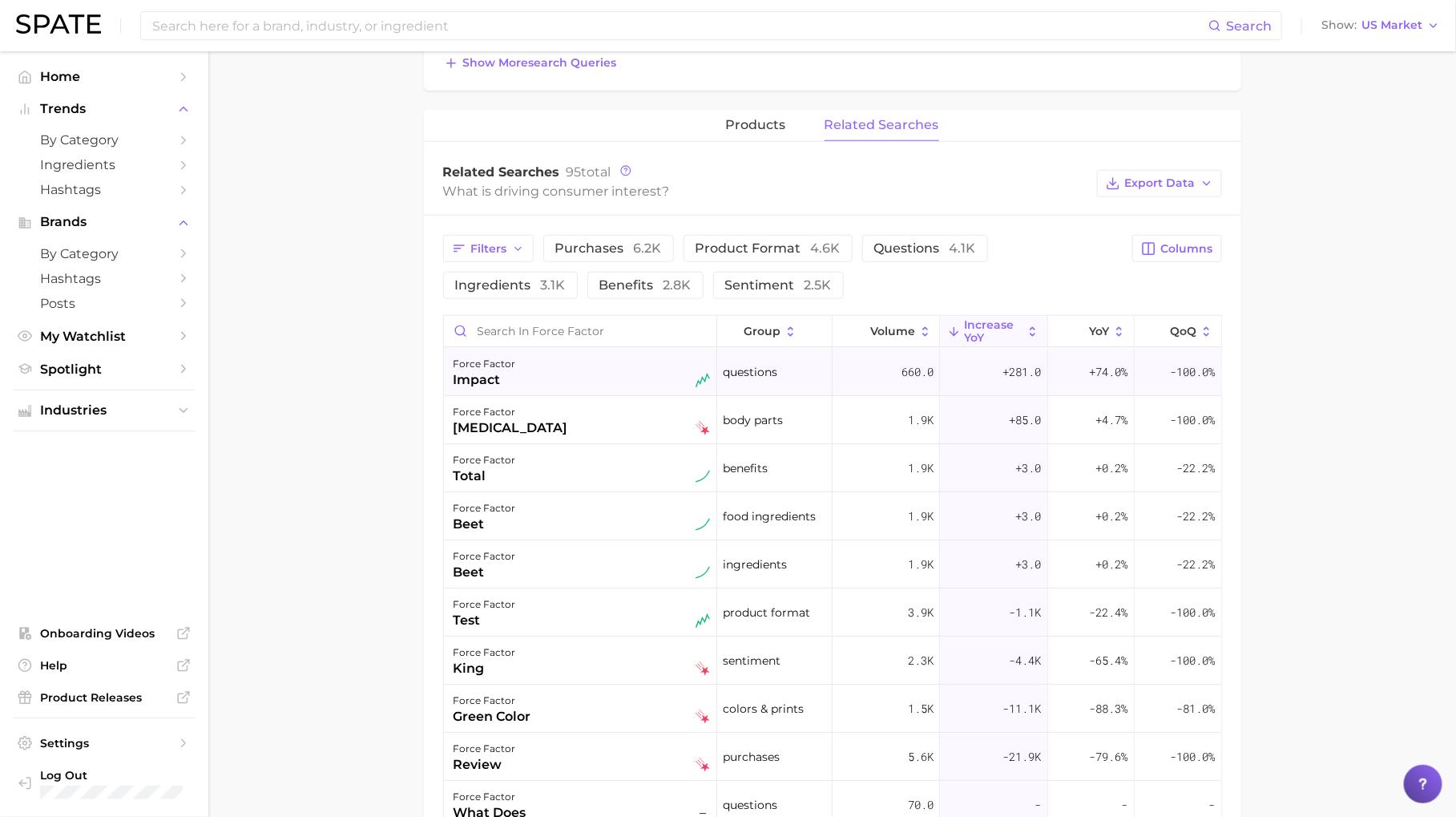
click at [530, 365] on div "force factor impact" at bounding box center [581, 371] width 256 height 35
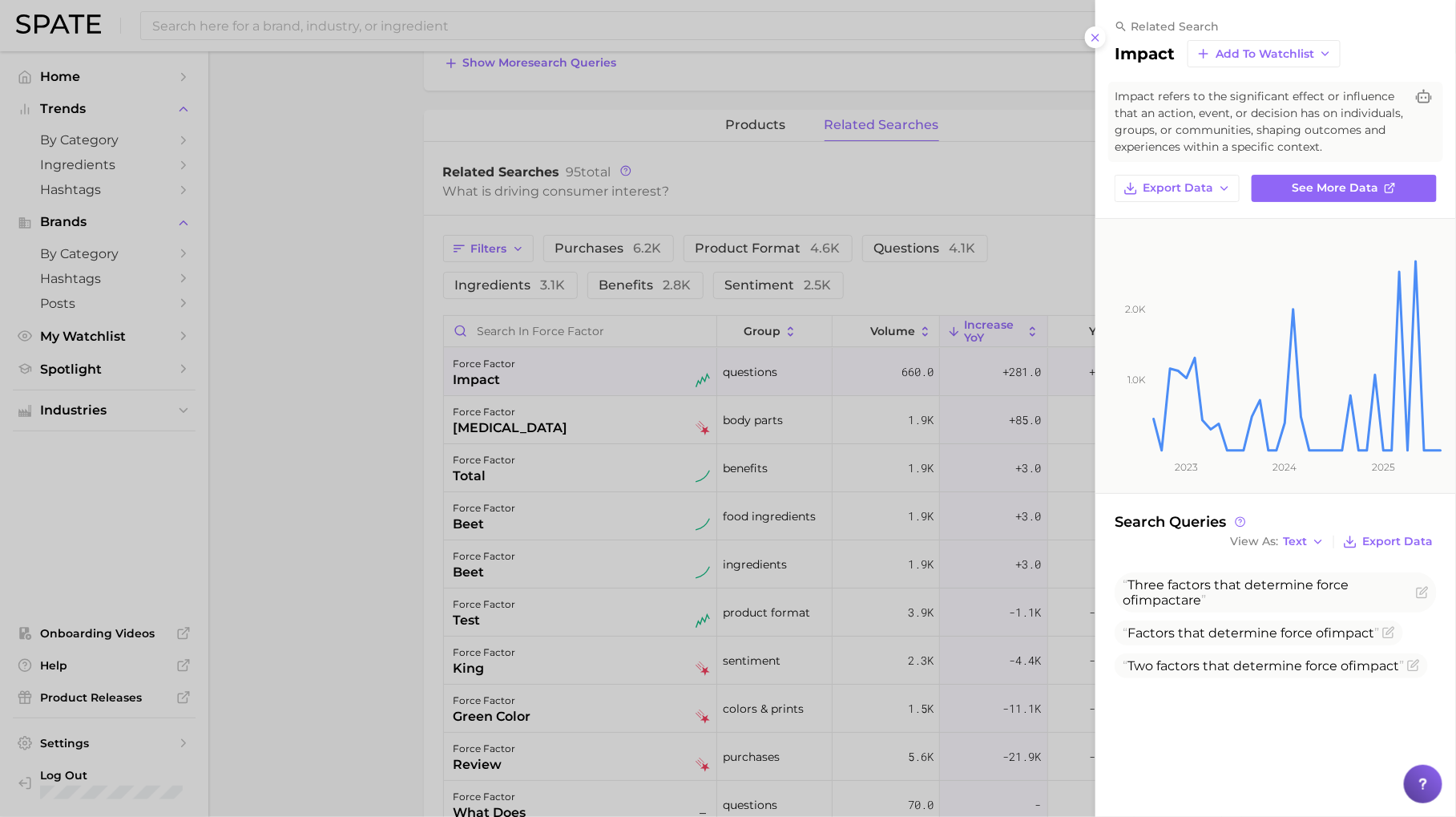
click at [999, 544] on div at bounding box center [728, 408] width 1456 height 817
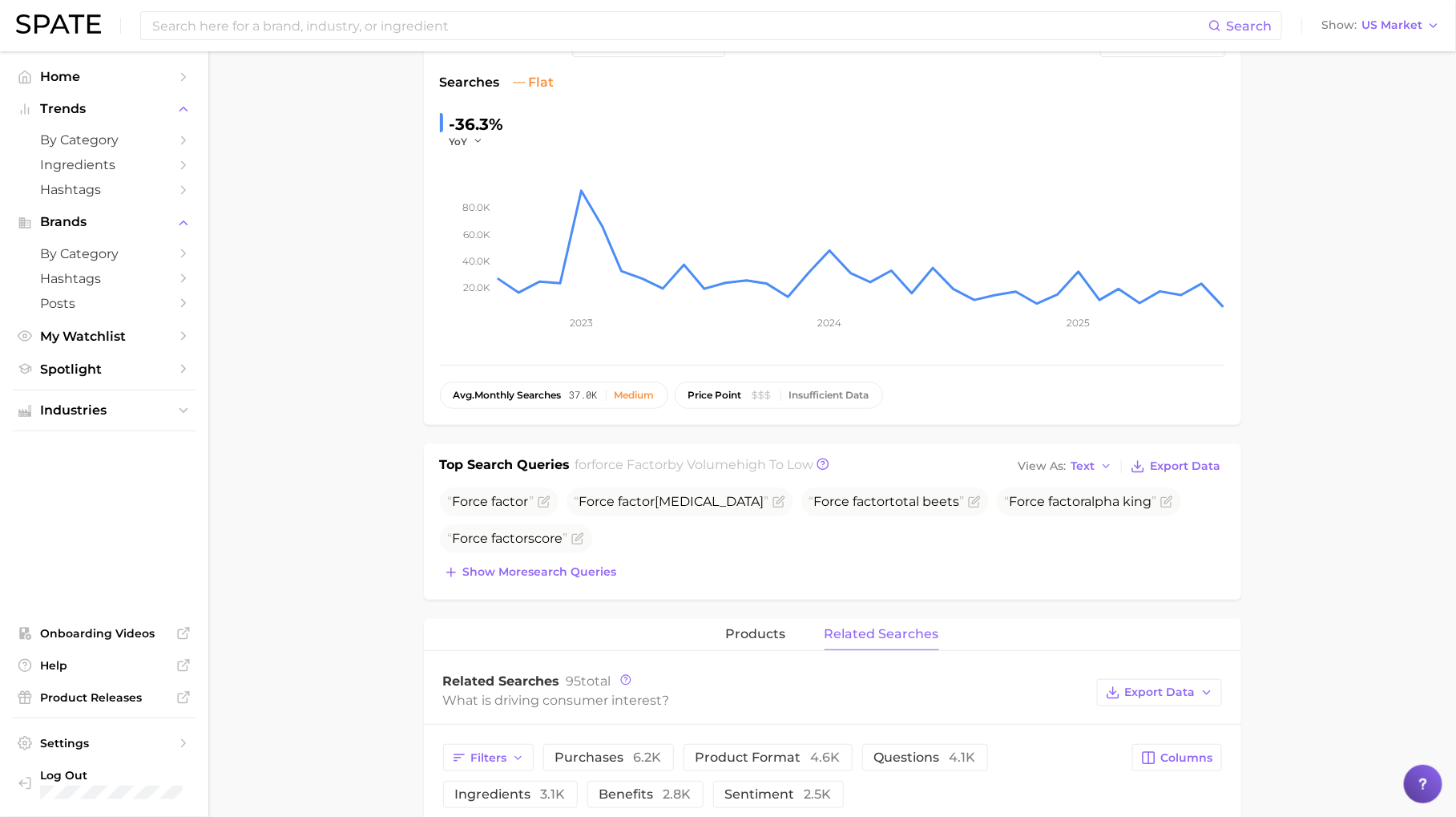
scroll to position [0, 0]
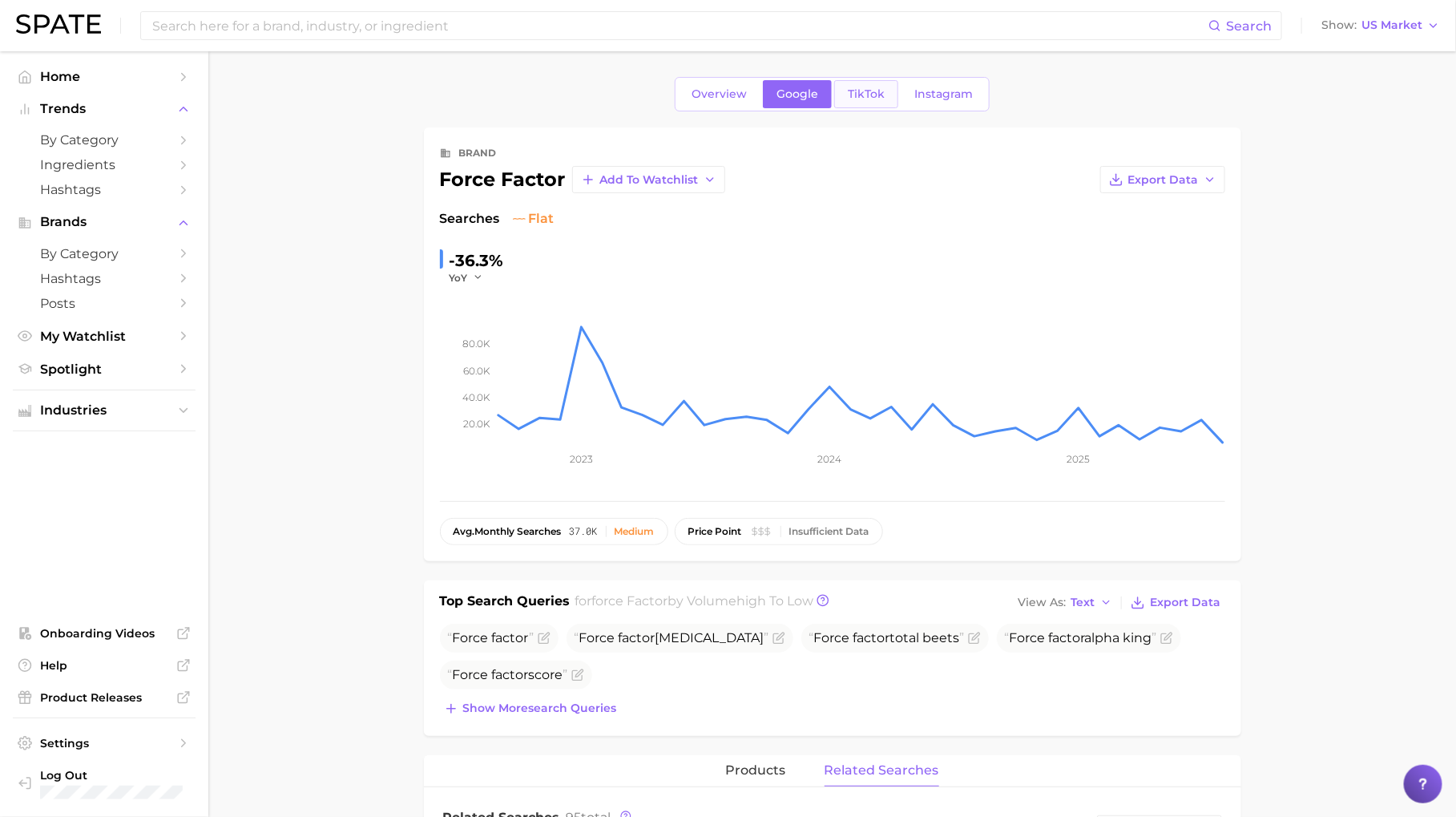
click at [866, 103] on link "TikTok" at bounding box center [866, 94] width 64 height 28
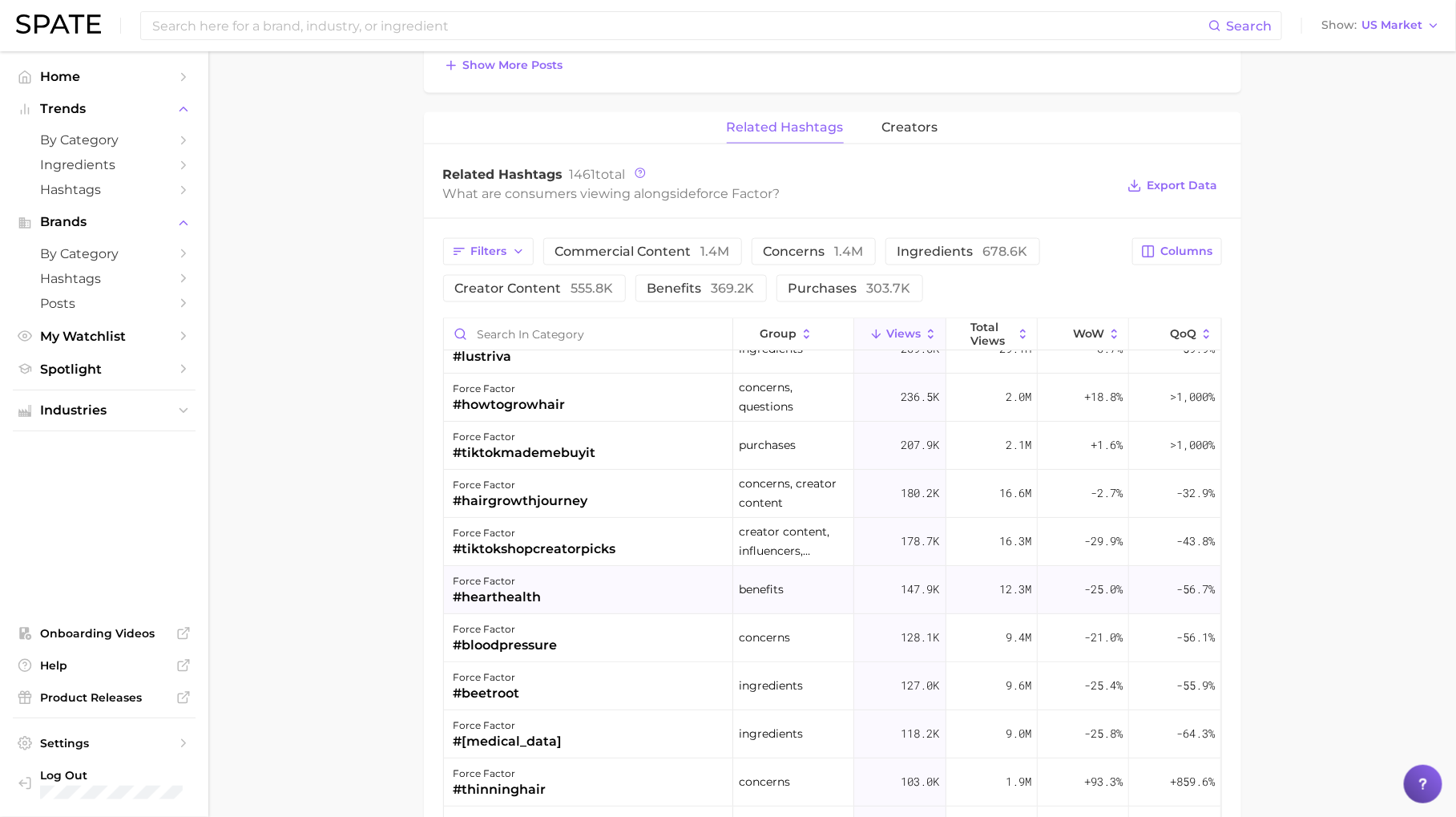
click at [589, 585] on div "force factor #hearthealth" at bounding box center [589, 590] width 289 height 48
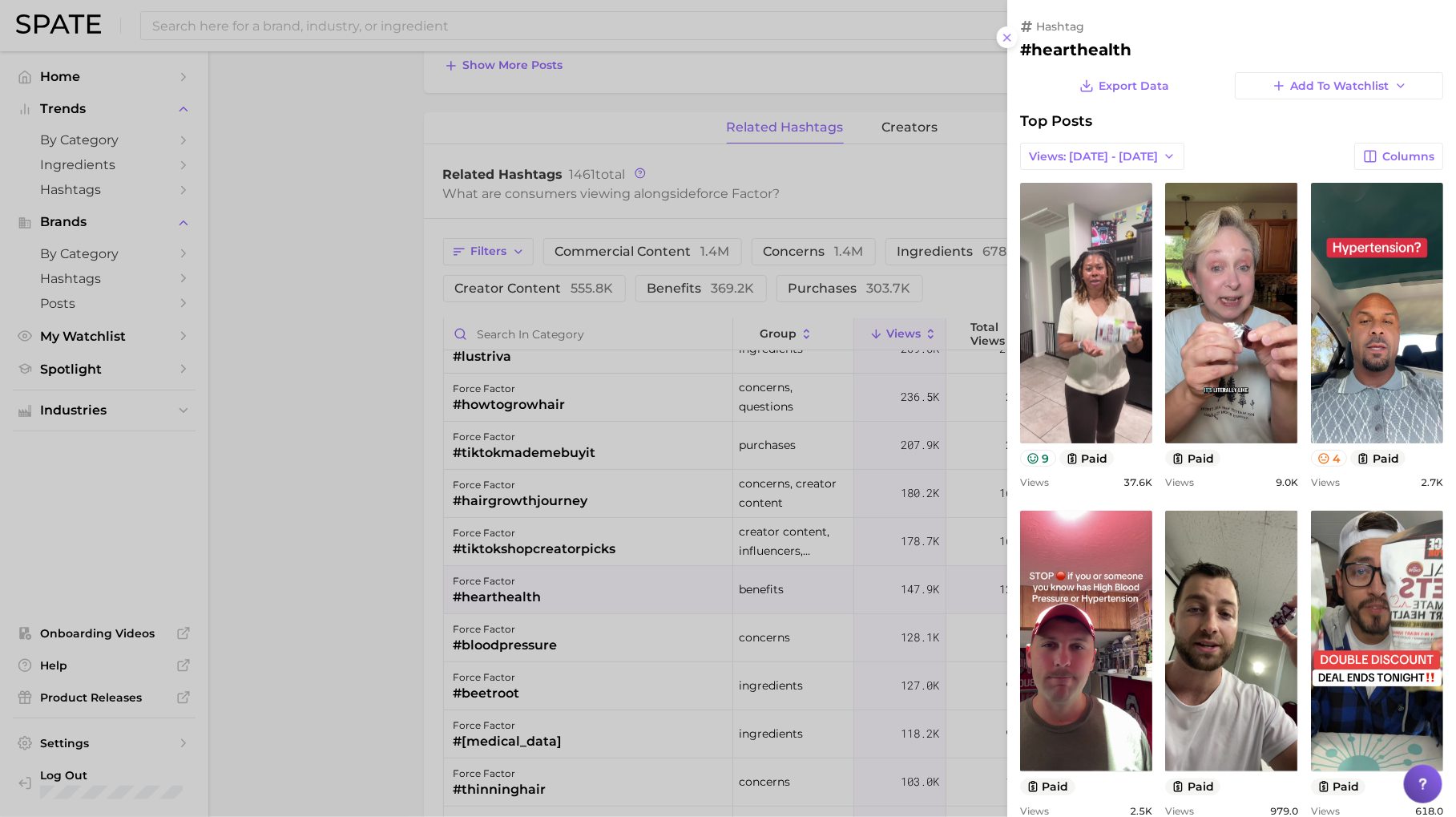
click at [761, 506] on div at bounding box center [728, 408] width 1456 height 817
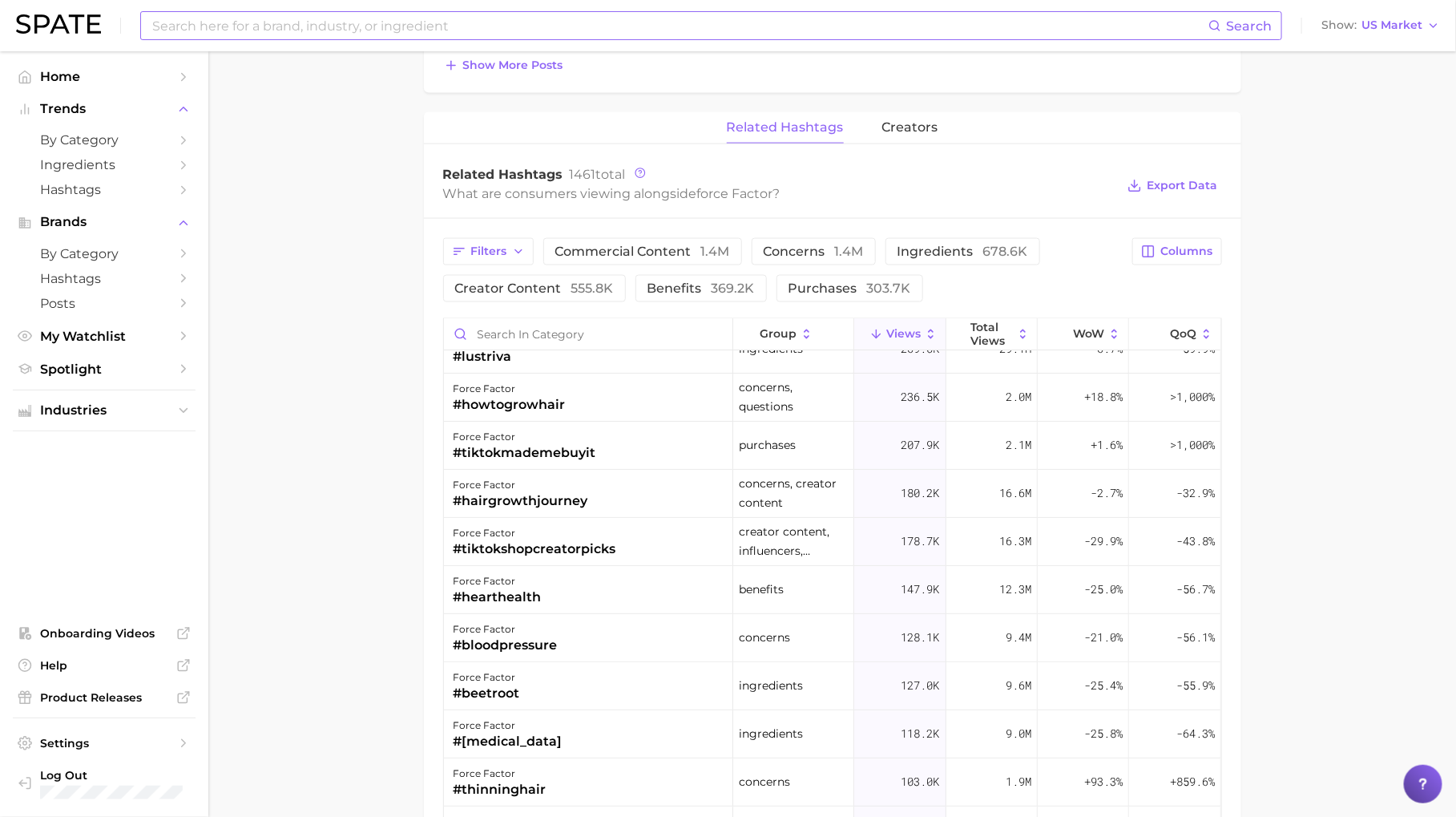
click at [560, 34] on input at bounding box center [679, 25] width 1058 height 27
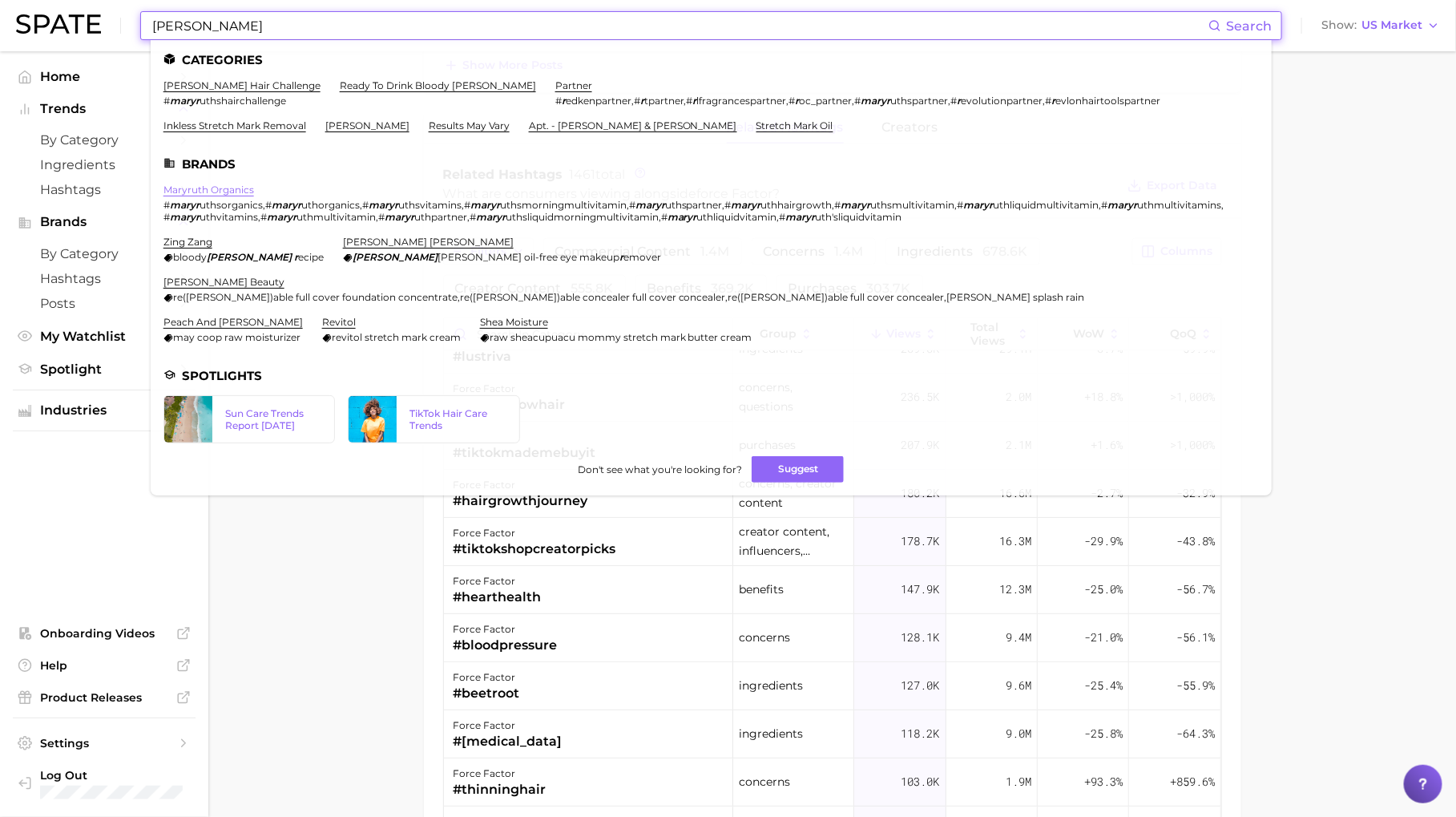
type input "mary r"
click at [214, 188] on link "maryruth organics" at bounding box center [209, 190] width 90 height 12
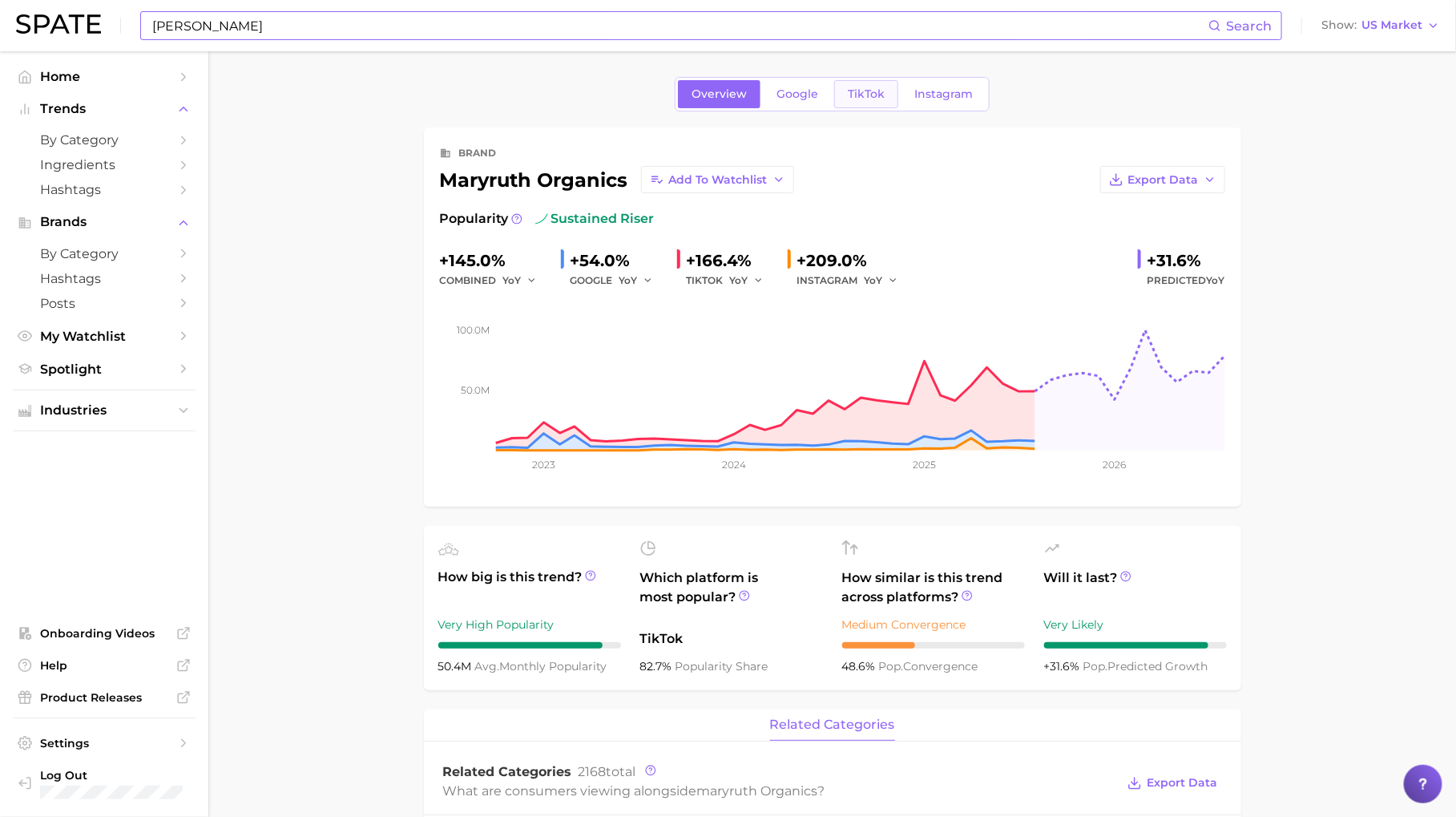
click at [866, 97] on span "TikTok" at bounding box center [866, 94] width 37 height 14
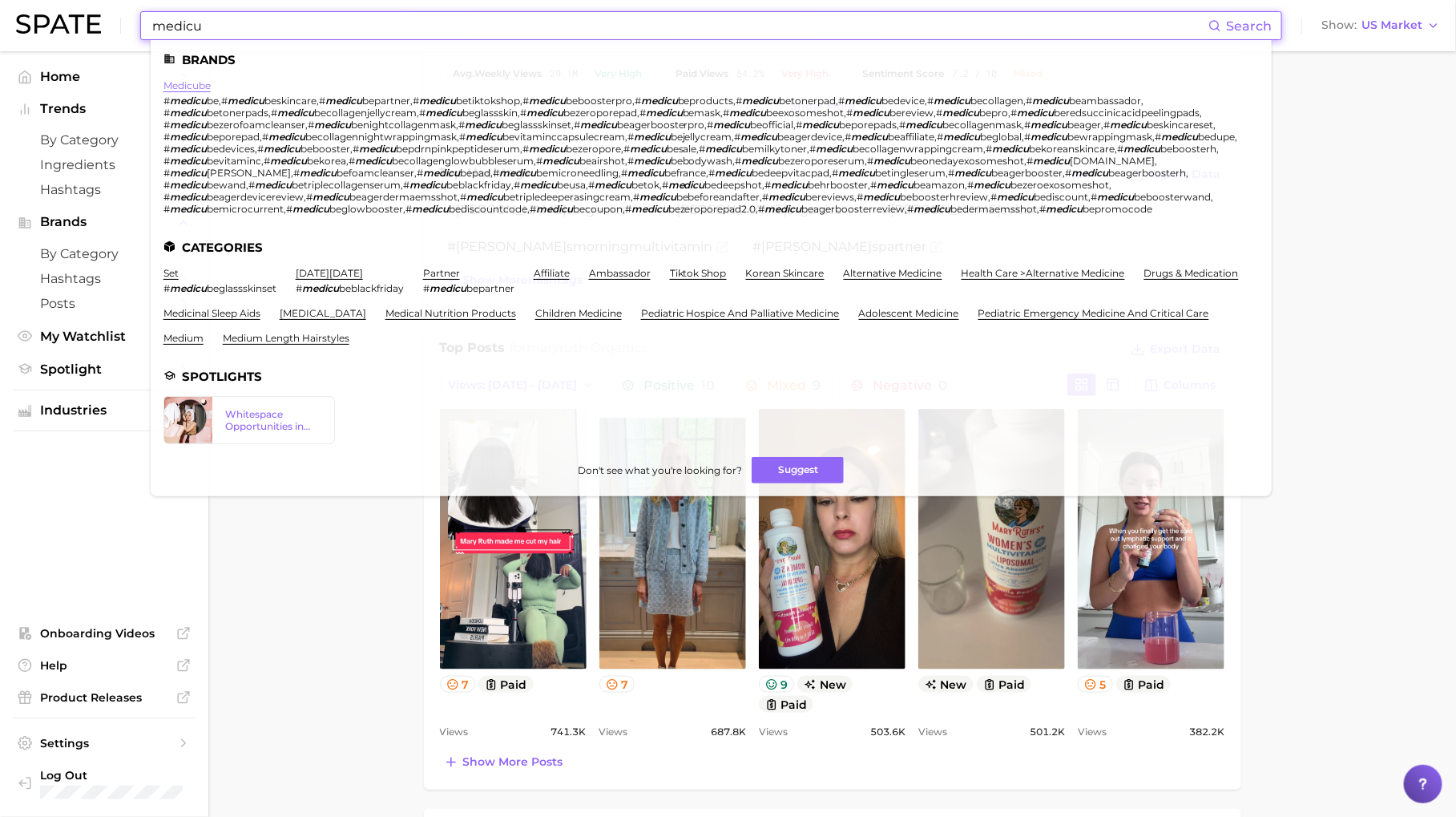
type input "medicu"
click at [202, 80] on link "medicube" at bounding box center [187, 85] width 48 height 12
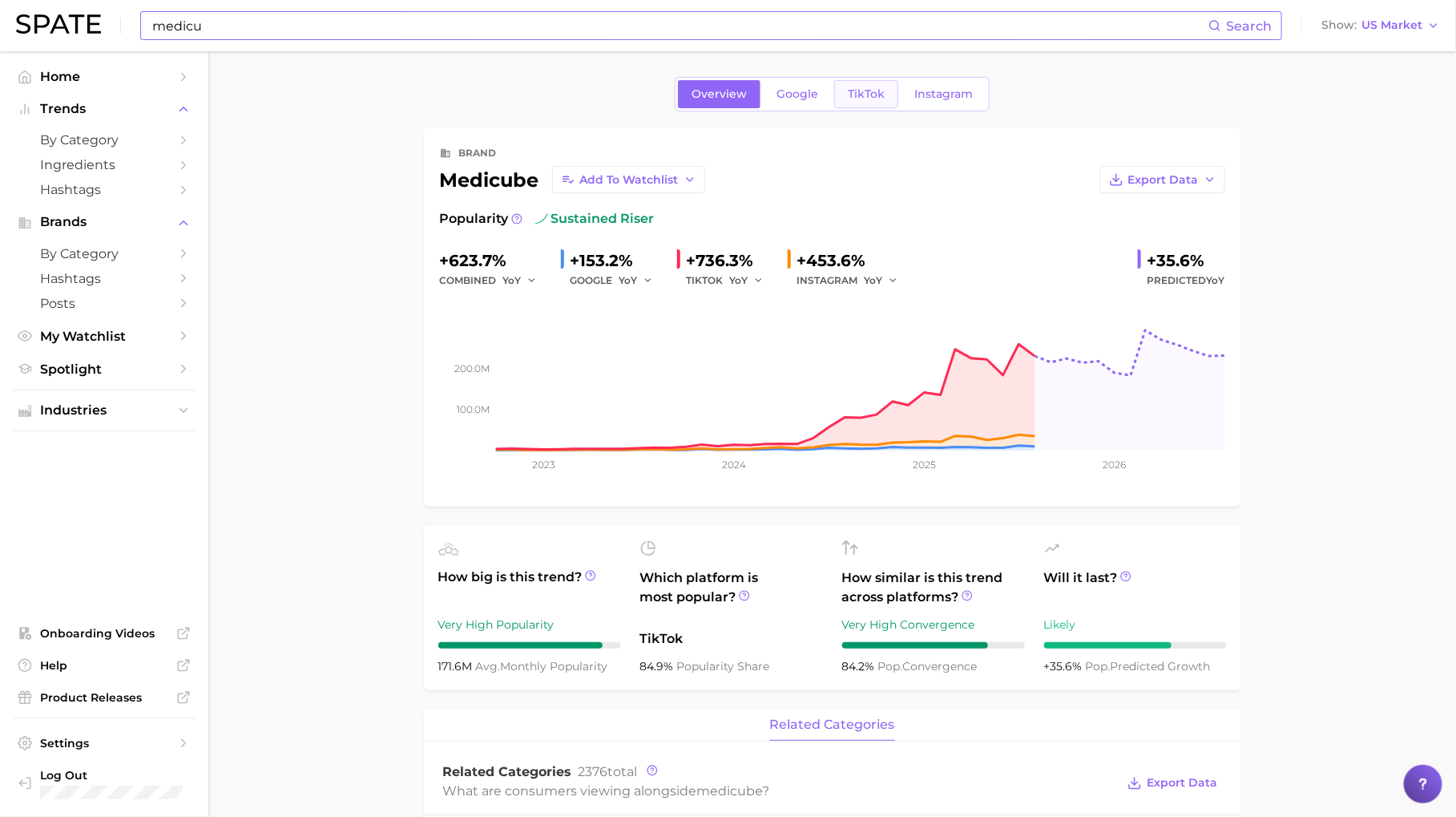
click at [855, 98] on span "TikTok" at bounding box center [866, 94] width 37 height 14
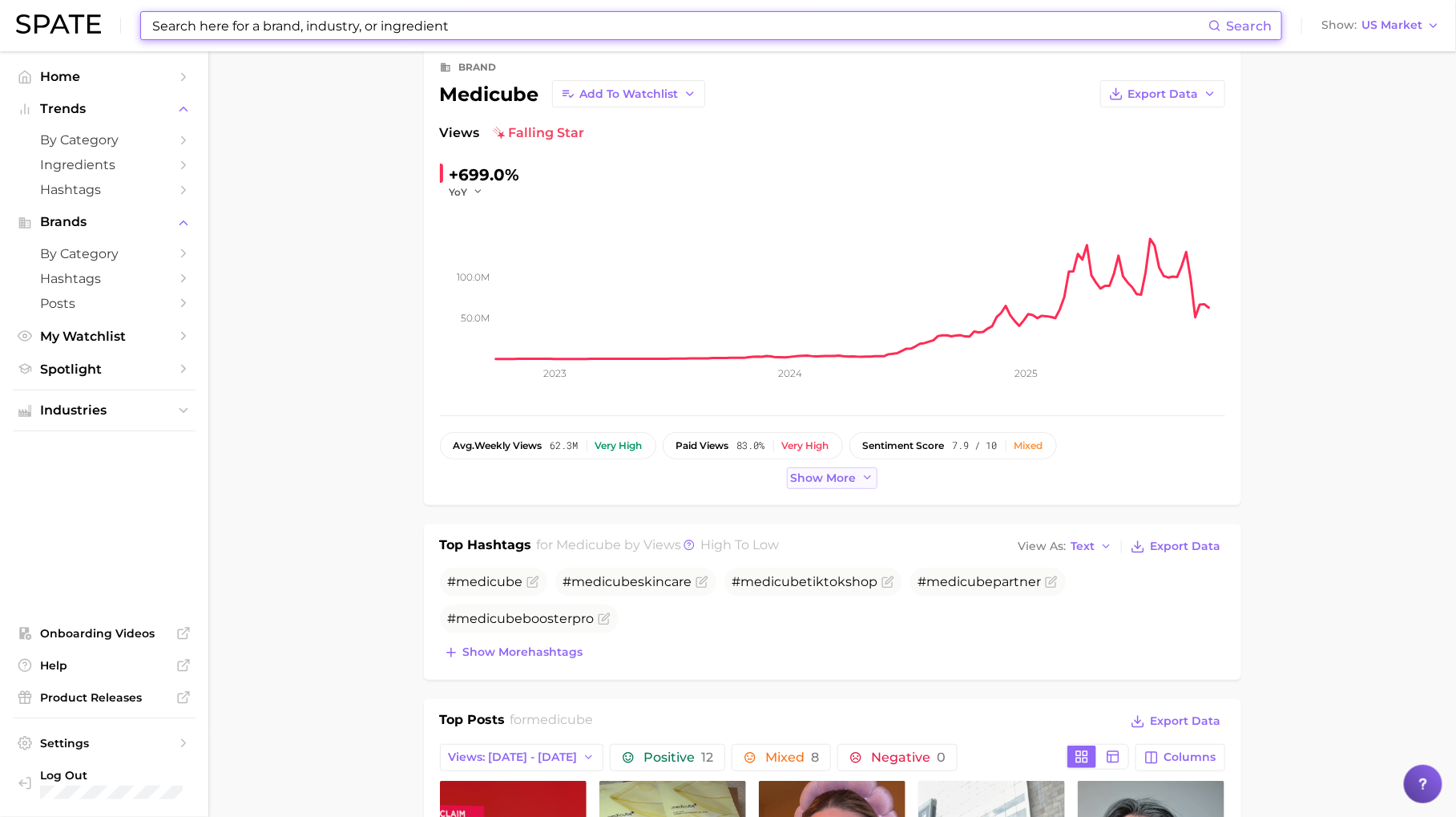
click at [852, 473] on span "Show more" at bounding box center [824, 478] width 66 height 14
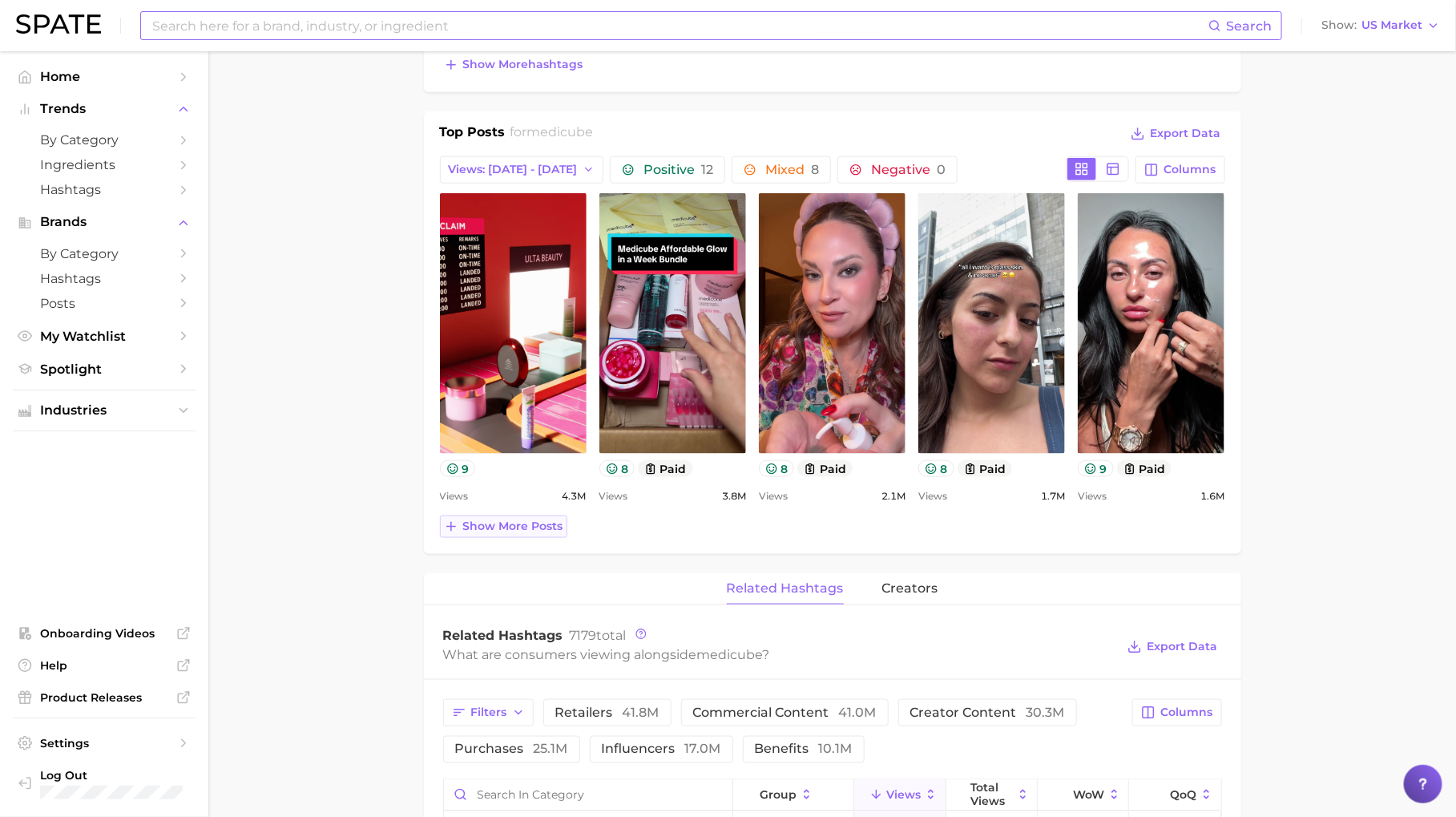
click at [538, 516] on button "Show more posts" at bounding box center [503, 526] width 127 height 22
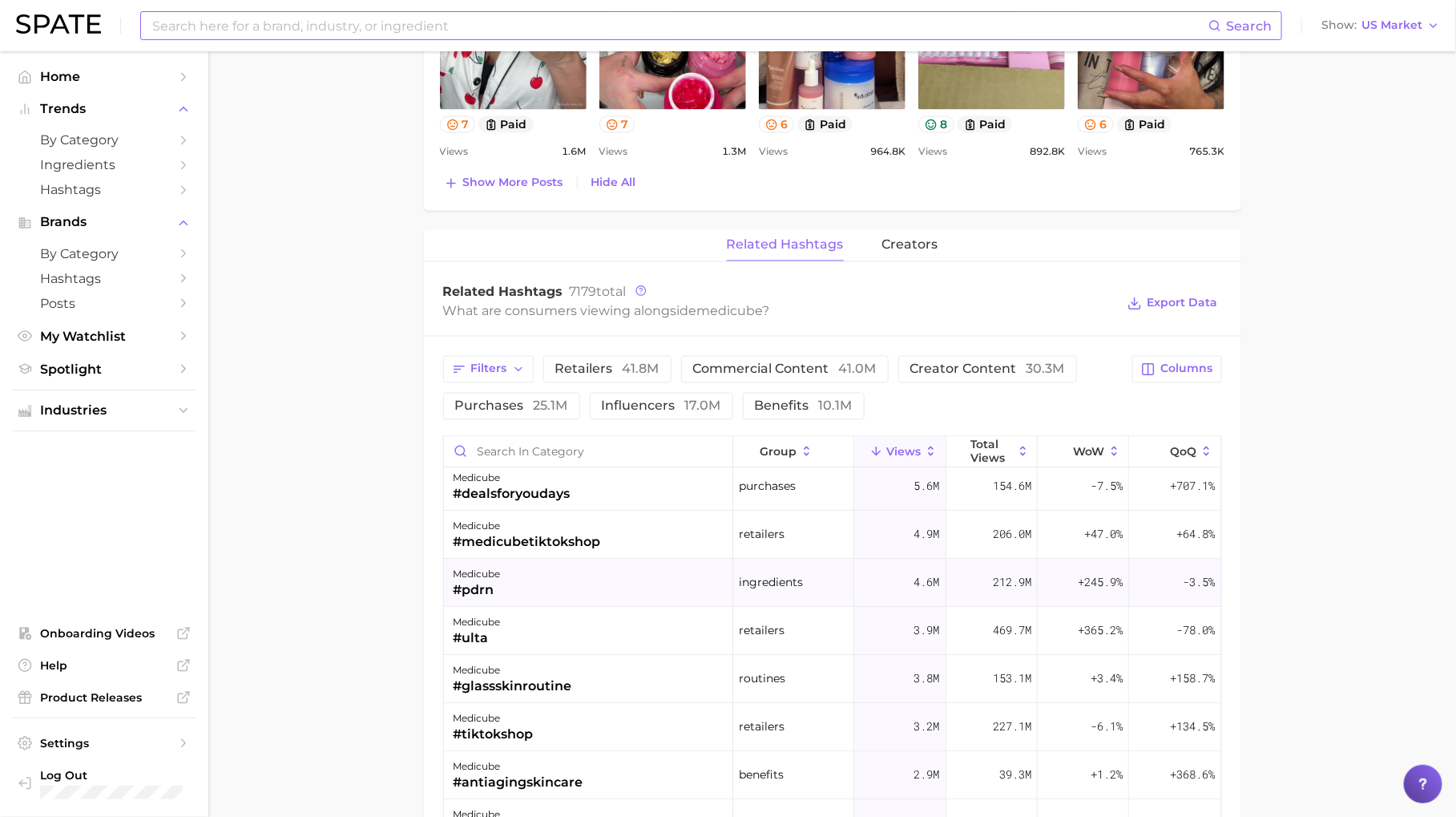
click at [609, 585] on div "medicube #pdrn" at bounding box center [589, 583] width 289 height 48
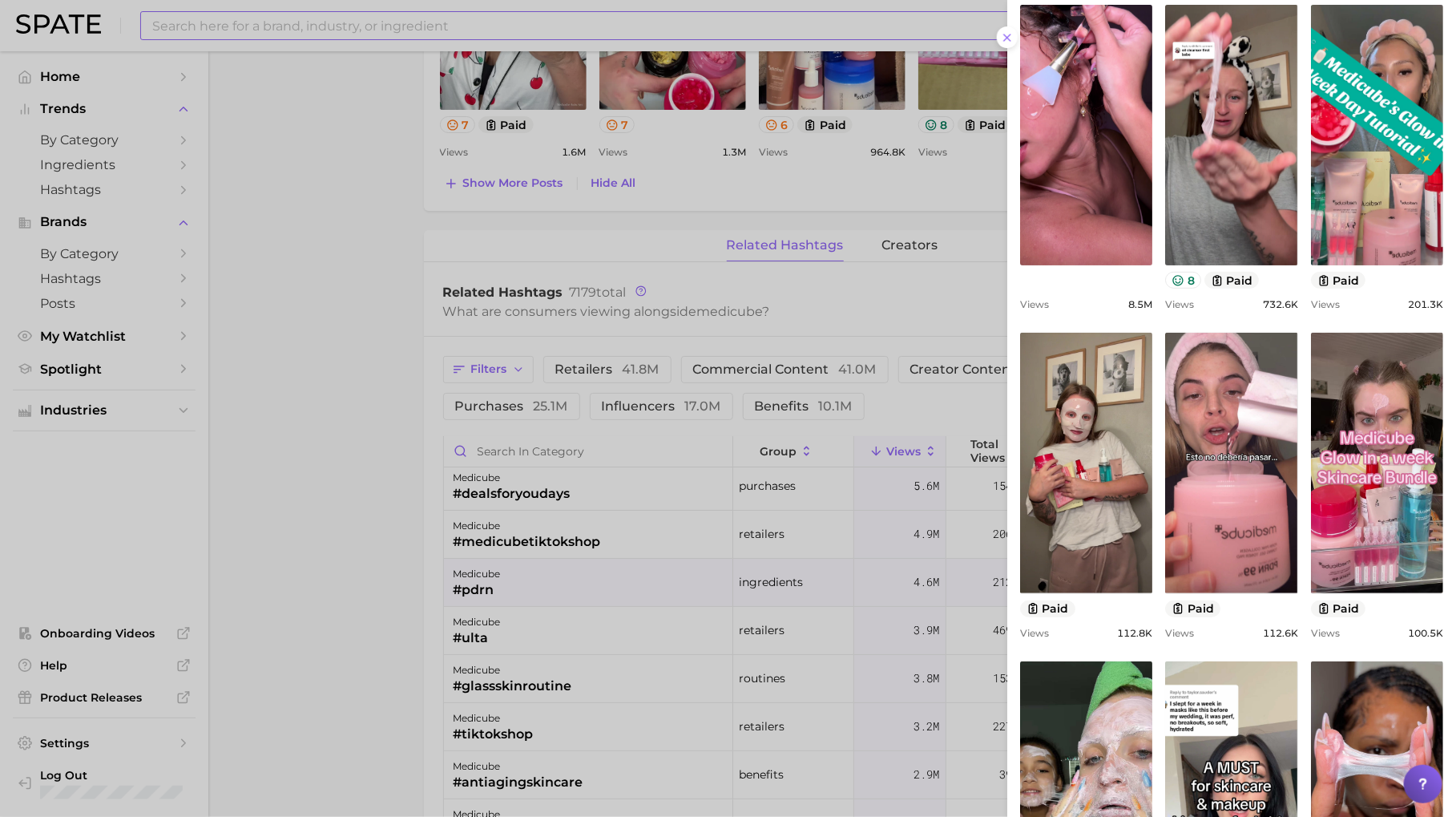
click at [653, 576] on div at bounding box center [728, 408] width 1456 height 817
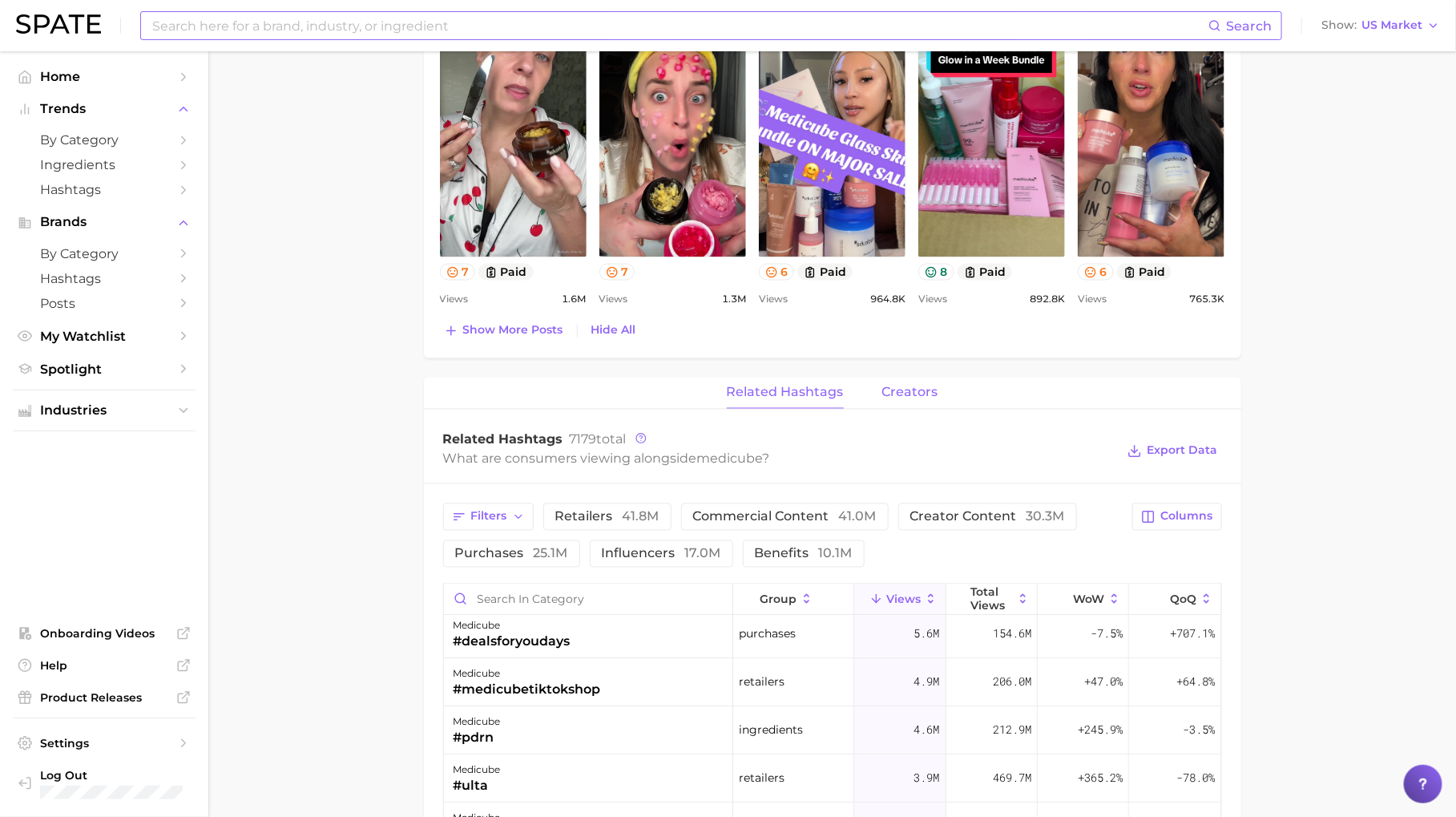
click at [927, 385] on span "creators" at bounding box center [911, 392] width 56 height 15
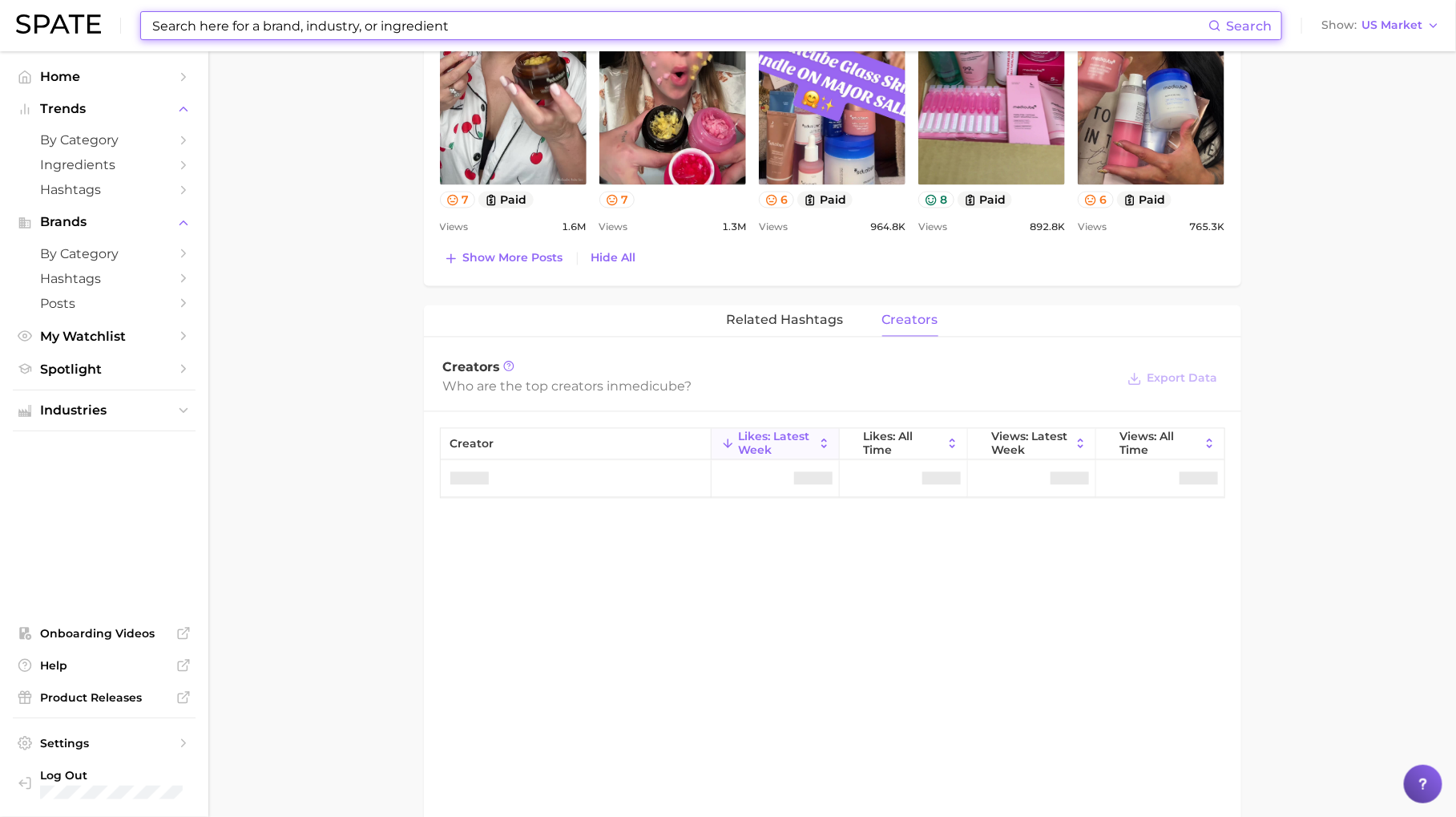
click at [418, 23] on input at bounding box center [679, 25] width 1058 height 27
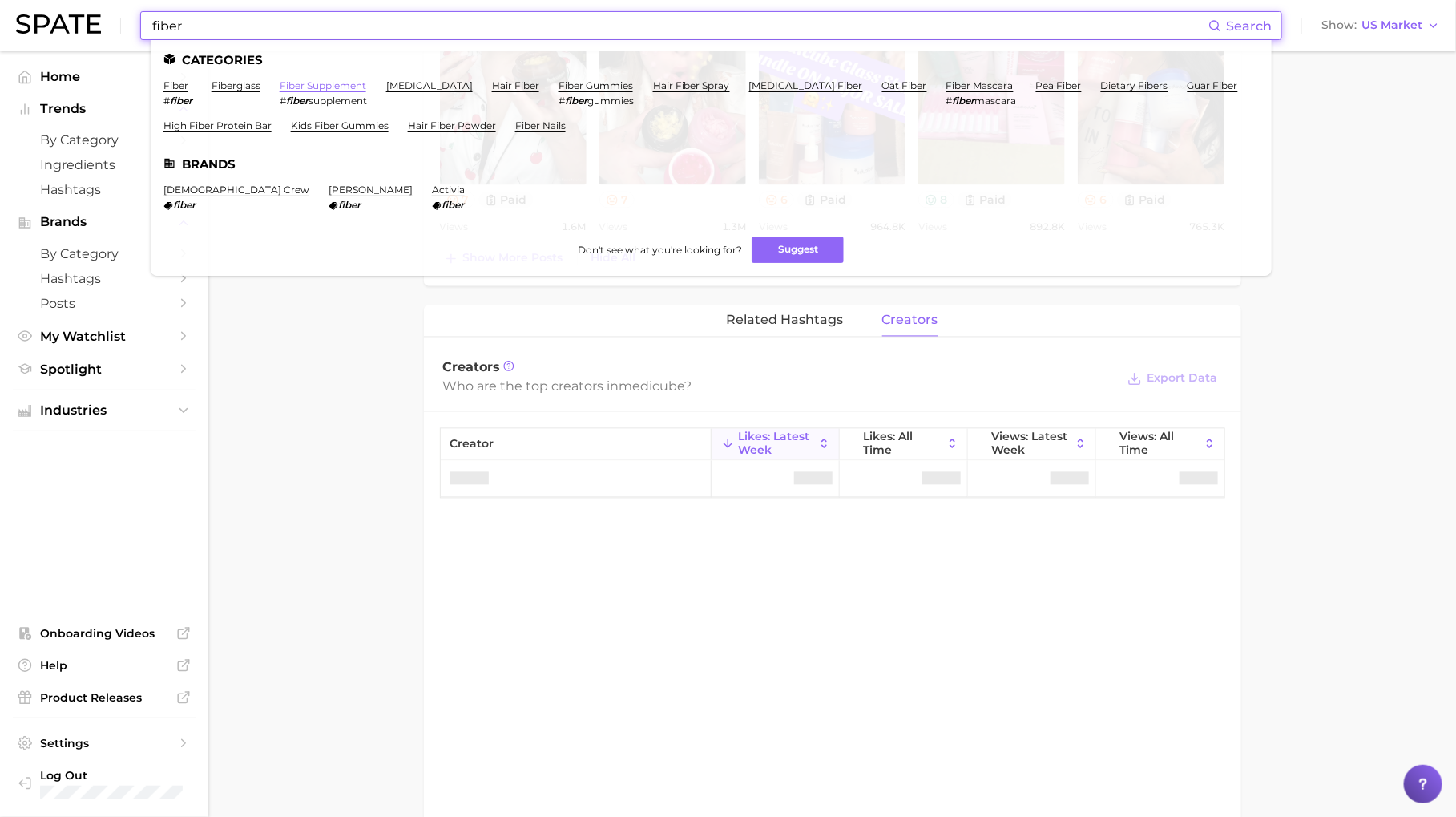
type input "fiber"
click at [344, 85] on link "fiber supplement" at bounding box center [323, 85] width 86 height 12
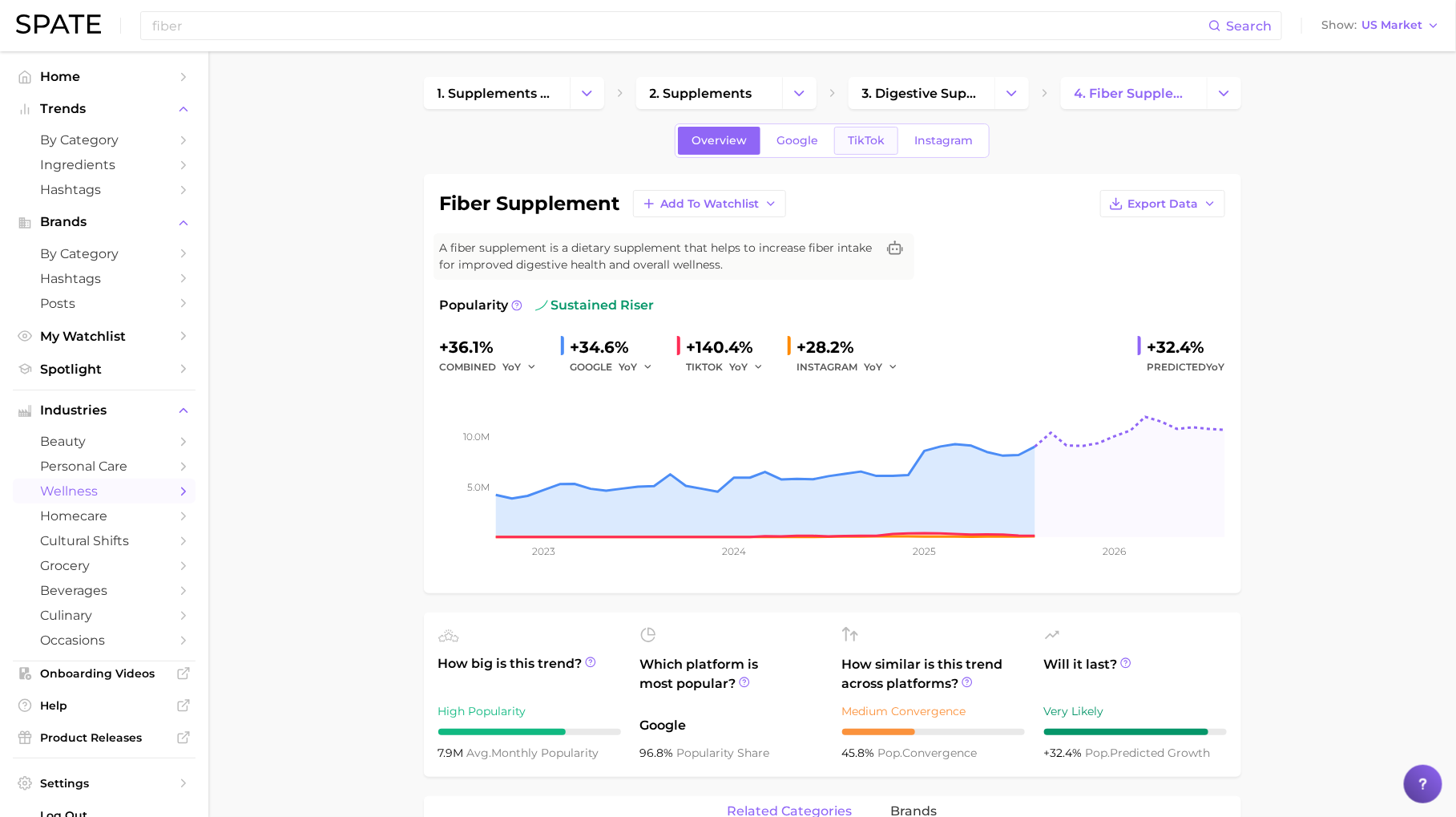
click at [867, 132] on link "TikTok" at bounding box center [866, 140] width 64 height 28
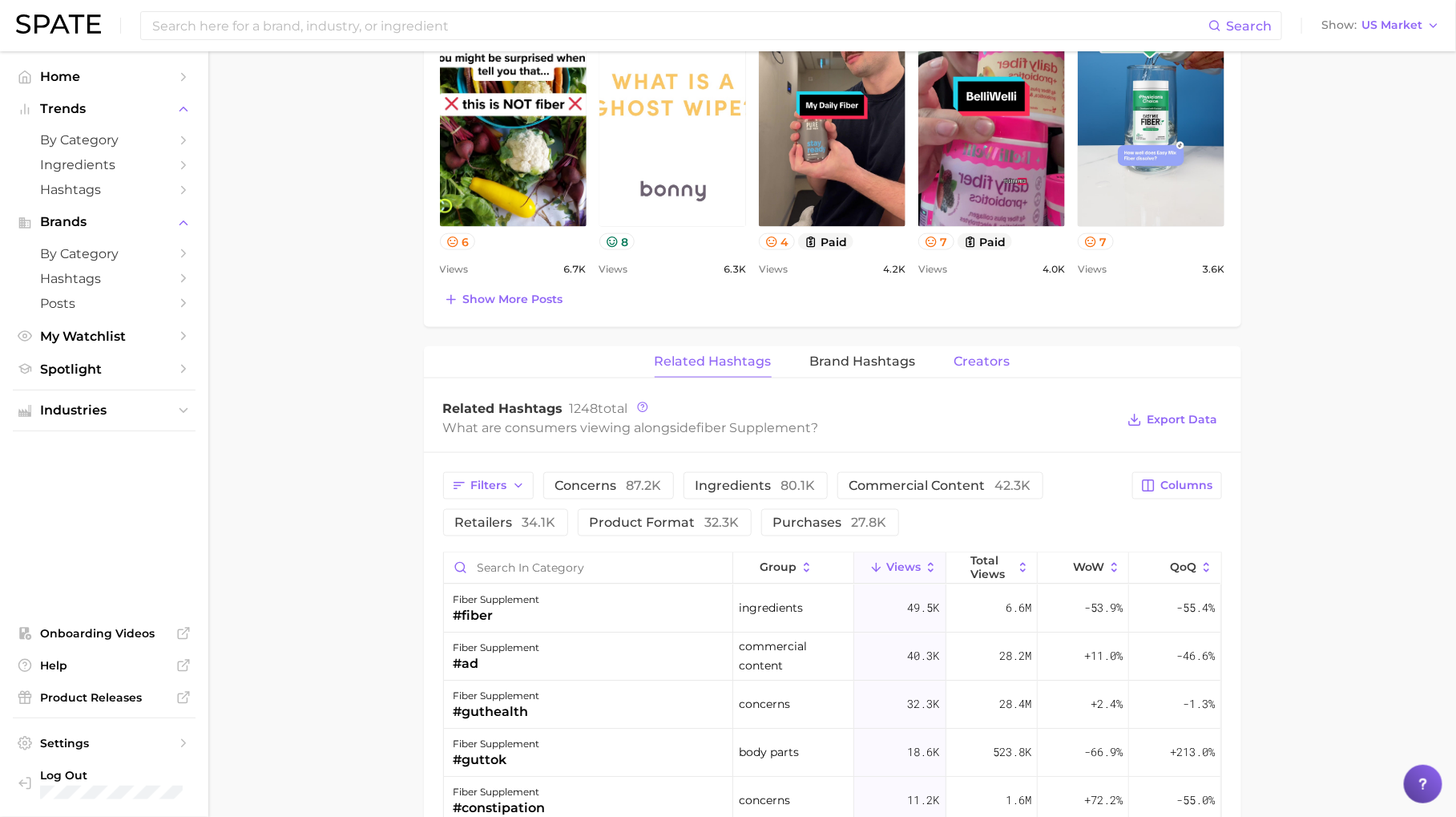
click at [988, 365] on button "Creators" at bounding box center [982, 362] width 56 height 31
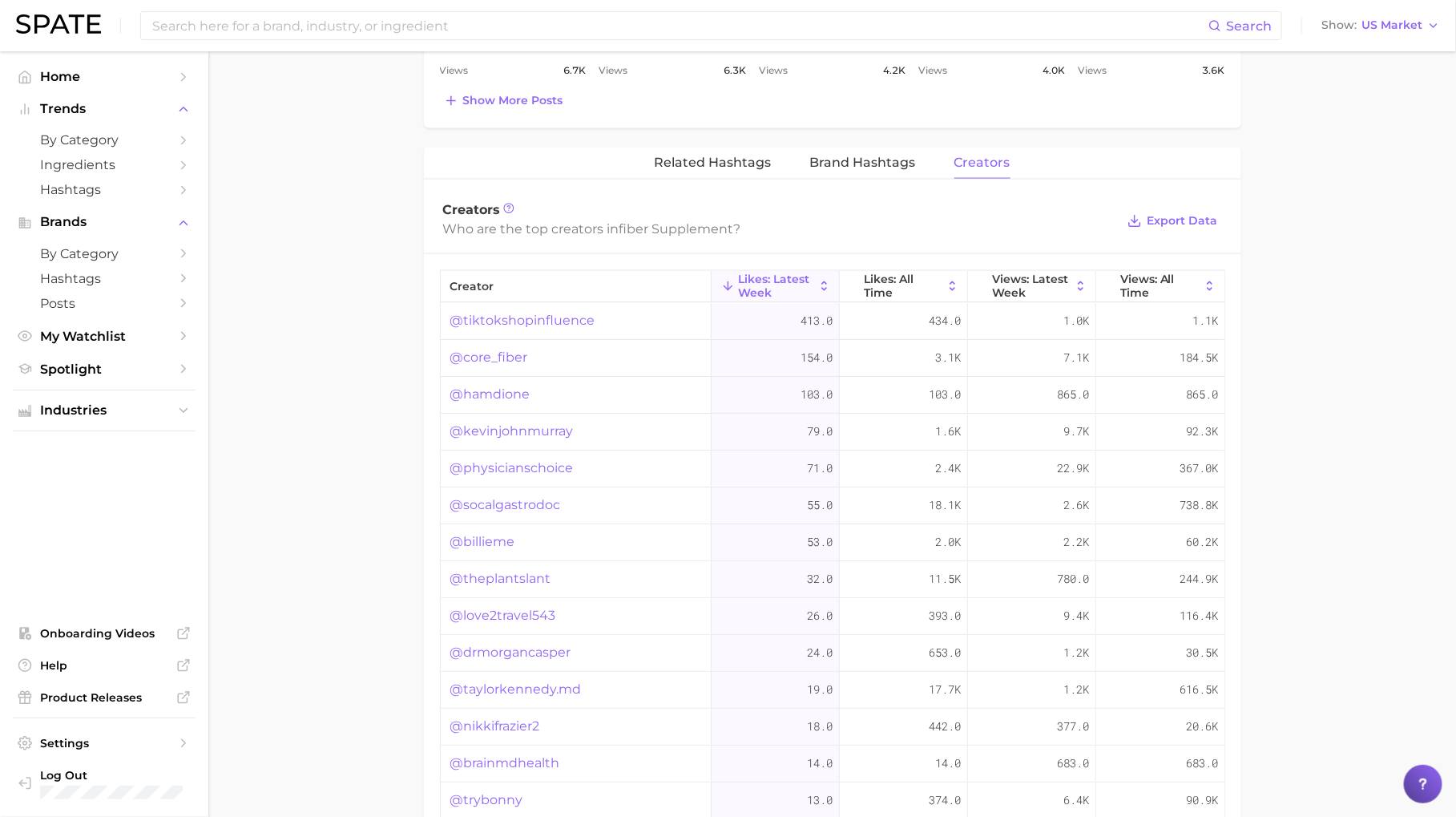
click at [514, 385] on link "@hamdione" at bounding box center [491, 394] width 80 height 19
click at [494, 542] on link "@billieme" at bounding box center [483, 541] width 65 height 19
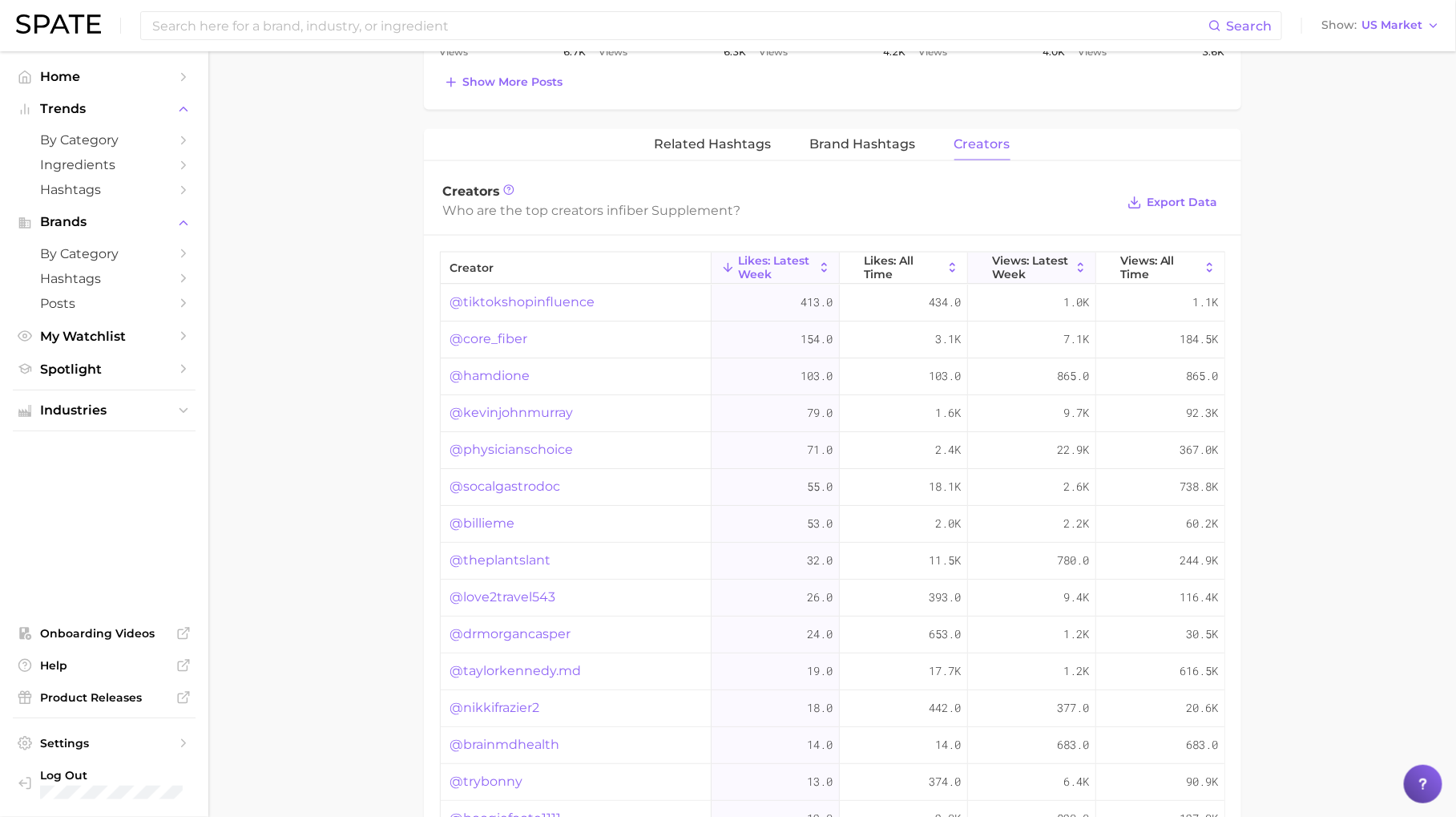
click at [1035, 259] on span "Views: Latest Week" at bounding box center [1031, 266] width 80 height 25
click at [890, 261] on span "Likes: All Time" at bounding box center [903, 266] width 80 height 25
click at [1121, 259] on span "Views: All Time" at bounding box center [1161, 266] width 80 height 25
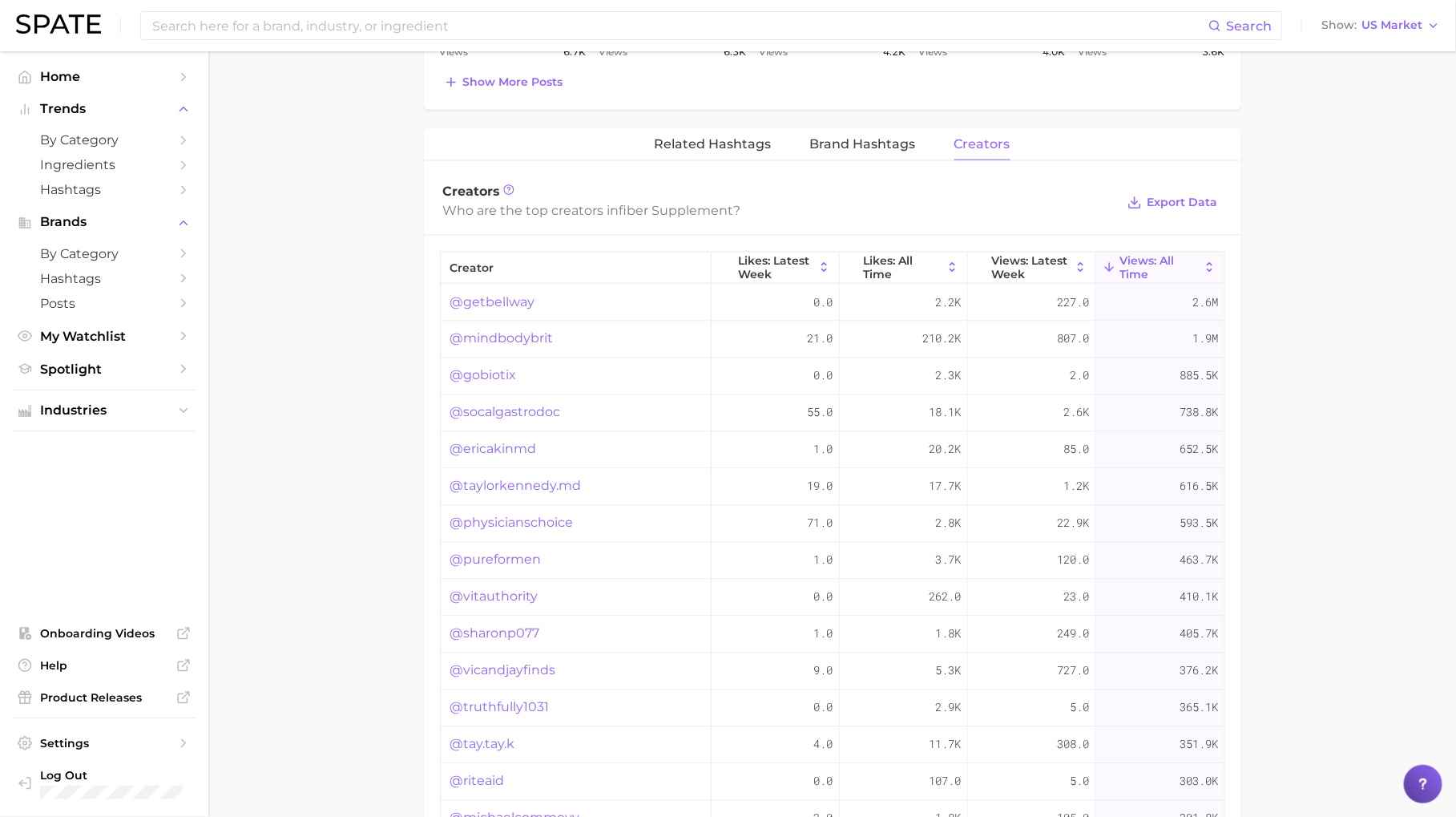
click at [487, 292] on link "@getbellway" at bounding box center [493, 301] width 85 height 19
click at [497, 338] on link "@mindbodybrit" at bounding box center [503, 338] width 103 height 19
click at [852, 141] on span "Brand Hashtags" at bounding box center [863, 145] width 106 height 15
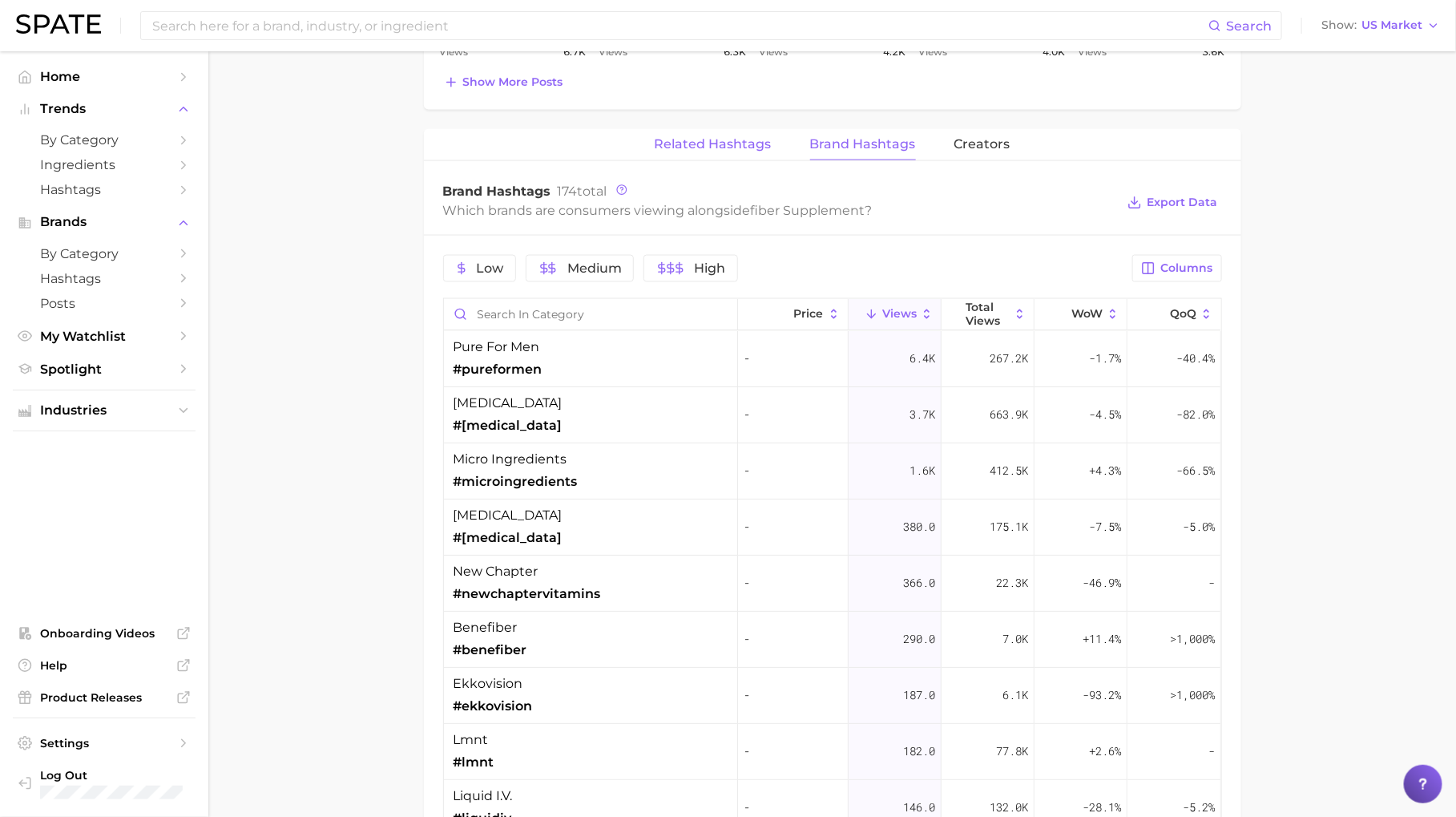
click at [688, 145] on span "Related Hashtags" at bounding box center [713, 145] width 117 height 15
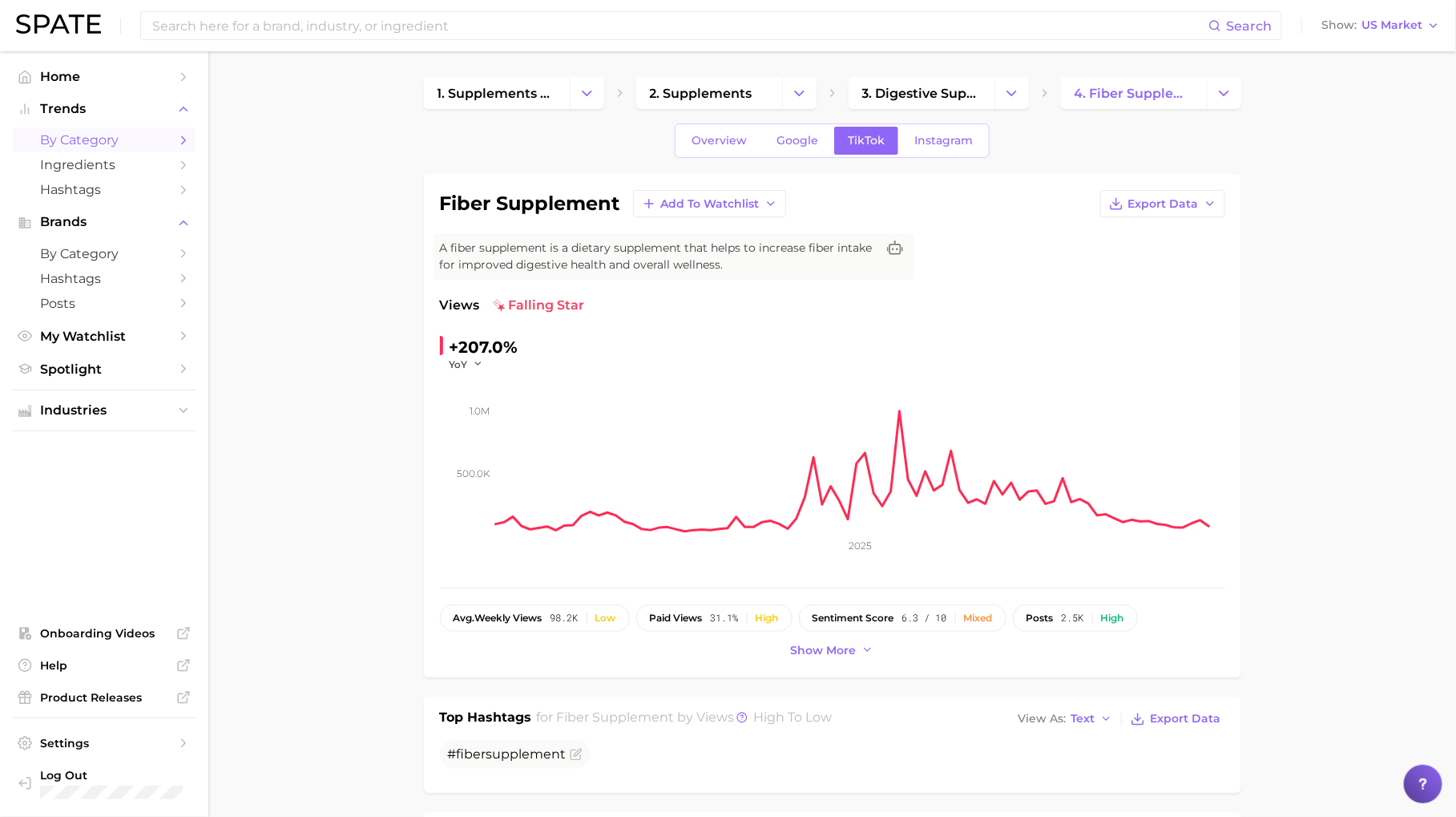
click at [53, 139] on span "by Category" at bounding box center [104, 140] width 128 height 16
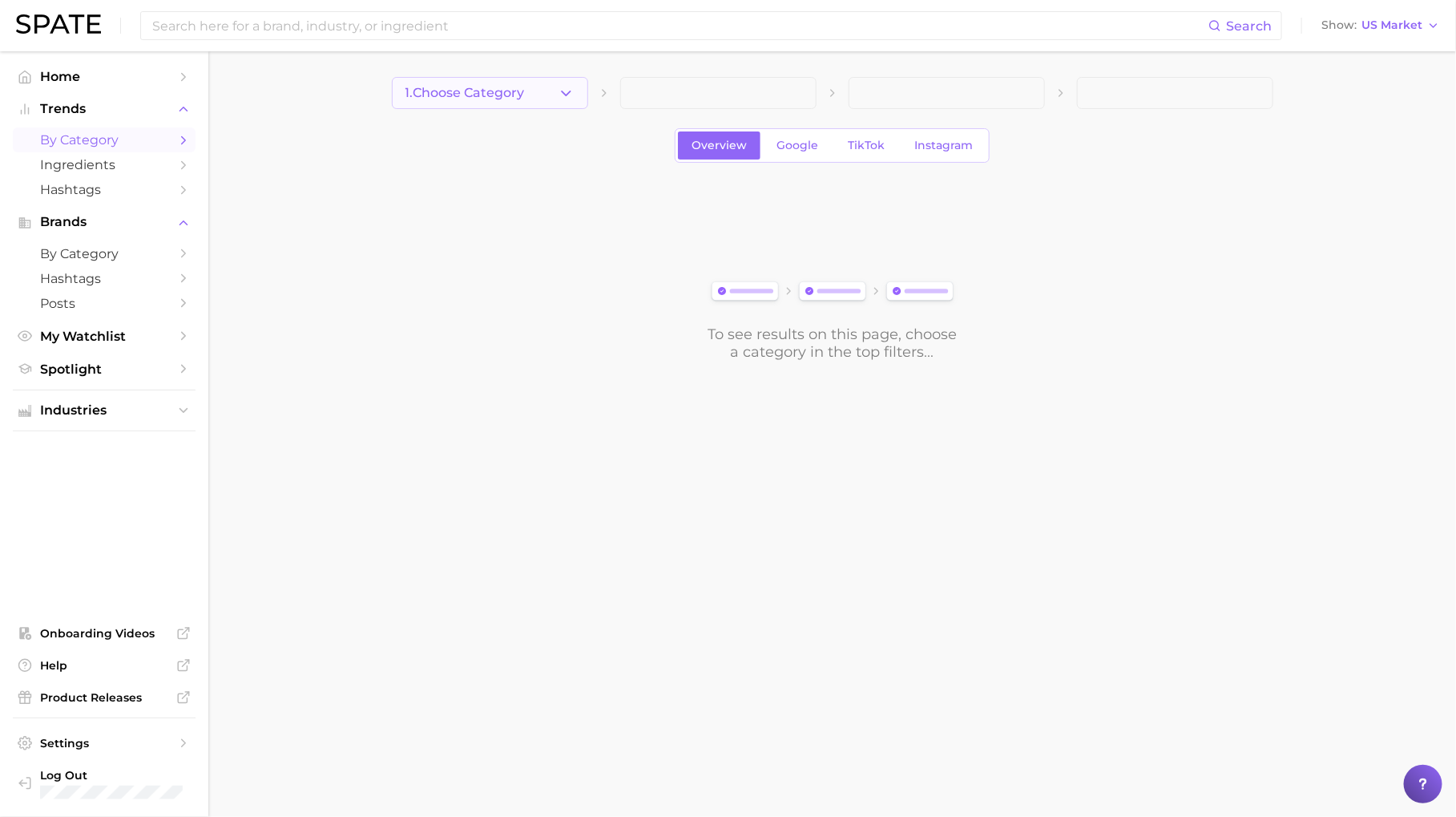
click at [519, 88] on span "1. Choose Category" at bounding box center [465, 93] width 119 height 15
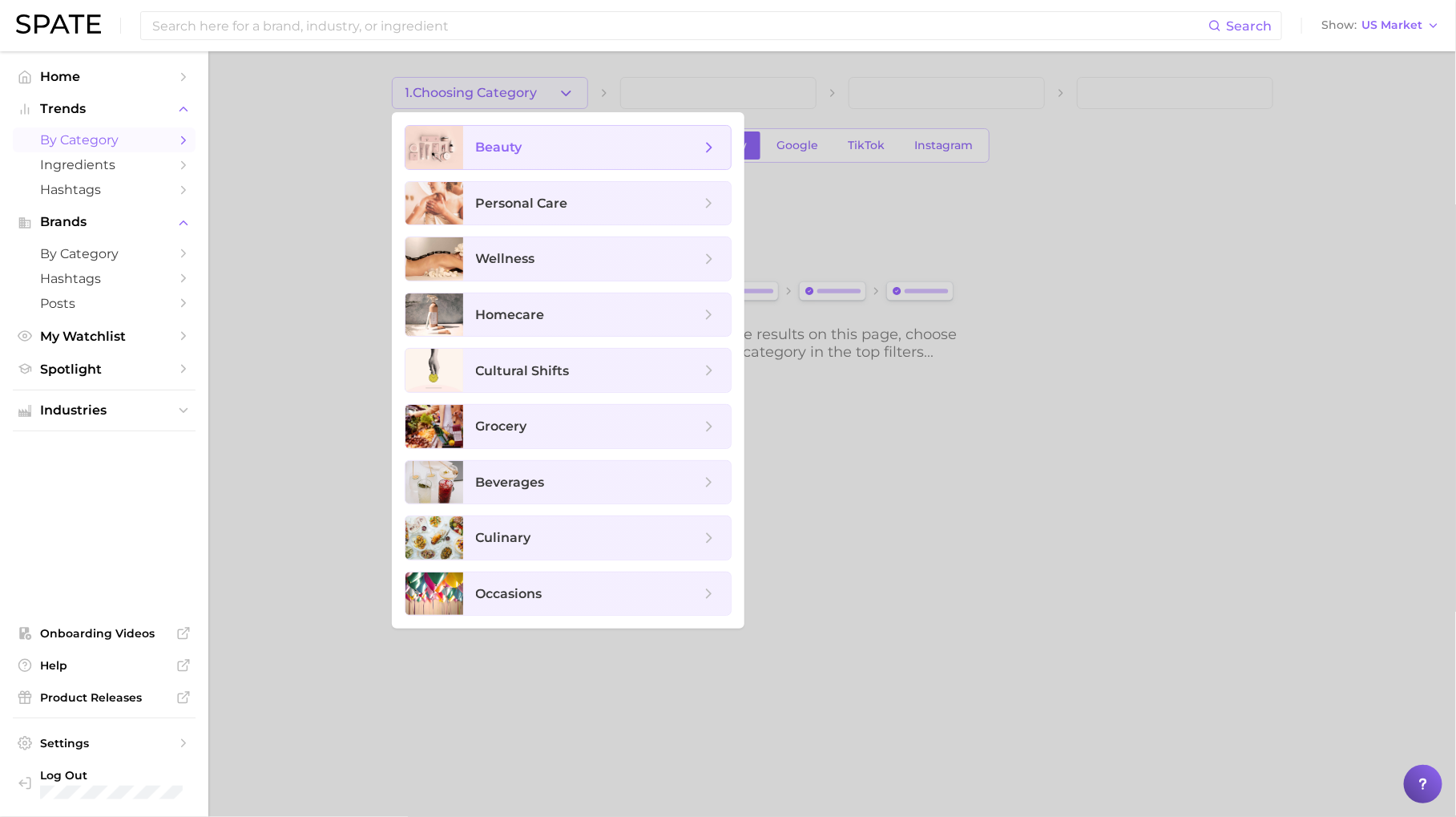
click at [532, 147] on span "beauty" at bounding box center [588, 147] width 224 height 17
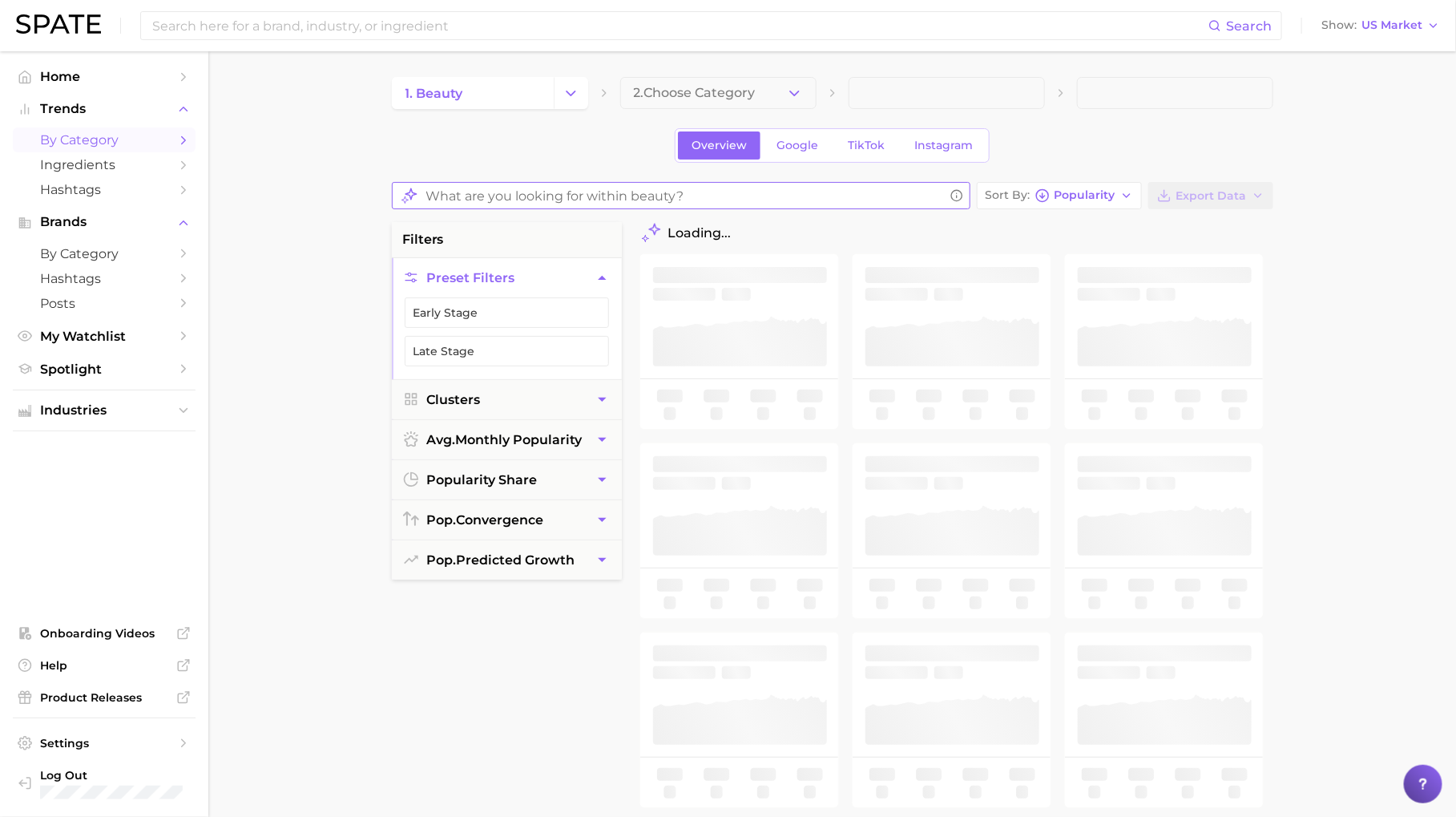
click at [524, 206] on input "What are you looking for within beauty?" at bounding box center [685, 196] width 518 height 31
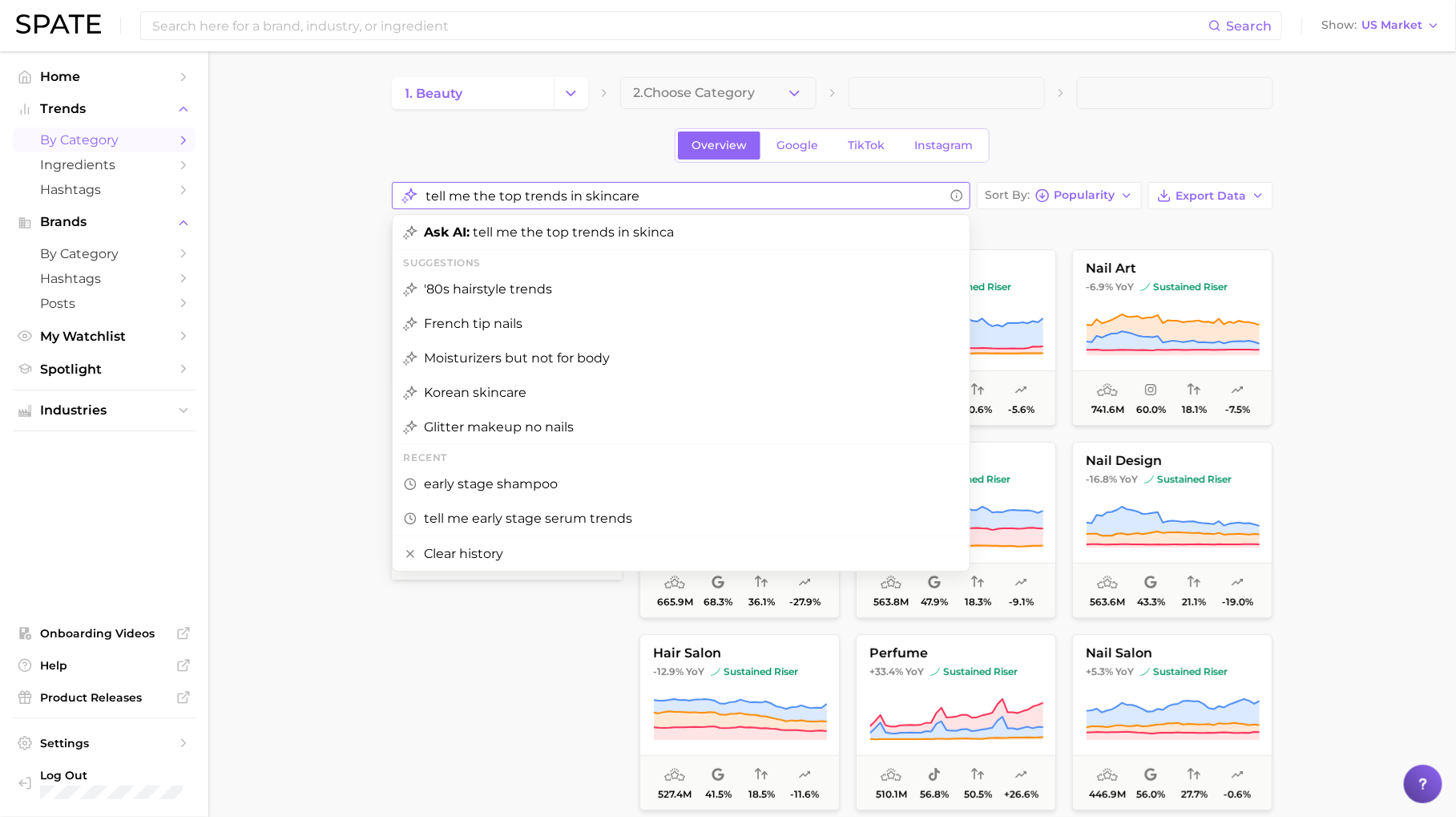
type input "tell me the top trends in skincare"
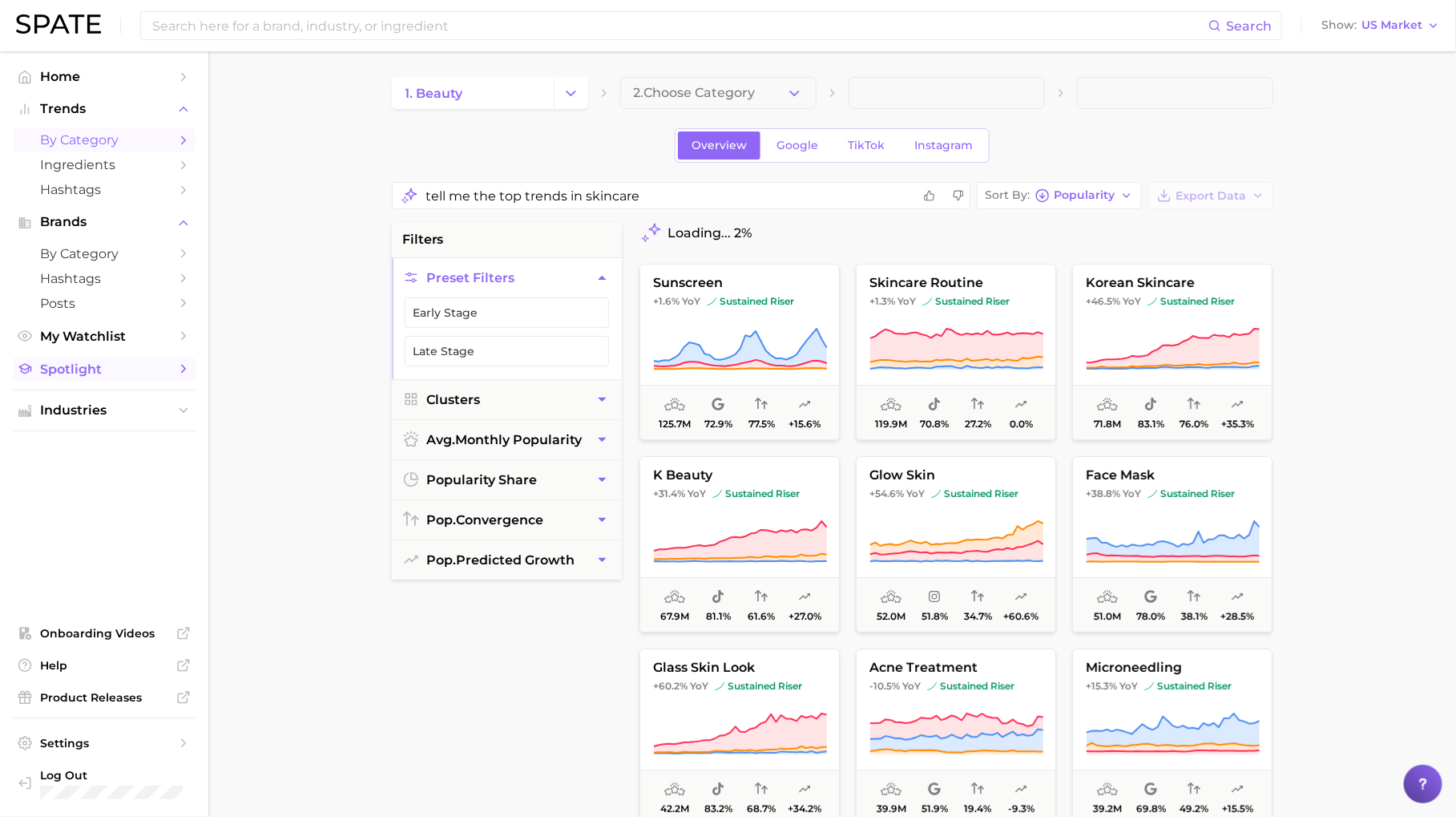
click at [107, 371] on span "Spotlight" at bounding box center [104, 369] width 128 height 16
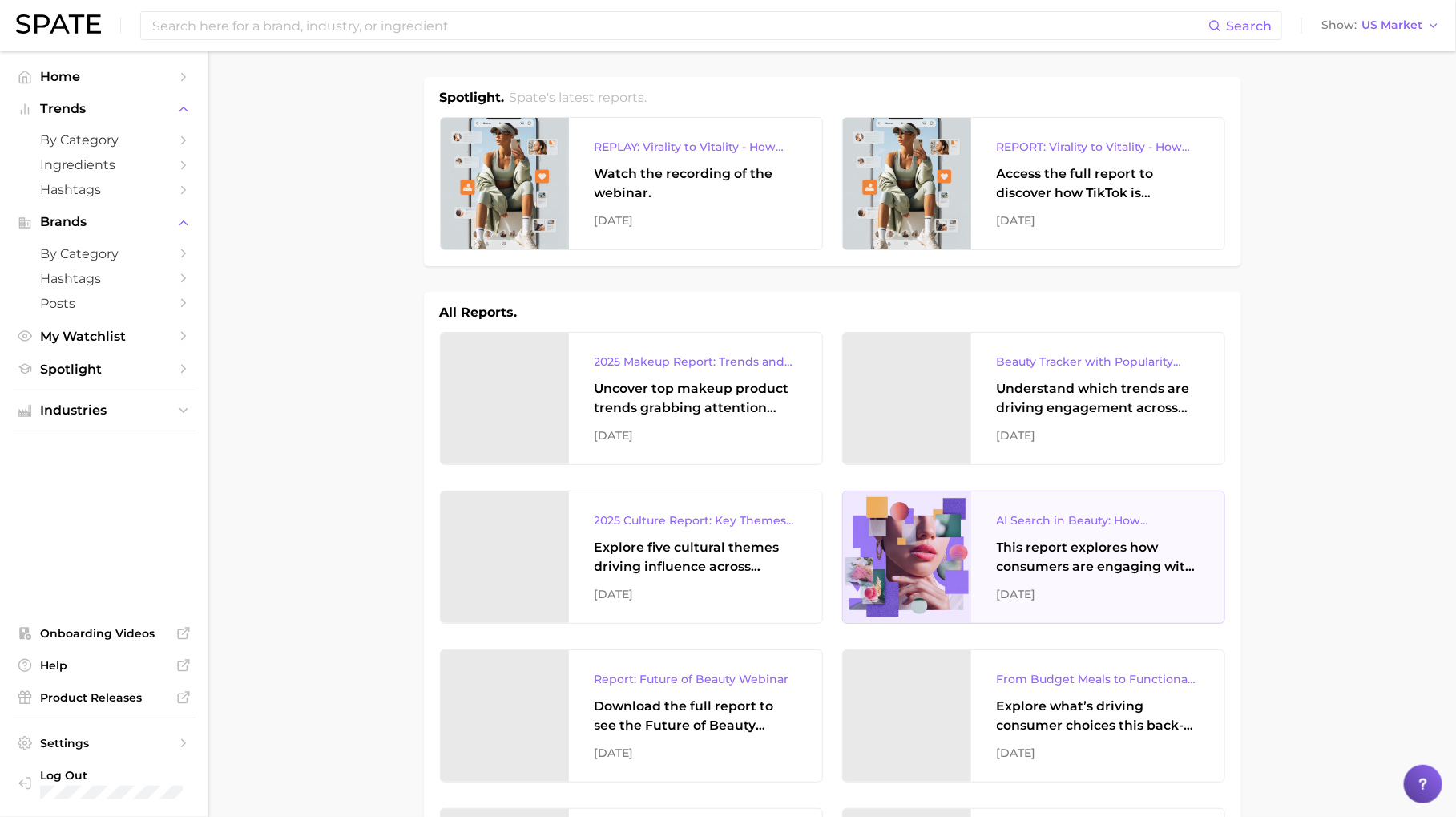
click at [1007, 558] on div "This report explores how consumers are engaging with AI-powered search tools — …" at bounding box center [1098, 557] width 202 height 39
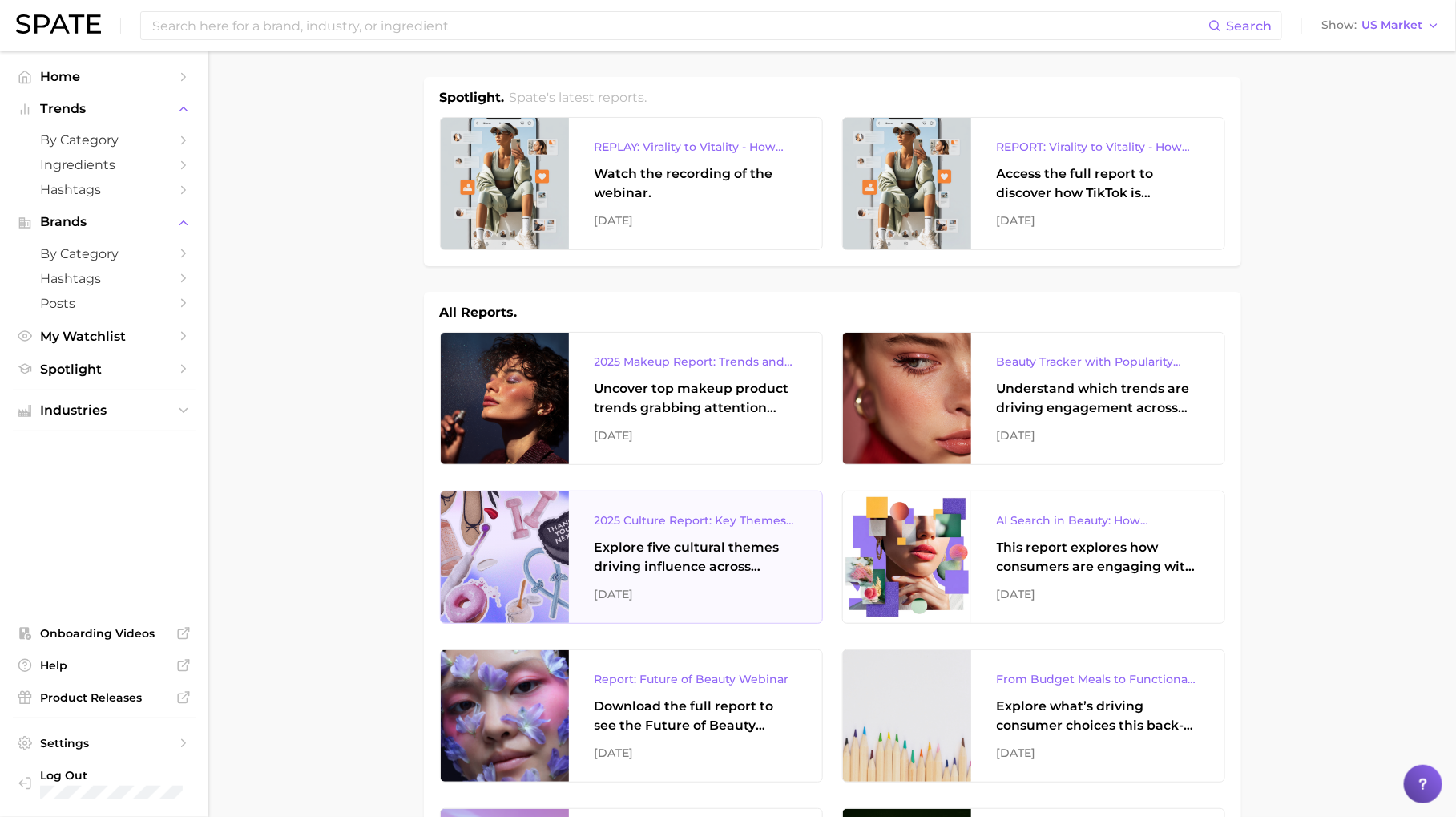
click at [687, 560] on div "Explore five cultural themes driving influence across beauty, food, and pop cul…" at bounding box center [696, 557] width 202 height 39
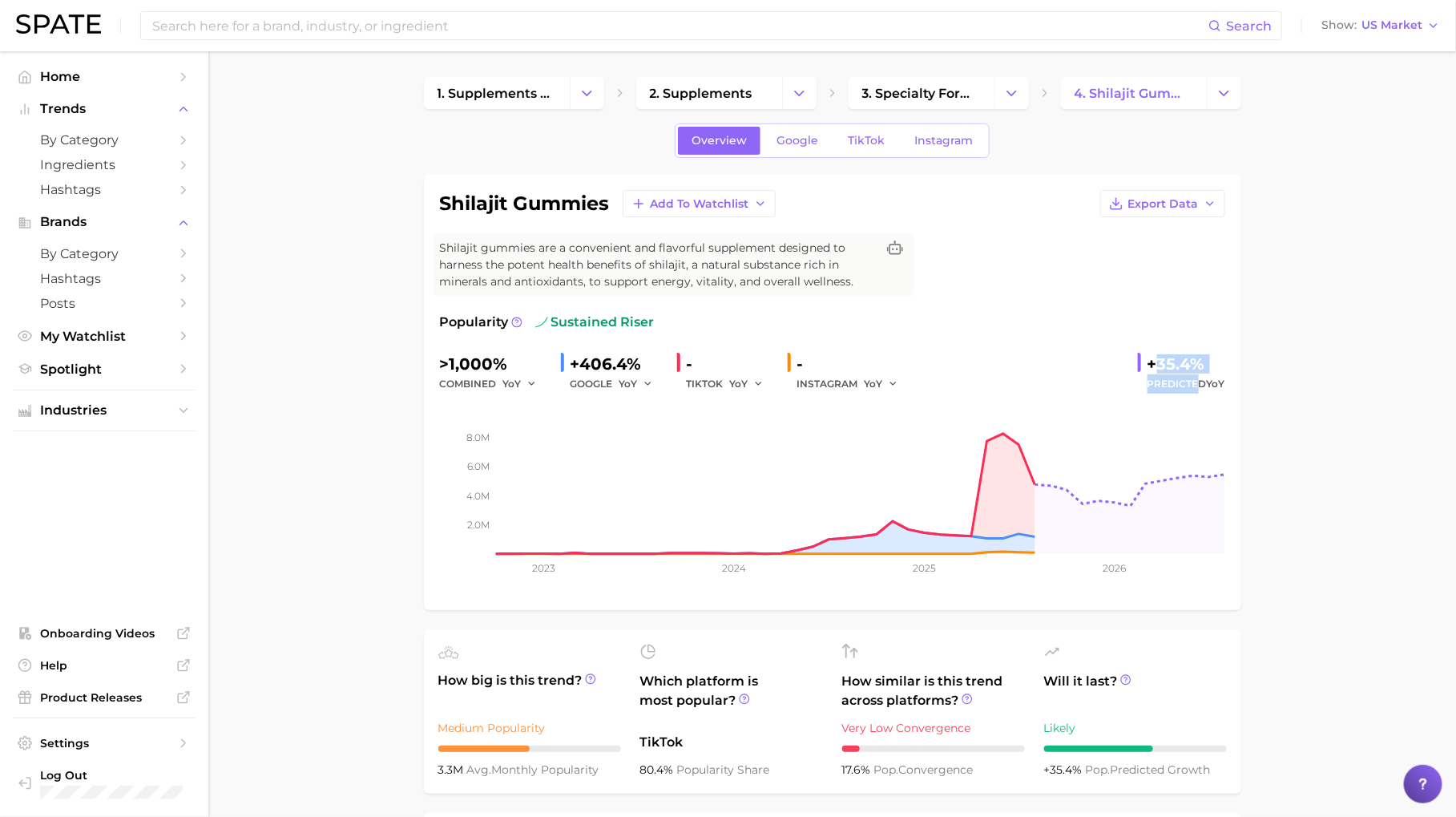
drag, startPoint x: 1152, startPoint y: 357, endPoint x: 1198, endPoint y: 385, distance: 53.9
click at [1198, 385] on div "+35.4% Predicted YoY" at bounding box center [1182, 373] width 87 height 43
